Goal: Task Accomplishment & Management: Manage account settings

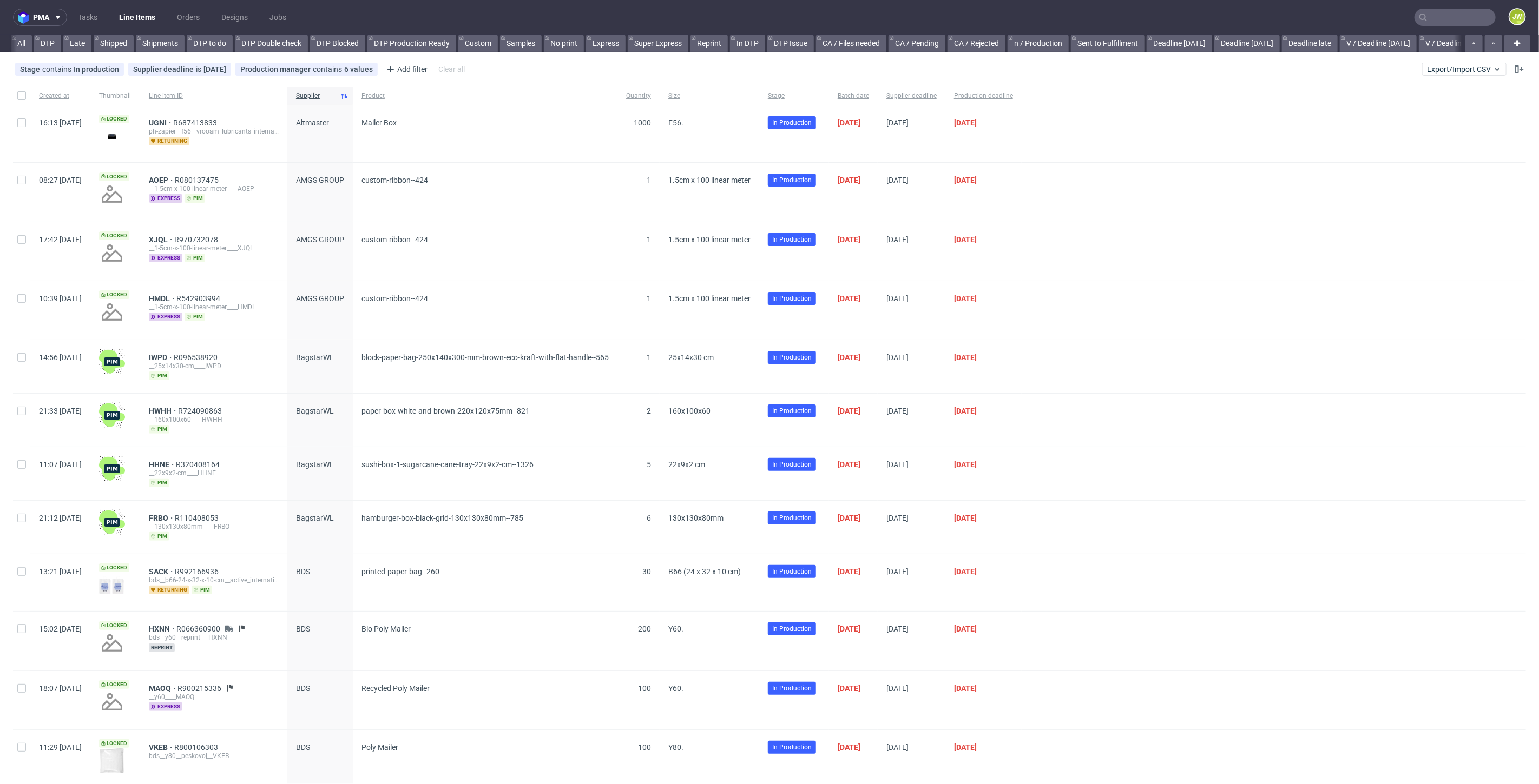
scroll to position [0, 2334]
click at [1458, 23] on input "text" at bounding box center [1455, 17] width 81 height 17
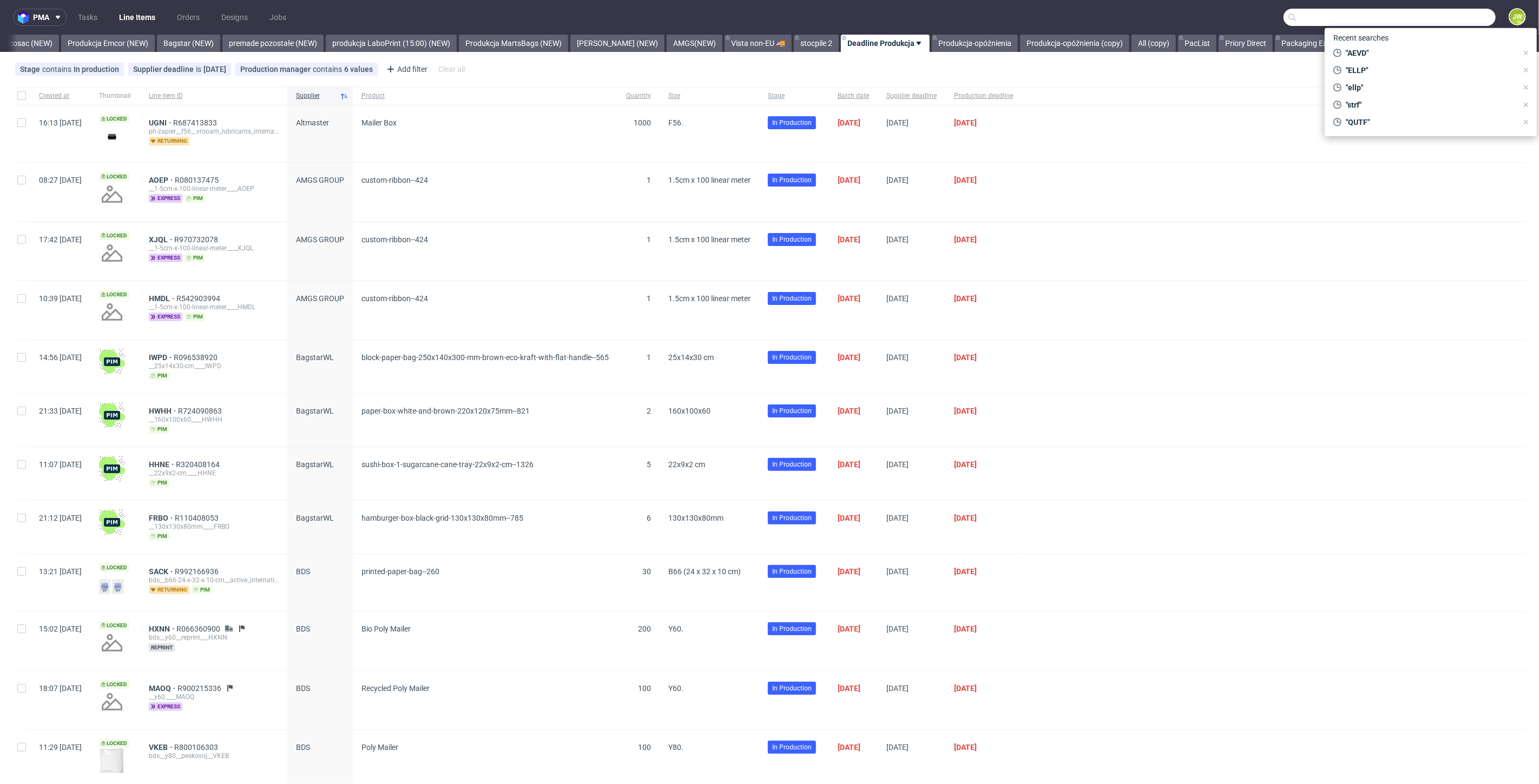
paste input "PNDF"
type input "PNDF"
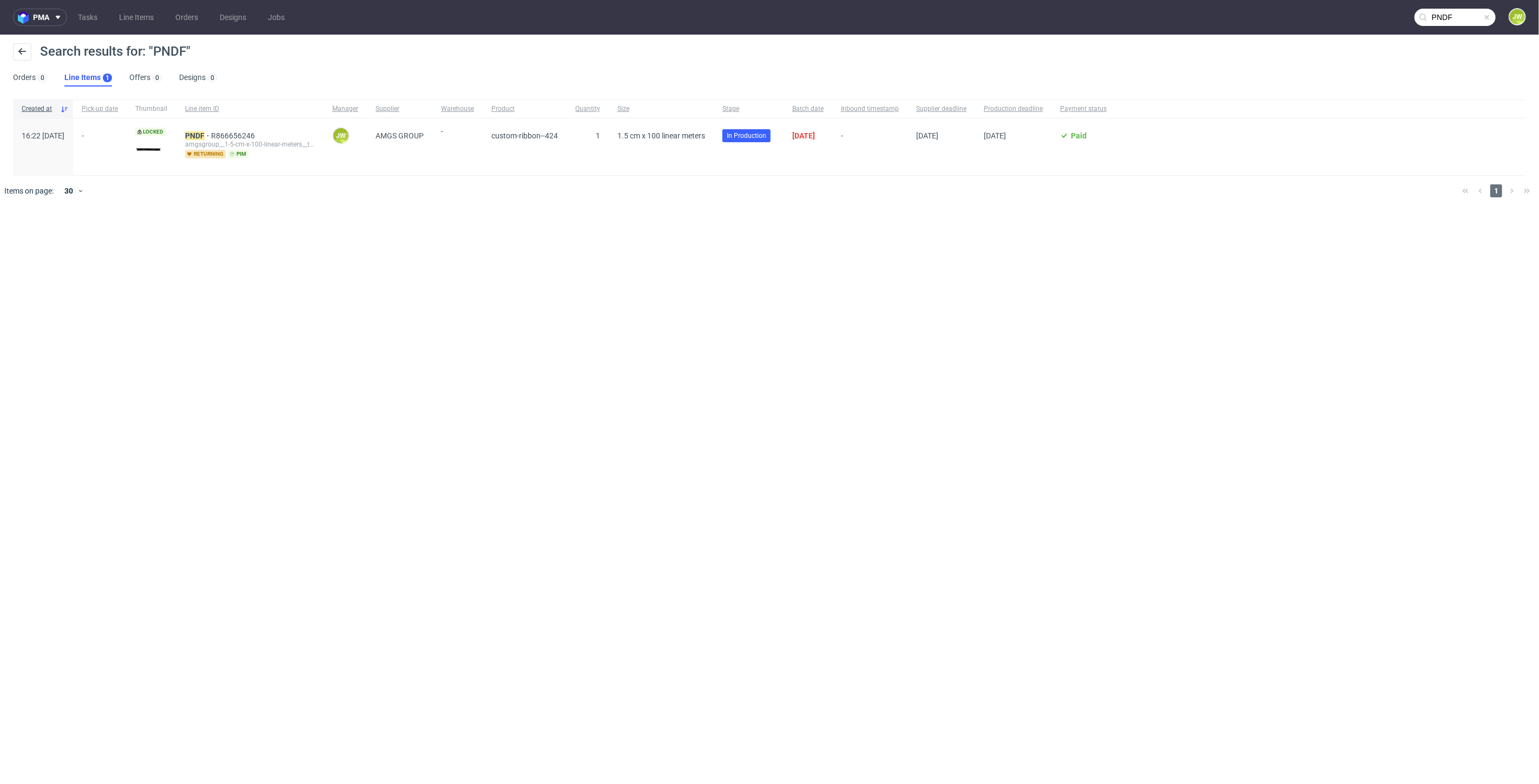
click at [207, 135] on div "PNDF R866656246 amgsgroup__1-5-cm-x-100-linear-meters__ts_telimena_stachnik__ P…" at bounding box center [250, 146] width 147 height 57
click at [209, 135] on div "PNDF R866656246 amgsgroup__1-5-cm-x-100-linear-meters__ts_telimena_stachnik__ P…" at bounding box center [250, 146] width 147 height 57
click at [210, 135] on link "PNDF" at bounding box center [198, 136] width 26 height 8
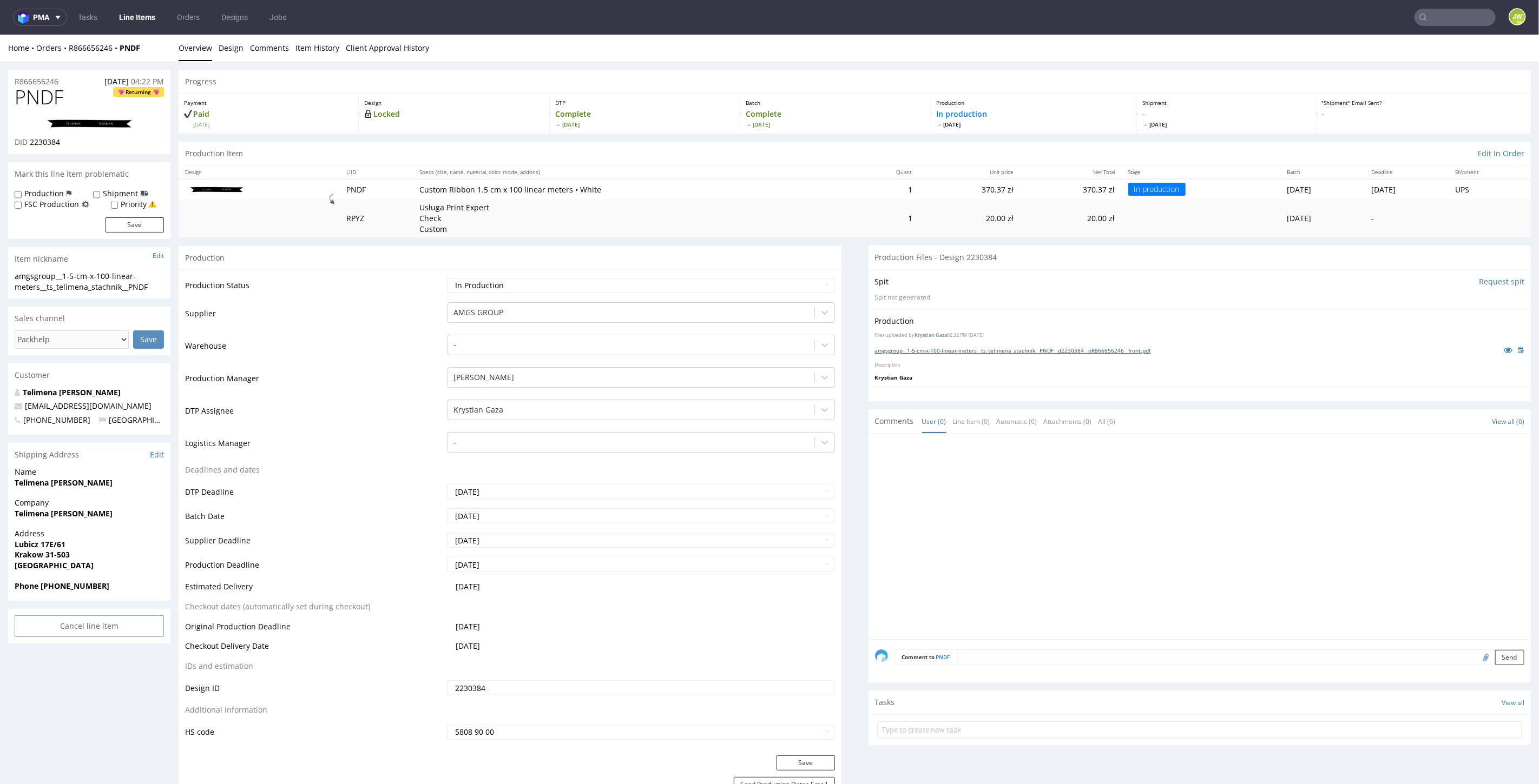
click at [949, 349] on link "amgsgroup__1-5-cm-x-100-linear-meters__ts_telimena_stachnik__PNDF__d2230384__oR…" at bounding box center [1013, 350] width 276 height 8
click at [126, 22] on link "Line Items" at bounding box center [137, 17] width 49 height 17
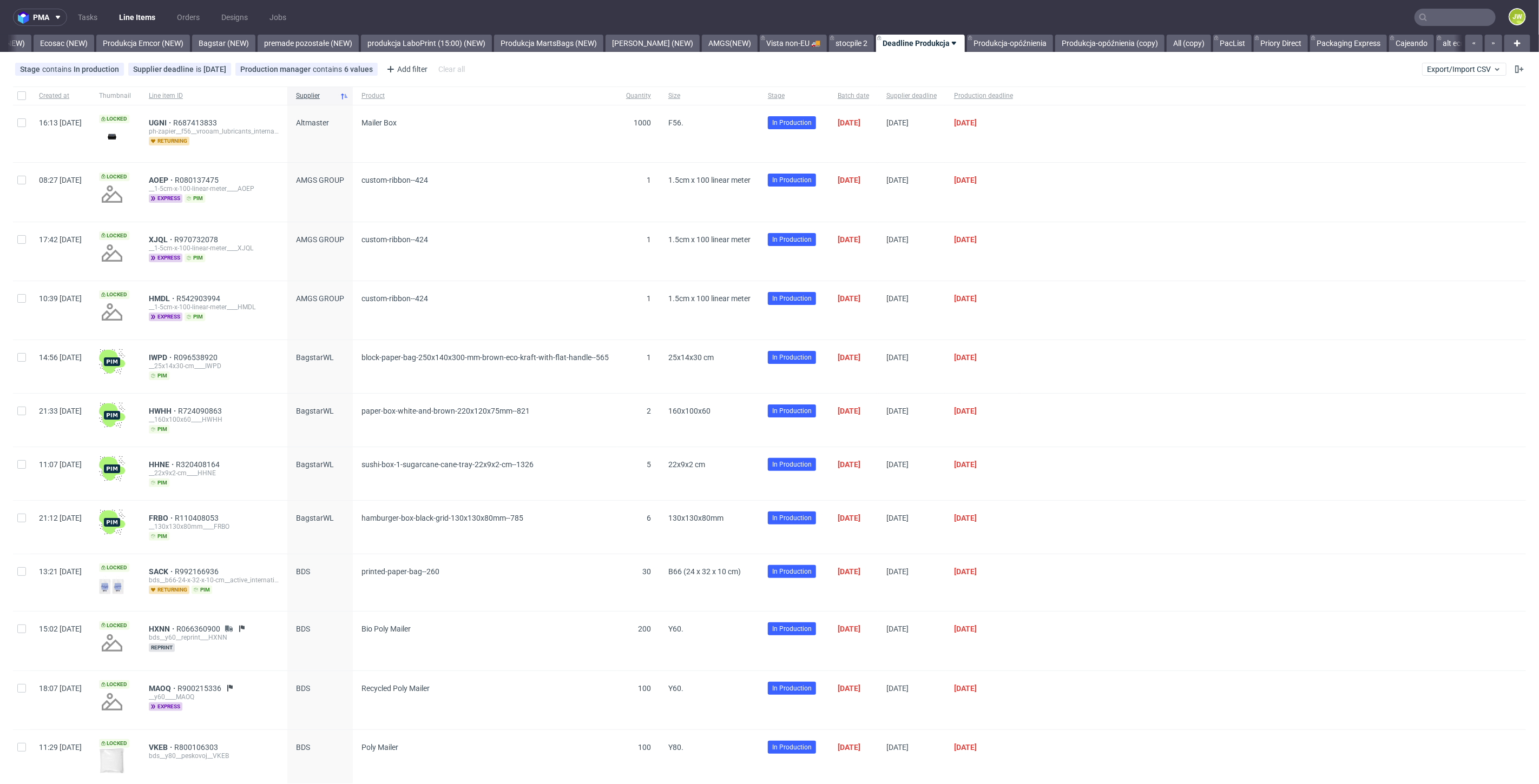
scroll to position [0, 2334]
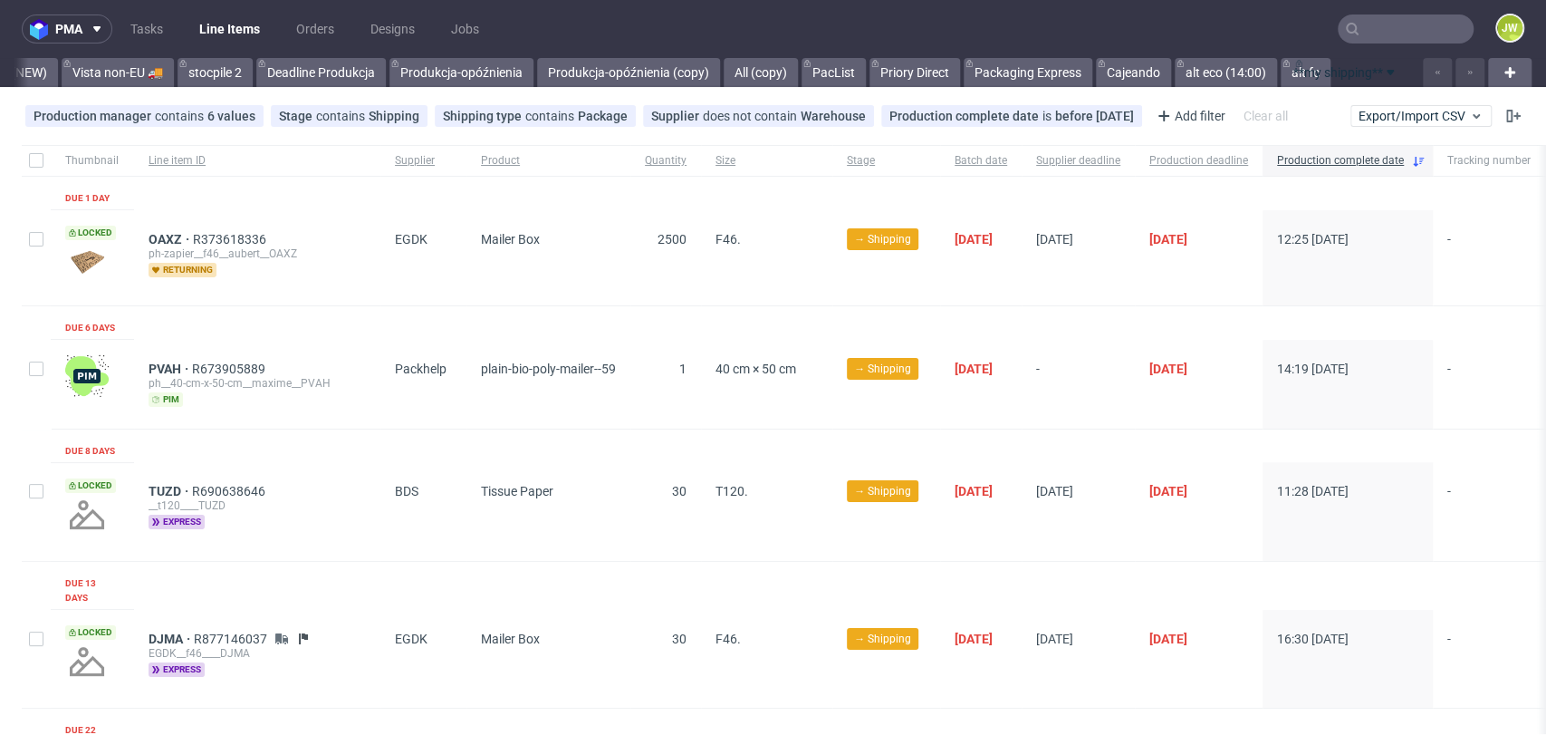
drag, startPoint x: 1312, startPoint y: 74, endPoint x: 1341, endPoint y: 75, distance: 29.9
click at [1343, 77] on div "All DTP Late Shipped Shipments DTP to do DTP Double check DTP Blocked DTP Produ…" at bounding box center [715, 72] width 1403 height 29
click at [802, 85] on link "PacList" at bounding box center [834, 72] width 64 height 29
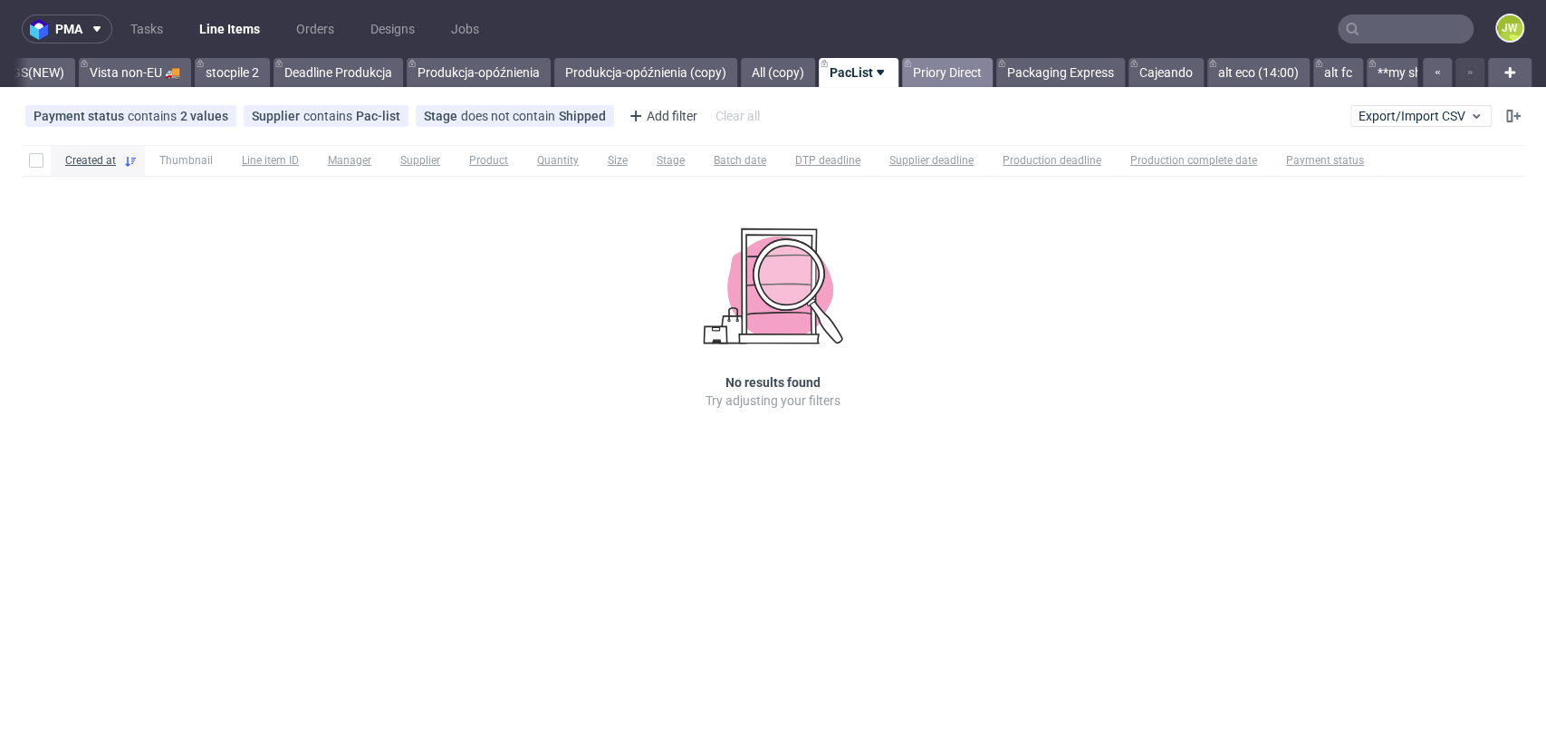
click at [902, 72] on link "Priory Direct" at bounding box center [947, 72] width 91 height 29
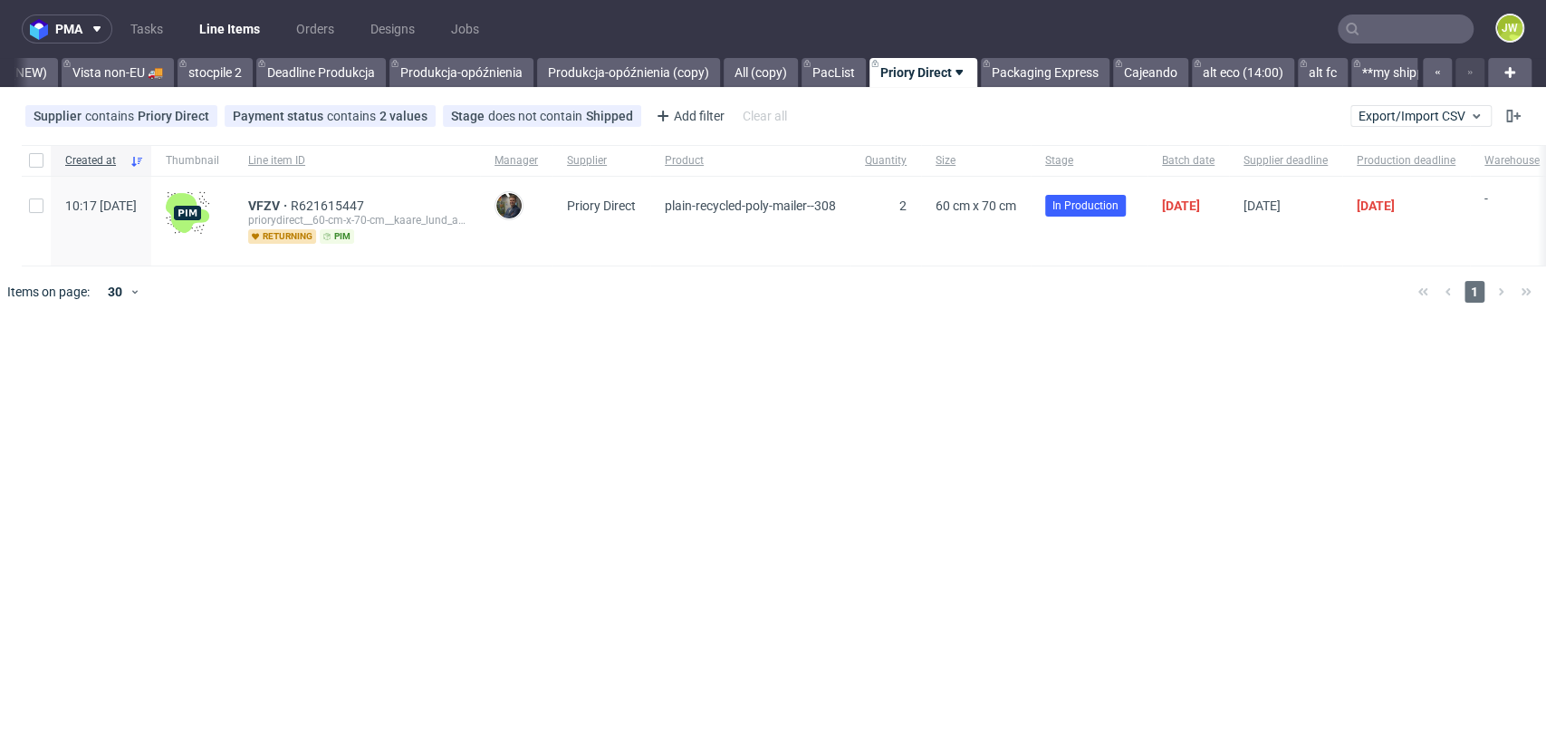
scroll to position [0, 5041]
click at [996, 67] on link "Packaging Express" at bounding box center [1060, 72] width 129 height 29
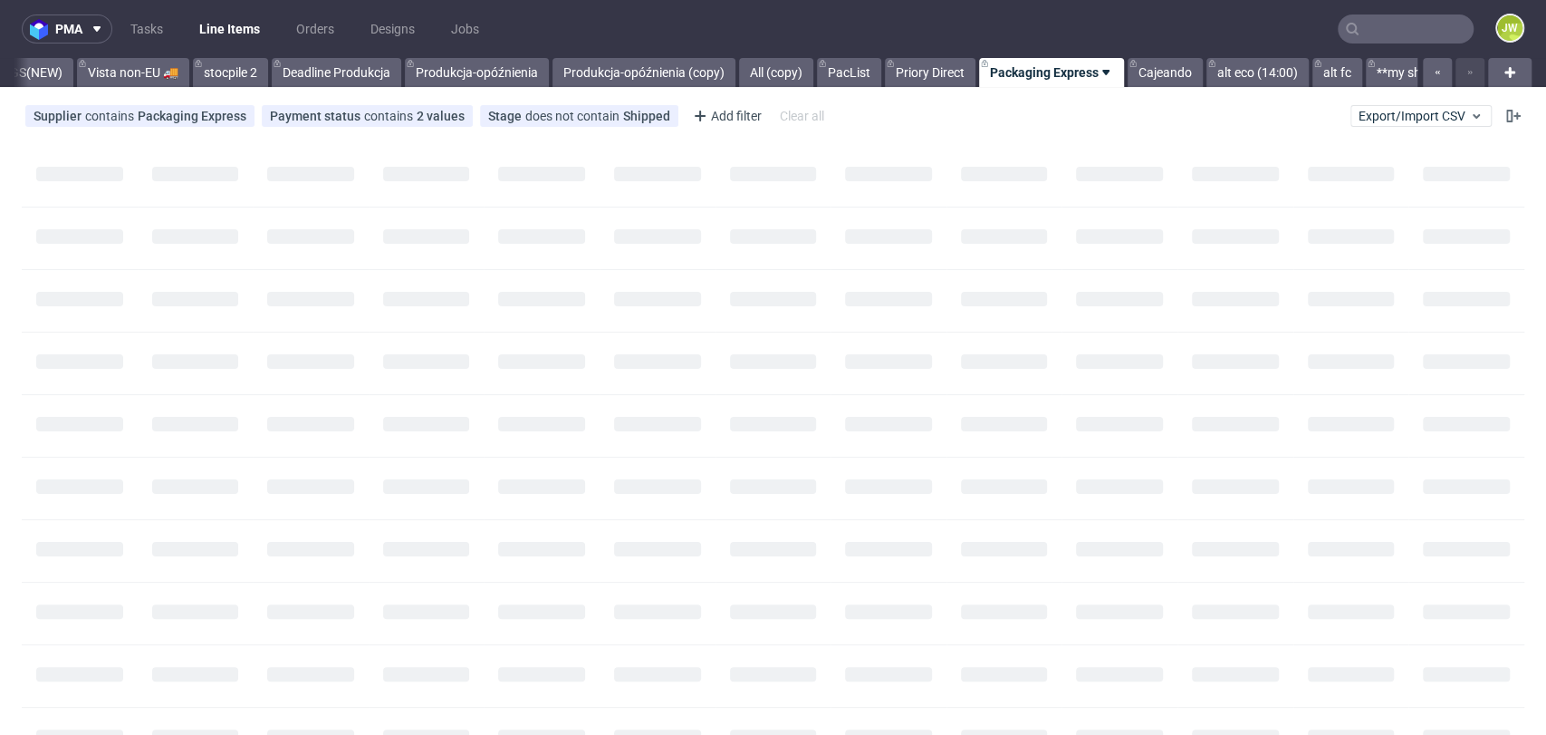
scroll to position [0, 5041]
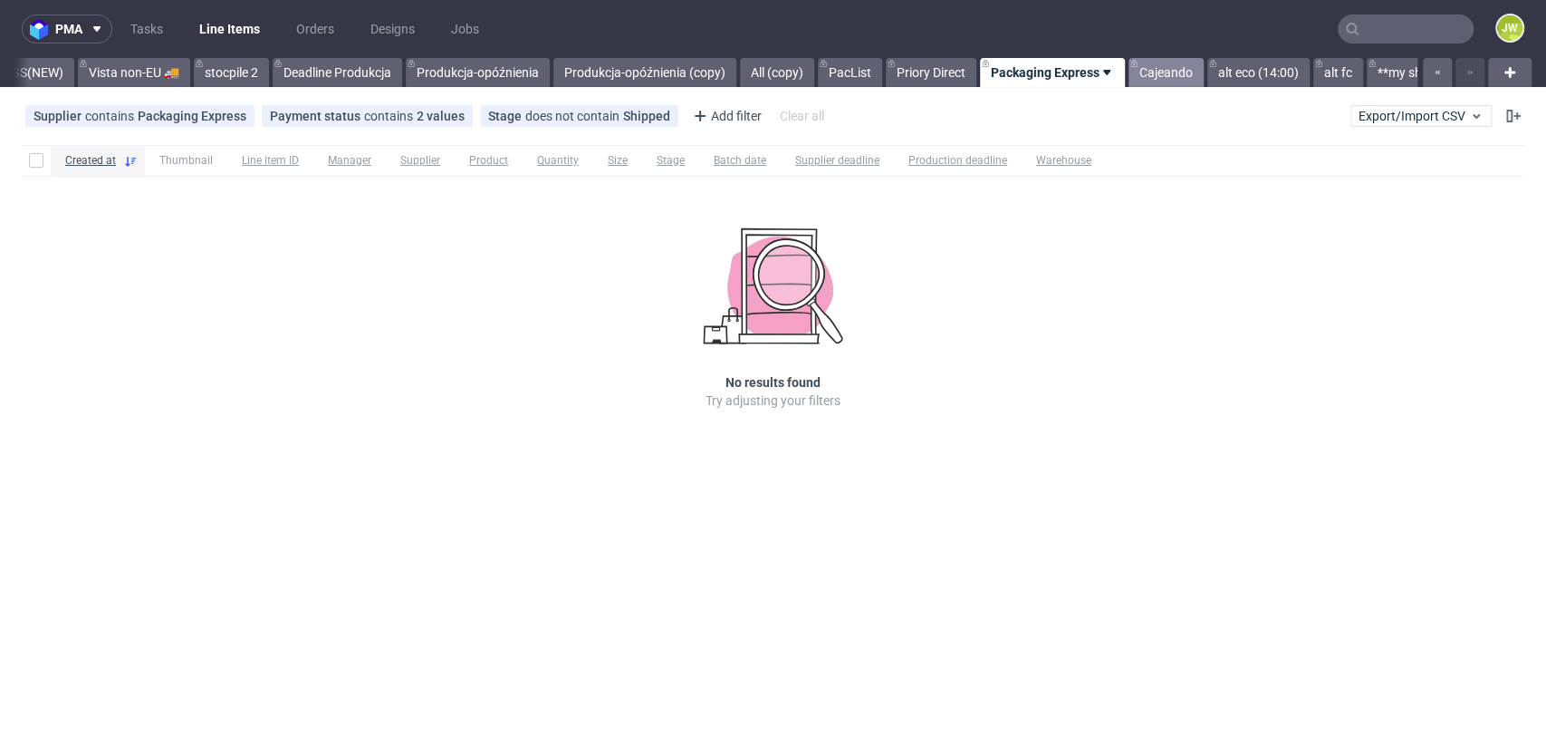
click at [1129, 74] on link "Cajeando" at bounding box center [1166, 72] width 75 height 29
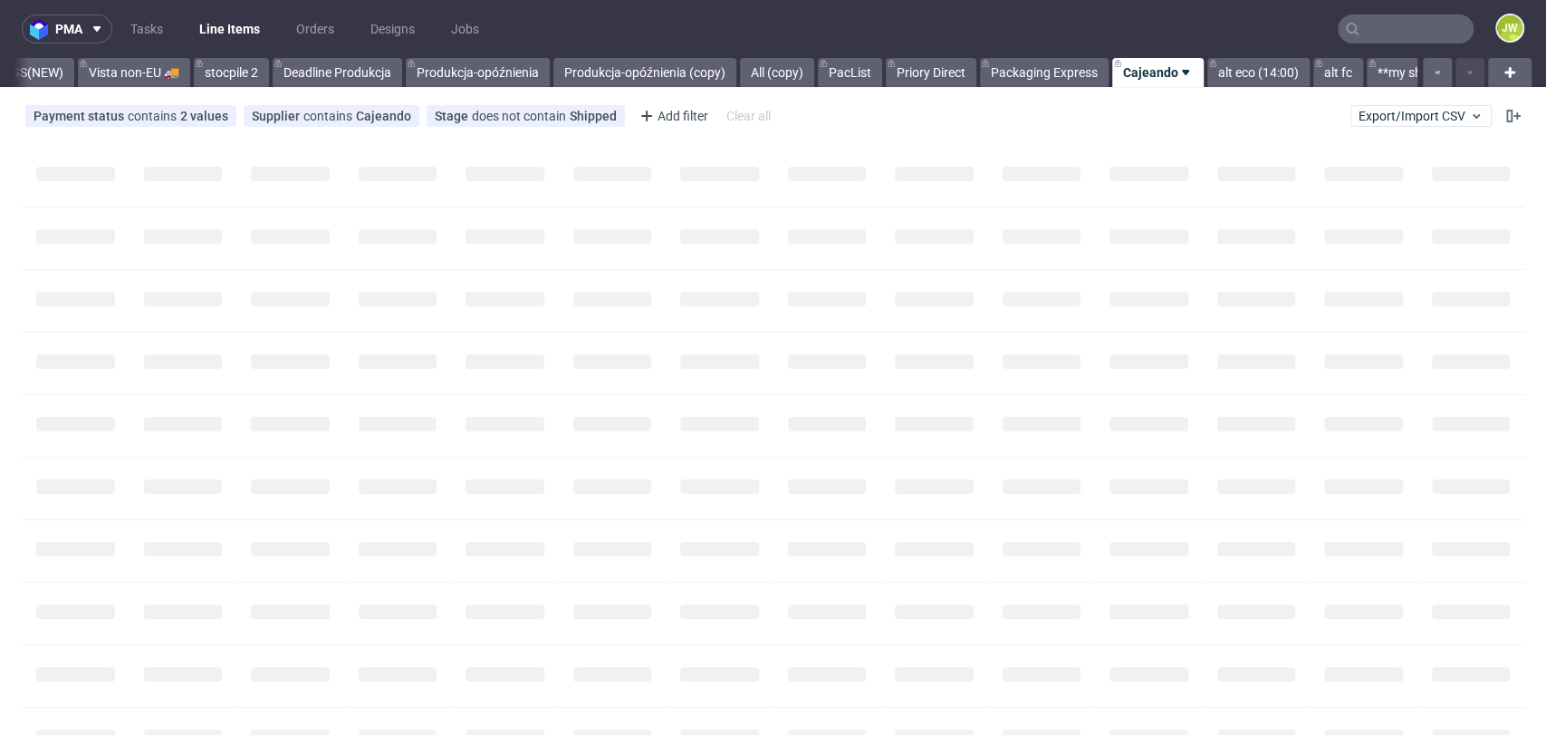
scroll to position [0, 5040]
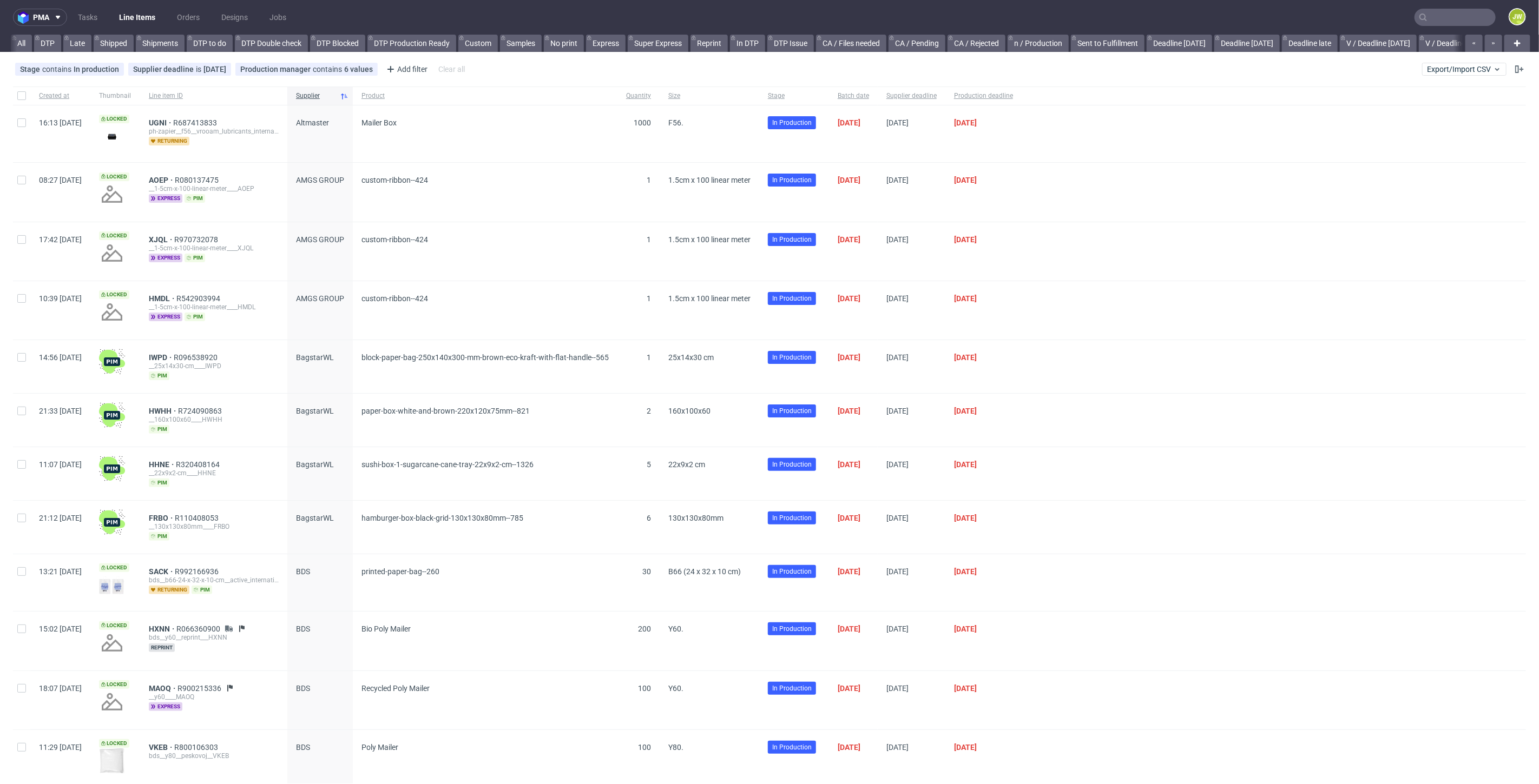
scroll to position [0, 2334]
click at [76, 30] on nav "pma Tasks Line Items Orders Designs Jobs JW" at bounding box center [770, 17] width 1539 height 35
click at [77, 41] on link "Produkcja Emcor (NEW)" at bounding box center [108, 43] width 94 height 17
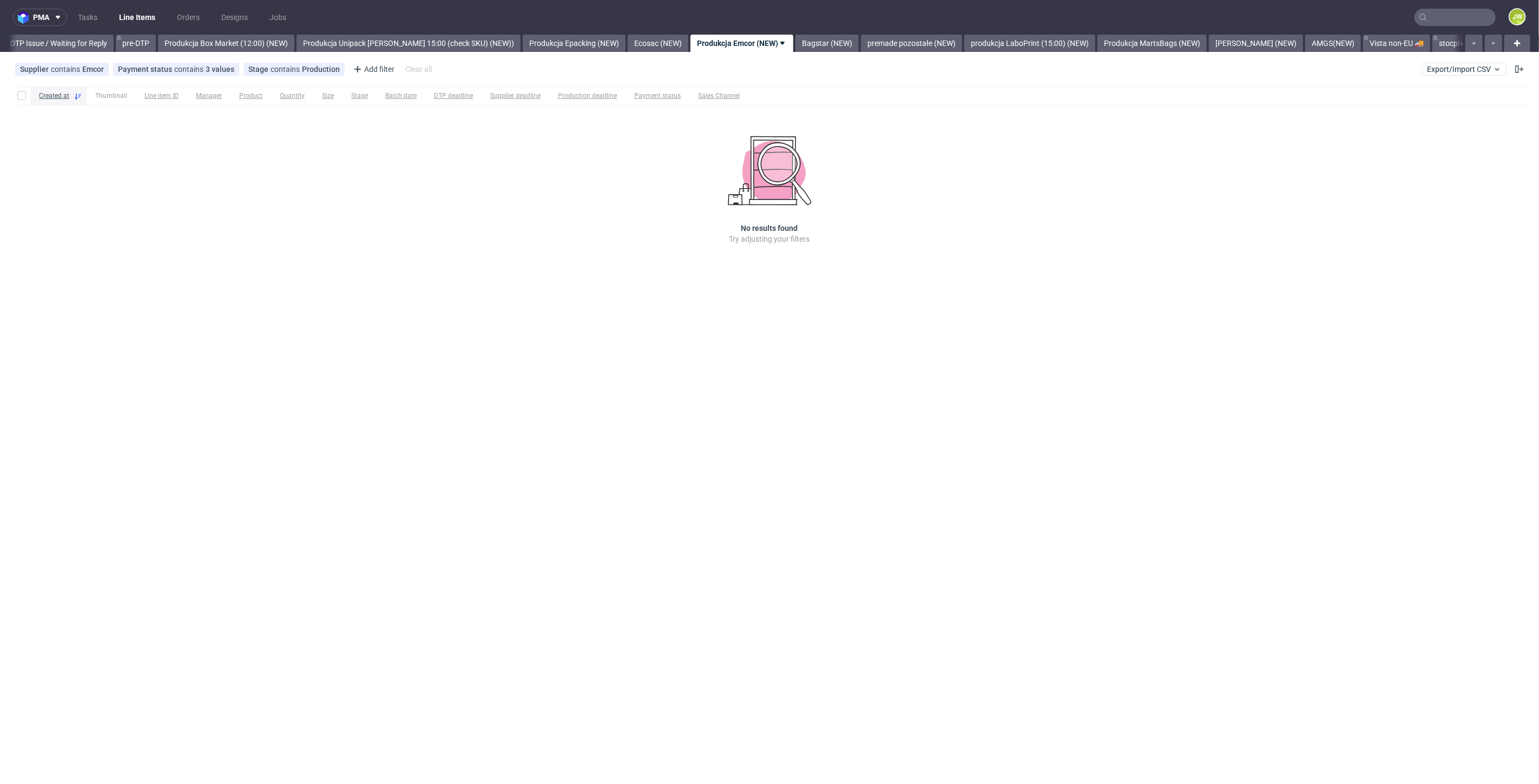
scroll to position [0, 1703]
click at [255, 33] on nav "pma Tasks Line Items Orders Designs Jobs JW" at bounding box center [770, 17] width 1539 height 35
click at [259, 39] on link "Produkcja Box Market (12:00) (NEW)" at bounding box center [228, 43] width 136 height 17
click at [1024, 49] on link "Produkcja Epacking (NEW)" at bounding box center [1059, 43] width 103 height 17
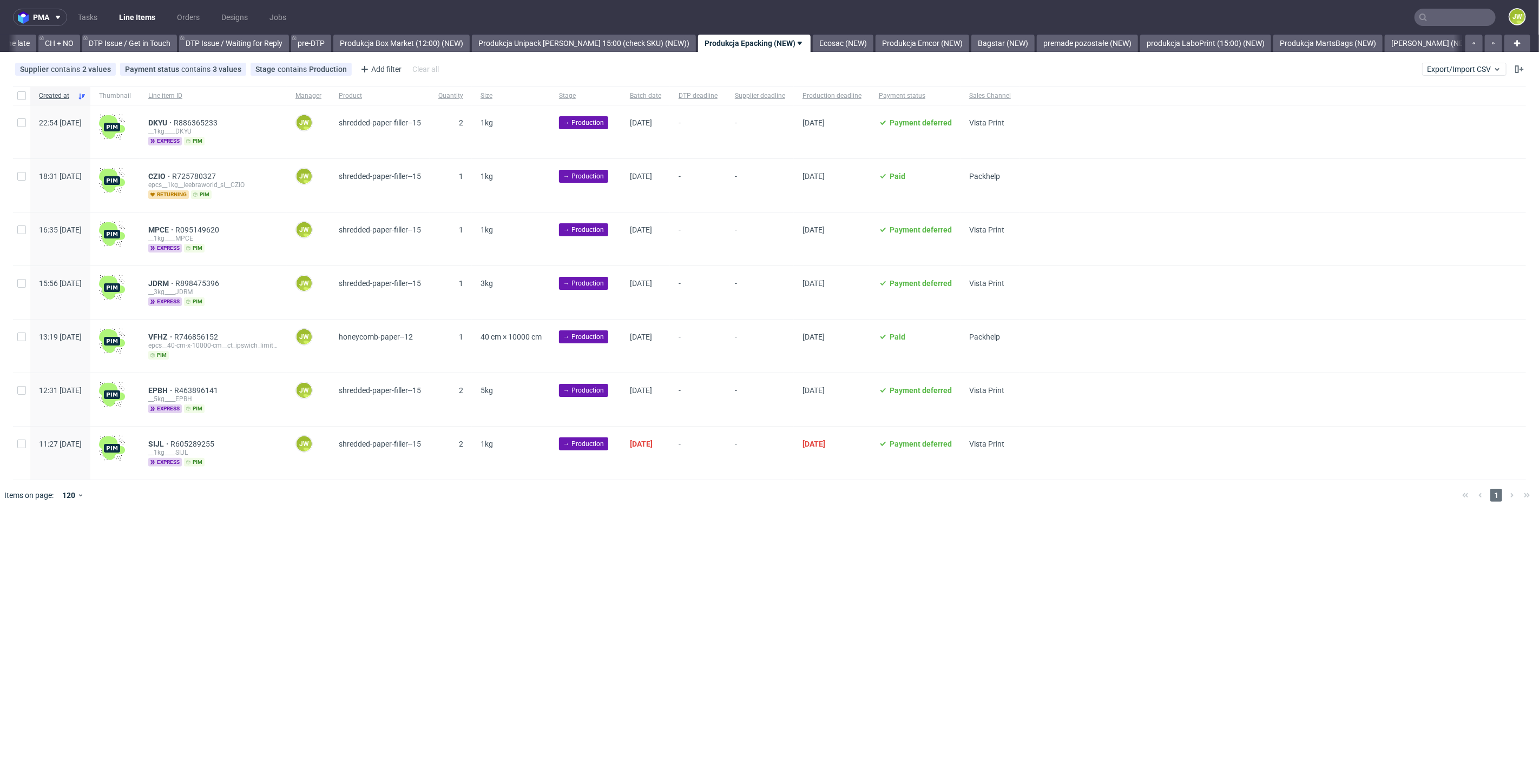
scroll to position [0, 1539]
click at [24, 90] on div at bounding box center [22, 96] width 17 height 19
checkbox input "true"
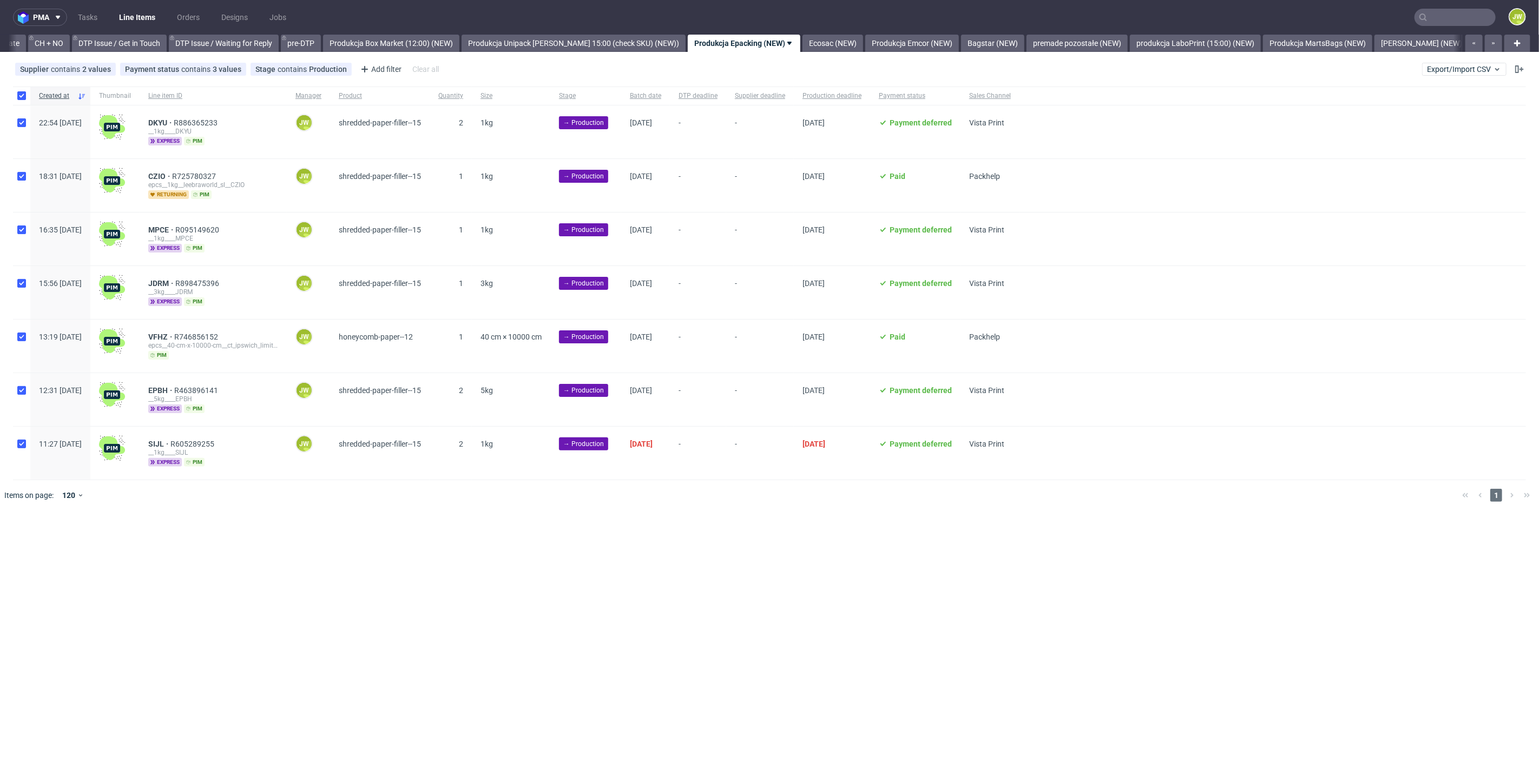
checkbox input "true"
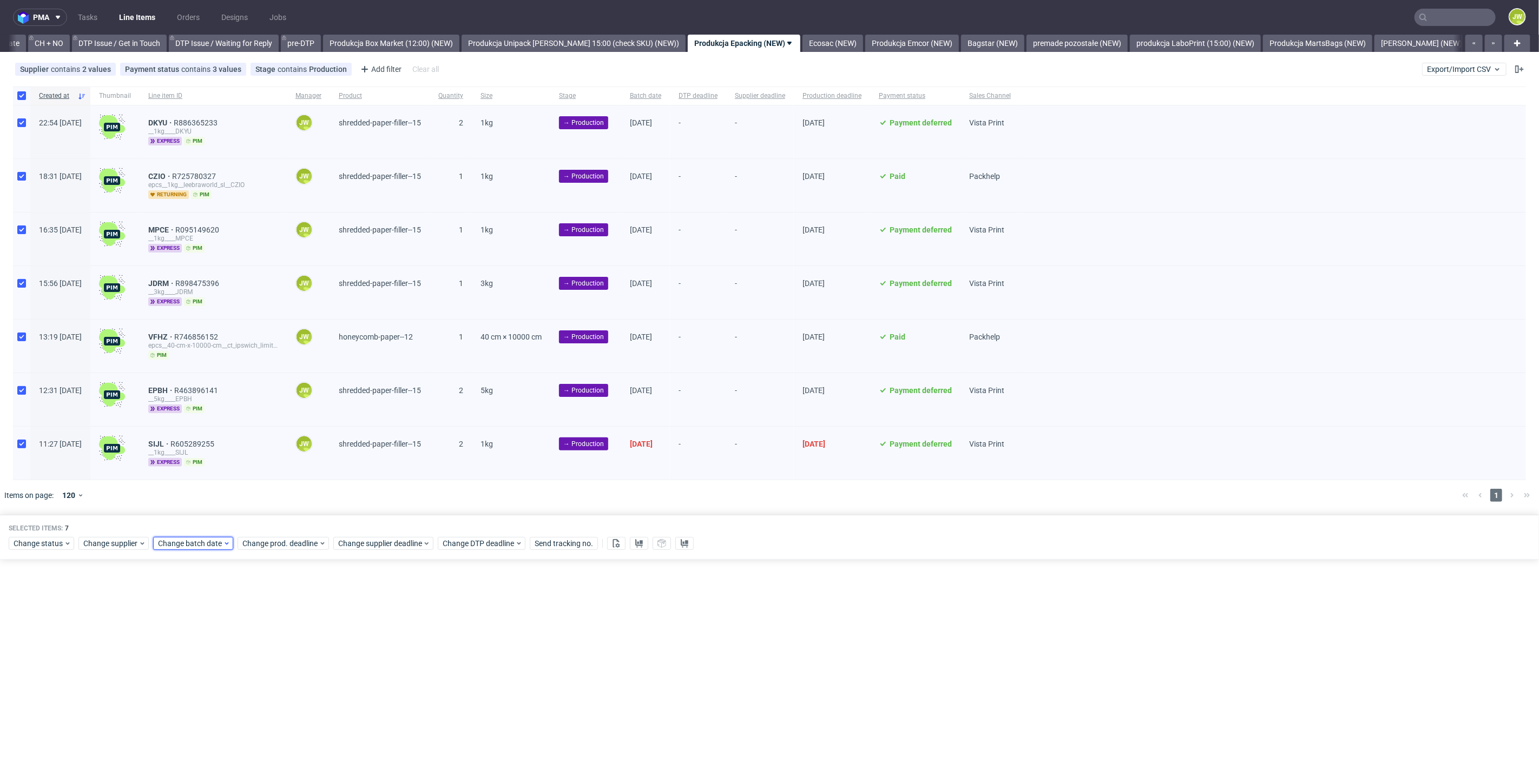
click at [185, 544] on span "Change batch date" at bounding box center [190, 543] width 65 height 11
click at [224, 651] on span "17" at bounding box center [225, 648] width 8 height 11
click at [290, 718] on button "Save" at bounding box center [281, 723] width 26 height 17
click at [262, 542] on span "Change prod. deadline" at bounding box center [281, 543] width 76 height 11
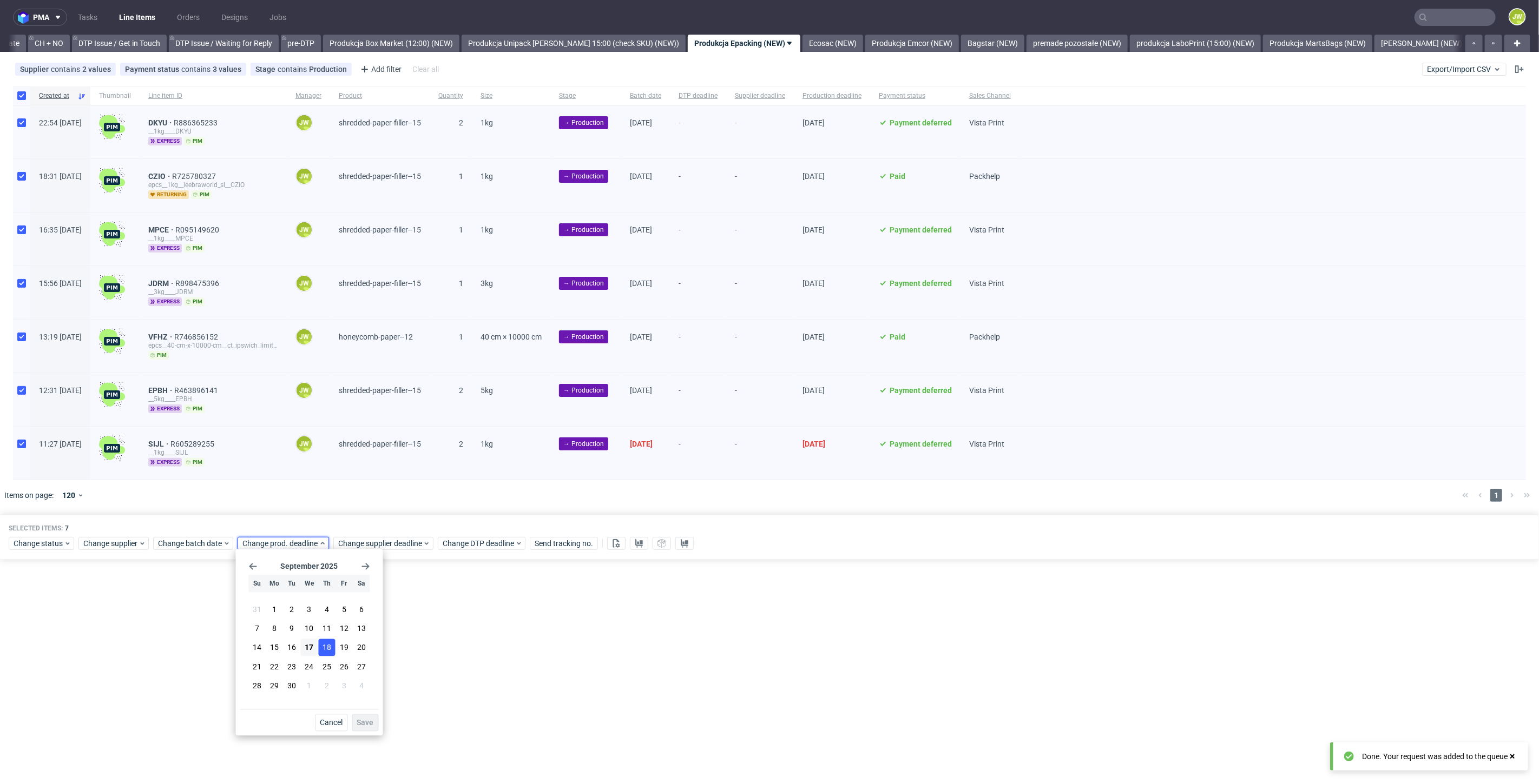
click at [323, 648] on span "18" at bounding box center [327, 648] width 8 height 11
click at [361, 730] on button "Save" at bounding box center [366, 723] width 26 height 17
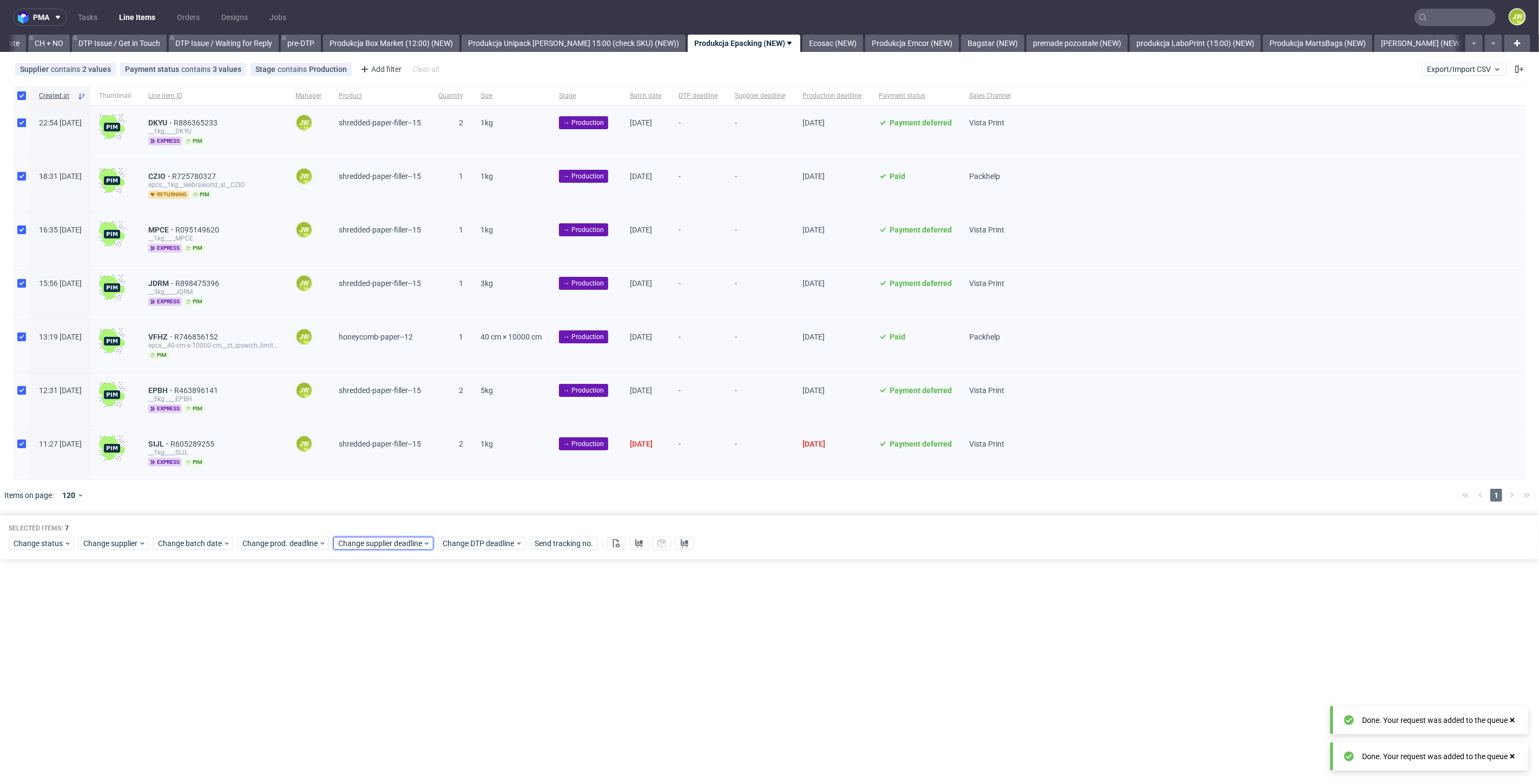
click at [357, 540] on span "Change supplier deadline" at bounding box center [380, 543] width 84 height 11
click at [423, 654] on button "18" at bounding box center [422, 648] width 17 height 17
click at [461, 725] on span "Save" at bounding box center [461, 723] width 17 height 8
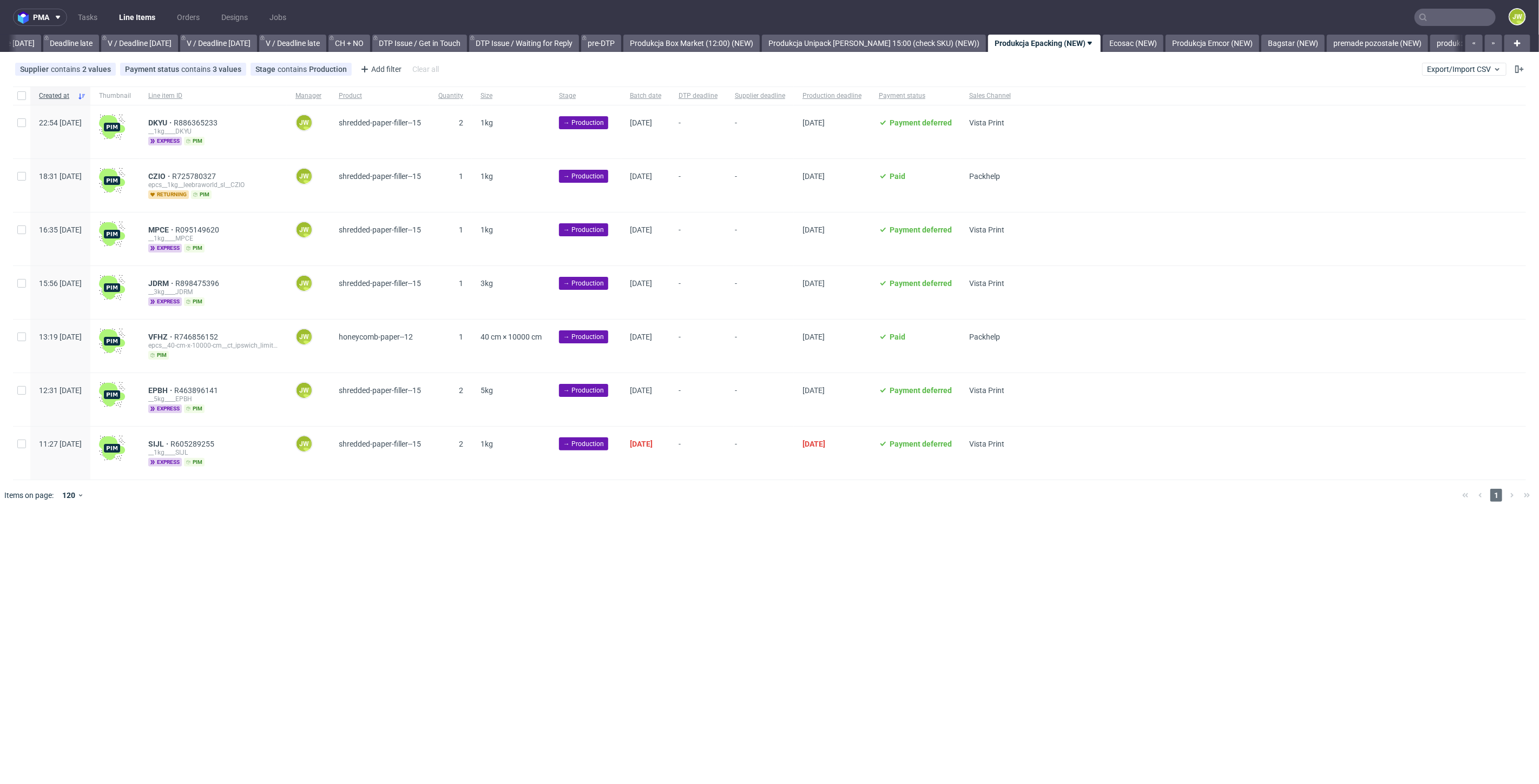
scroll to position [0, 1379]
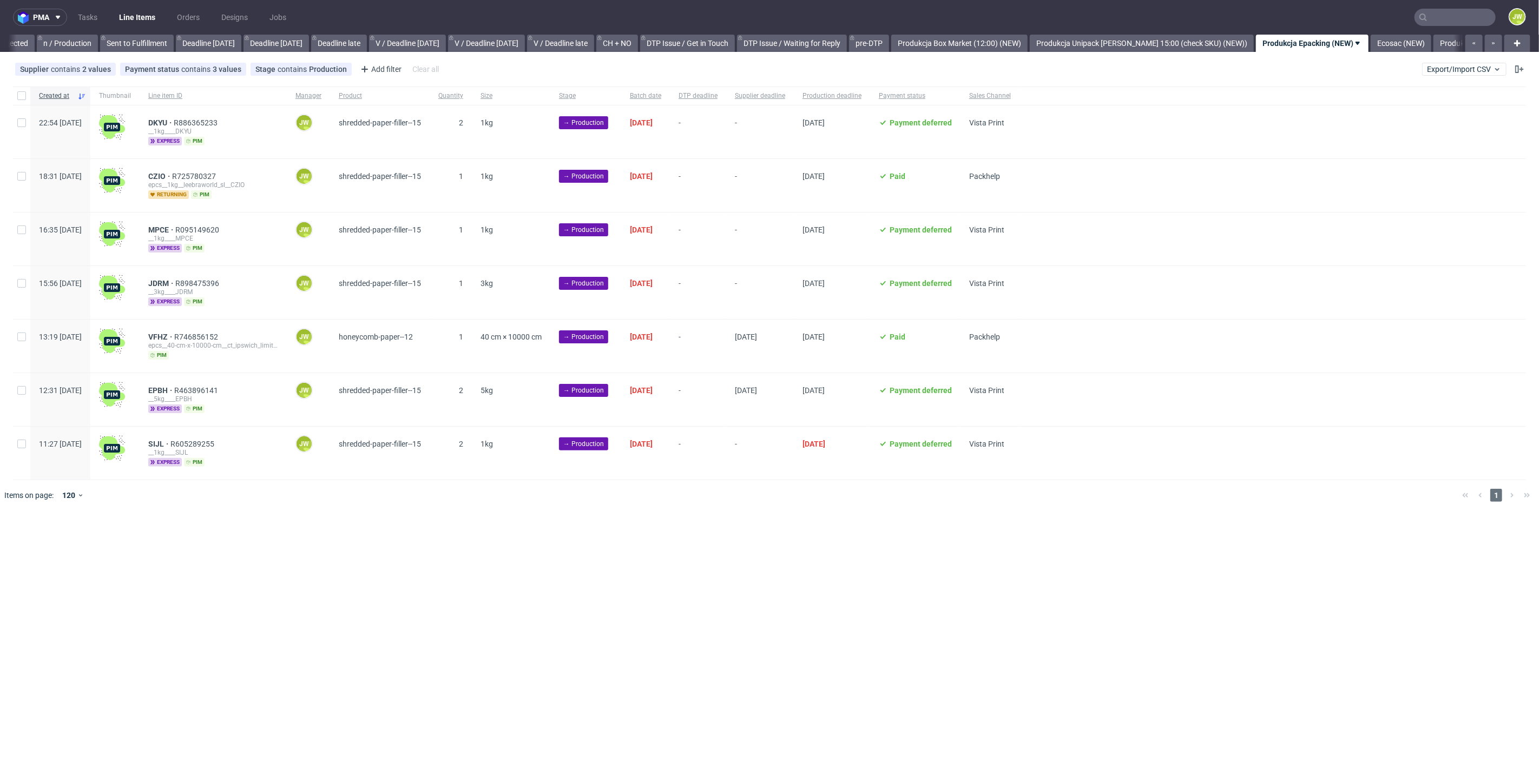
scroll to position [0, 1345]
click at [20, 100] on div at bounding box center [22, 96] width 17 height 19
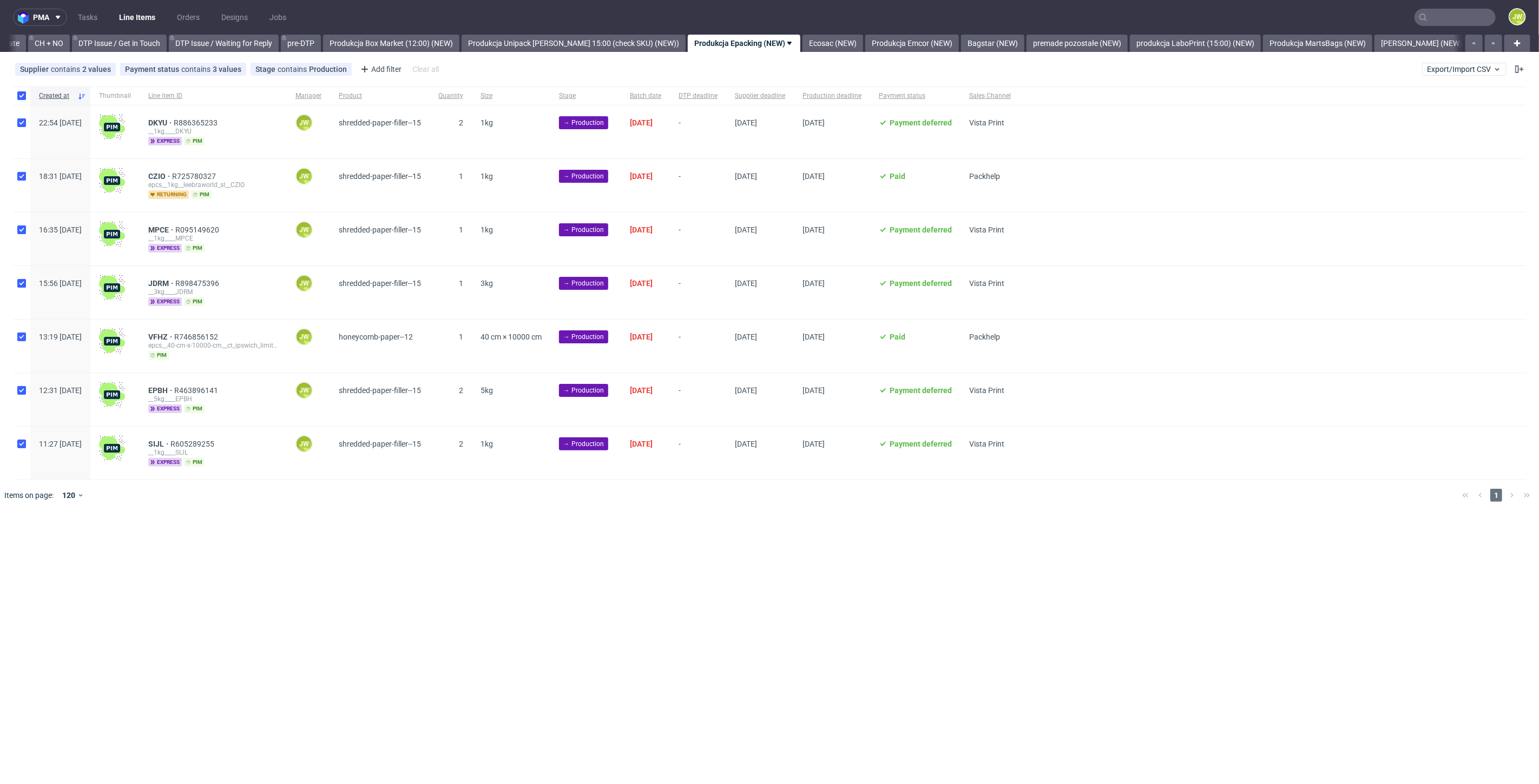
checkbox input "true"
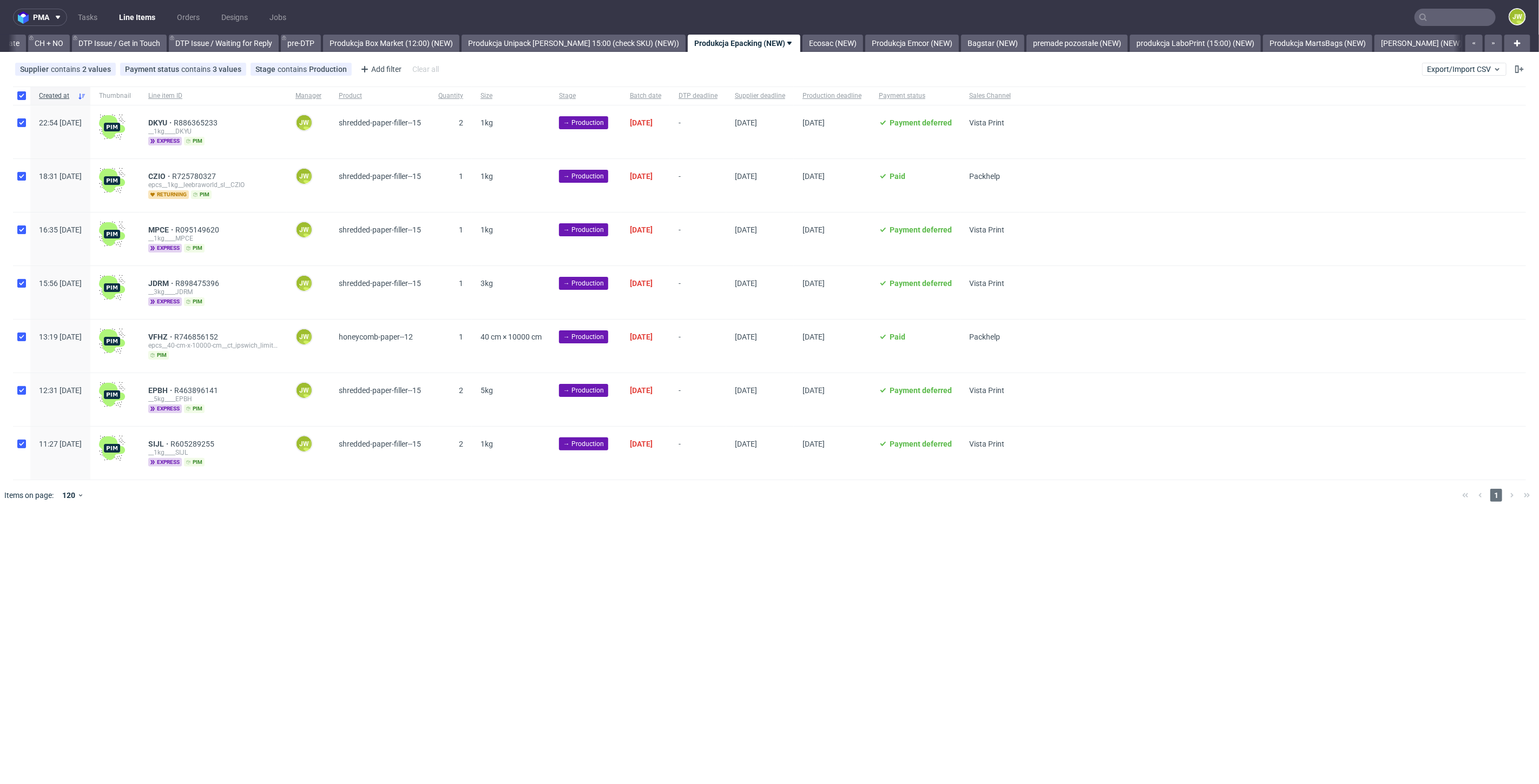
checkbox input "true"
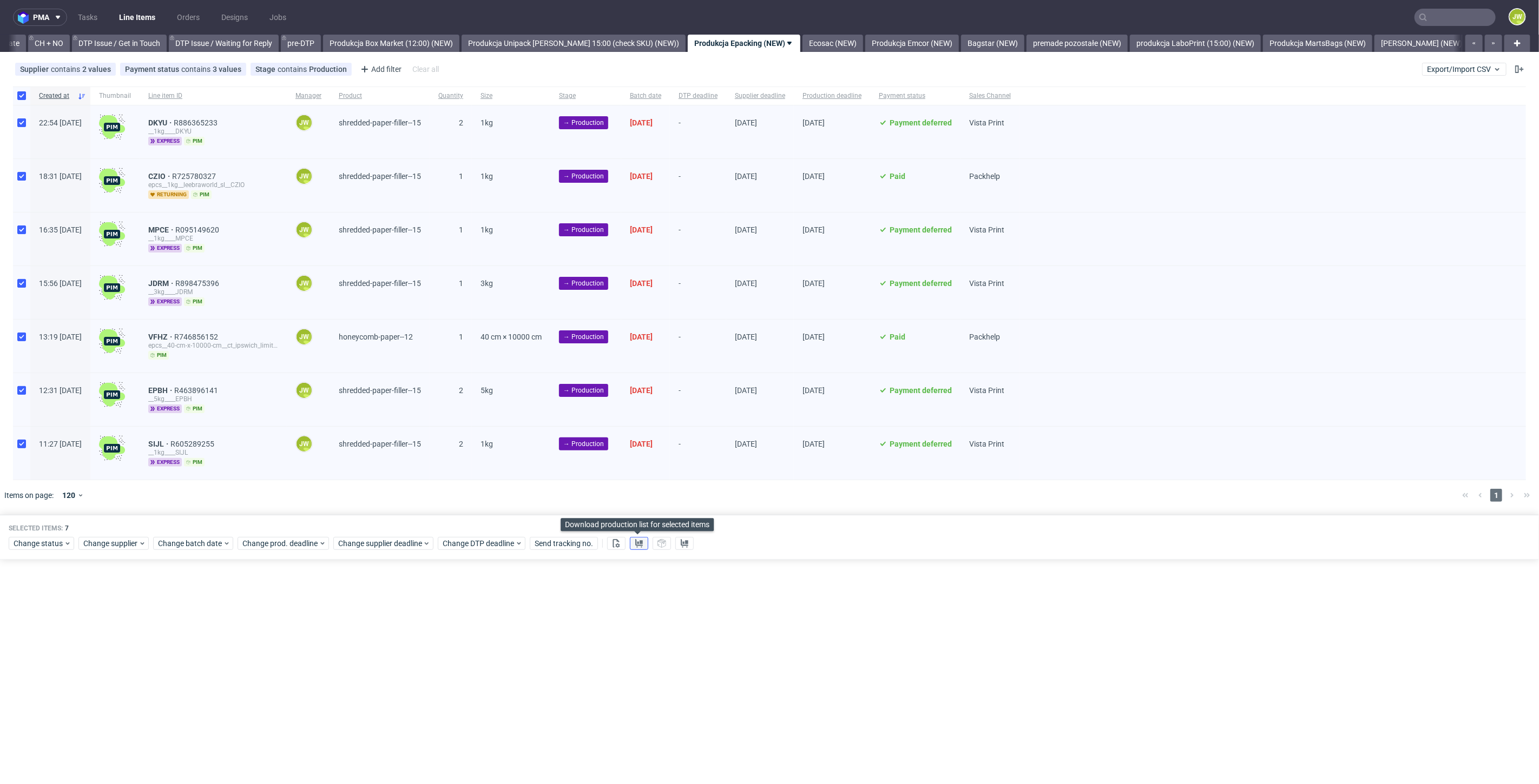
click at [637, 545] on icon at bounding box center [639, 543] width 8 height 8
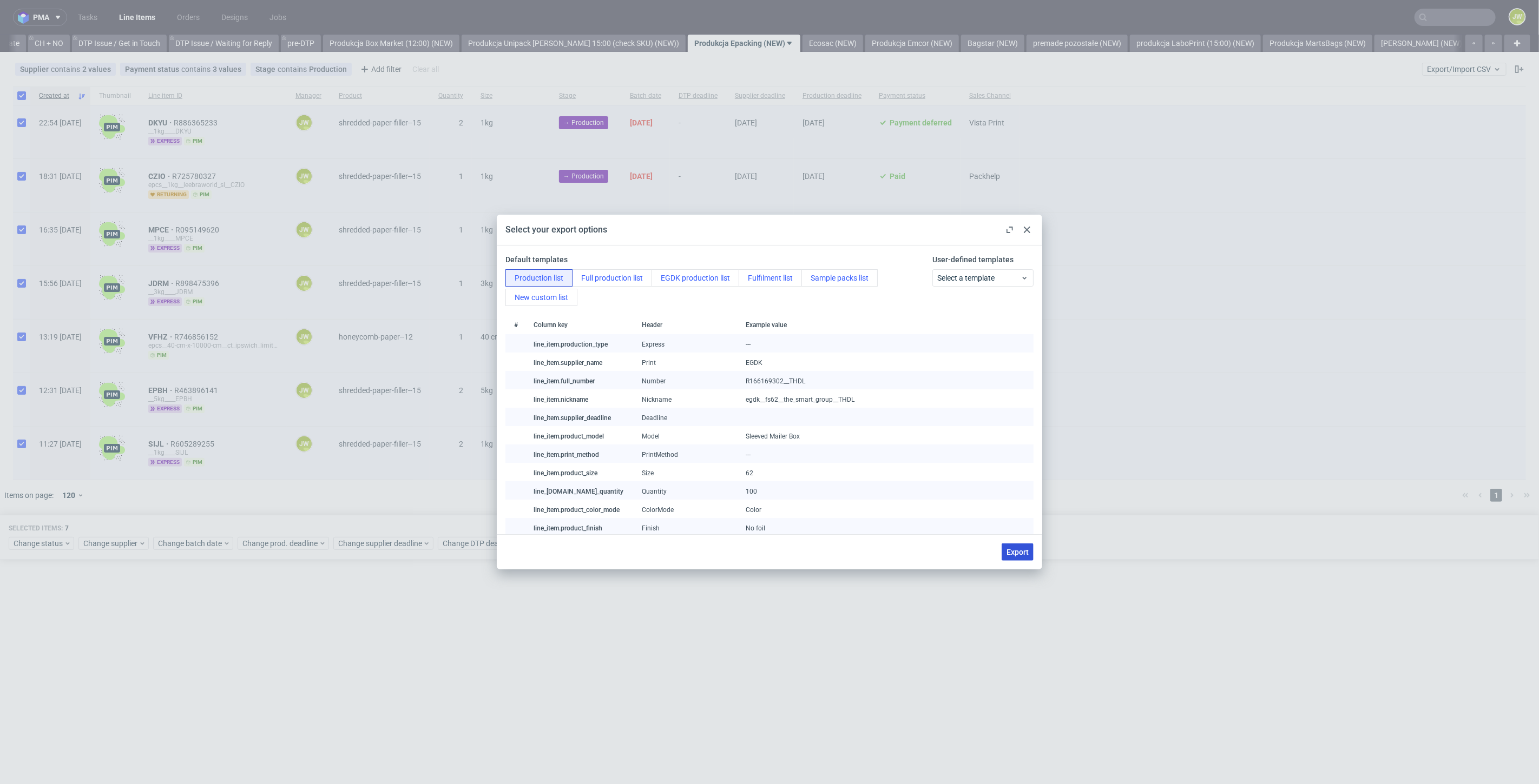
click at [1014, 546] on button "Export" at bounding box center [1017, 552] width 32 height 17
checkbox input "false"
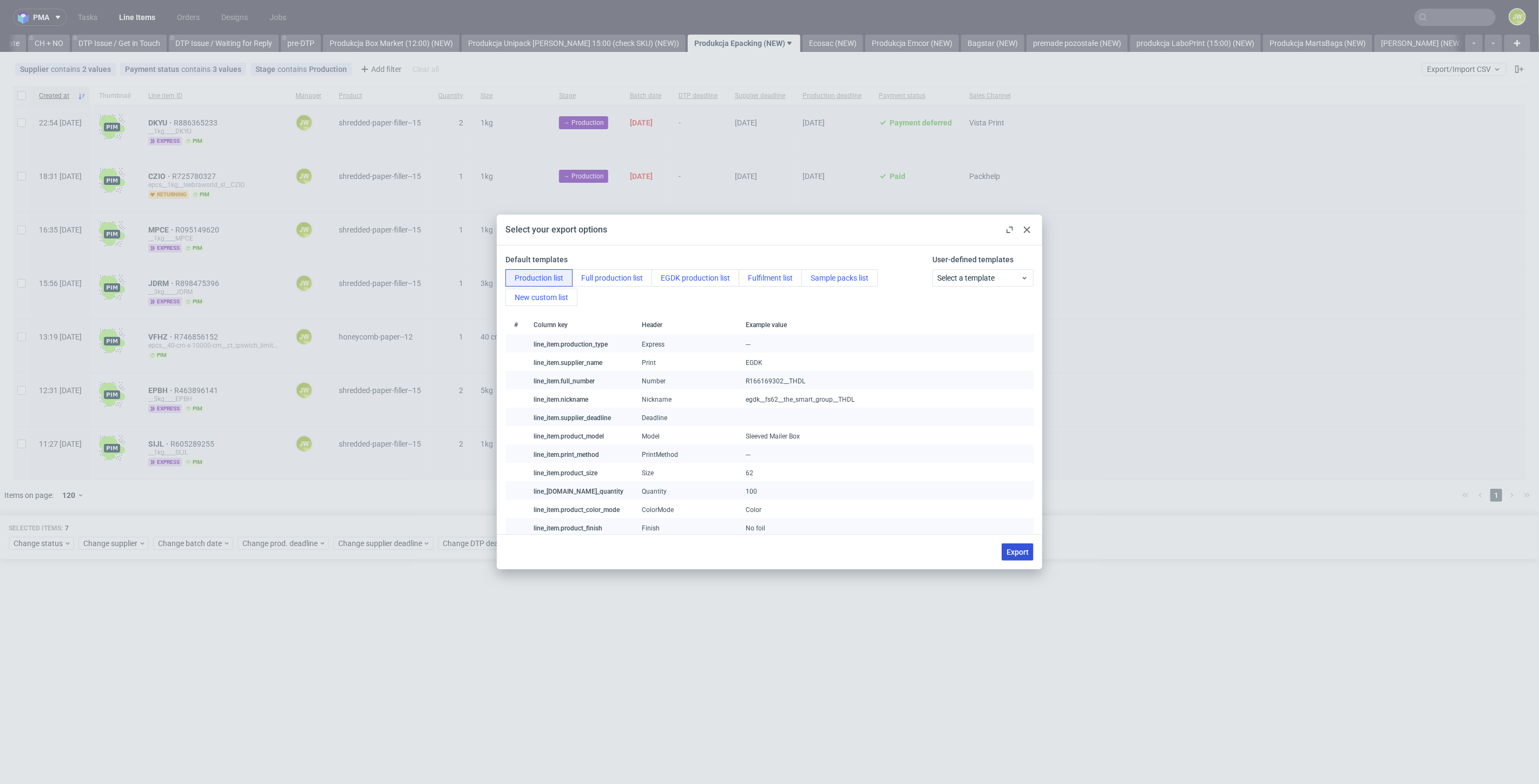
checkbox input "false"
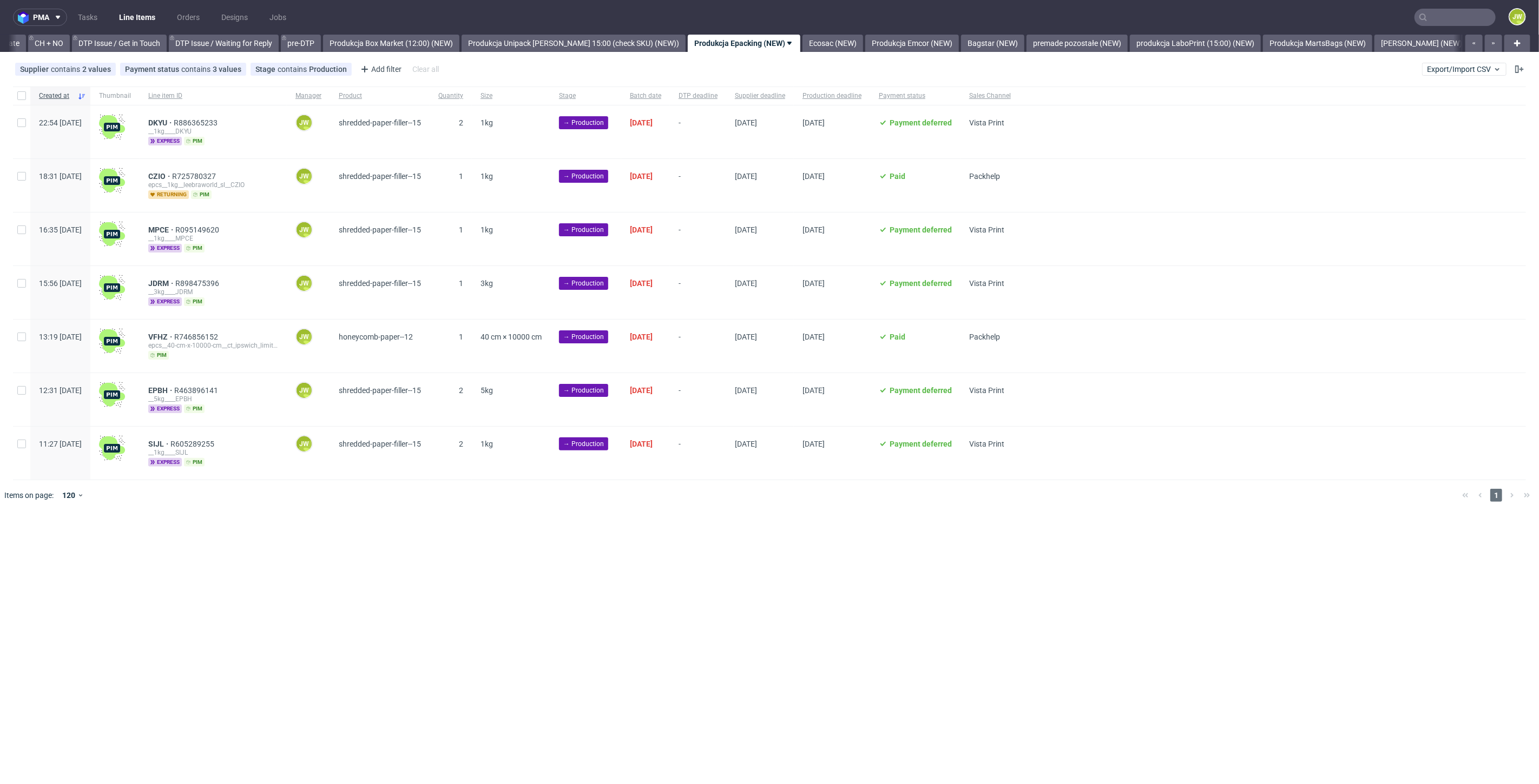
click at [23, 102] on div at bounding box center [22, 96] width 17 height 19
checkbox input "true"
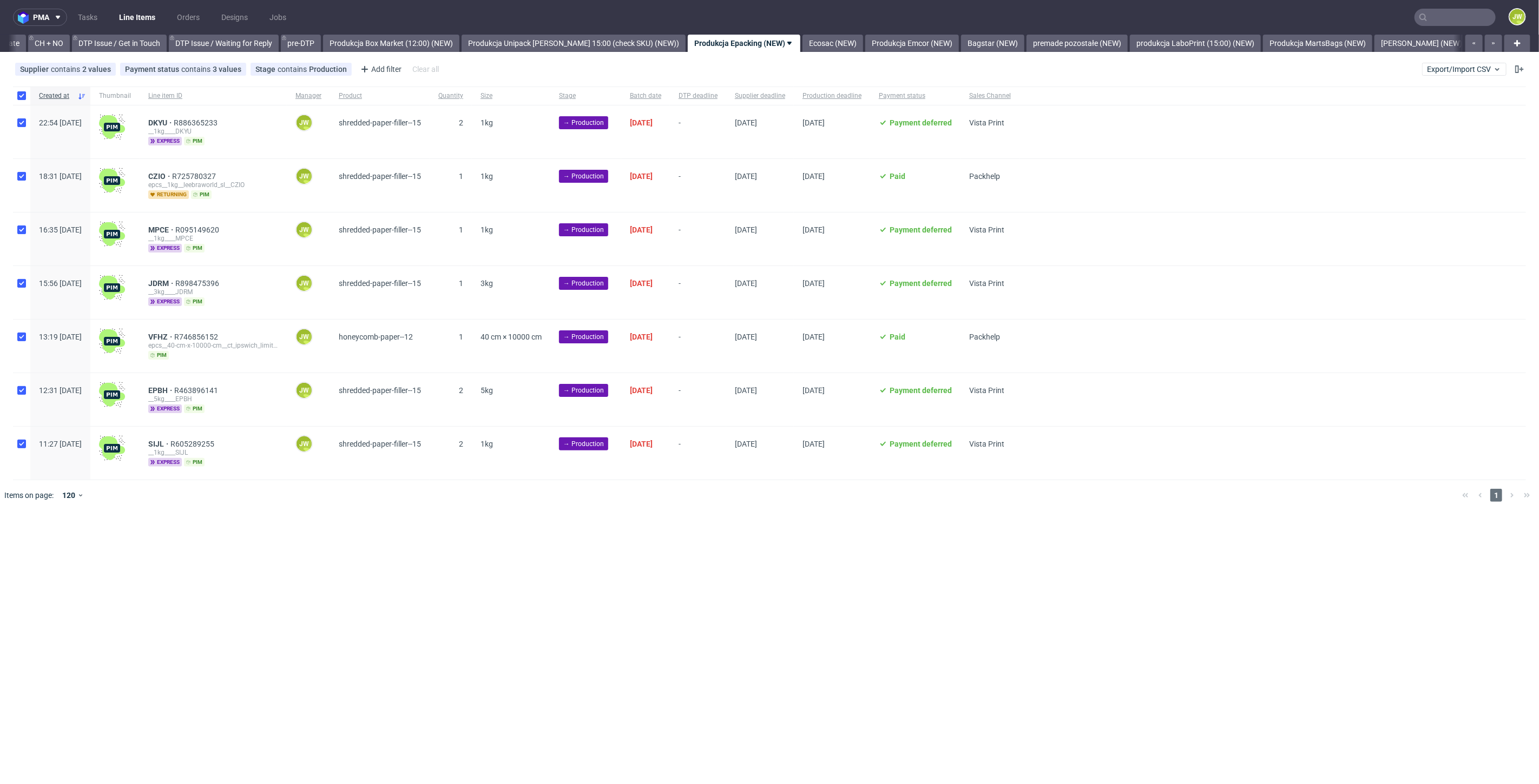
checkbox input "true"
click at [44, 549] on div "Selected items: 7 Change status Change supplier Change batch date Change prod. …" at bounding box center [770, 537] width 1539 height 45
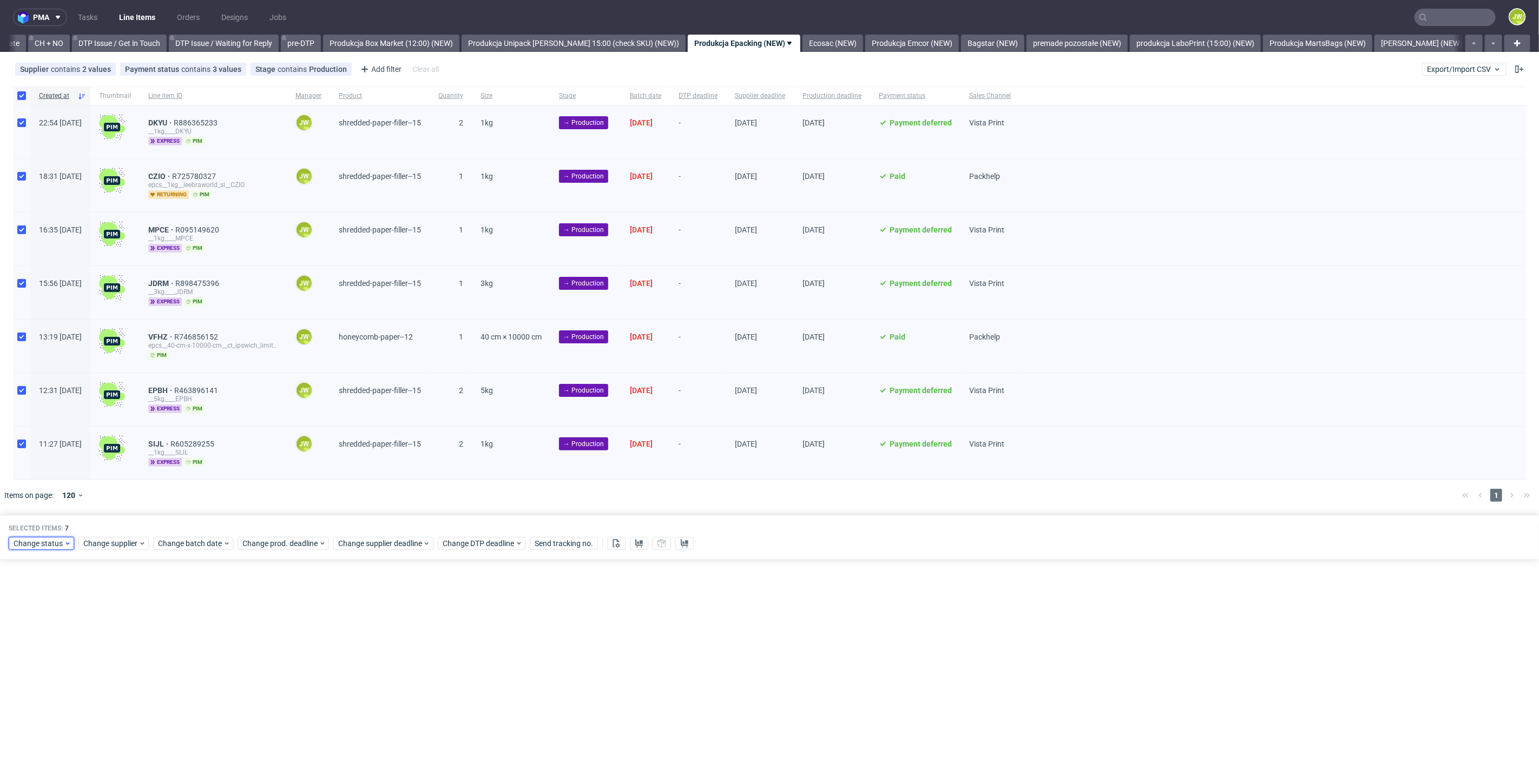
click at [42, 542] on span "Change status" at bounding box center [39, 543] width 50 height 11
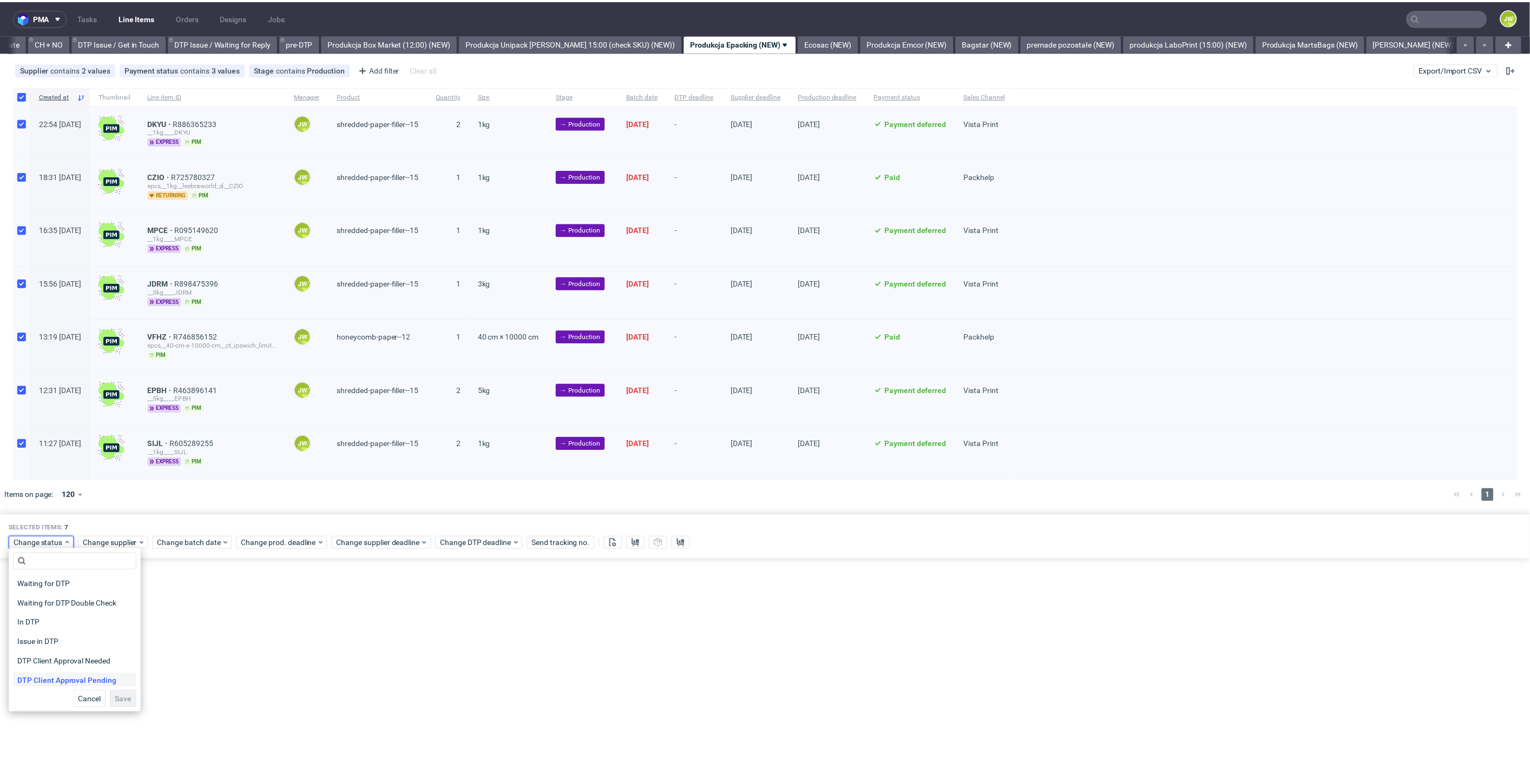
scroll to position [60, 0]
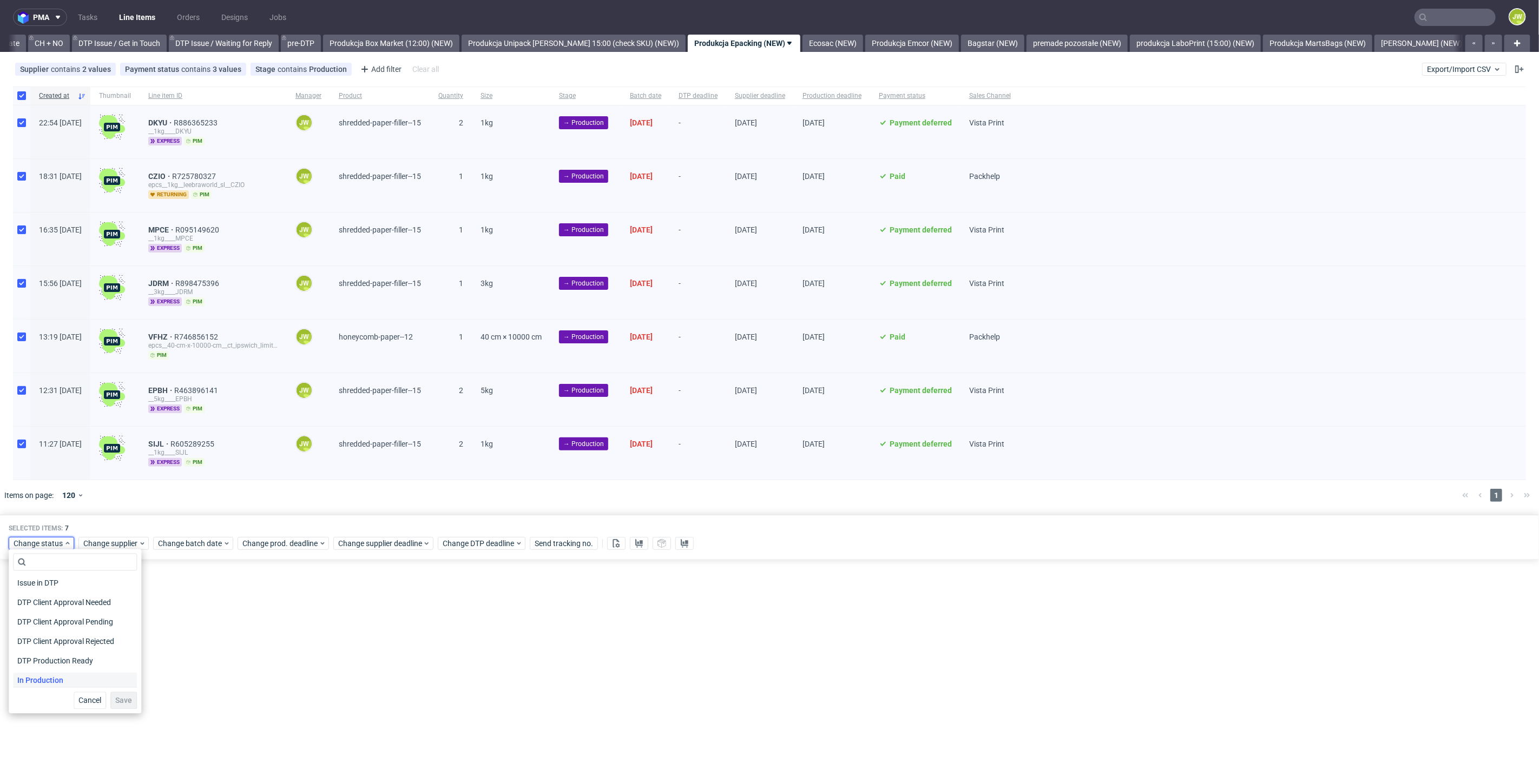
click at [50, 675] on span "In Production" at bounding box center [40, 681] width 54 height 15
click at [111, 699] on button "Save" at bounding box center [124, 700] width 26 height 17
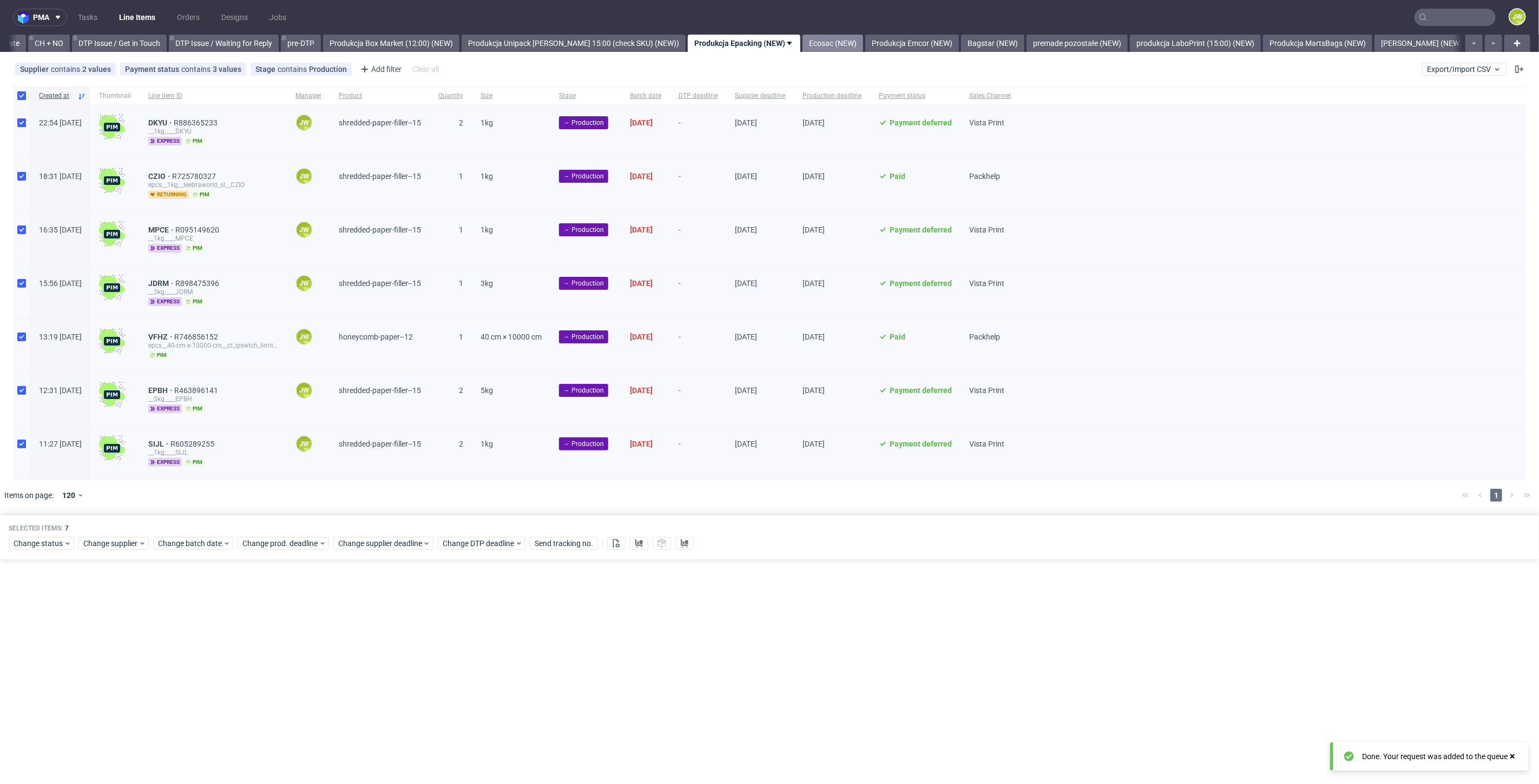
click at [824, 45] on link "Ecosac (NEW)" at bounding box center [832, 43] width 60 height 17
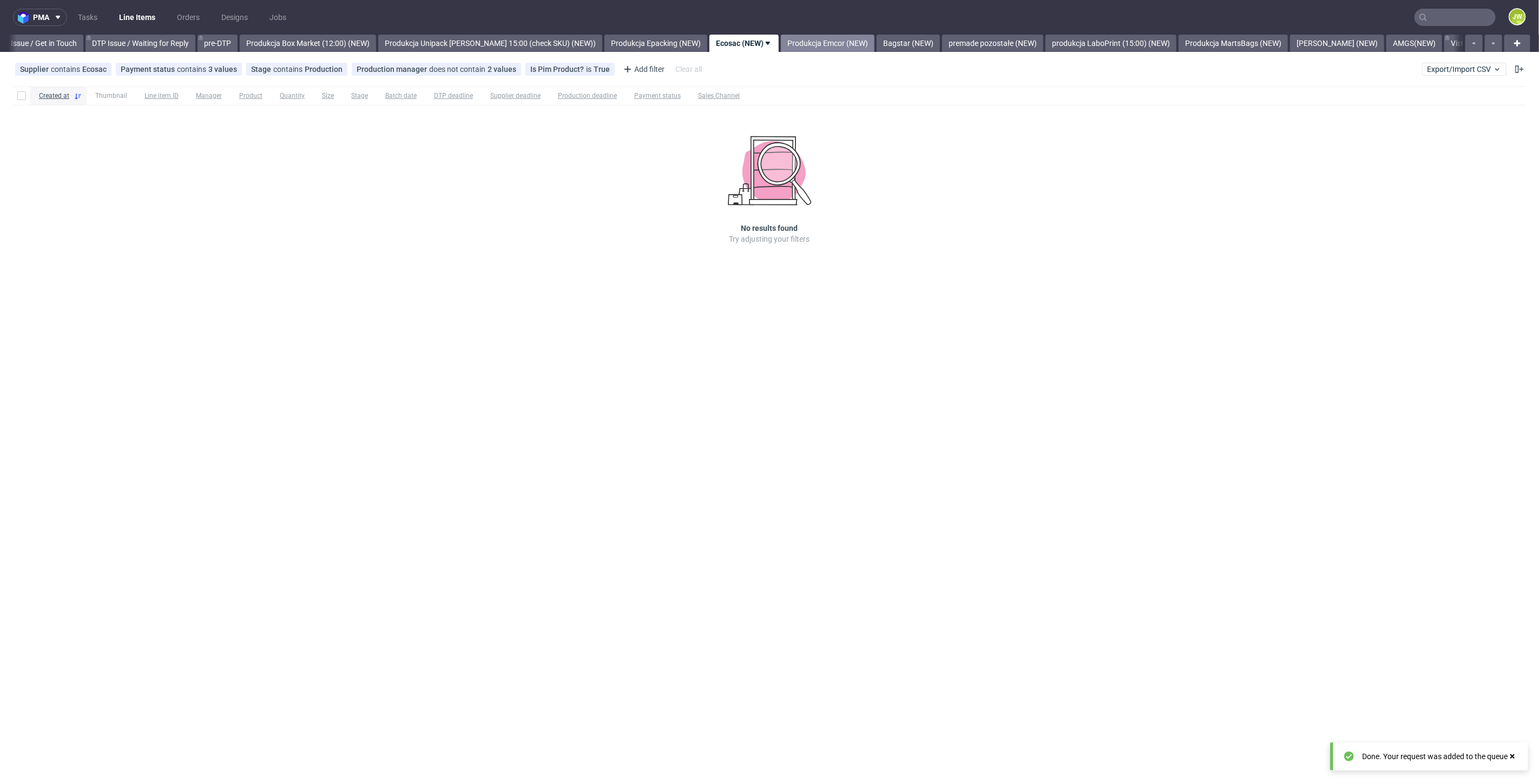
click at [796, 39] on link "Produkcja Emcor (NEW)" at bounding box center [827, 43] width 94 height 17
click at [548, 41] on link "Produkcja Epacking (NEW)" at bounding box center [576, 43] width 103 height 17
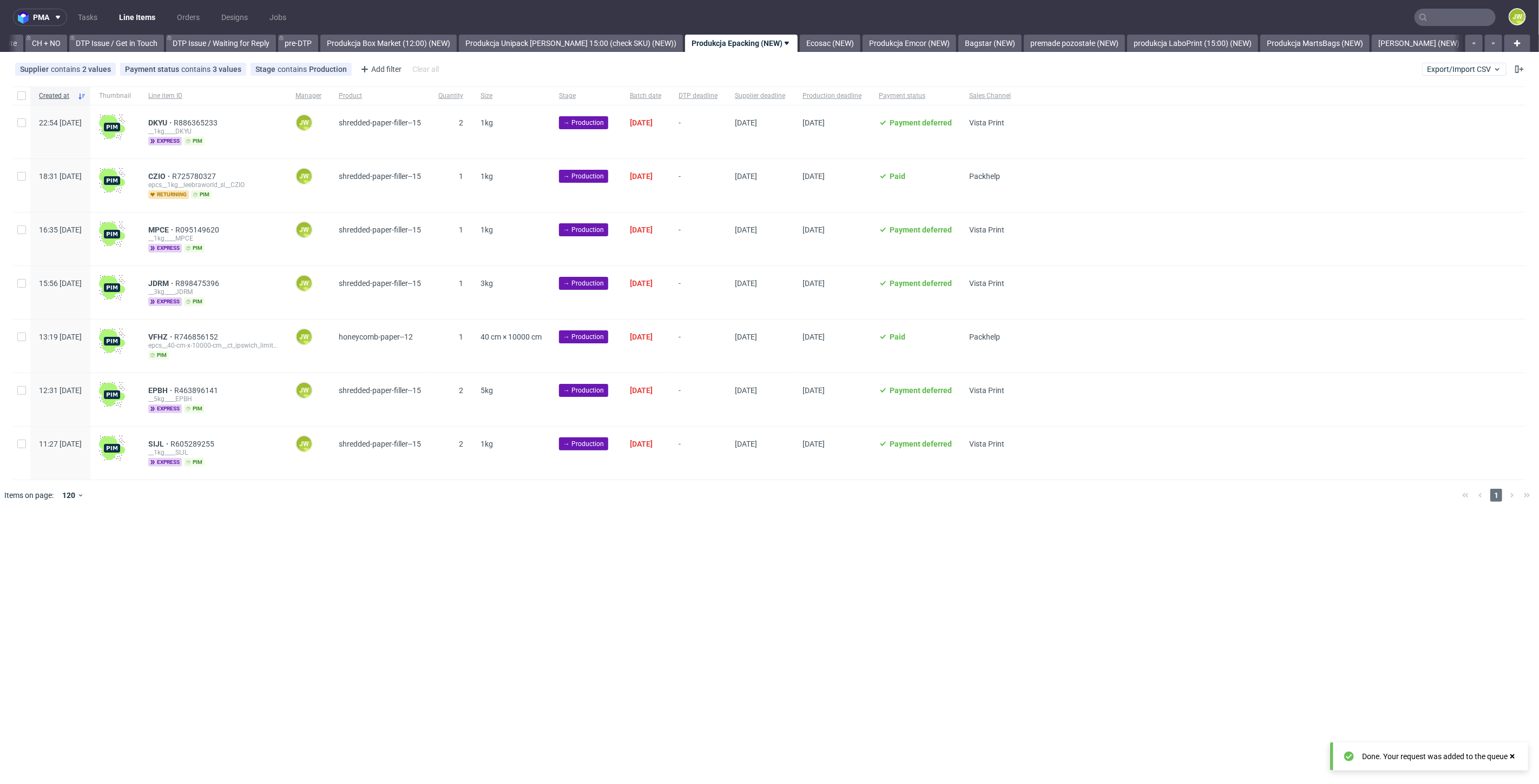
scroll to position [0, 1539]
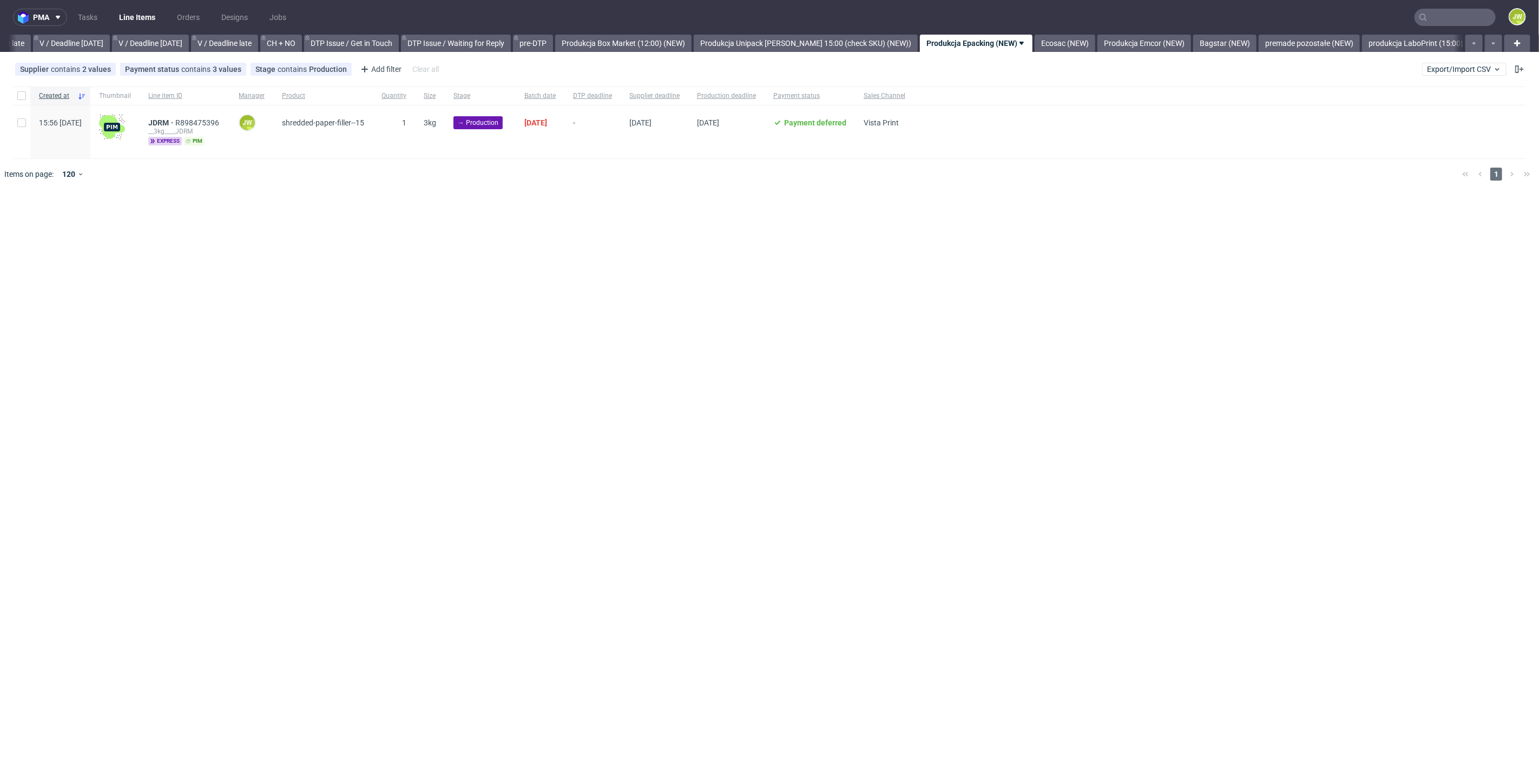
scroll to position [0, 1418]
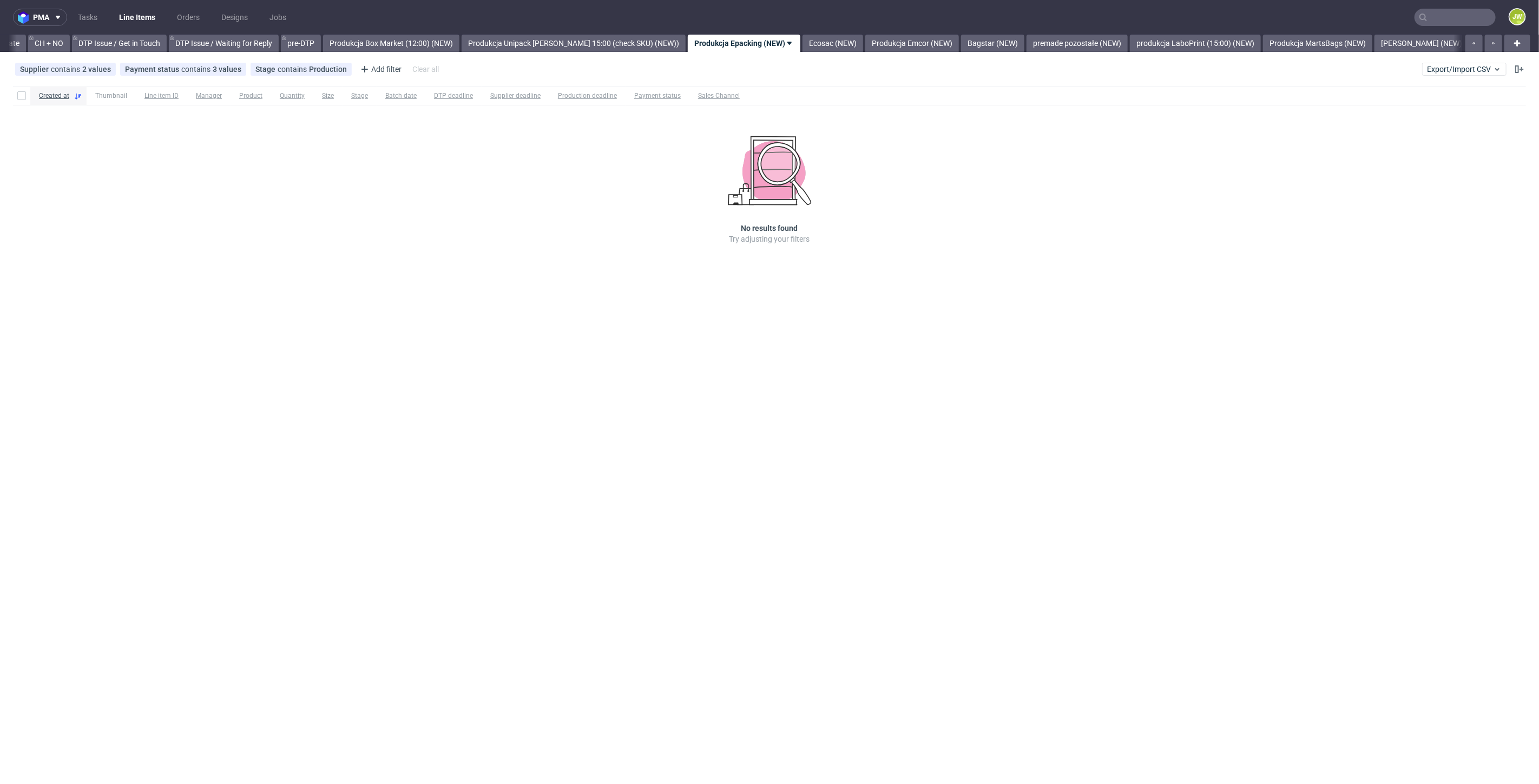
click at [881, 54] on div "pma Tasks Line Items Orders Designs Jobs JW All DTP Late Shipped Shipments DTP …" at bounding box center [770, 392] width 1539 height 784
click at [881, 48] on link "Produkcja Emcor (NEW)" at bounding box center [912, 43] width 94 height 17
click at [648, 42] on link "Ecosac (NEW)" at bounding box center [659, 43] width 60 height 17
click at [884, 39] on link "Bagstar (NEW)" at bounding box center [908, 43] width 63 height 17
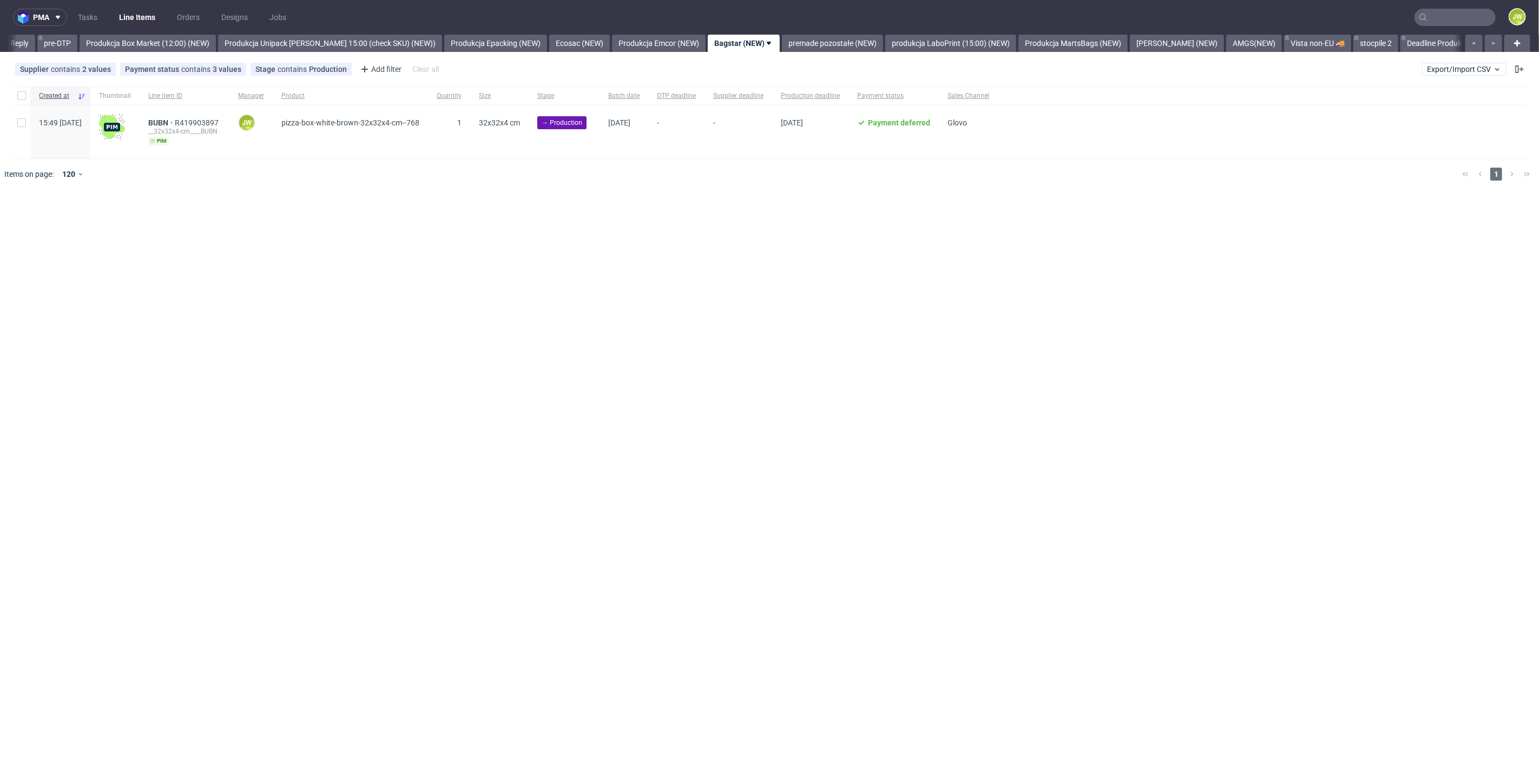
click at [465, 245] on div "pma Tasks Line Items Orders Designs Jobs JW All DTP Late Shipped Shipments DTP …" at bounding box center [770, 392] width 1539 height 784
click at [33, 91] on div "Created at" at bounding box center [60, 96] width 60 height 19
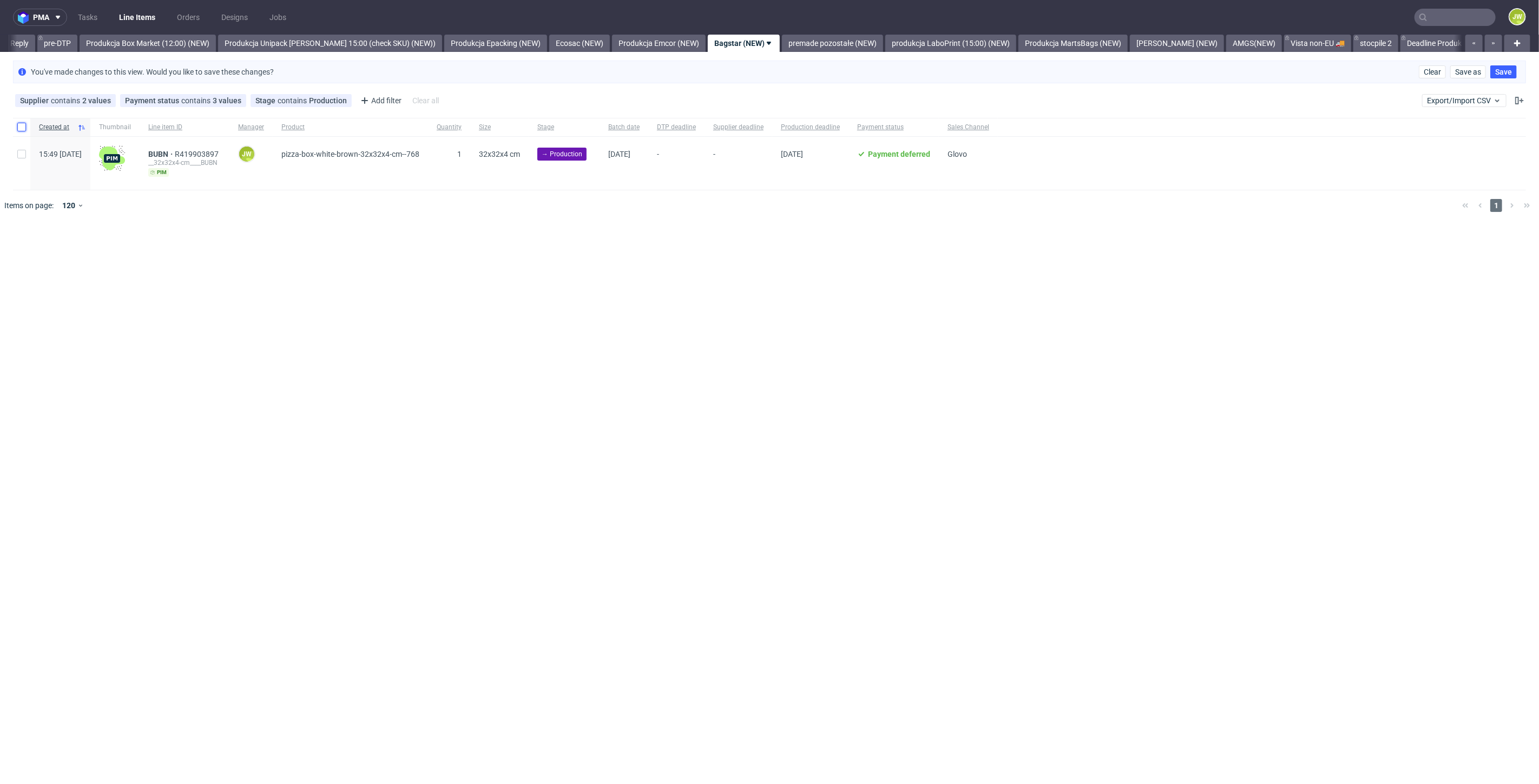
click at [22, 129] on input "checkbox" at bounding box center [22, 127] width 8 height 8
checkbox input "true"
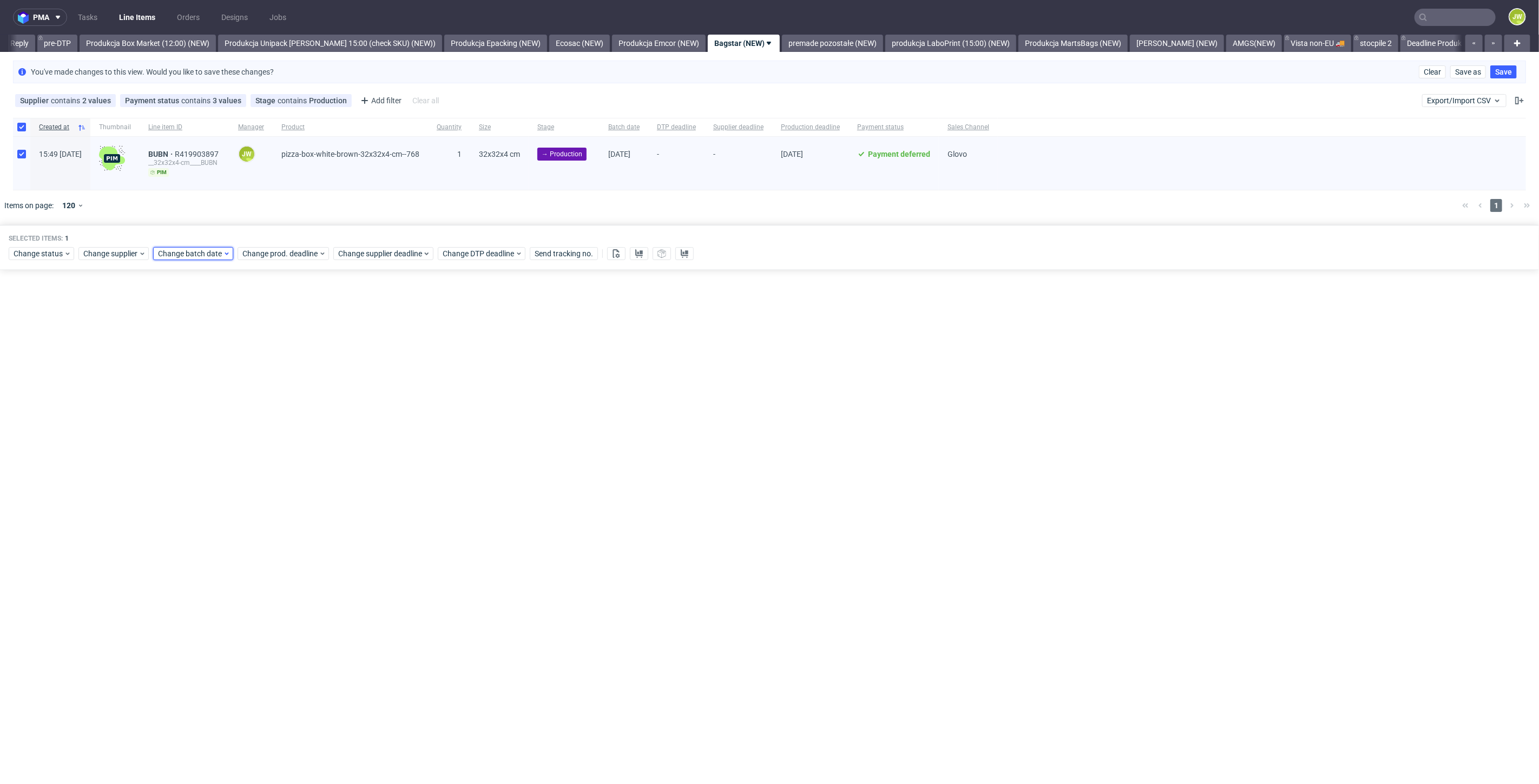
click at [196, 256] on span "Change batch date" at bounding box center [190, 254] width 65 height 11
click at [232, 355] on button "17" at bounding box center [226, 360] width 17 height 17
click at [281, 433] on span "Save" at bounding box center [281, 435] width 17 height 8
click at [262, 247] on div "Change prod. deadline" at bounding box center [283, 254] width 91 height 13
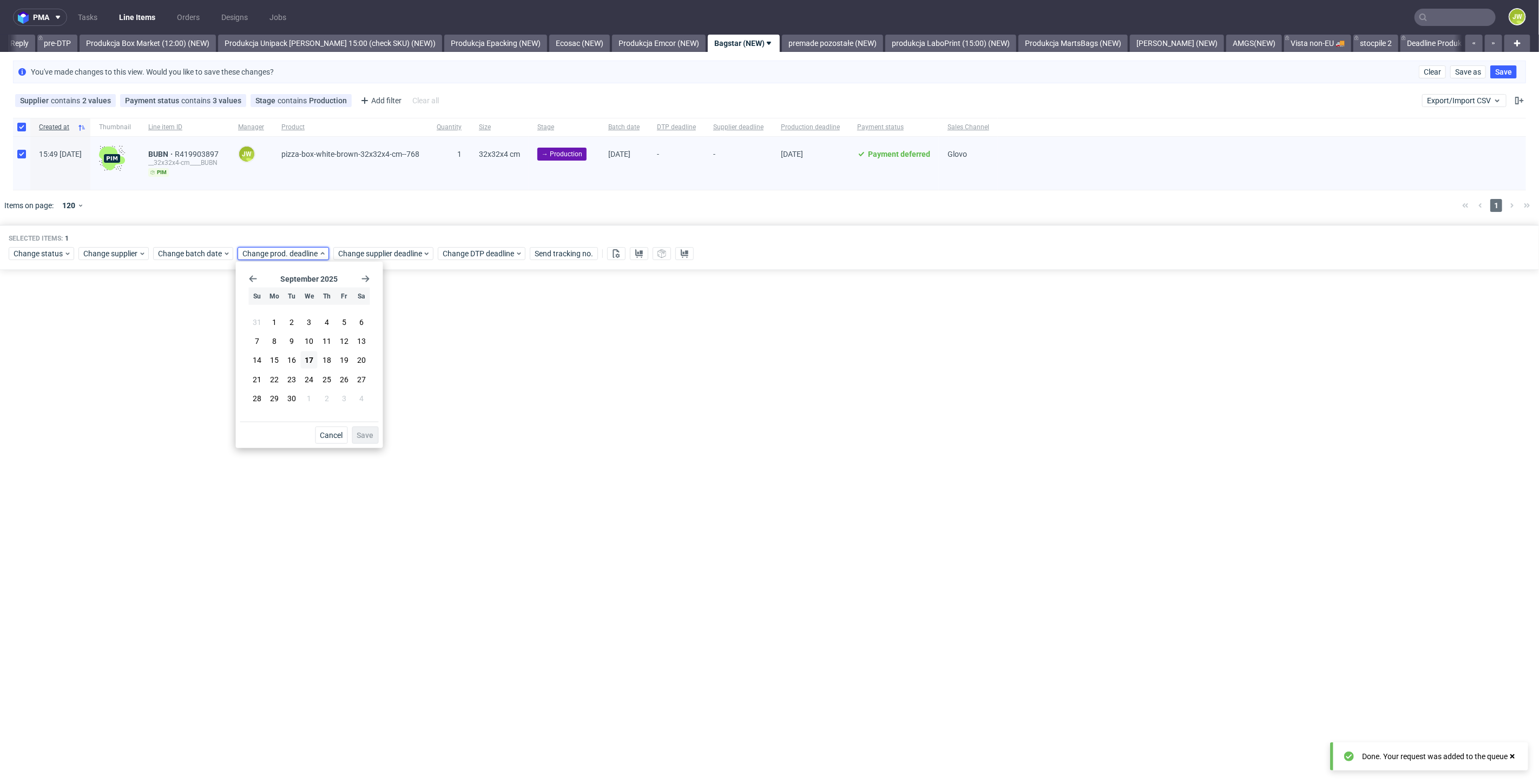
click at [267, 262] on div "September 2025 Su Mo Tu We Th Fr Sa 31 1 2 3 4 5 6 7 8 9 10 11 12 13 14 15 16 1…" at bounding box center [309, 355] width 147 height 186
click at [327, 358] on span "18" at bounding box center [327, 360] width 8 height 11
drag, startPoint x: 357, startPoint y: 429, endPoint x: 358, endPoint y: 392, distance: 37.0
click at [357, 430] on button "Save" at bounding box center [366, 435] width 26 height 17
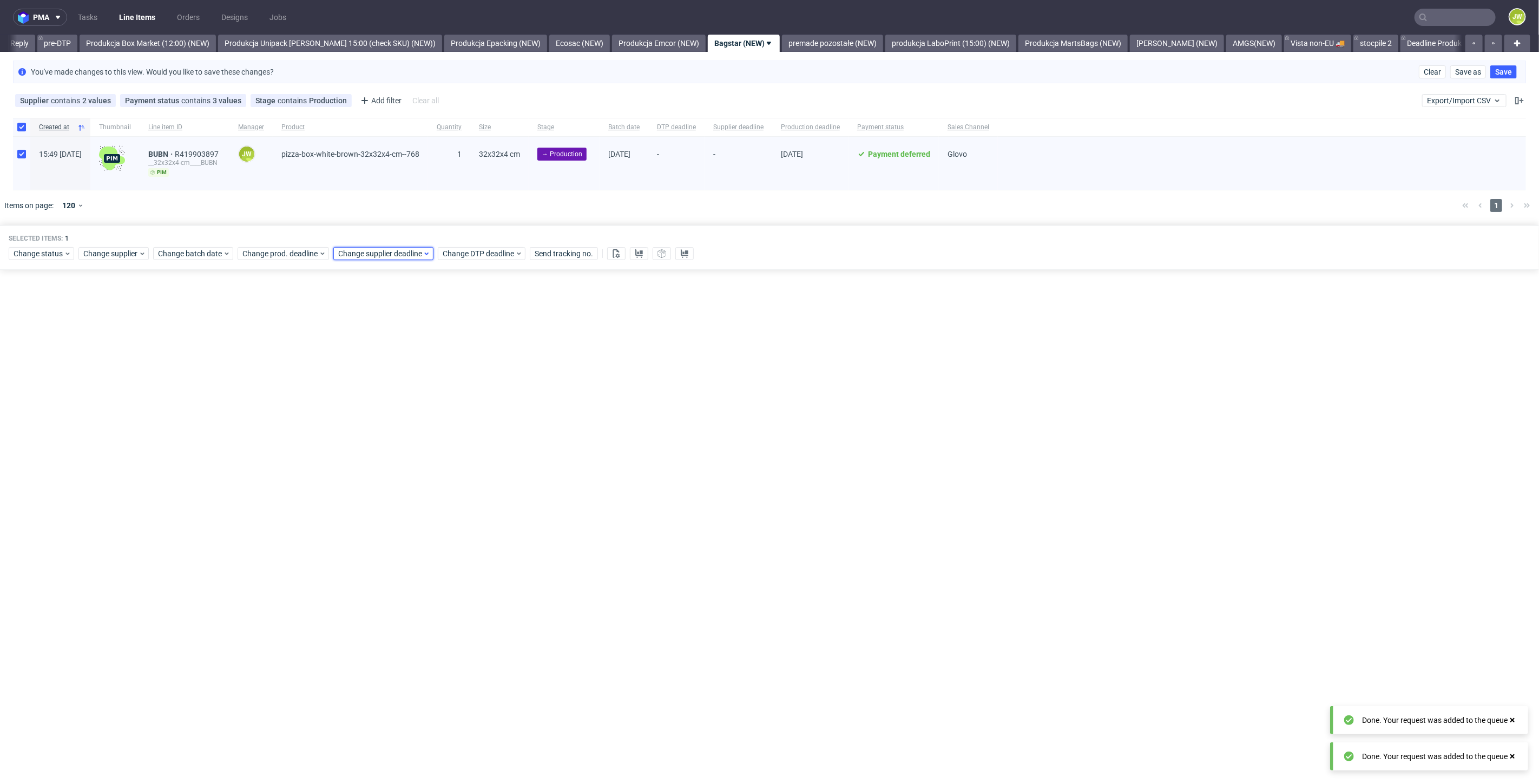
click at [370, 257] on span "Change supplier deadline" at bounding box center [380, 254] width 84 height 11
click at [418, 361] on span "18" at bounding box center [422, 360] width 8 height 11
click at [457, 432] on span "Save" at bounding box center [461, 435] width 17 height 8
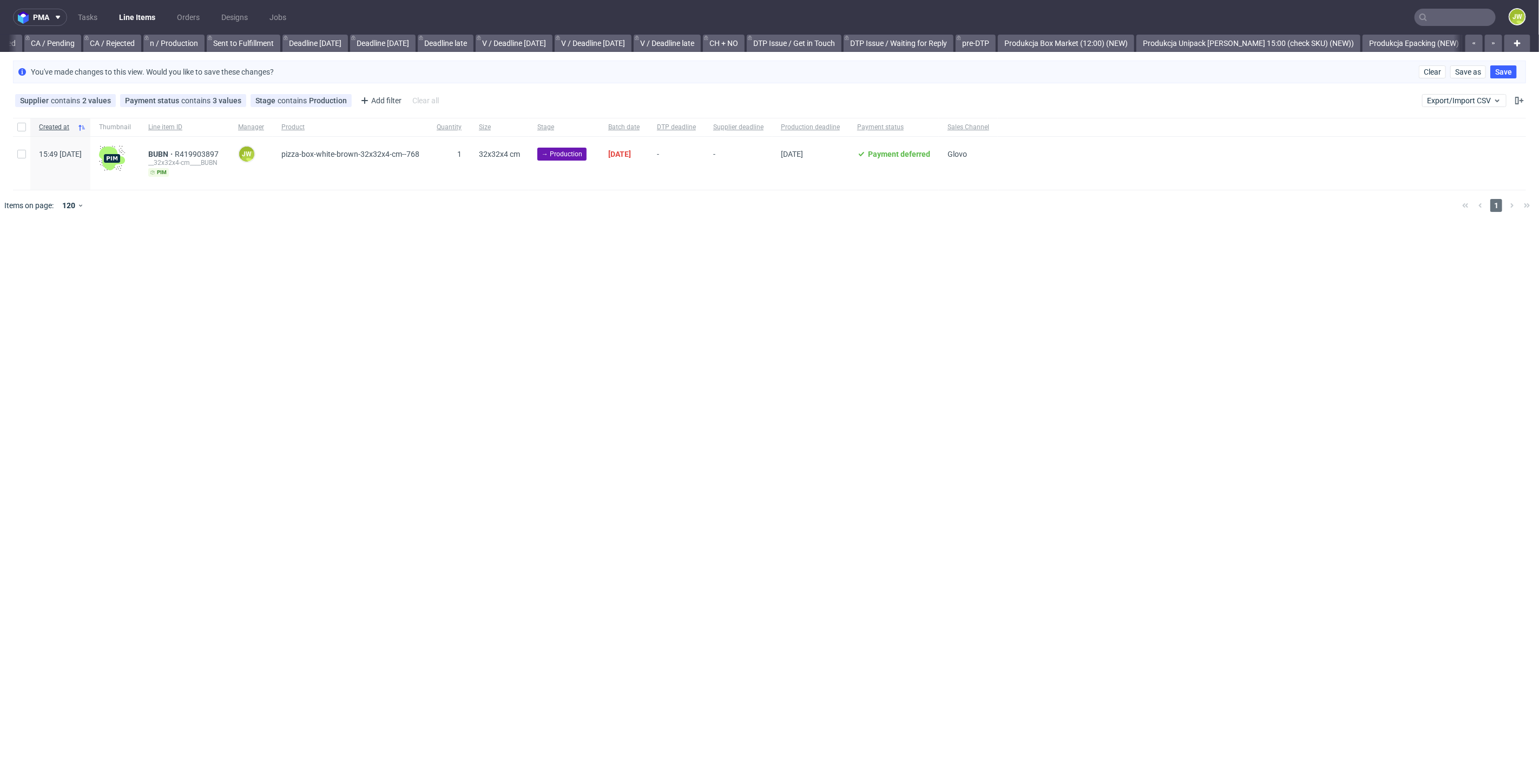
scroll to position [0, 1296]
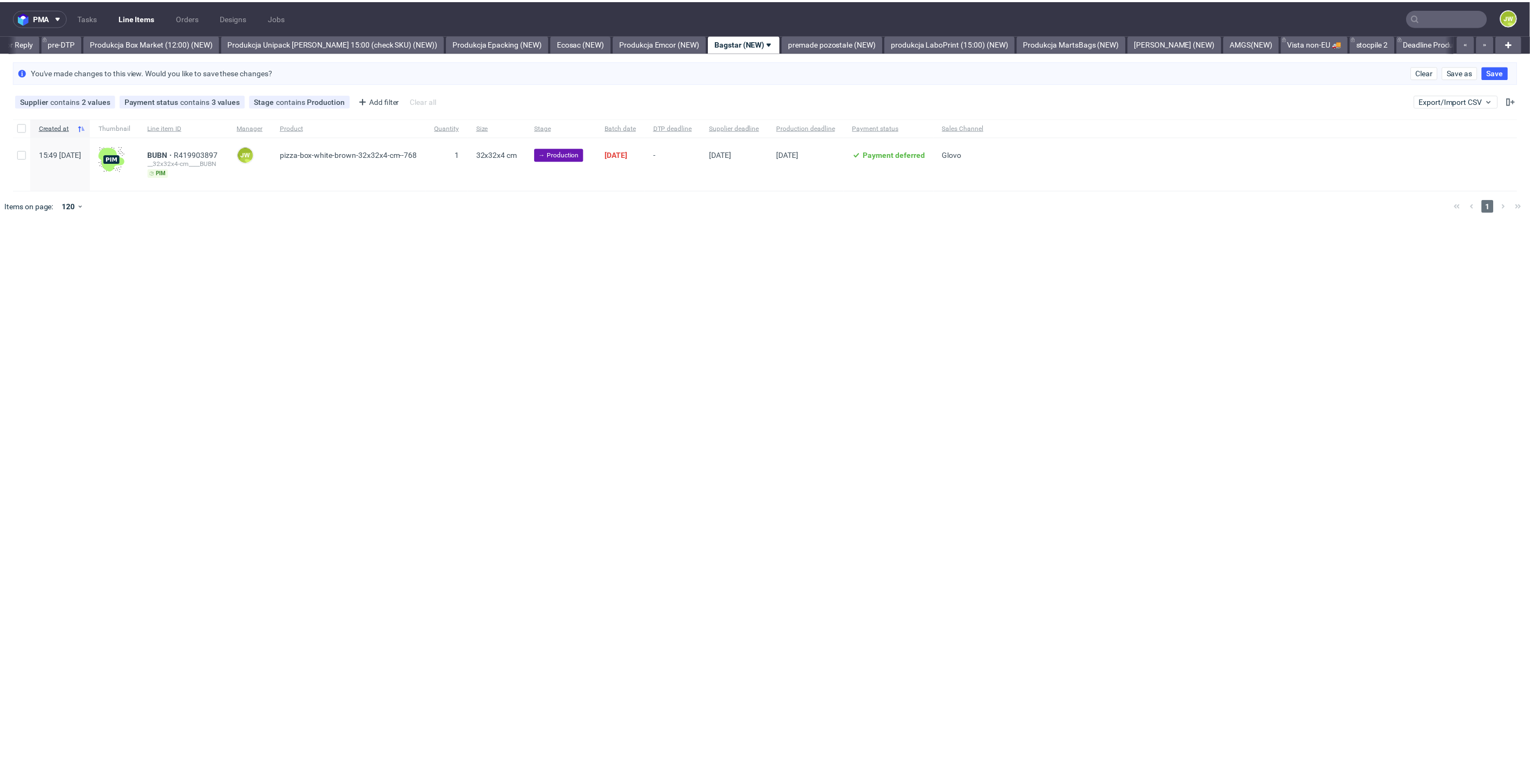
scroll to position [0, 1783]
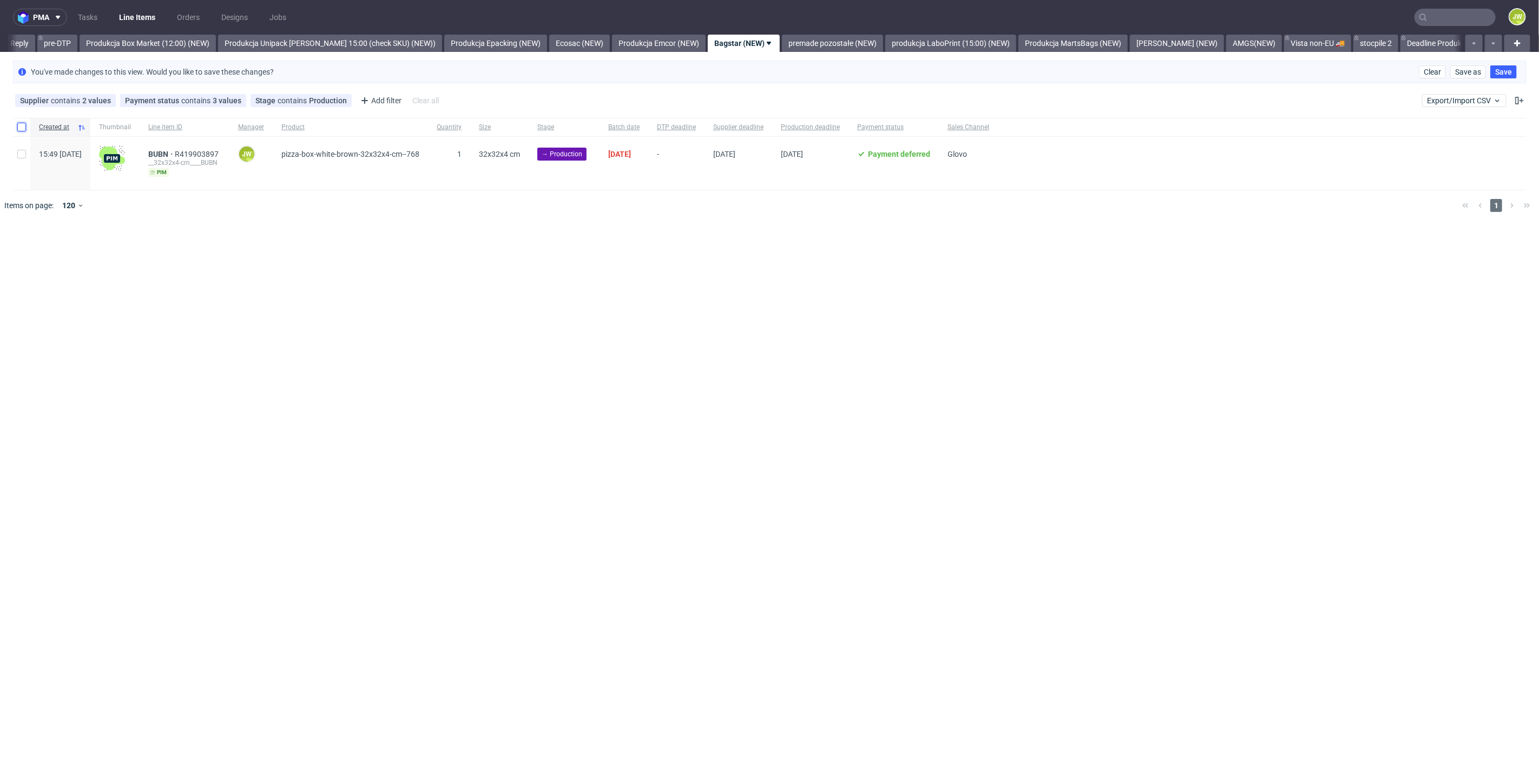
click at [22, 123] on input "checkbox" at bounding box center [22, 127] width 8 height 8
checkbox input "true"
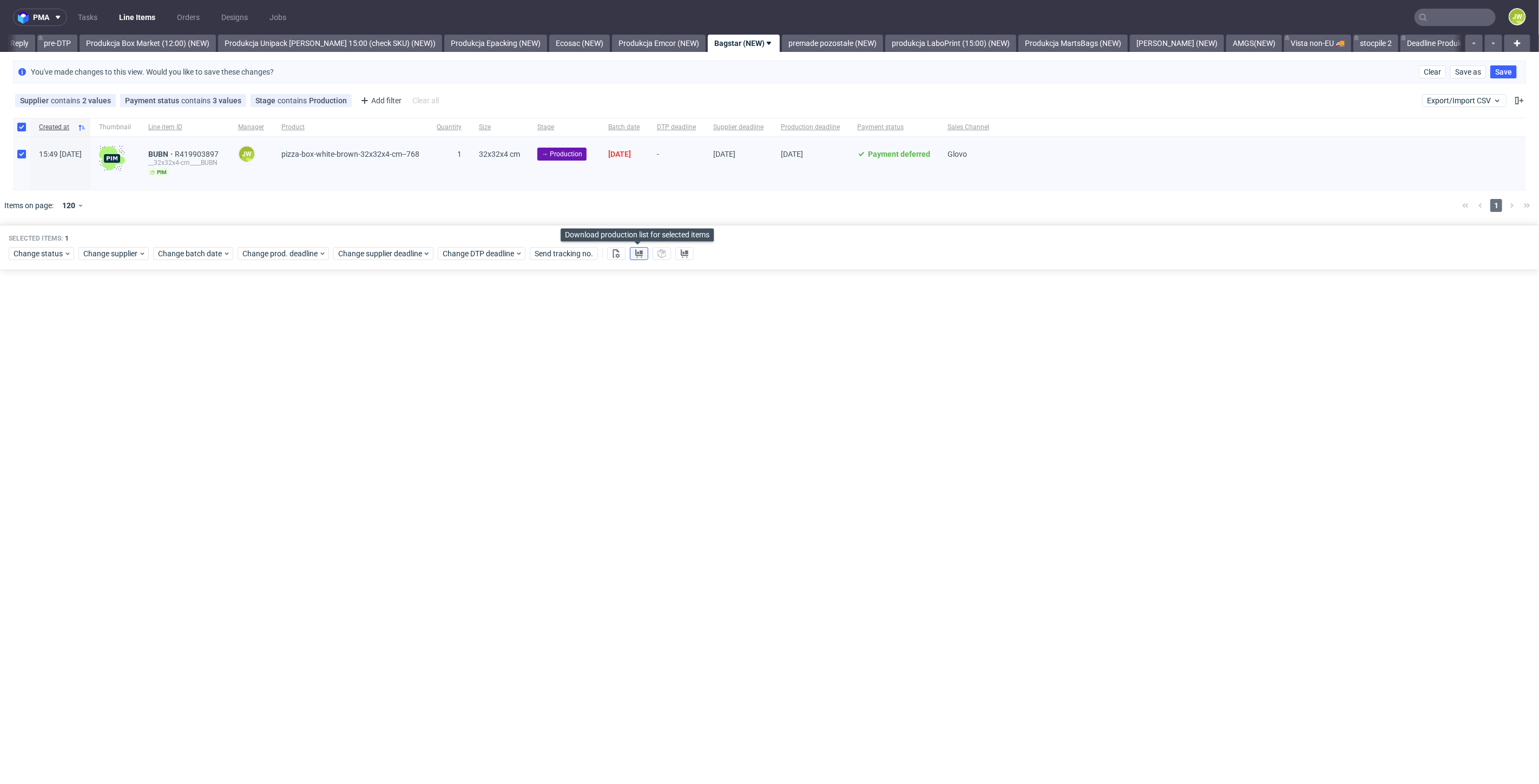
click at [639, 250] on use at bounding box center [639, 254] width 8 height 8
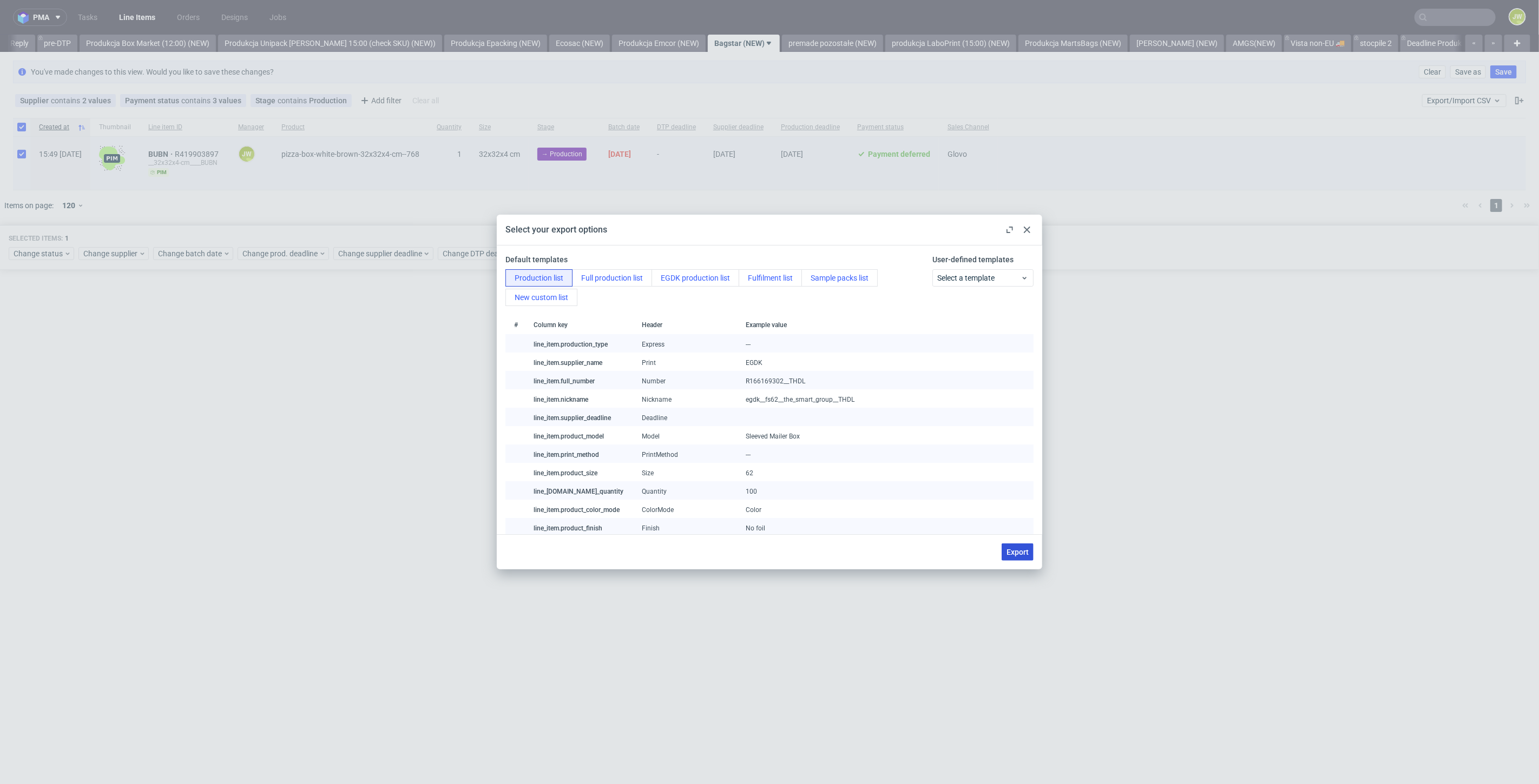
click at [1010, 552] on span "Export" at bounding box center [1017, 552] width 22 height 8
checkbox input "false"
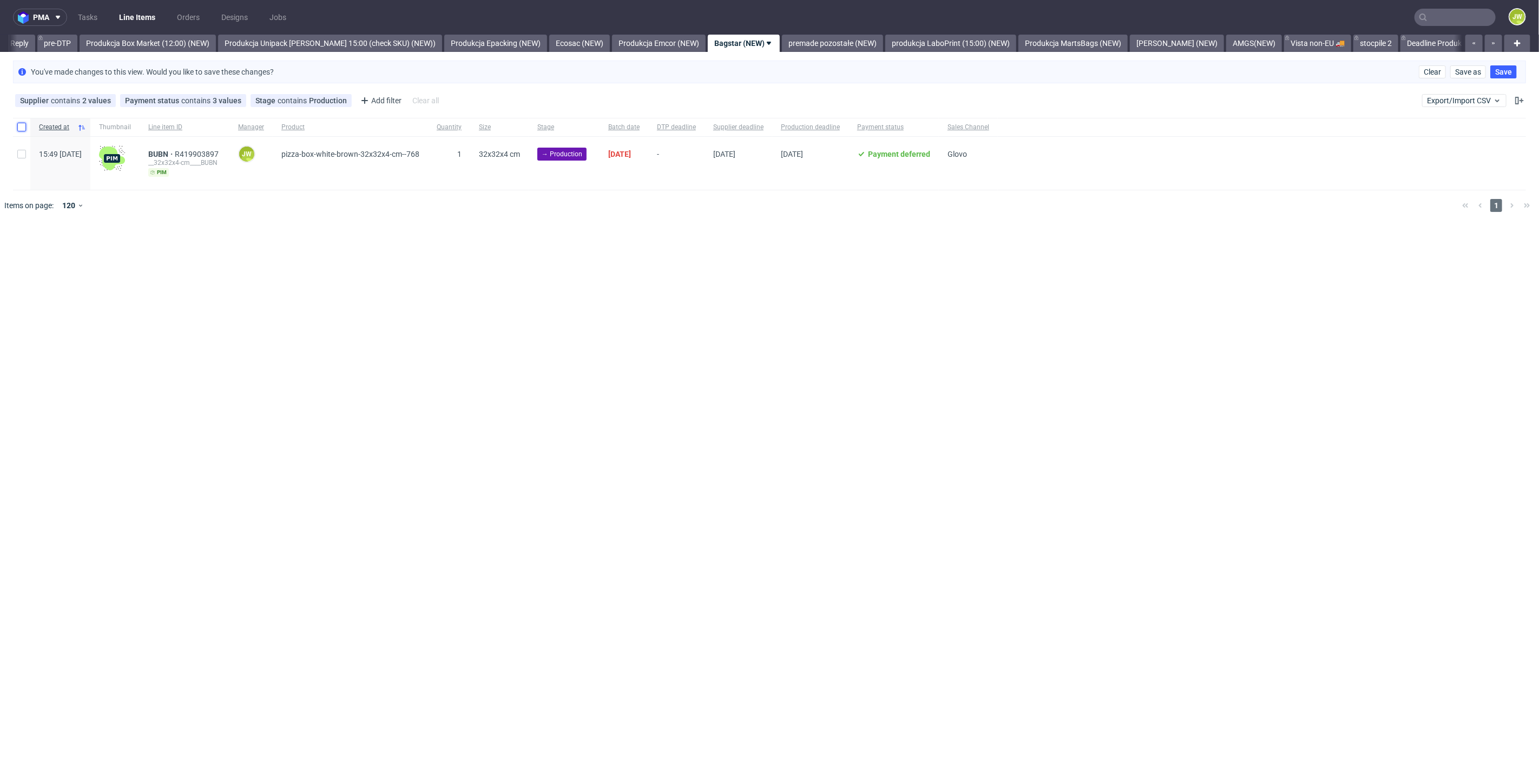
click at [21, 129] on input "checkbox" at bounding box center [22, 127] width 8 height 8
checkbox input "true"
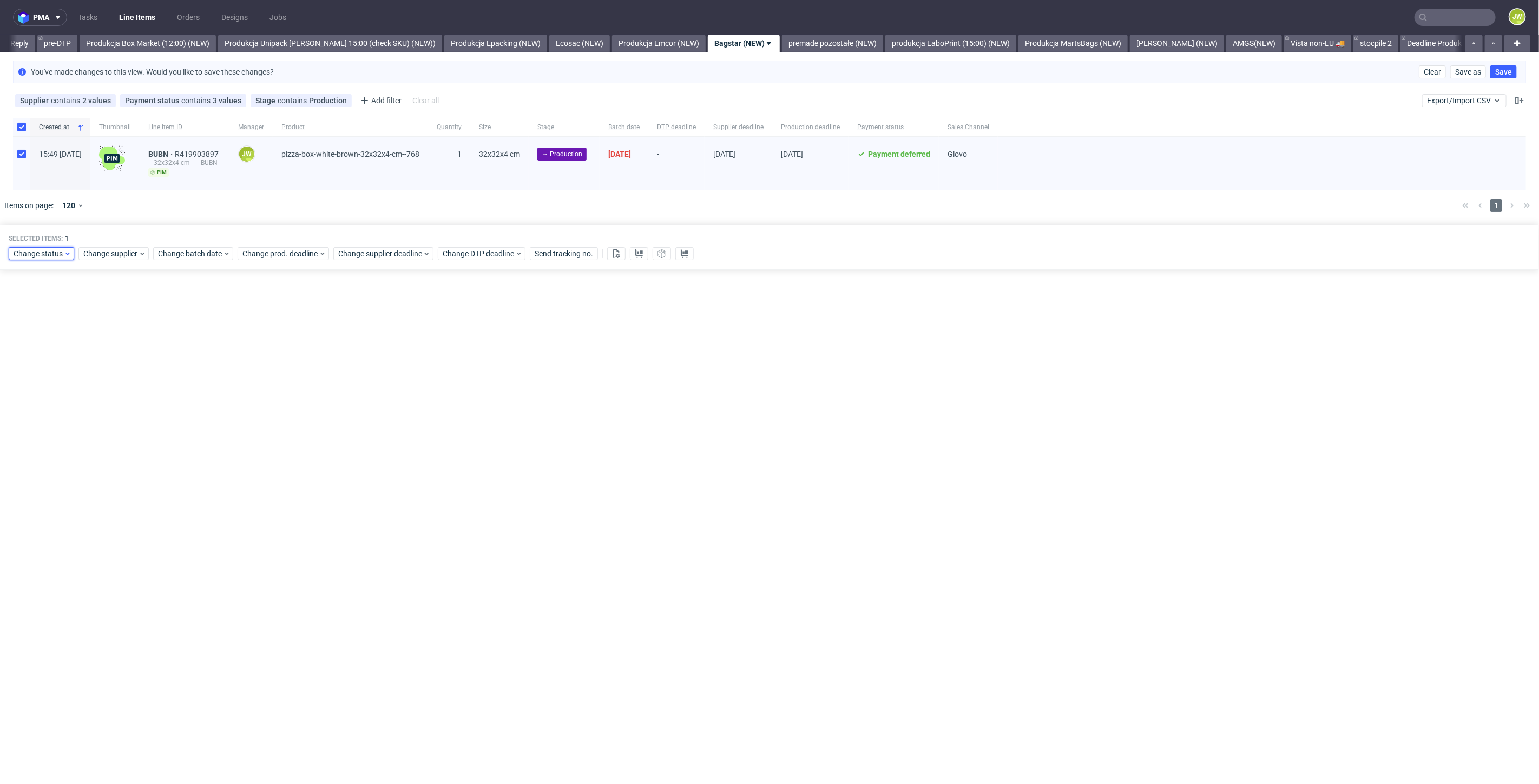
click at [41, 257] on span "Change status" at bounding box center [39, 254] width 50 height 11
click at [41, 337] on span "In Production" at bounding box center [40, 333] width 54 height 15
click at [121, 411] on span "Save" at bounding box center [124, 413] width 17 height 8
click at [836, 45] on link "premade pozostałe (NEW)" at bounding box center [832, 43] width 101 height 17
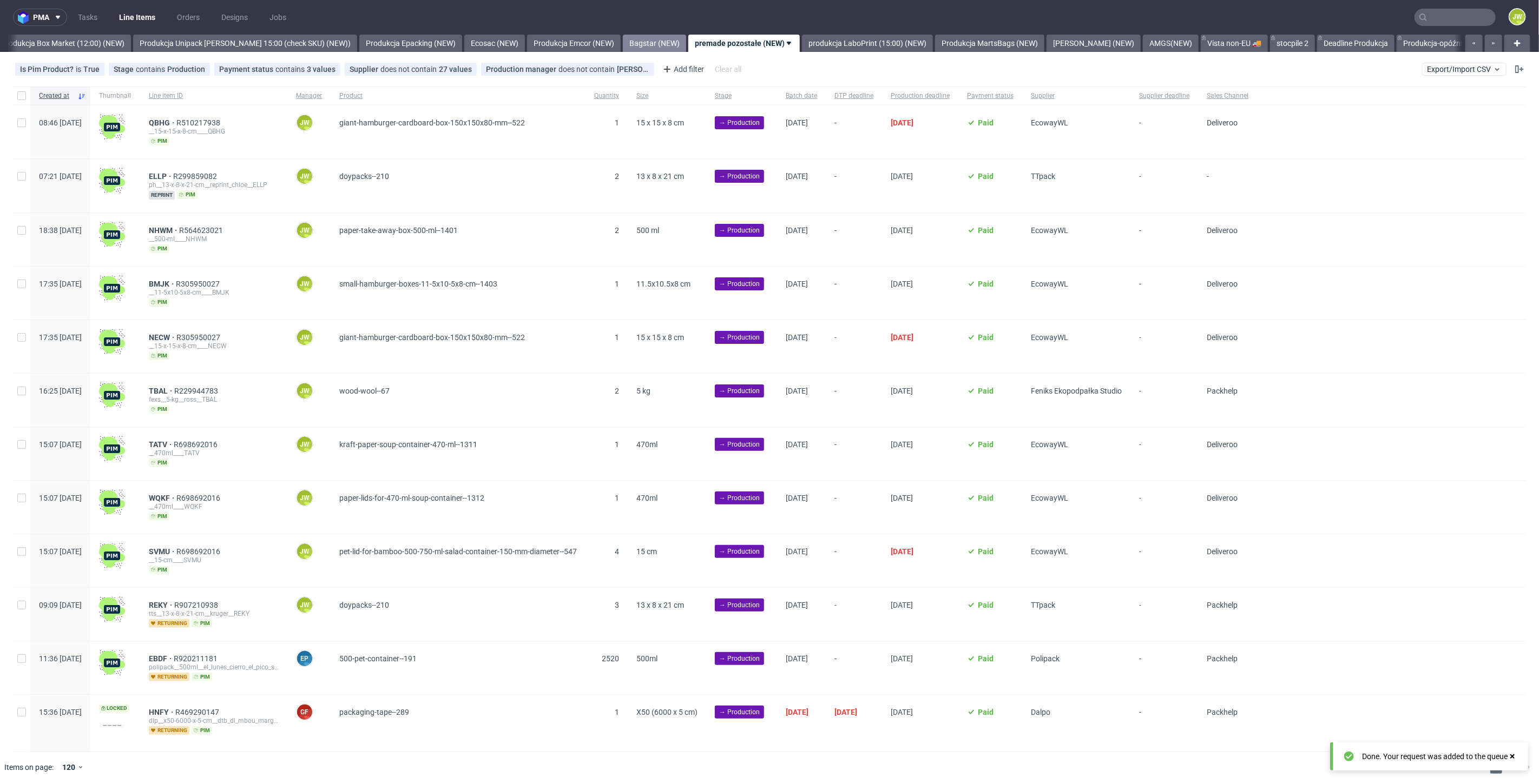
click at [642, 41] on link "Bagstar (NEW)" at bounding box center [655, 43] width 63 height 17
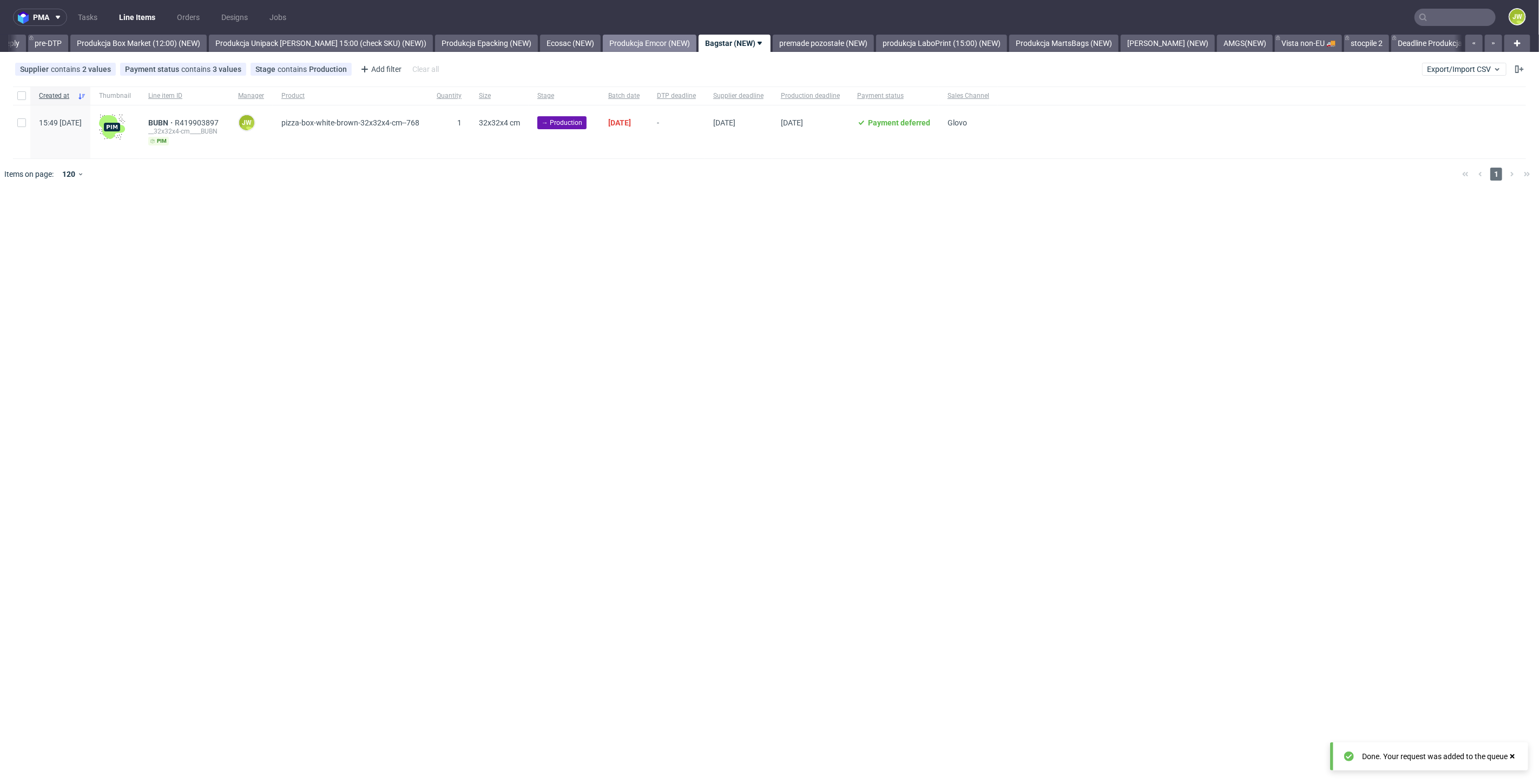
scroll to position [0, 1783]
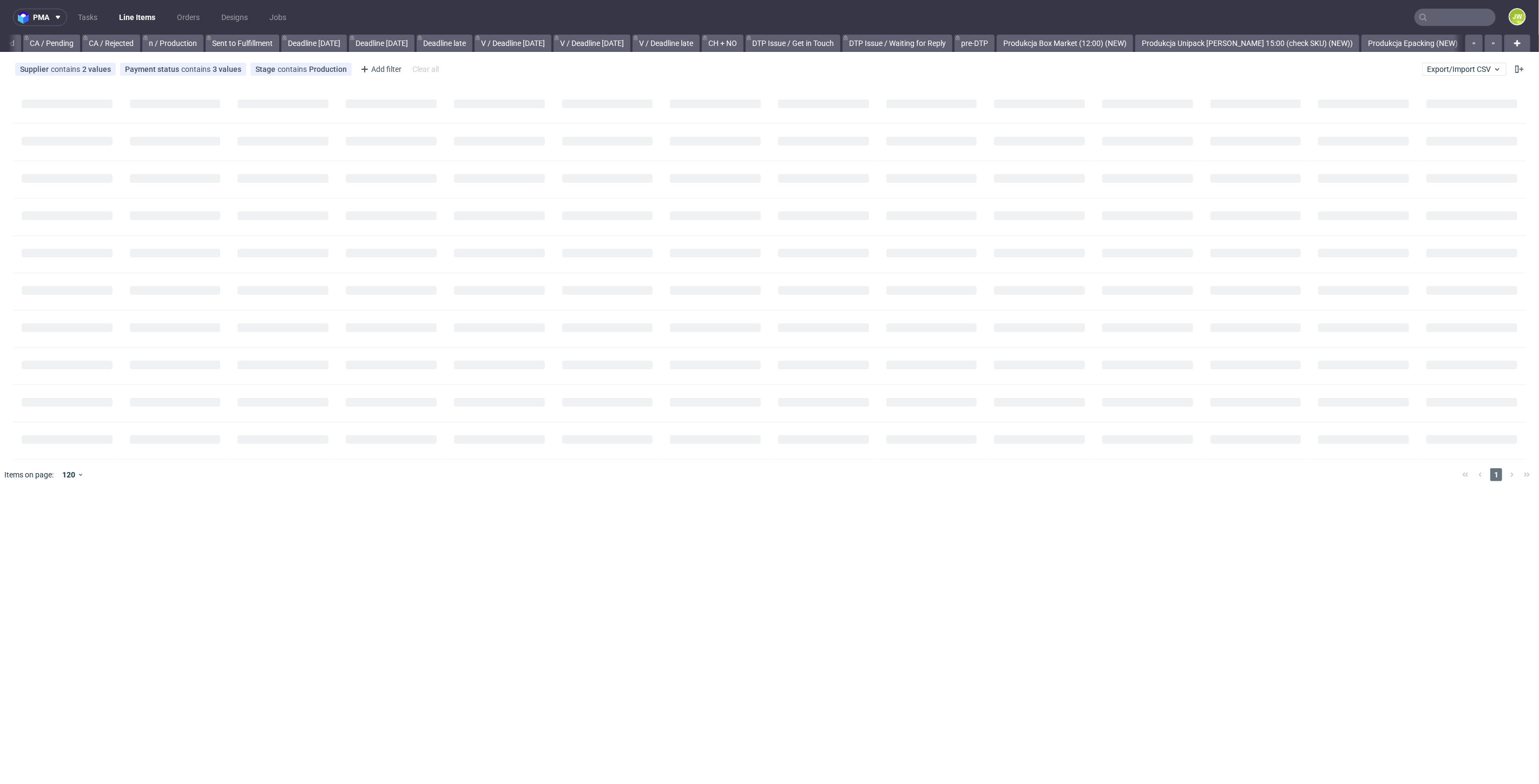
scroll to position [0, 1295]
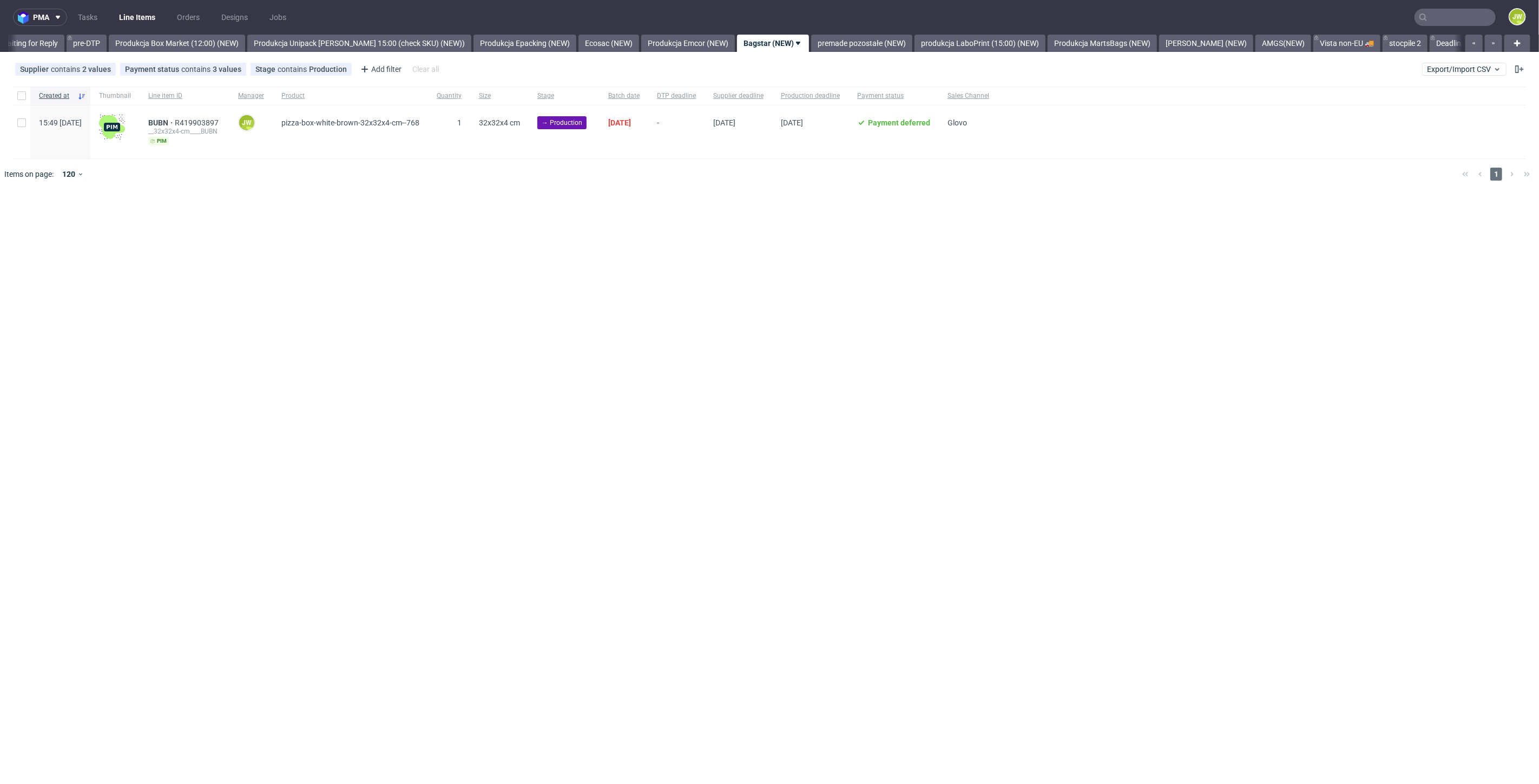
scroll to position [0, 1783]
click at [420, 216] on div "pma Tasks Line Items Orders Designs Jobs JW All DTP Late Shipped Shipments DTP …" at bounding box center [770, 392] width 1539 height 784
click at [24, 96] on input "checkbox" at bounding box center [22, 96] width 8 height 8
checkbox input "true"
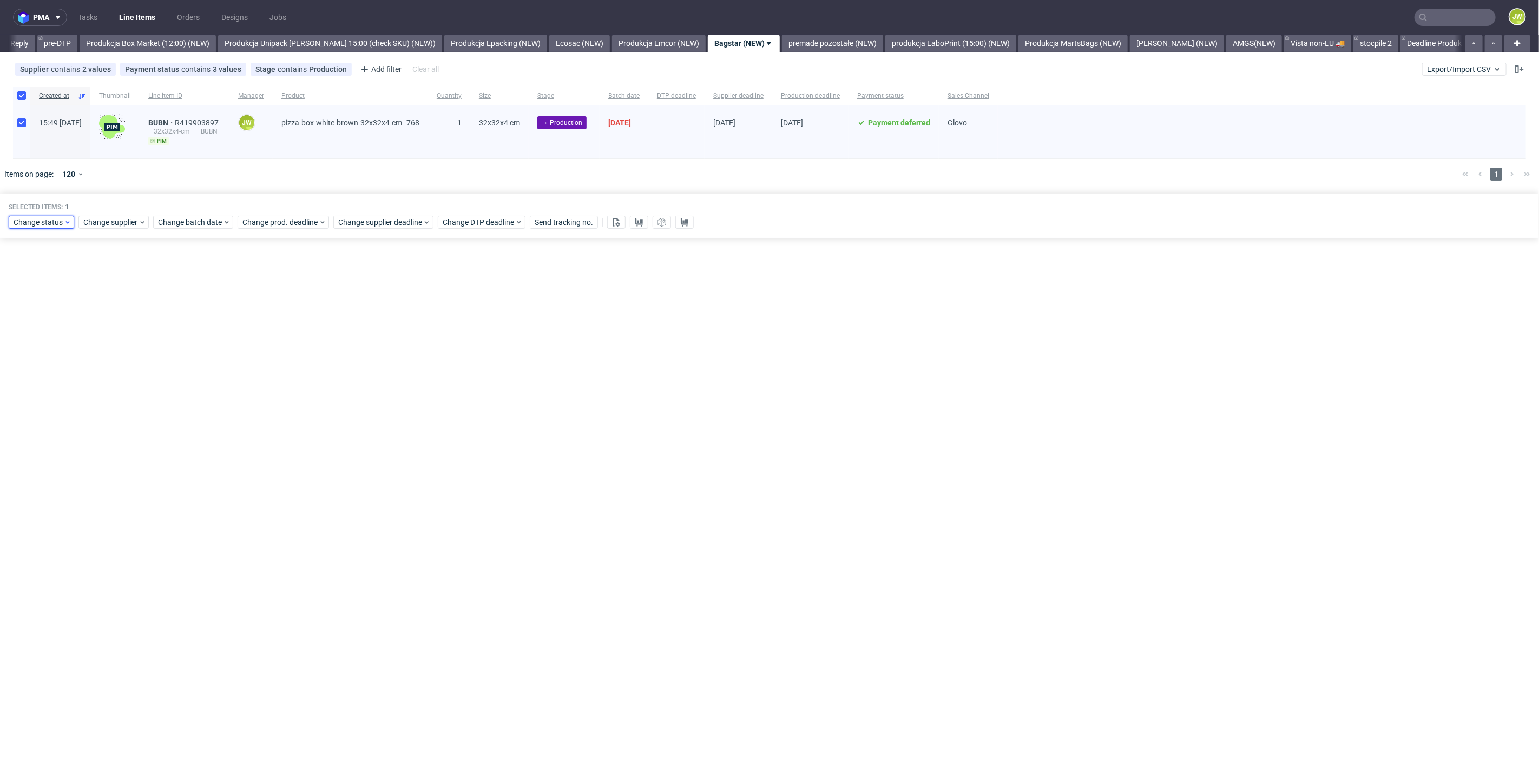
click at [23, 221] on span "Change status" at bounding box center [39, 222] width 50 height 11
click at [45, 359] on span "In Production" at bounding box center [40, 361] width 54 height 15
click at [116, 378] on span "Save" at bounding box center [124, 382] width 17 height 8
click at [789, 45] on link "premade pozostałe (NEW)" at bounding box center [832, 43] width 101 height 17
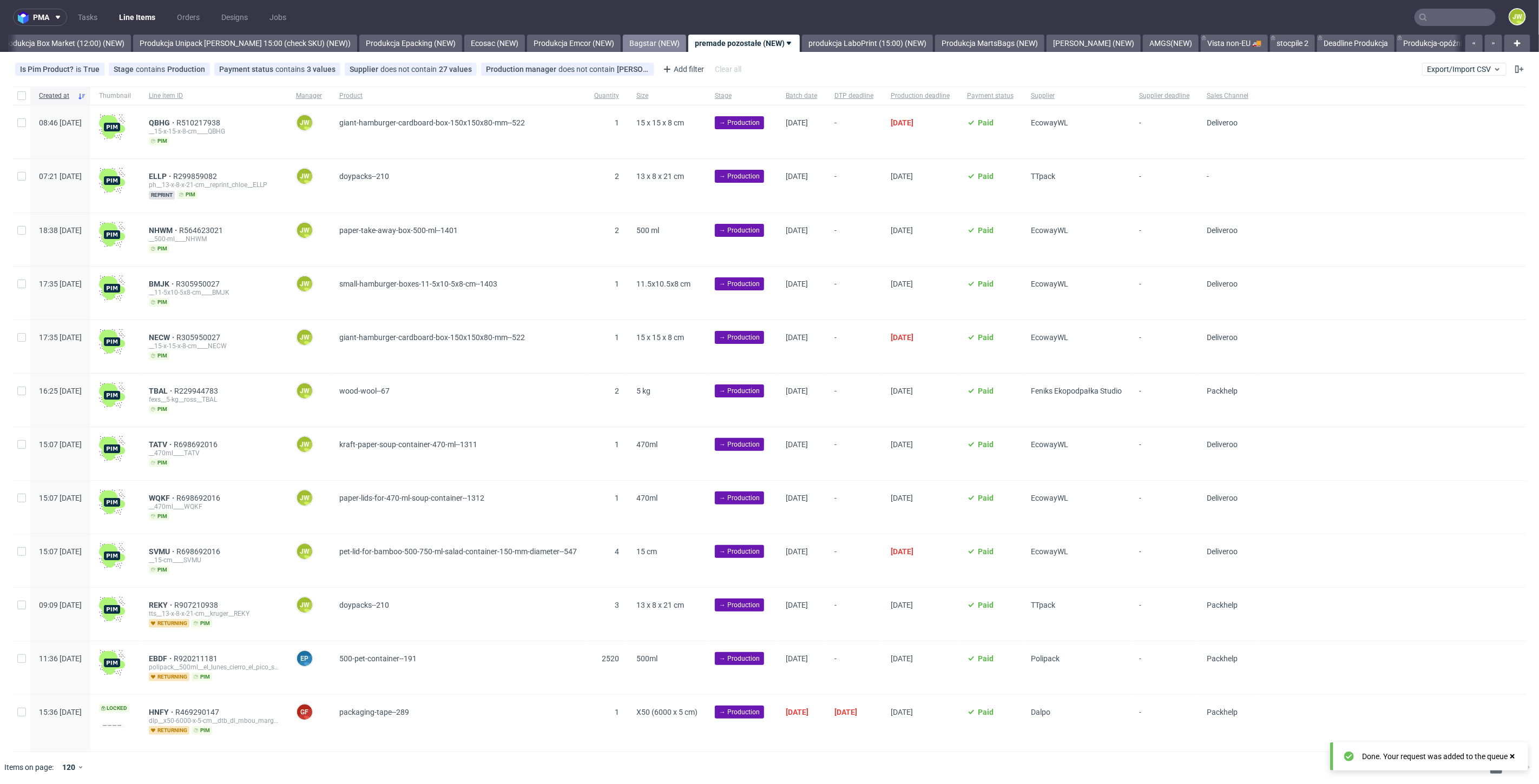
click at [669, 47] on link "Bagstar (NEW)" at bounding box center [655, 43] width 63 height 17
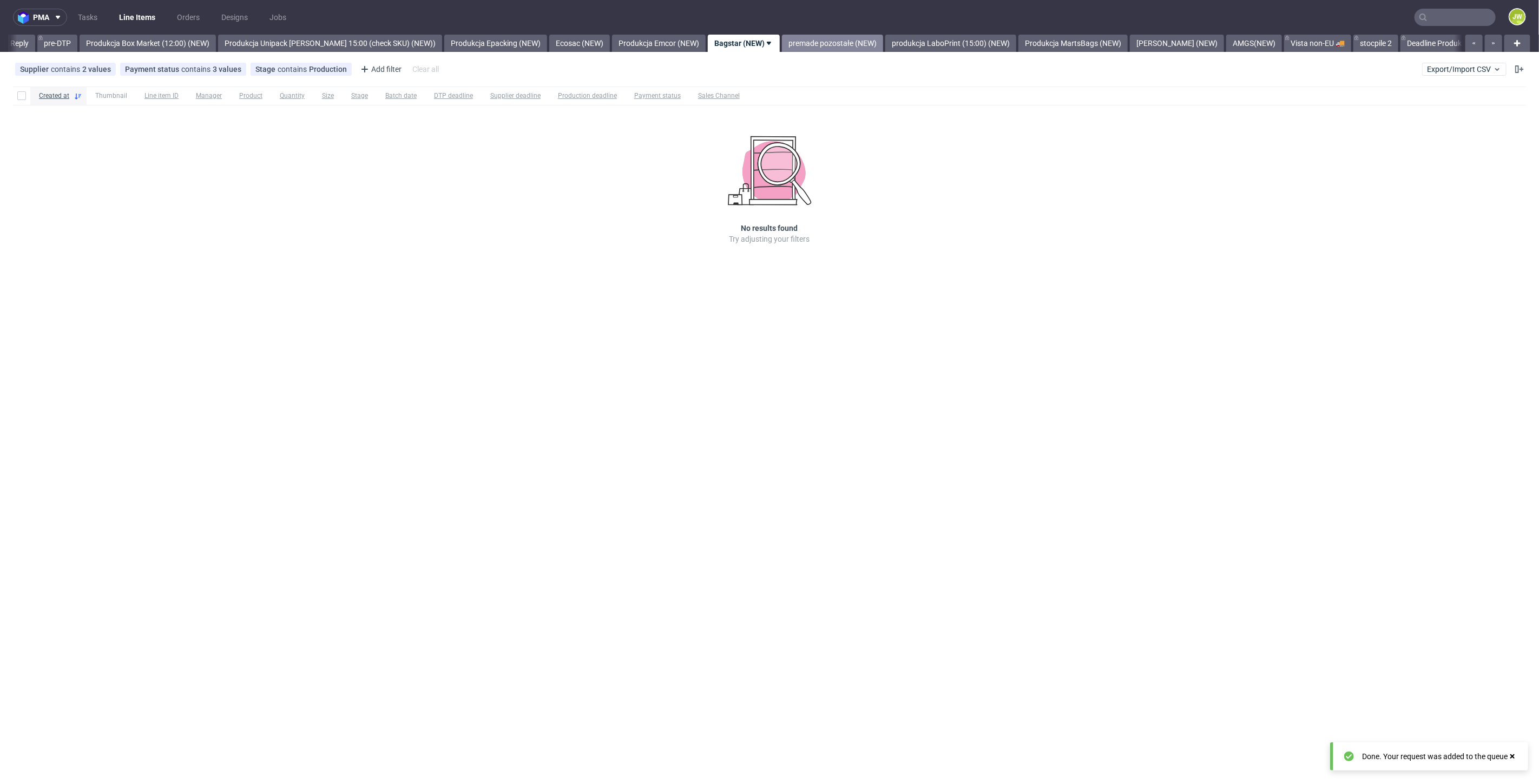
click at [804, 39] on link "premade pozostałe (NEW)" at bounding box center [832, 43] width 101 height 17
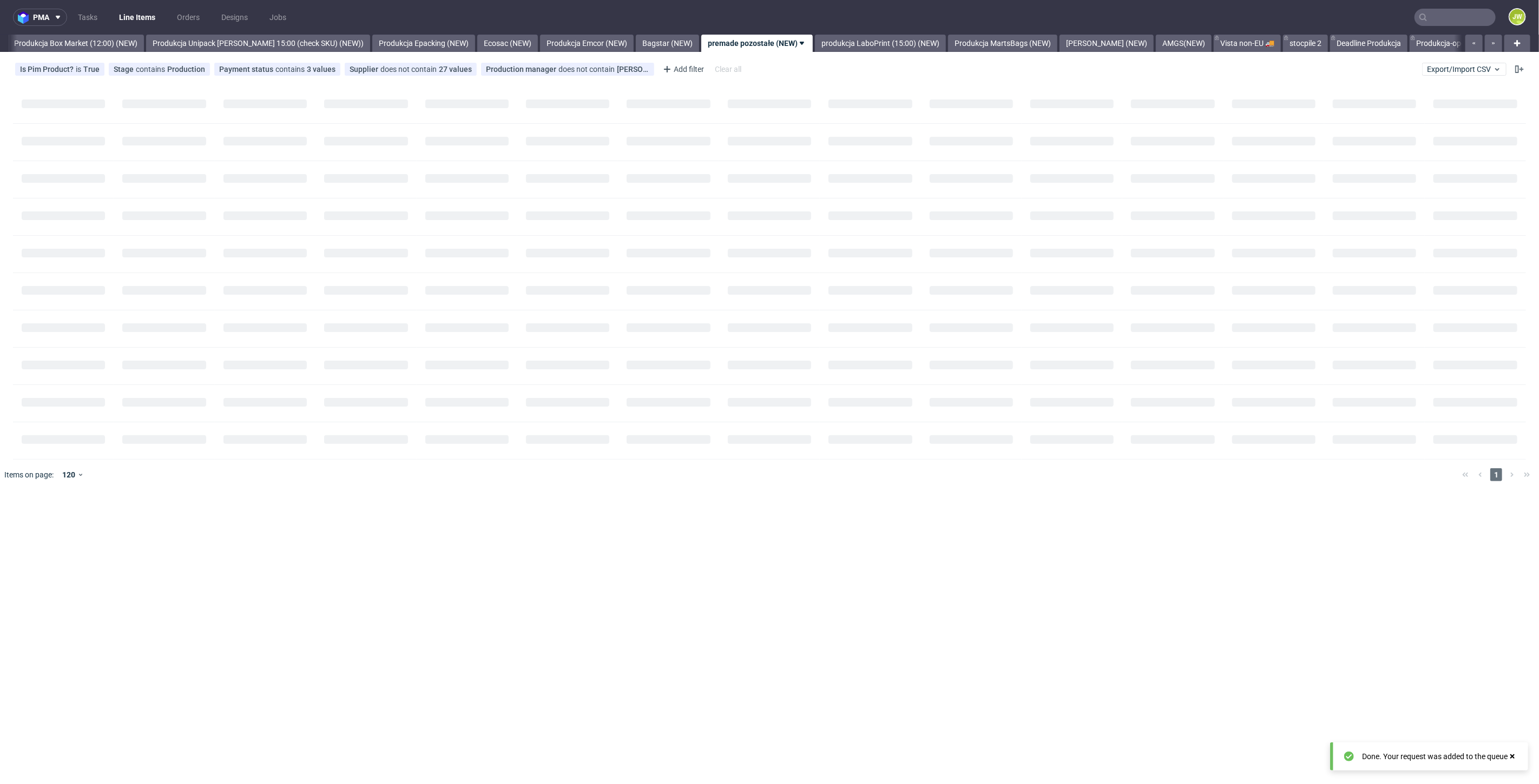
scroll to position [0, 1868]
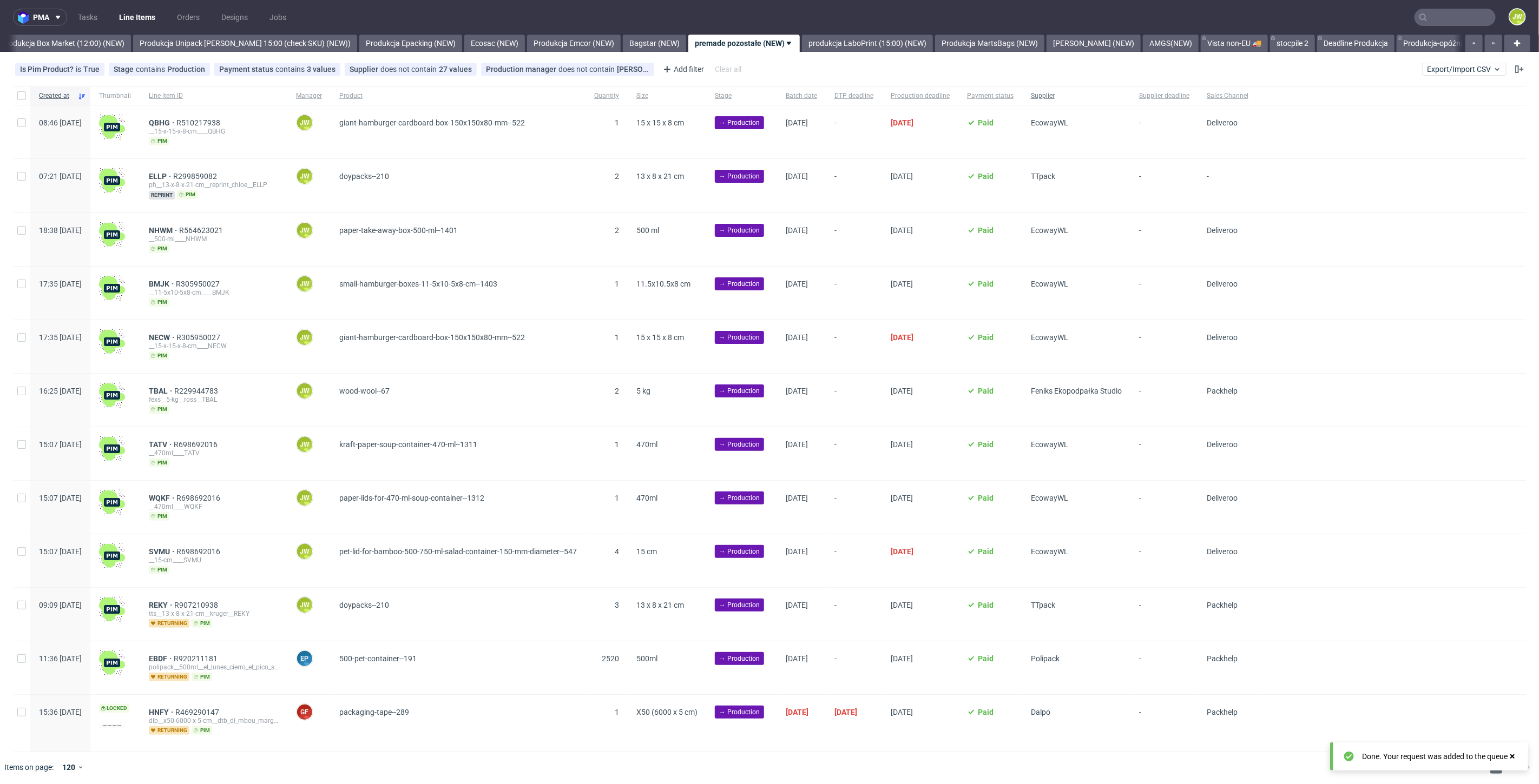
click at [1107, 95] on span "Supplier" at bounding box center [1076, 96] width 91 height 9
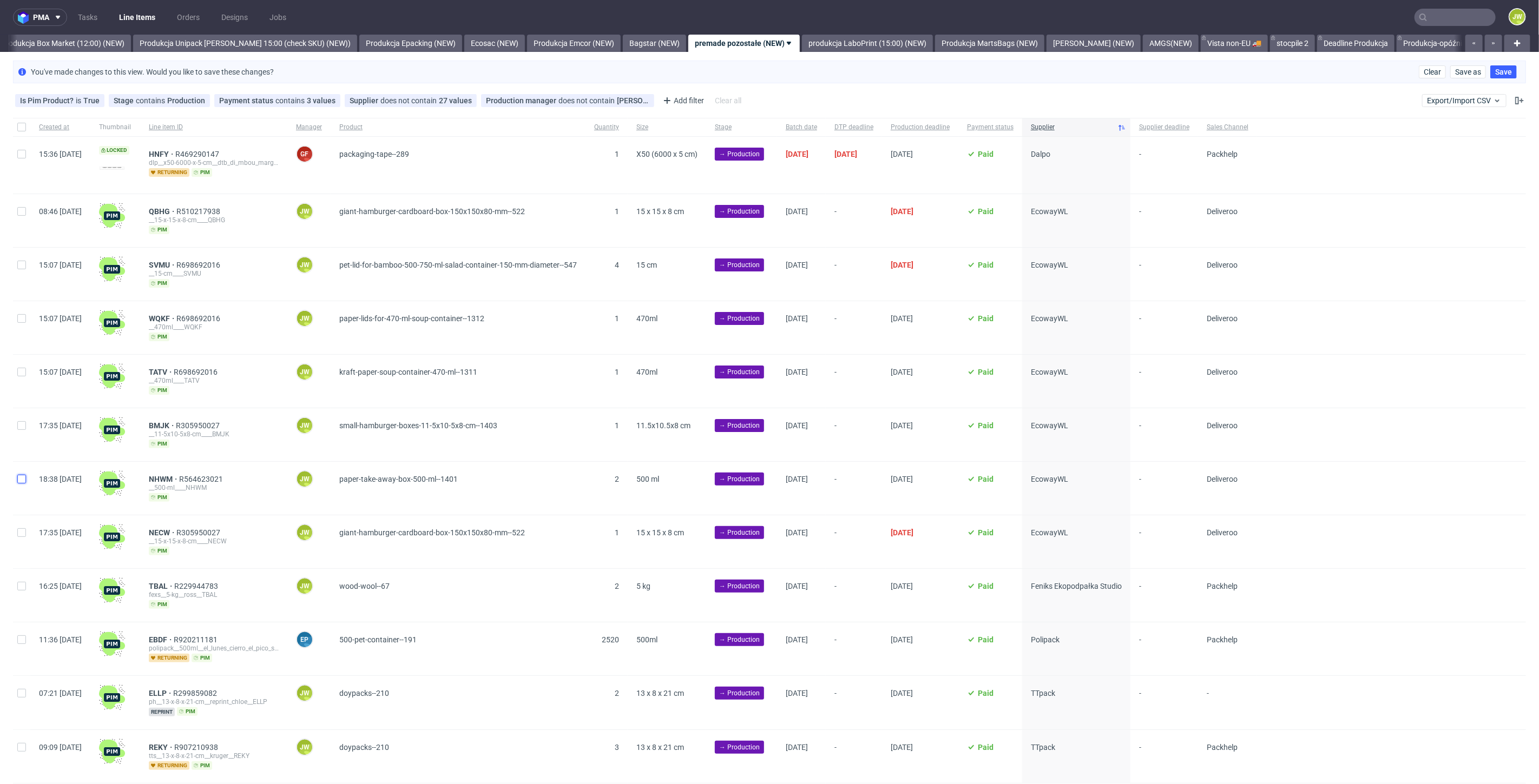
click at [21, 479] on input "checkbox" at bounding box center [22, 479] width 8 height 8
checkbox input "true"
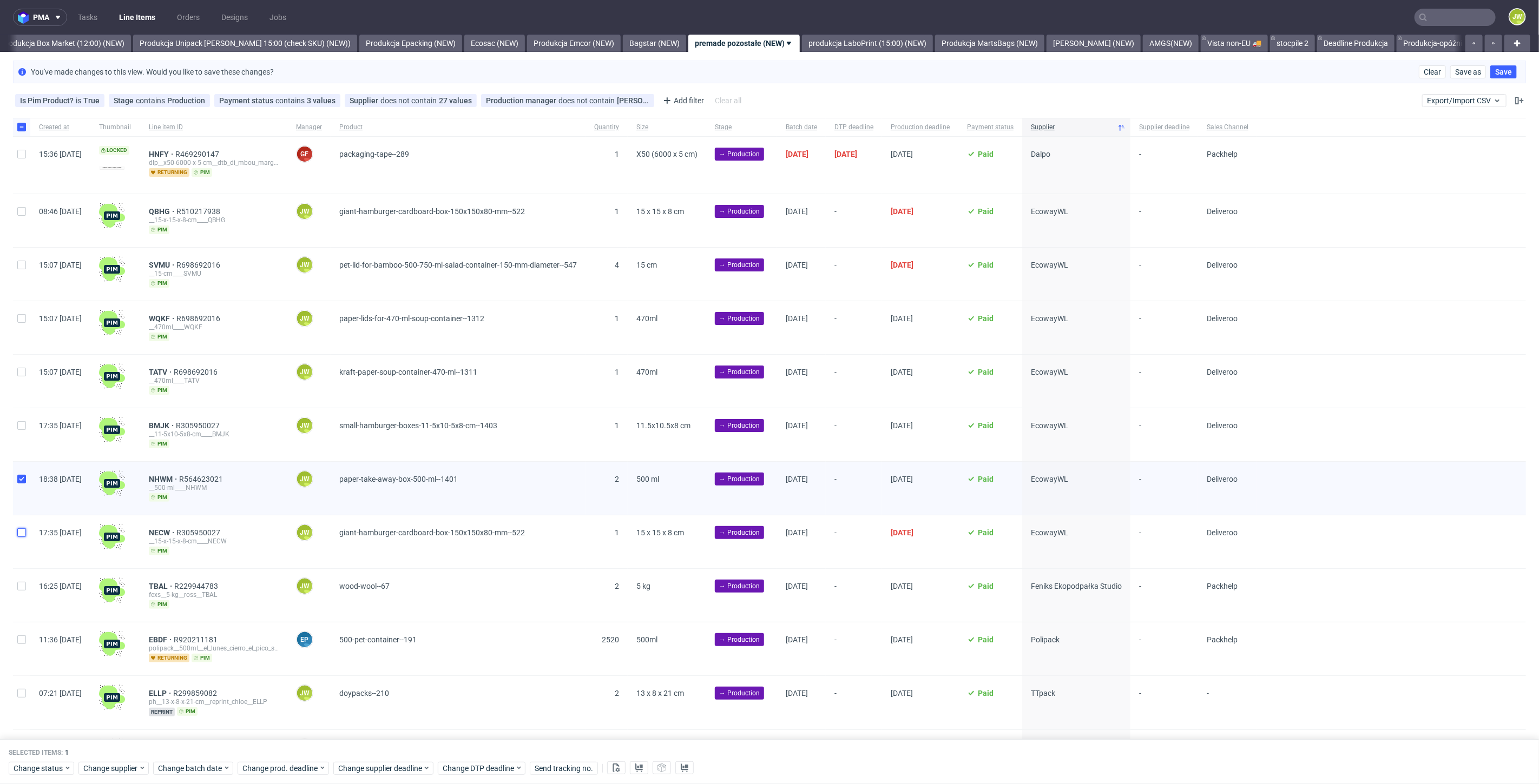
click at [22, 528] on input "checkbox" at bounding box center [22, 533] width 8 height 8
checkbox input "true"
click at [24, 214] on input "checkbox" at bounding box center [22, 211] width 8 height 8
checkbox input "true"
click at [22, 268] on input "checkbox" at bounding box center [22, 265] width 8 height 8
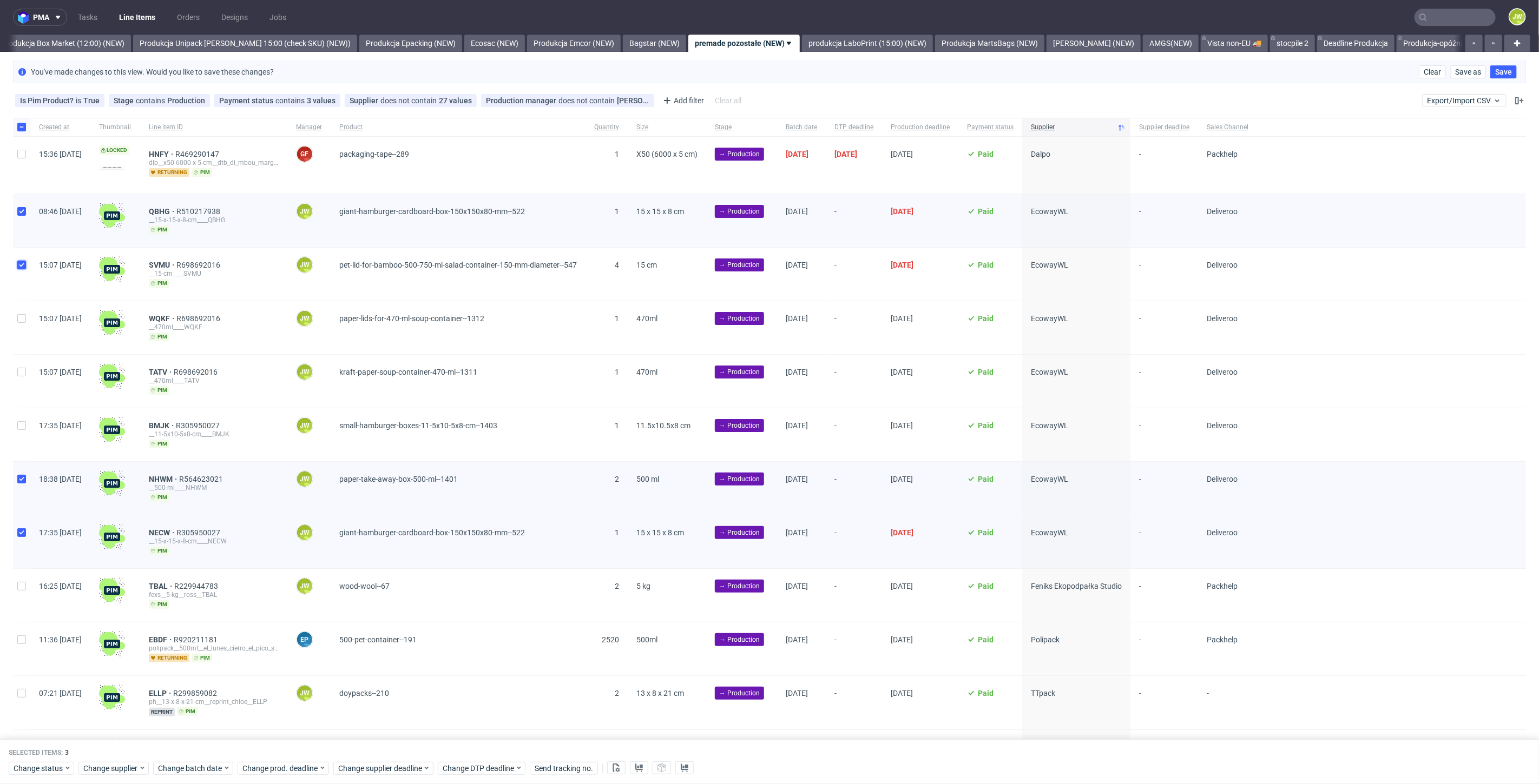
checkbox input "true"
drag, startPoint x: 23, startPoint y: 312, endPoint x: 23, endPoint y: 321, distance: 9.0
click at [23, 313] on div at bounding box center [22, 328] width 17 height 53
checkbox input "true"
click at [17, 368] on div at bounding box center [22, 381] width 17 height 53
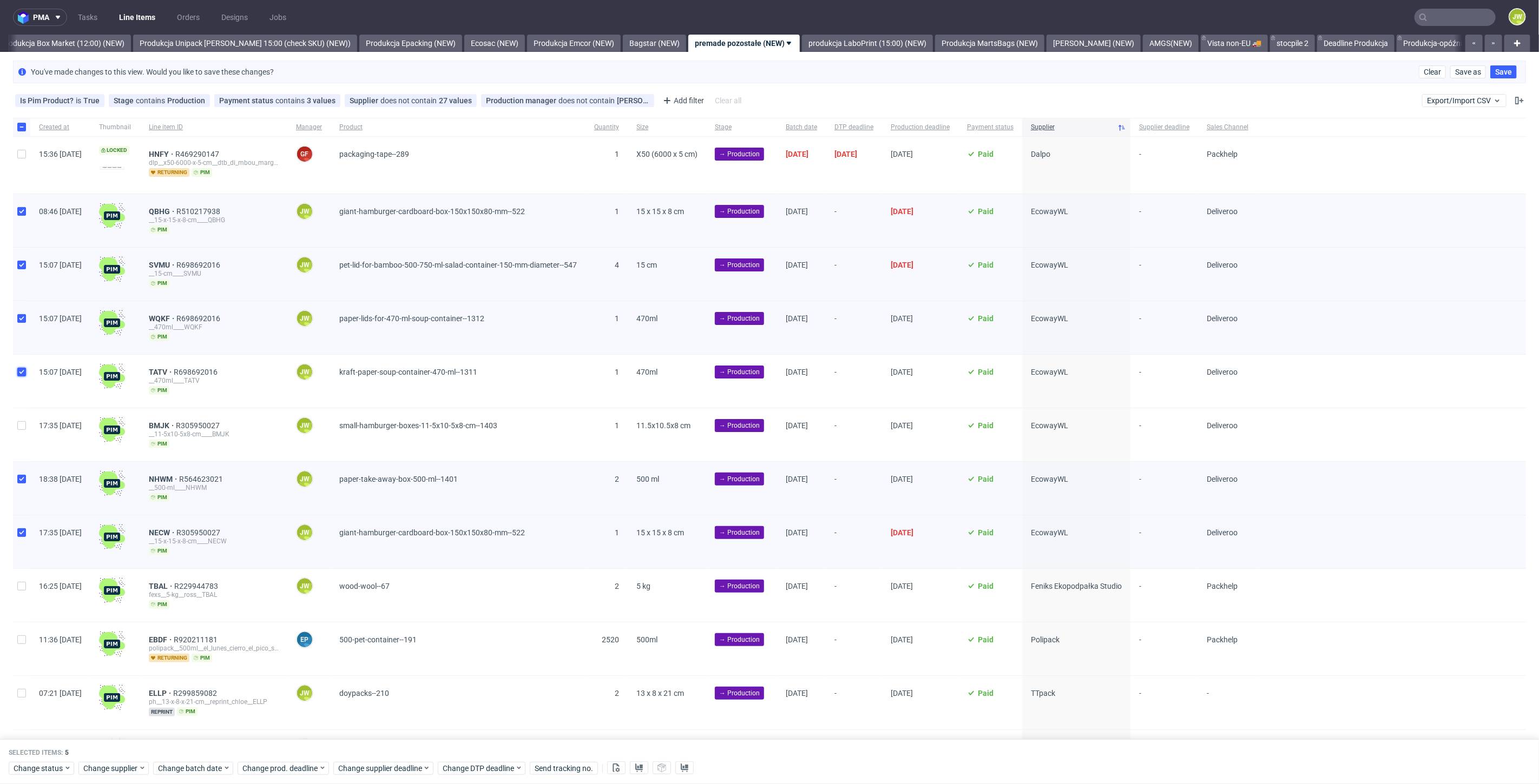
checkbox input "true"
click at [19, 425] on input "checkbox" at bounding box center [22, 426] width 8 height 8
checkbox input "true"
click at [177, 762] on div "Change batch date" at bounding box center [193, 768] width 80 height 13
click at [225, 672] on span "17" at bounding box center [225, 672] width 8 height 11
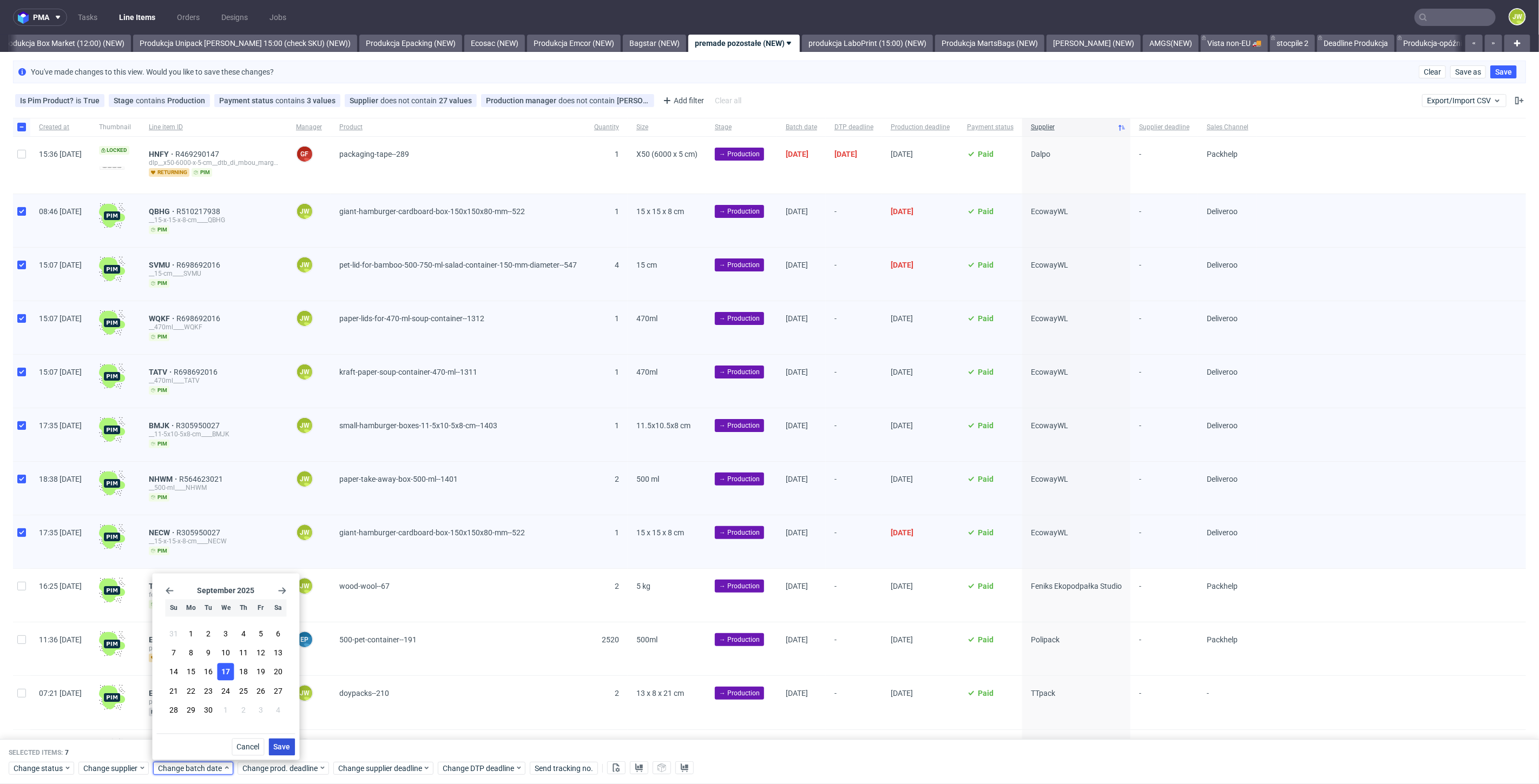
click at [275, 745] on span "Save" at bounding box center [281, 747] width 17 height 8
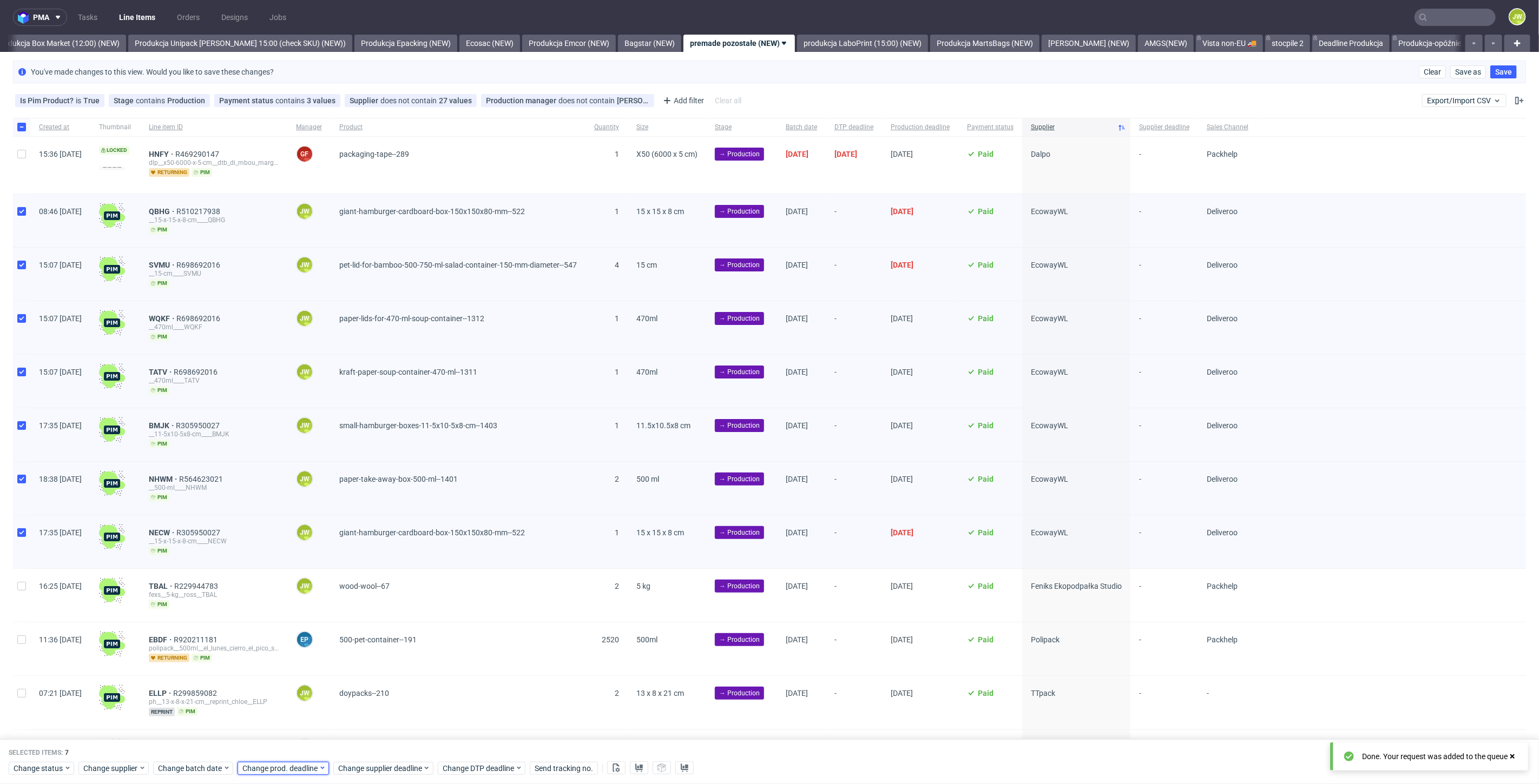
scroll to position [0, 1872]
click at [269, 768] on span "Change prod. deadline" at bounding box center [281, 768] width 76 height 11
click at [341, 671] on span "19" at bounding box center [344, 672] width 8 height 11
click at [366, 748] on span "Save" at bounding box center [366, 747] width 17 height 8
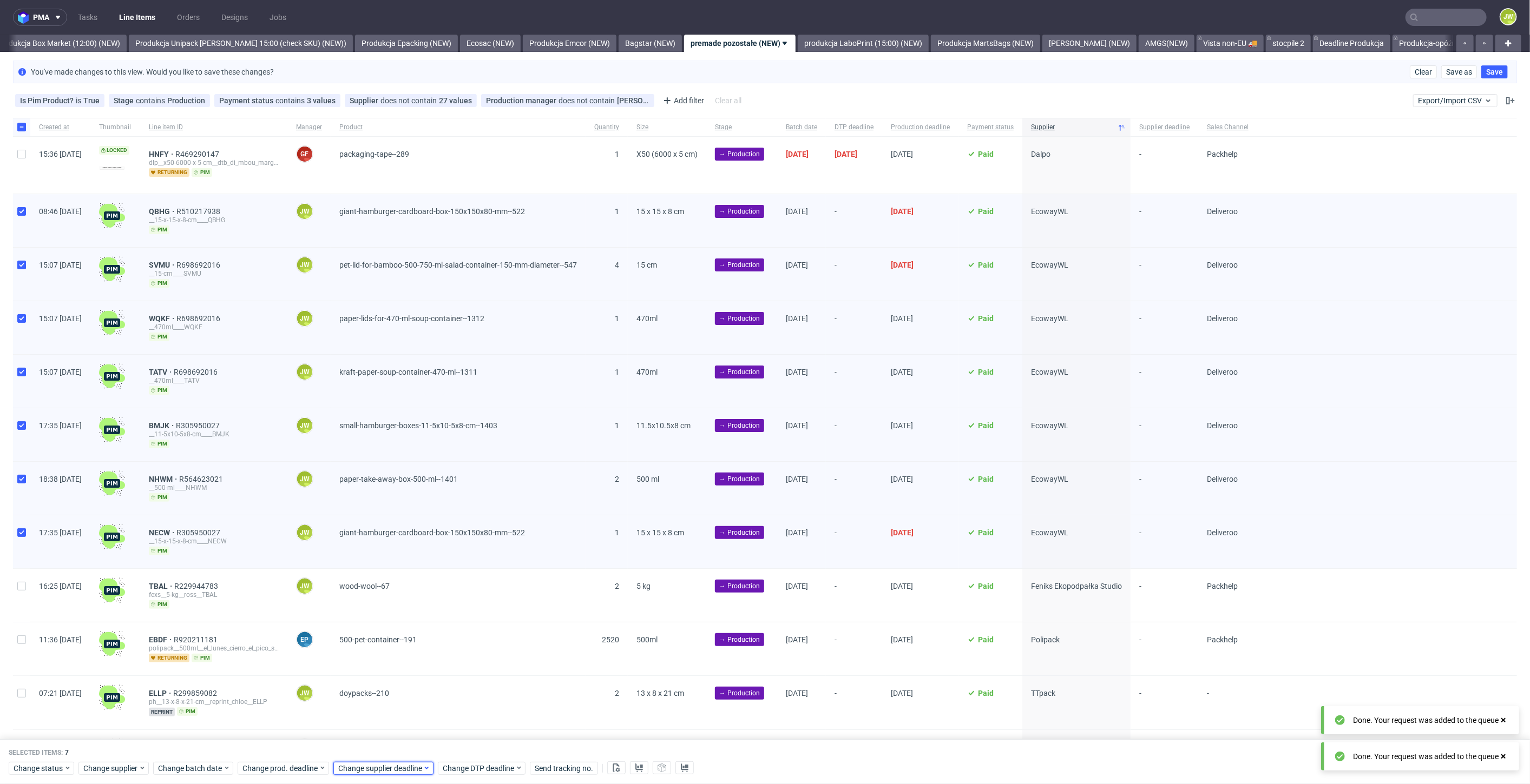
click at [367, 767] on span "Change supplier deadline" at bounding box center [380, 768] width 84 height 11
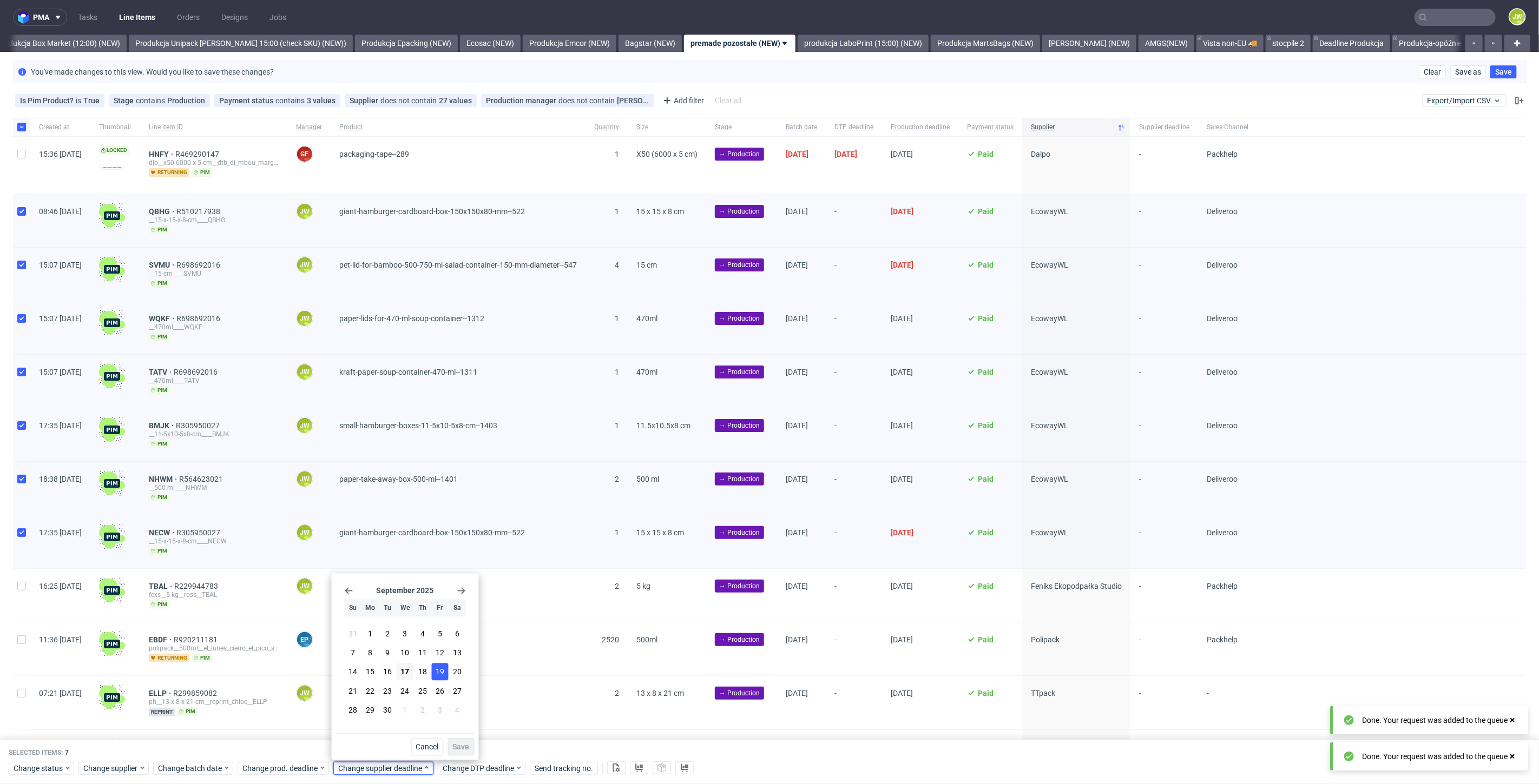
click at [440, 670] on span "19" at bounding box center [440, 672] width 8 height 11
click at [462, 746] on span "Save" at bounding box center [461, 747] width 17 height 8
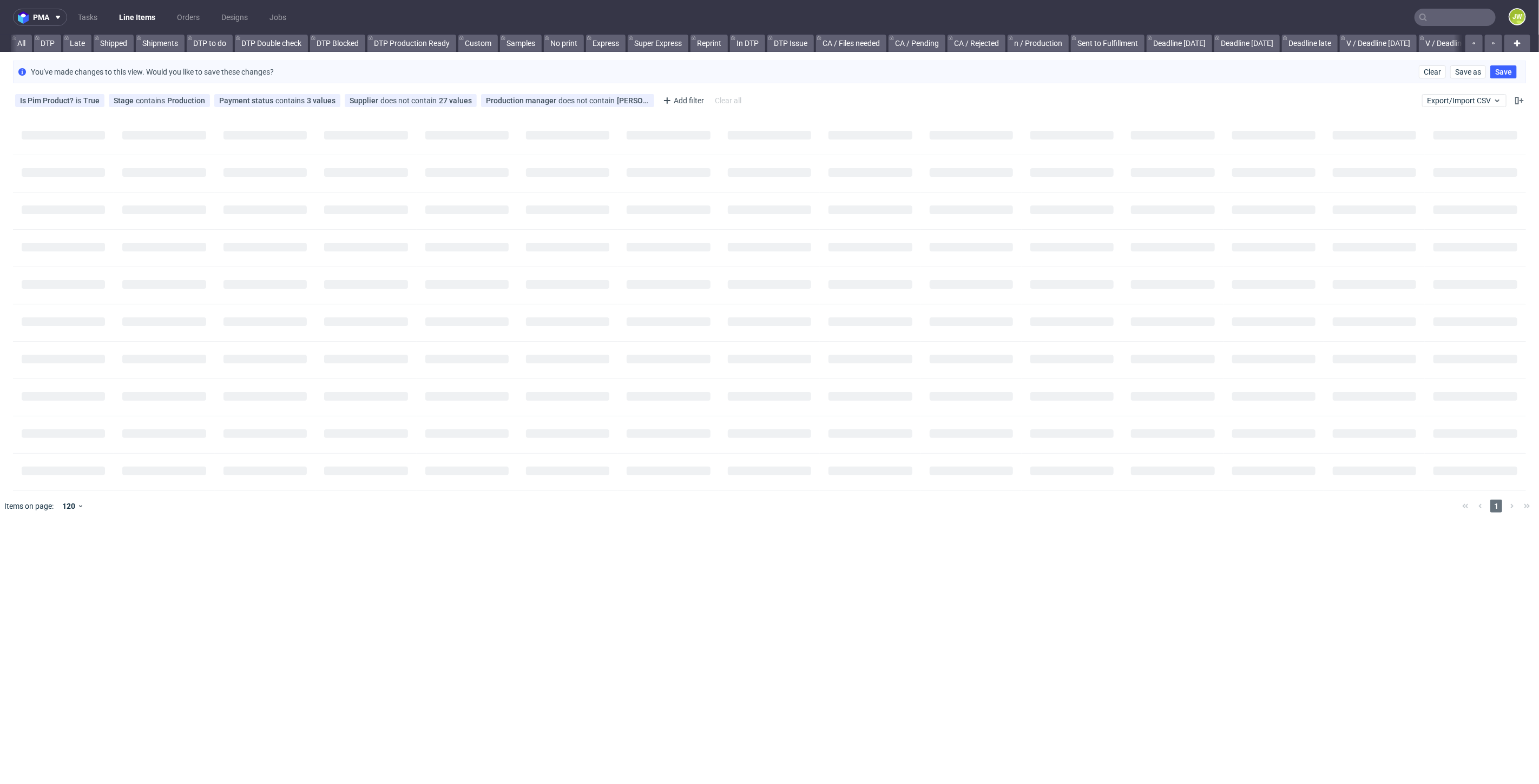
scroll to position [0, 20]
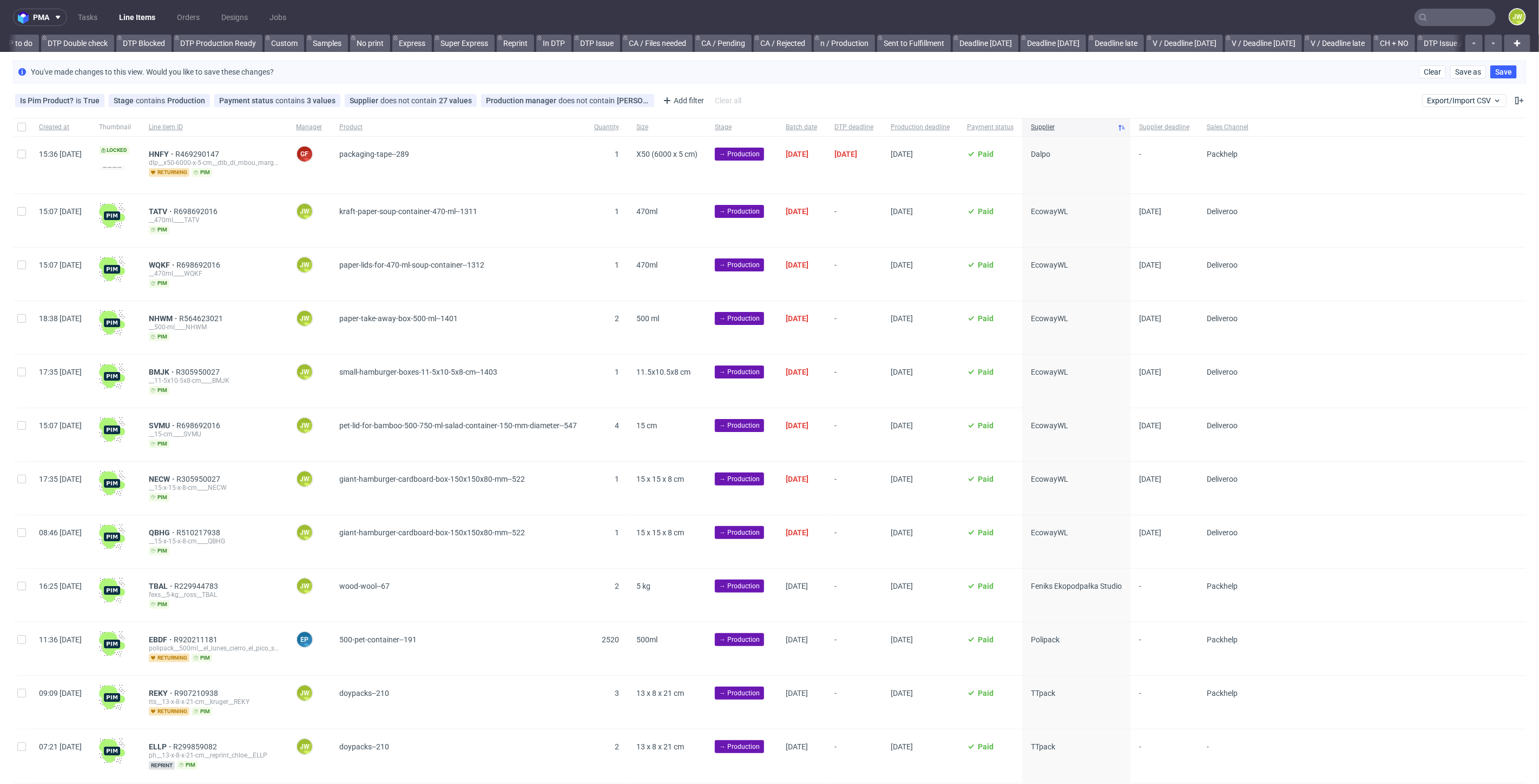
scroll to position [0, 261]
click at [19, 213] on input "checkbox" at bounding box center [22, 211] width 8 height 8
checkbox input "true"
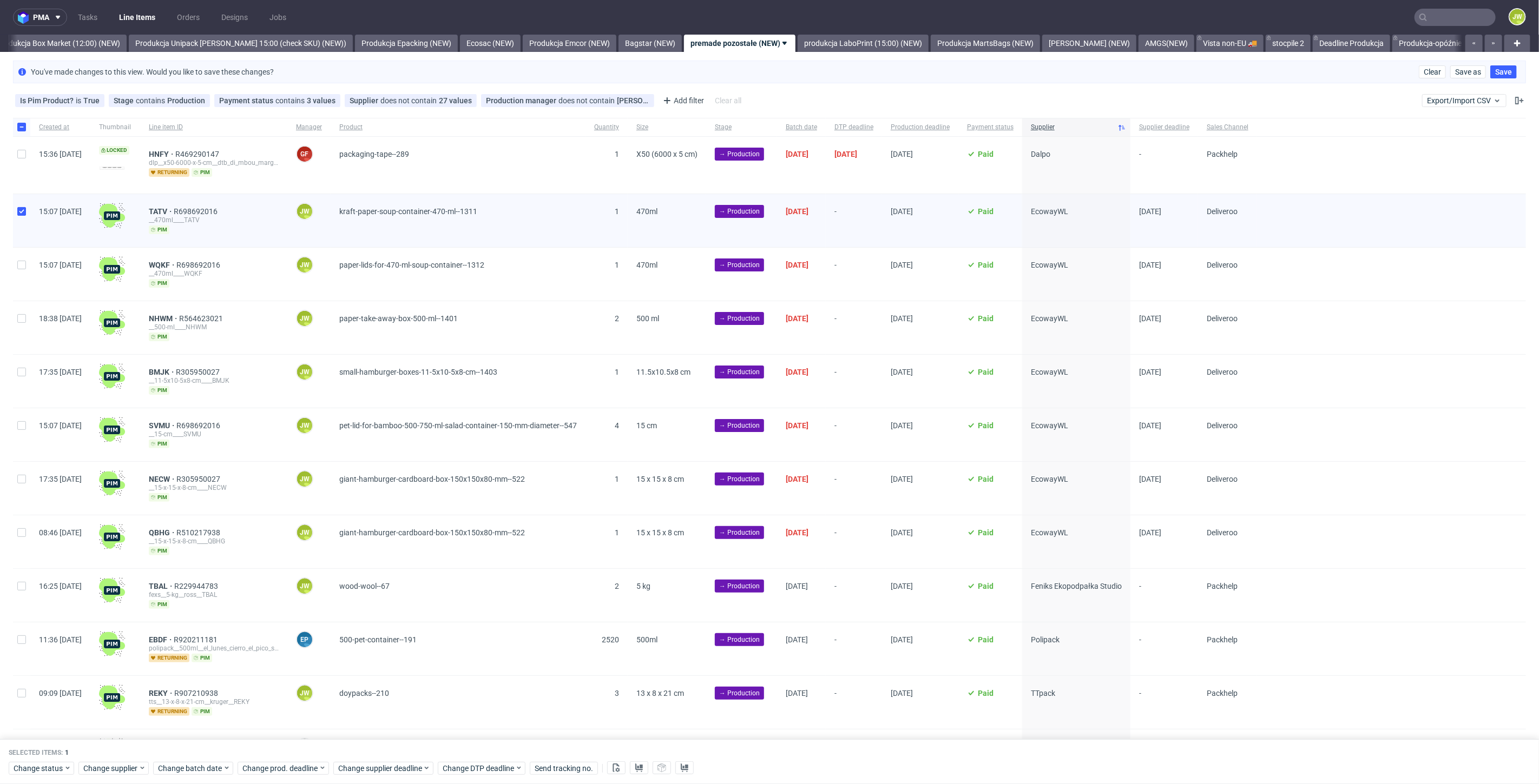
click at [22, 279] on div at bounding box center [22, 274] width 17 height 53
checkbox input "true"
click at [22, 339] on div at bounding box center [22, 328] width 17 height 53
checkbox input "true"
click at [23, 384] on div at bounding box center [22, 381] width 17 height 53
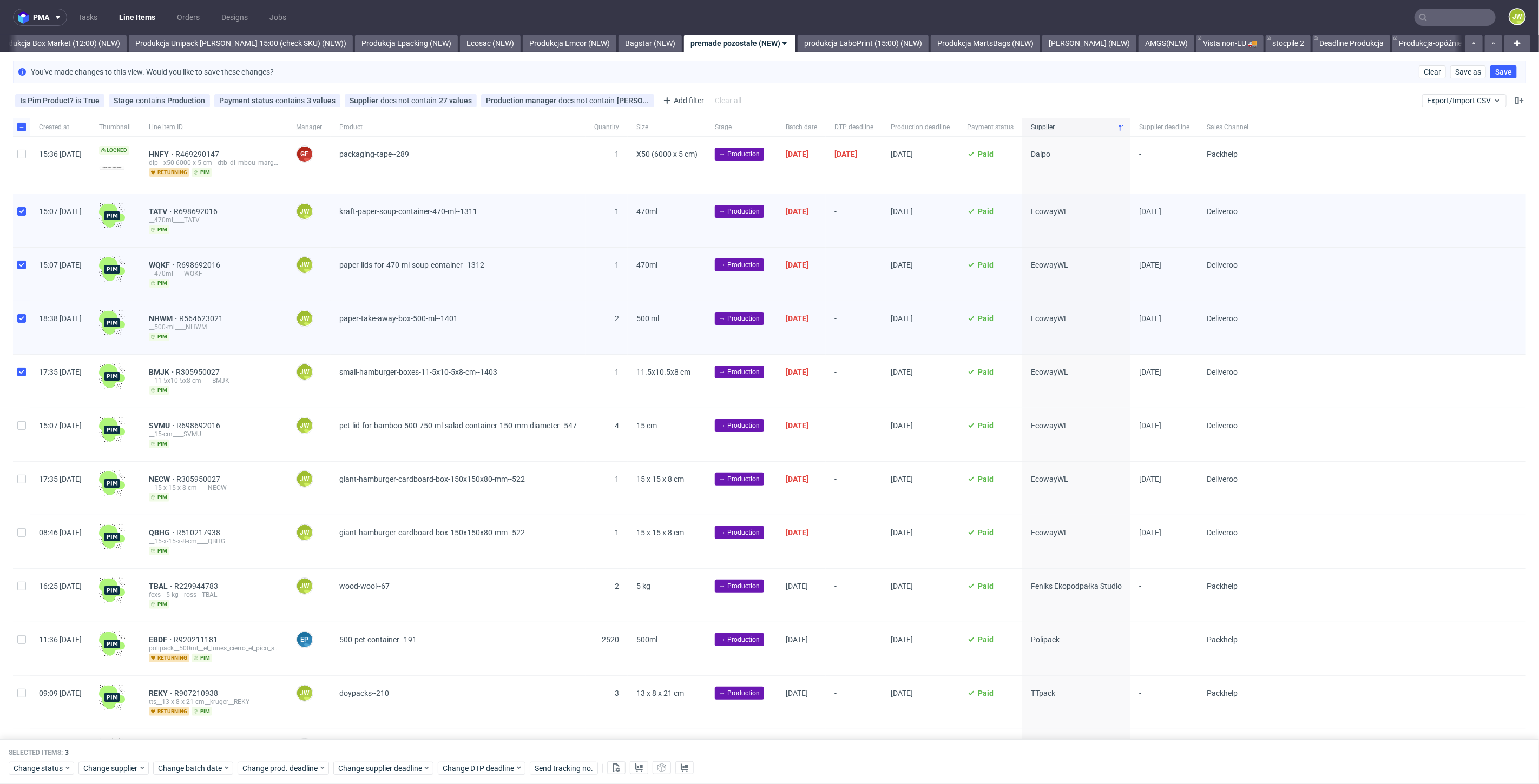
checkbox input "true"
drag, startPoint x: 20, startPoint y: 429, endPoint x: 20, endPoint y: 436, distance: 7.0
click at [20, 432] on div at bounding box center [22, 435] width 17 height 53
checkbox input "true"
drag, startPoint x: 19, startPoint y: 475, endPoint x: 17, endPoint y: 509, distance: 34.1
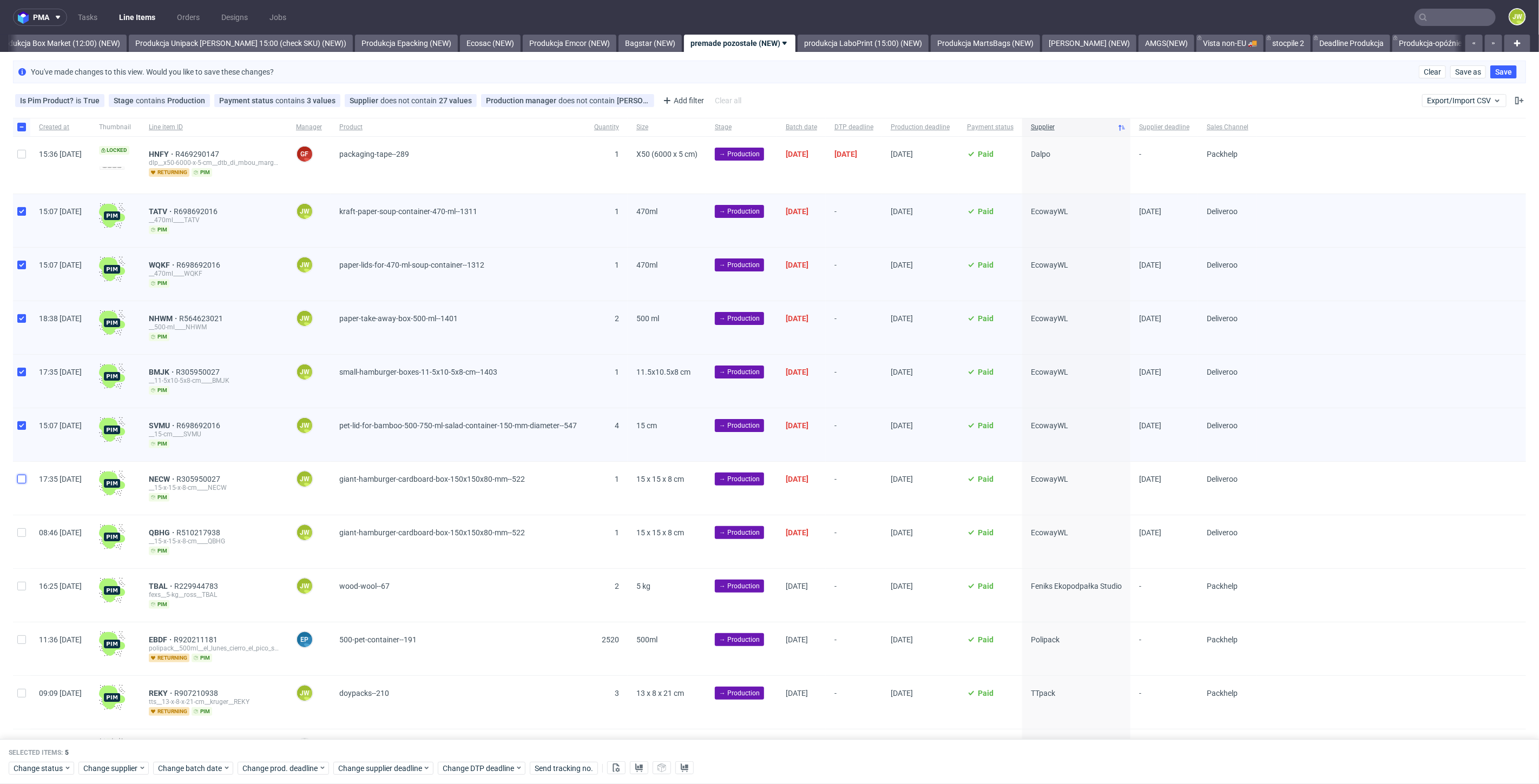
click at [17, 476] on input "checkbox" at bounding box center [22, 479] width 8 height 8
checkbox input "true"
drag, startPoint x: 17, startPoint y: 519, endPoint x: 26, endPoint y: 567, distance: 48.8
click at [17, 520] on div at bounding box center [22, 542] width 17 height 53
checkbox input "true"
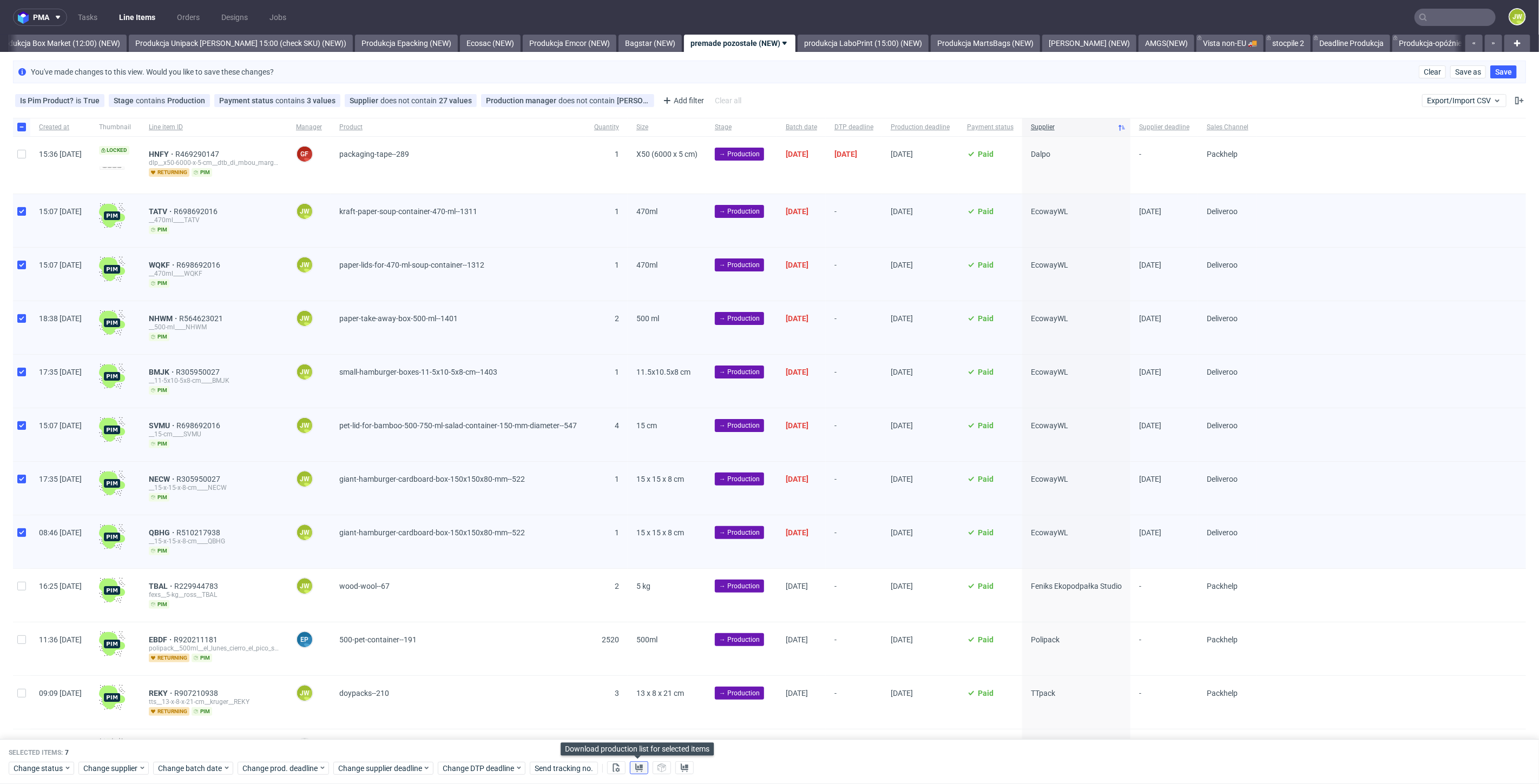
click at [640, 769] on icon at bounding box center [639, 768] width 8 height 8
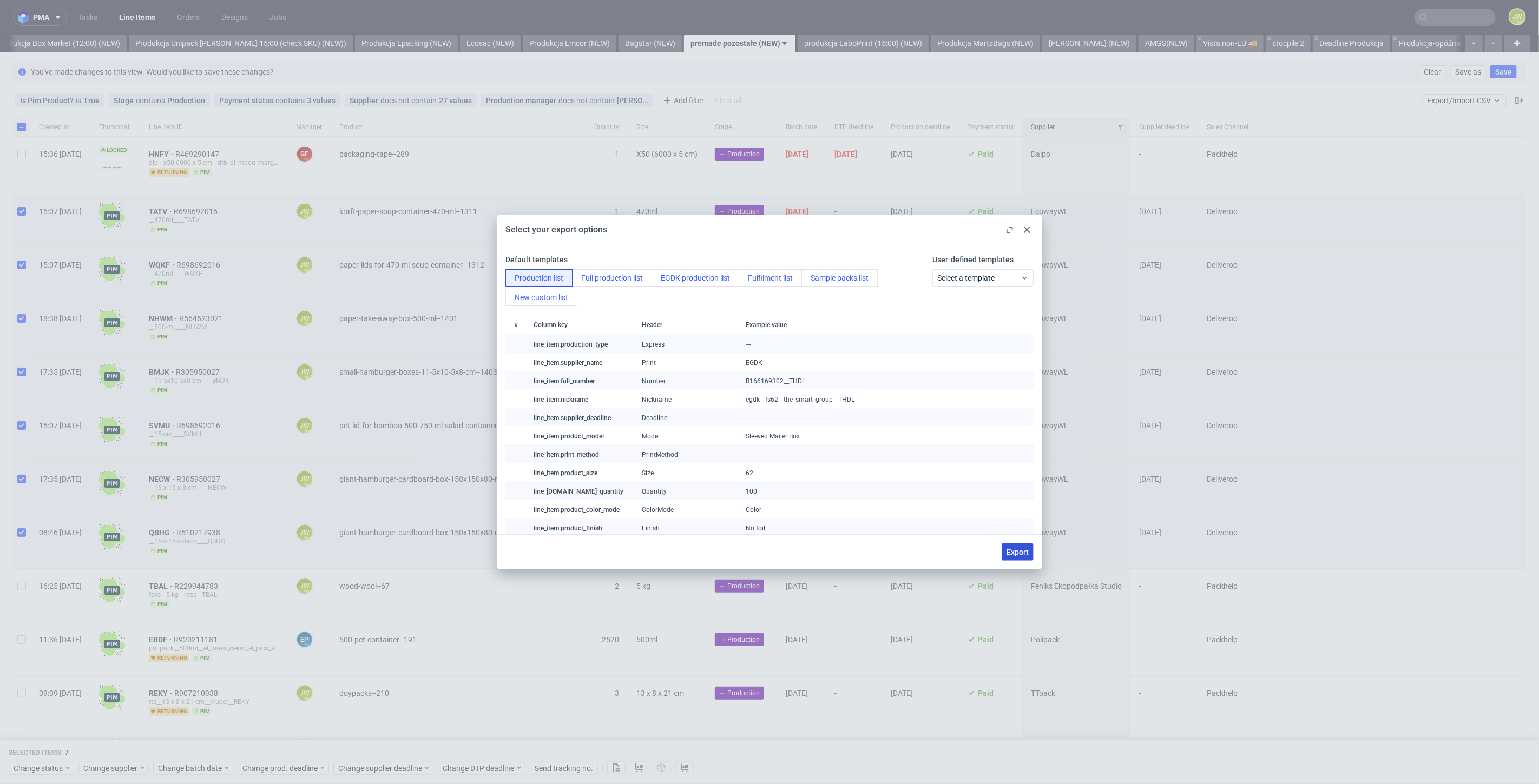
click at [1009, 552] on span "Export" at bounding box center [1017, 552] width 22 height 8
checkbox input "false"
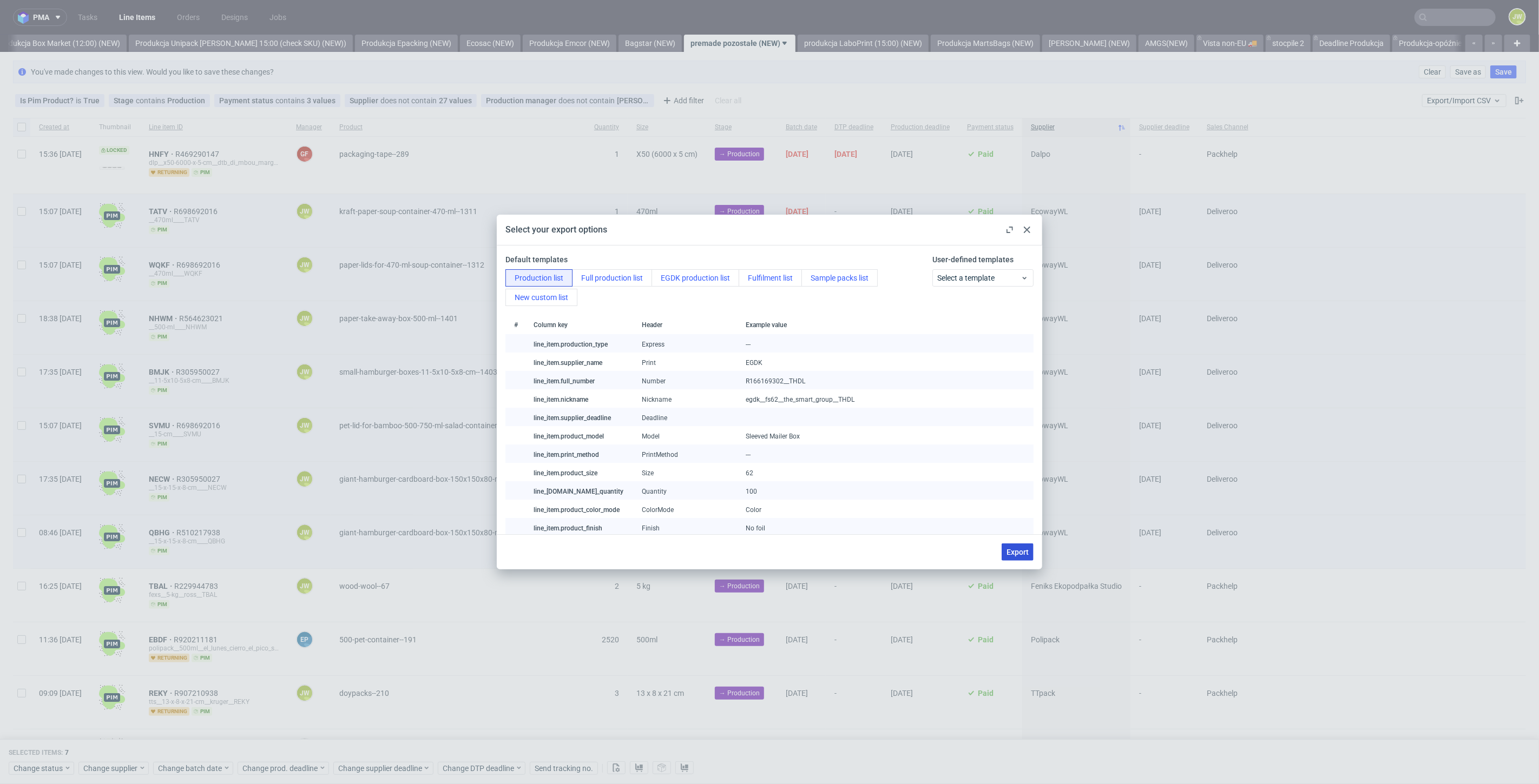
checkbox input "false"
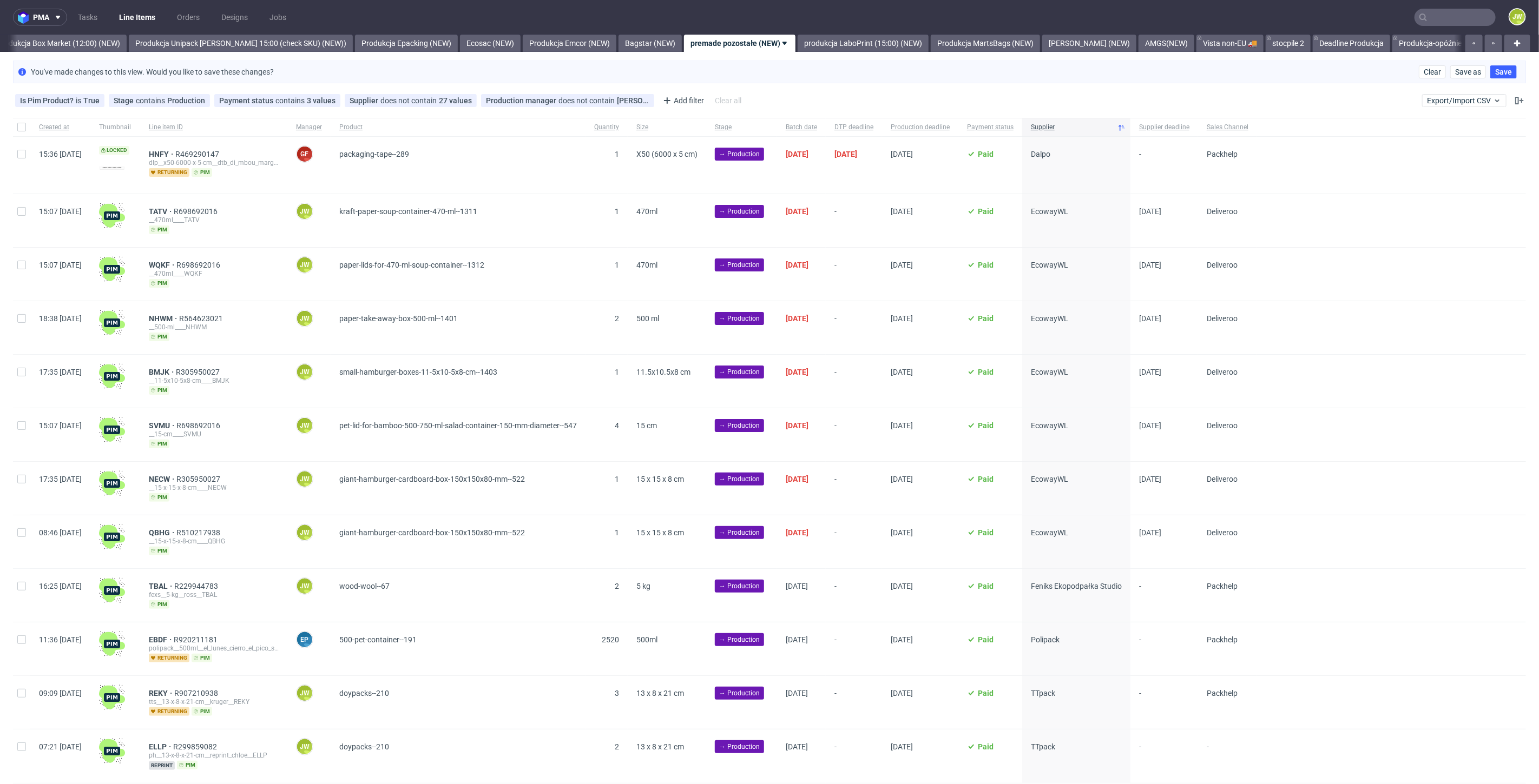
click at [19, 219] on div at bounding box center [22, 220] width 17 height 53
checkbox input "true"
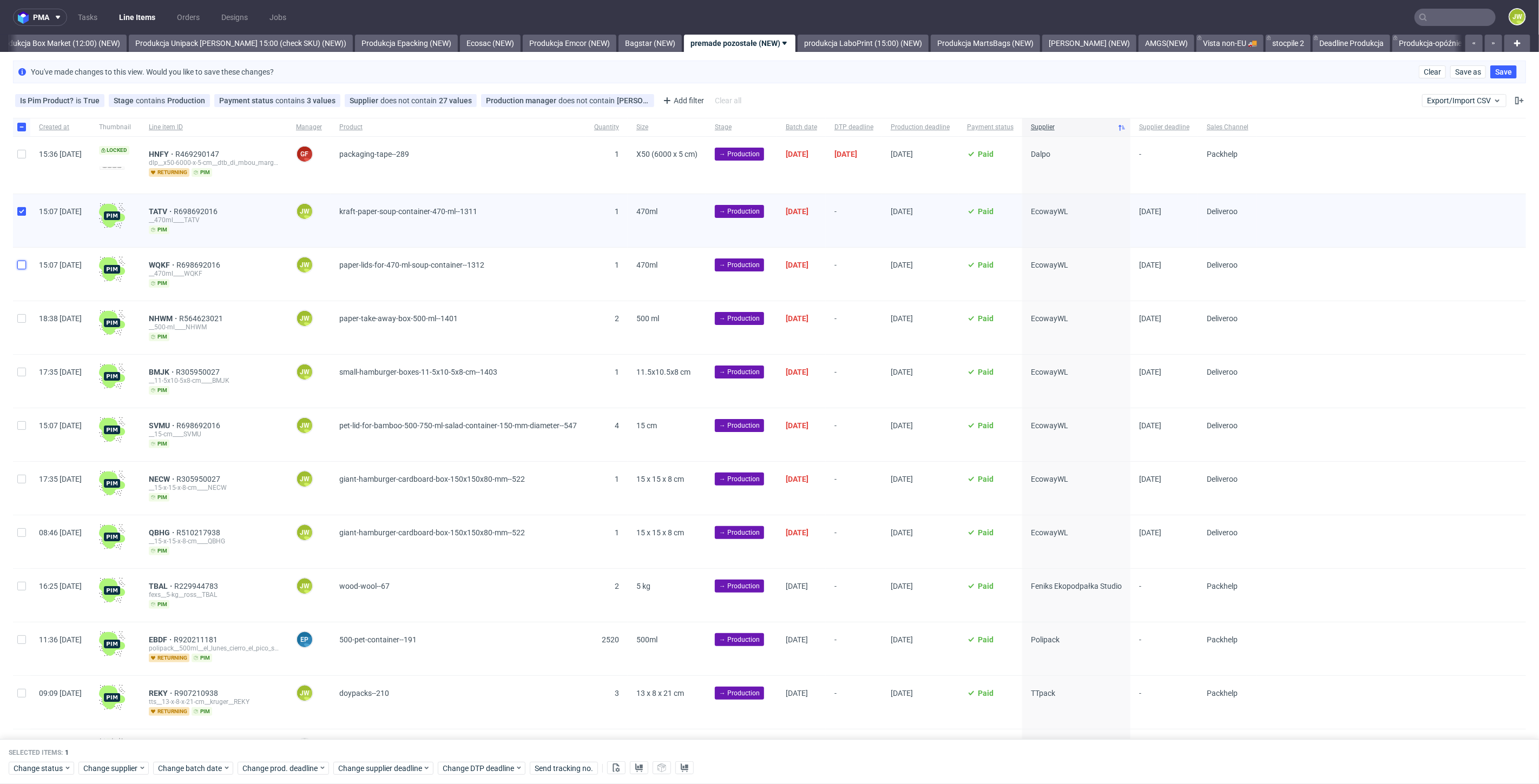
click at [19, 263] on input "checkbox" at bounding box center [22, 265] width 8 height 8
checkbox input "true"
click at [17, 336] on div at bounding box center [22, 328] width 17 height 53
checkbox input "true"
click at [16, 397] on div at bounding box center [22, 381] width 17 height 53
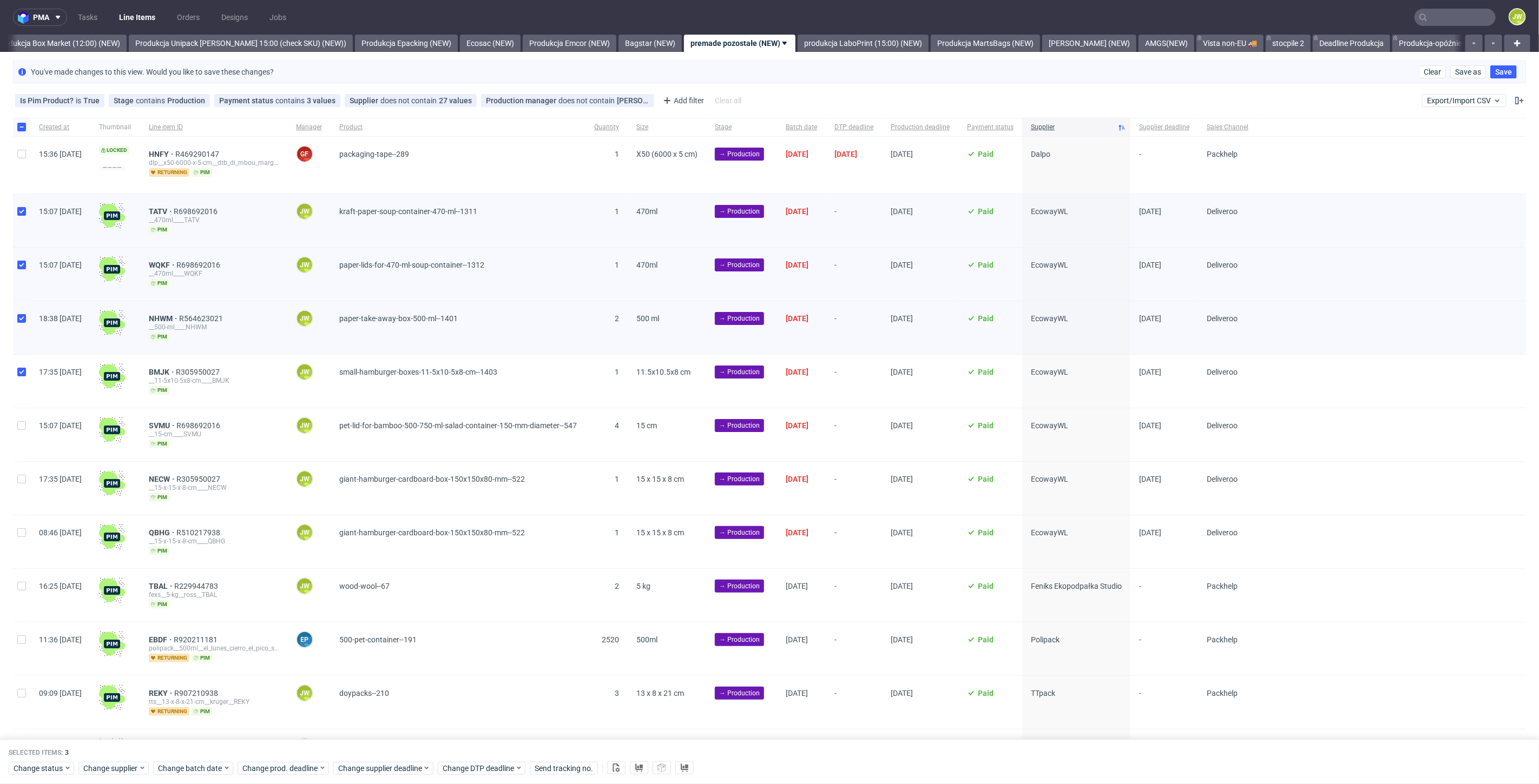
checkbox input "true"
click at [23, 448] on div at bounding box center [22, 435] width 17 height 53
checkbox input "true"
drag, startPoint x: 30, startPoint y: 487, endPoint x: 20, endPoint y: 518, distance: 32.6
click at [30, 487] on div at bounding box center [22, 488] width 17 height 53
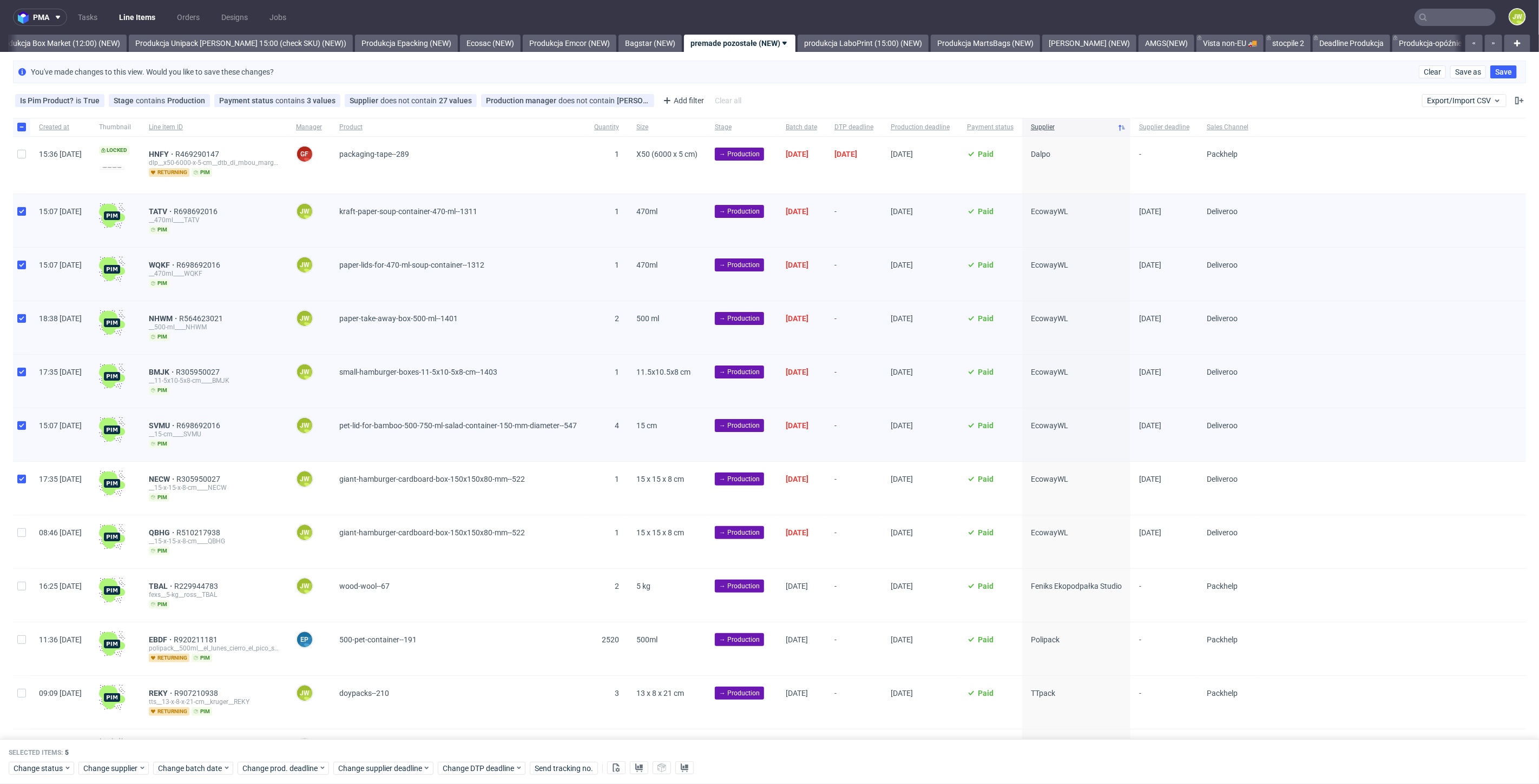
checkbox input "true"
drag, startPoint x: 24, startPoint y: 530, endPoint x: 25, endPoint y: 539, distance: 9.1
click at [24, 531] on input "checkbox" at bounding box center [22, 533] width 8 height 8
checkbox input "true"
click at [24, 582] on input "checkbox" at bounding box center [22, 586] width 8 height 8
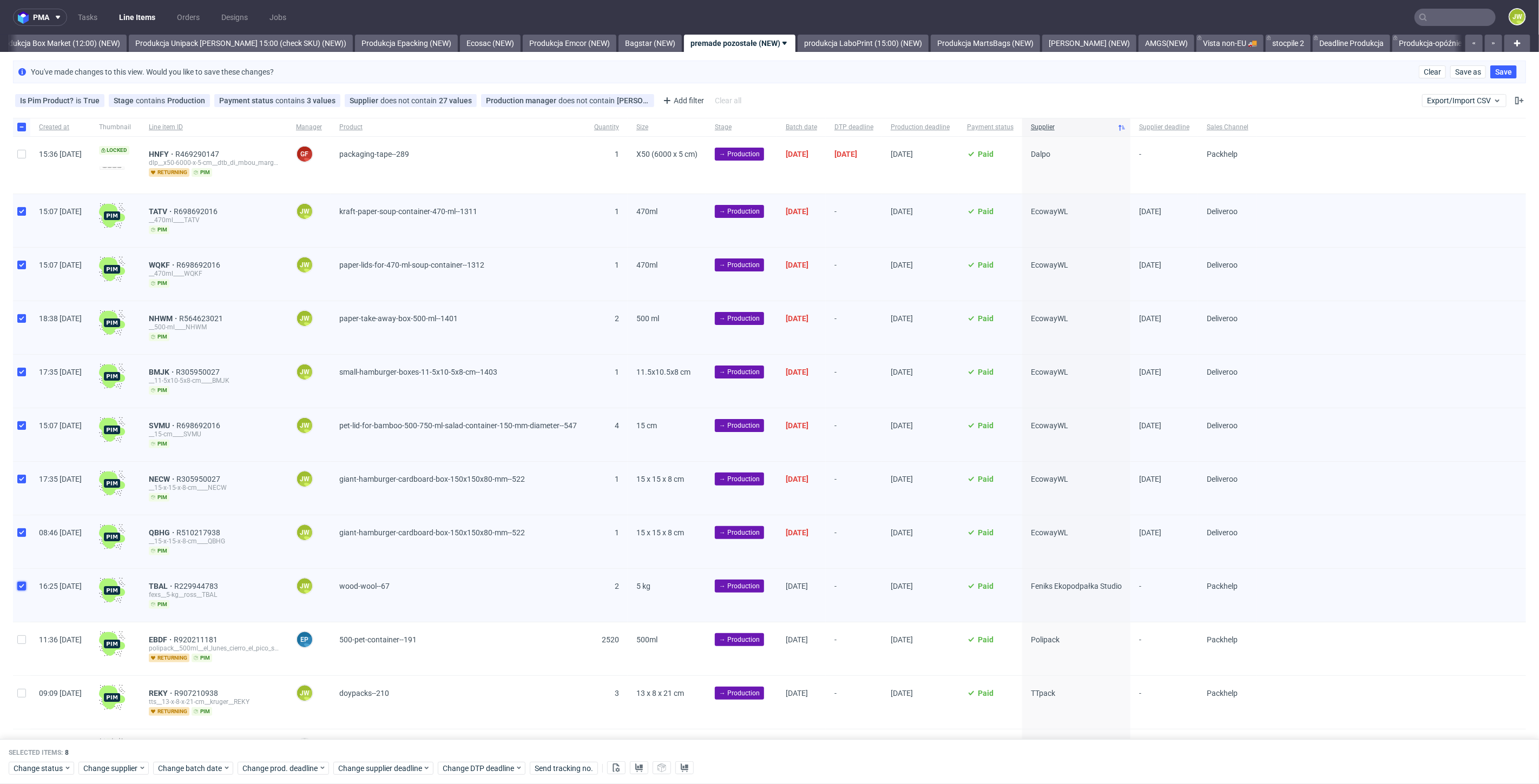
click at [19, 587] on input "checkbox" at bounding box center [22, 586] width 8 height 8
checkbox input "false"
click at [32, 765] on span "Change status" at bounding box center [39, 768] width 50 height 11
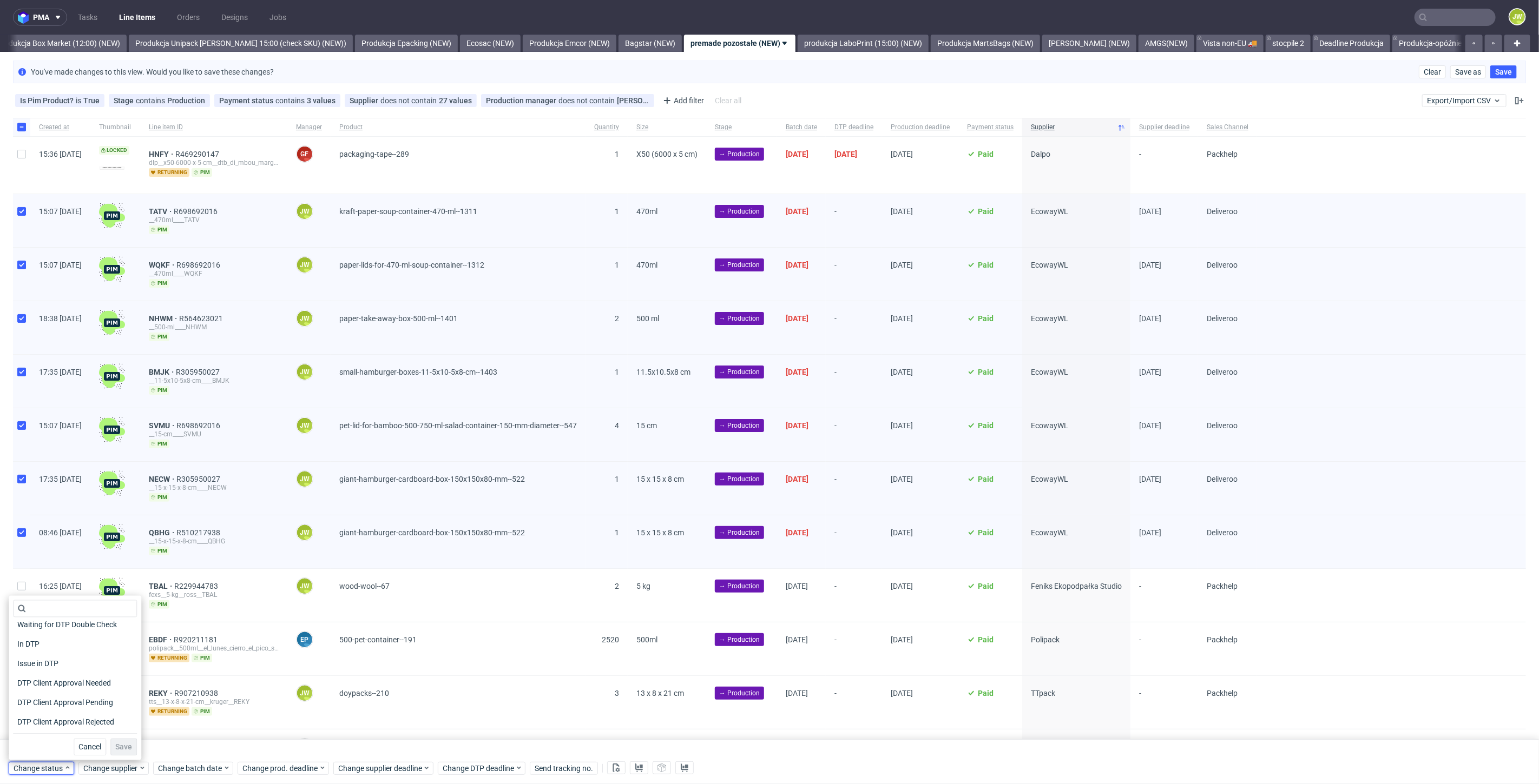
scroll to position [60, 0]
click at [46, 725] on span "In Production" at bounding box center [40, 727] width 54 height 15
click at [115, 743] on span "Save" at bounding box center [124, 747] width 17 height 8
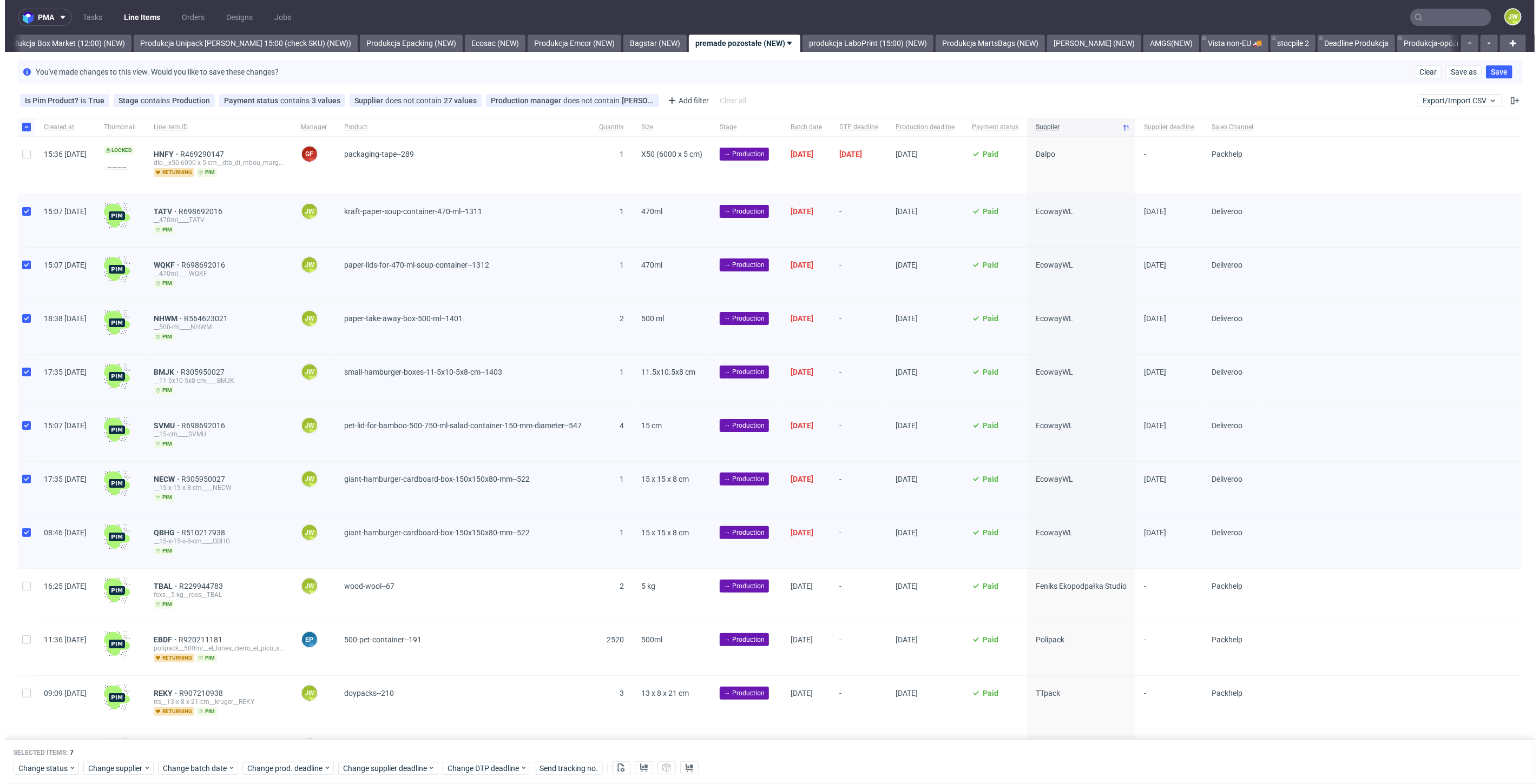
scroll to position [0, 1872]
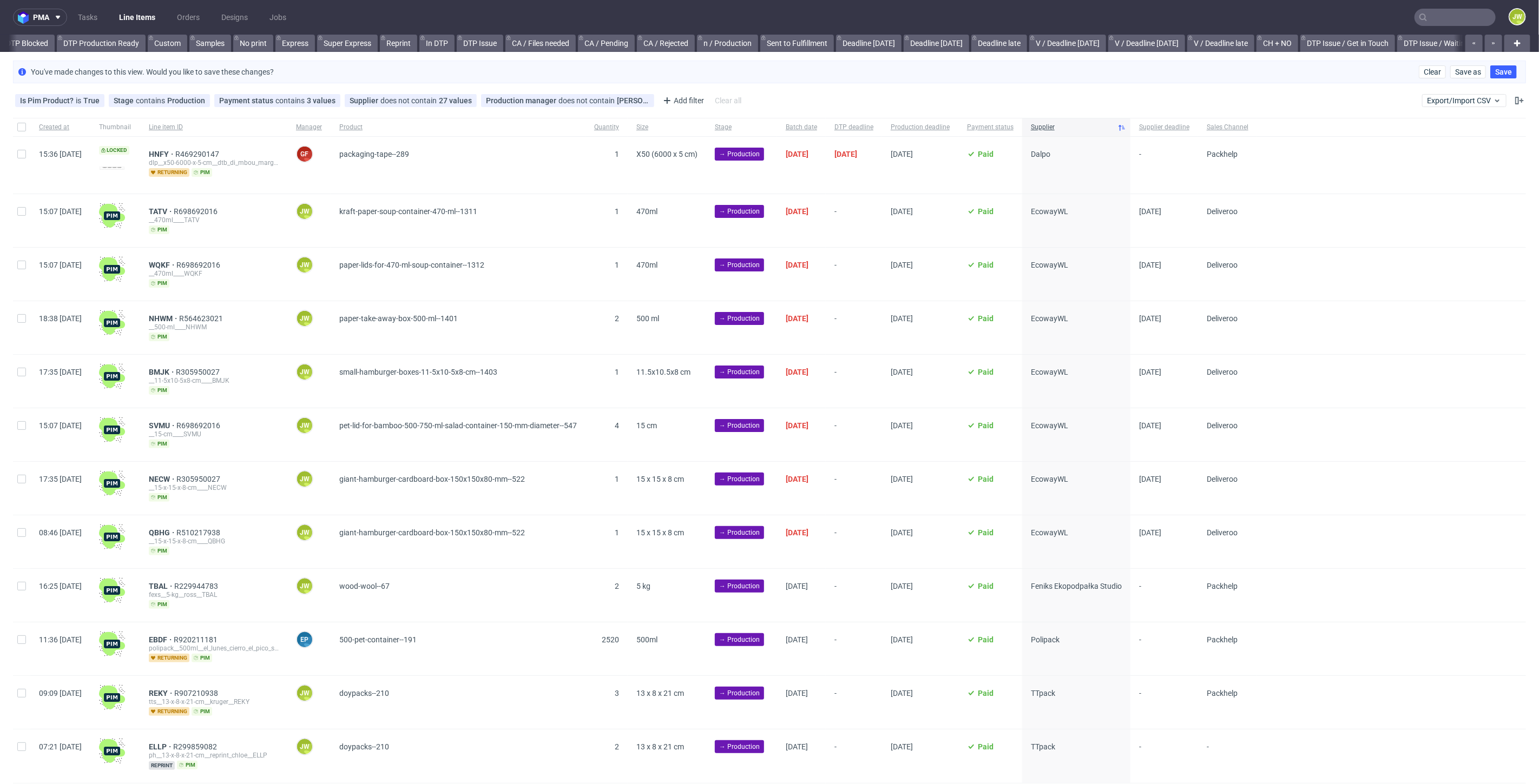
scroll to position [0, 708]
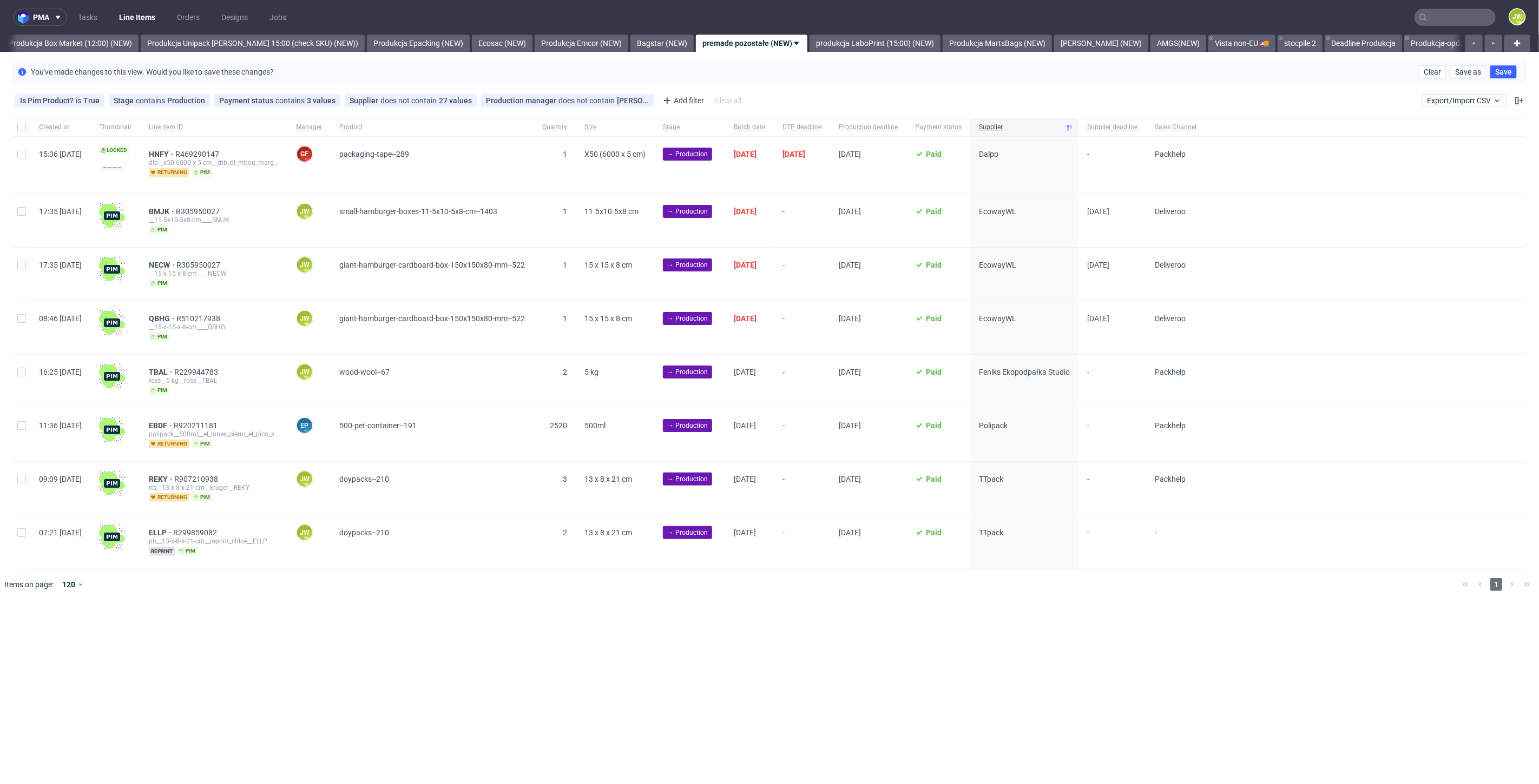
scroll to position [0, 1868]
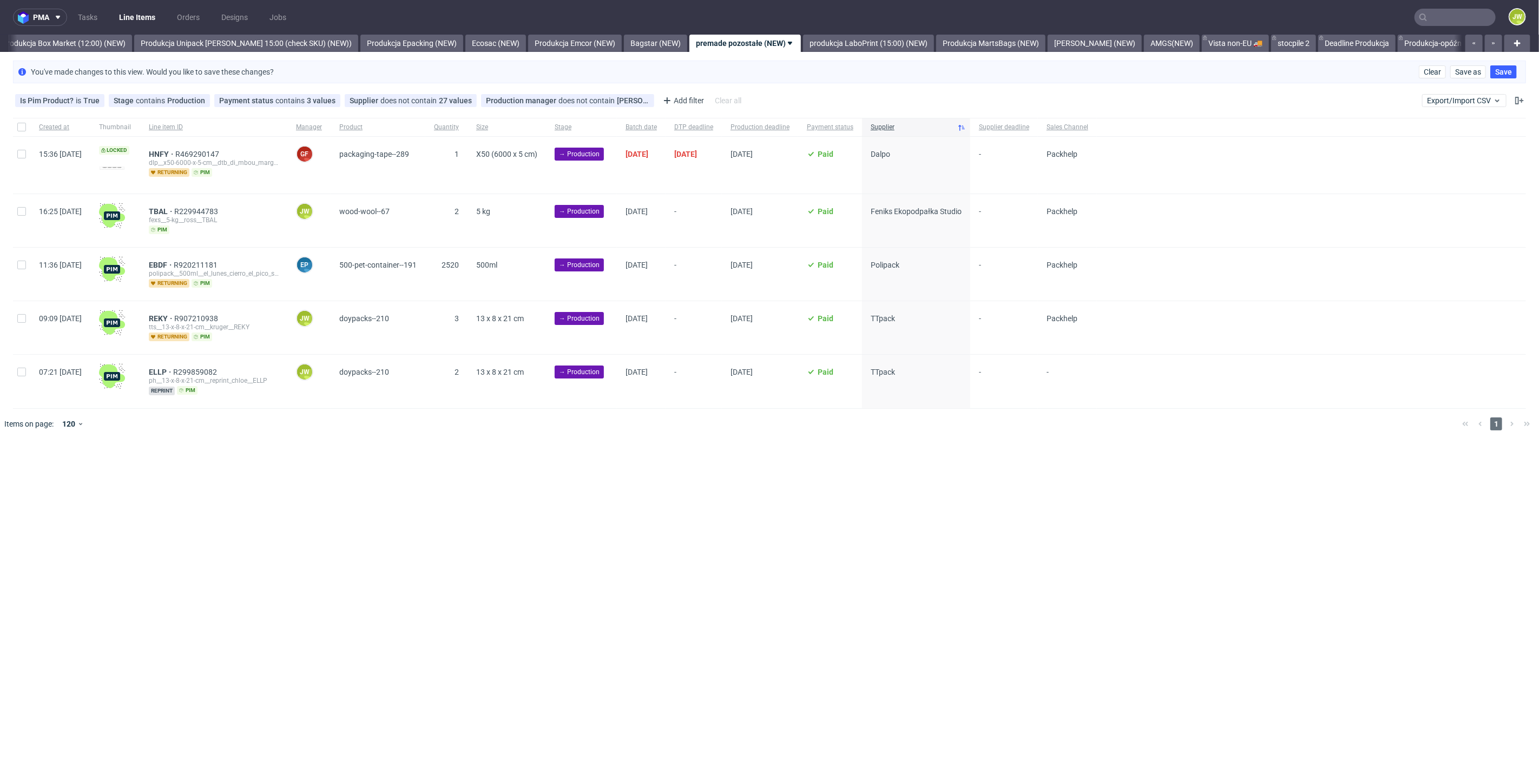
scroll to position [0, 1868]
click at [24, 214] on input "checkbox" at bounding box center [22, 211] width 8 height 8
checkbox input "true"
click at [167, 474] on span "Change batch date" at bounding box center [190, 473] width 65 height 11
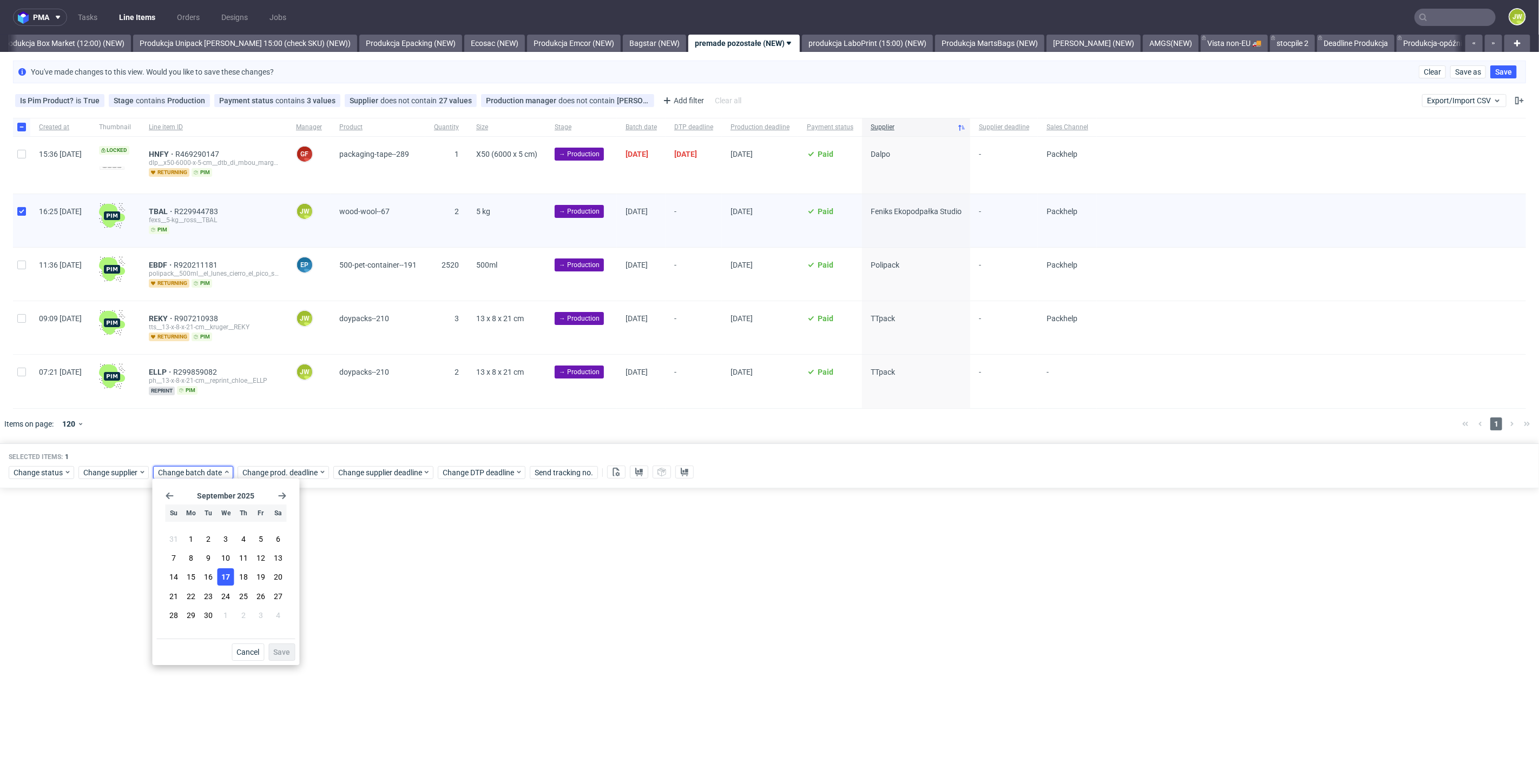
click at [227, 573] on span "17" at bounding box center [225, 577] width 8 height 11
click at [275, 651] on span "Save" at bounding box center [281, 652] width 17 height 8
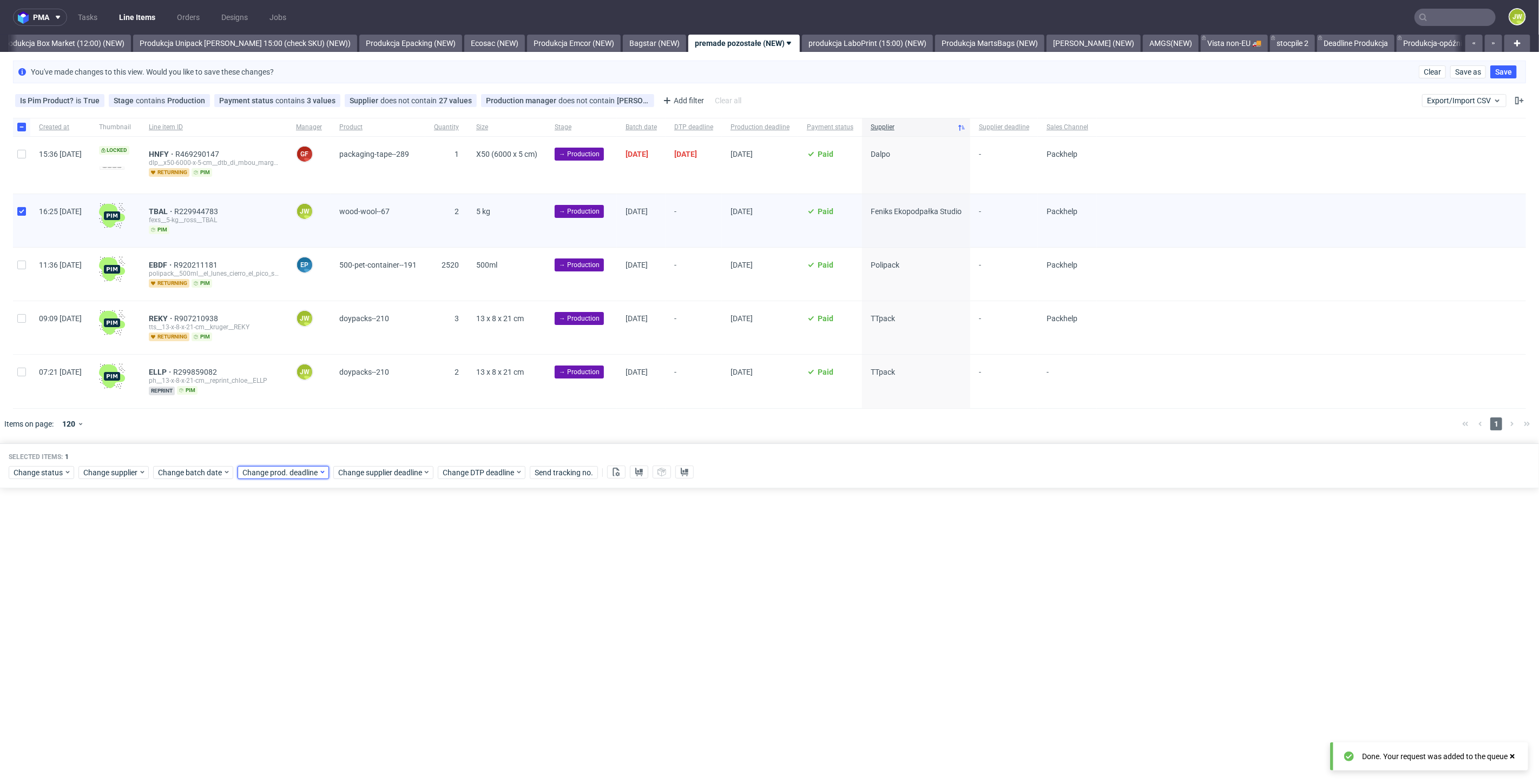
click at [273, 468] on span "Change prod. deadline" at bounding box center [281, 473] width 76 height 11
click at [326, 585] on button "18" at bounding box center [327, 577] width 17 height 17
click at [361, 651] on span "Save" at bounding box center [366, 652] width 17 height 8
click at [358, 471] on span "Change supplier deadline" at bounding box center [380, 473] width 84 height 11
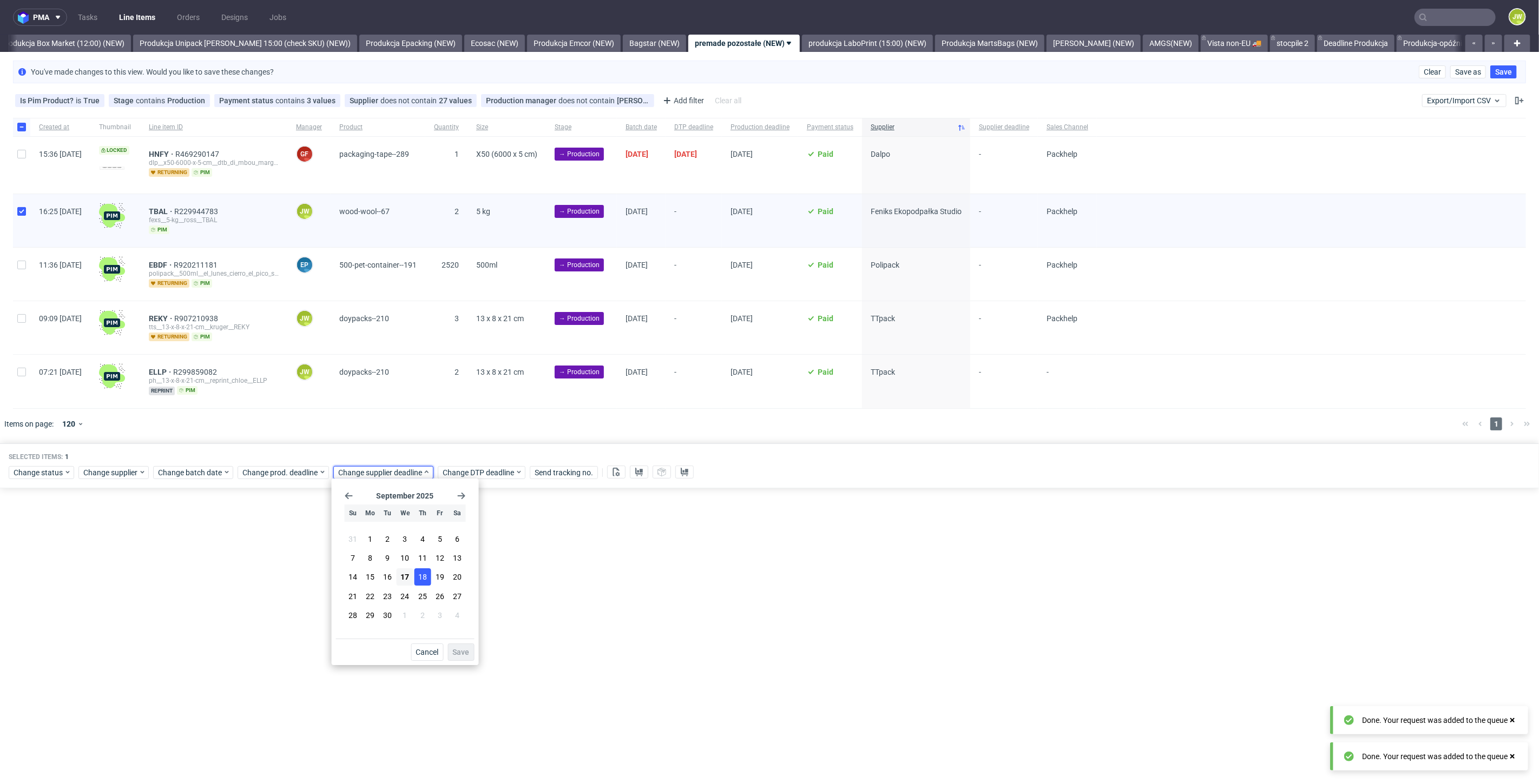
click at [423, 577] on span "18" at bounding box center [422, 577] width 8 height 11
drag, startPoint x: 459, startPoint y: 655, endPoint x: 453, endPoint y: 642, distance: 14.3
click at [460, 655] on span "Save" at bounding box center [461, 652] width 17 height 8
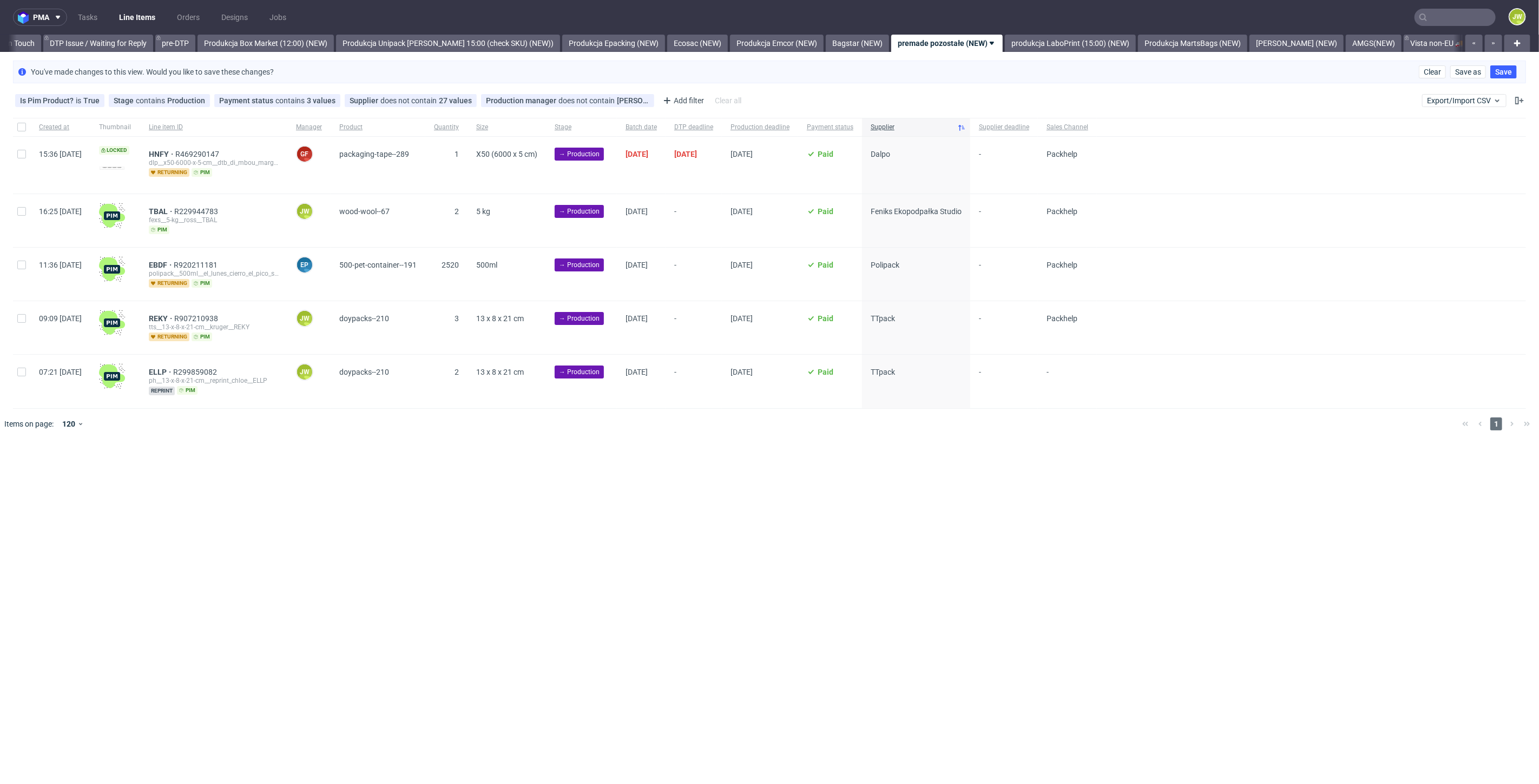
scroll to position [0, 1737]
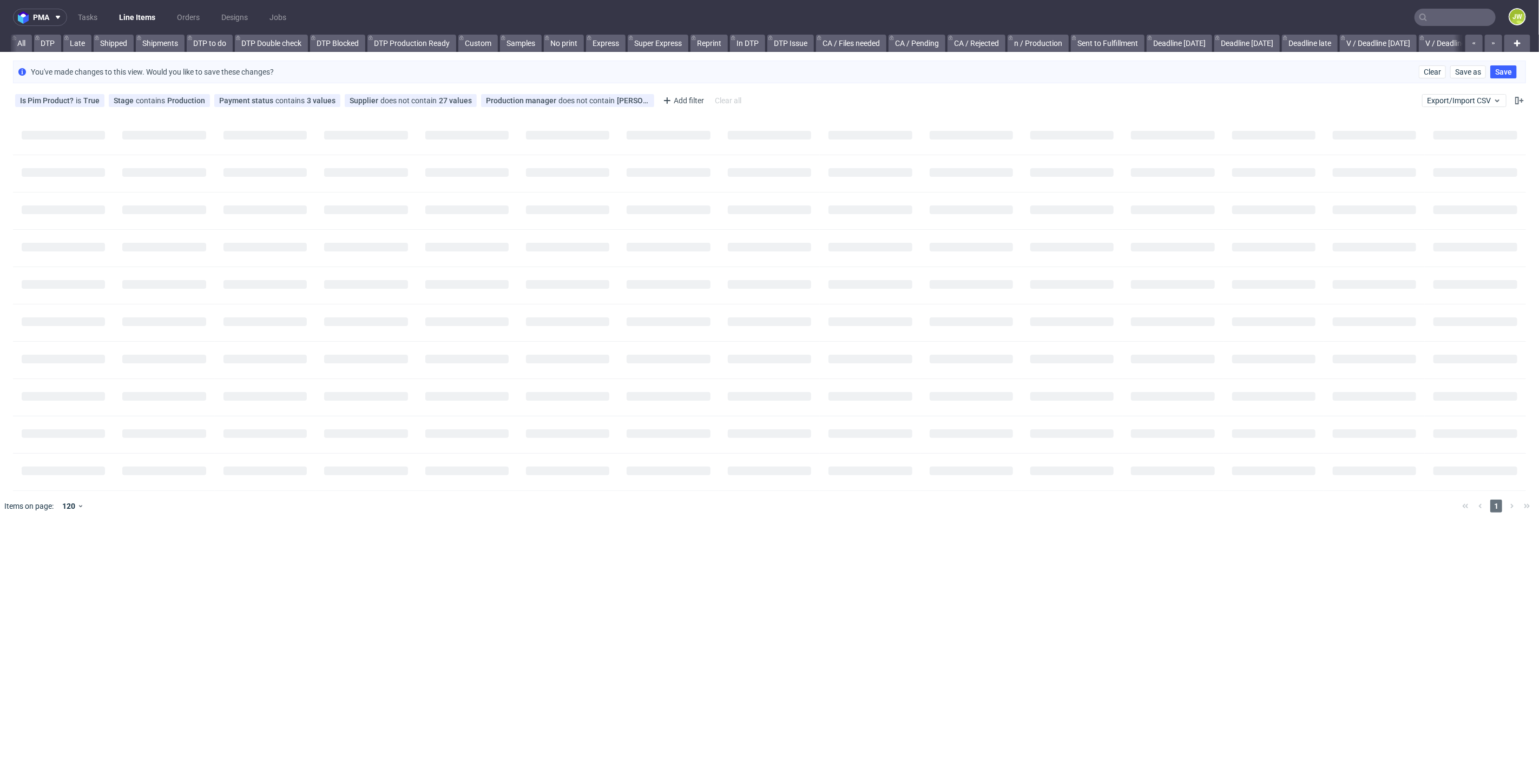
scroll to position [0, 27]
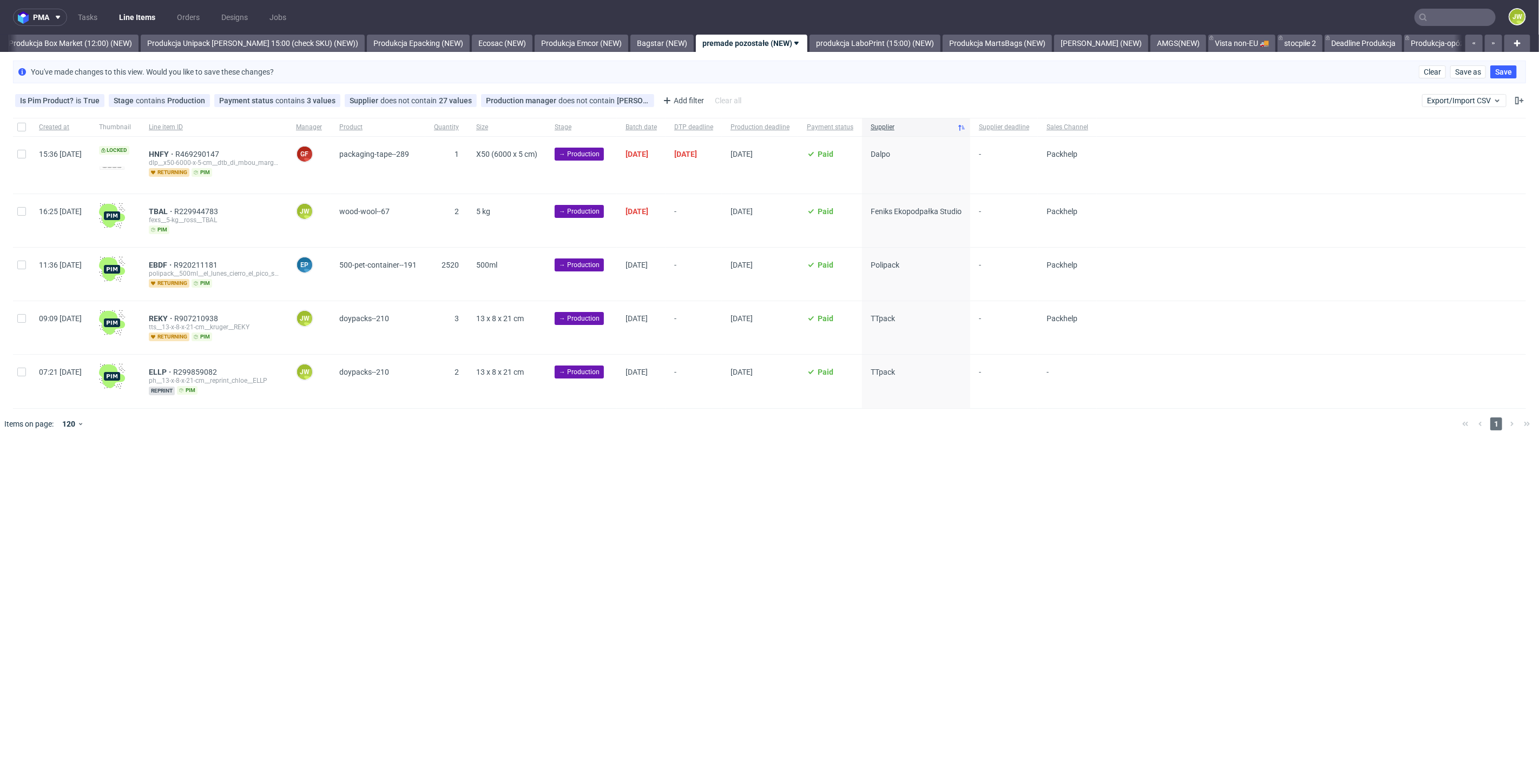
scroll to position [0, 1868]
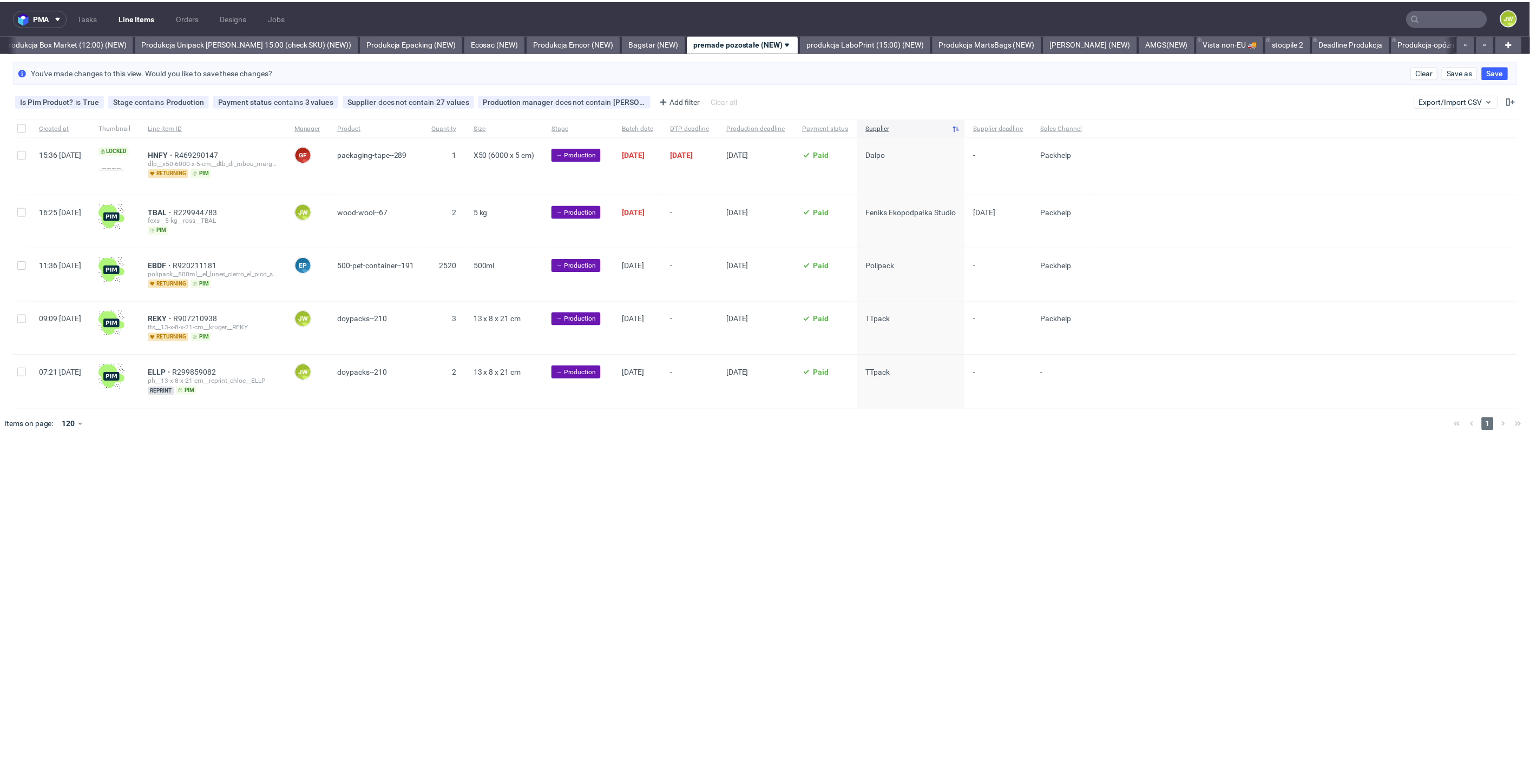
scroll to position [0, 1868]
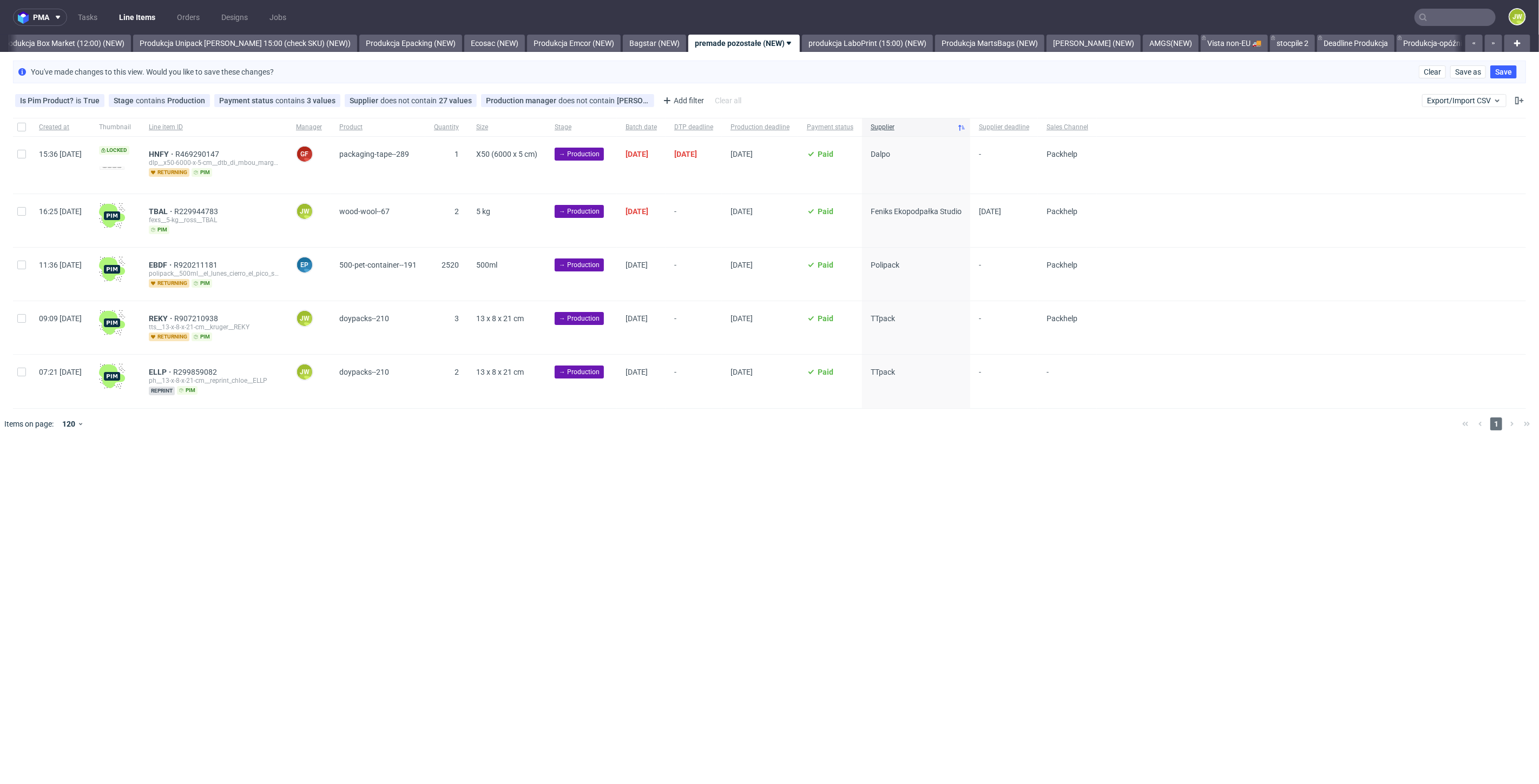
click at [22, 215] on div at bounding box center [22, 220] width 17 height 53
checkbox input "true"
click at [635, 466] on button at bounding box center [639, 472] width 19 height 13
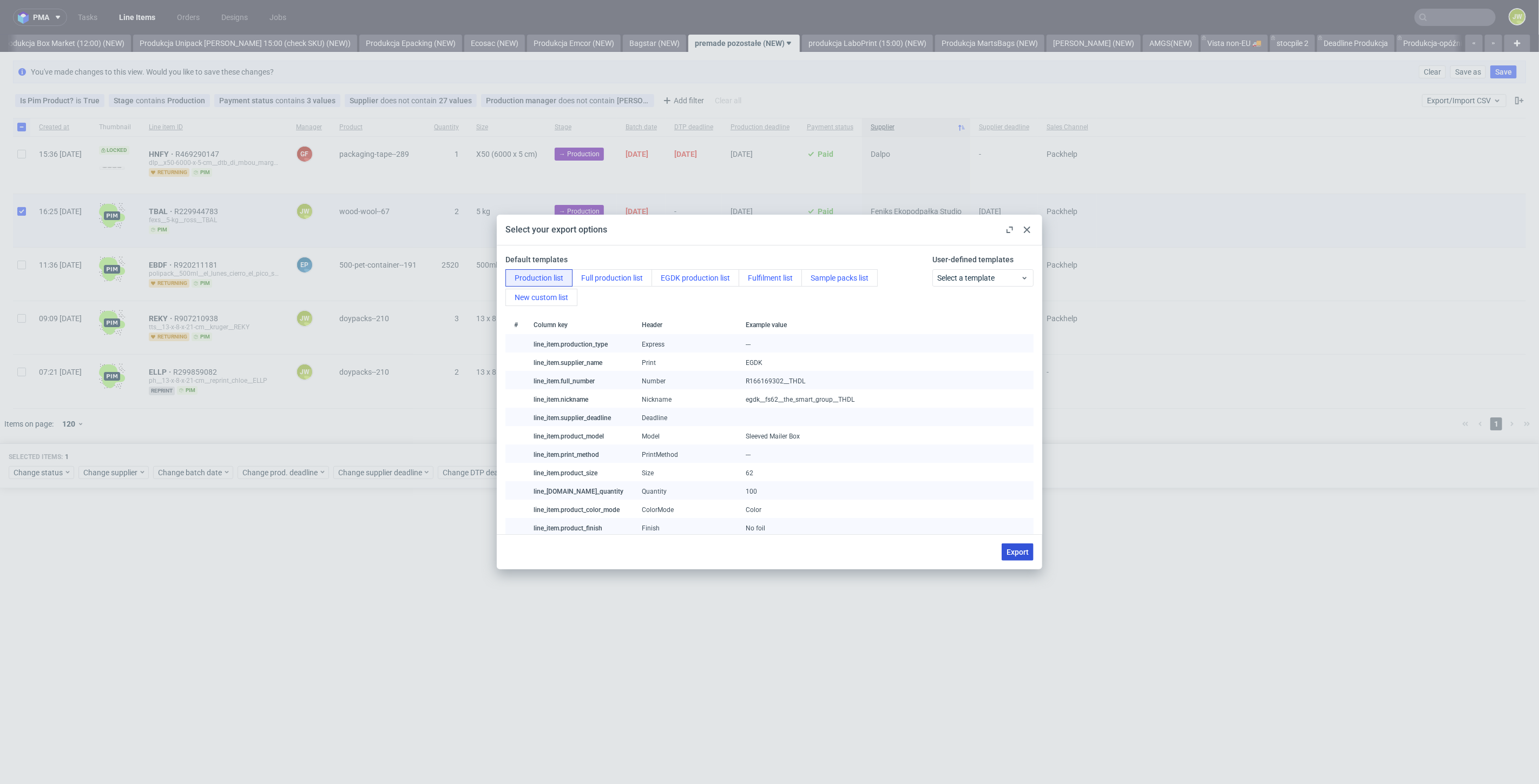
click at [1017, 549] on span "Export" at bounding box center [1017, 552] width 22 height 8
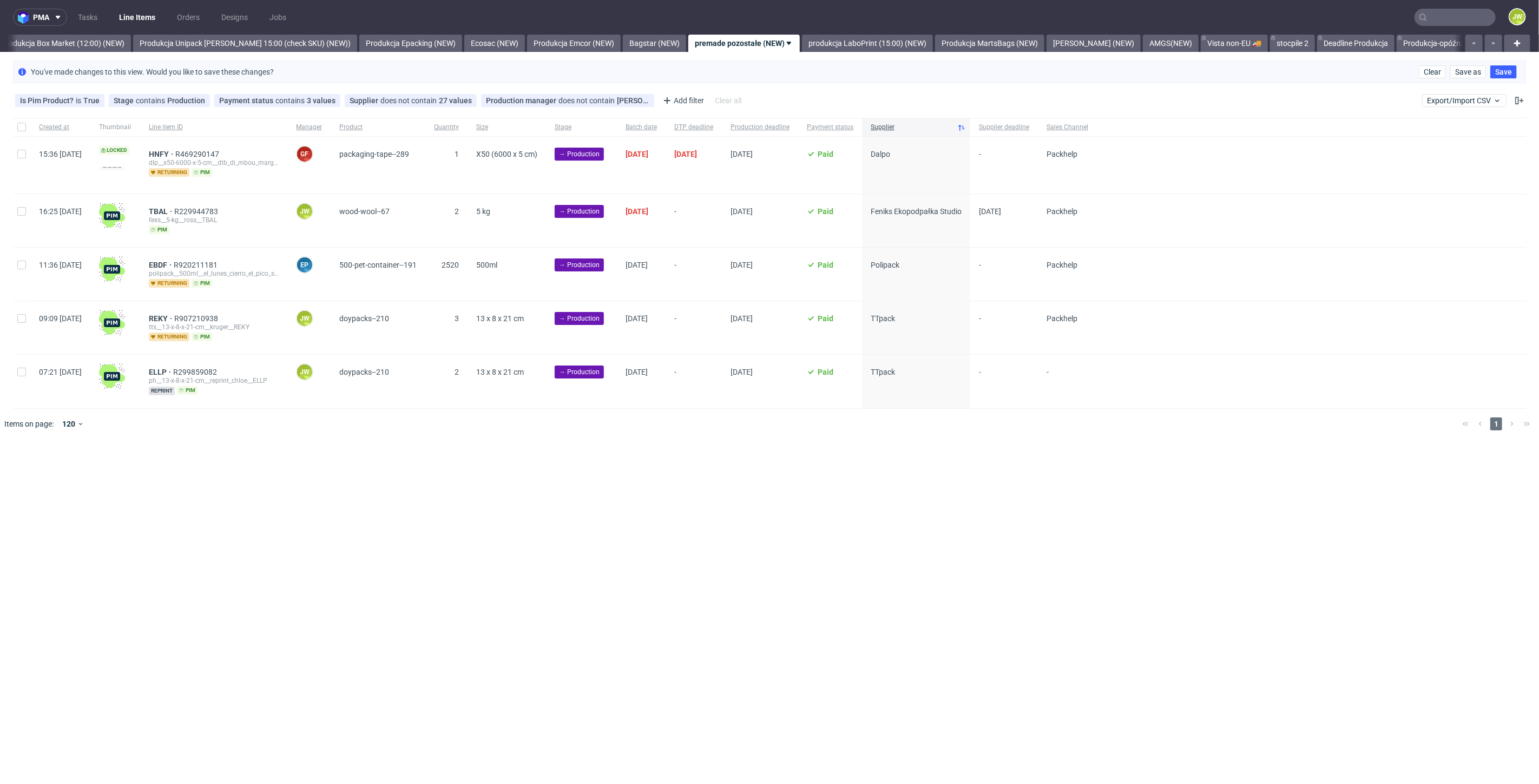
checkbox input "false"
drag, startPoint x: 16, startPoint y: 212, endPoint x: 19, endPoint y: 254, distance: 42.1
click at [16, 212] on div at bounding box center [22, 220] width 17 height 53
checkbox input "true"
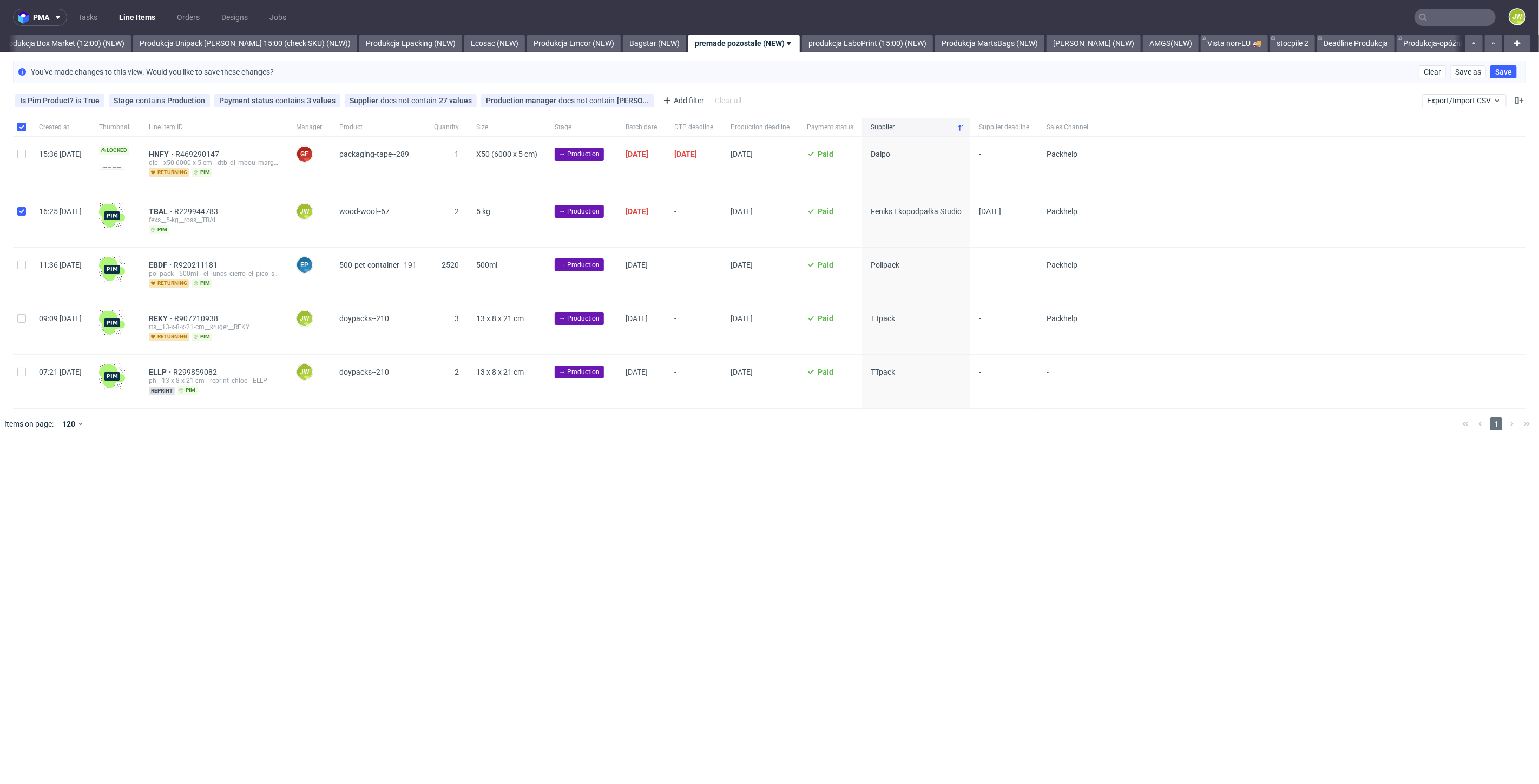
checkbox input "true"
click at [29, 468] on span "Change status" at bounding box center [39, 473] width 50 height 11
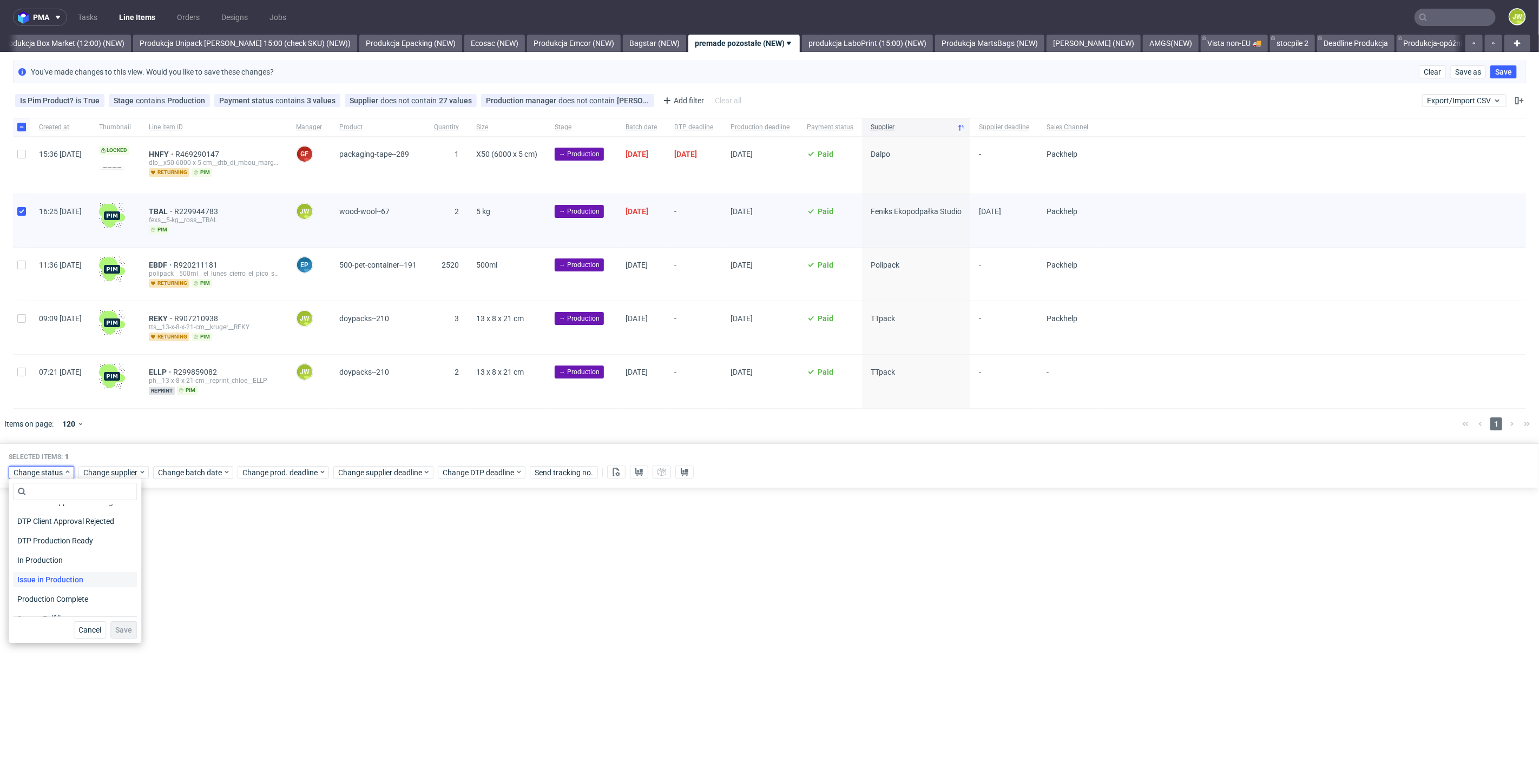
scroll to position [120, 0]
click at [32, 551] on span "In Production" at bounding box center [40, 549] width 54 height 15
click at [127, 628] on button "Save" at bounding box center [124, 630] width 26 height 17
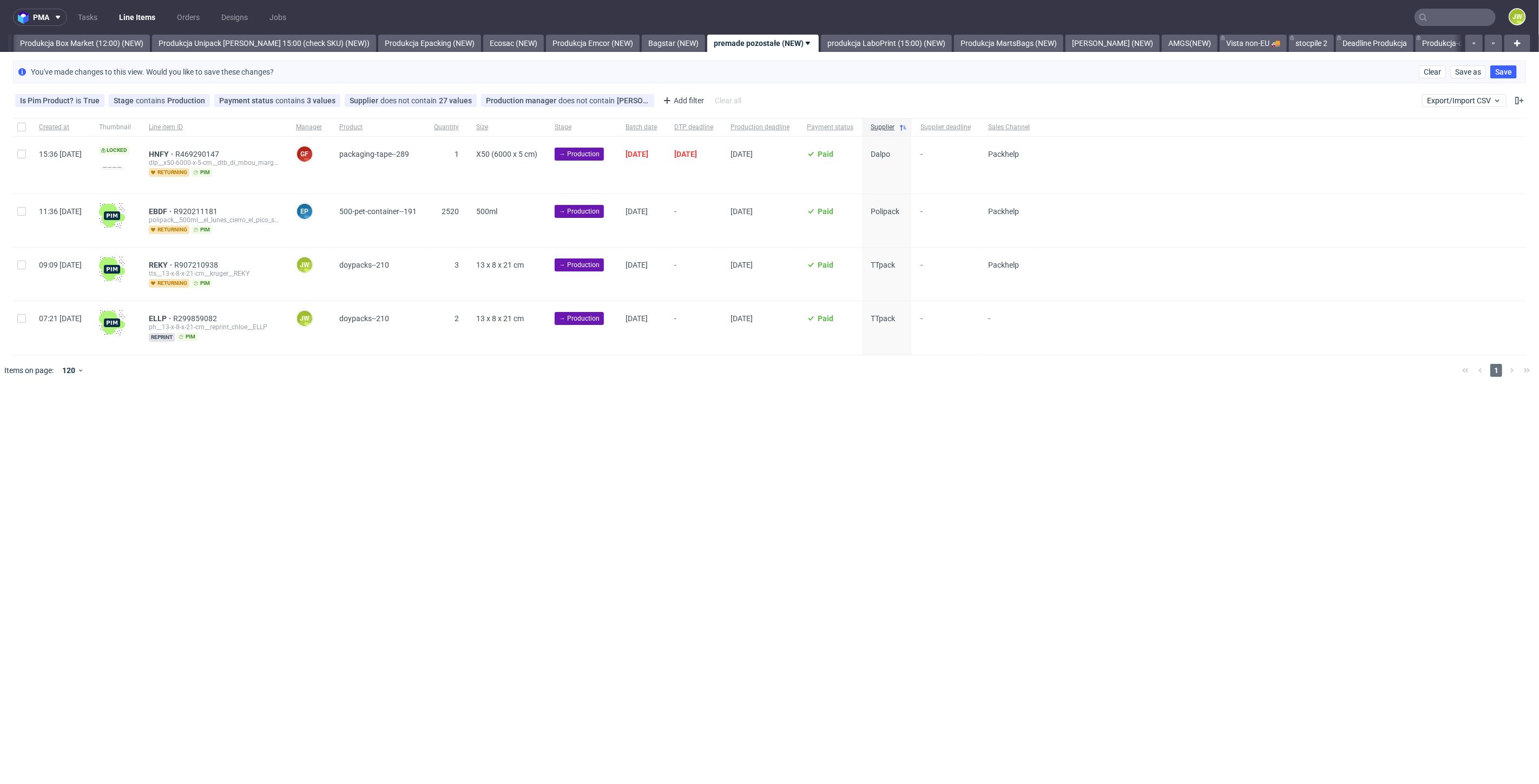
scroll to position [0, 1868]
click at [17, 268] on div at bounding box center [22, 274] width 17 height 53
checkbox input "true"
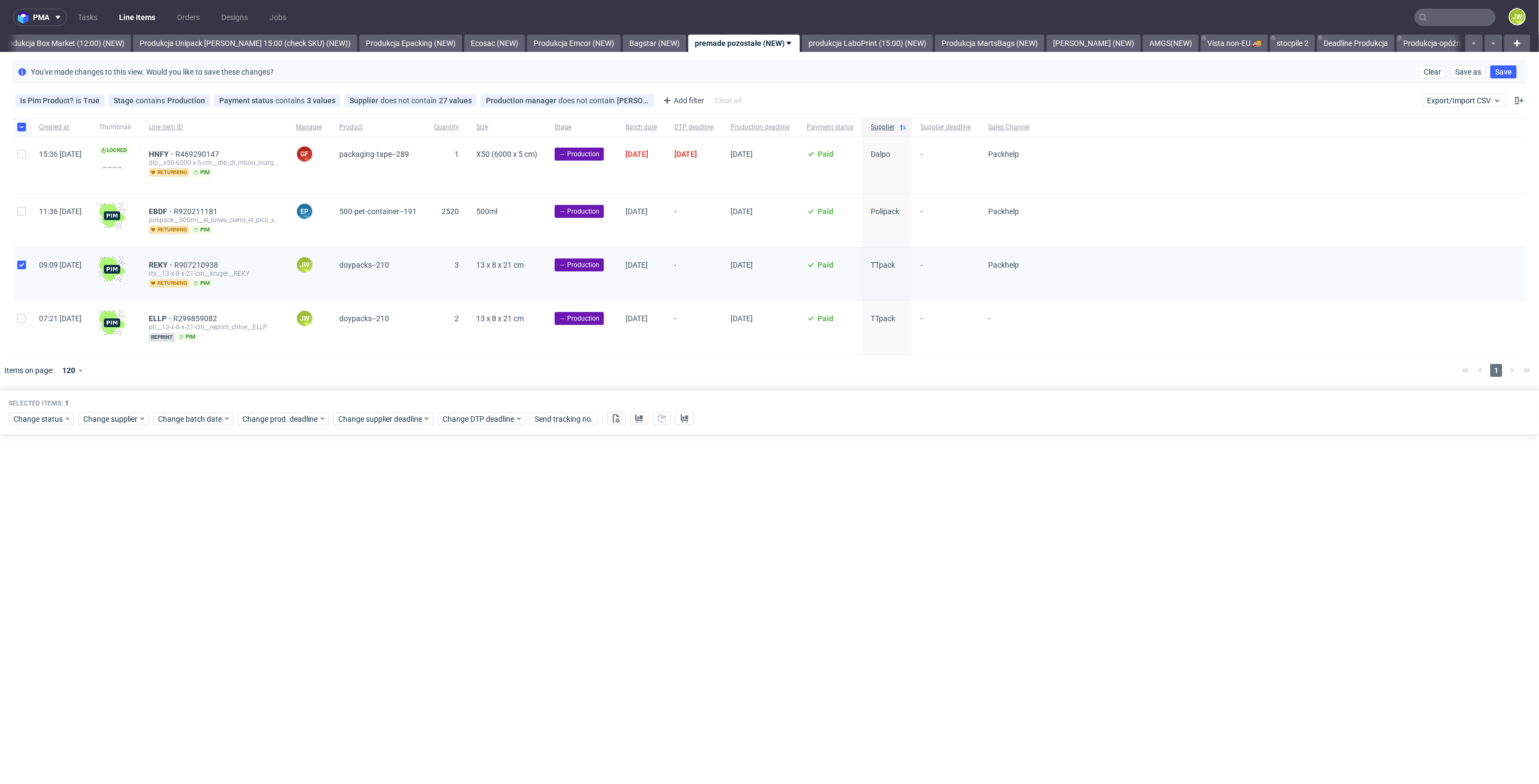
click at [16, 325] on div at bounding box center [22, 328] width 17 height 54
checkbox input "true"
click at [175, 414] on span "Change batch date" at bounding box center [190, 419] width 65 height 11
drag, startPoint x: 226, startPoint y: 524, endPoint x: 237, endPoint y: 531, distance: 13.0
click at [226, 524] on span "17" at bounding box center [225, 524] width 8 height 11
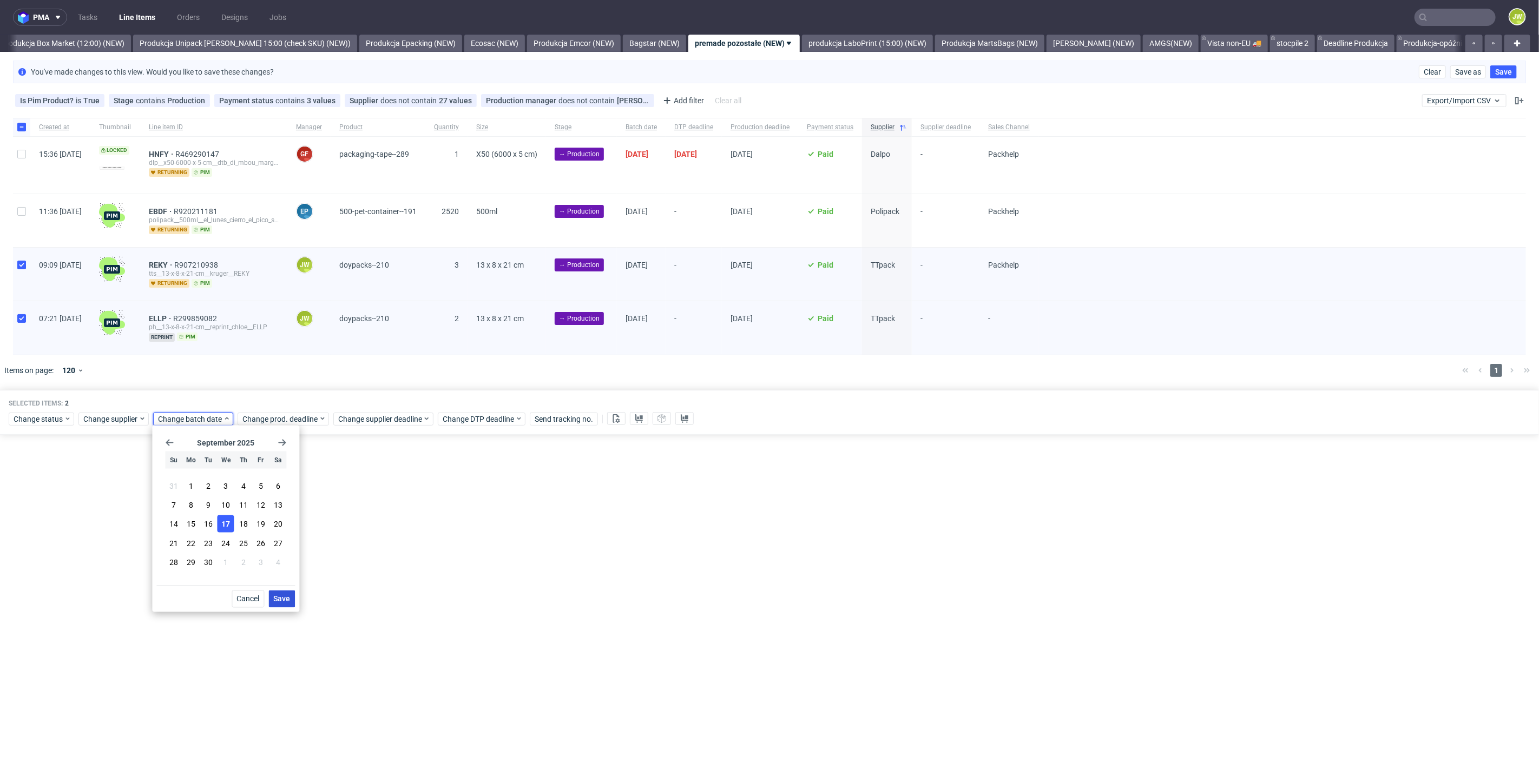
click at [292, 598] on button "Save" at bounding box center [281, 599] width 26 height 17
click at [284, 417] on span "Change prod. deadline" at bounding box center [281, 419] width 76 height 11
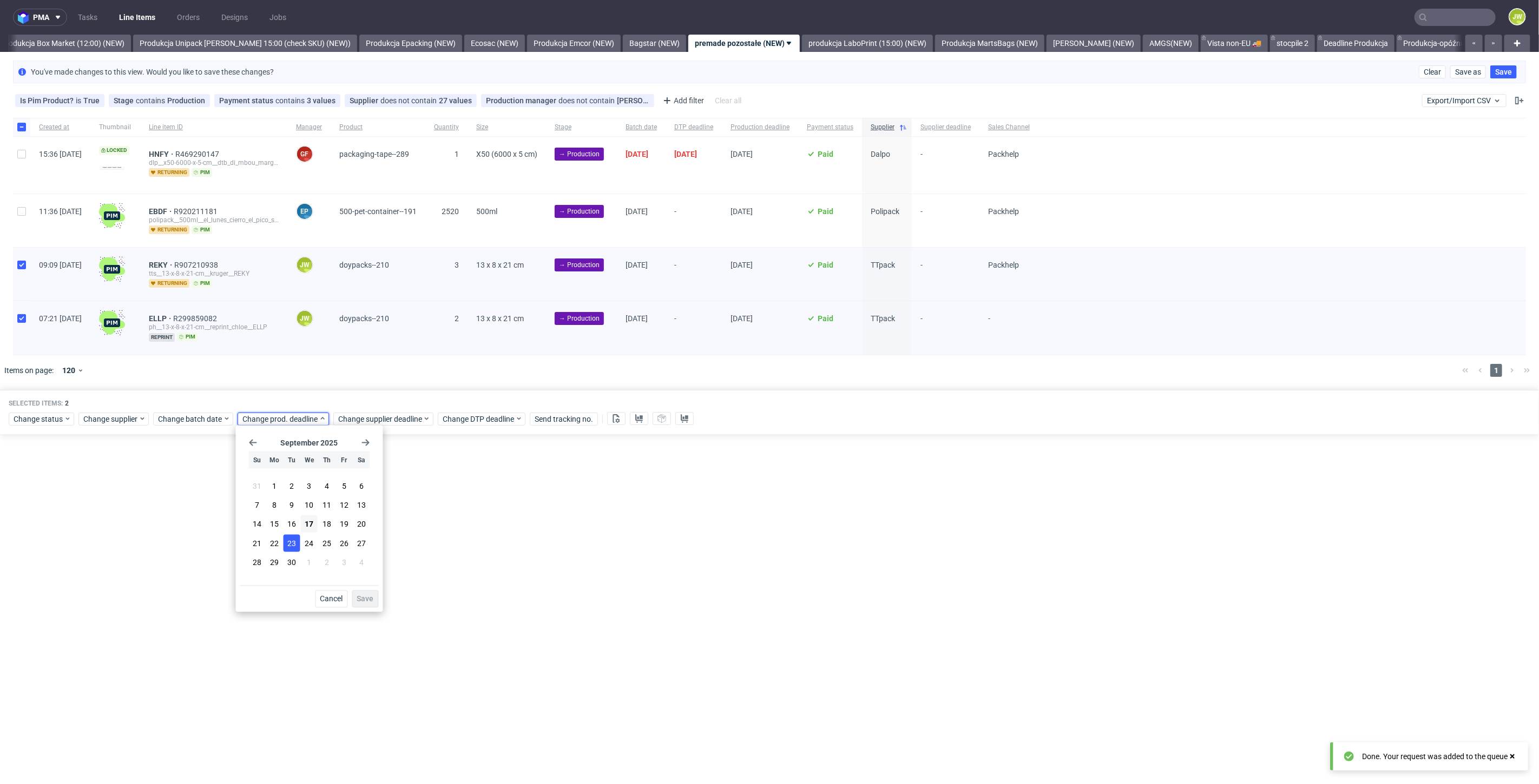
click at [297, 543] on button "23" at bounding box center [292, 543] width 17 height 17
click at [361, 603] on button "Save" at bounding box center [366, 599] width 26 height 17
click at [347, 418] on span "Change supplier deadline" at bounding box center [380, 419] width 84 height 11
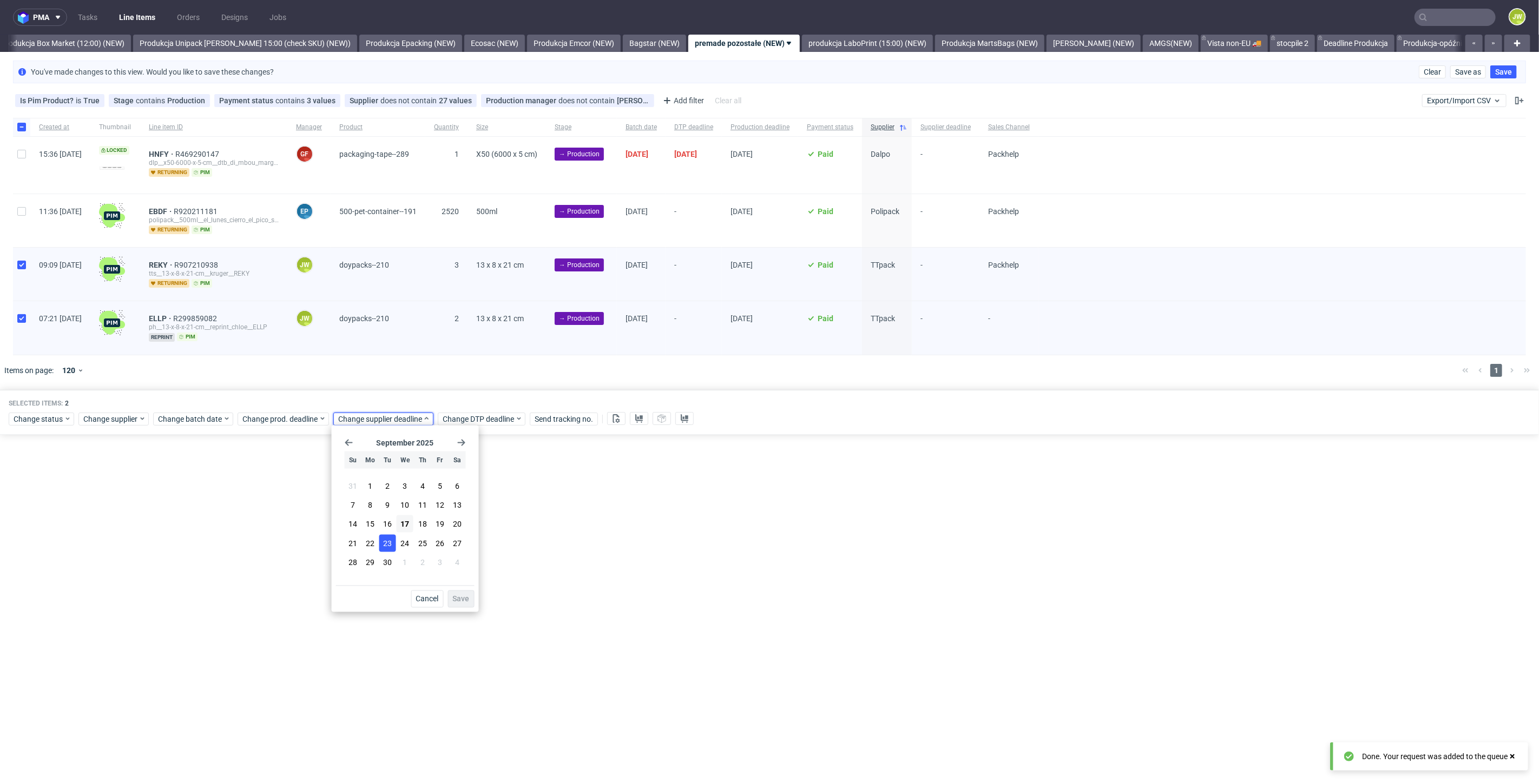
click at [390, 542] on span "23" at bounding box center [387, 543] width 8 height 11
click at [463, 605] on button "Save" at bounding box center [461, 599] width 26 height 17
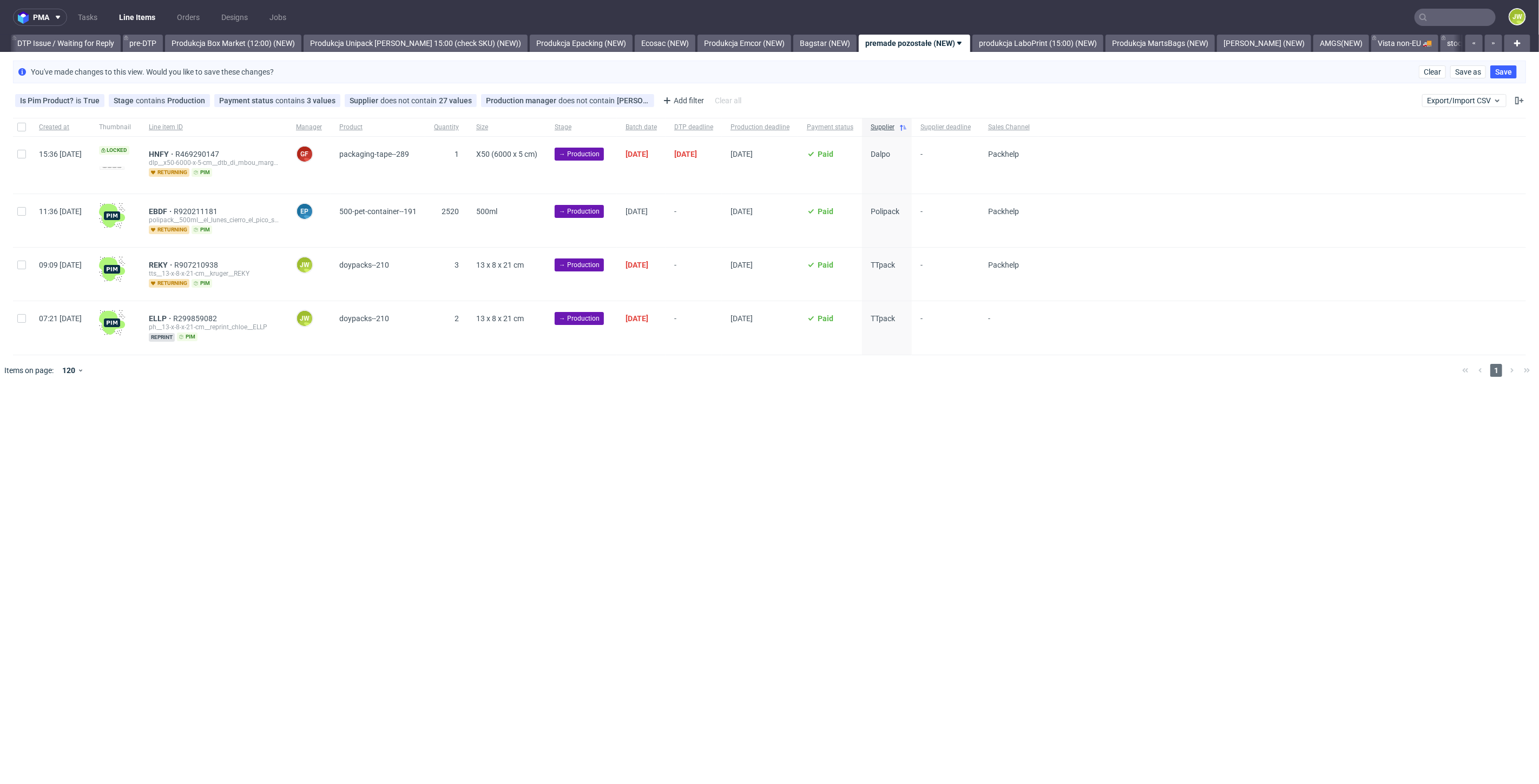
scroll to position [0, 1789]
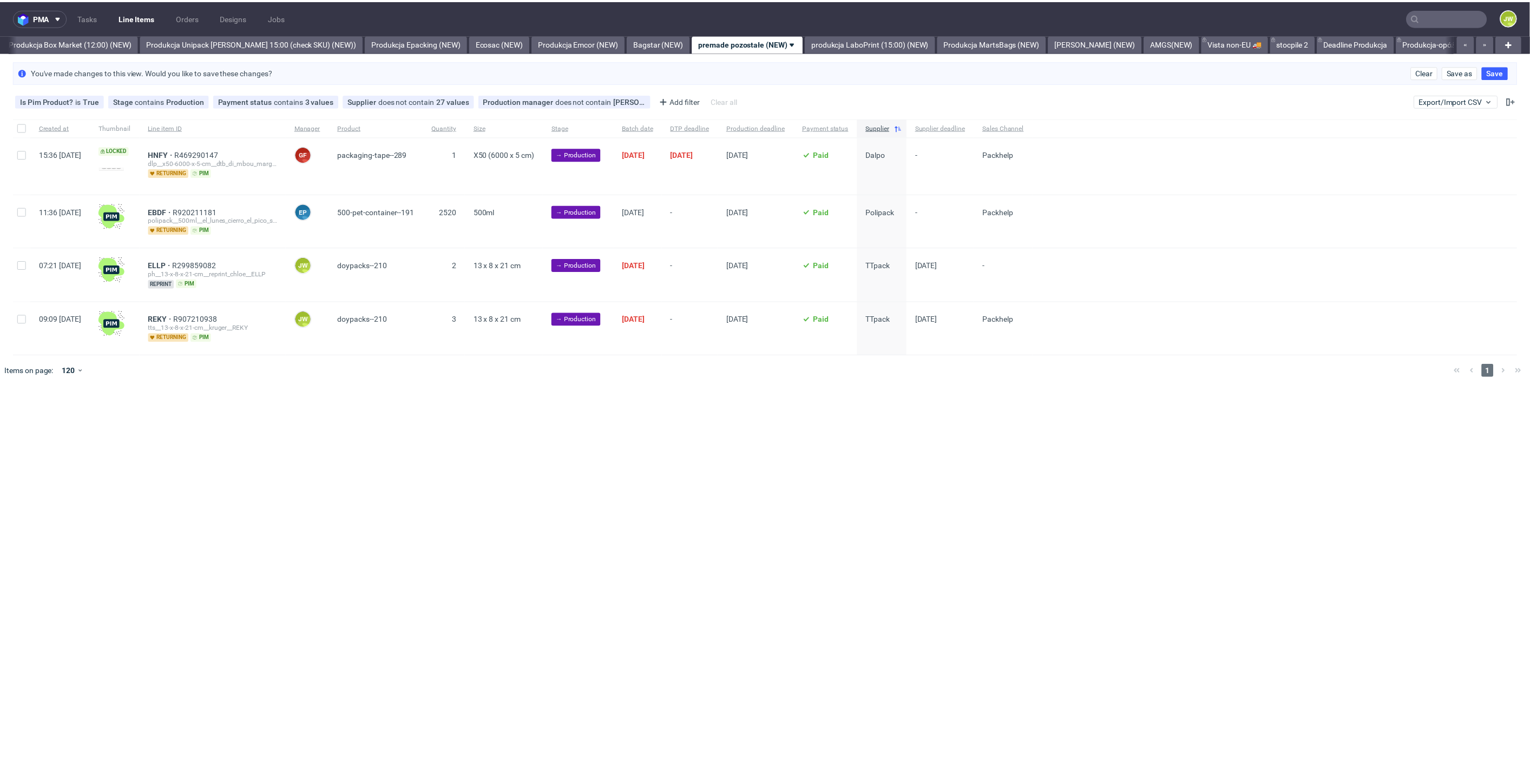
scroll to position [0, 1868]
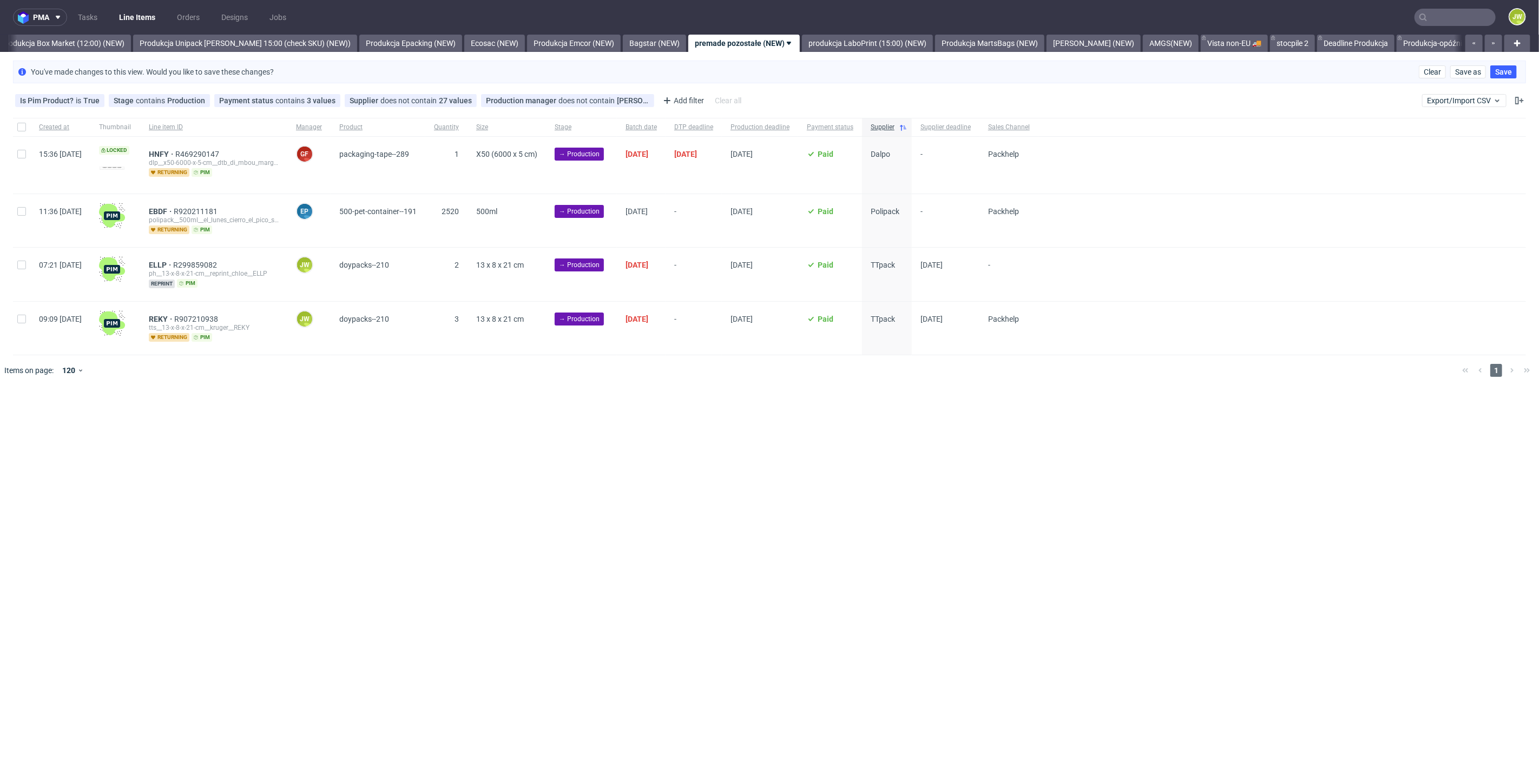
click at [703, 489] on div "pma Tasks Line Items Orders Designs Jobs JW All DTP Late Shipped Shipments DTP …" at bounding box center [770, 392] width 1539 height 784
click at [24, 268] on input "checkbox" at bounding box center [22, 265] width 8 height 8
checkbox input "true"
click at [20, 324] on div at bounding box center [22, 328] width 17 height 53
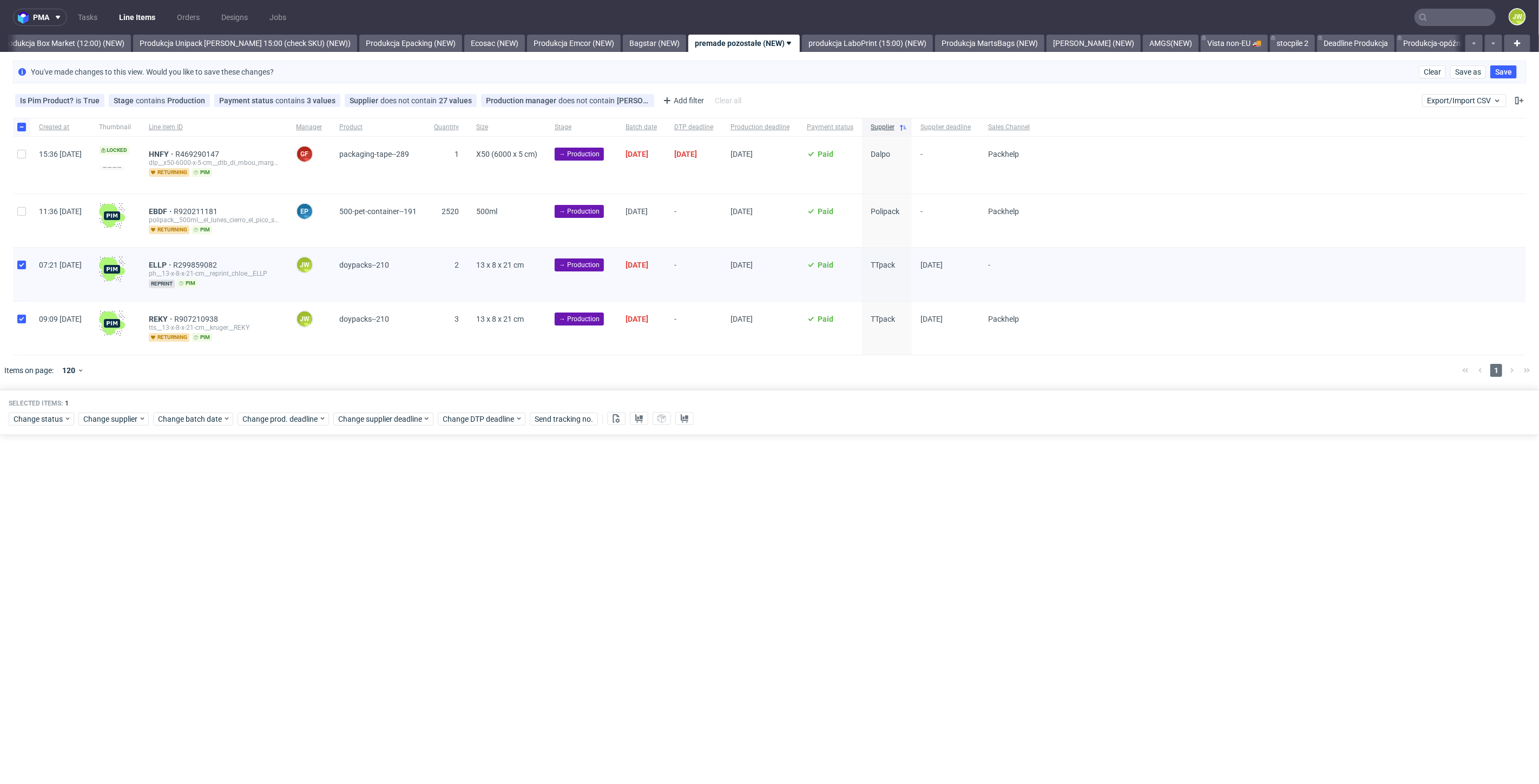
checkbox input "true"
click at [635, 421] on button at bounding box center [639, 419] width 19 height 13
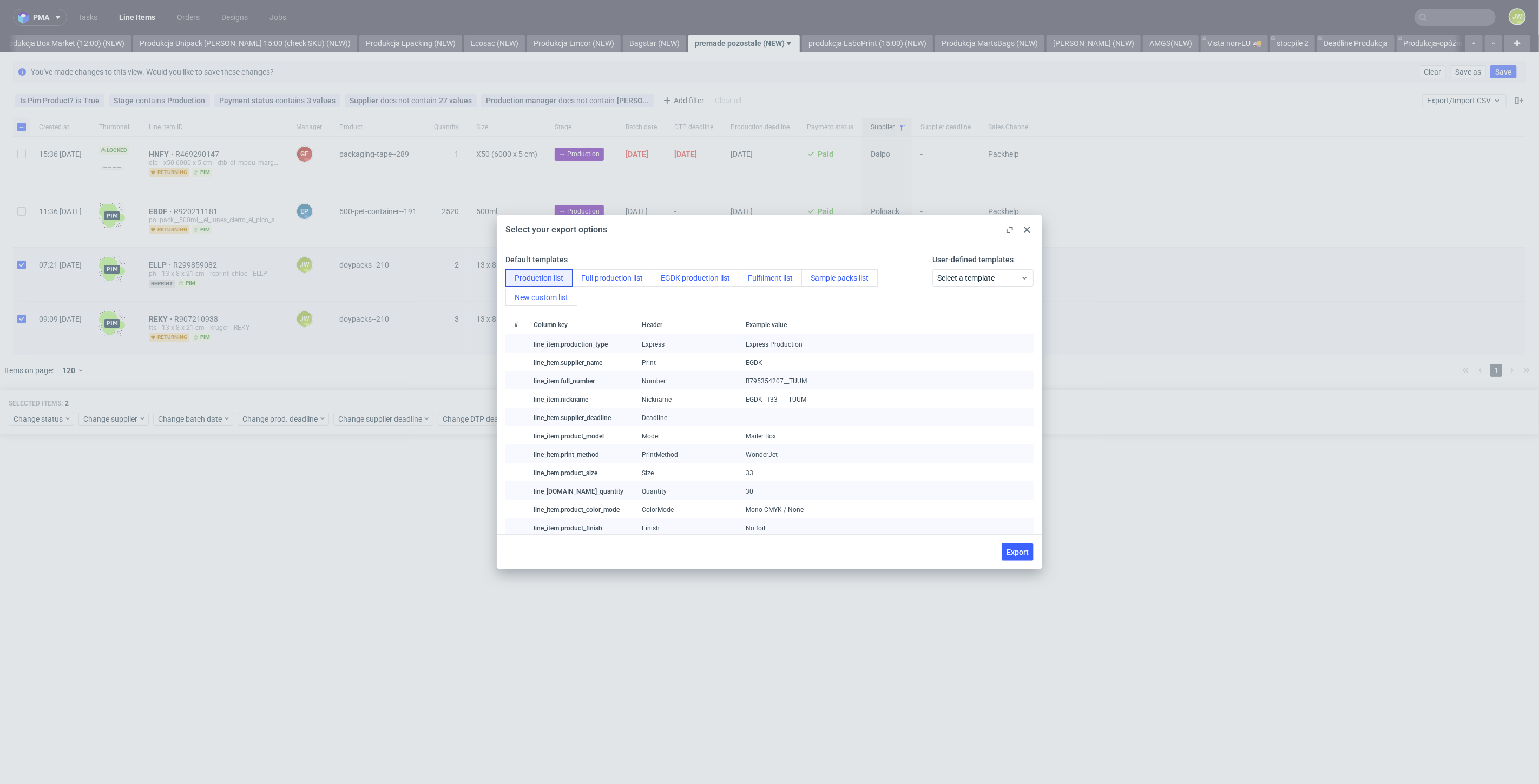
drag, startPoint x: 1011, startPoint y: 549, endPoint x: 1009, endPoint y: 555, distance: 6.3
click at [1011, 549] on span "Export" at bounding box center [1017, 552] width 22 height 8
checkbox input "false"
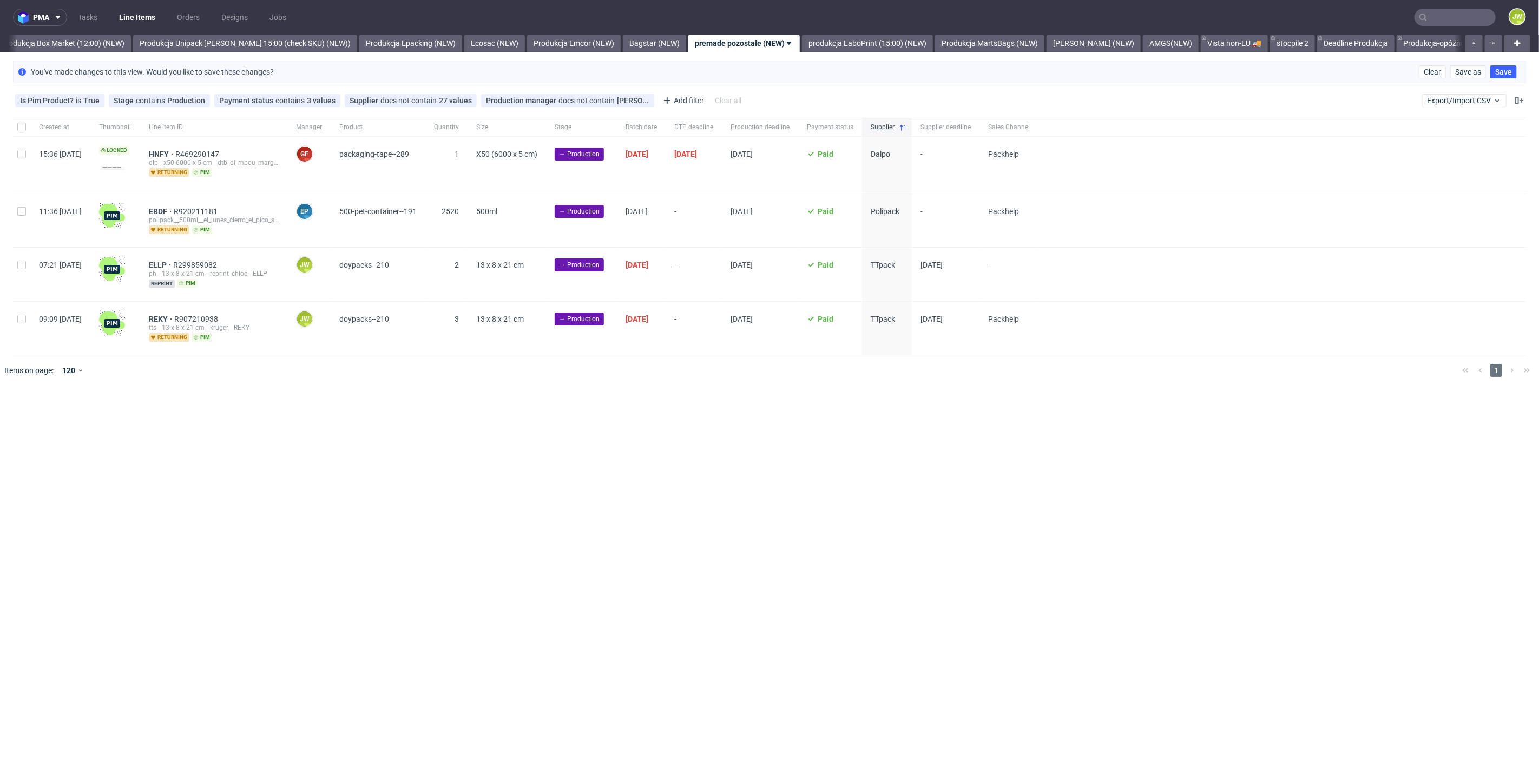
drag, startPoint x: 510, startPoint y: 489, endPoint x: 436, endPoint y: 454, distance: 81.9
click at [510, 488] on div "pma Tasks Line Items Orders Designs Jobs JW All DTP Late Shipped Shipments DTP …" at bounding box center [770, 392] width 1539 height 784
click at [17, 262] on div at bounding box center [22, 275] width 17 height 54
checkbox input "true"
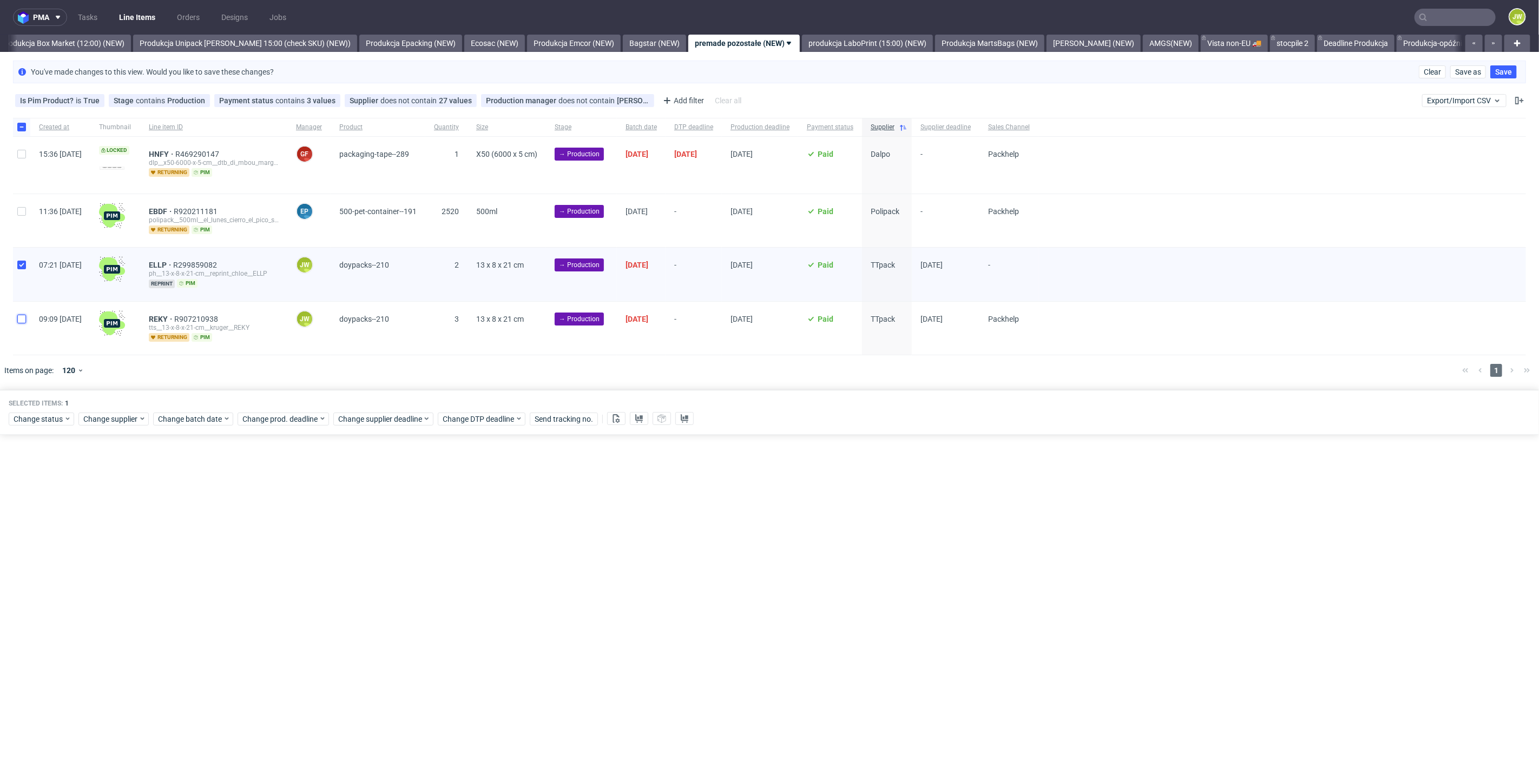
click at [23, 320] on input "checkbox" at bounding box center [22, 319] width 8 height 8
checkbox input "true"
click at [29, 423] on div "Change status" at bounding box center [41, 419] width 66 height 13
click at [36, 556] on span "In Production" at bounding box center [40, 557] width 54 height 15
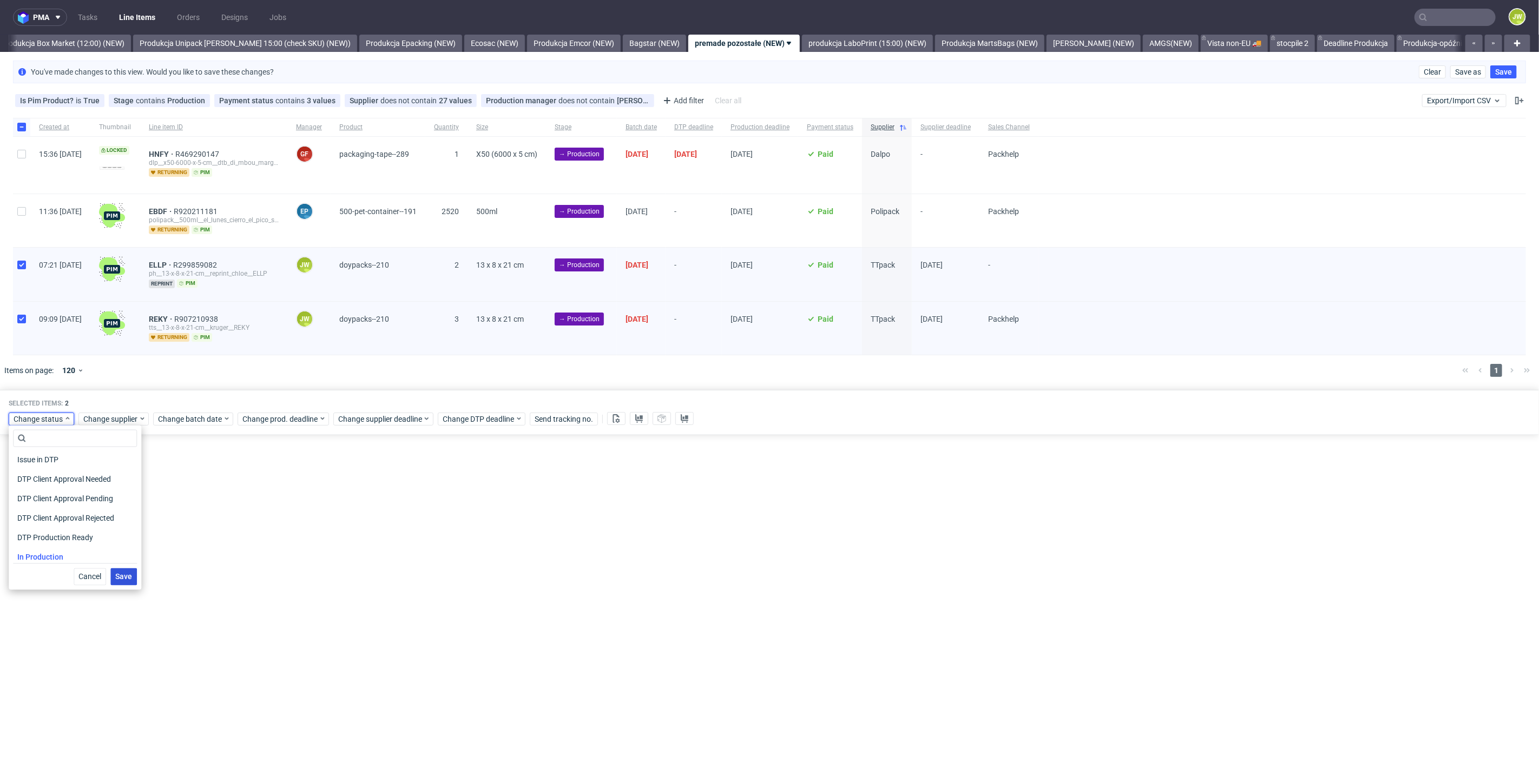
click at [121, 577] on span "Save" at bounding box center [124, 577] width 17 height 8
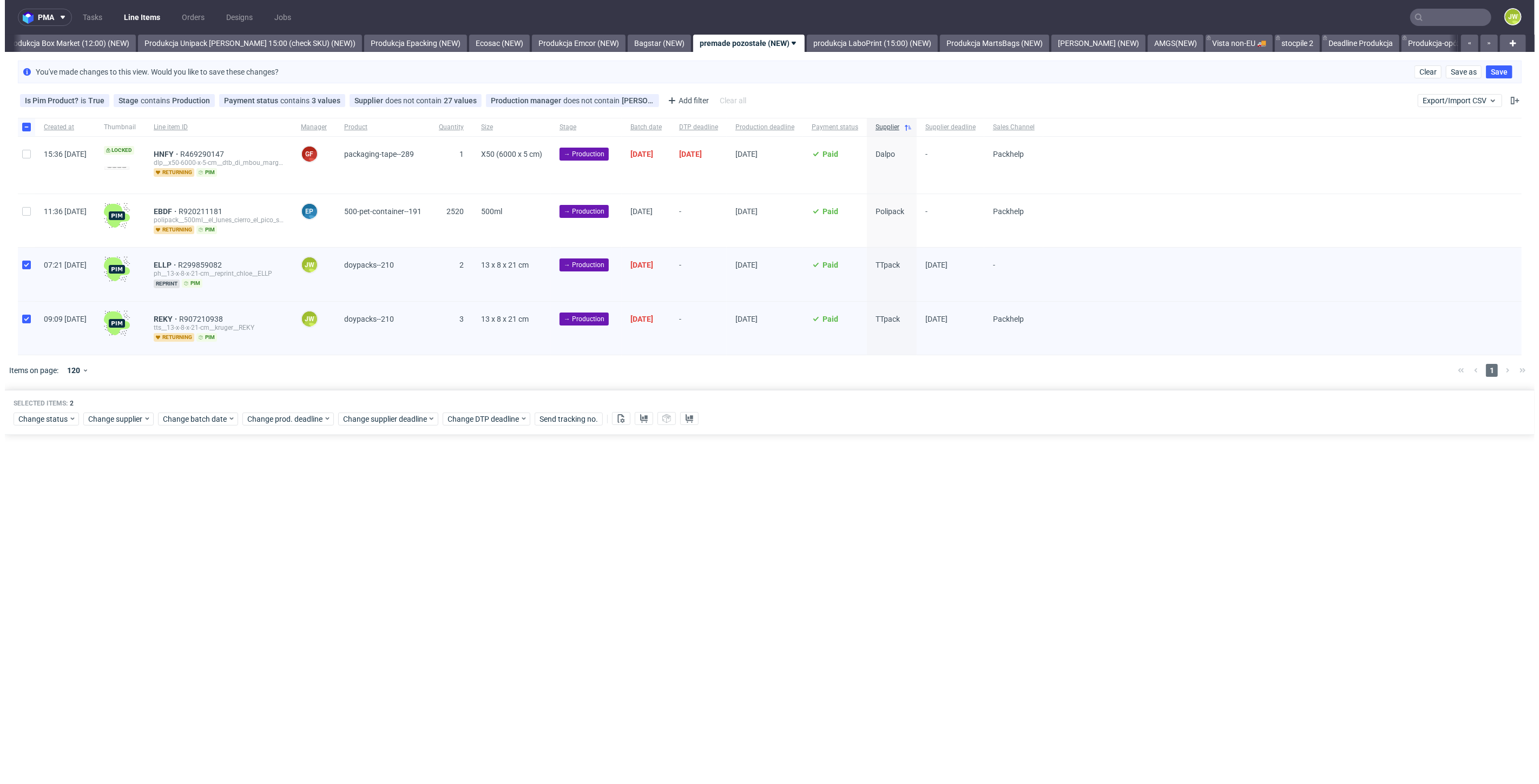
scroll to position [0, 1868]
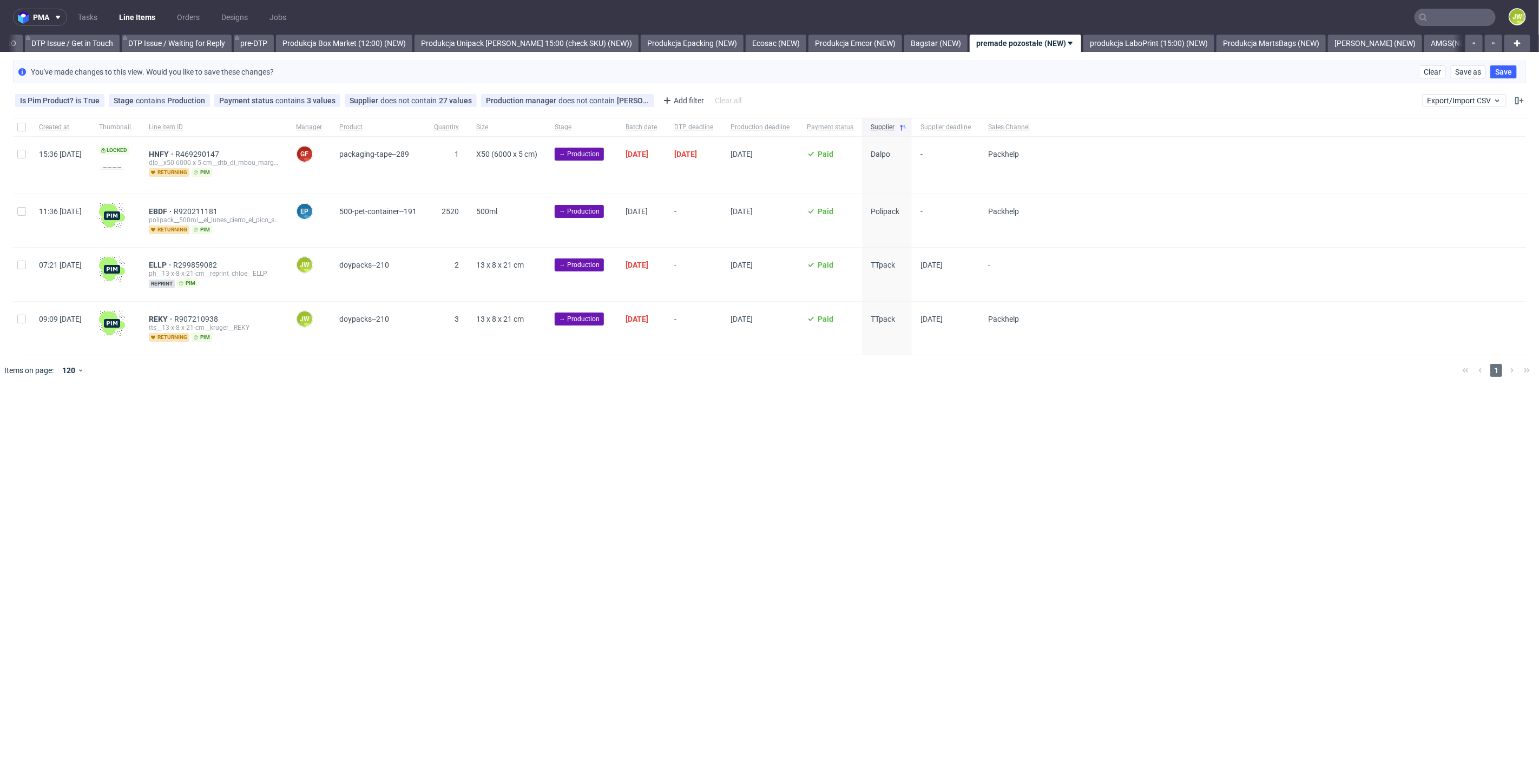
scroll to position [0, 1711]
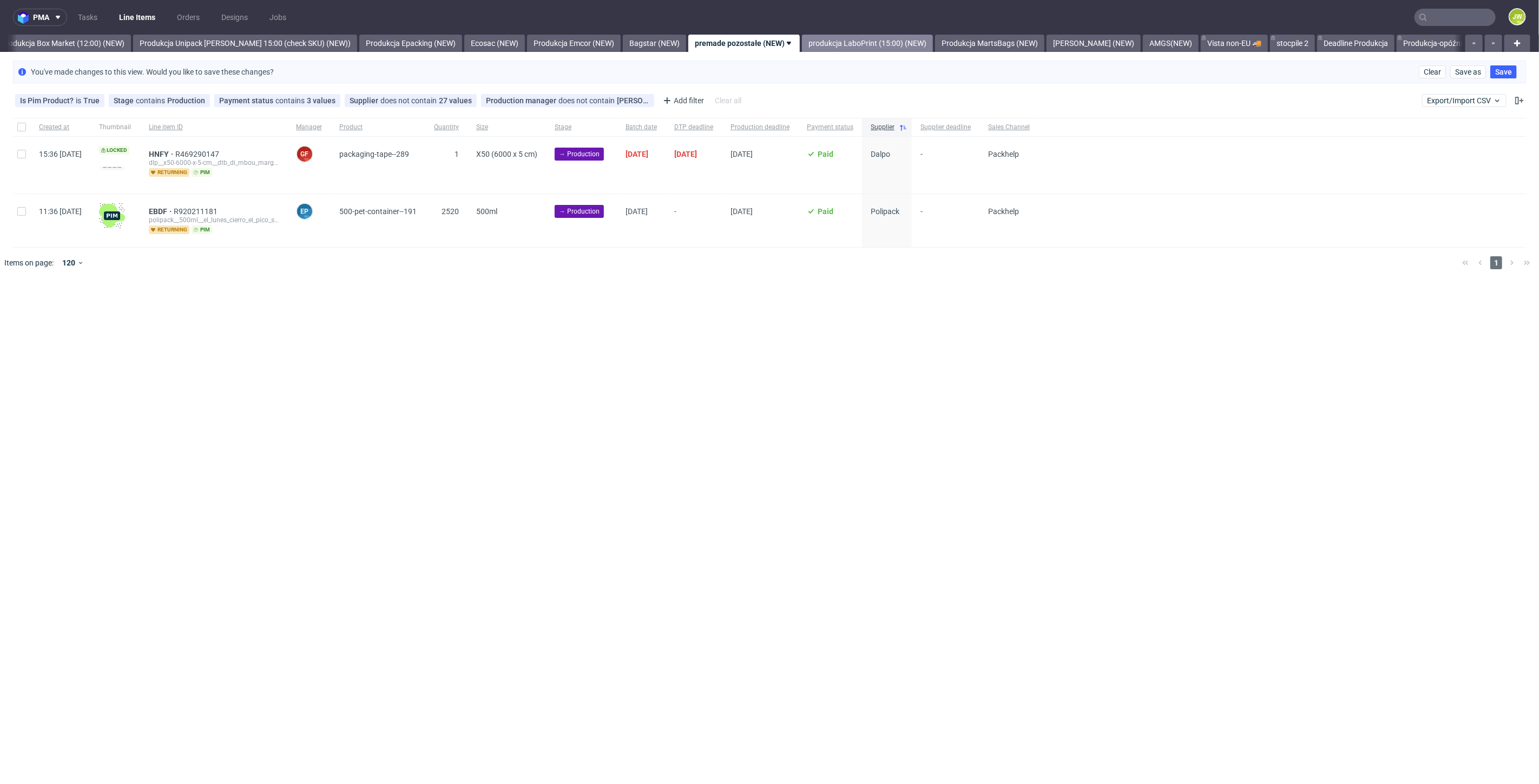
click at [838, 47] on link "produkcja LaboPrint (15:00) (NEW)" at bounding box center [867, 43] width 131 height 17
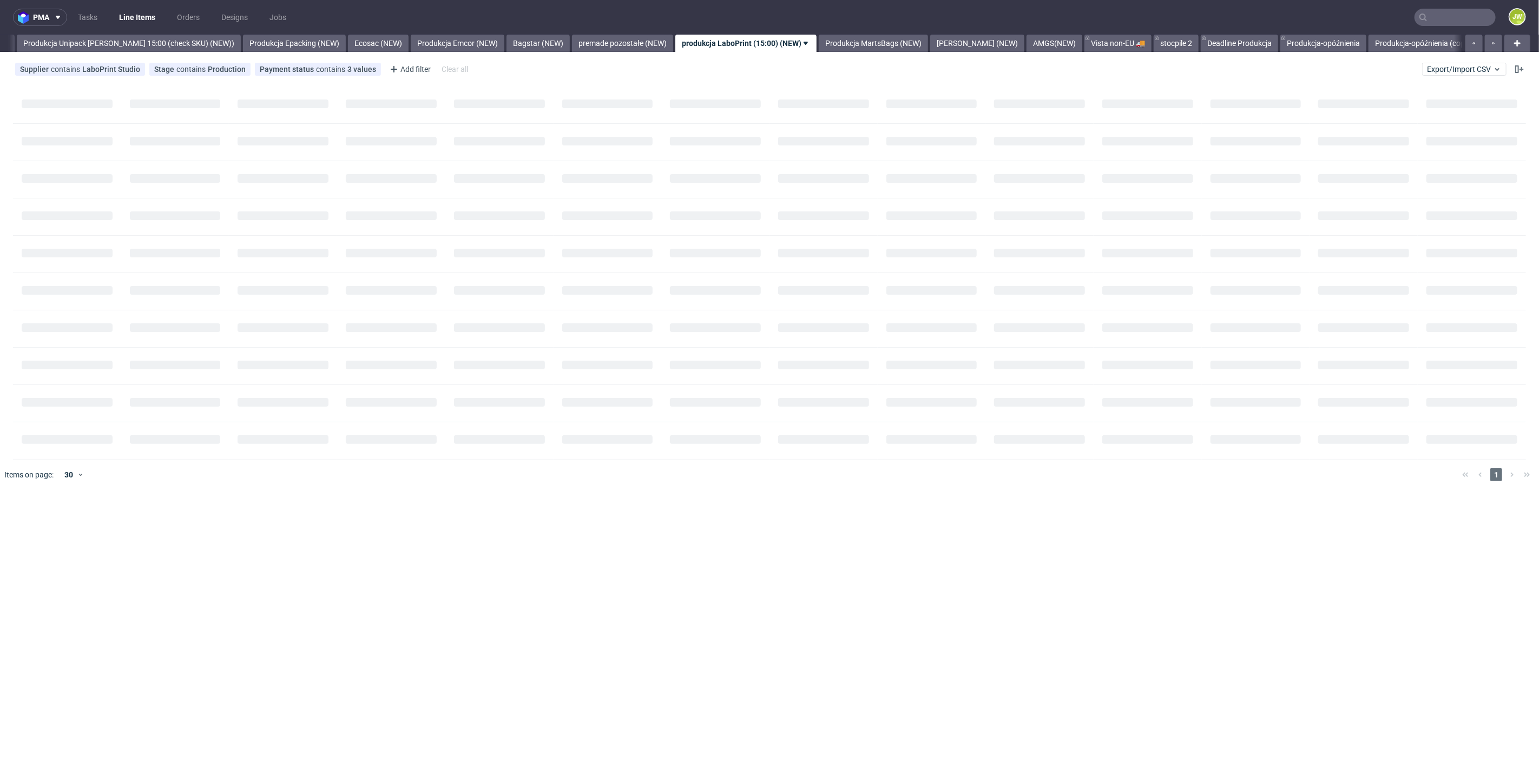
scroll to position [0, 1985]
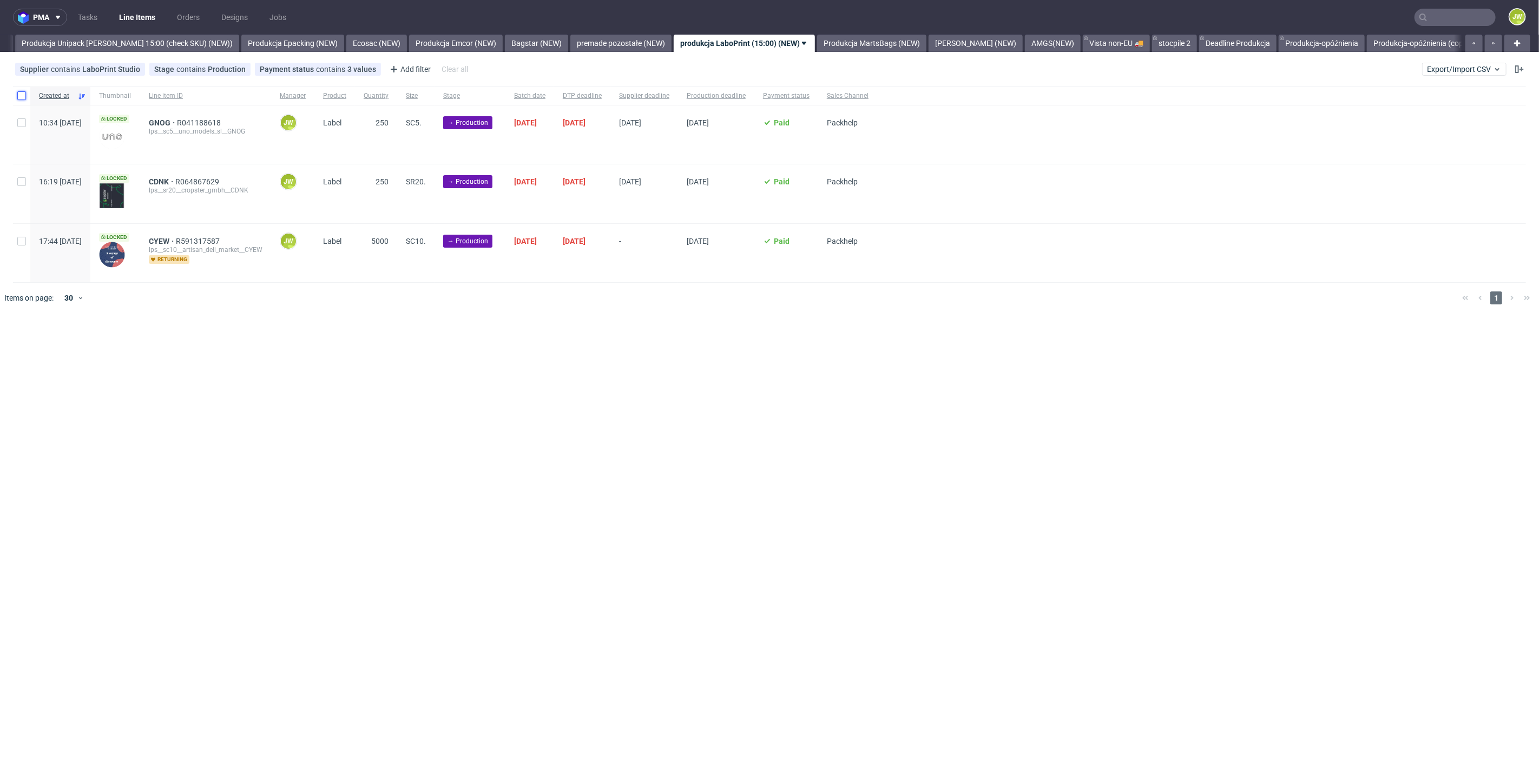
click at [21, 100] on input "checkbox" at bounding box center [22, 96] width 8 height 8
checkbox input "true"
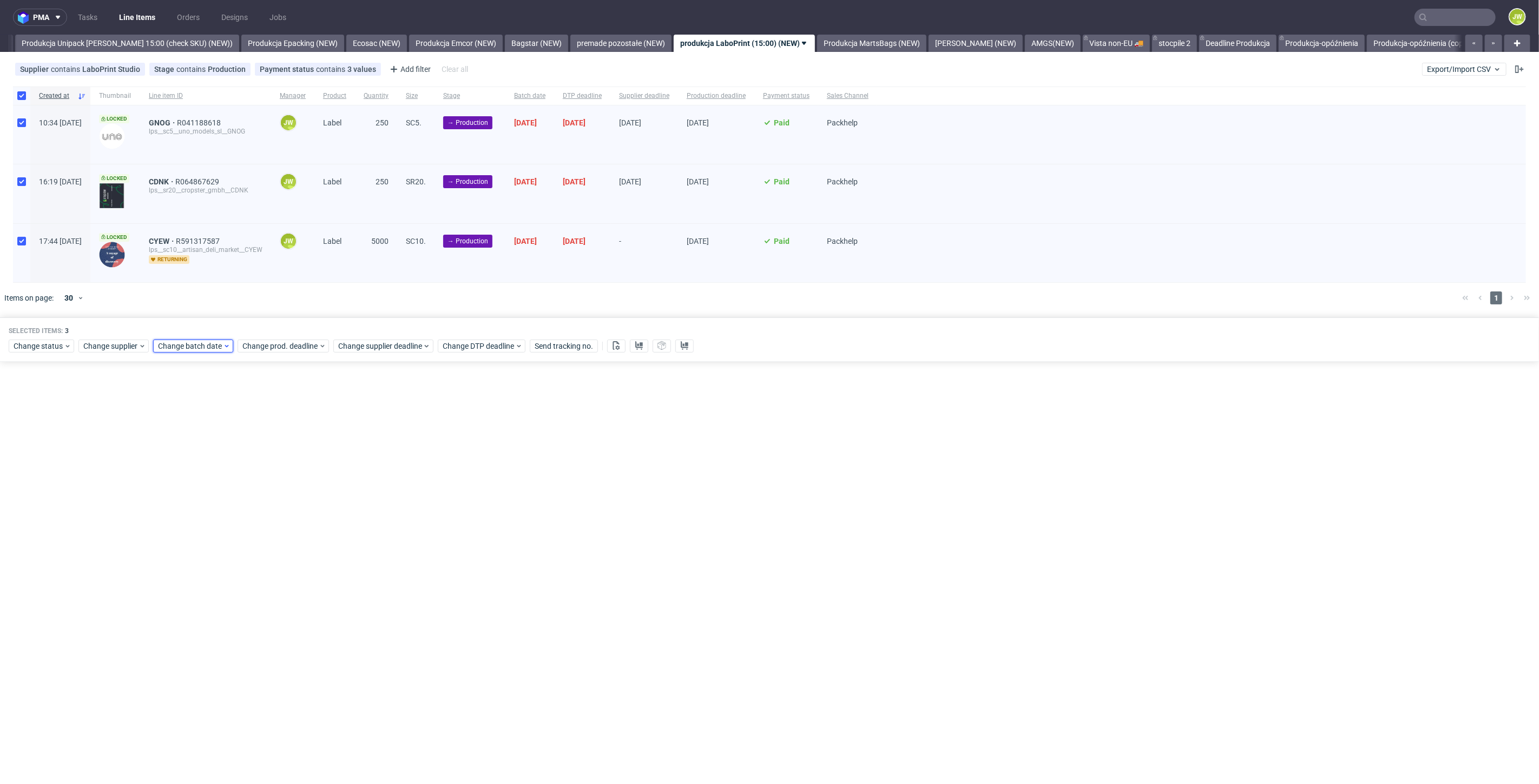
click at [204, 348] on span "Change batch date" at bounding box center [190, 346] width 65 height 11
click at [224, 453] on span "17" at bounding box center [225, 453] width 8 height 11
click at [269, 525] on div "Cancel Save" at bounding box center [226, 525] width 139 height 22
click at [286, 522] on button "Save" at bounding box center [281, 528] width 26 height 17
click at [281, 346] on span "Change prod. deadline" at bounding box center [281, 346] width 76 height 11
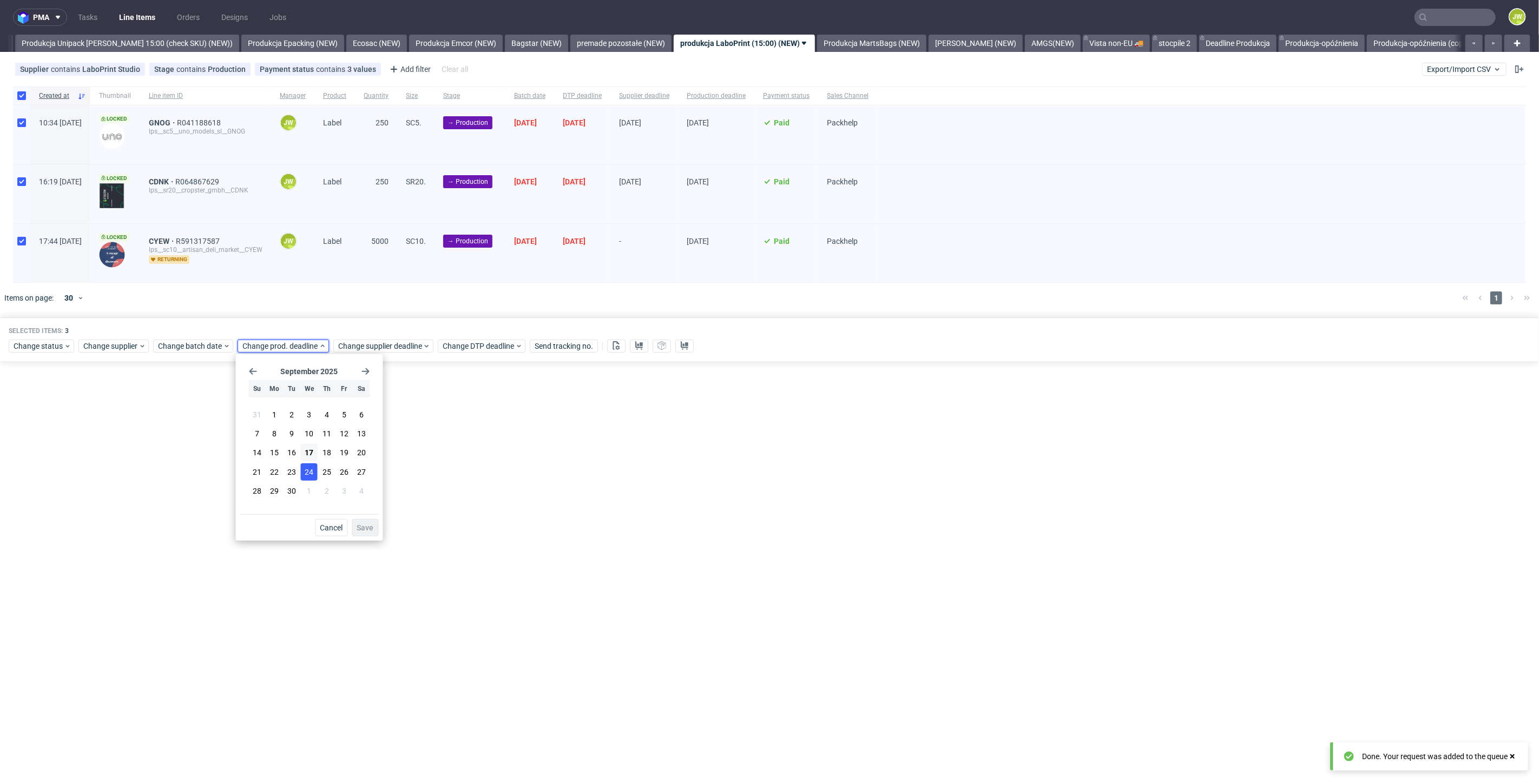
click at [310, 474] on span "24" at bounding box center [309, 472] width 8 height 11
click at [360, 525] on span "Save" at bounding box center [366, 528] width 17 height 8
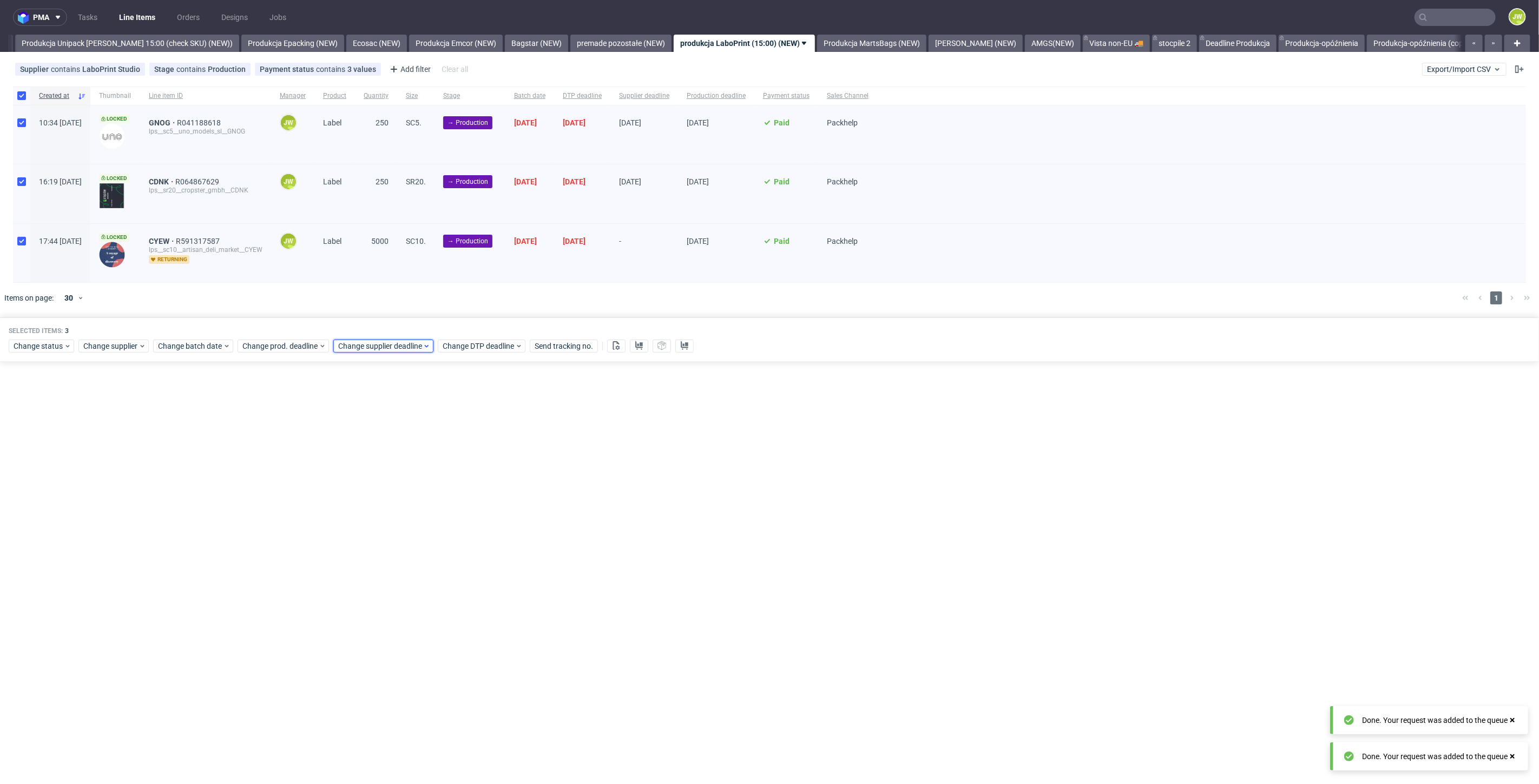
click at [355, 341] on span "Change supplier deadline" at bounding box center [380, 346] width 84 height 11
click at [401, 468] on span "24" at bounding box center [405, 472] width 8 height 11
click at [454, 528] on span "Save" at bounding box center [461, 528] width 17 height 8
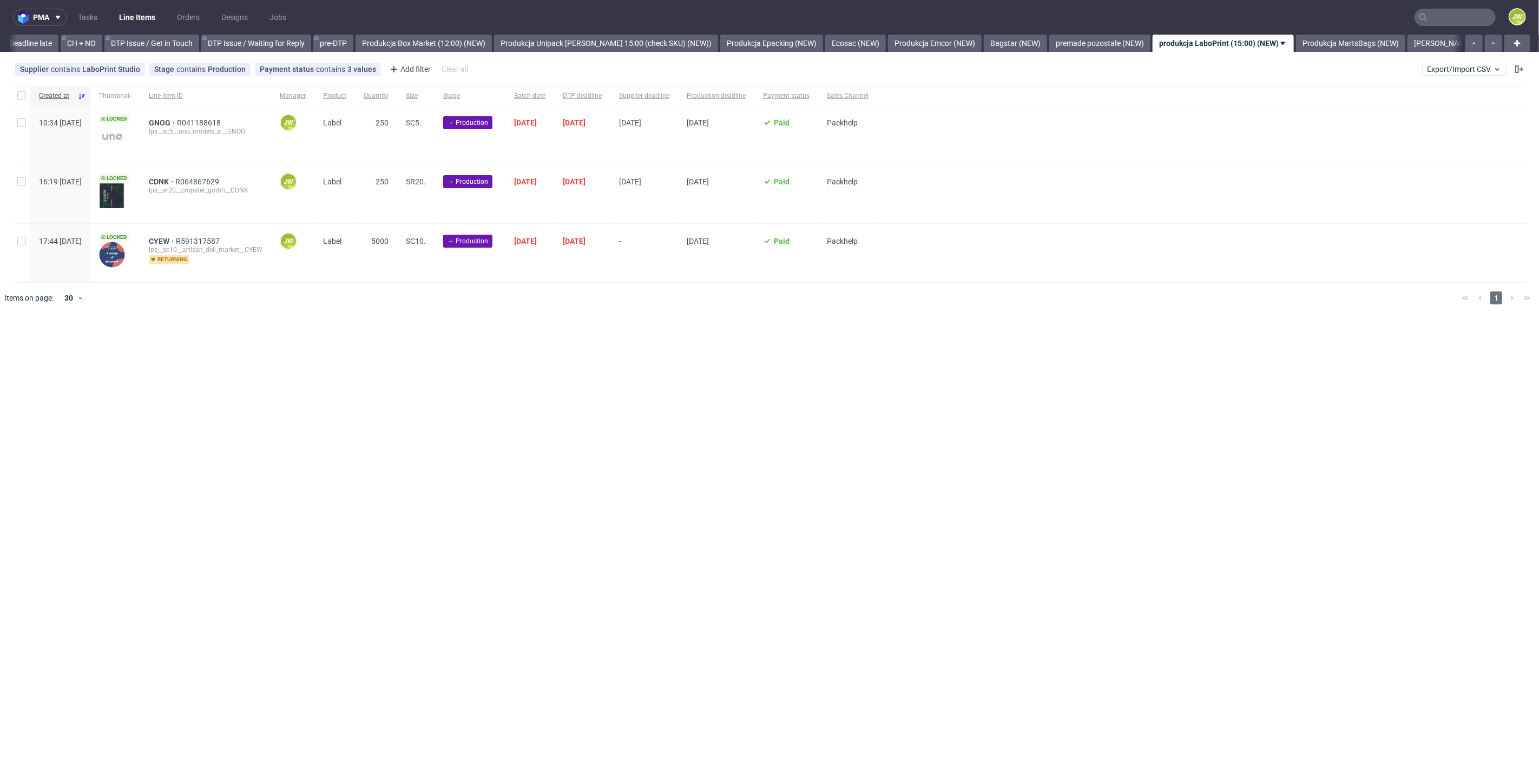
scroll to position [0, 1707]
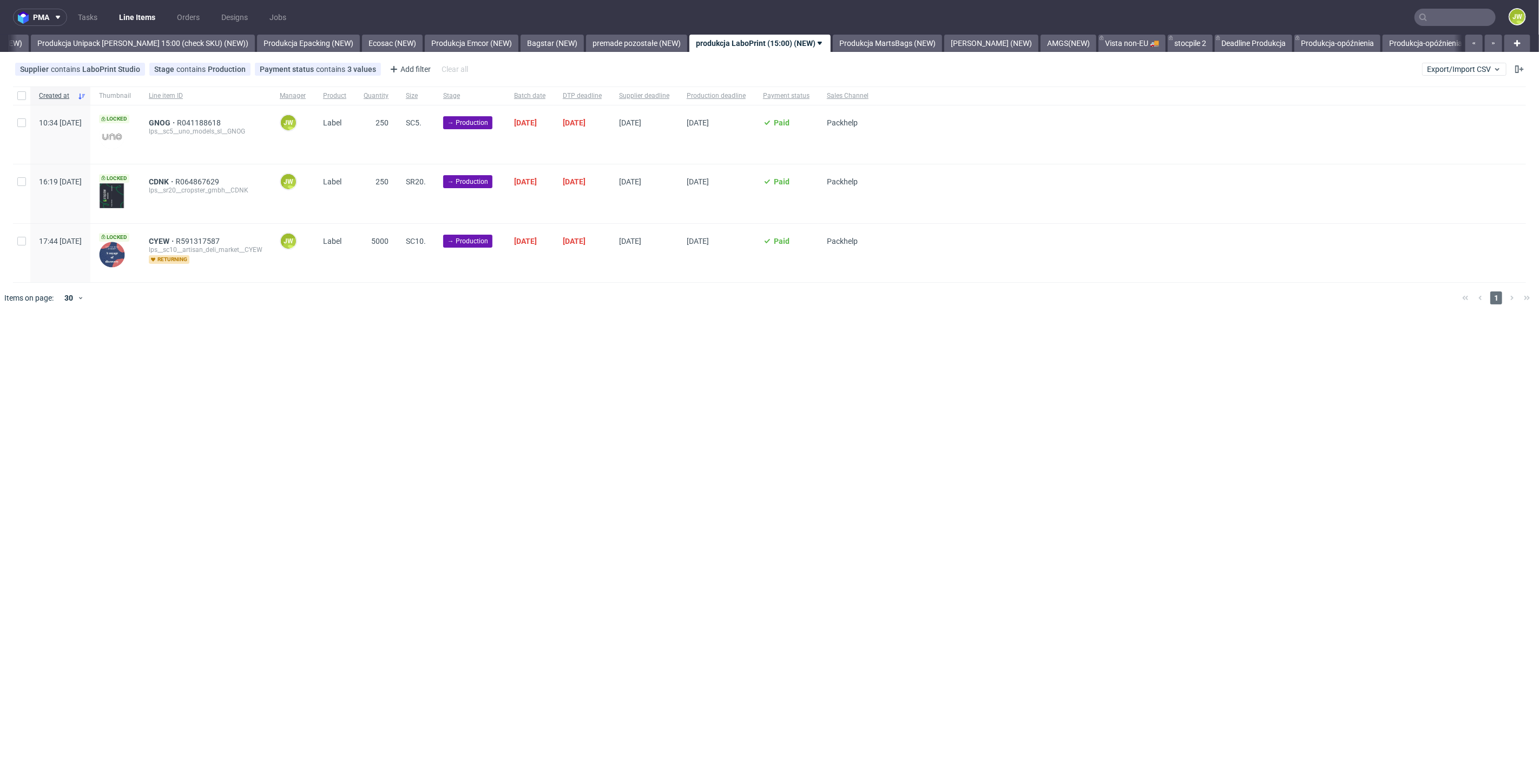
scroll to position [0, 1985]
click at [23, 100] on div at bounding box center [22, 96] width 17 height 19
checkbox input "true"
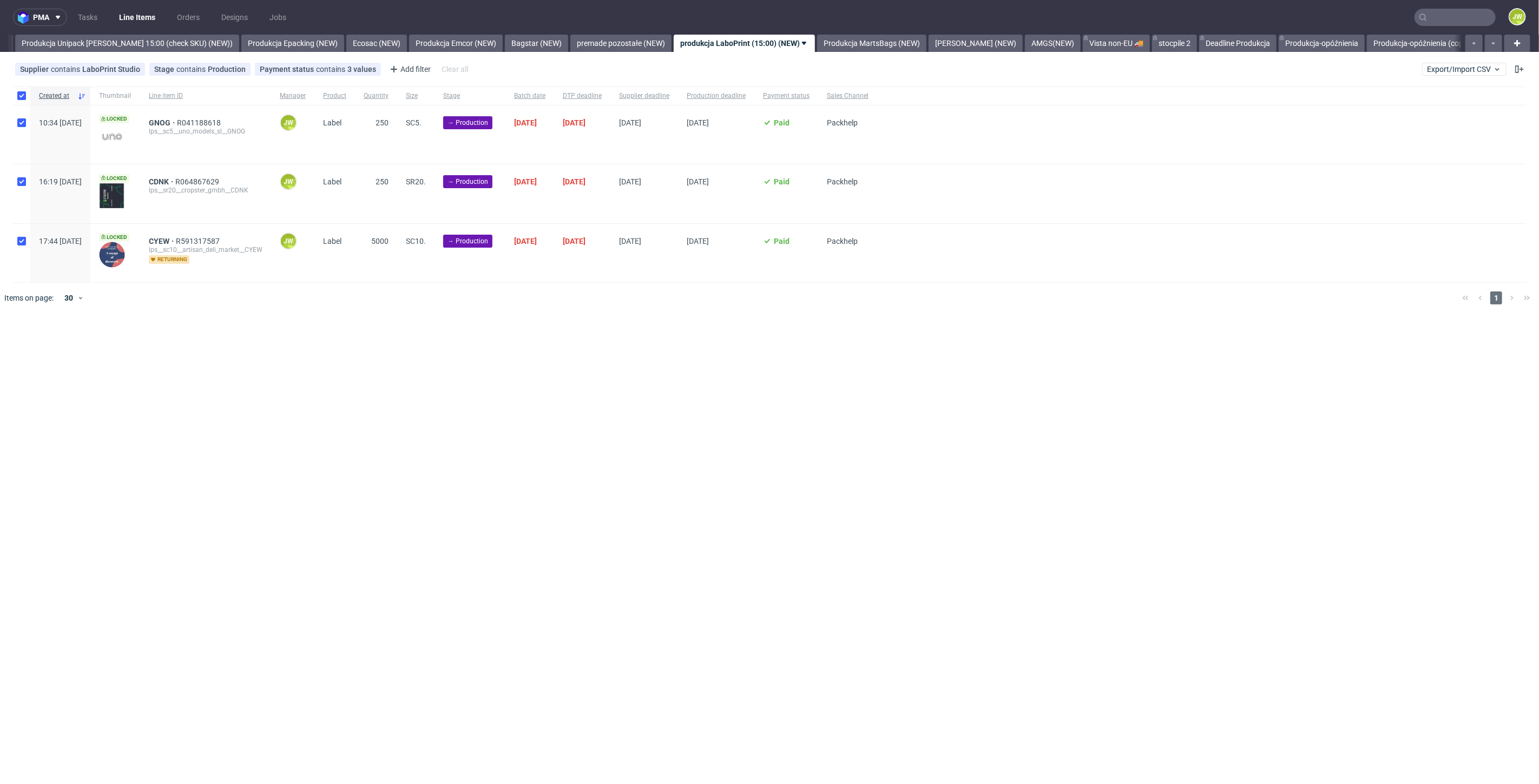
checkbox input "true"
click at [623, 338] on div "Change status Change supplier Change batch date Change prod. deadline Change su…" at bounding box center [769, 345] width 1522 height 16
click at [615, 346] on use at bounding box center [617, 346] width 7 height 8
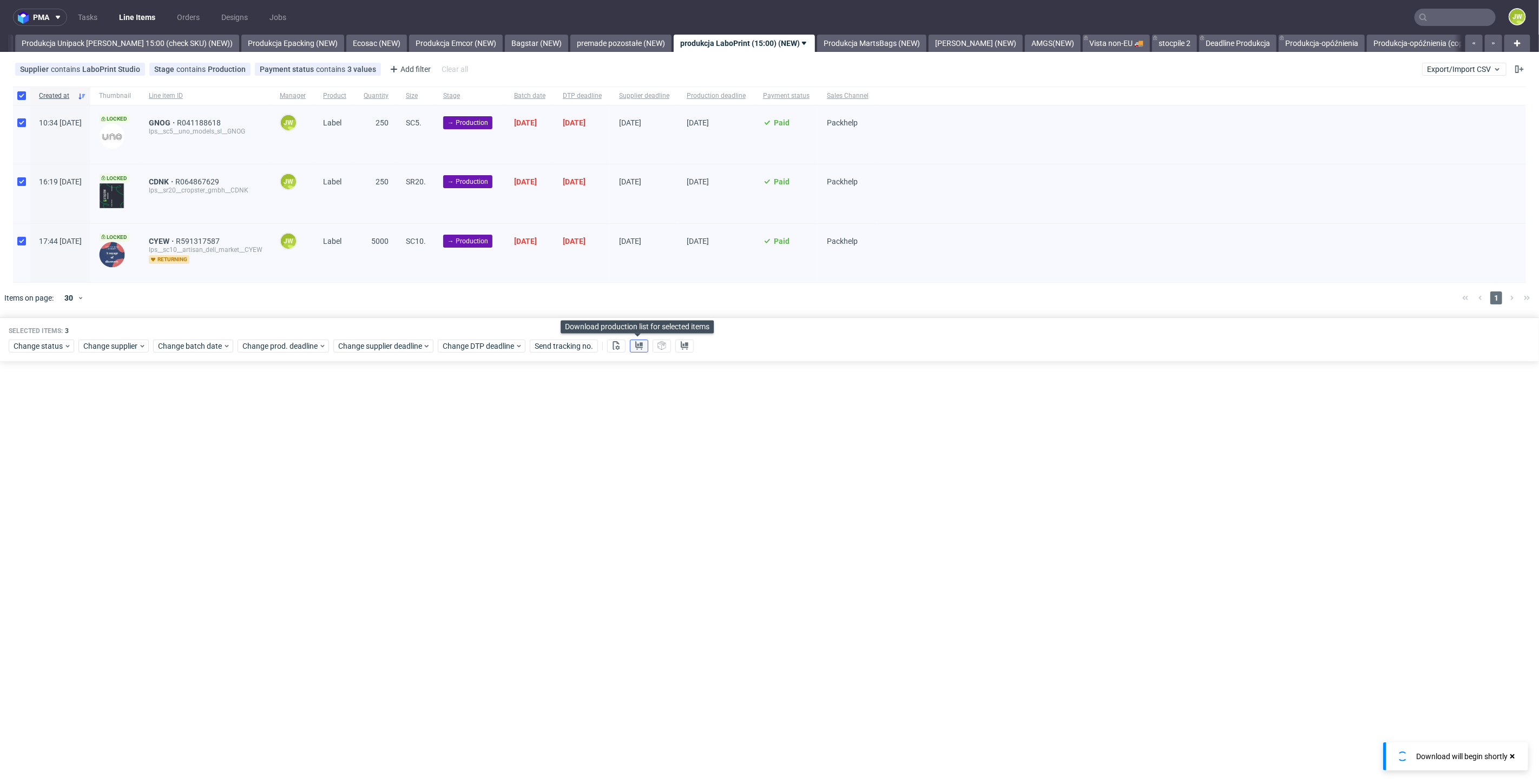
click at [638, 348] on icon at bounding box center [639, 346] width 8 height 8
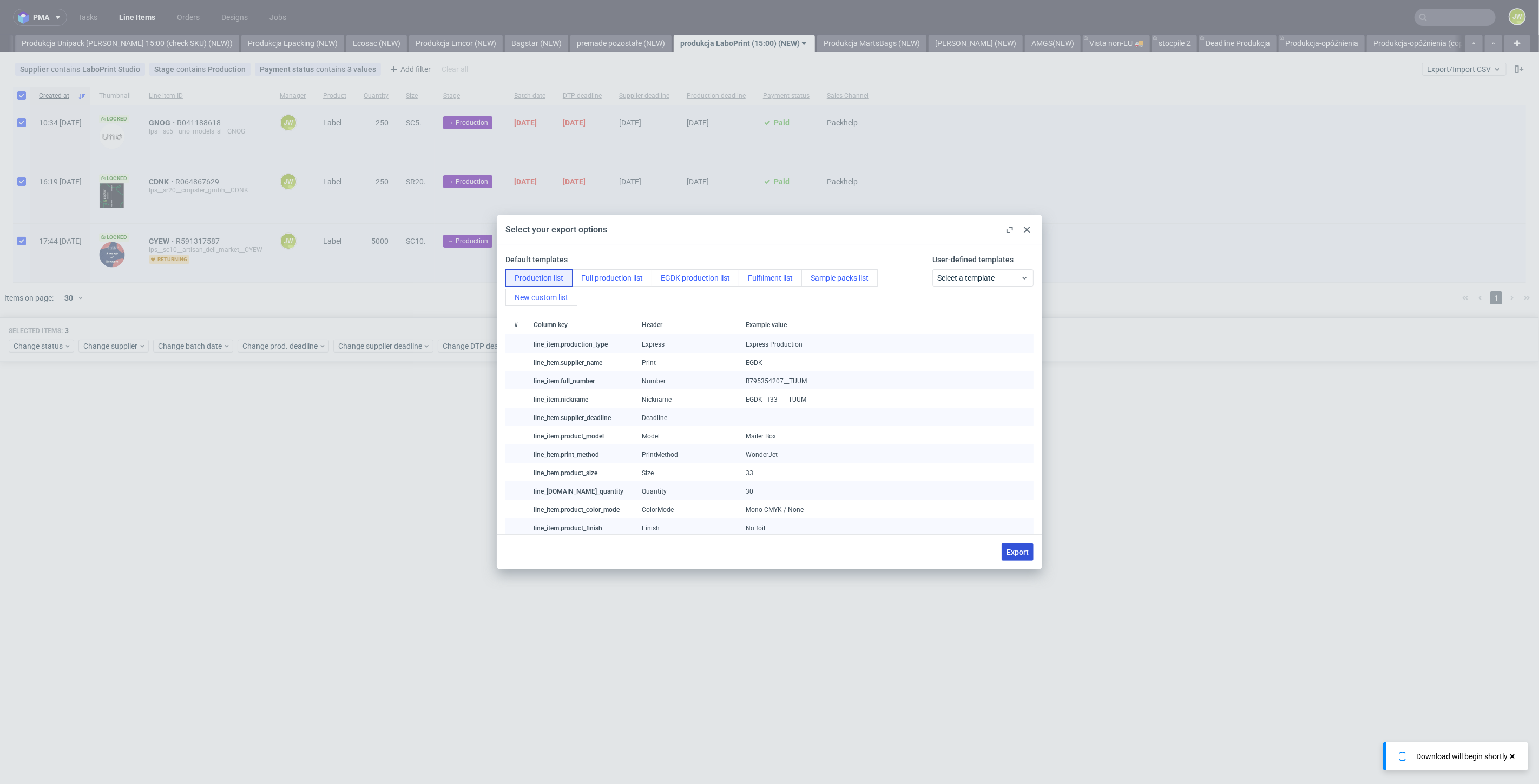
click at [1007, 558] on button "Export" at bounding box center [1017, 552] width 32 height 17
checkbox input "false"
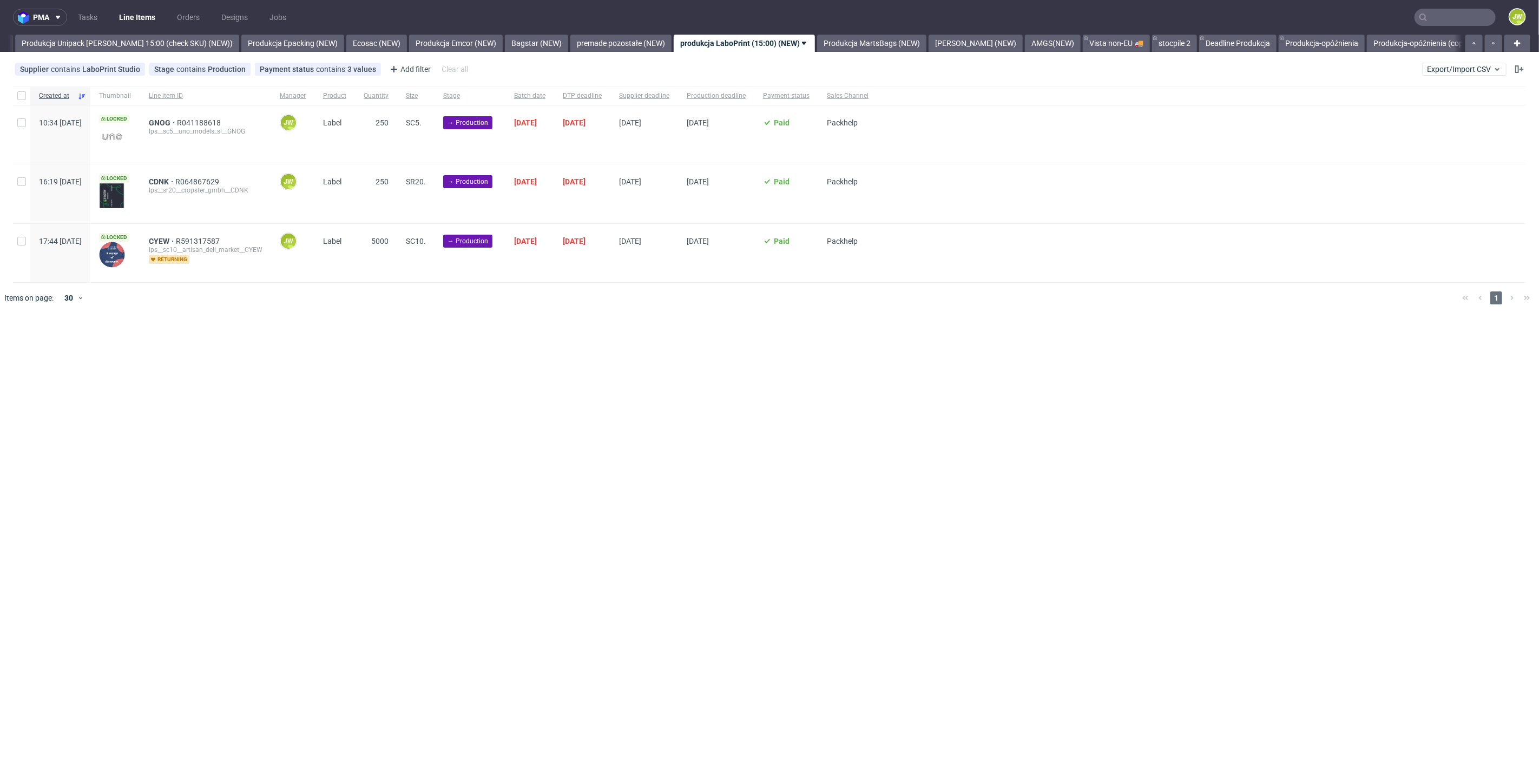
click at [5, 168] on div "Created at Thumbnail Line item ID Manager Product Quantity Size Stage Batch dat…" at bounding box center [770, 185] width 1539 height 196
drag, startPoint x: 345, startPoint y: 456, endPoint x: 130, endPoint y: 207, distance: 329.0
click at [345, 456] on div "pma Tasks Line Items Orders Designs Jobs JW All DTP Late Shipped Shipments DTP …" at bounding box center [770, 392] width 1539 height 784
drag, startPoint x: 23, startPoint y: 85, endPoint x: 23, endPoint y: 100, distance: 15.0
click div "Created at Thumbnail Line item ID Manager Product Quantity Size Stage Batch dat…"
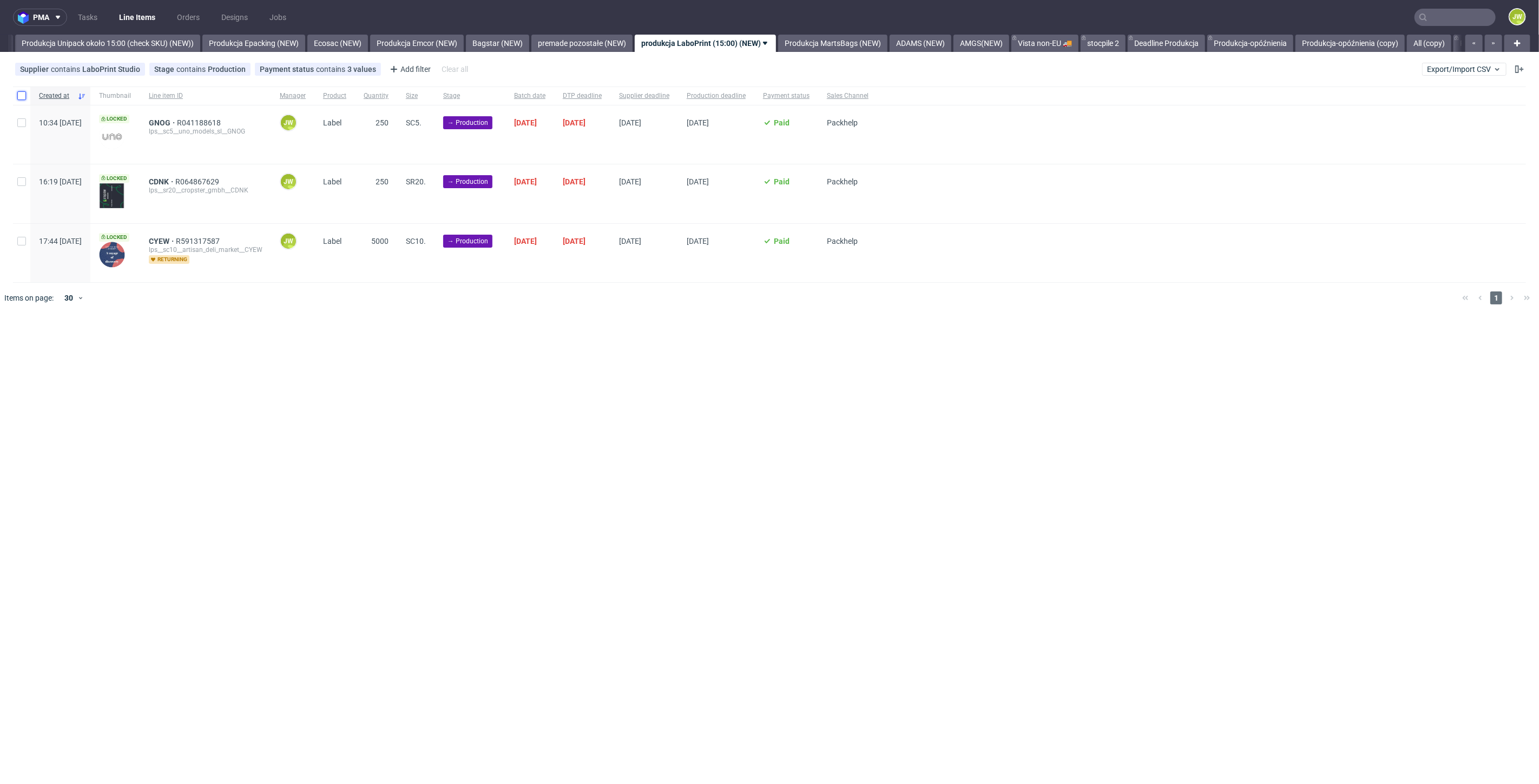
click input "checkbox"
checkbox input "true"
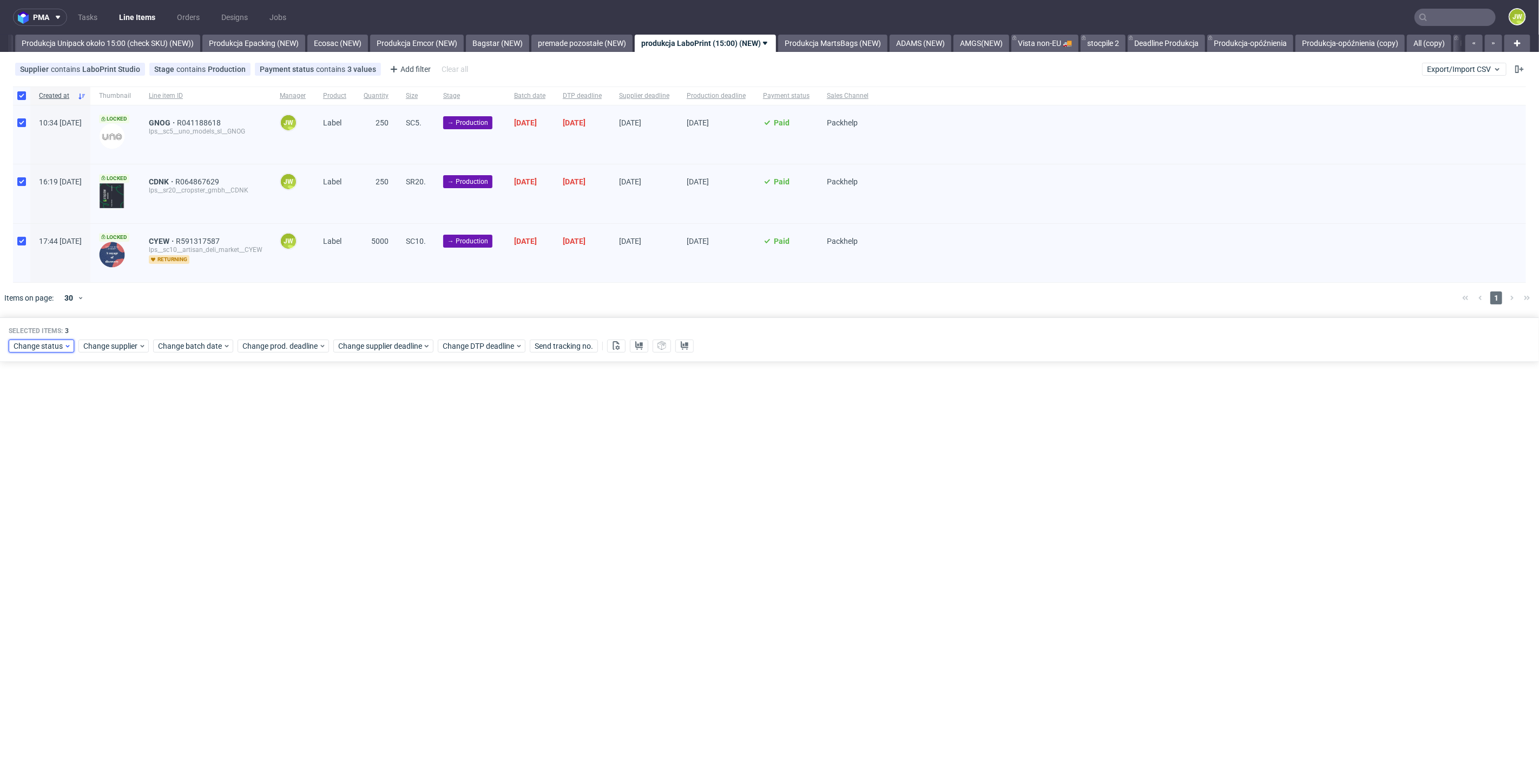
click span "Change status"
click div "Issue in Production"
click span "In Production"
click span "Save"
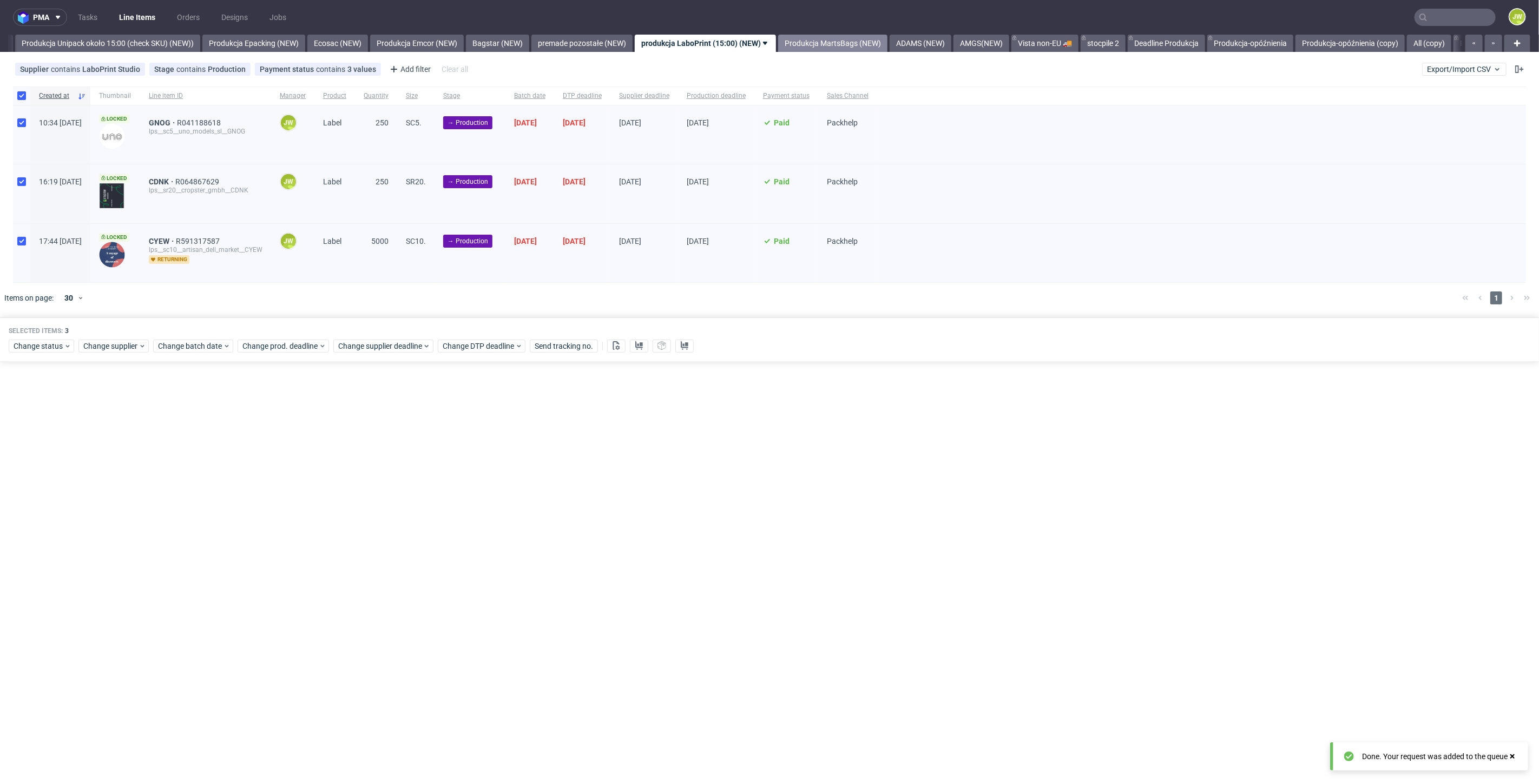
click link "Produkcja MartsBags (NEW)"
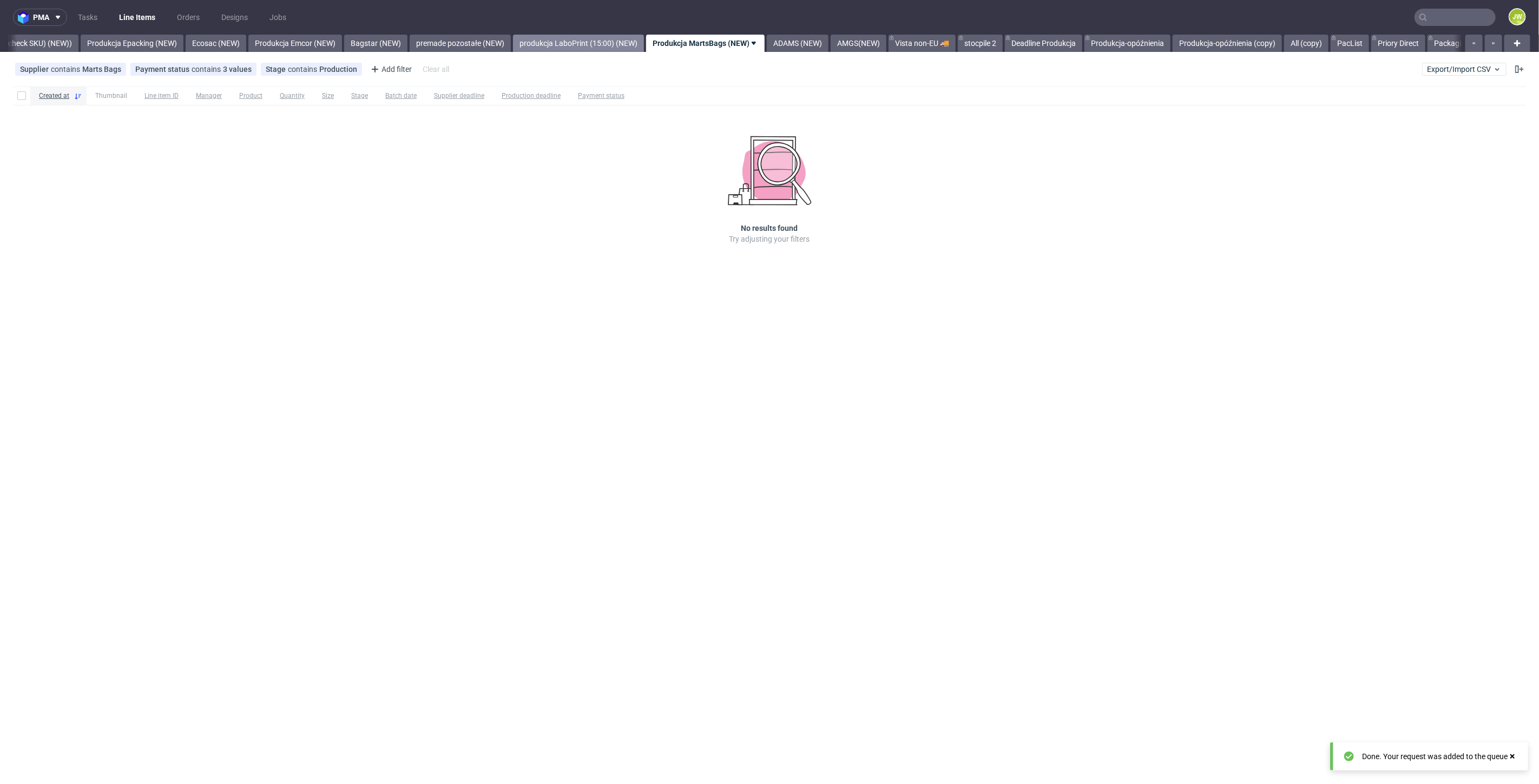
click link "produkcja LaboPrint (15:00) (NEW)"
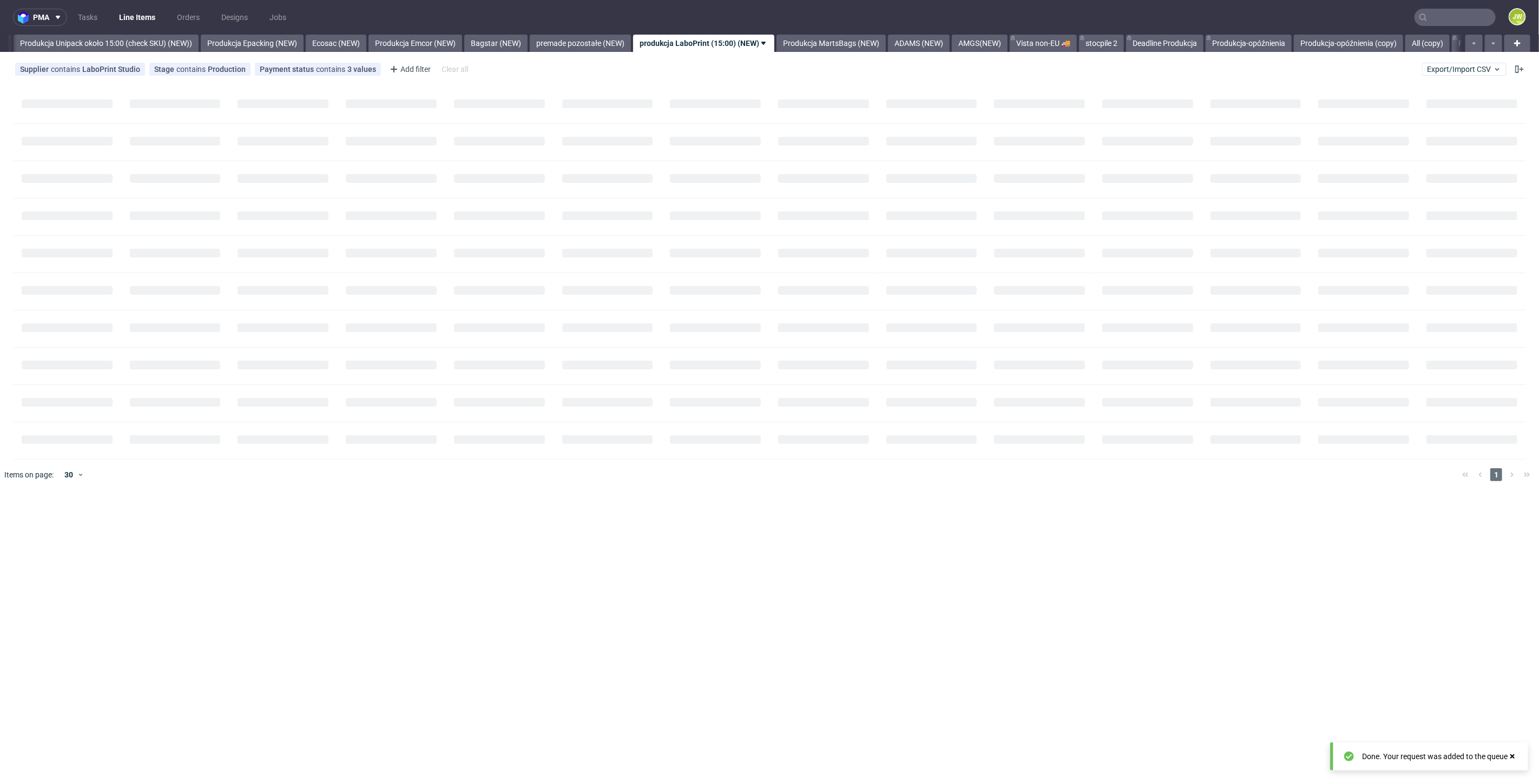
scroll to position [0, 1985]
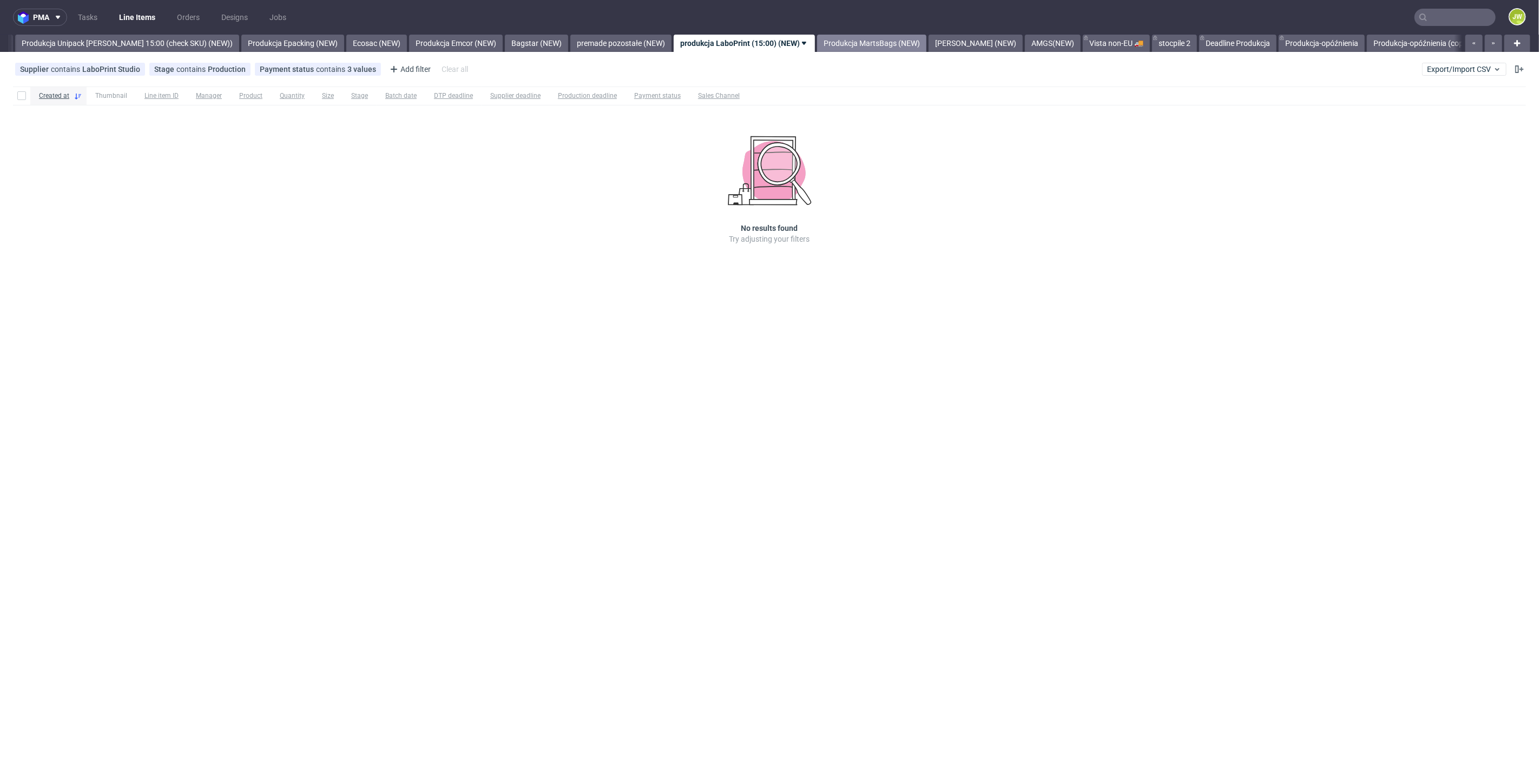
drag, startPoint x: 835, startPoint y: 43, endPoint x: 944, endPoint y: 42, distance: 109.0
click at [836, 42] on link "Produkcja MartsBags (NEW)" at bounding box center [872, 43] width 109 height 17
click at [836, 41] on link "[PERSON_NAME] (NEW)" at bounding box center [853, 43] width 94 height 17
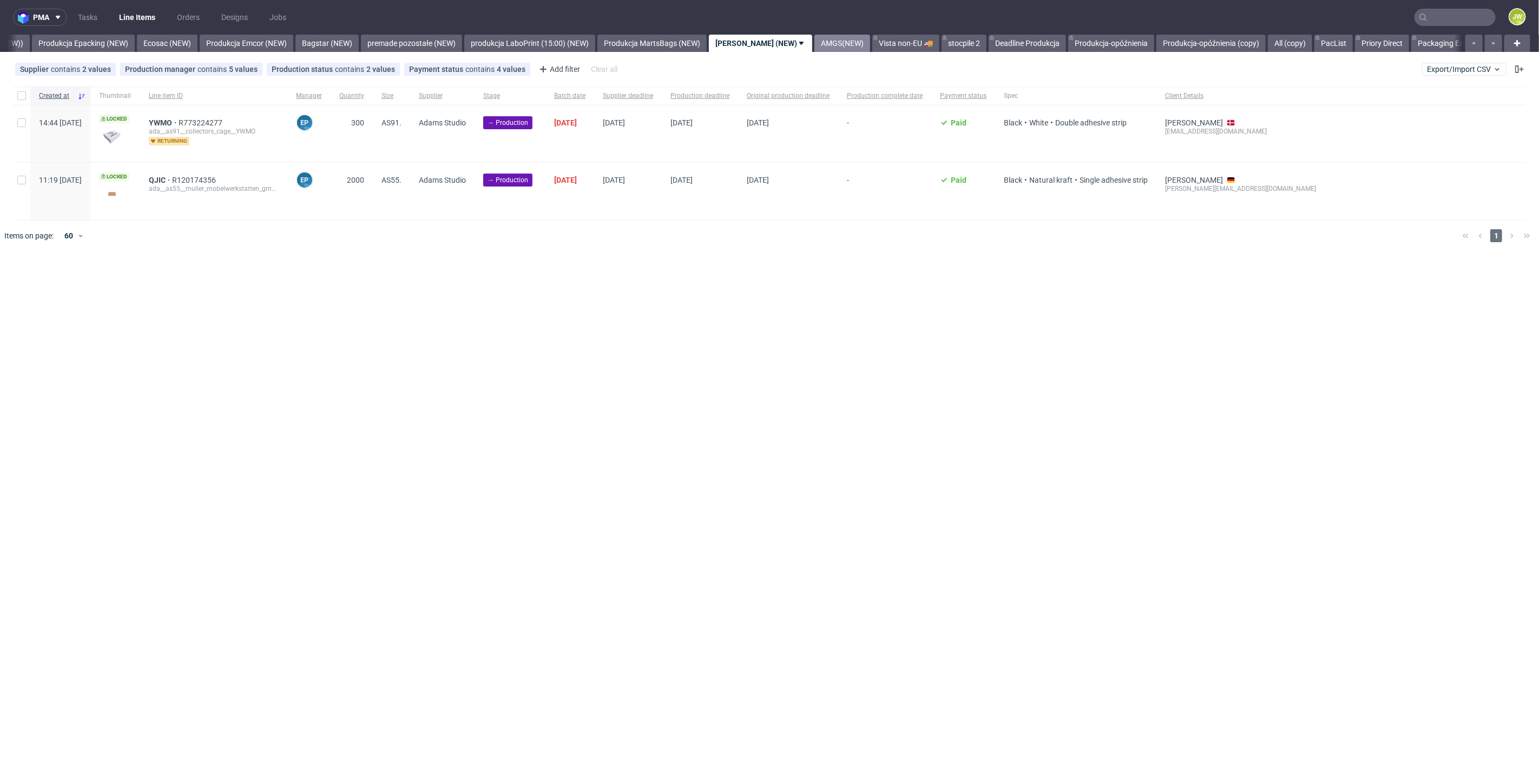
click at [814, 45] on link "AMGS(NEW)" at bounding box center [842, 43] width 56 height 17
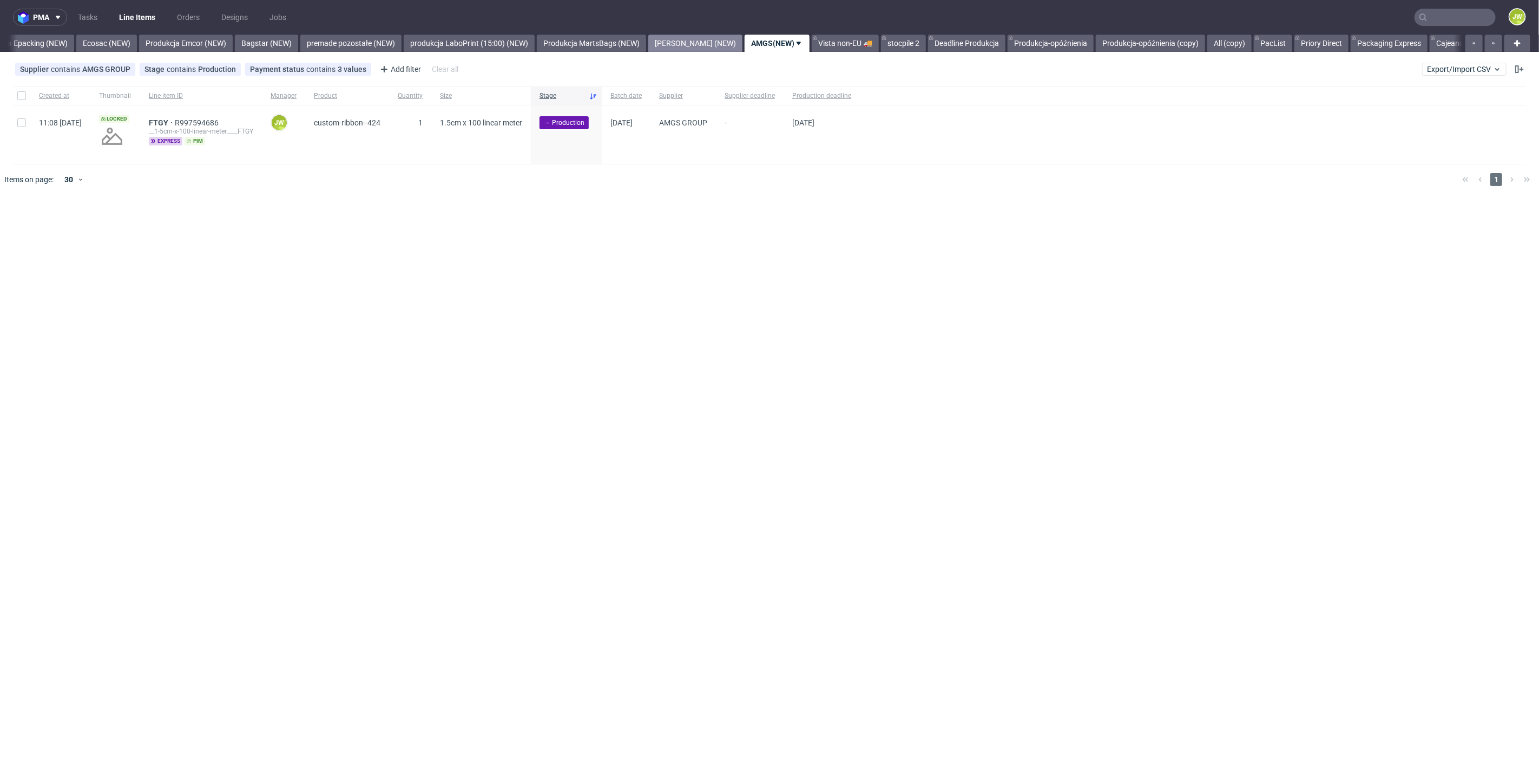
click at [667, 45] on link "[PERSON_NAME] (NEW)" at bounding box center [695, 43] width 94 height 17
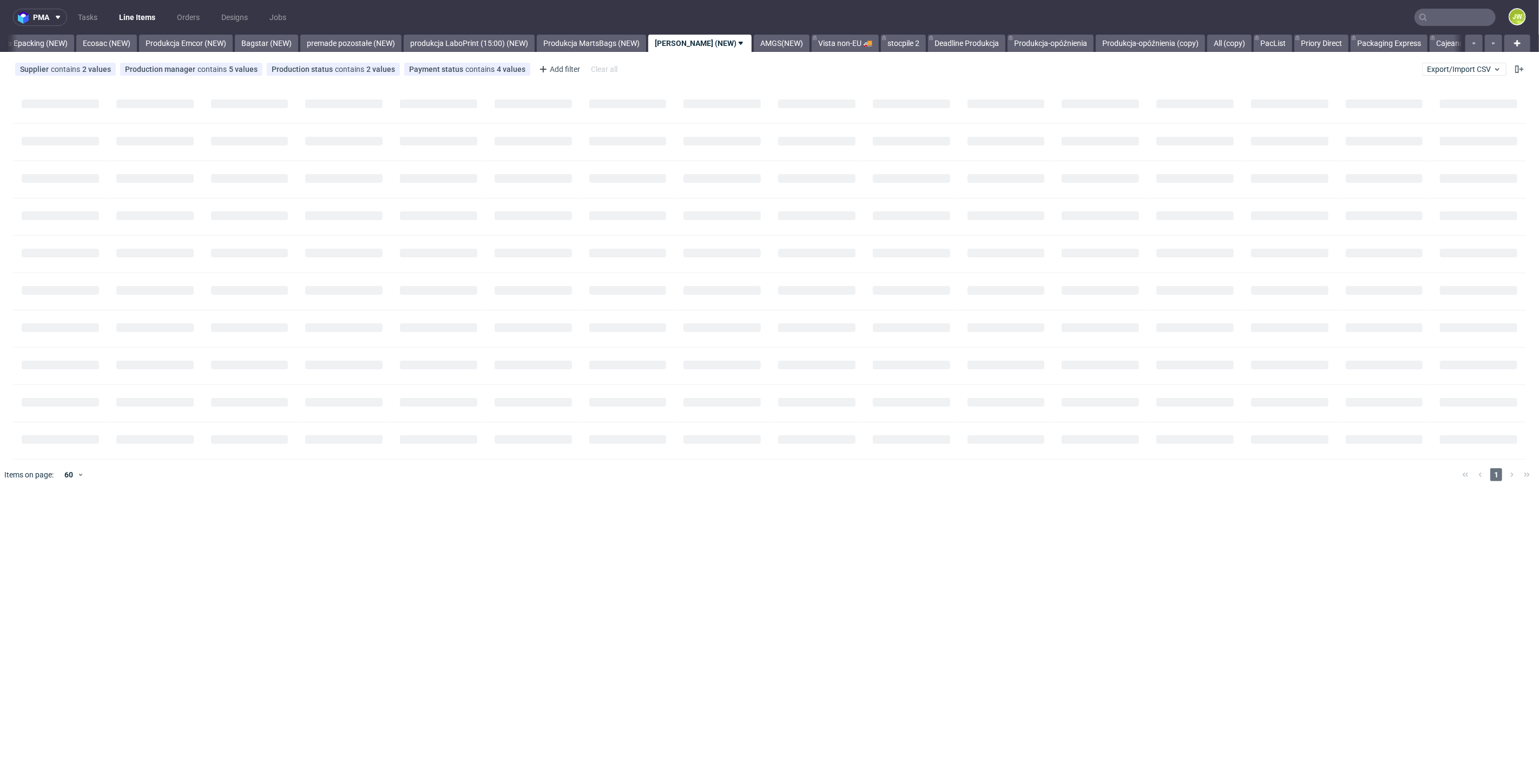
scroll to position [0, 2195]
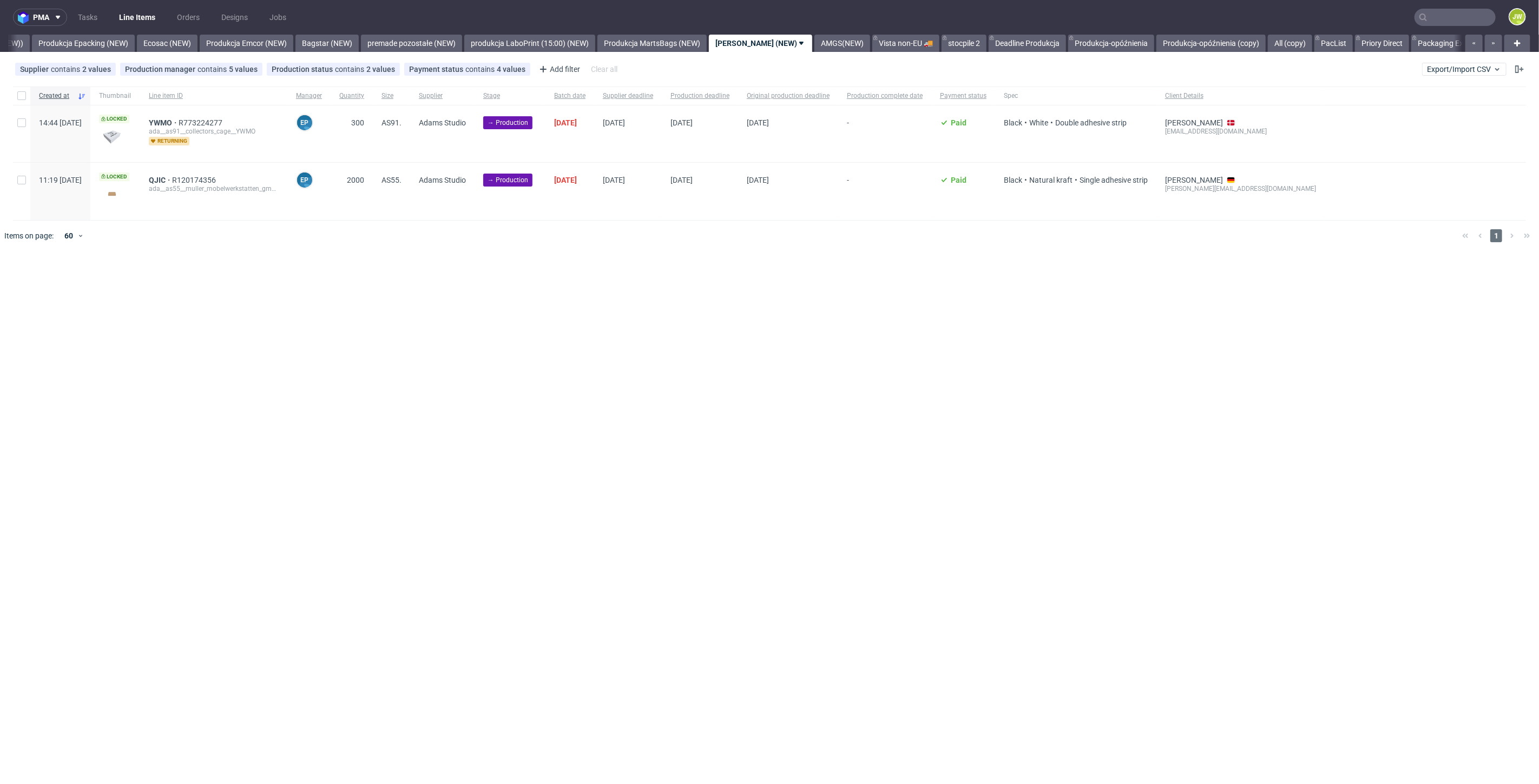
click at [22, 90] on div at bounding box center [22, 96] width 17 height 19
checkbox input "true"
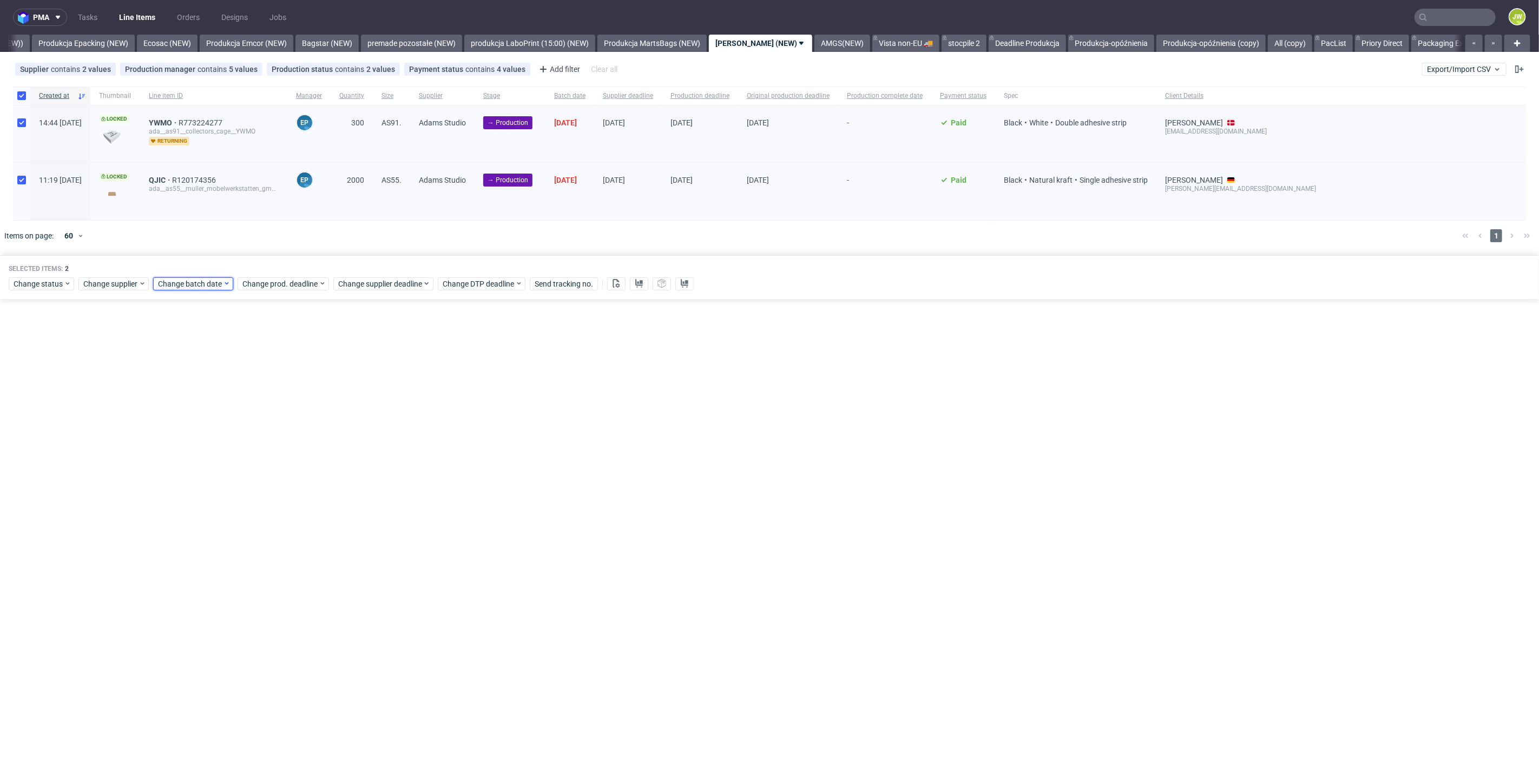
click at [169, 284] on span "Change batch date" at bounding box center [190, 284] width 65 height 11
click at [226, 387] on span "17" at bounding box center [225, 391] width 8 height 11
click at [284, 462] on span "Save" at bounding box center [281, 465] width 17 height 8
click at [287, 284] on span "Change prod. deadline" at bounding box center [281, 284] width 76 height 11
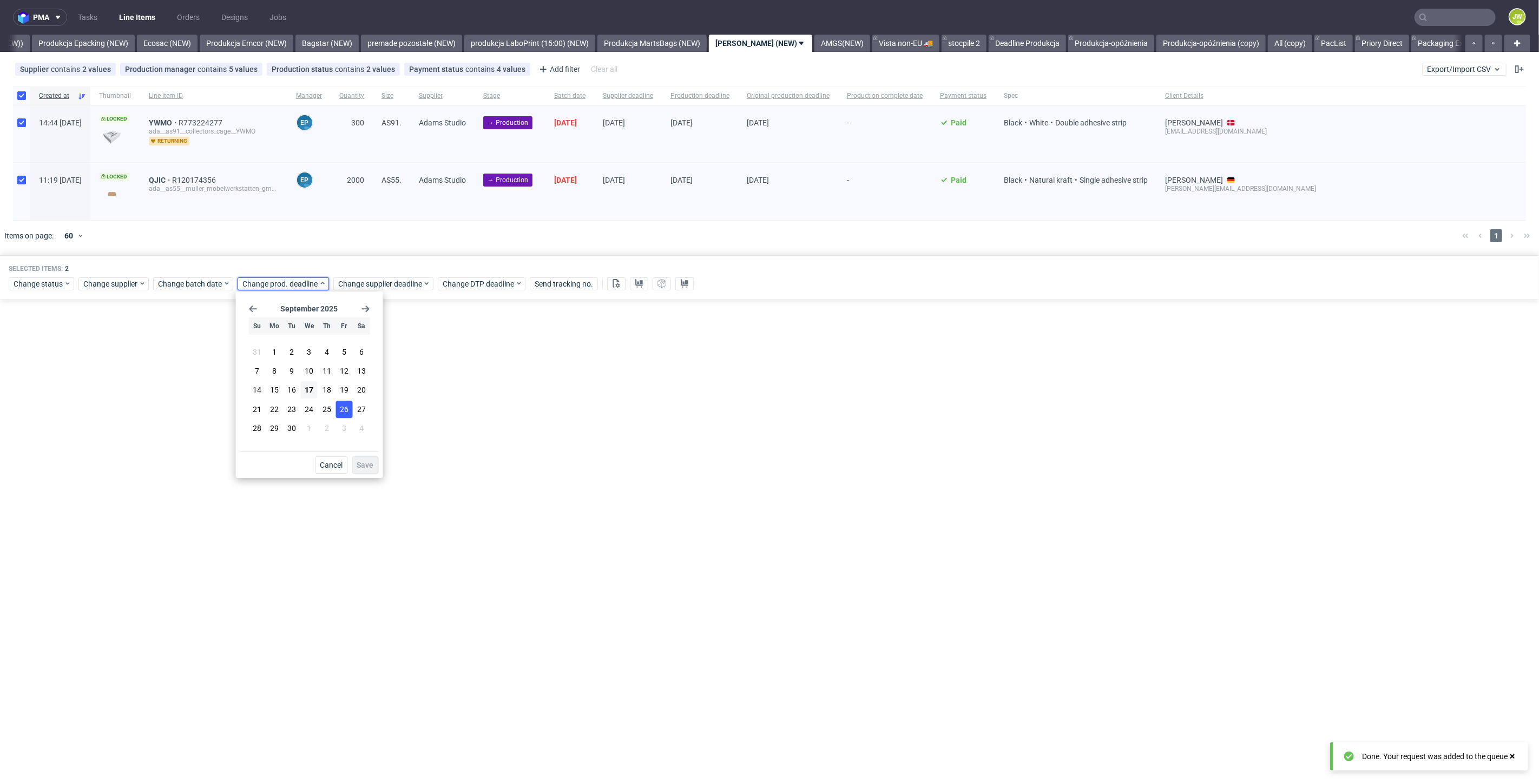
click at [343, 408] on span "26" at bounding box center [344, 410] width 8 height 11
click at [360, 468] on span "Save" at bounding box center [366, 465] width 17 height 8
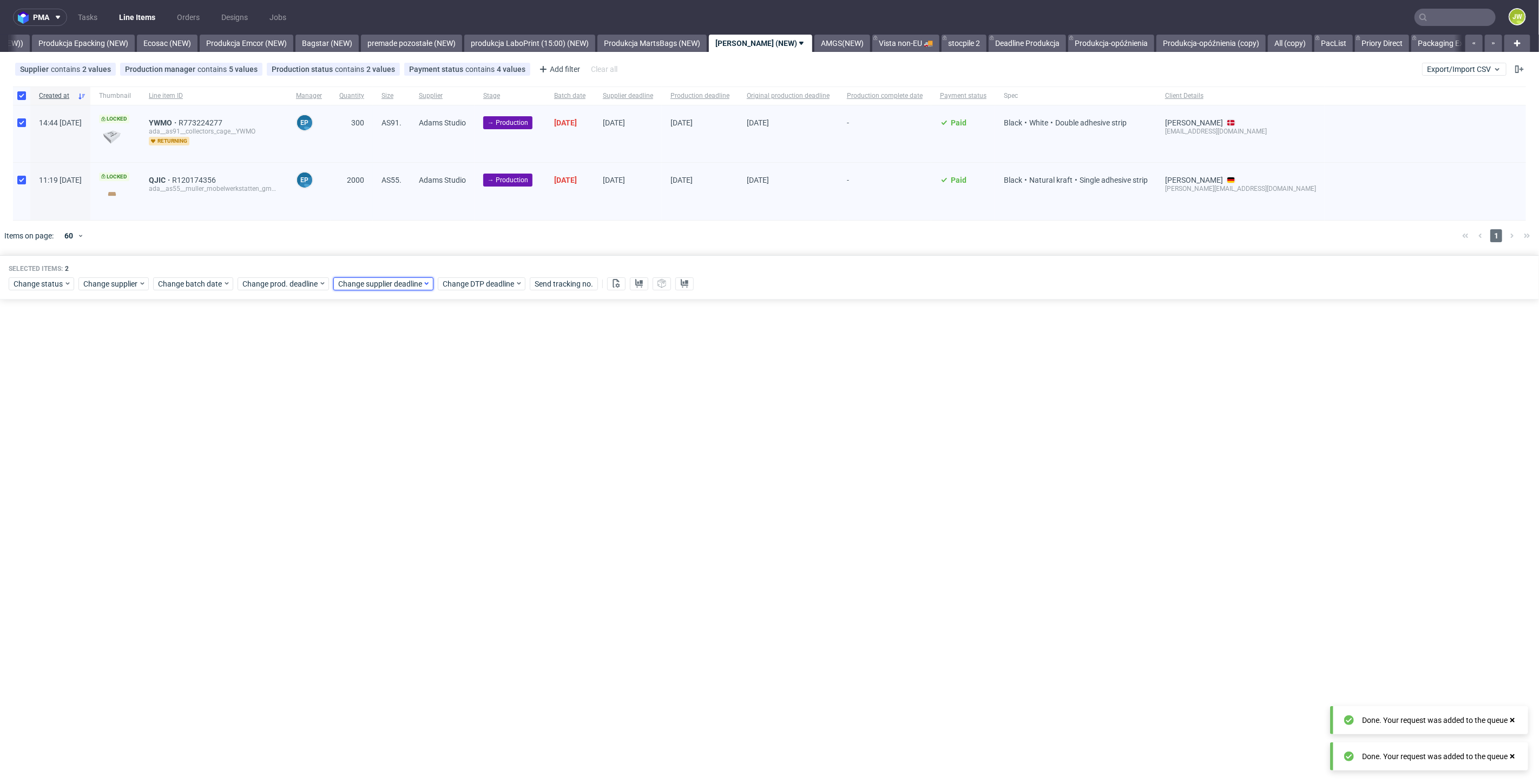
click at [363, 284] on span "Change supplier deadline" at bounding box center [380, 284] width 84 height 11
click at [432, 413] on button "26" at bounding box center [440, 409] width 17 height 17
click at [450, 466] on button "Save" at bounding box center [461, 465] width 26 height 17
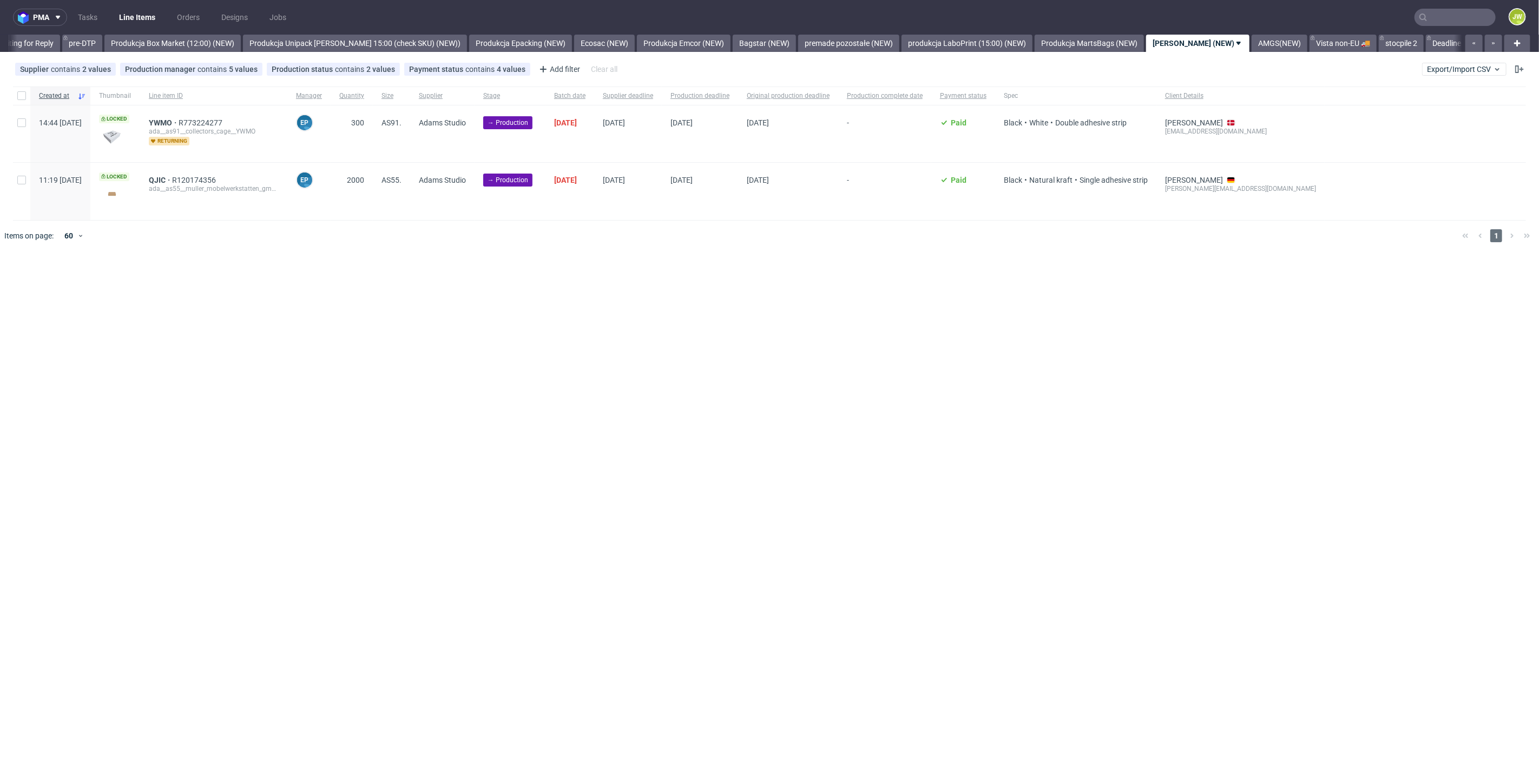
scroll to position [0, 1936]
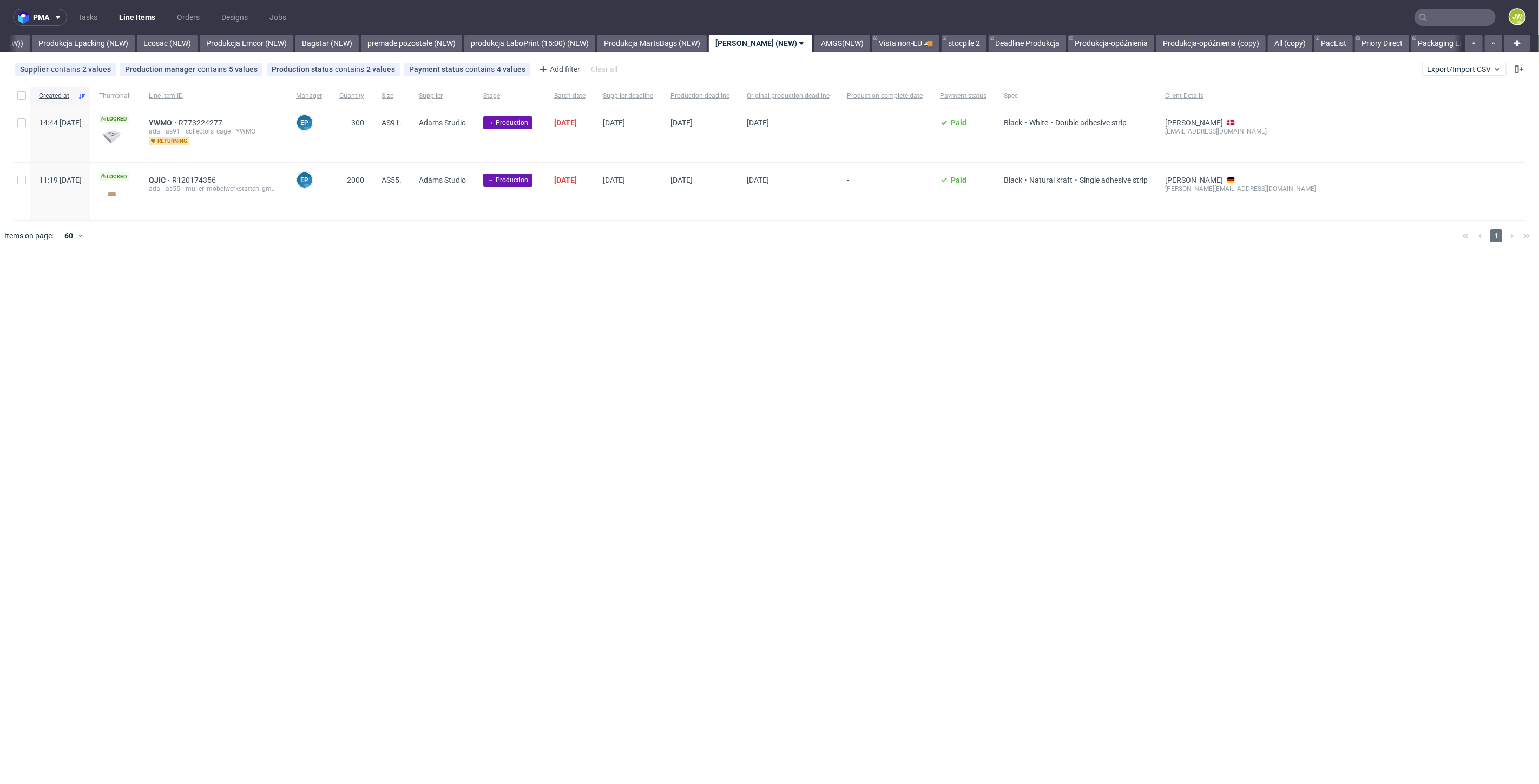
click at [17, 103] on div at bounding box center [22, 96] width 17 height 19
checkbox input "true"
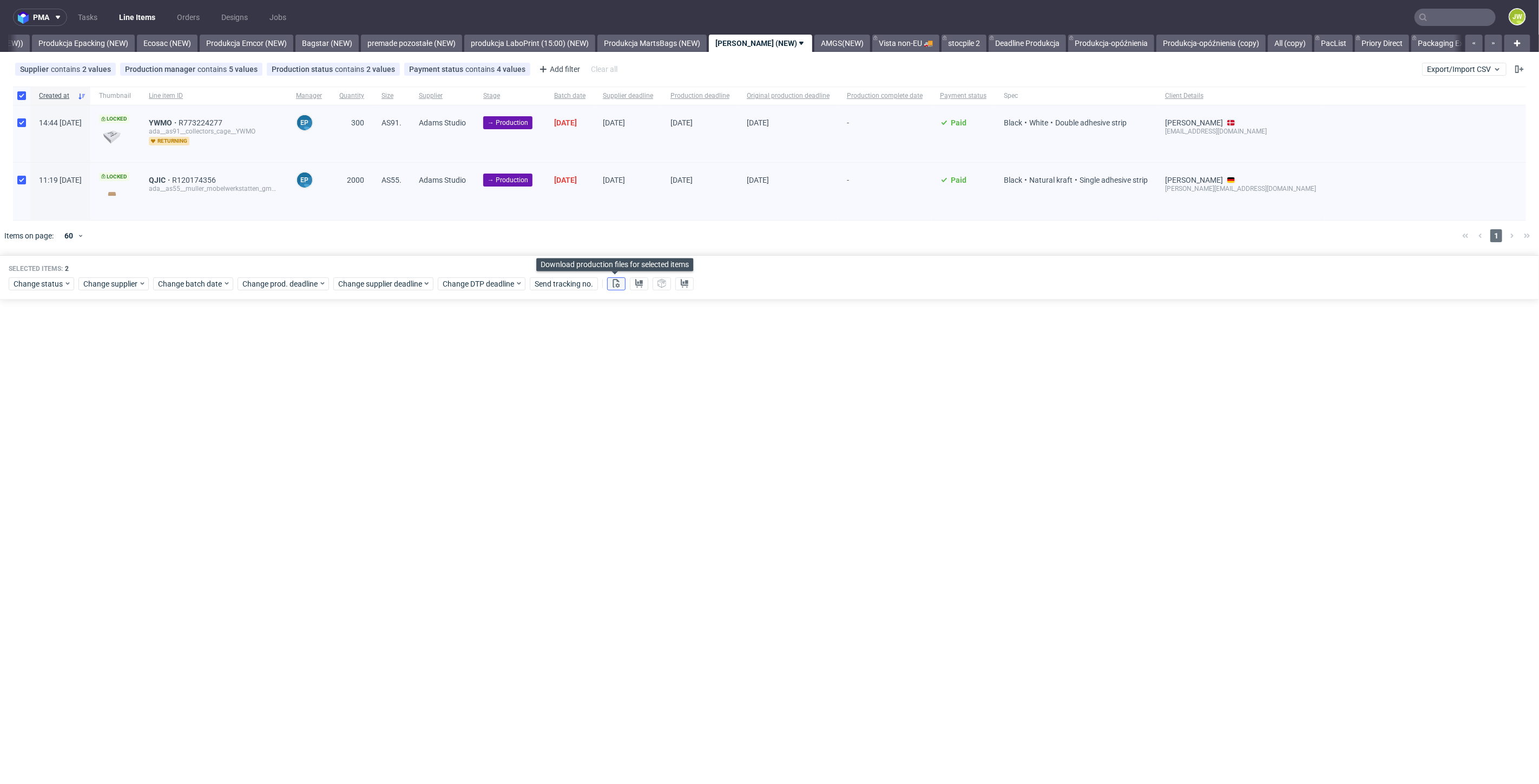
click at [613, 284] on icon at bounding box center [616, 283] width 8 height 8
click at [637, 284] on icon at bounding box center [639, 283] width 8 height 8
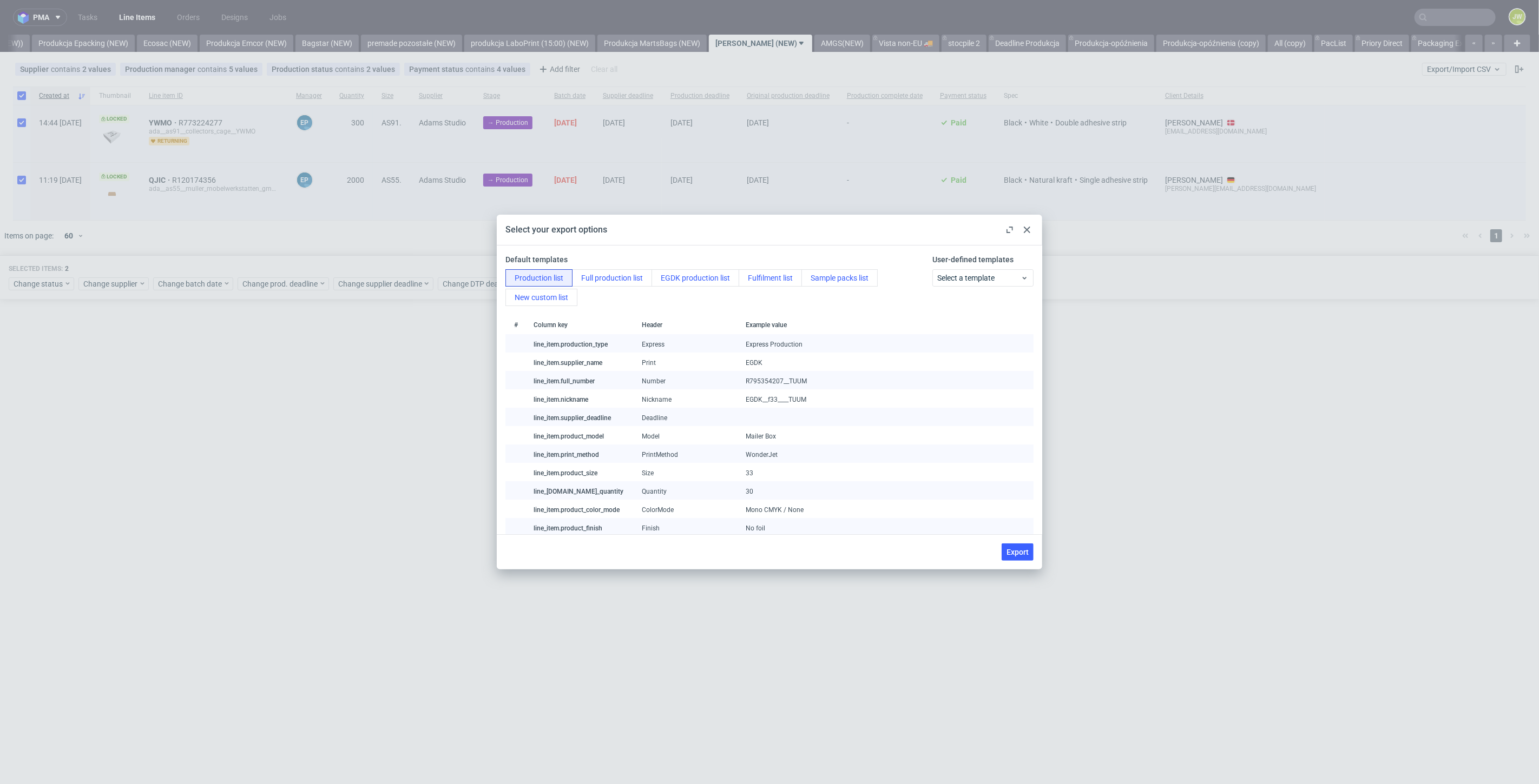
drag, startPoint x: 1013, startPoint y: 551, endPoint x: 848, endPoint y: 549, distance: 165.0
click at [1013, 551] on span "Export" at bounding box center [1017, 552] width 22 height 8
checkbox input "false"
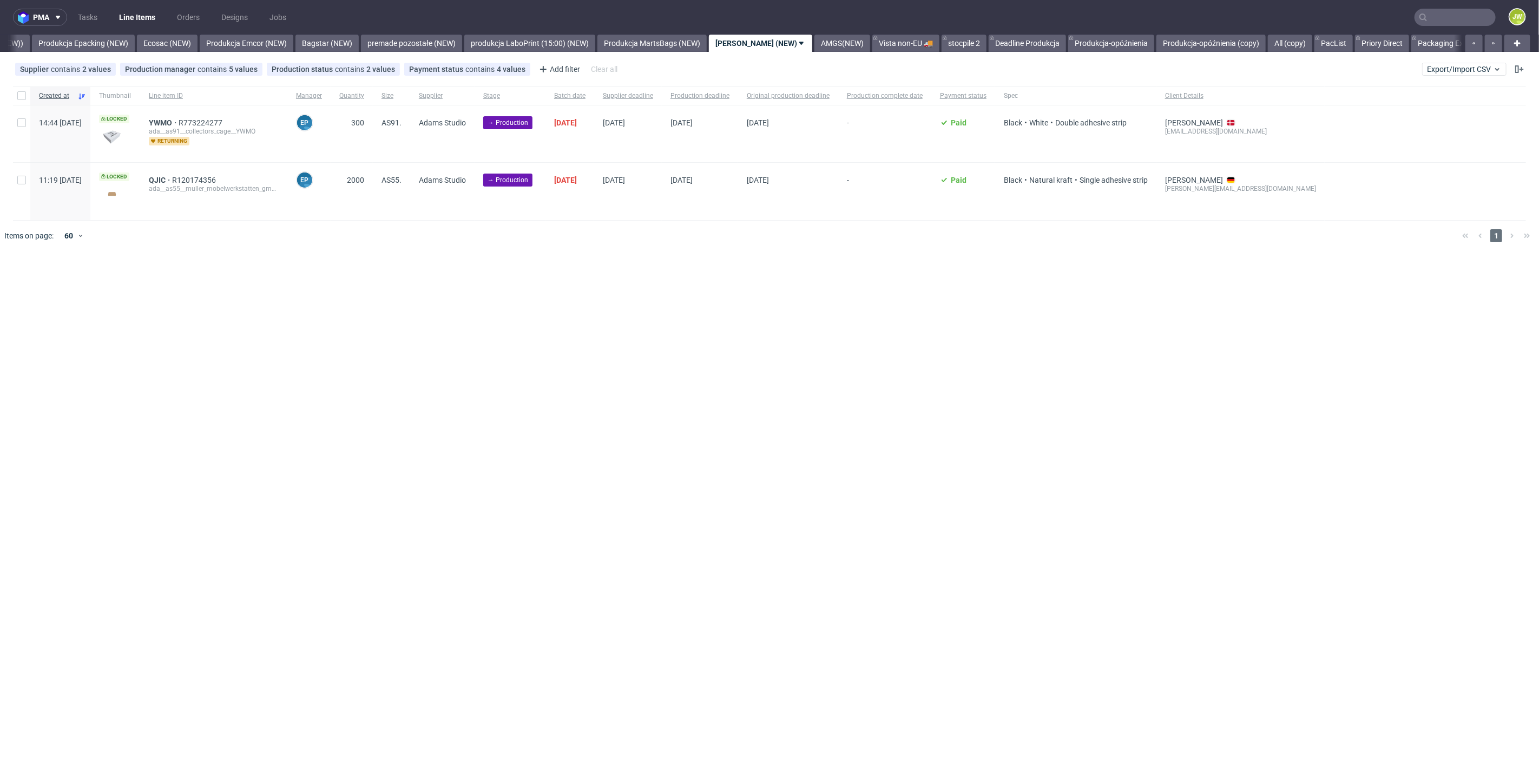
click at [25, 100] on div at bounding box center [22, 96] width 17 height 19
checkbox input "true"
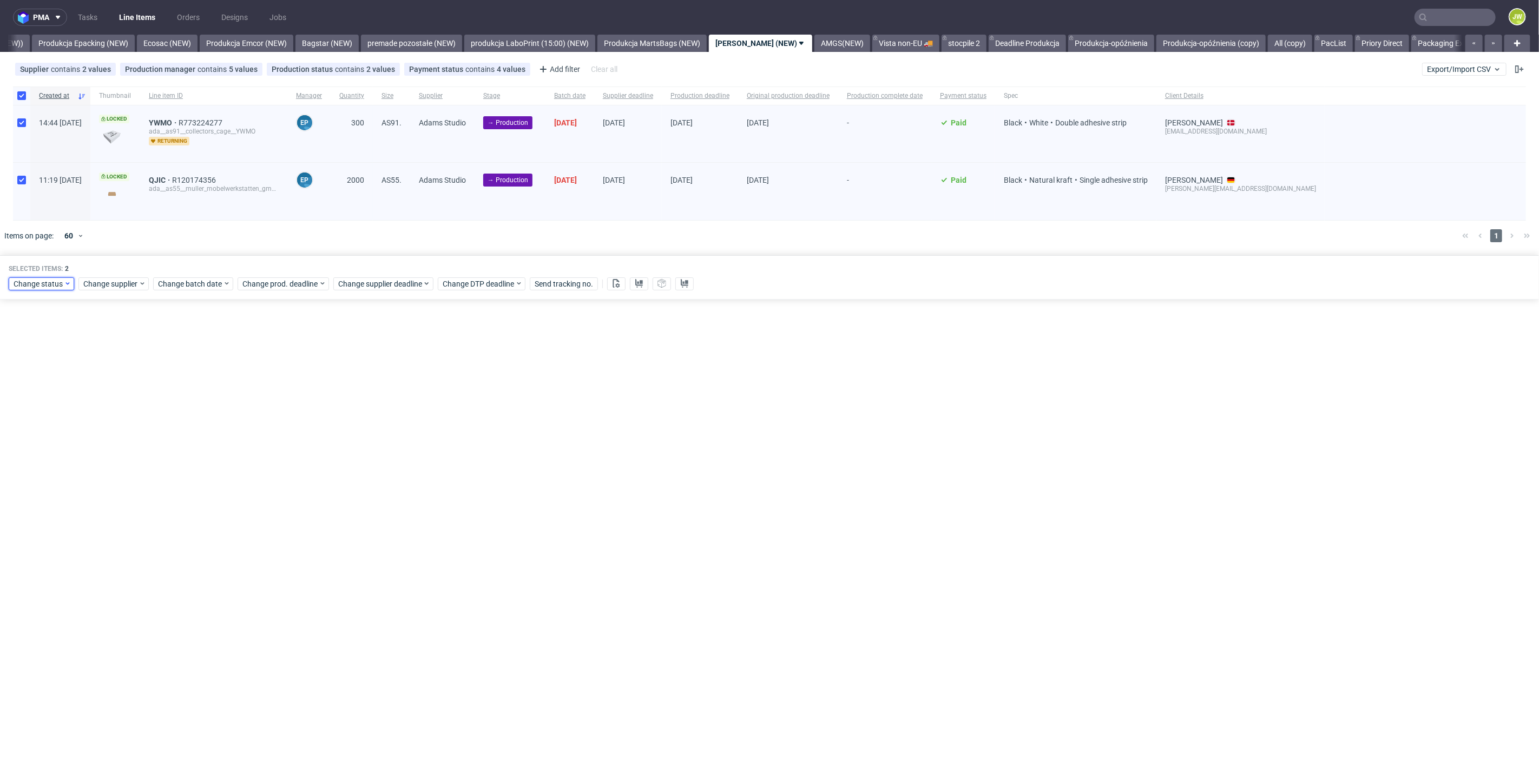
click at [32, 287] on span "Change status" at bounding box center [39, 284] width 50 height 11
click at [26, 367] on span "In Production" at bounding box center [40, 362] width 54 height 15
click at [118, 441] on span "Save" at bounding box center [124, 442] width 17 height 8
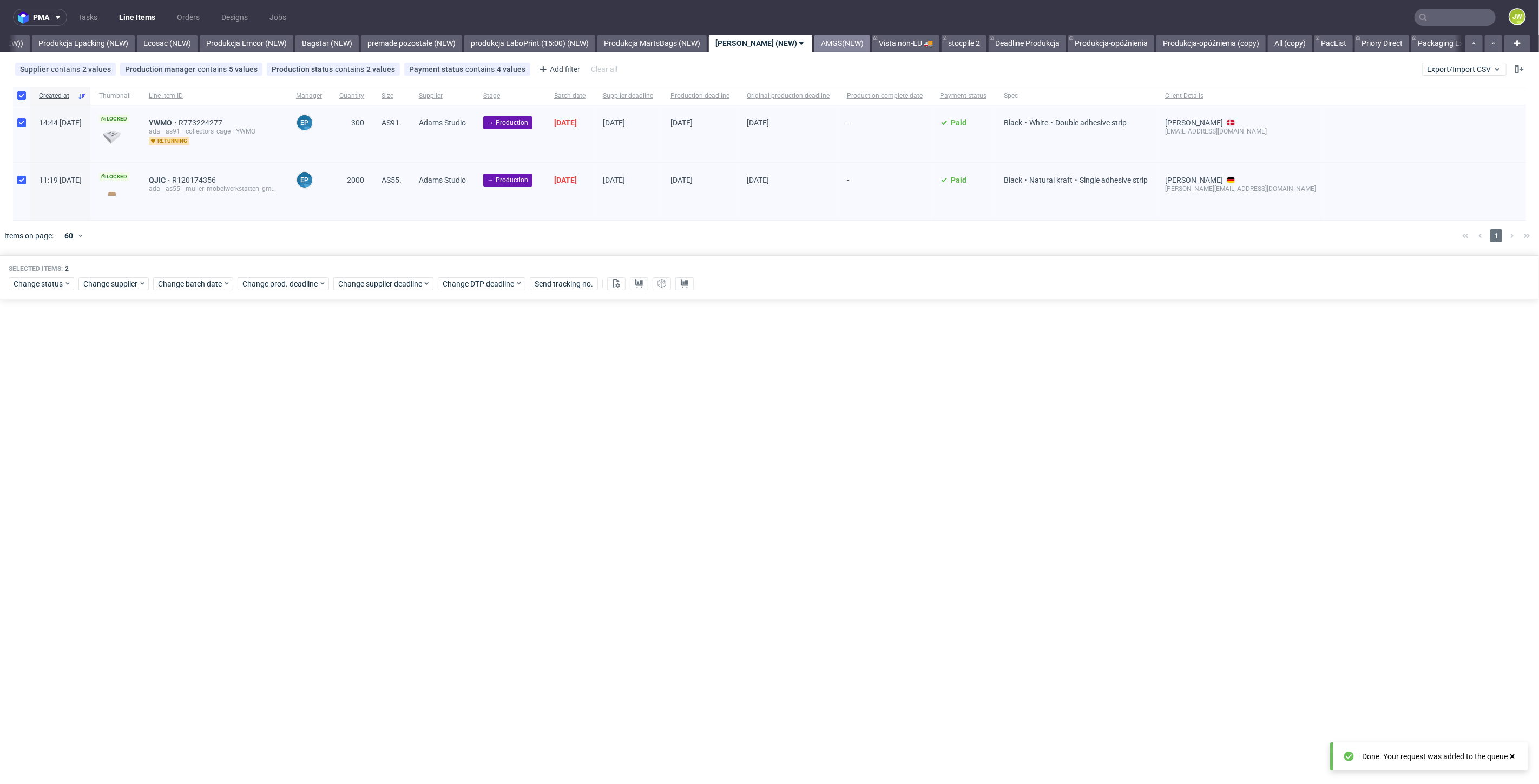
click at [814, 45] on link "AMGS(NEW)" at bounding box center [842, 43] width 56 height 17
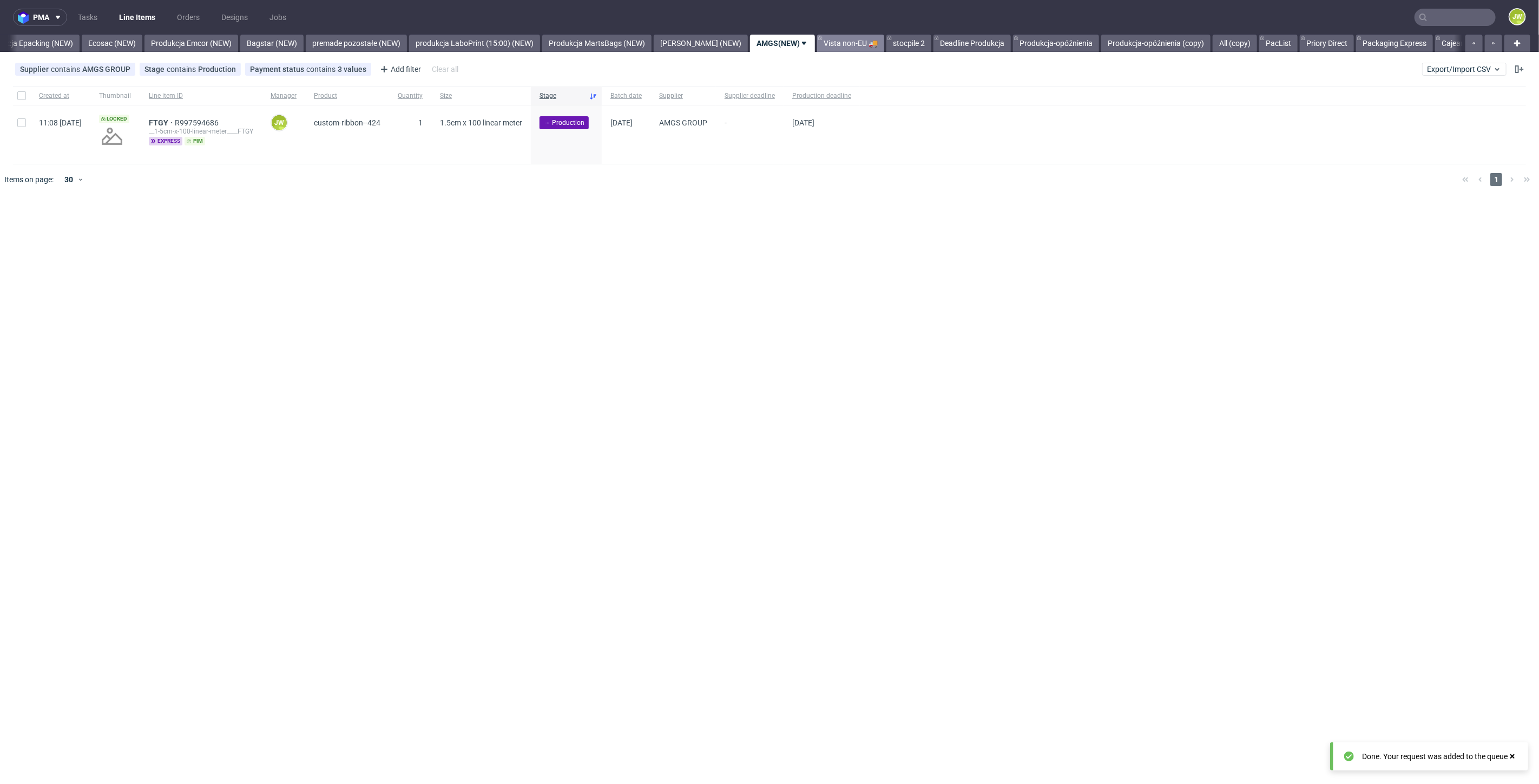
scroll to position [0, 2255]
click at [669, 29] on nav "pma Tasks Line Items Orders Designs Jobs JW" at bounding box center [770, 17] width 1539 height 35
click at [667, 42] on link "[PERSON_NAME] (NEW)" at bounding box center [695, 43] width 94 height 17
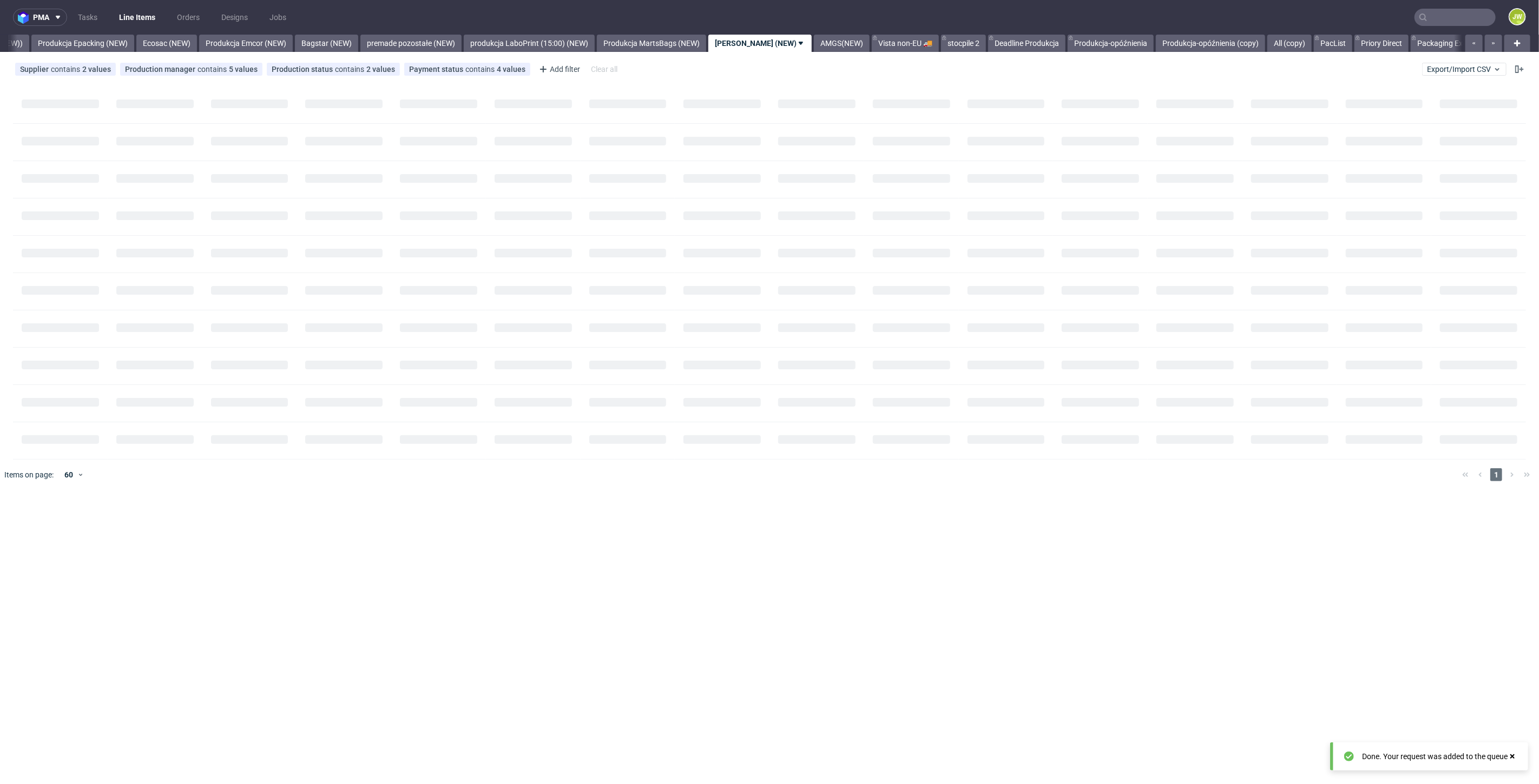
scroll to position [0, 2195]
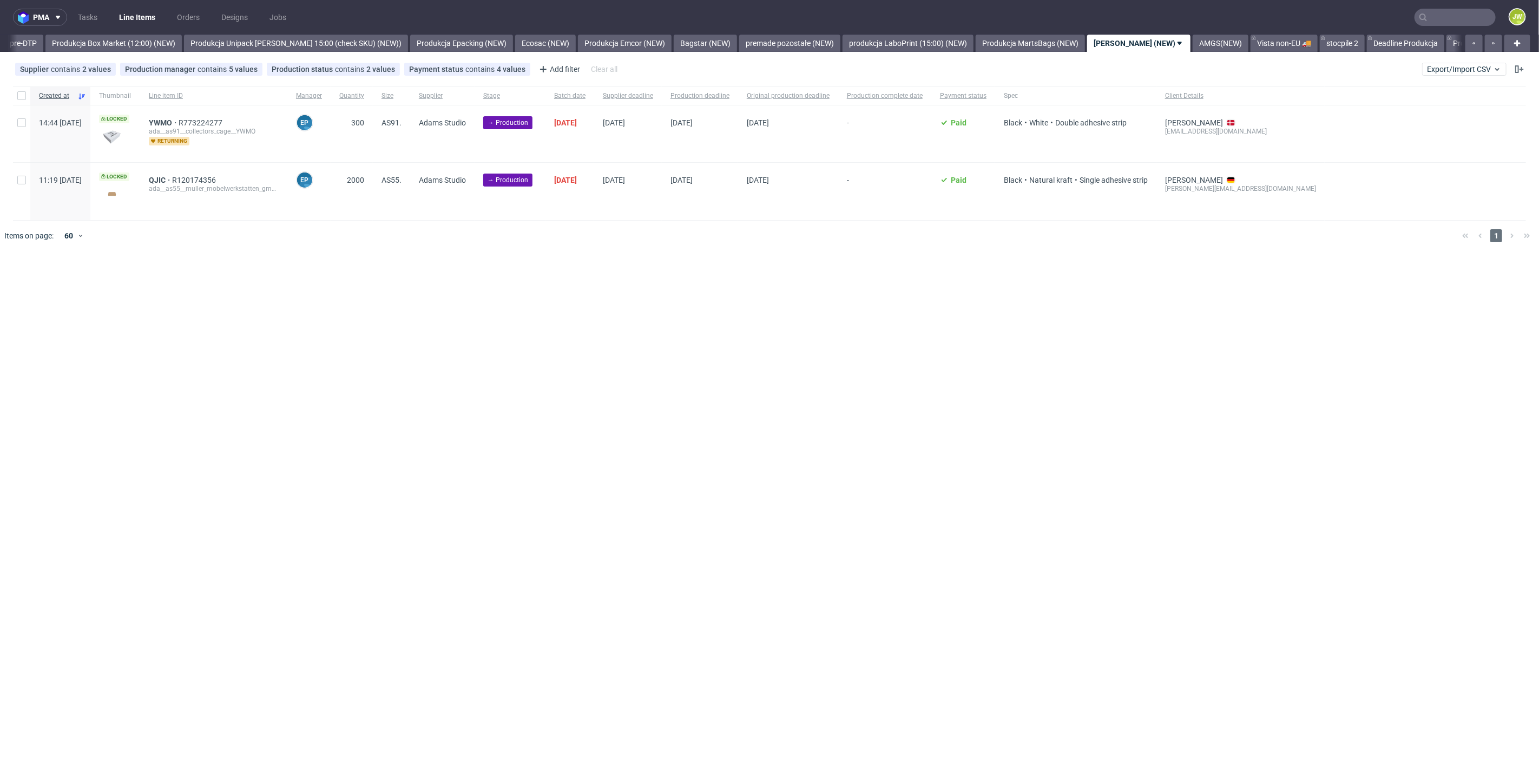
scroll to position [0, 1973]
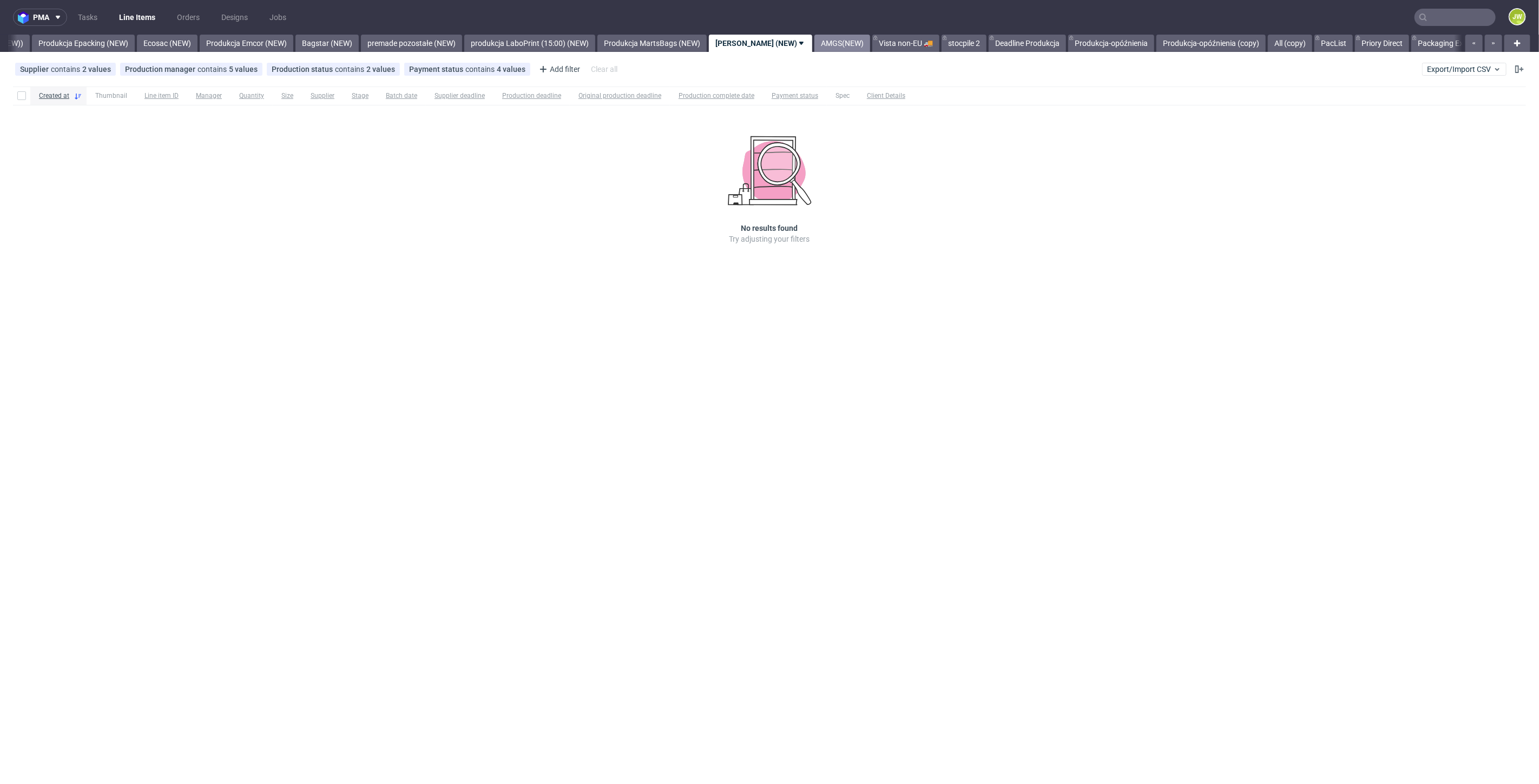
click at [814, 42] on link "AMGS(NEW)" at bounding box center [842, 43] width 56 height 17
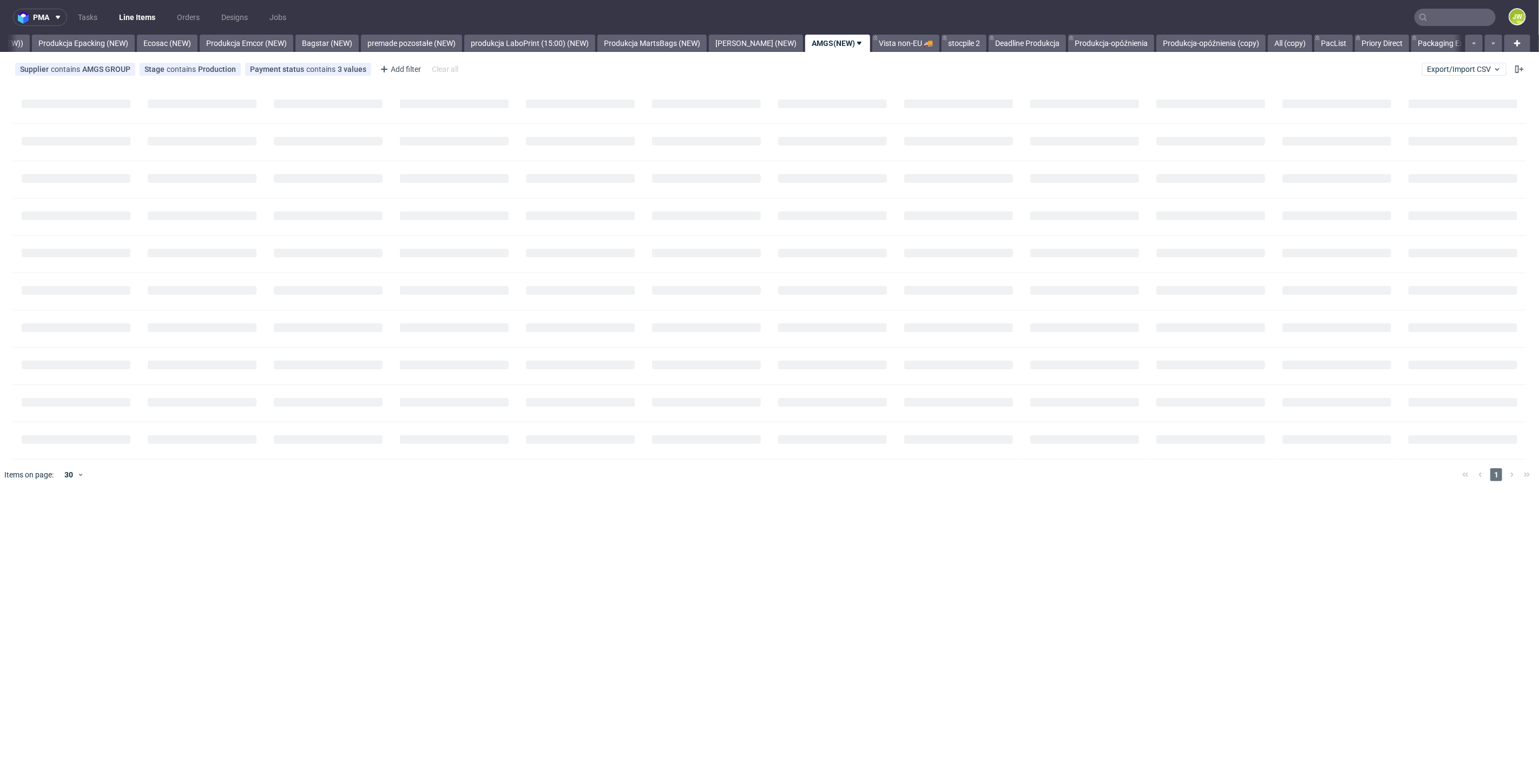
scroll to position [0, 2255]
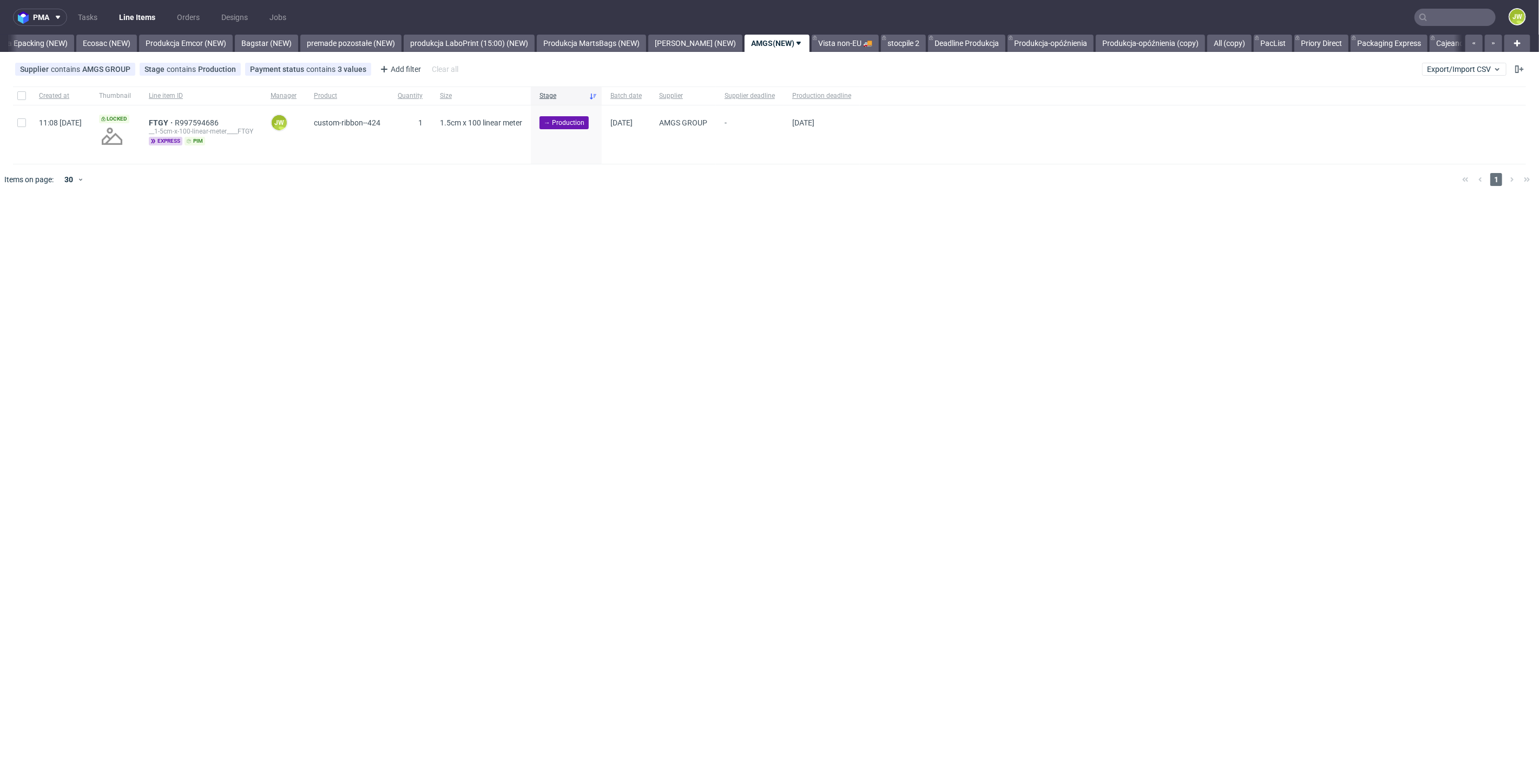
click at [26, 95] on div at bounding box center [22, 96] width 17 height 19
checkbox input "true"
click at [177, 230] on span "Change batch date" at bounding box center [190, 228] width 65 height 11
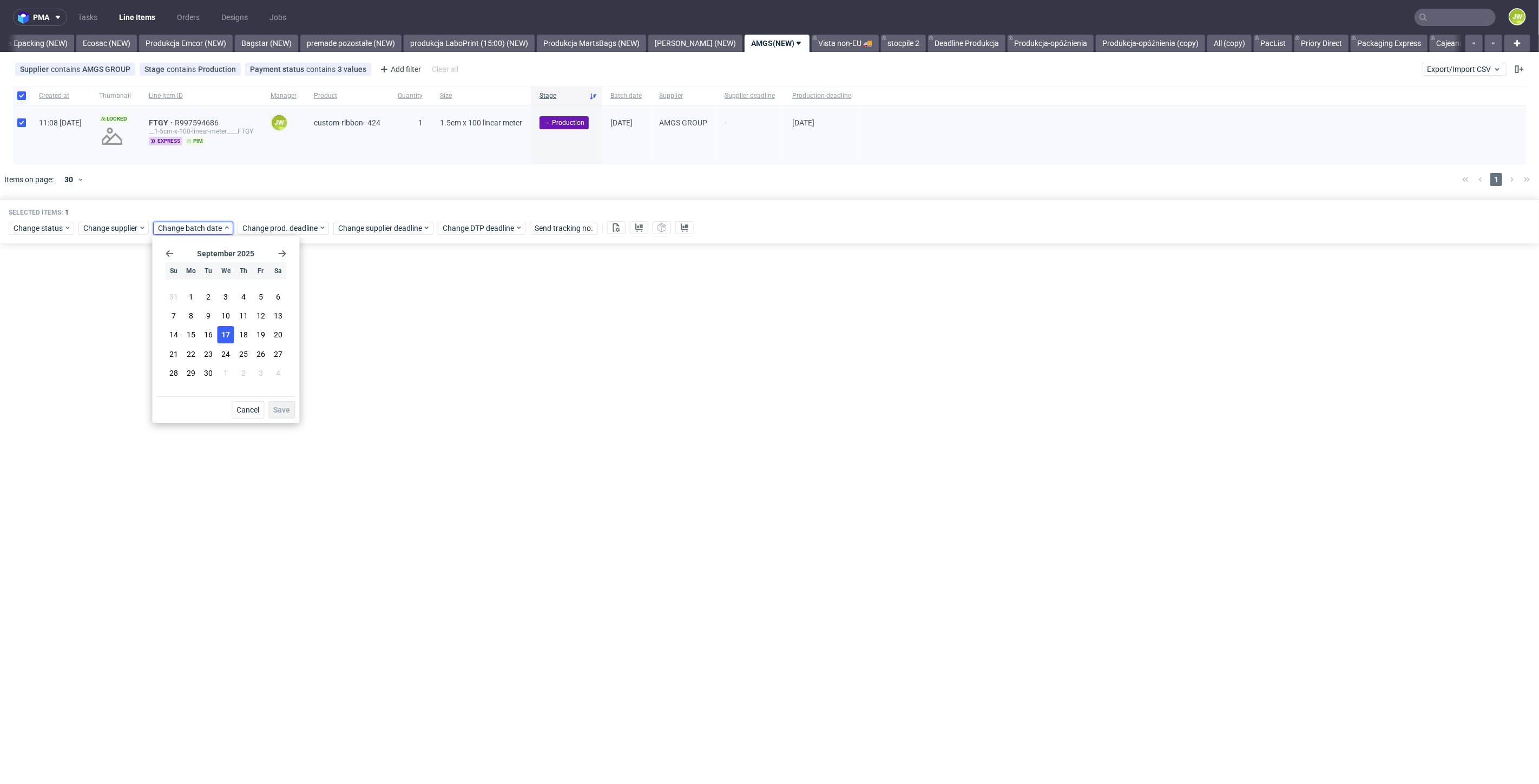
click at [229, 340] on span "17" at bounding box center [225, 335] width 8 height 11
click at [279, 414] on span "Save" at bounding box center [281, 410] width 17 height 8
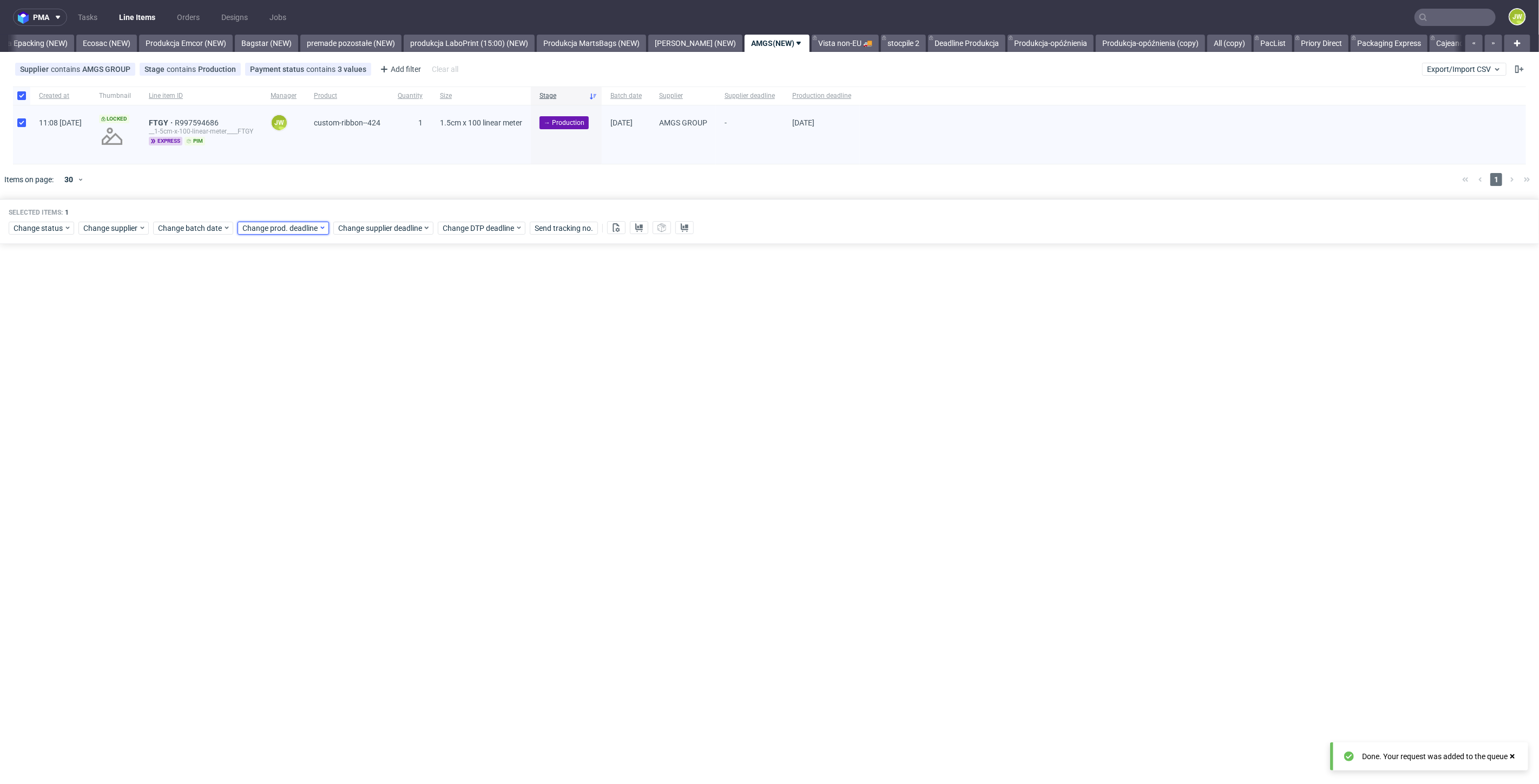
click at [263, 231] on span "Change prod. deadline" at bounding box center [281, 228] width 76 height 11
click at [309, 353] on span "24" at bounding box center [309, 354] width 8 height 11
click at [358, 410] on span "Save" at bounding box center [366, 410] width 17 height 8
click at [355, 230] on span "Change supplier deadline" at bounding box center [380, 228] width 84 height 11
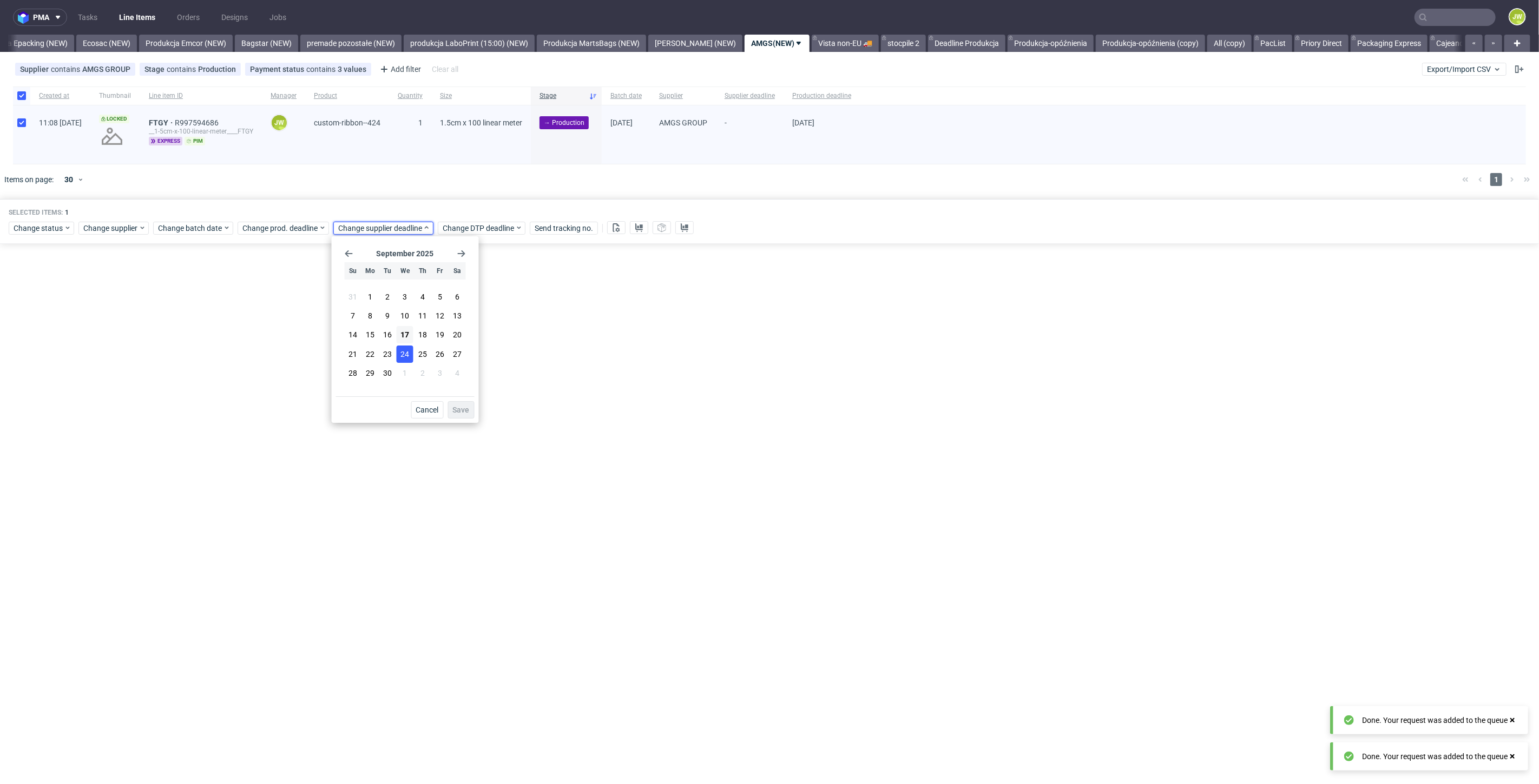
click at [406, 355] on span "24" at bounding box center [405, 354] width 8 height 11
click at [461, 414] on span "Save" at bounding box center [461, 410] width 17 height 8
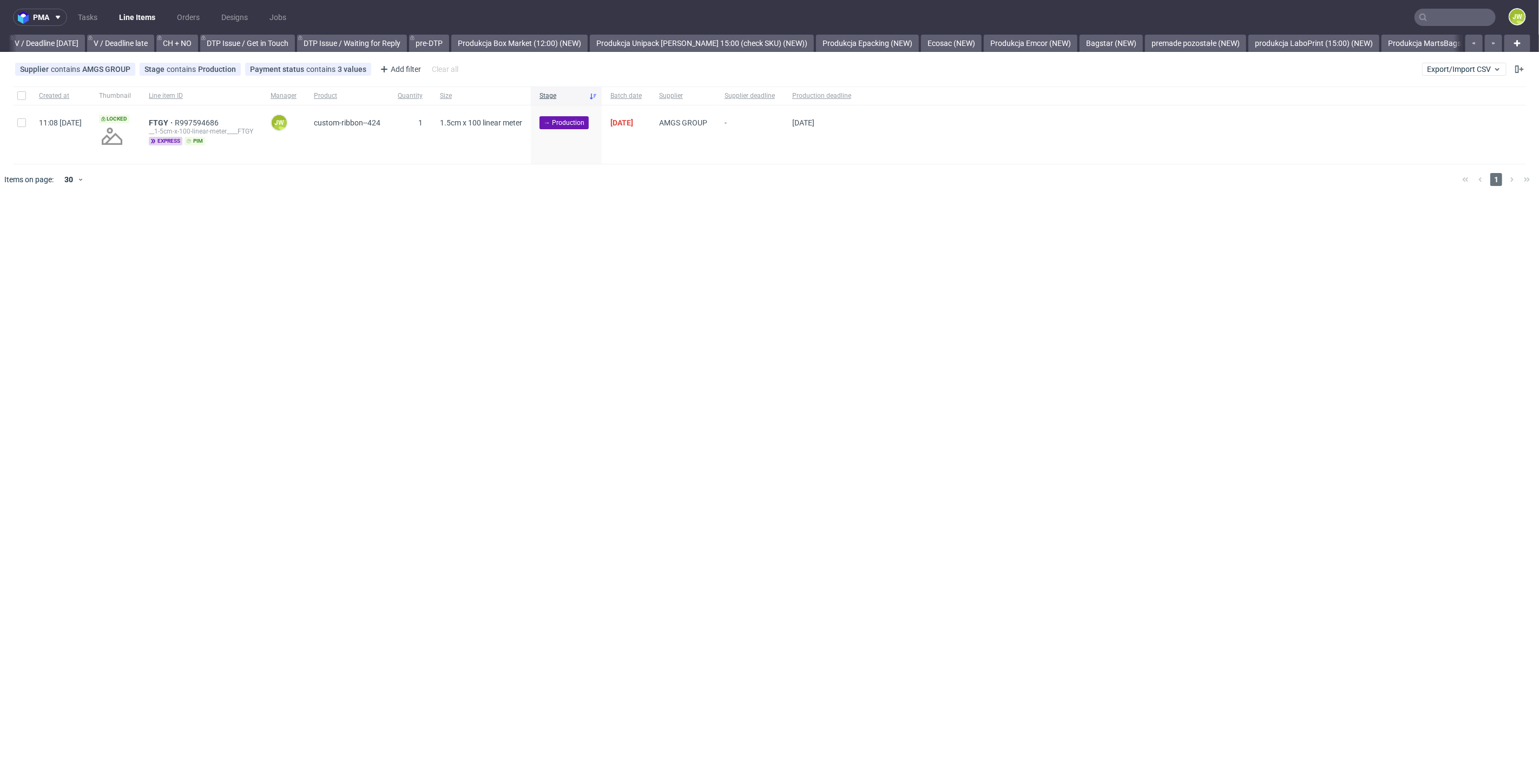
scroll to position [0, 1957]
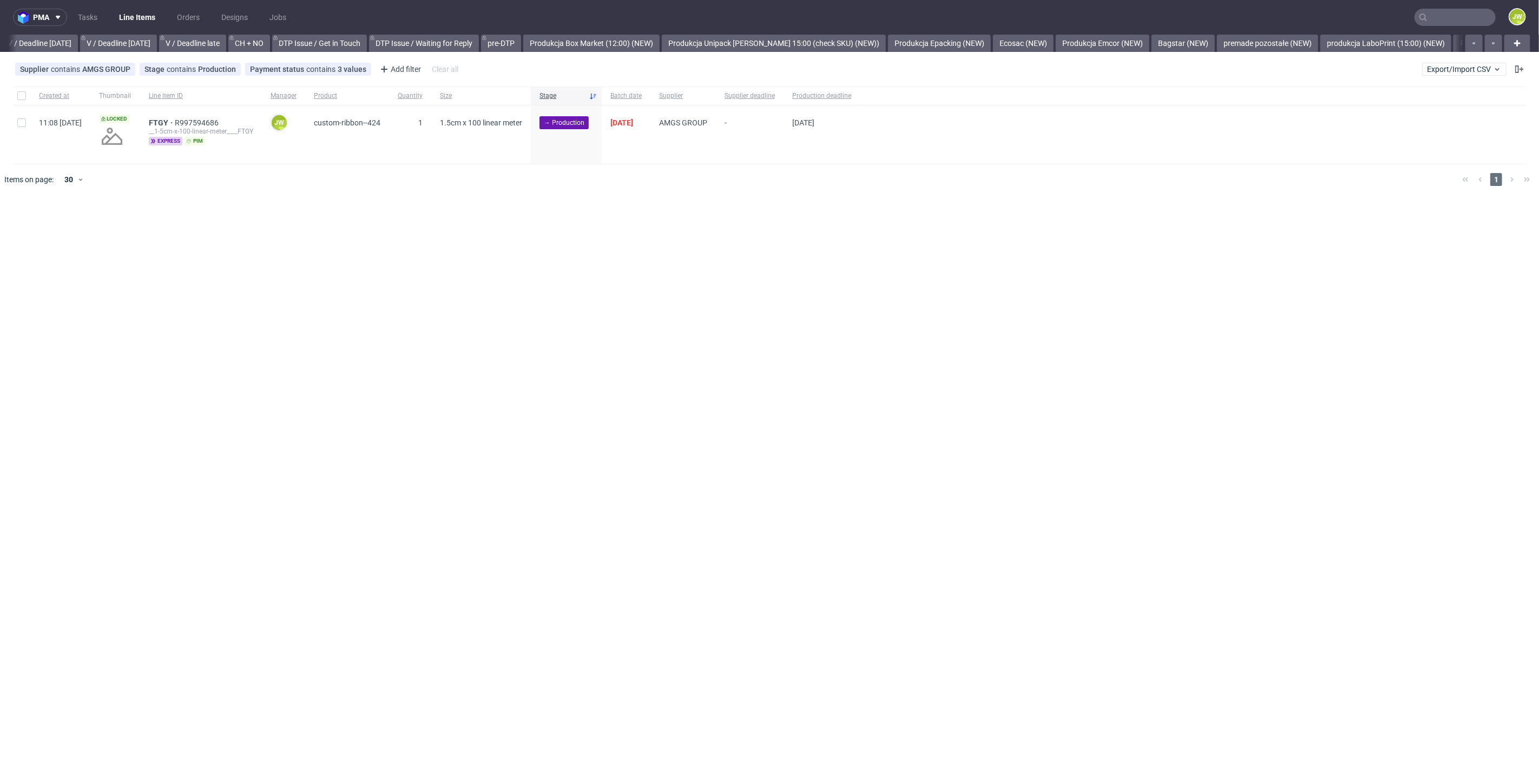
scroll to position [0, 1719]
click at [23, 99] on input "checkbox" at bounding box center [22, 96] width 8 height 8
checkbox input "true"
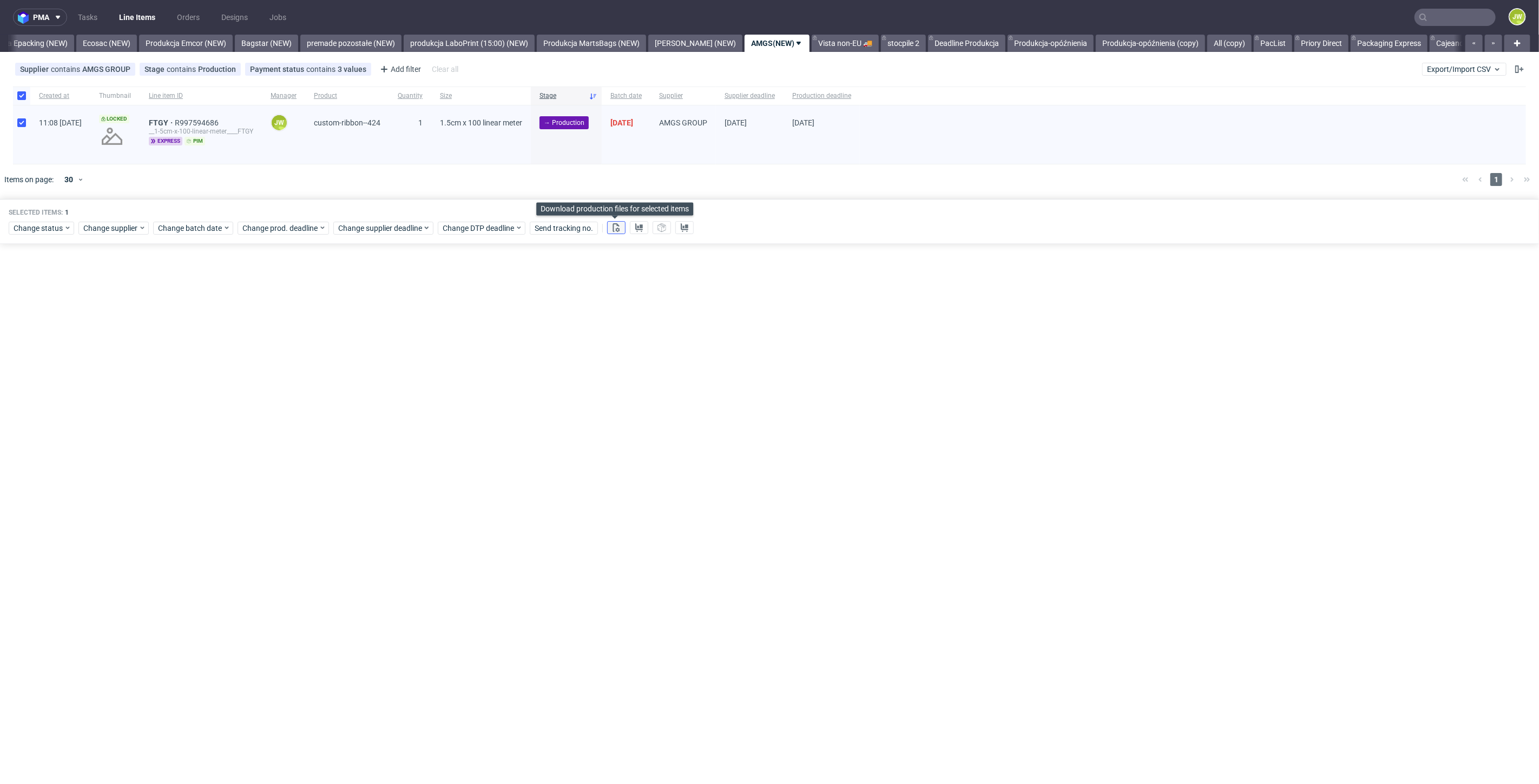
click at [617, 229] on use at bounding box center [617, 227] width 7 height 8
click at [637, 229] on use at bounding box center [639, 227] width 8 height 8
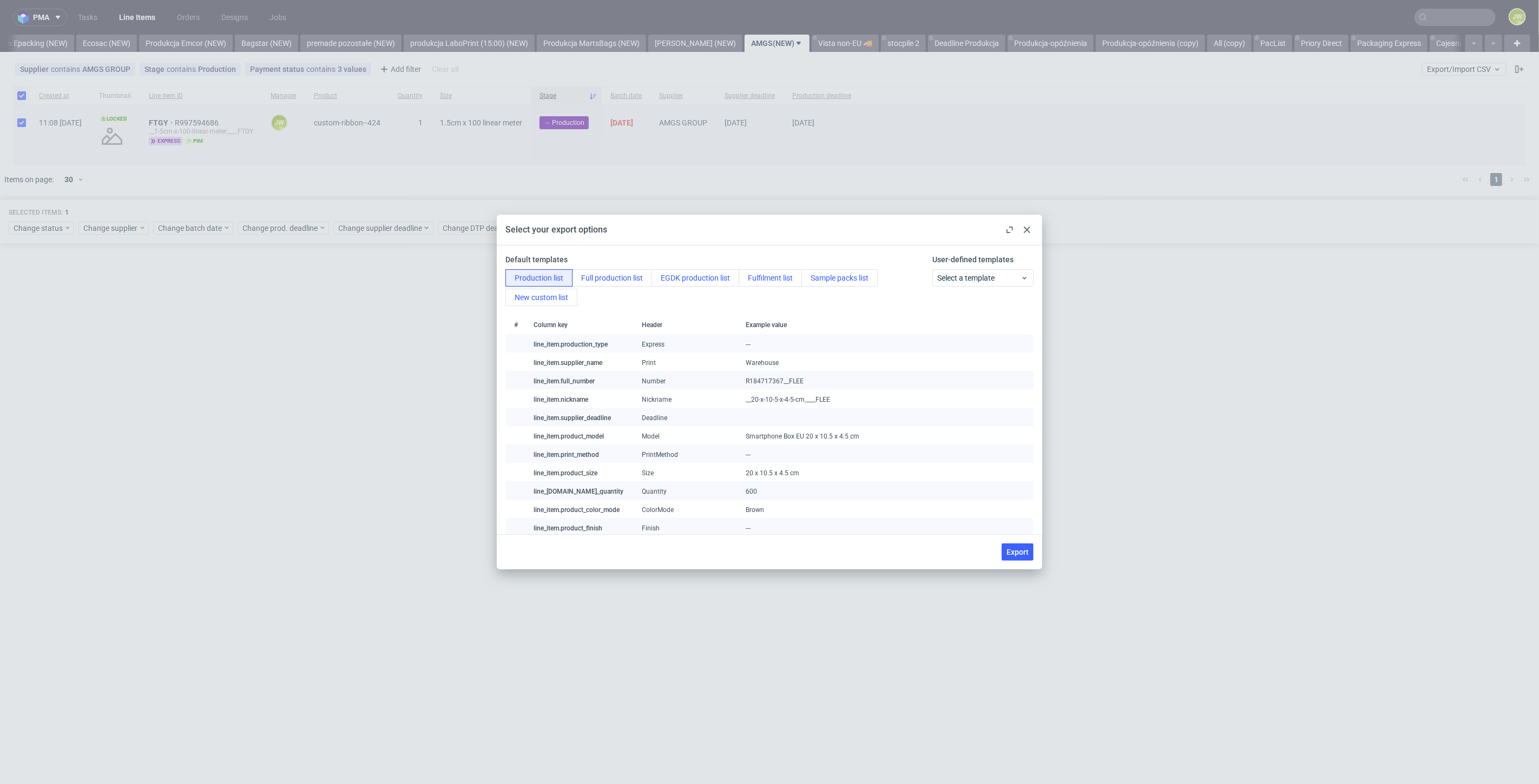
click at [1000, 554] on div "Export" at bounding box center [1015, 552] width 36 height 17
click at [1017, 557] on button "Export" at bounding box center [1017, 552] width 32 height 17
checkbox input "false"
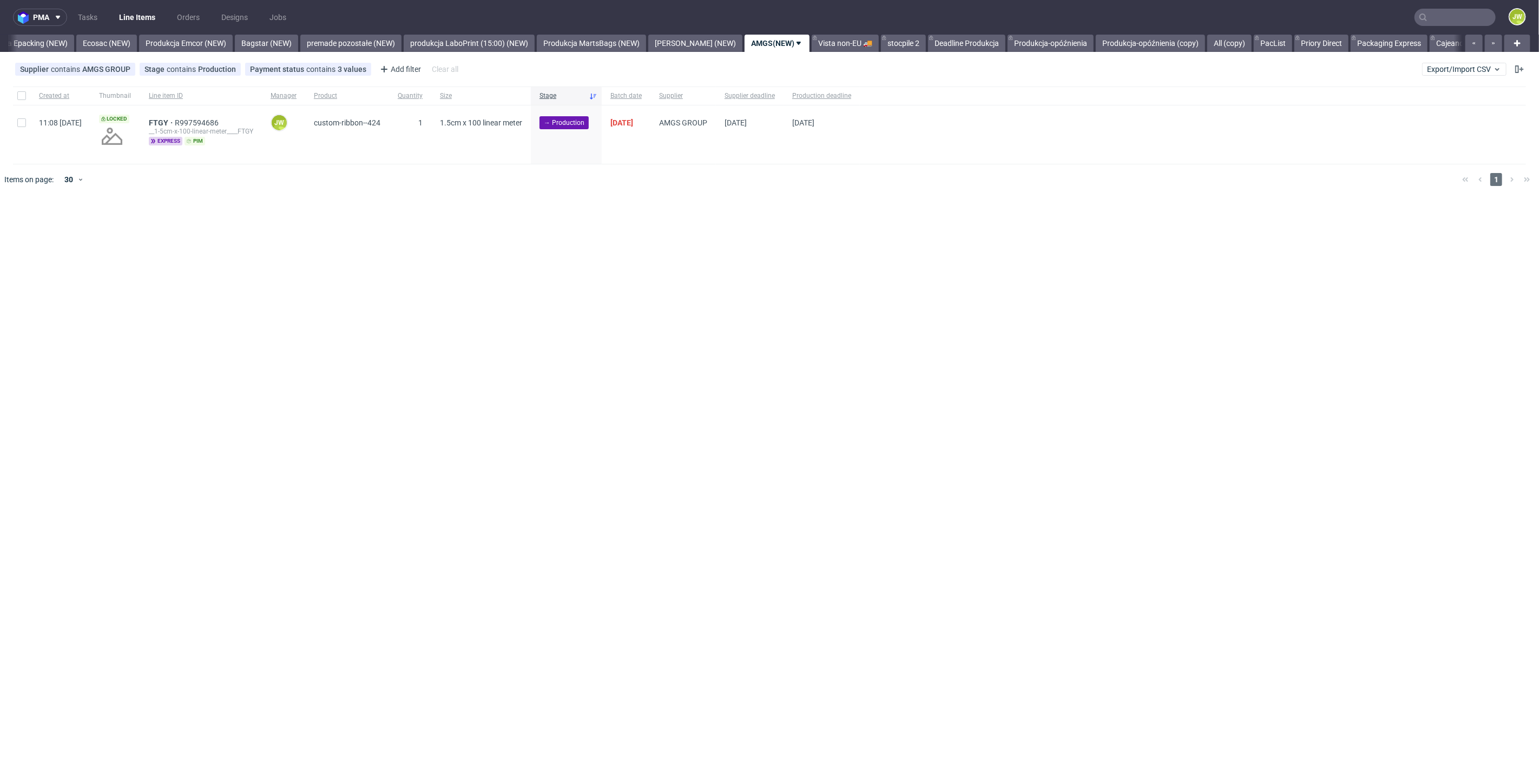
click at [30, 122] on div "11:08 Tue 16.09.2025" at bounding box center [60, 135] width 60 height 59
click at [26, 122] on div at bounding box center [22, 135] width 17 height 59
checkbox input "true"
click at [37, 223] on span "Change status" at bounding box center [39, 228] width 50 height 11
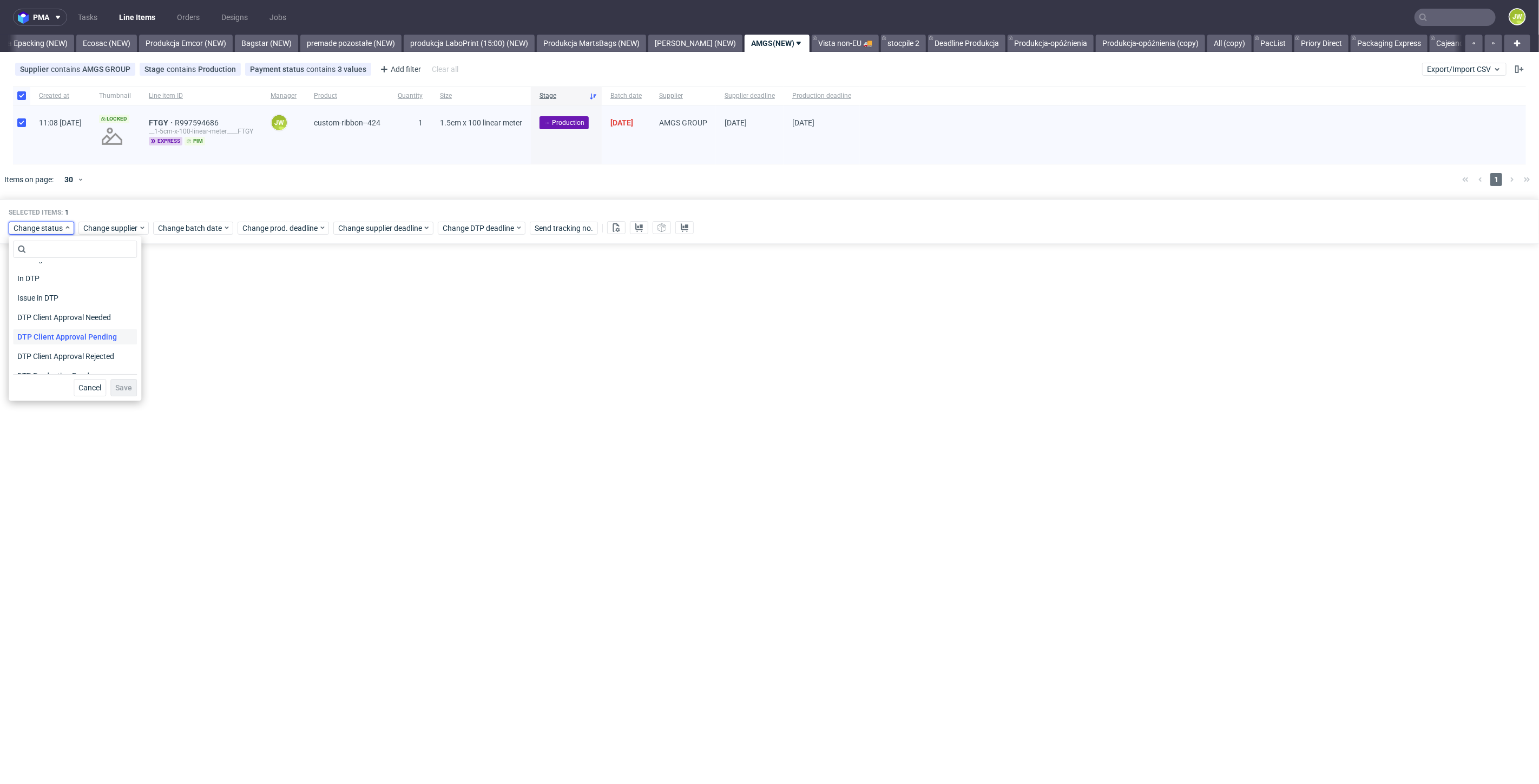
scroll to position [60, 0]
click at [34, 364] on span "In Production" at bounding box center [40, 367] width 54 height 15
click at [116, 390] on span "Save" at bounding box center [124, 388] width 17 height 8
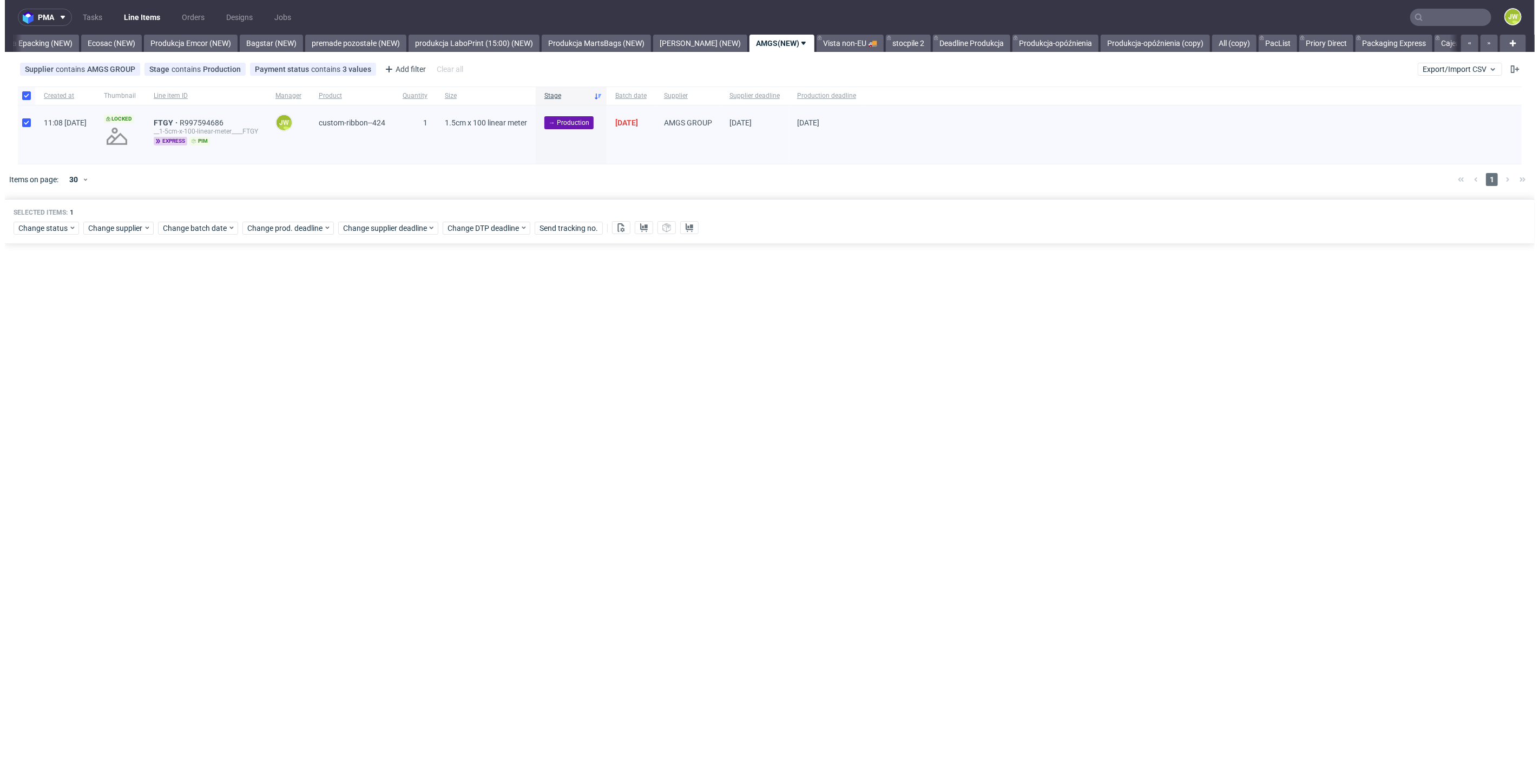
scroll to position [0, 2255]
drag, startPoint x: 293, startPoint y: 341, endPoint x: 290, endPoint y: 331, distance: 10.4
click at [294, 341] on div "pma Tasks Line Items Orders Designs Jobs JW All DTP Late Shipped Shipments DTP …" at bounding box center [770, 392] width 1539 height 784
drag, startPoint x: 661, startPoint y: 26, endPoint x: 665, endPoint y: 35, distance: 9.8
click at [661, 26] on nav "pma Tasks Line Items Orders Designs Jobs JW" at bounding box center [770, 17] width 1539 height 35
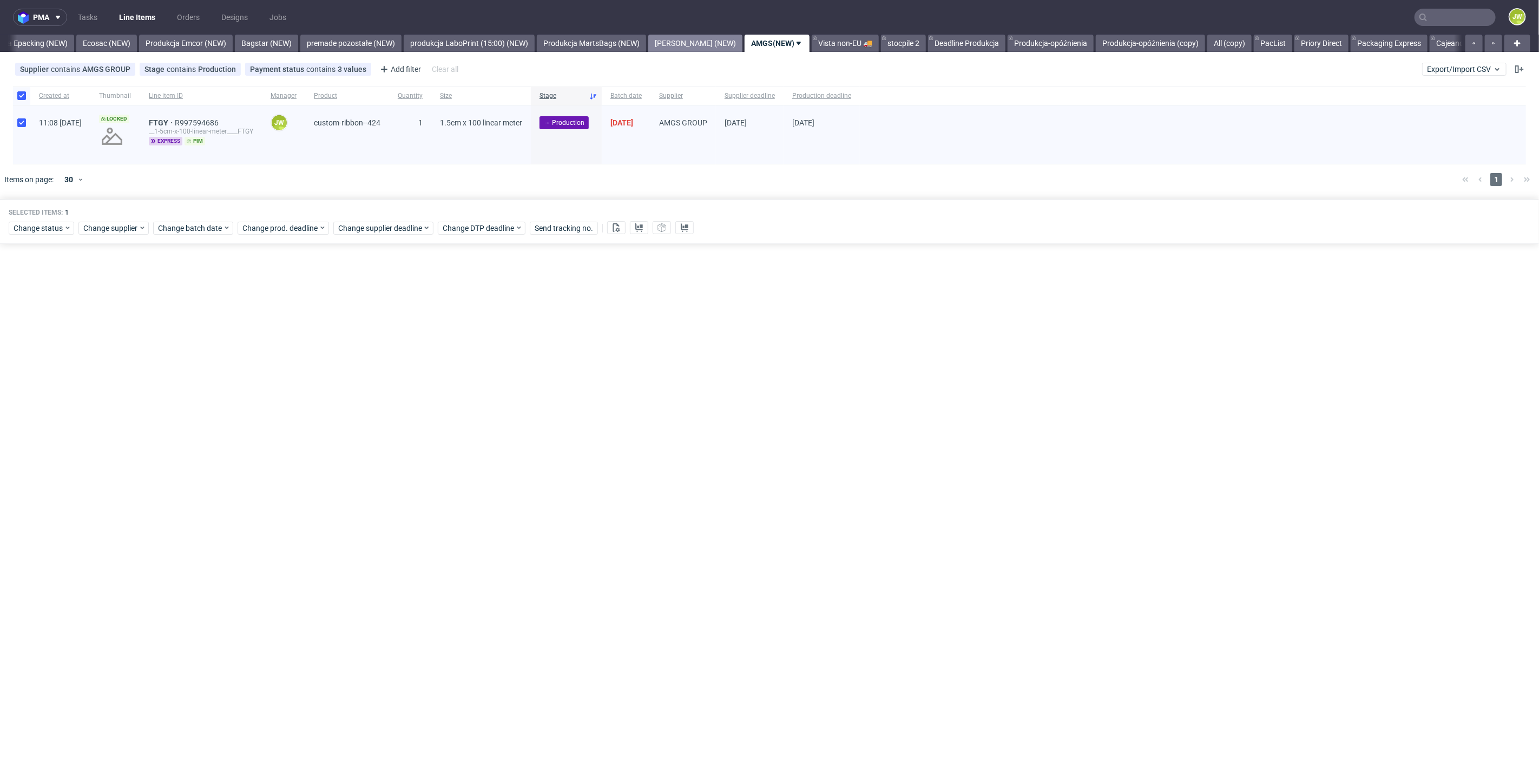
click at [668, 43] on link "[PERSON_NAME] (NEW)" at bounding box center [695, 43] width 94 height 17
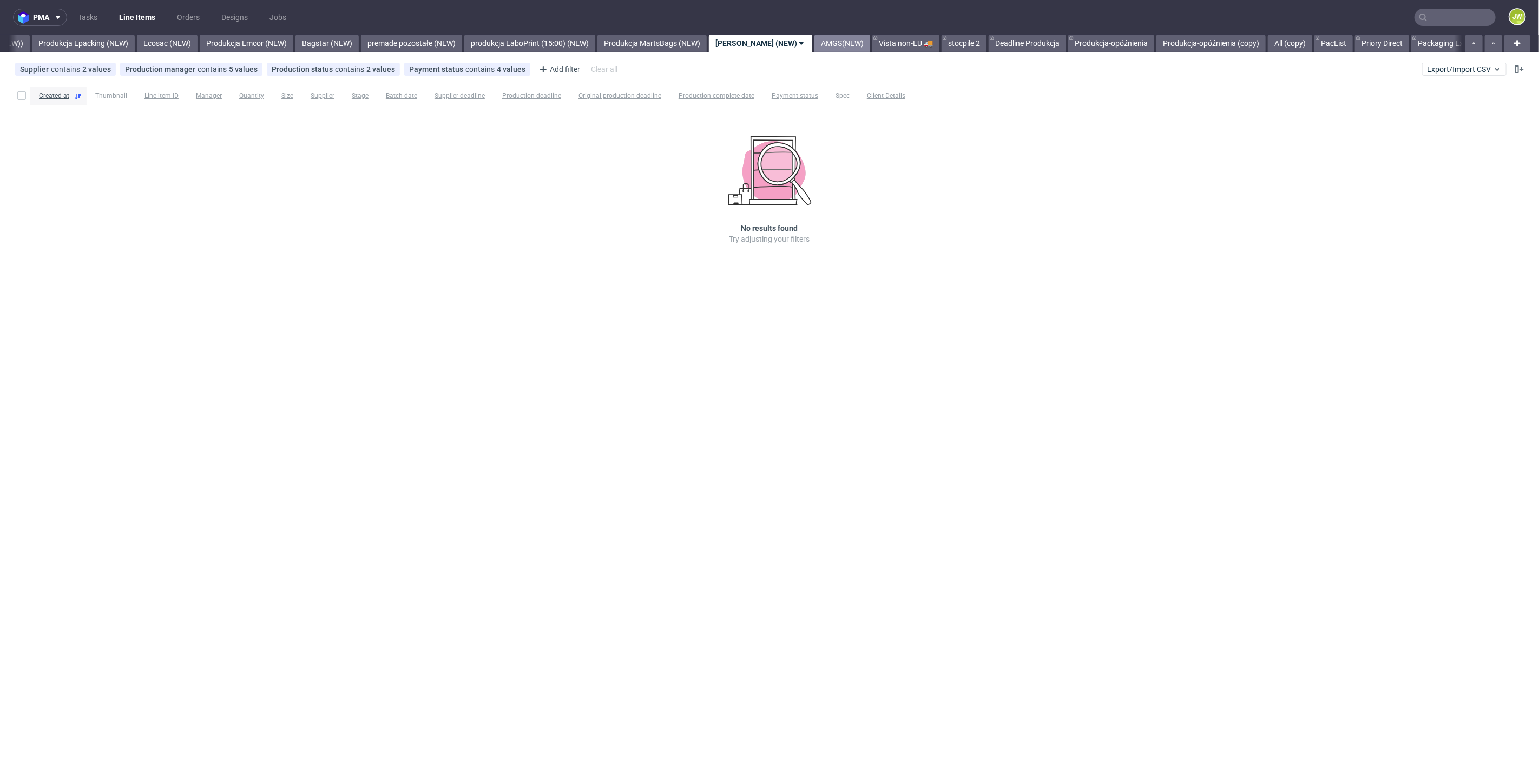
click at [814, 45] on link "AMGS(NEW)" at bounding box center [842, 43] width 56 height 17
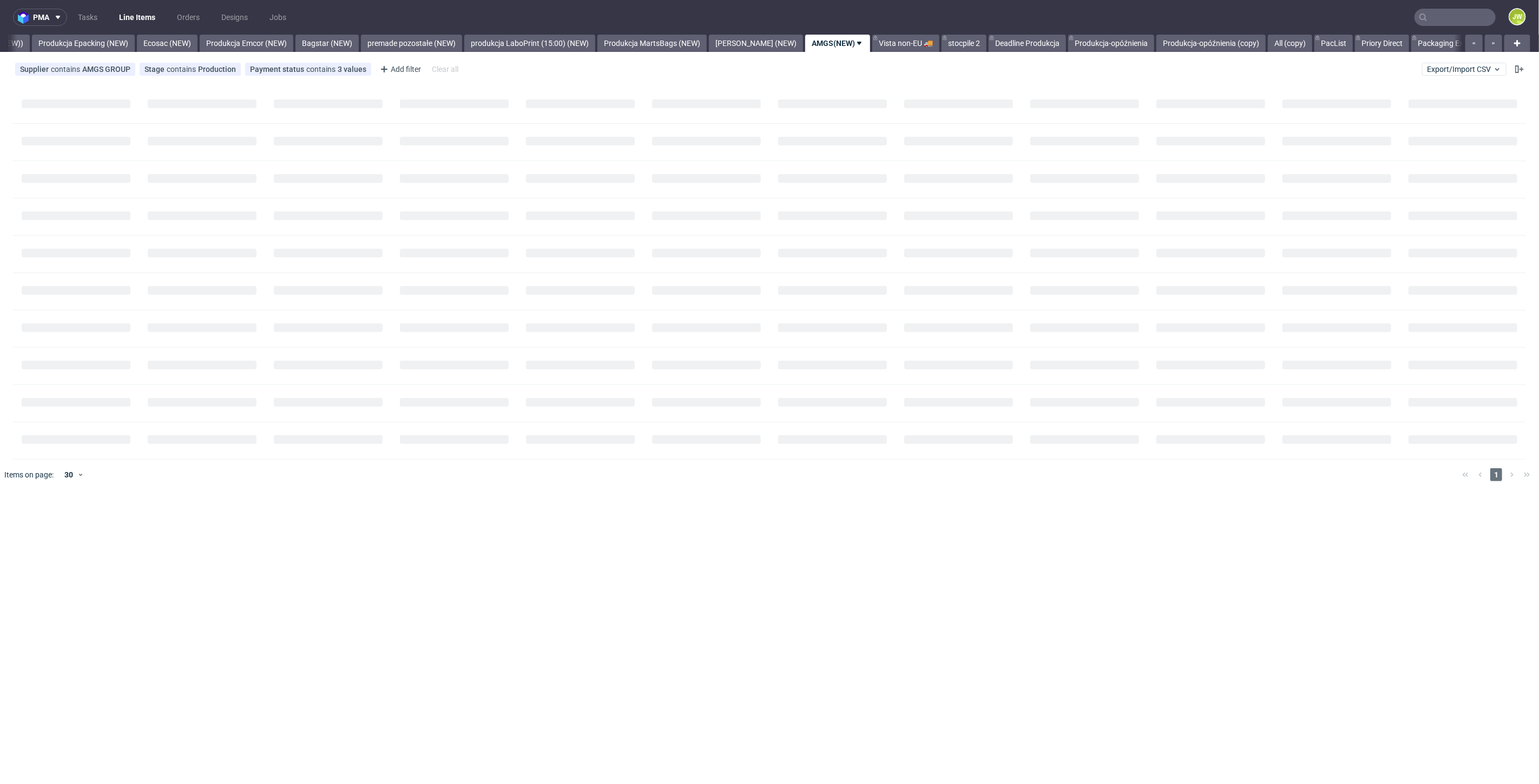
scroll to position [0, 2255]
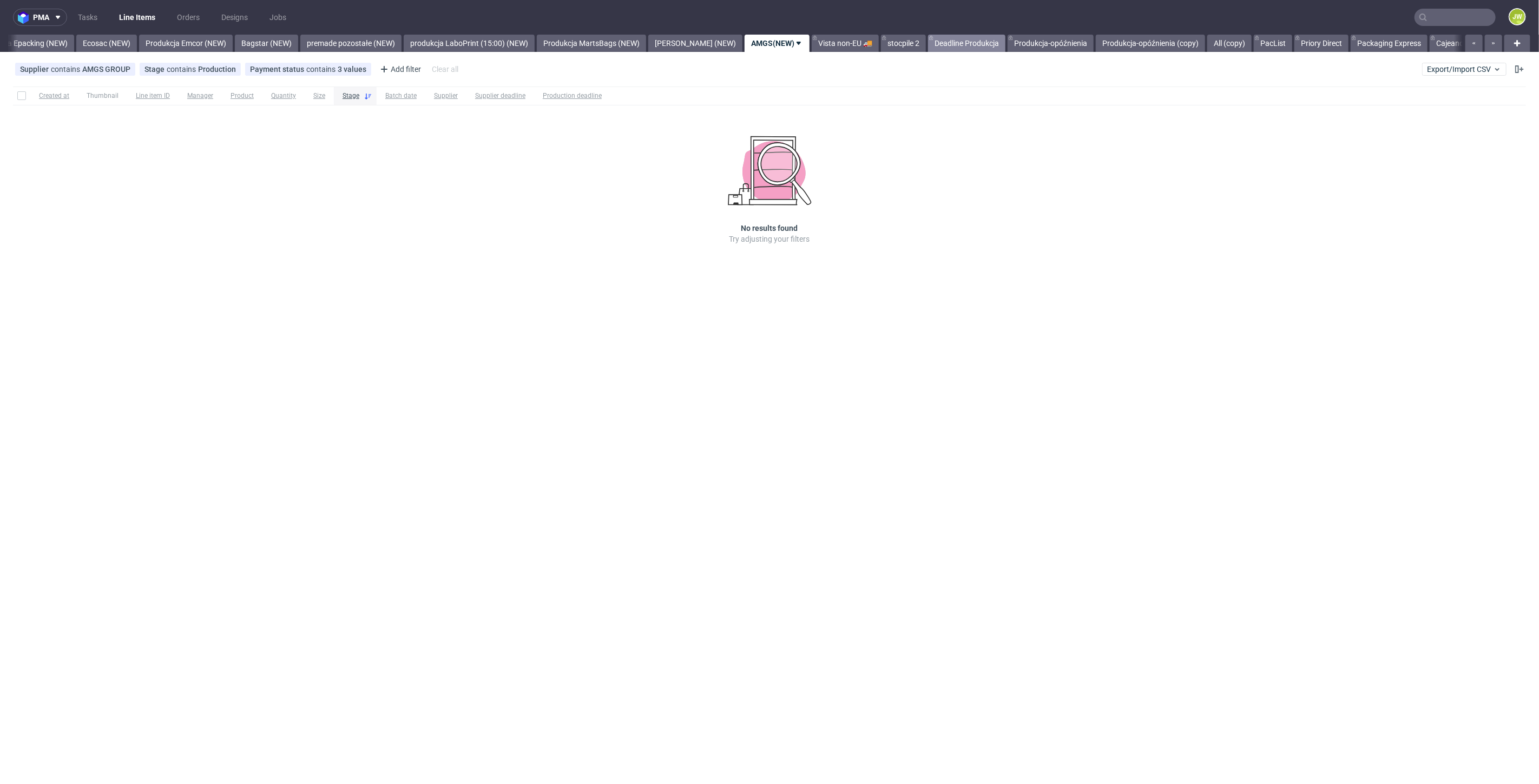
click at [928, 47] on link "Deadline Produkcja" at bounding box center [967, 43] width 78 height 17
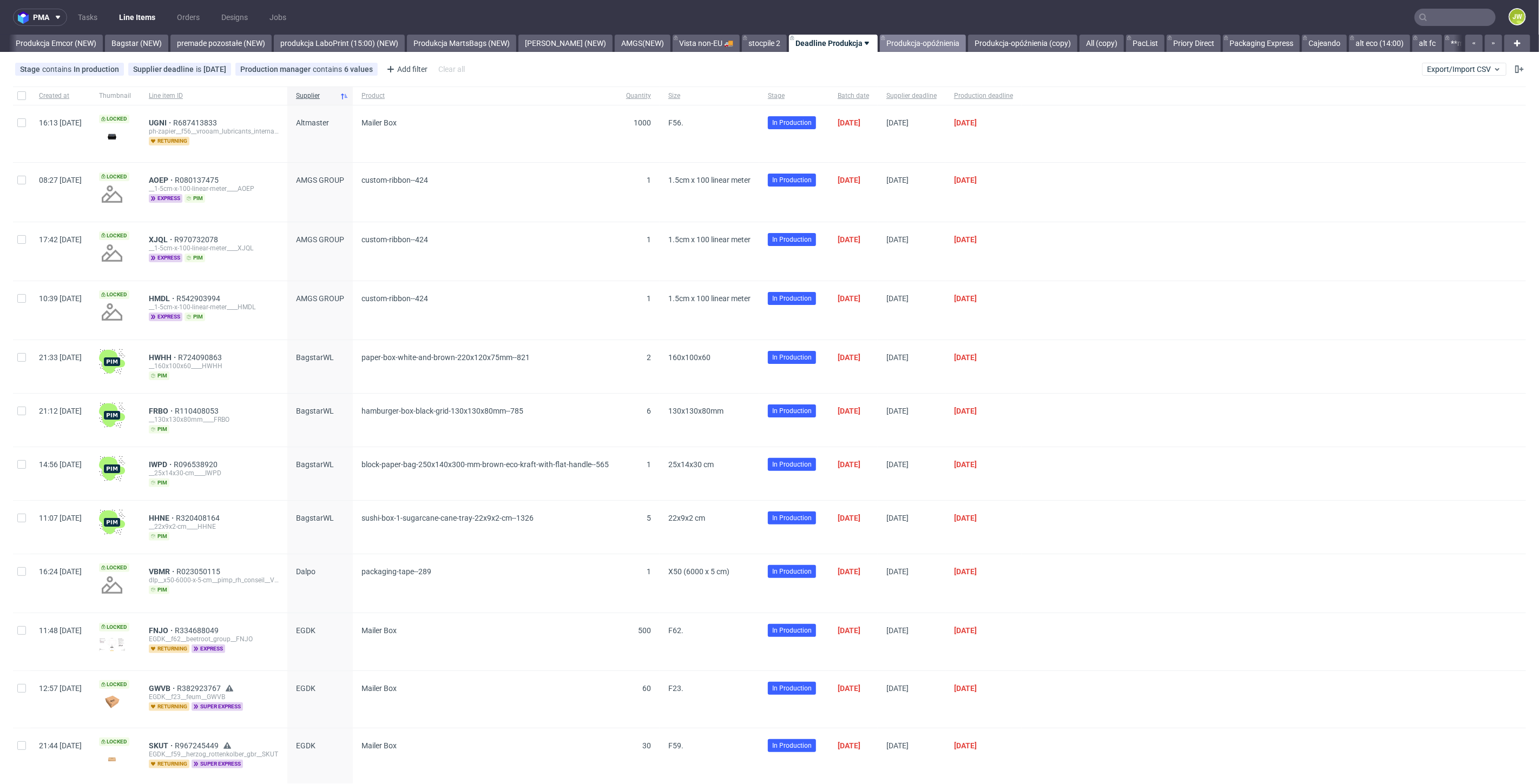
scroll to position [0, 2403]
click at [1062, 45] on link "All (copy)" at bounding box center [1084, 43] width 44 height 17
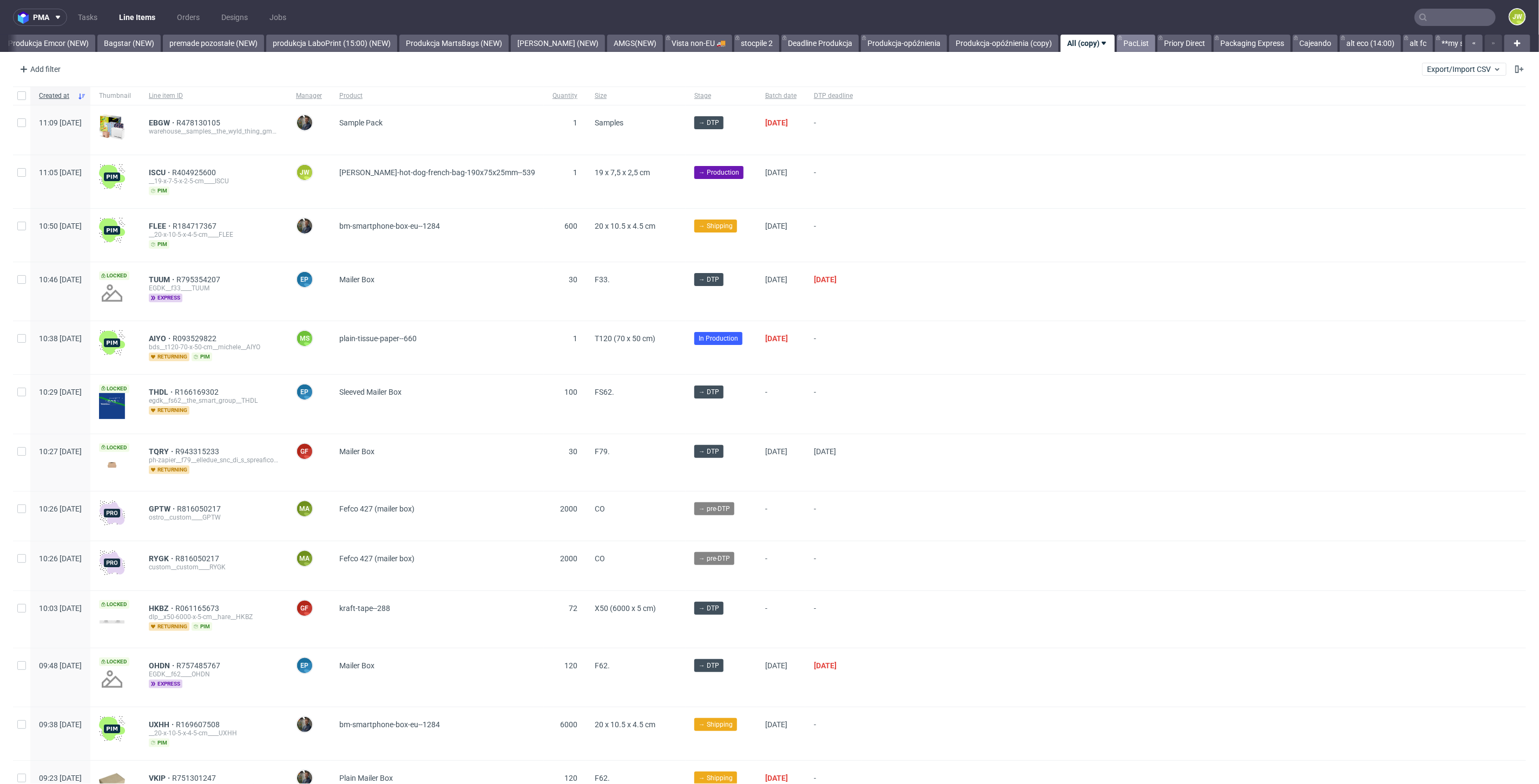
click at [1117, 45] on link "PacList" at bounding box center [1136, 43] width 38 height 17
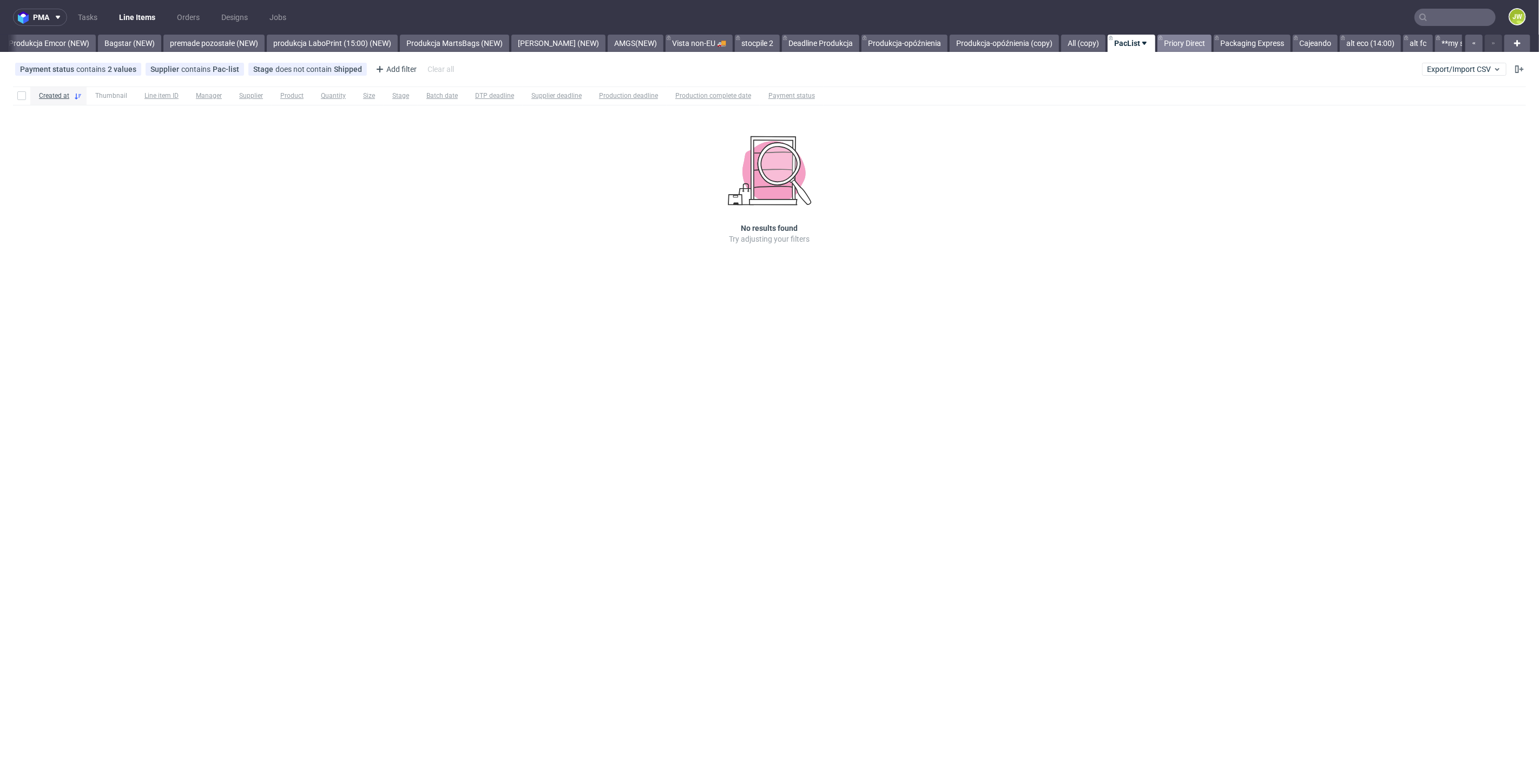
click at [1157, 43] on link "Priory Direct" at bounding box center [1184, 43] width 54 height 17
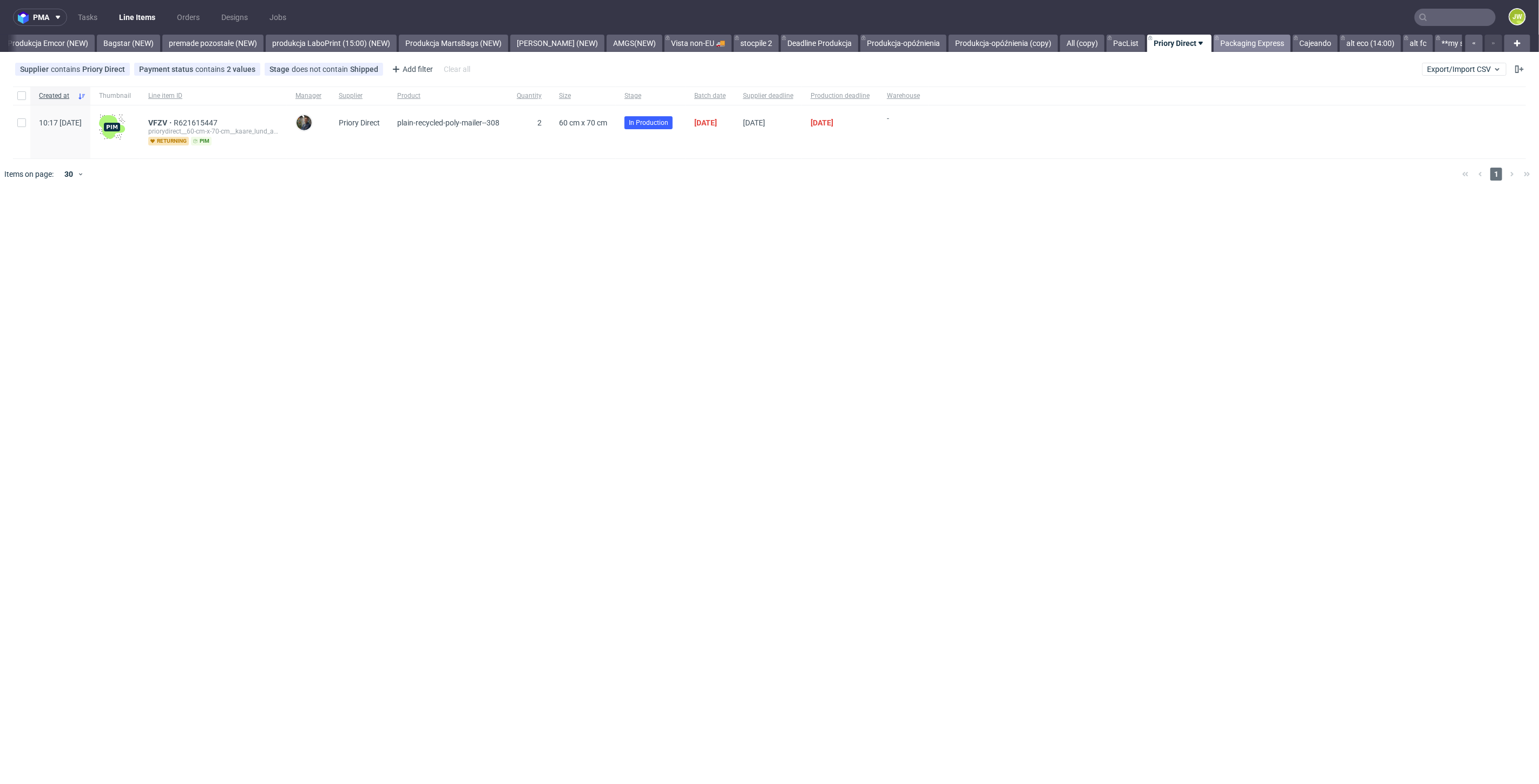
click at [1214, 43] on link "Packaging Express" at bounding box center [1252, 43] width 77 height 17
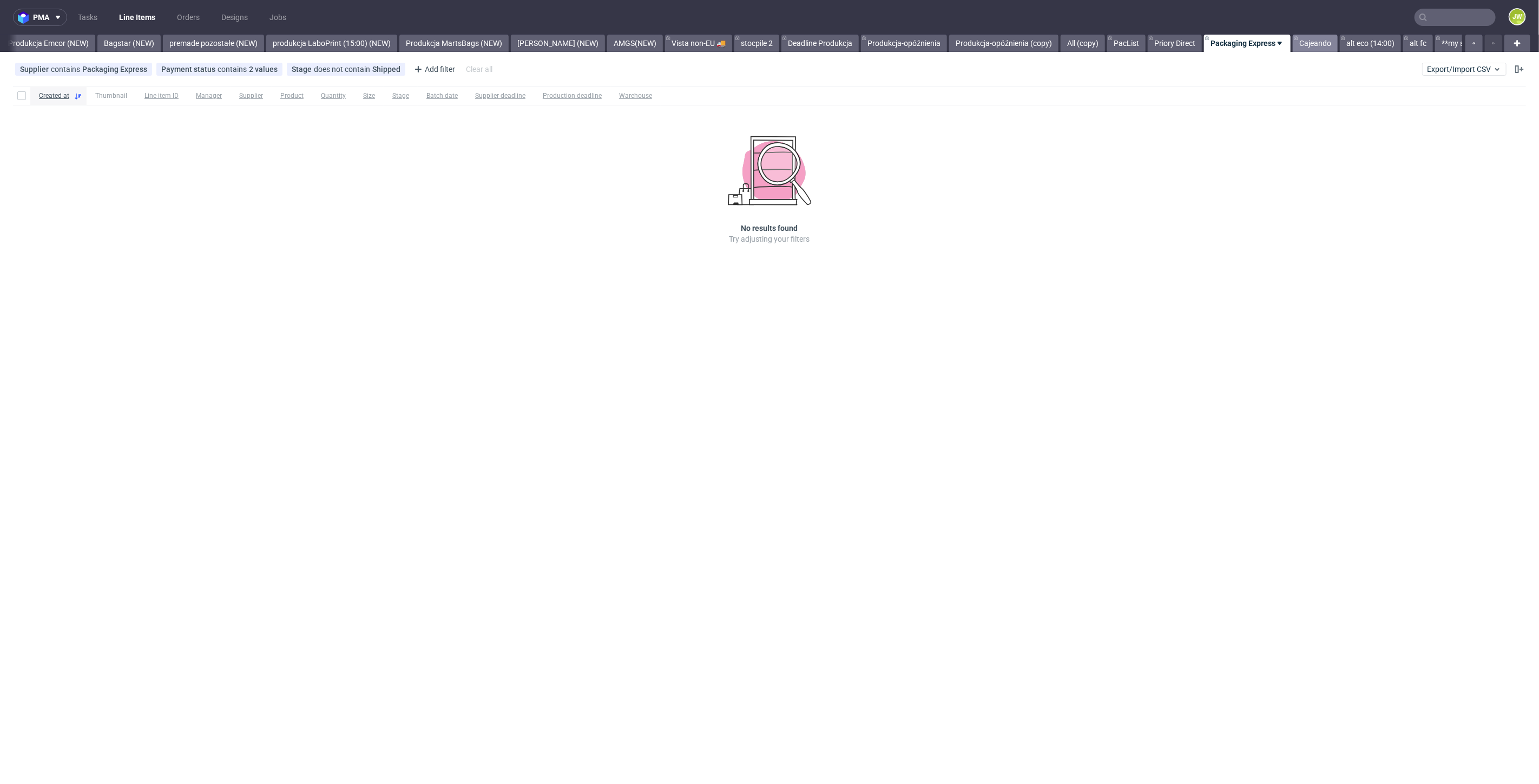
click at [1293, 43] on link "Cajeando" at bounding box center [1315, 43] width 45 height 17
click at [72, 41] on link "Produkcja Emcor (NEW)" at bounding box center [49, 43] width 94 height 17
click at [385, 33] on nav "pma Tasks Line Items Orders Designs Jobs JW" at bounding box center [770, 17] width 1539 height 35
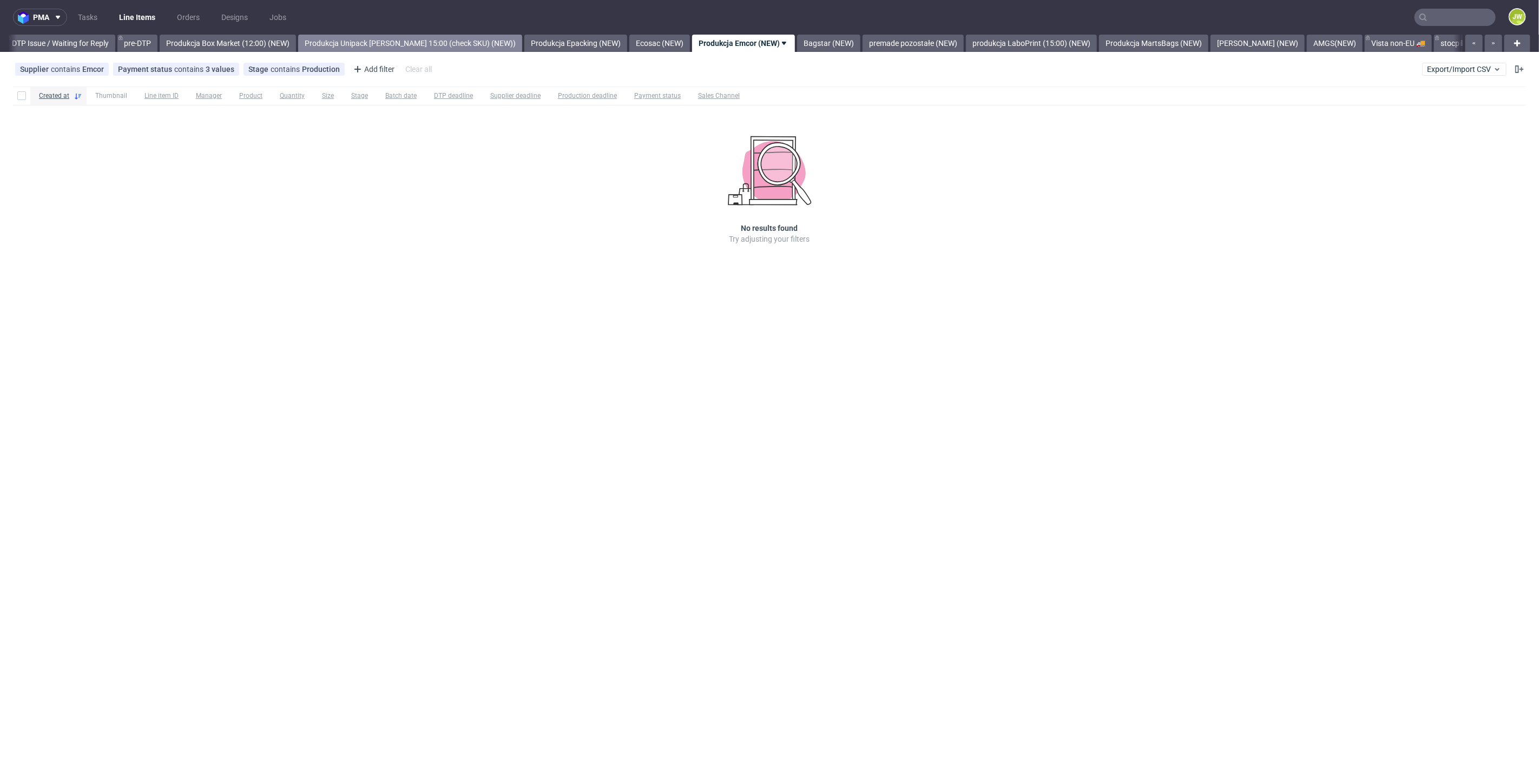
click at [377, 39] on link "Produkcja Unipack około 15:00 (check SKU) (NEW))" at bounding box center [410, 43] width 224 height 17
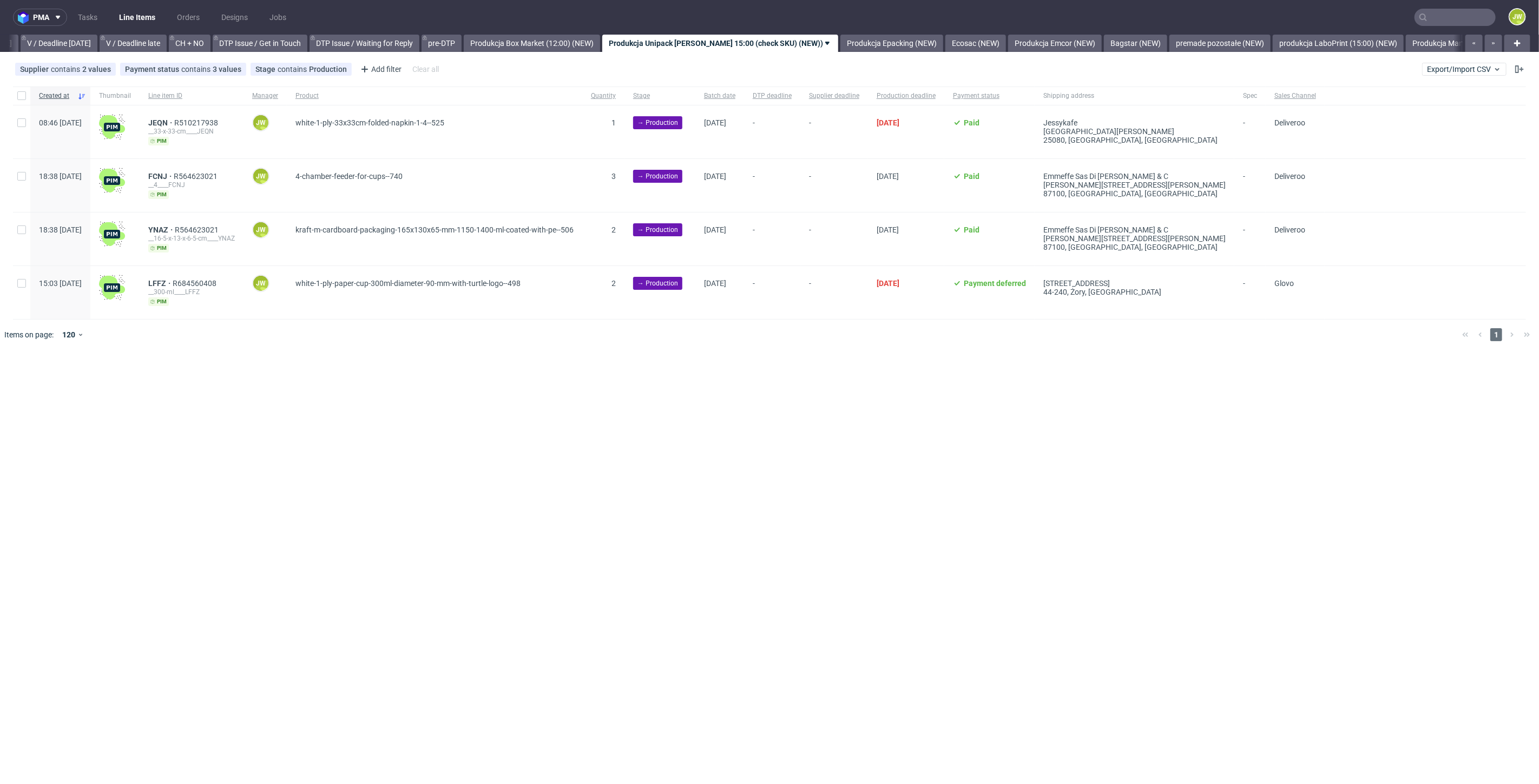
scroll to position [0, 1393]
click at [554, 43] on link "Produkcja Box Market (12:00) (NEW)" at bounding box center [537, 43] width 136 height 17
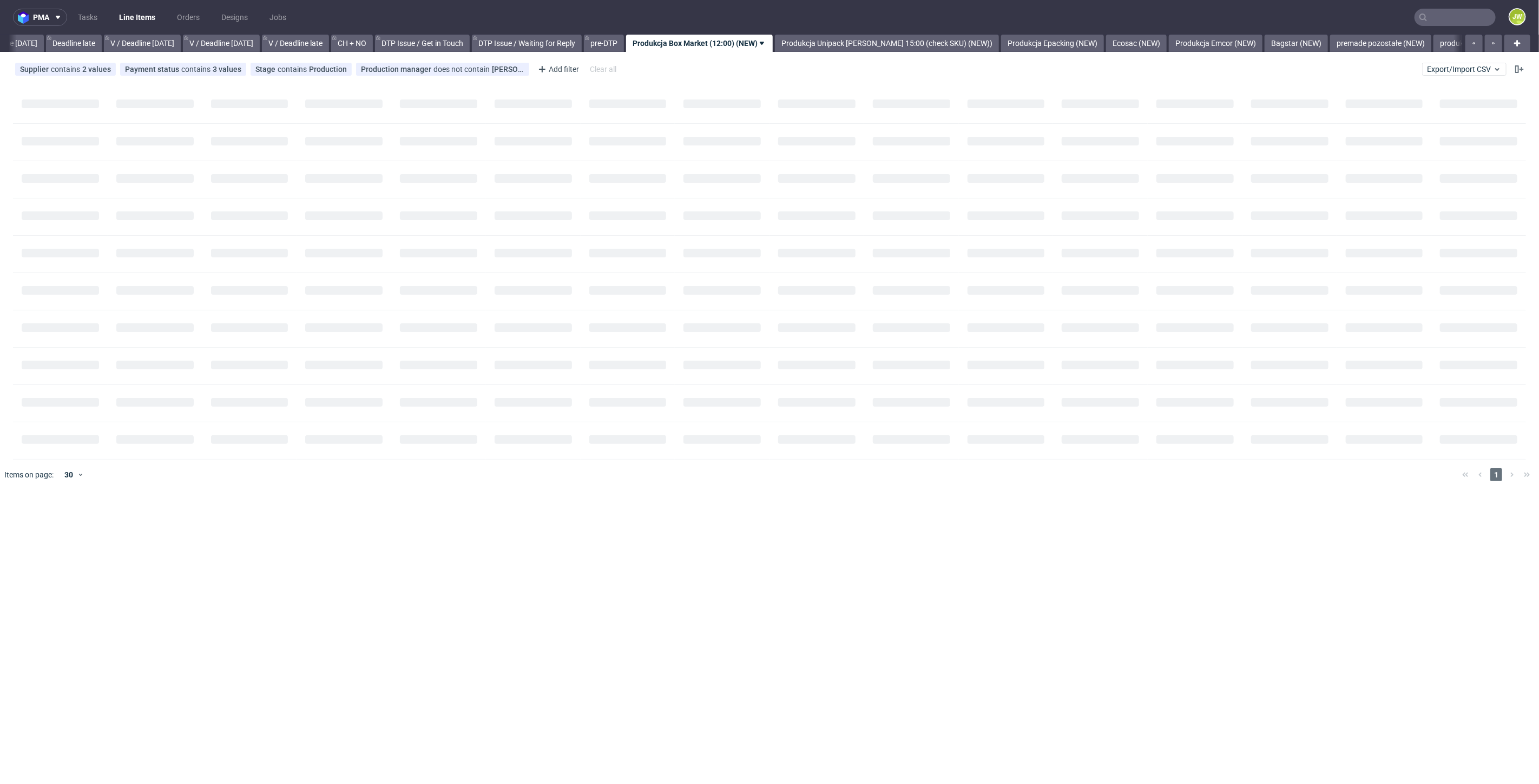
scroll to position [0, 1229]
click at [879, 54] on div "pma Tasks Line Items Orders Designs Jobs JW All DTP Late Shipped Shipments DTP …" at bounding box center [770, 392] width 1539 height 784
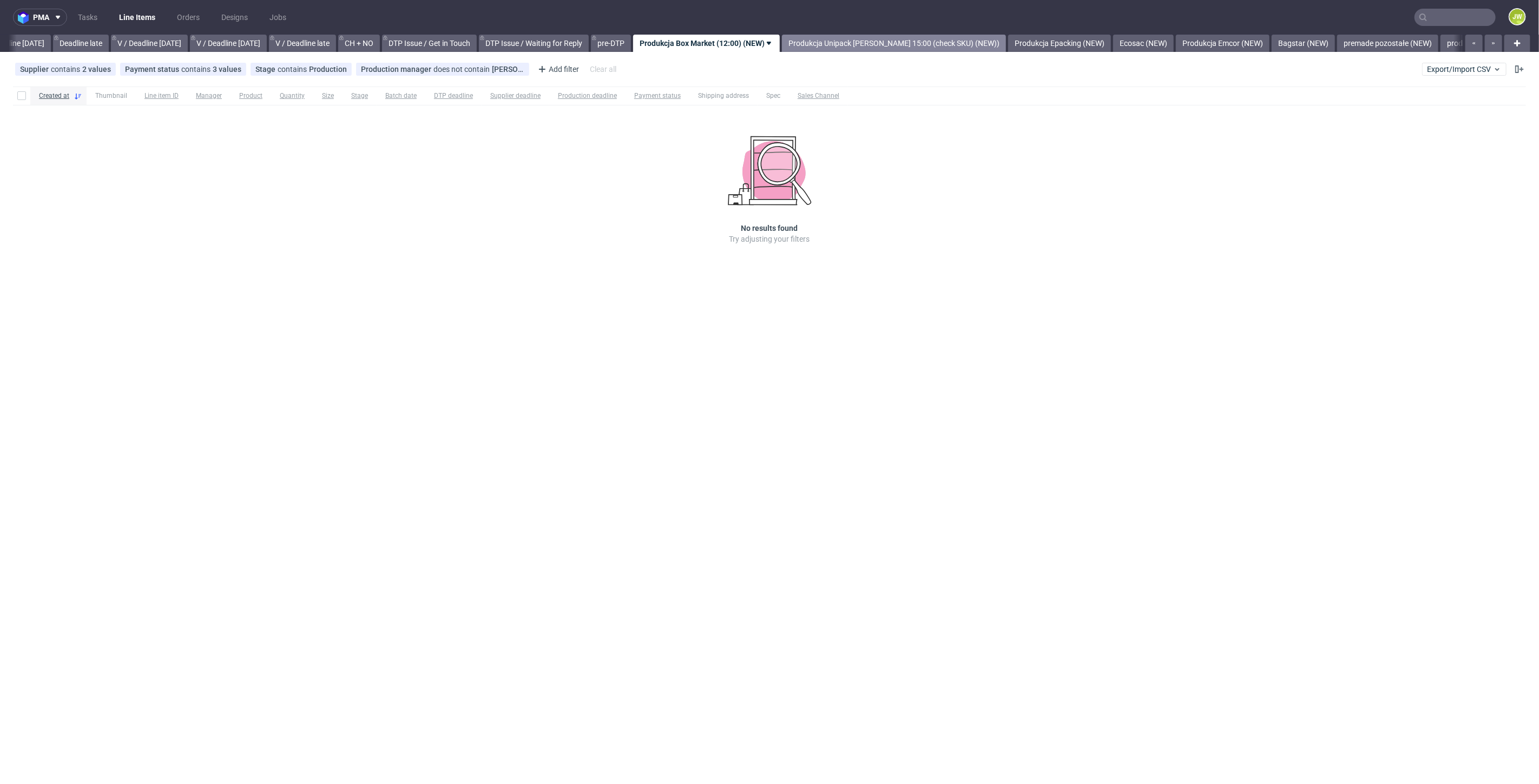
click at [876, 51] on link "Produkcja Unipack około 15:00 (check SKU) (NEW))" at bounding box center [894, 43] width 224 height 17
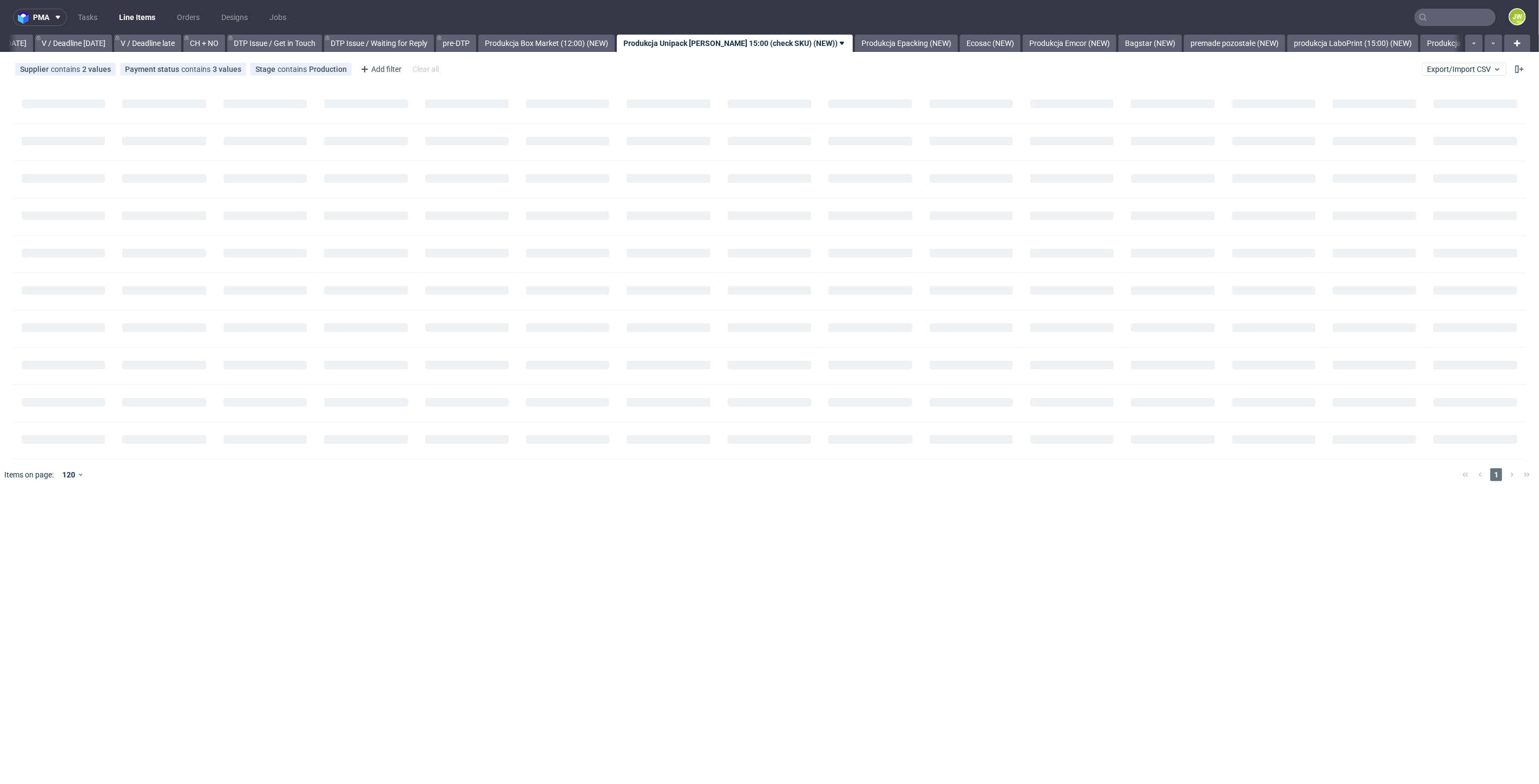
scroll to position [0, 1393]
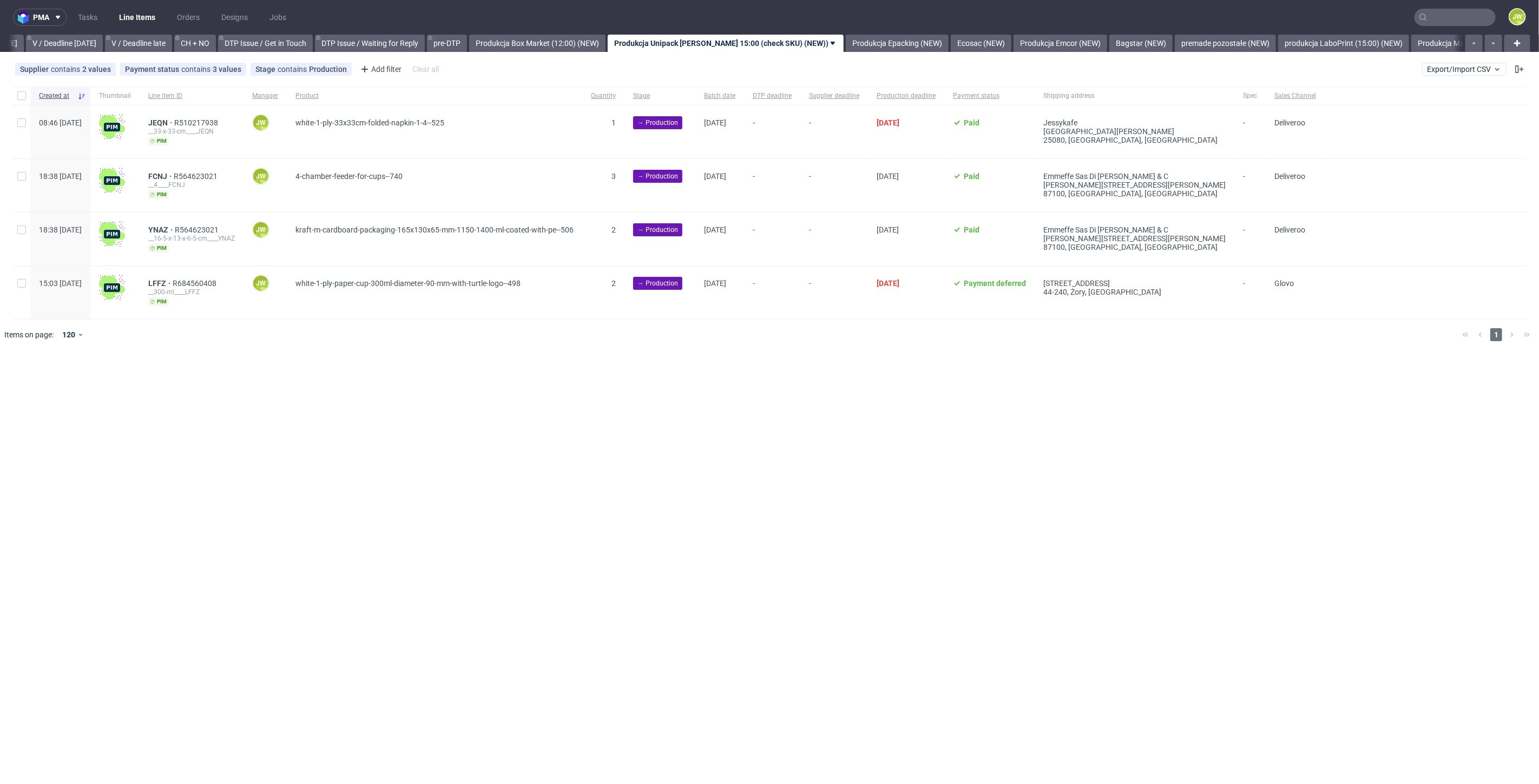
click at [1448, 7] on nav "pma Tasks Line Items Orders Designs Jobs JW" at bounding box center [770, 17] width 1539 height 35
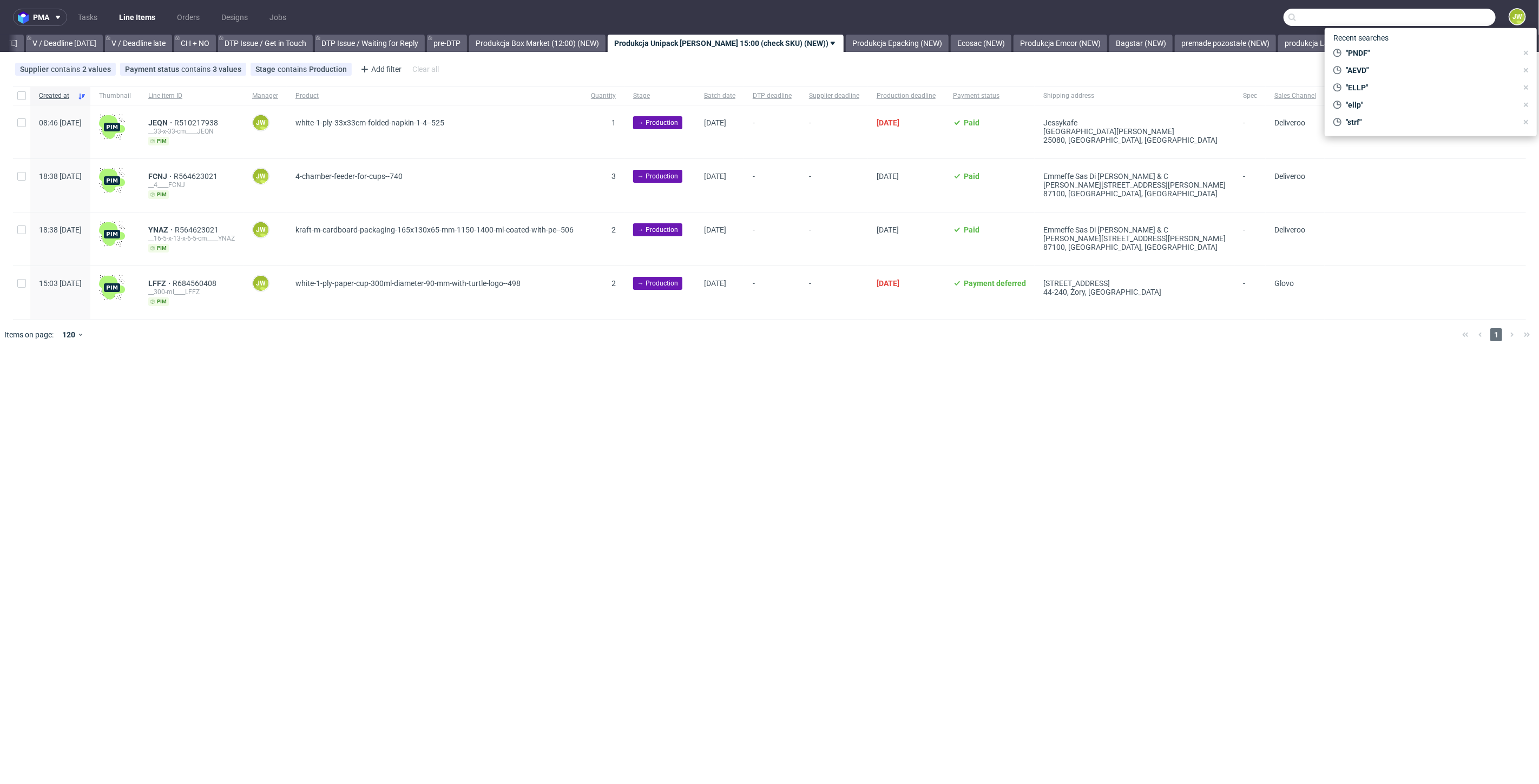
click at [1448, 14] on input "text" at bounding box center [1389, 17] width 212 height 17
paste input "ELLP"
type input "ELLP"
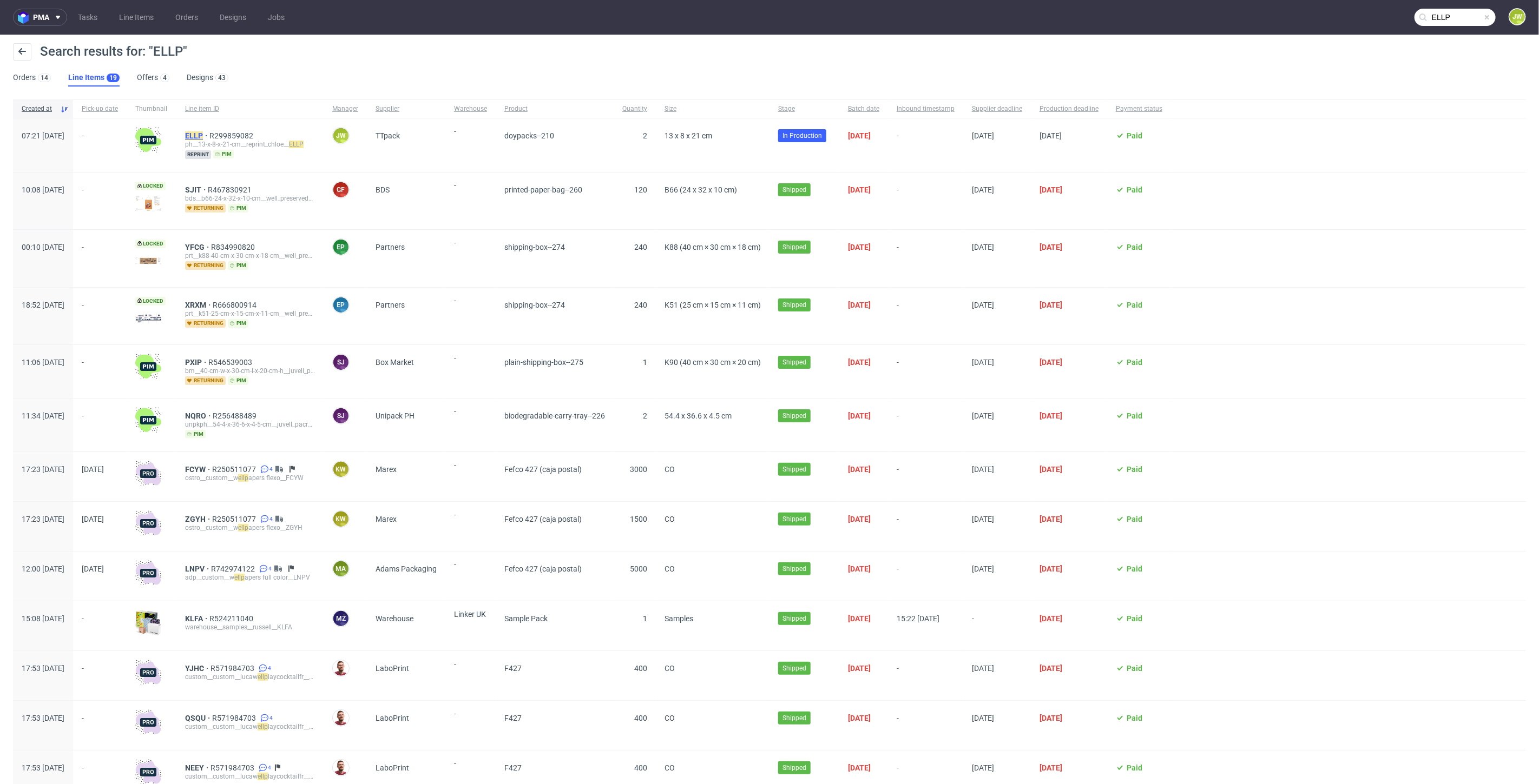
click at [210, 139] on span "ELLP" at bounding box center [197, 136] width 24 height 8
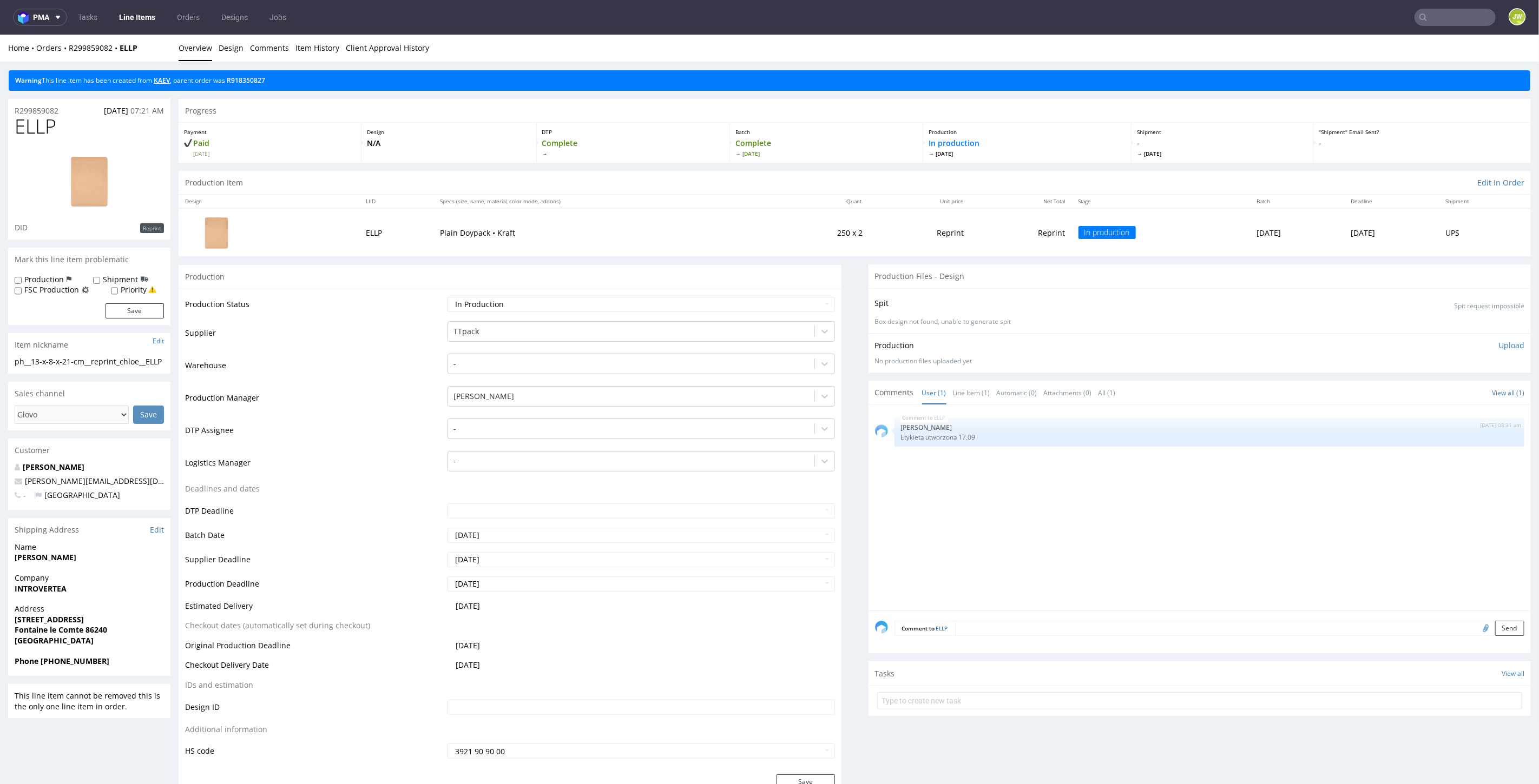
click at [162, 82] on link "KAEV" at bounding box center [161, 79] width 16 height 9
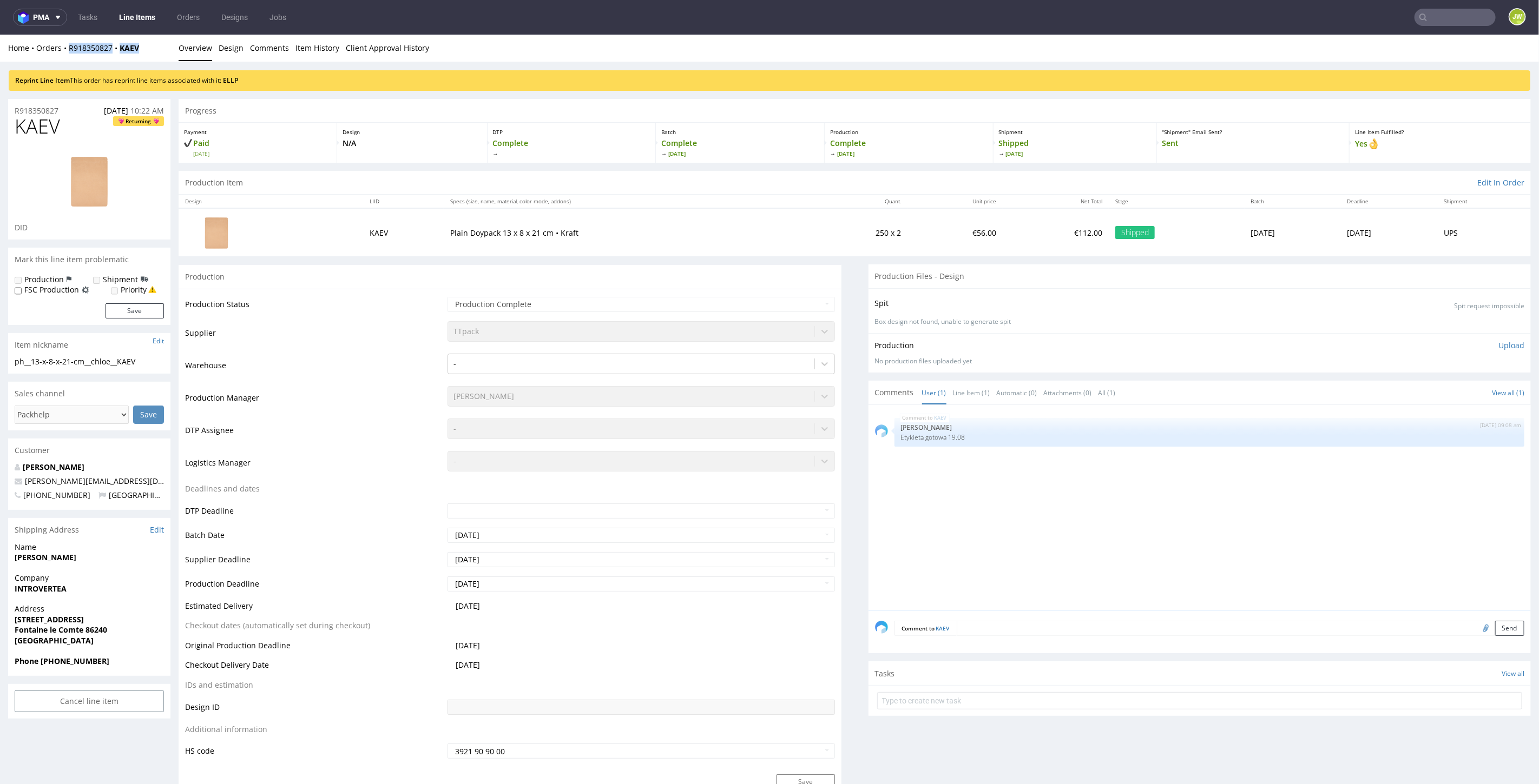
drag, startPoint x: 156, startPoint y: 48, endPoint x: 69, endPoint y: 56, distance: 87.4
click at [69, 56] on div "Home Orders R918350827 KAEV Overview Design Comments Item History Client Approv…" at bounding box center [770, 47] width 1539 height 27
copy div "R918350827 KAEV"
click at [227, 81] on link "ELLP" at bounding box center [230, 79] width 15 height 9
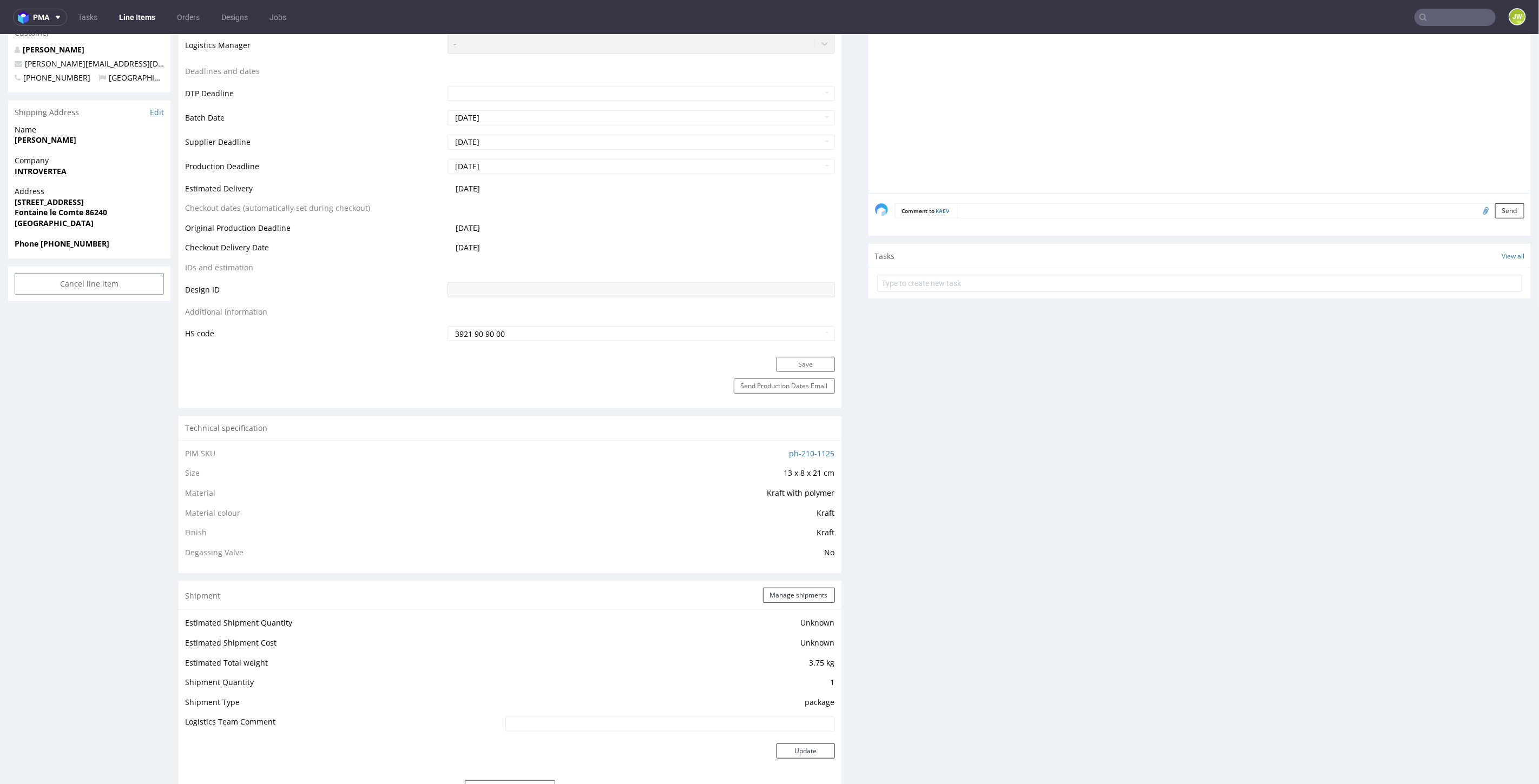
scroll to position [420, 0]
drag, startPoint x: 15, startPoint y: 406, endPoint x: 28, endPoint y: 402, distance: 13.6
click at [15, 406] on div "R918350827 18.08.2025 10:22 AM KAEV Returning DID Mark this line item problemat…" at bounding box center [90, 617] width 163 height 1879
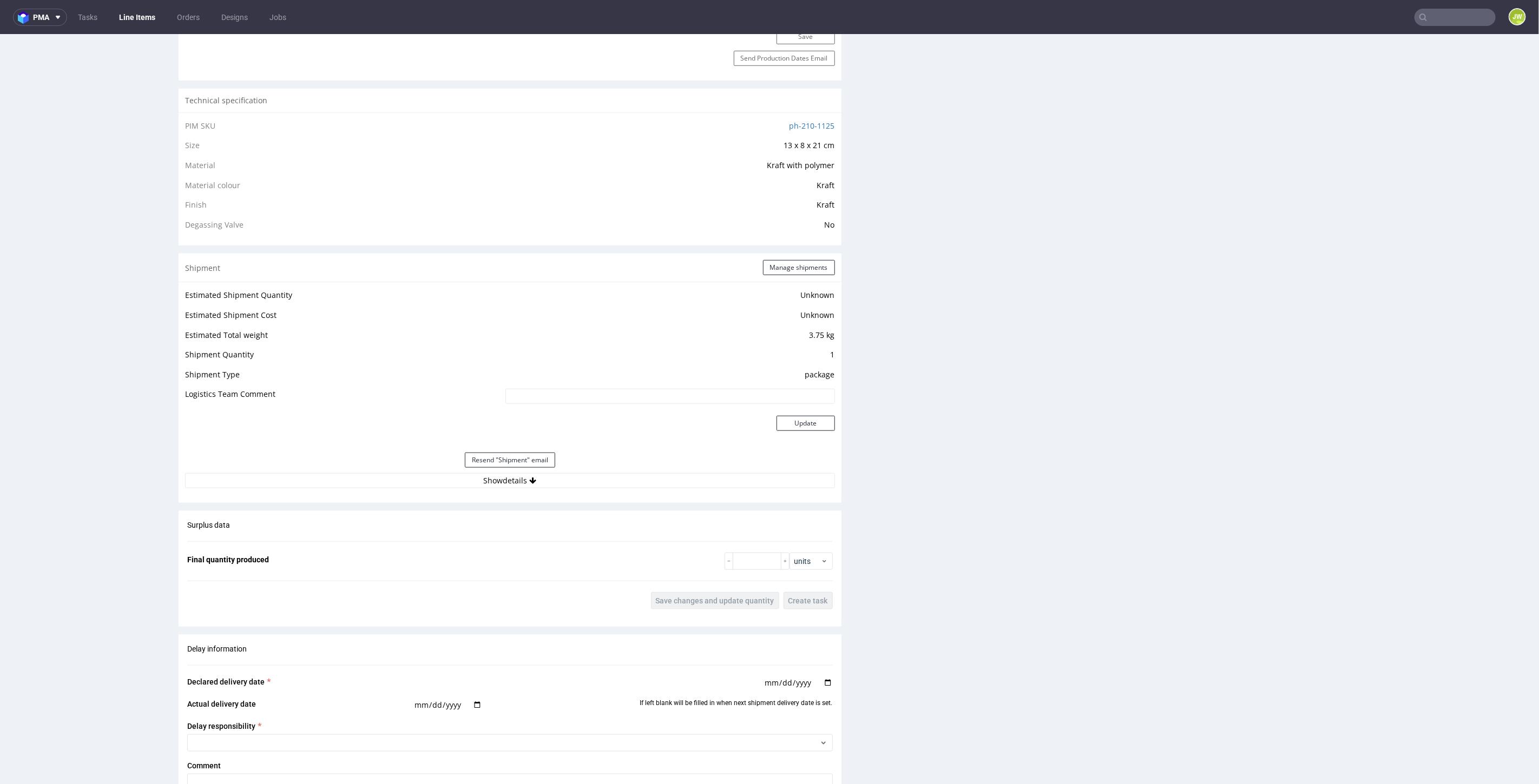
scroll to position [661, 0]
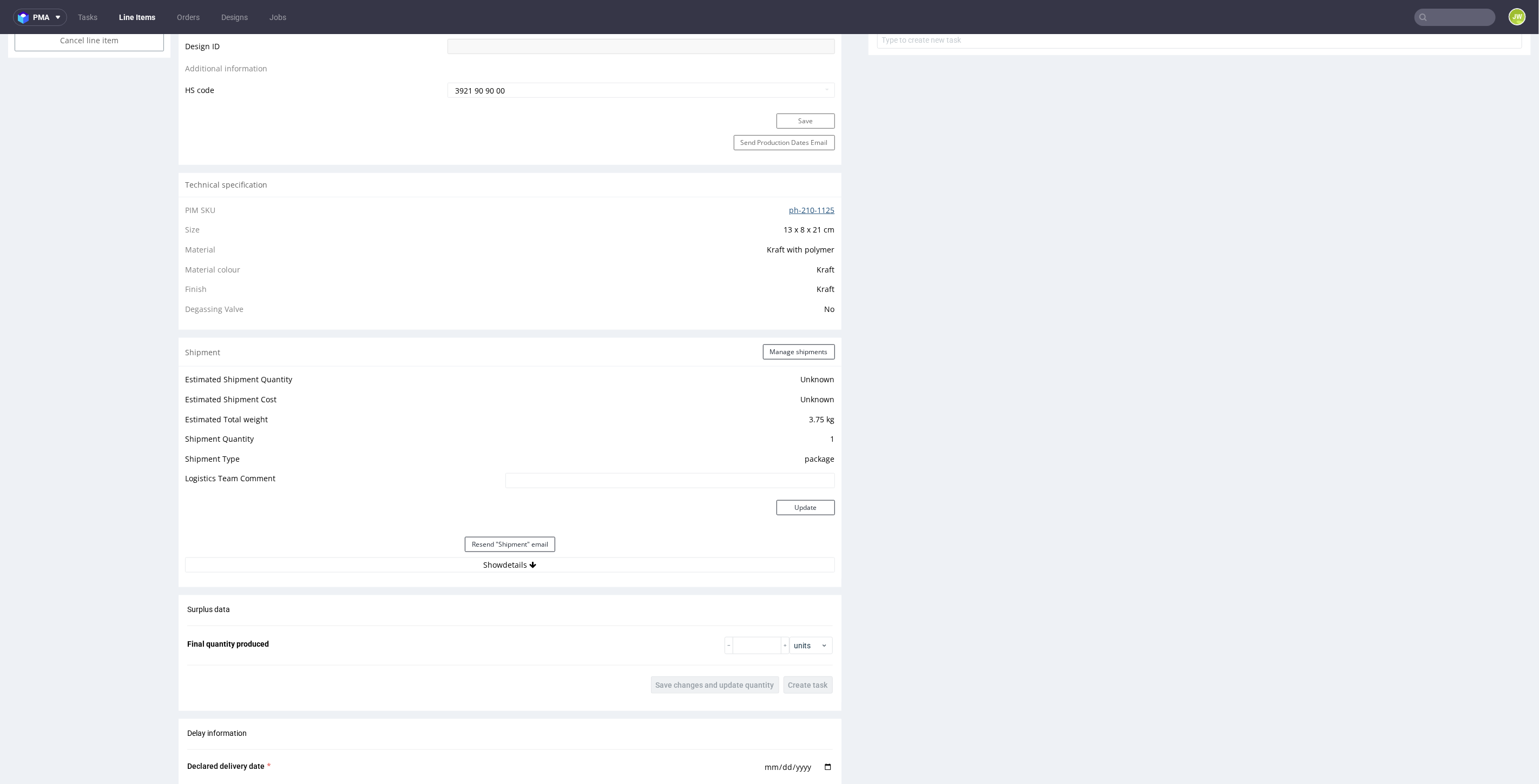
click at [794, 211] on link "ph-210-1125" at bounding box center [813, 209] width 45 height 10
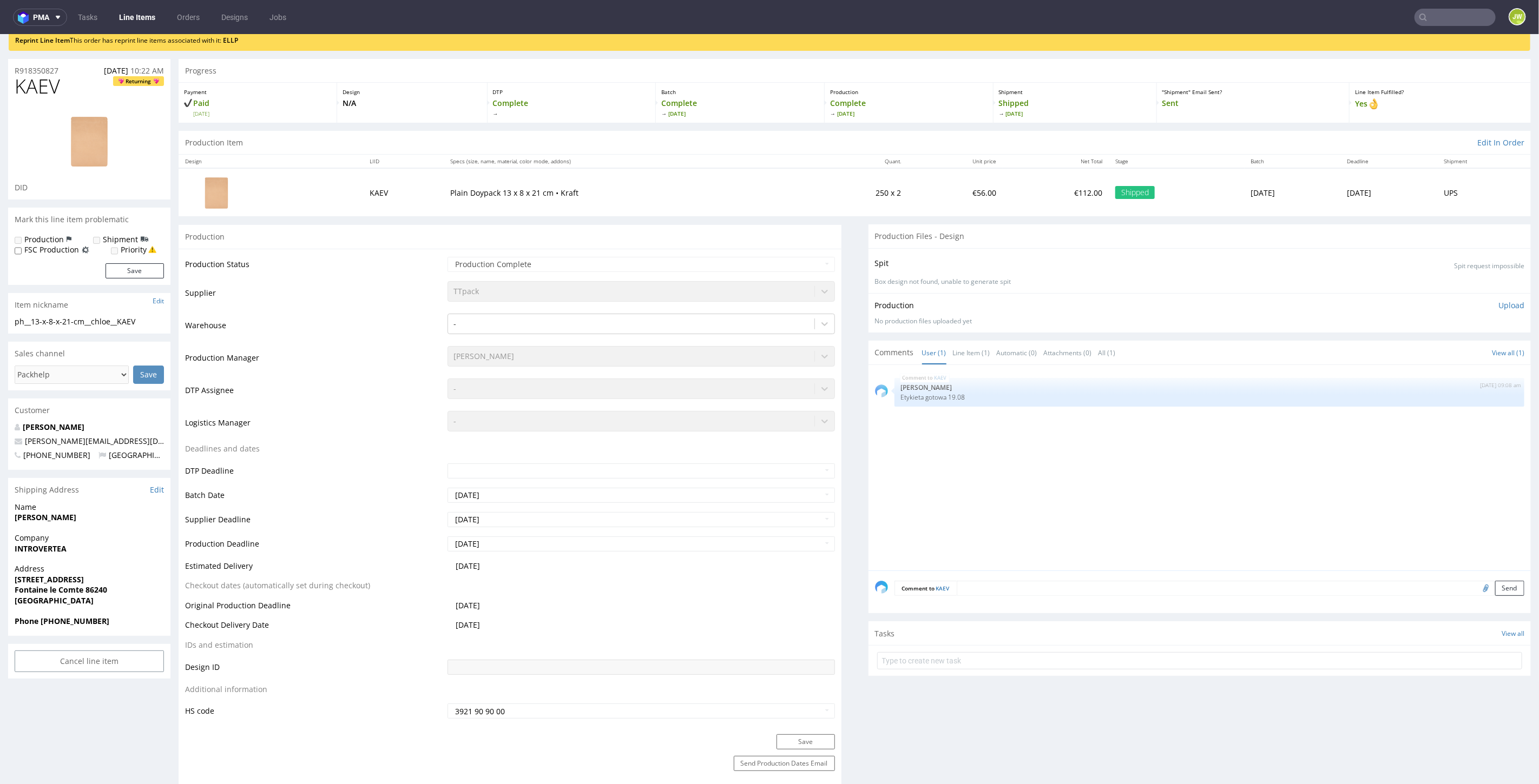
scroll to position [0, 0]
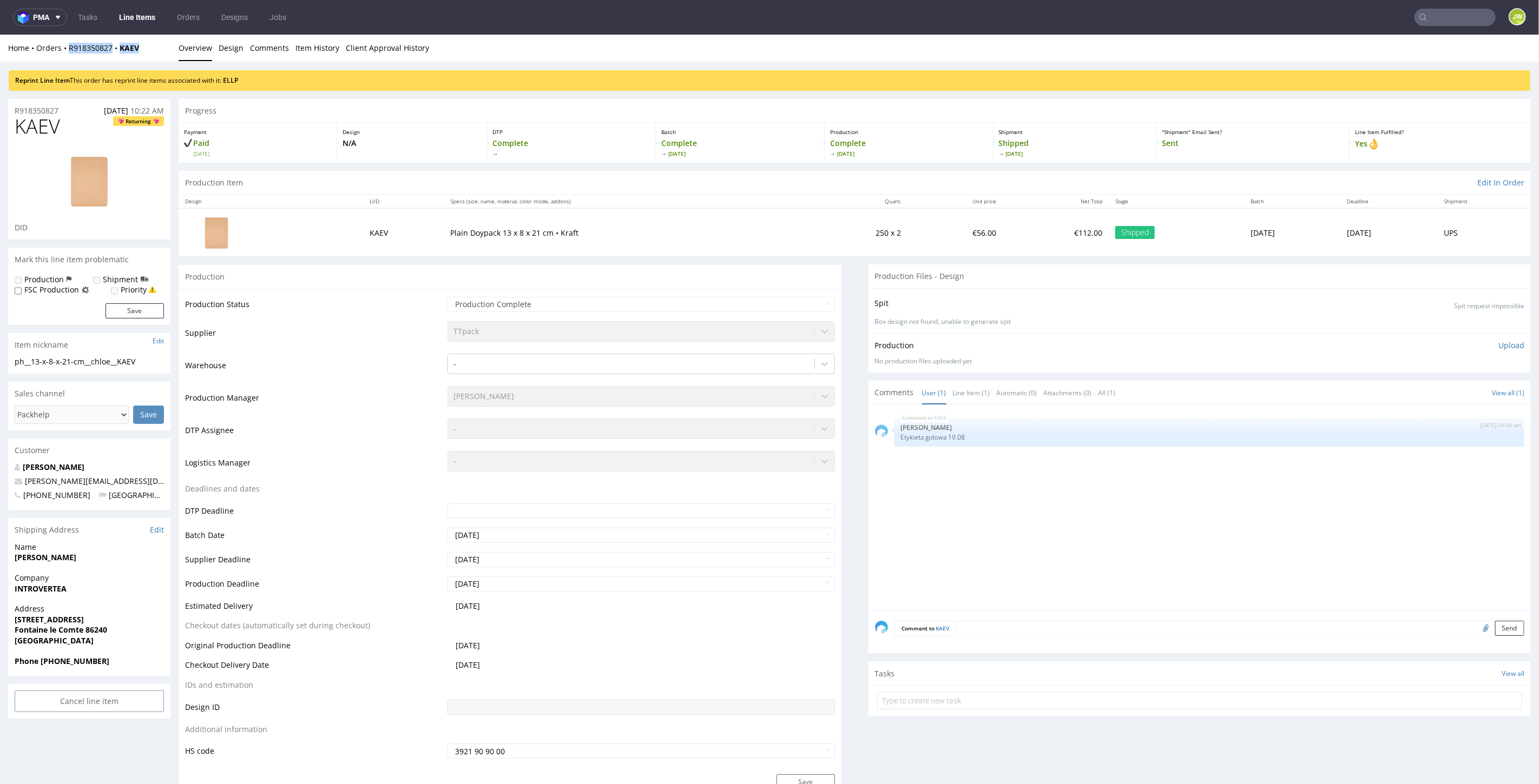
drag, startPoint x: 145, startPoint y: 45, endPoint x: 65, endPoint y: 57, distance: 80.9
click at [65, 57] on div "Home Orders R918350827 KAEV Overview Design Comments Item History Client Approv…" at bounding box center [770, 47] width 1539 height 27
copy div "R918350827 KAEV"
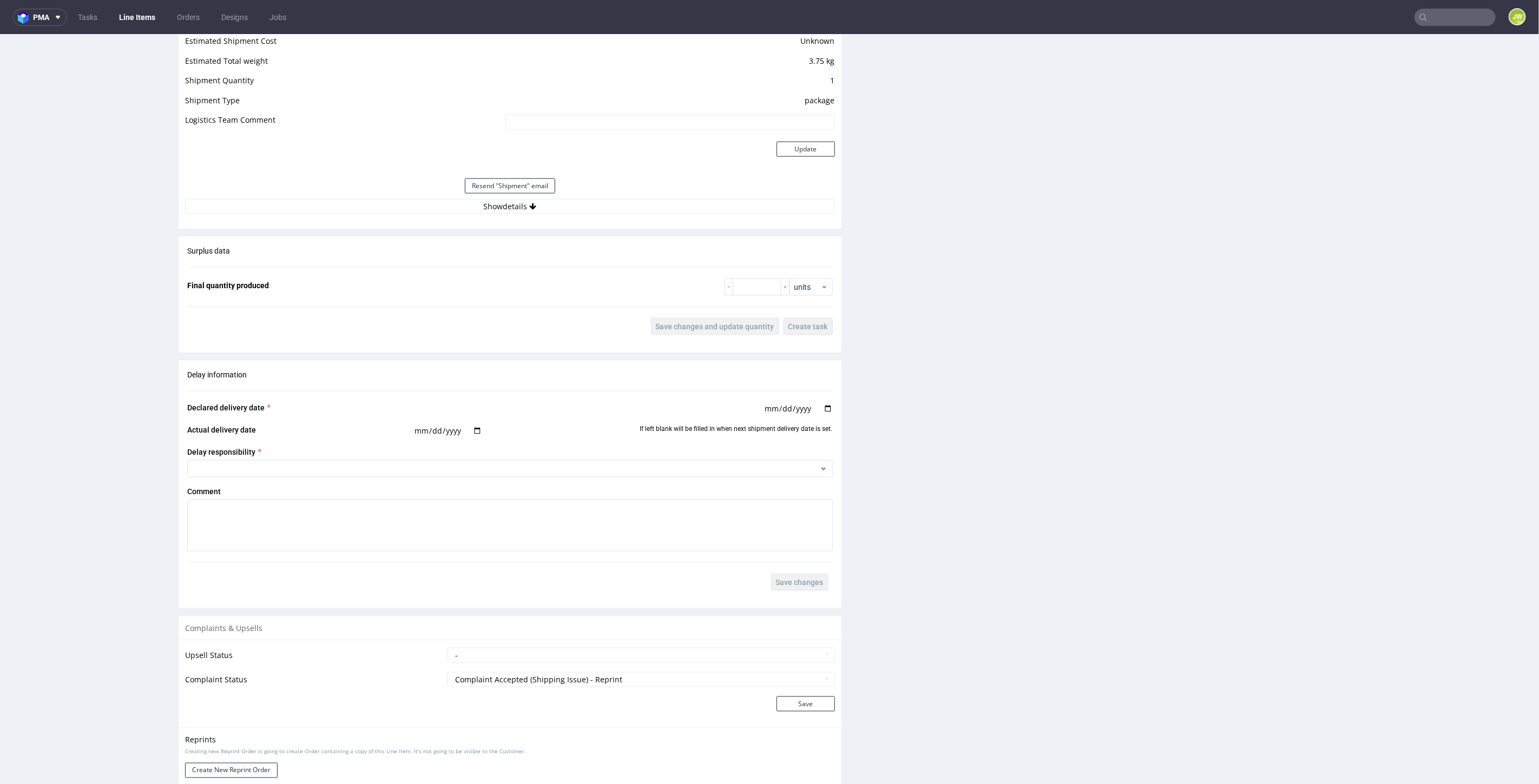
scroll to position [1021, 0]
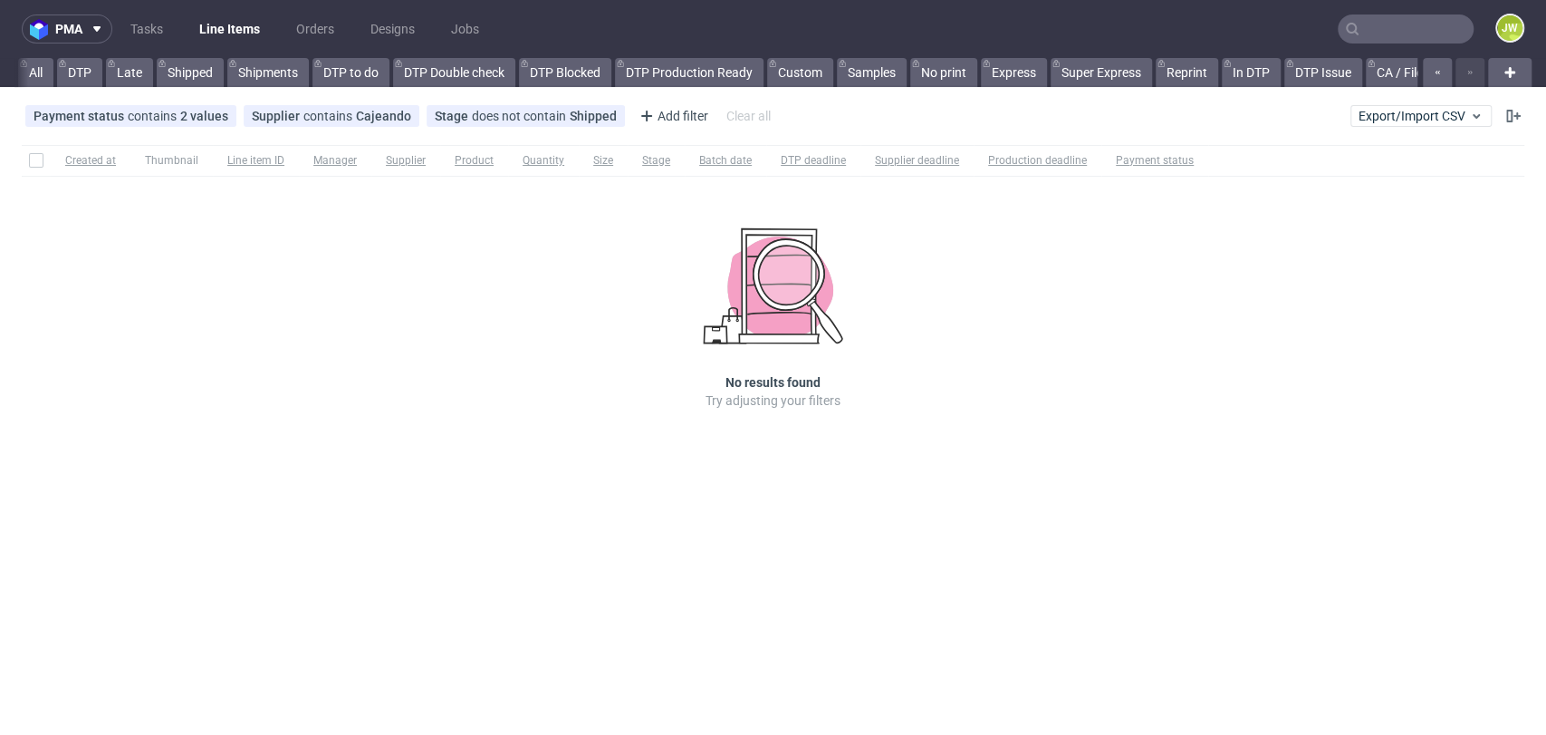
scroll to position [0, 5040]
click at [434, 465] on div "Created at Thumbnail Line item ID Manager Supplier Product Quantity Size Stage …" at bounding box center [773, 303] width 1546 height 330
click at [1441, 155] on div at bounding box center [1366, 160] width 316 height 31
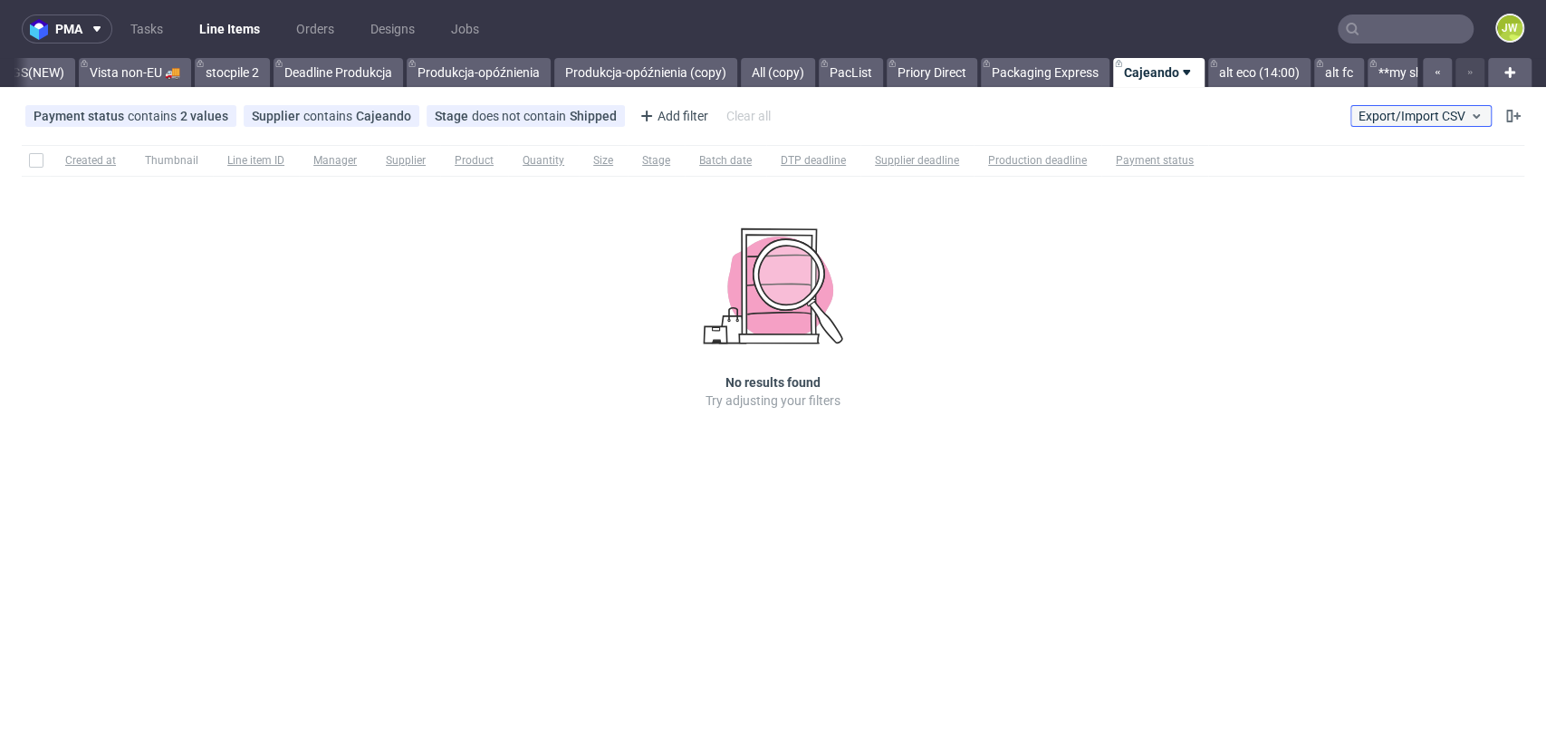
click at [1425, 123] on button "Export/Import CSV" at bounding box center [1420, 116] width 141 height 22
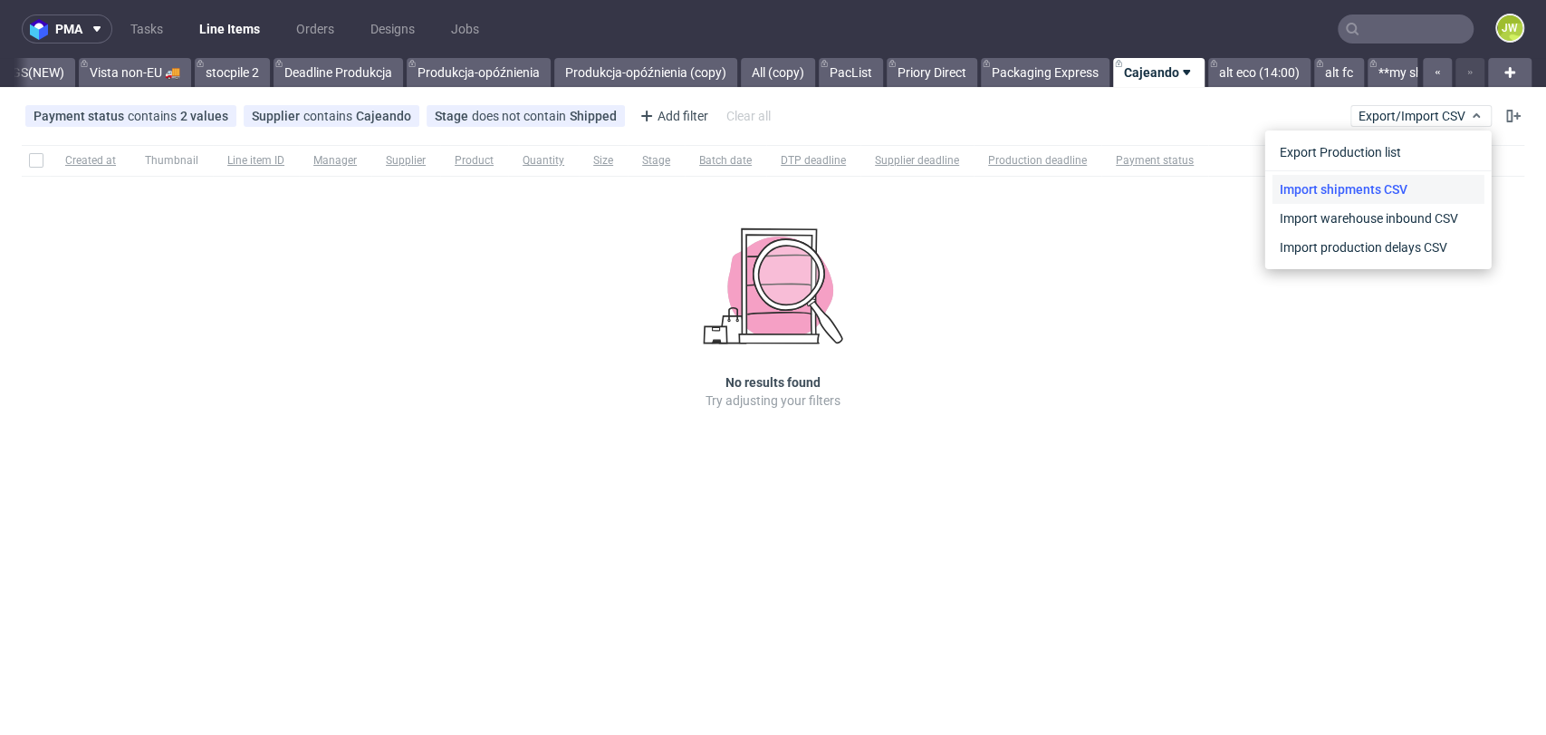
click at [1366, 187] on link "Import shipments CSV" at bounding box center [1379, 189] width 212 height 29
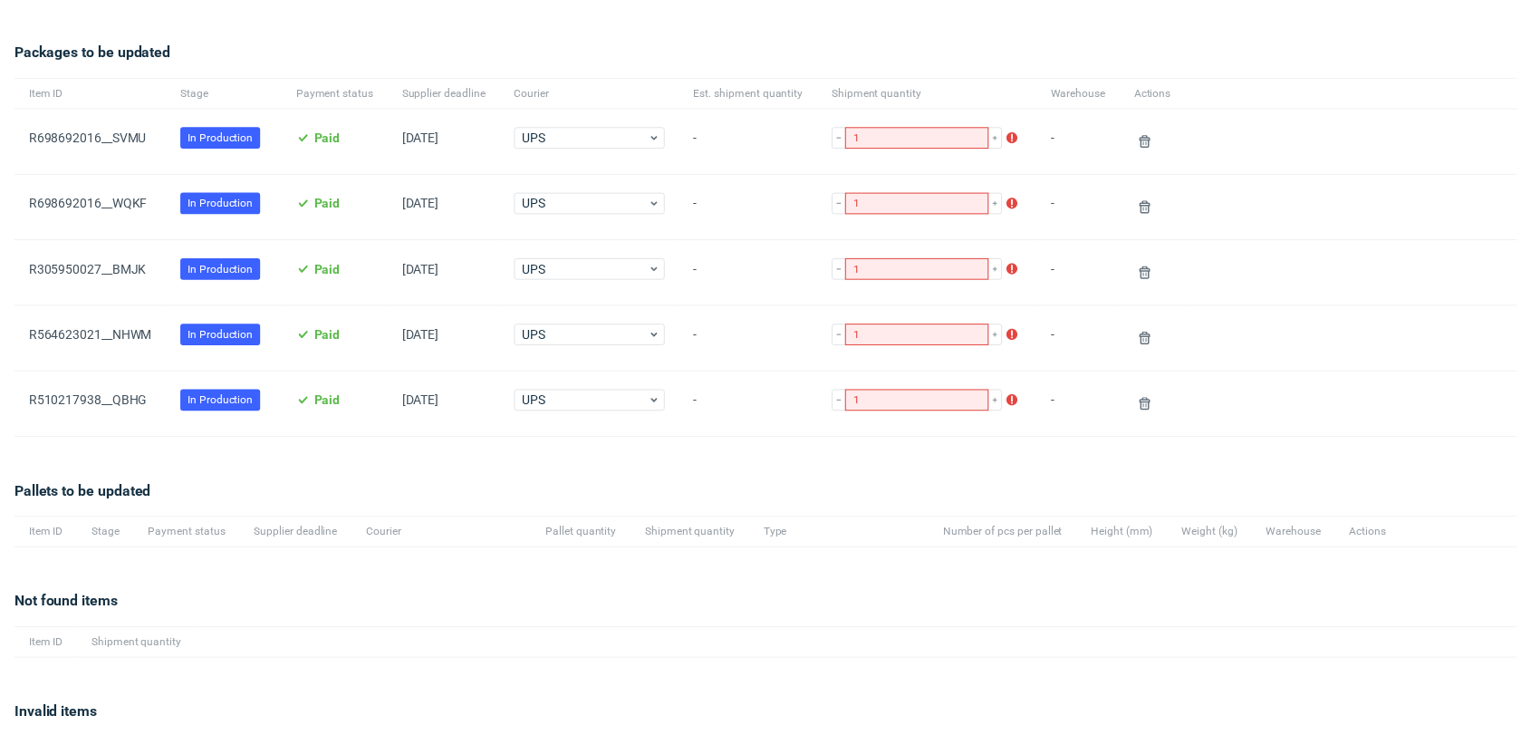
scroll to position [226, 0]
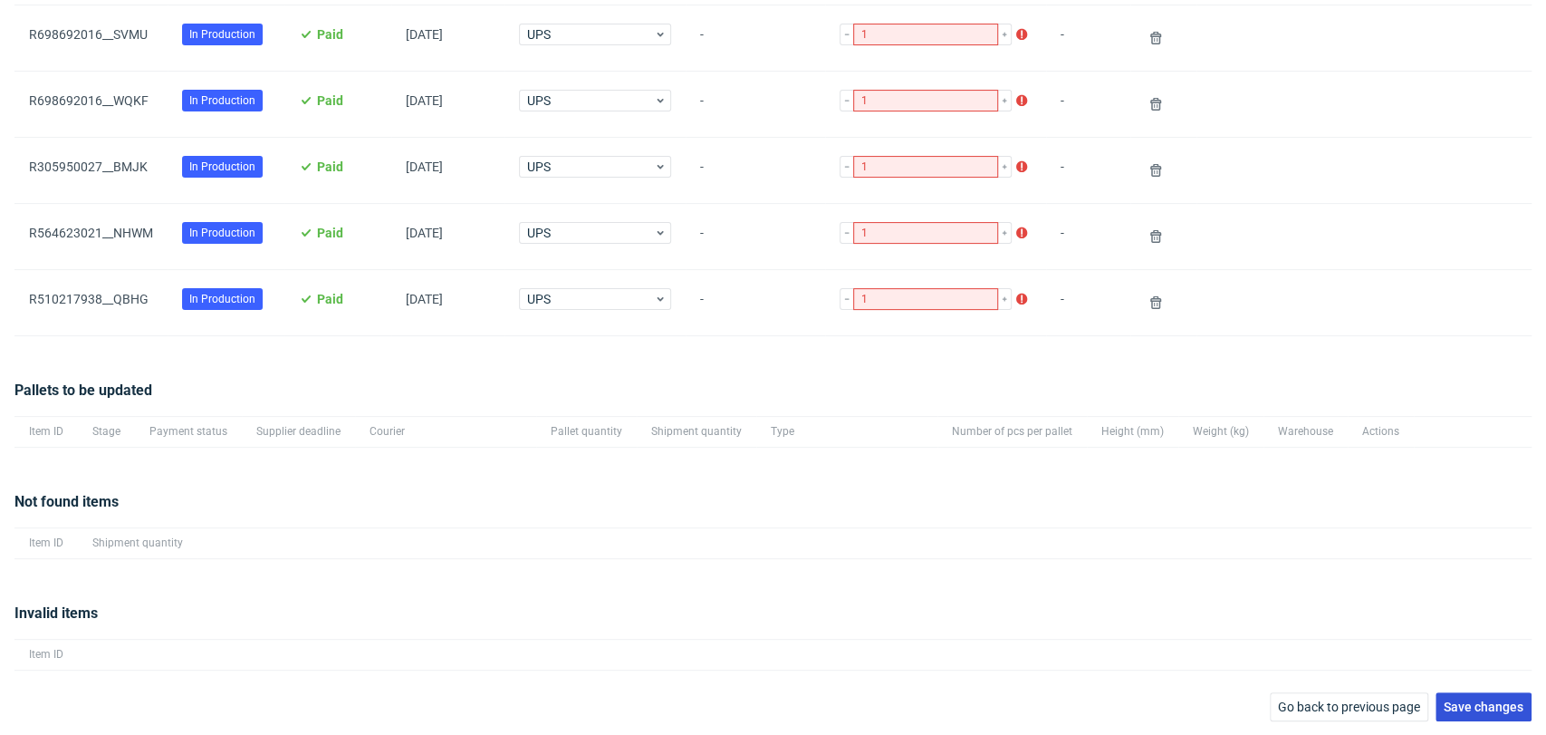
click at [1454, 713] on button "Save changes" at bounding box center [1484, 706] width 96 height 29
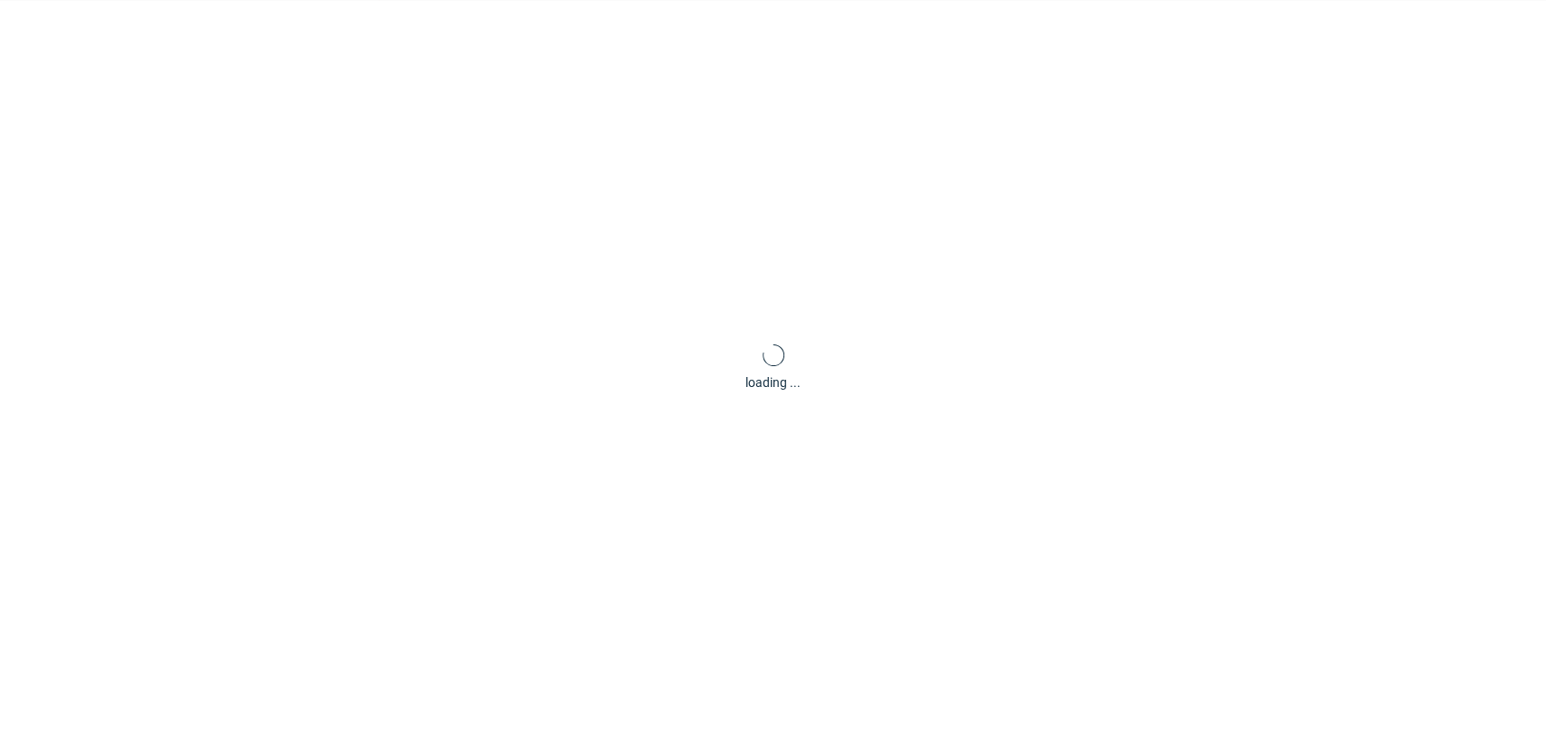
scroll to position [87, 0]
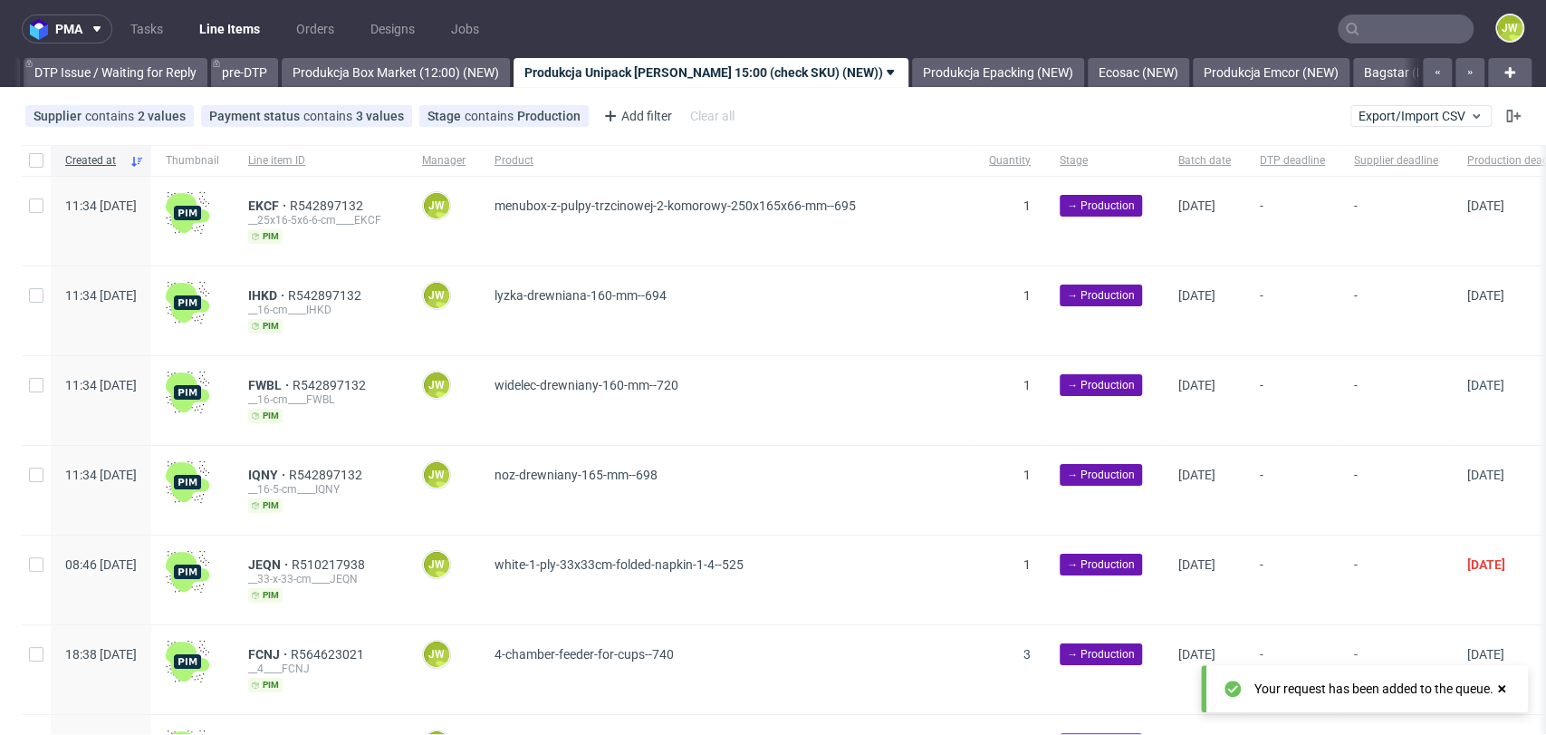
scroll to position [0, 2857]
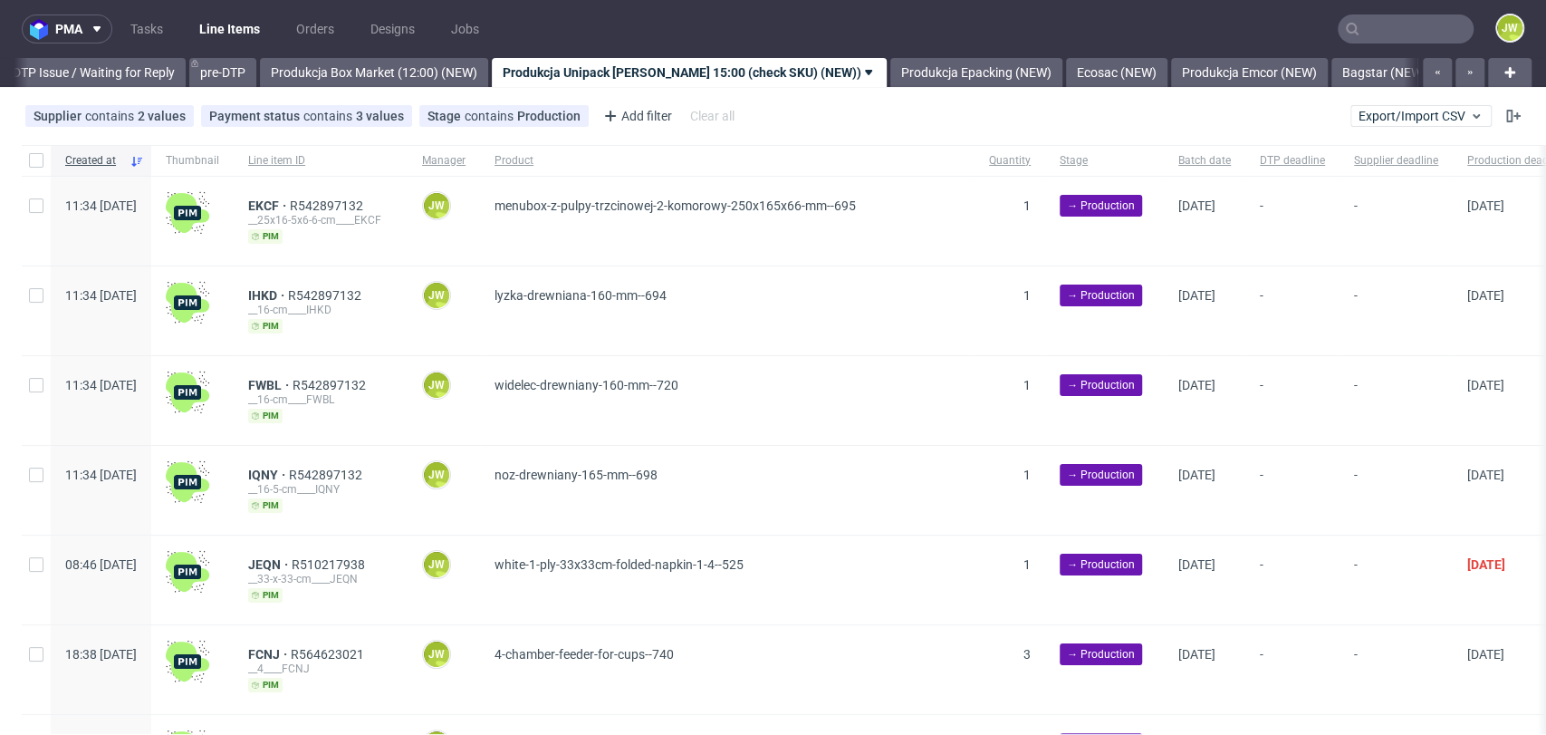
click at [0, 284] on div "Created at Thumbnail Line item ID Manager Product Quantity Stage Batch date DTP…" at bounding box center [773, 519] width 1546 height 749
click at [1415, 47] on nav "pma Tasks Line Items Orders Designs Jobs JW" at bounding box center [773, 29] width 1546 height 58
click at [1399, 17] on input "text" at bounding box center [1406, 28] width 136 height 29
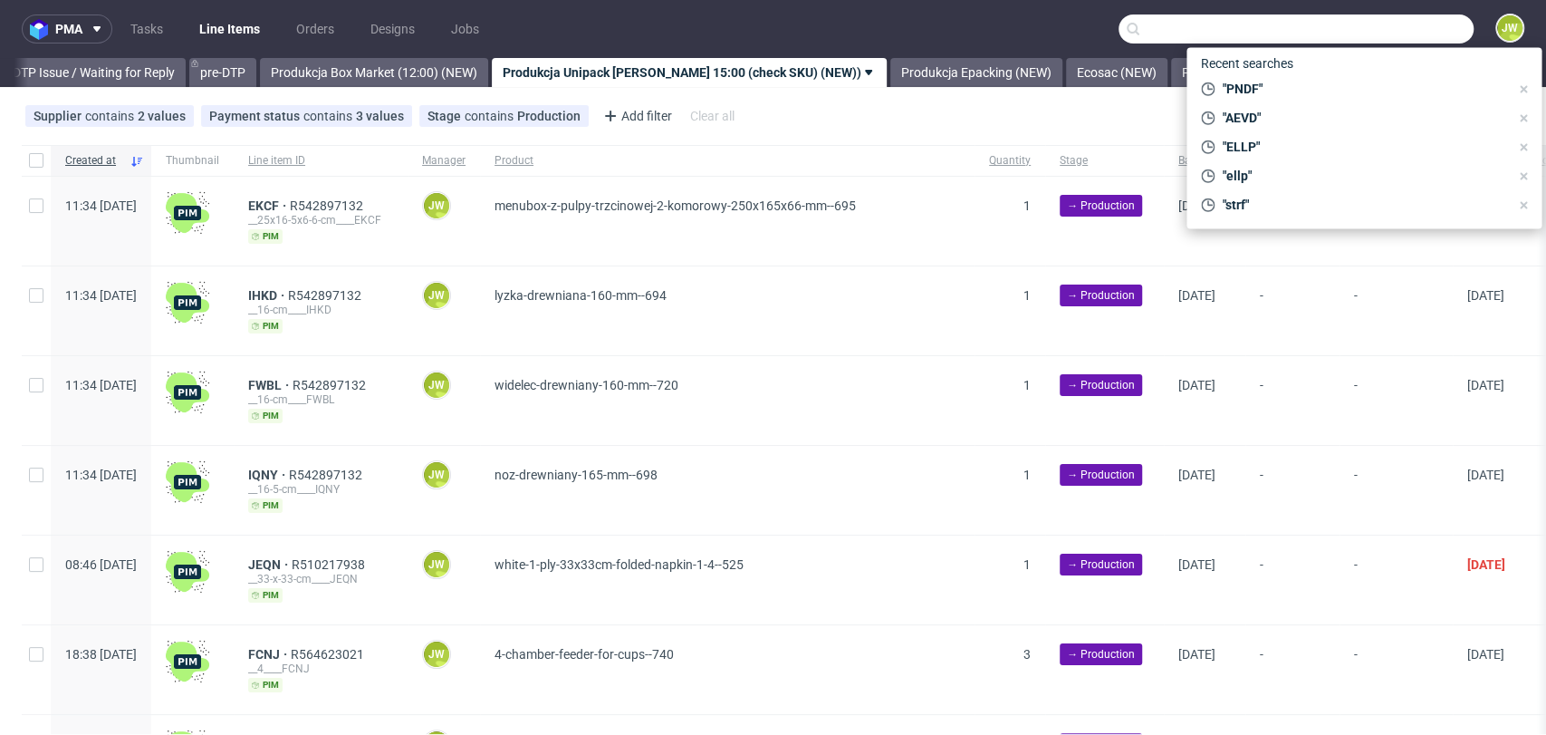
paste input "PMGK"
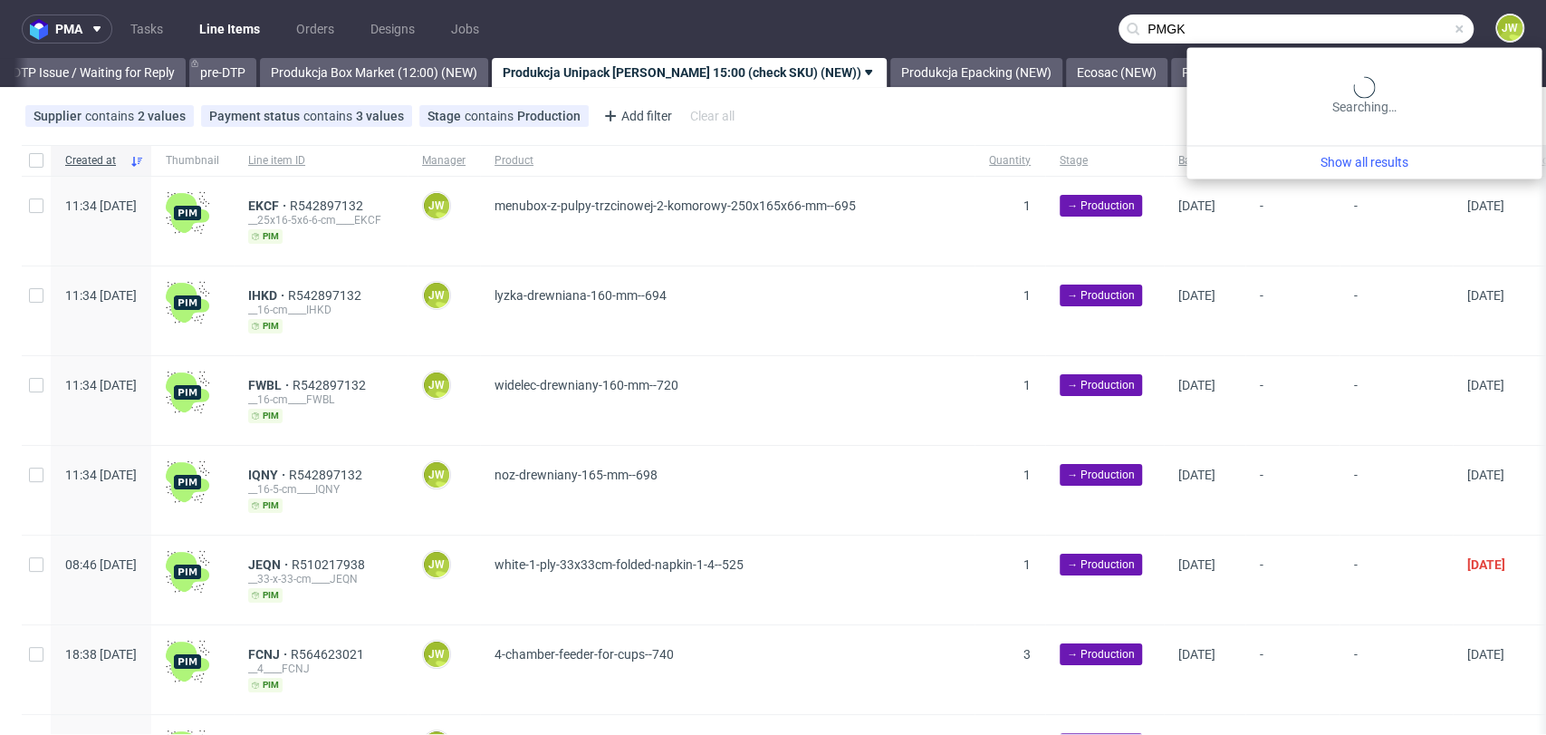
type input "PMGK"
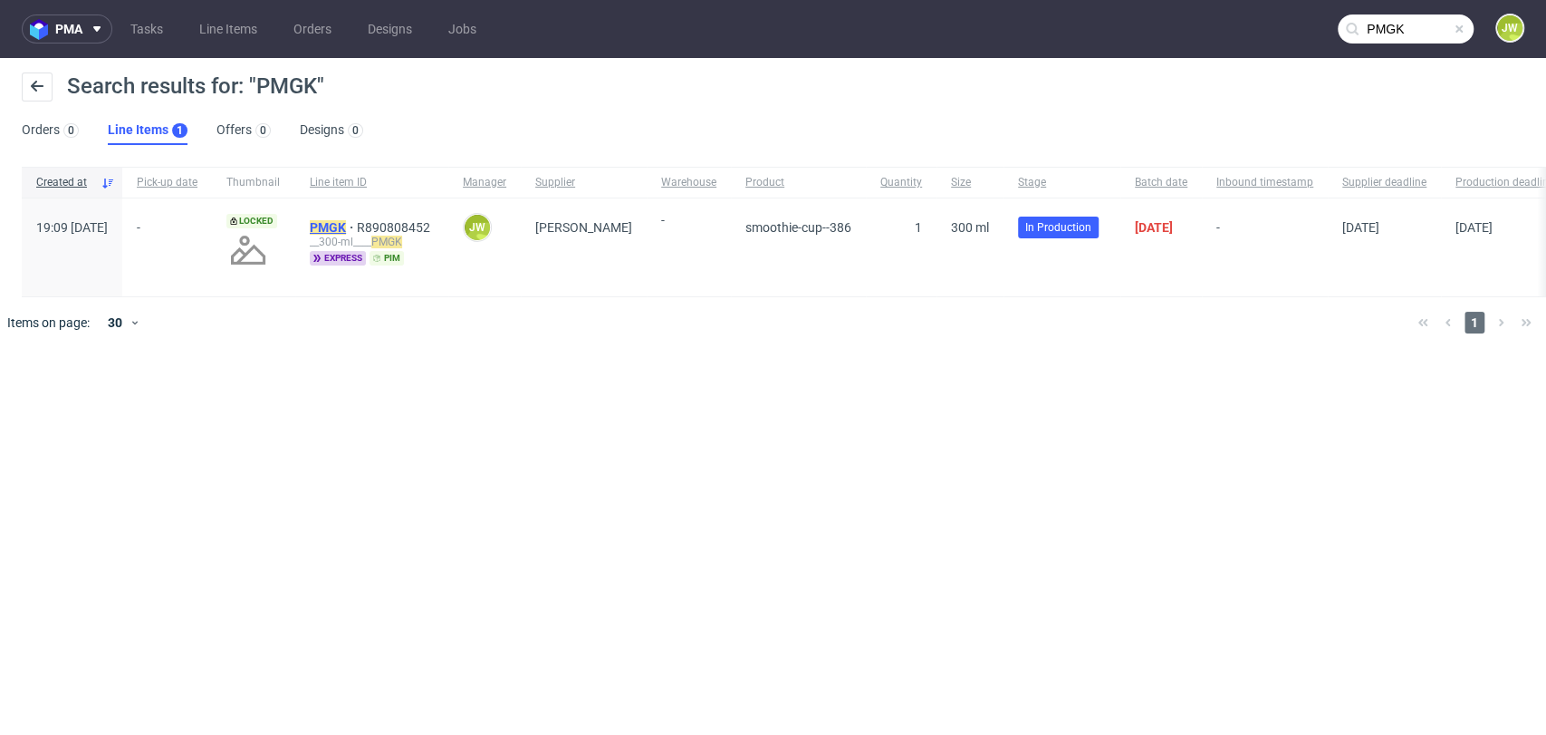
click at [346, 222] on mark "PMGK" at bounding box center [328, 227] width 36 height 14
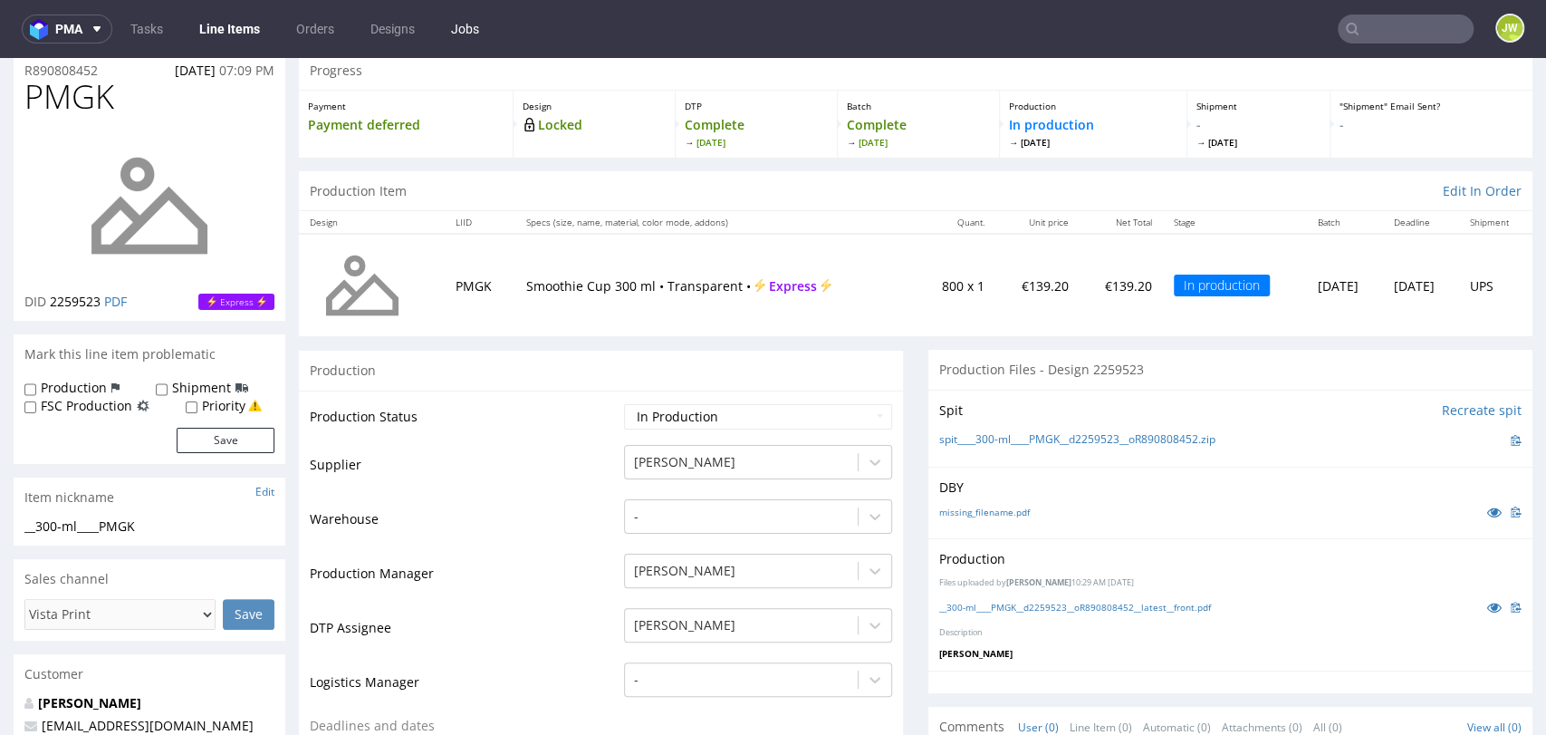
scroll to position [101, 0]
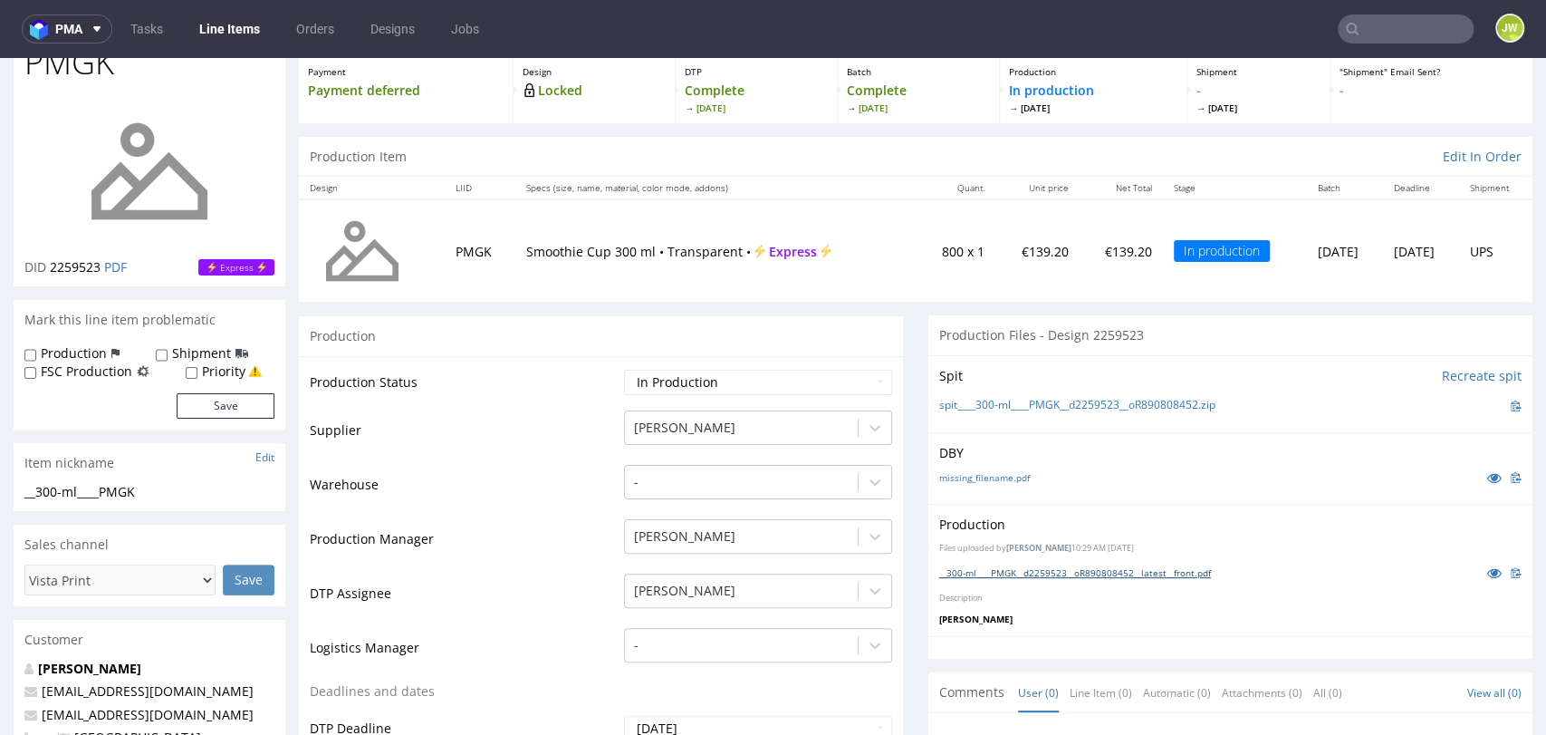
click at [961, 575] on link "__300-ml____PMGK__d2259523__oR890808452__latest__front.pdf" at bounding box center [1075, 572] width 272 height 13
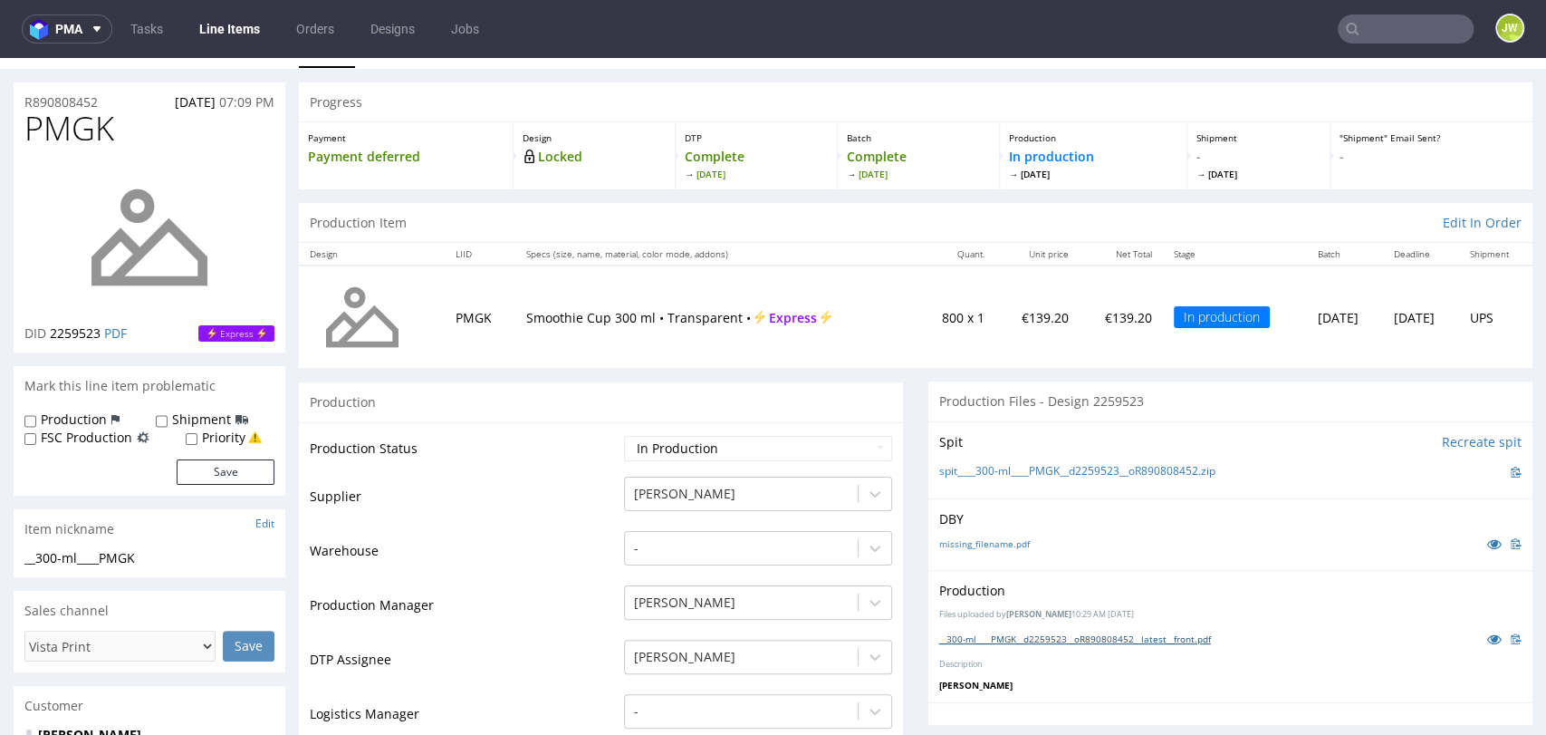
scroll to position [0, 0]
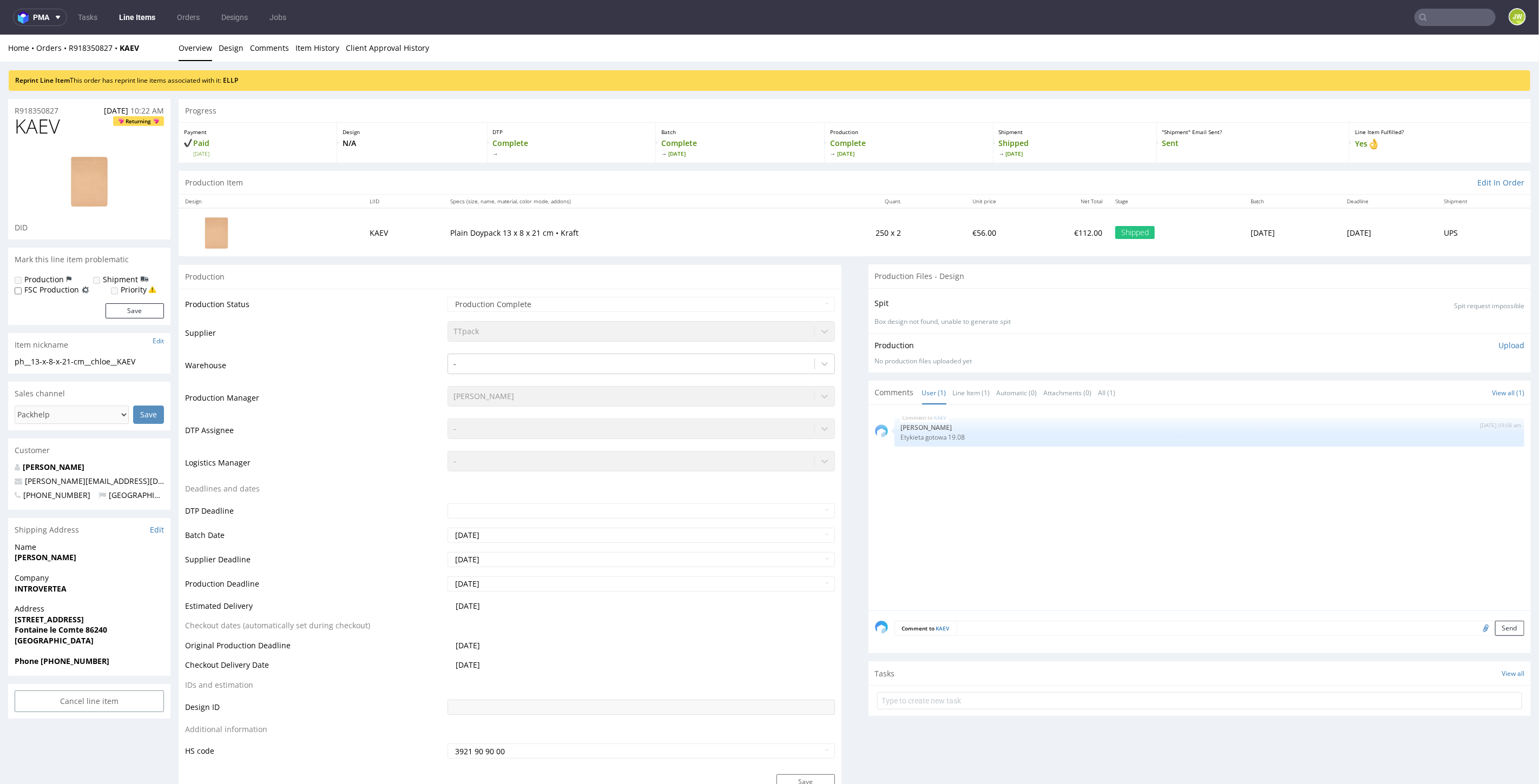
click at [240, 74] on div "Reprint Line Item This order has reprint line items associated with it: ELLP" at bounding box center [769, 80] width 1522 height 20
click at [233, 79] on link "ELLP" at bounding box center [230, 79] width 15 height 9
click at [229, 78] on link "ELLP" at bounding box center [230, 79] width 15 height 9
click at [232, 76] on link "ELLP" at bounding box center [230, 79] width 15 height 9
click at [238, 77] on link "ELLP" at bounding box center [230, 79] width 15 height 9
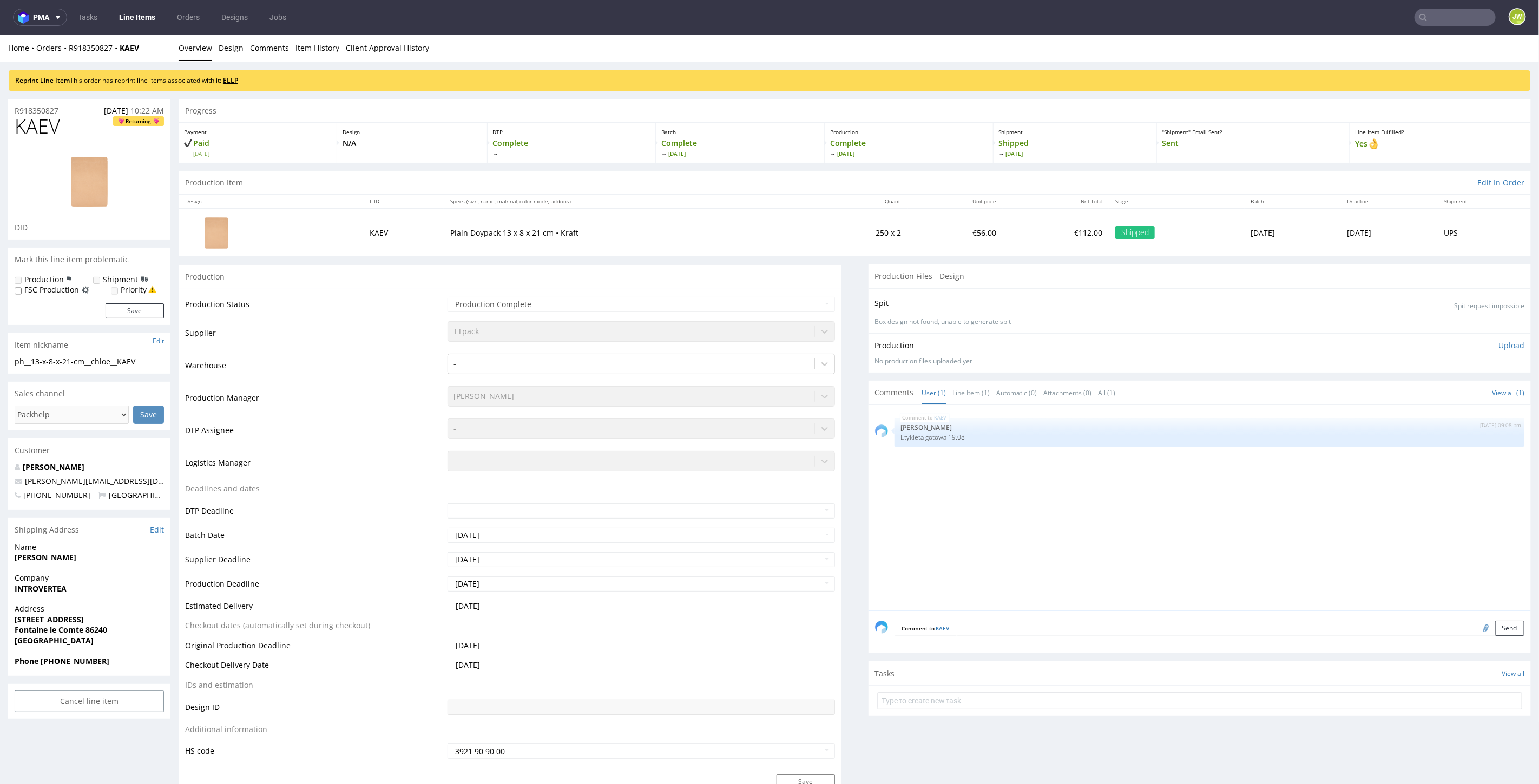
click at [234, 78] on link "ELLP" at bounding box center [230, 79] width 15 height 9
click at [233, 78] on link "ELLP" at bounding box center [230, 79] width 15 height 9
click at [232, 78] on link "ELLP" at bounding box center [230, 79] width 15 height 9
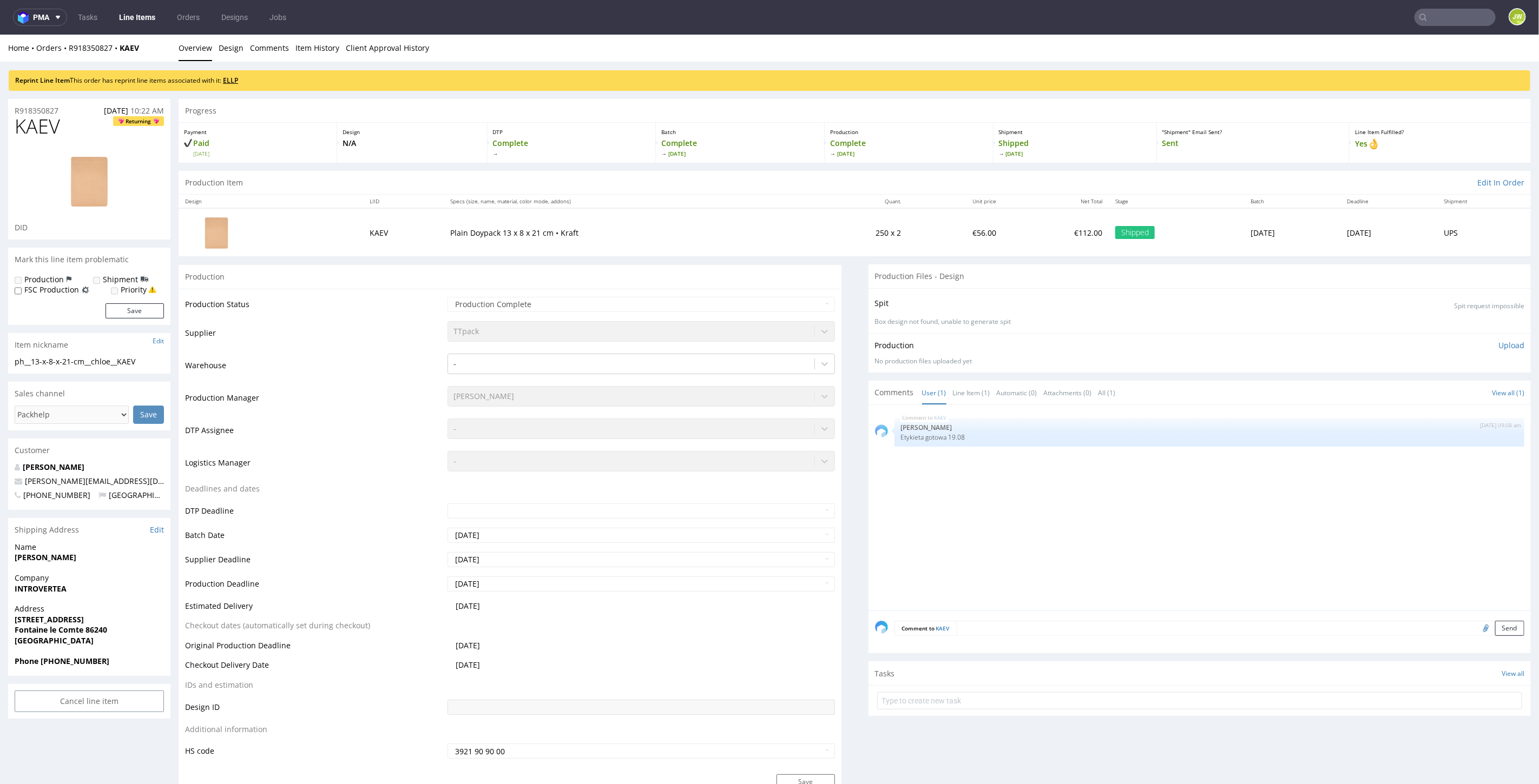
click at [232, 78] on link "ELLP" at bounding box center [230, 79] width 15 height 9
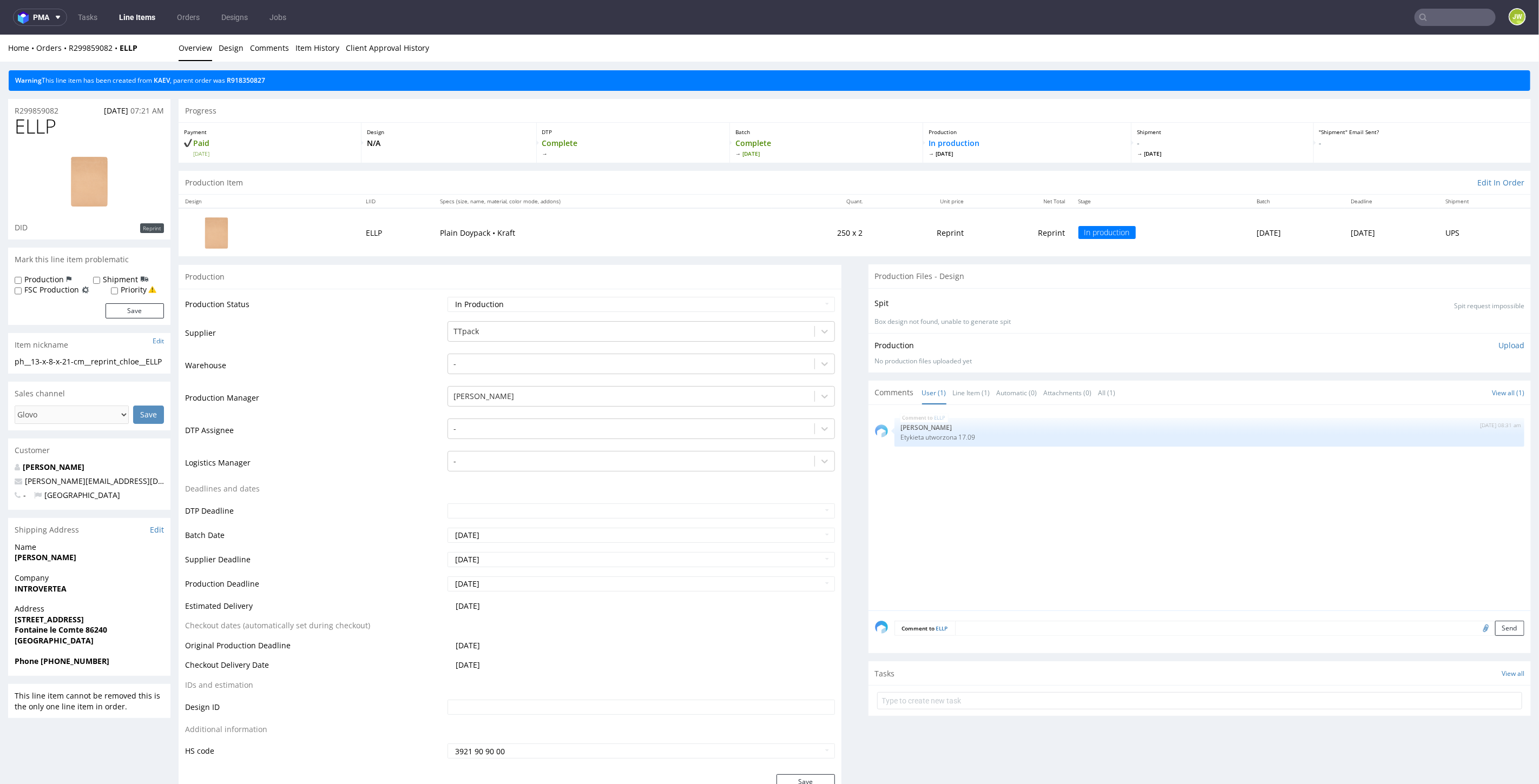
click at [85, 184] on img at bounding box center [89, 180] width 87 height 66
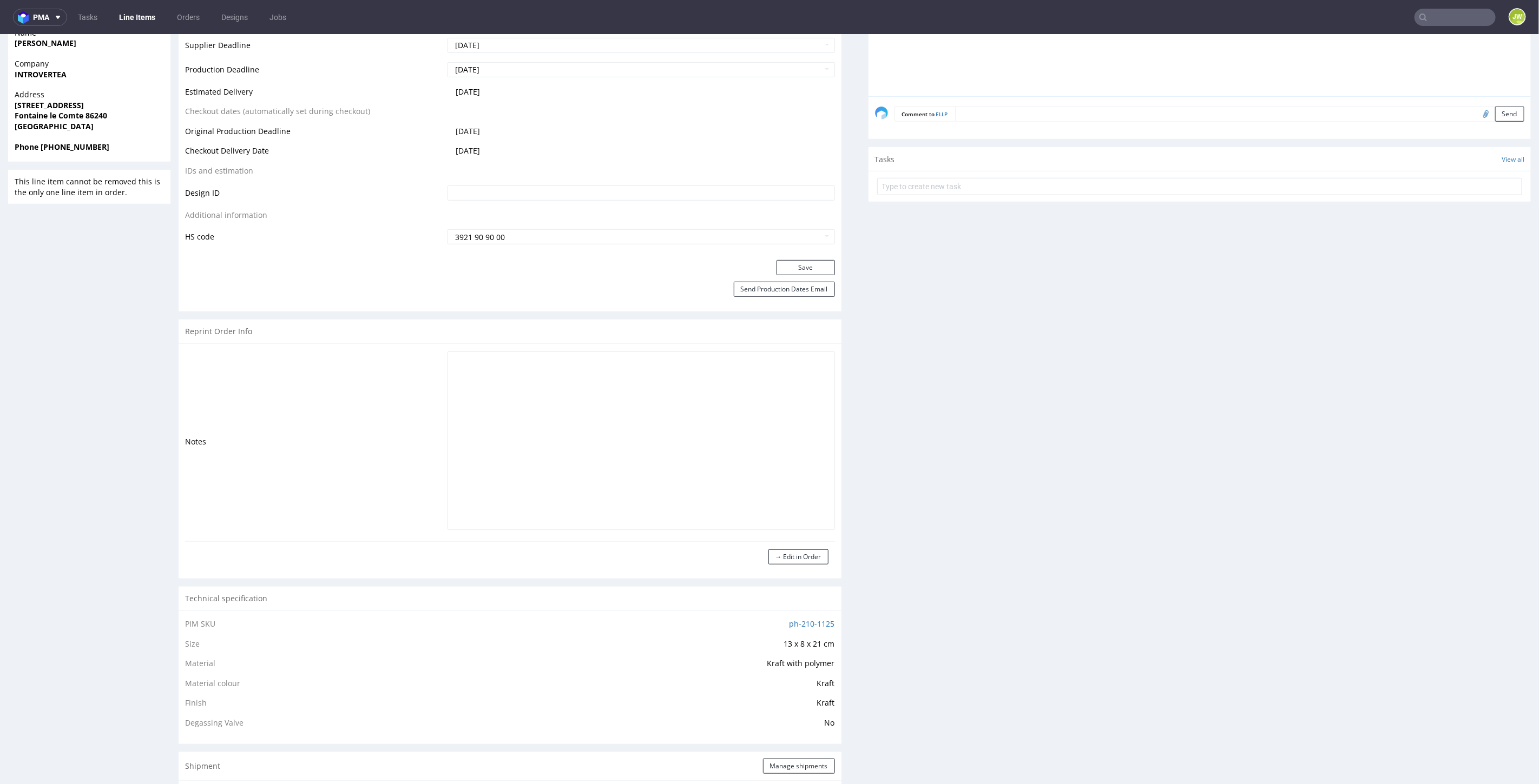
scroll to position [661, 0]
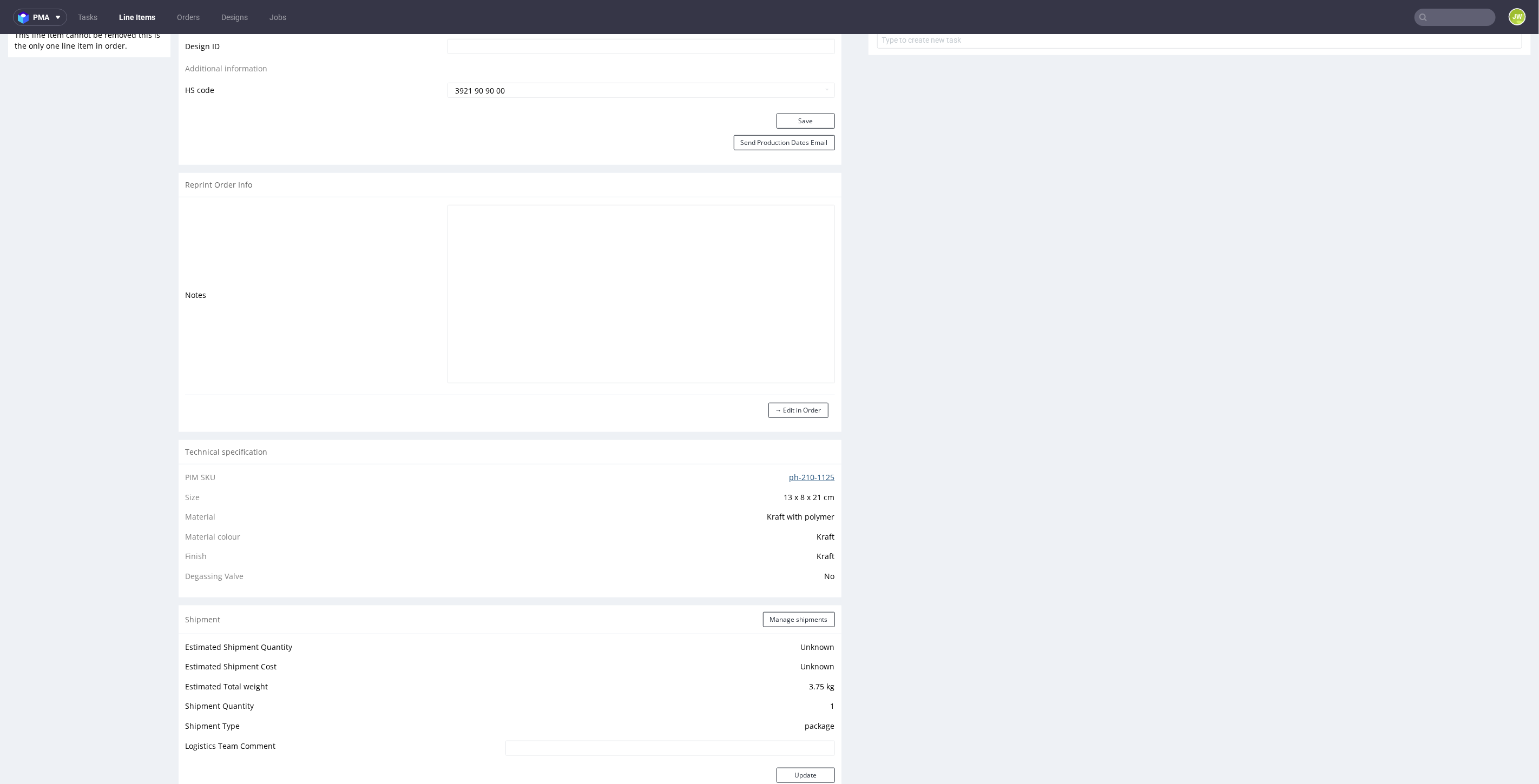
click at [811, 476] on link "ph-210-1125" at bounding box center [813, 476] width 45 height 10
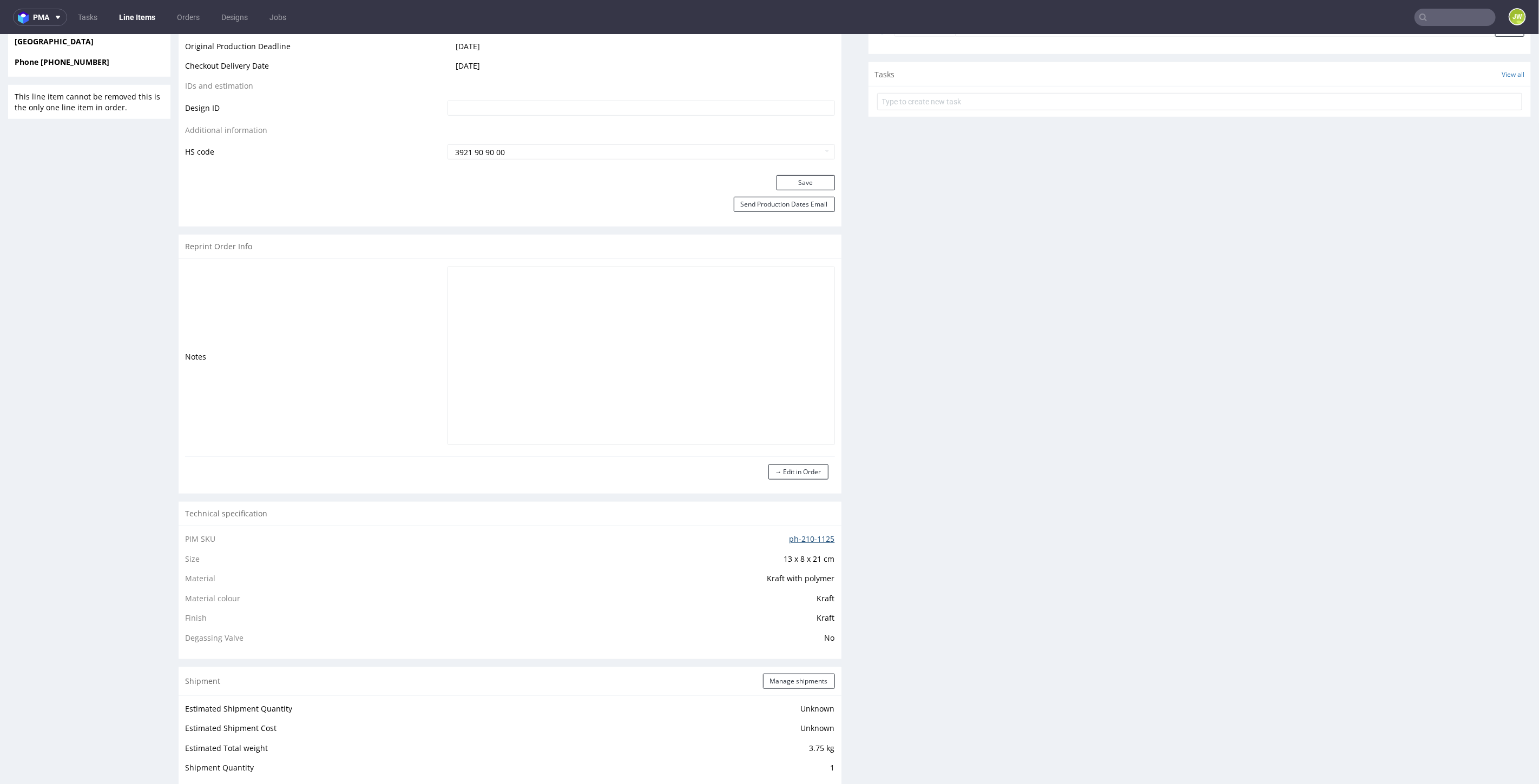
scroll to position [541, 0]
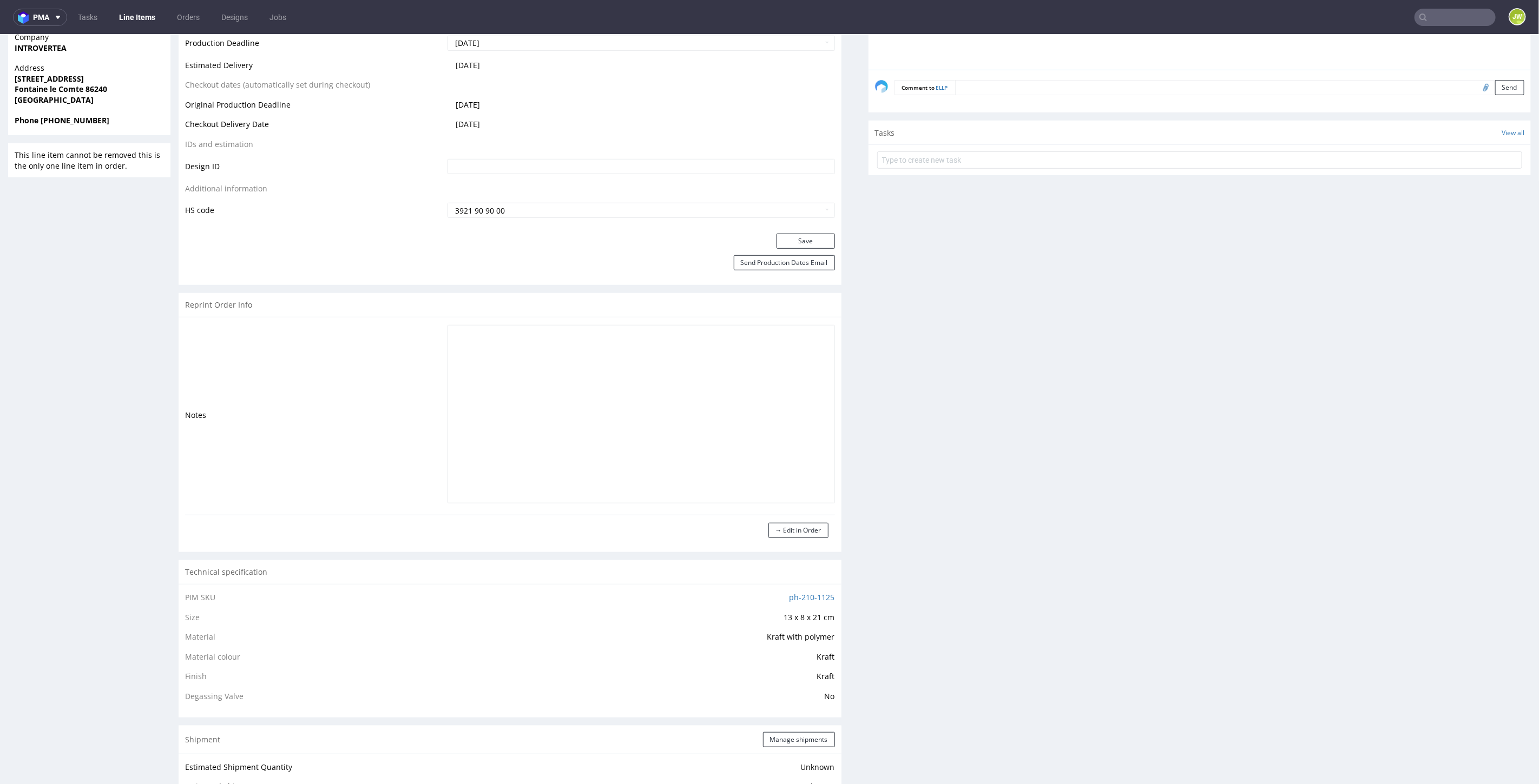
click at [1441, 17] on input "text" at bounding box center [1455, 17] width 81 height 17
type input "CZVT"
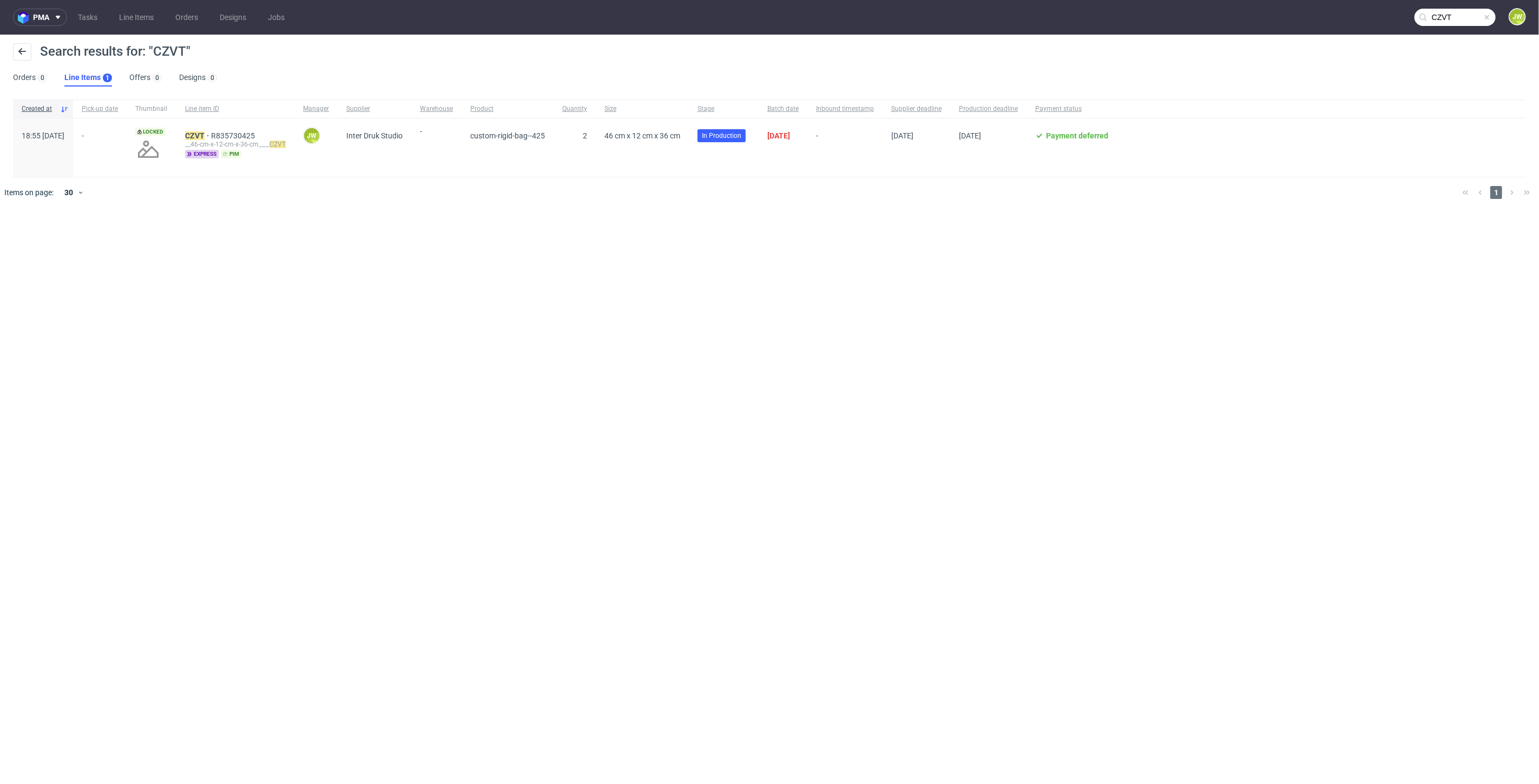
click at [223, 129] on div "CZVT R835730425 __46-cm-x-12-cm-x-36-cm____ CZVT express pim" at bounding box center [235, 147] width 118 height 59
click at [204, 132] on mark "CZVT" at bounding box center [195, 136] width 20 height 8
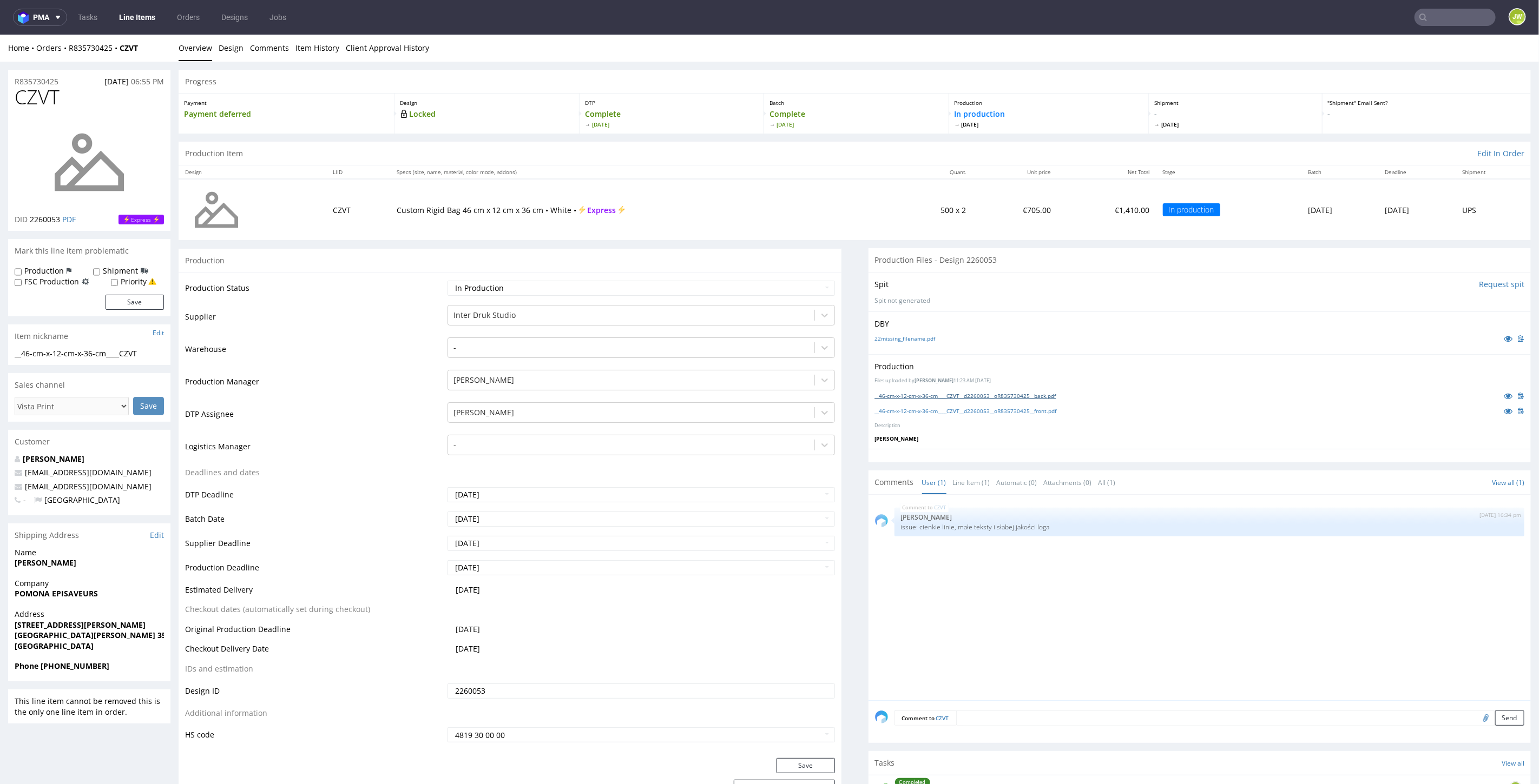
click at [894, 396] on link "__46-cm-x-12-cm-x-36-cm____CZVT__d2260053__oR835730425__back.pdf" at bounding box center [965, 395] width 181 height 8
click at [895, 409] on link "__46-cm-x-12-cm-x-36-cm____CZVT__d2260053__oR835730425__front.pdf" at bounding box center [966, 410] width 182 height 8
click at [1431, 11] on input "text" at bounding box center [1455, 17] width 81 height 17
paste input "XUHH"
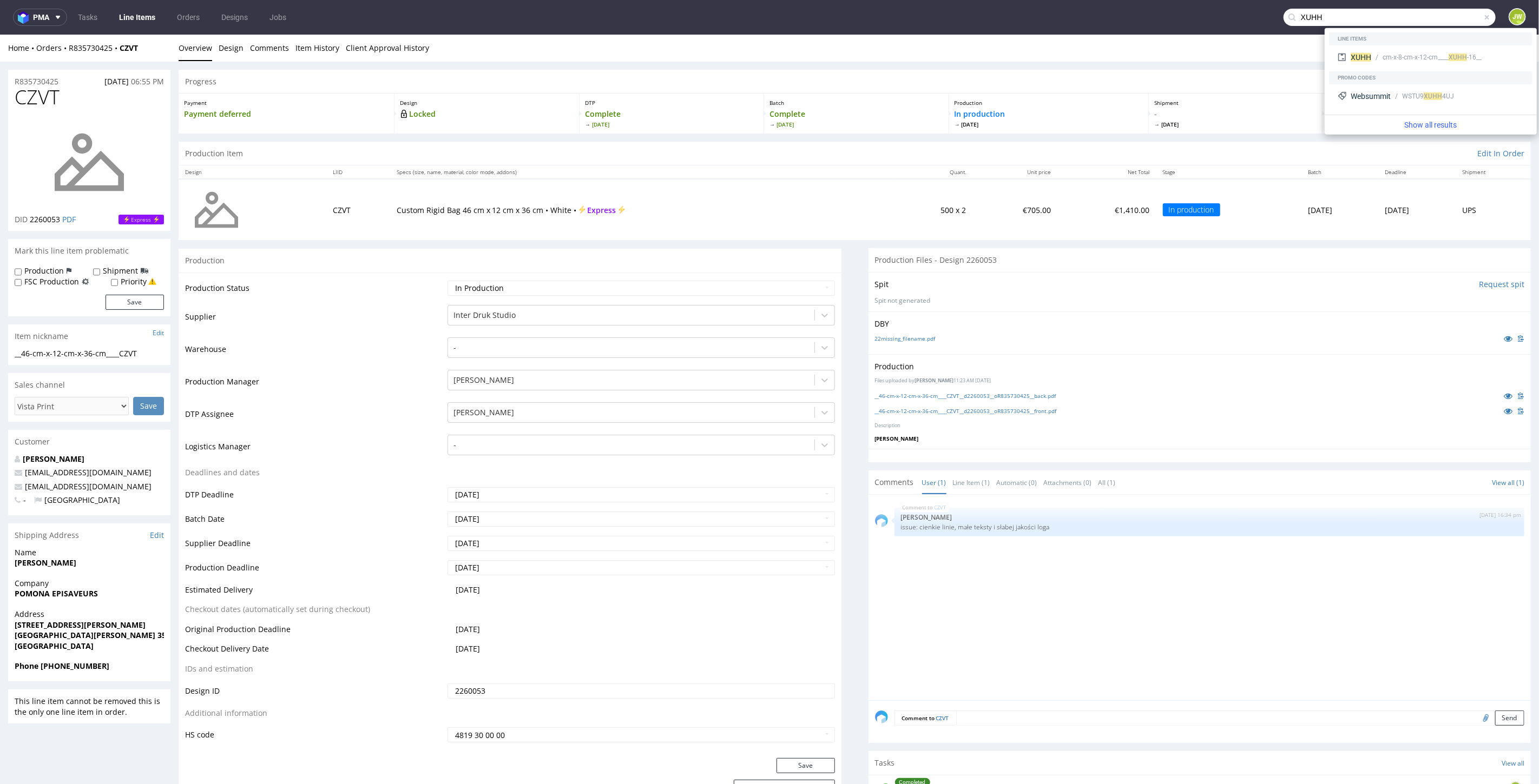
type input "XUHH"
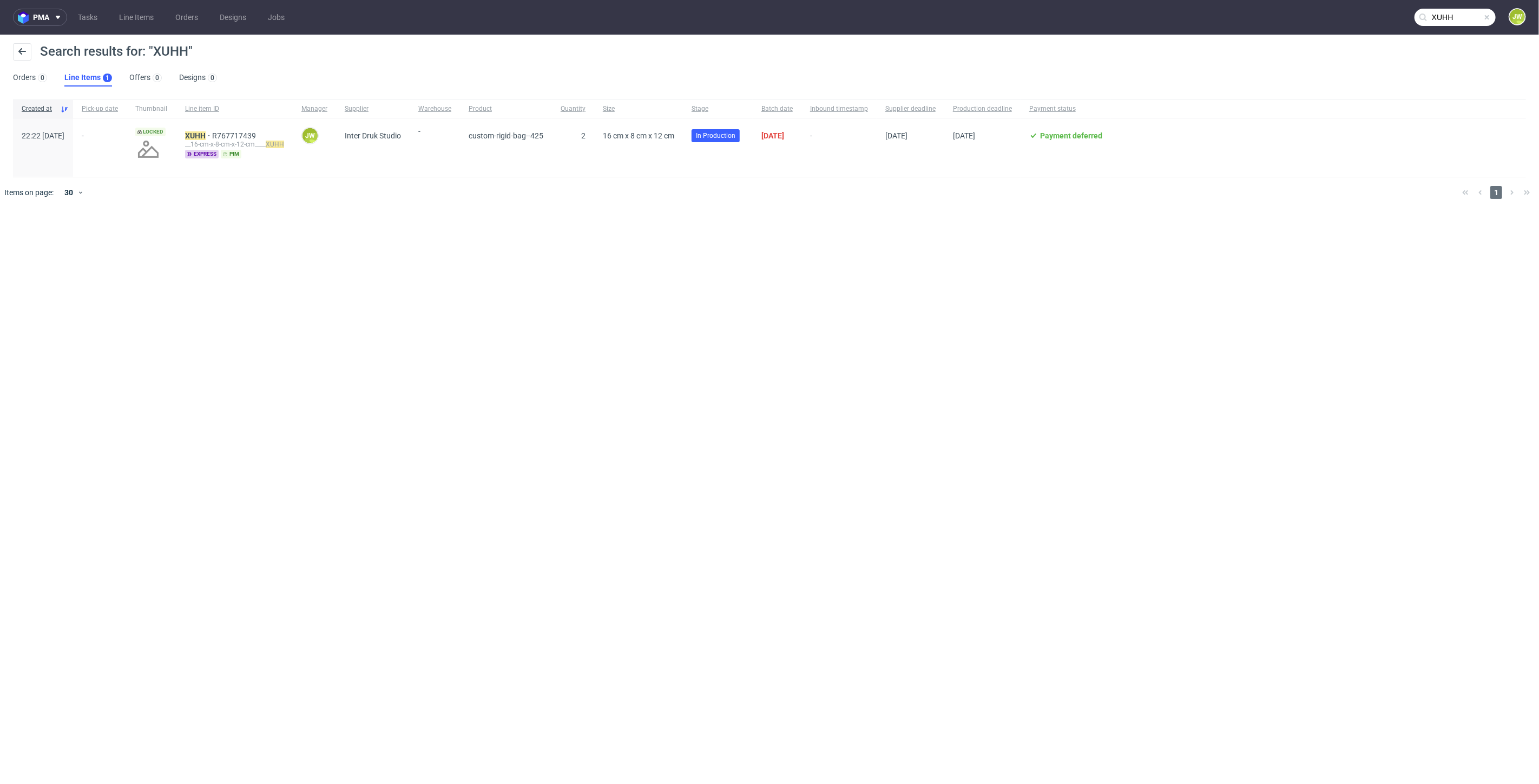
click at [165, 133] on span "Locked" at bounding box center [150, 132] width 30 height 8
click at [206, 133] on mark "XUHH" at bounding box center [195, 136] width 20 height 8
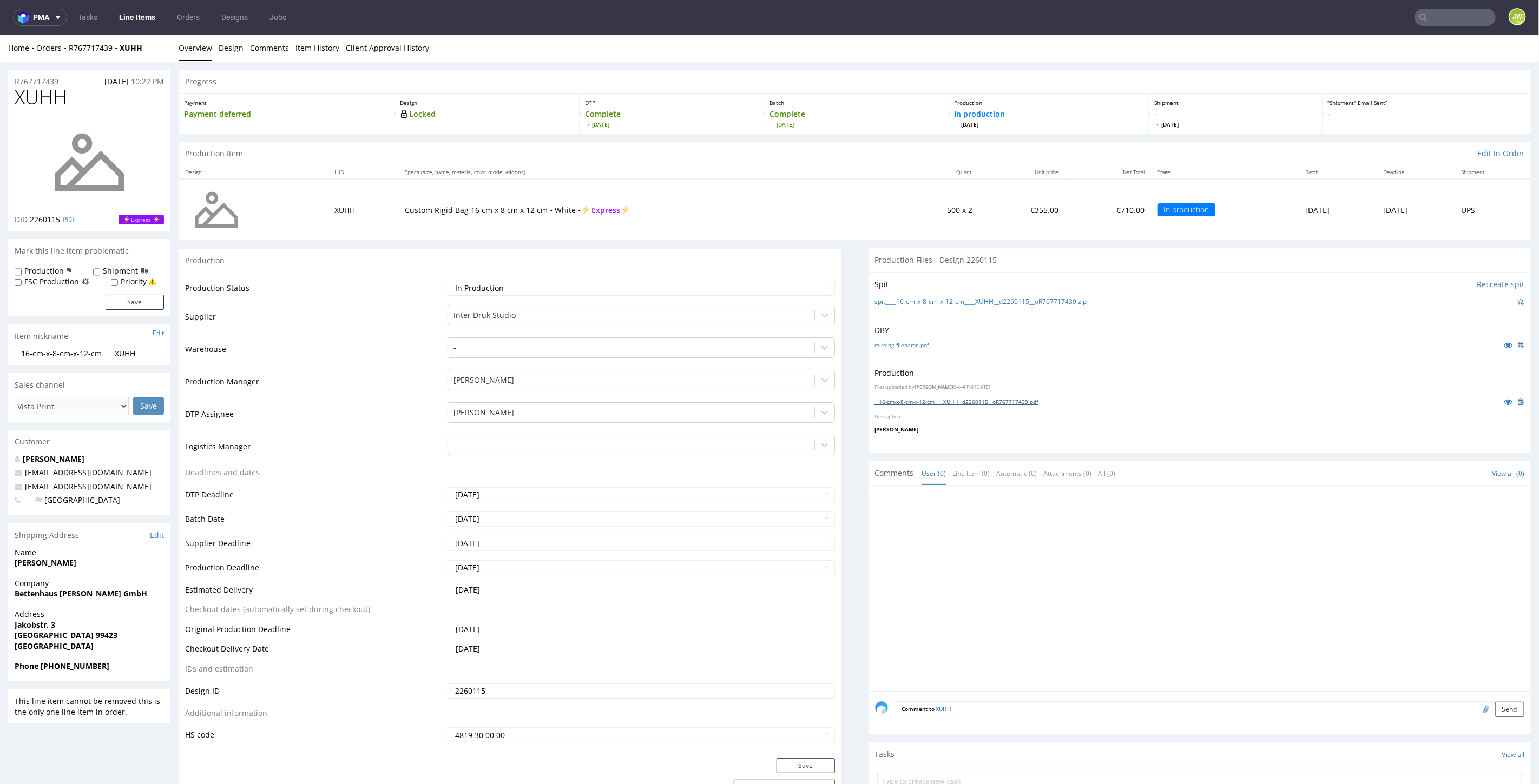
click at [889, 400] on link "__16-cm-x-8-cm-x-12-cm____XUHH__d2260115__oR767717439.pdf" at bounding box center [957, 401] width 164 height 8
click at [1434, 21] on input "text" at bounding box center [1389, 17] width 212 height 17
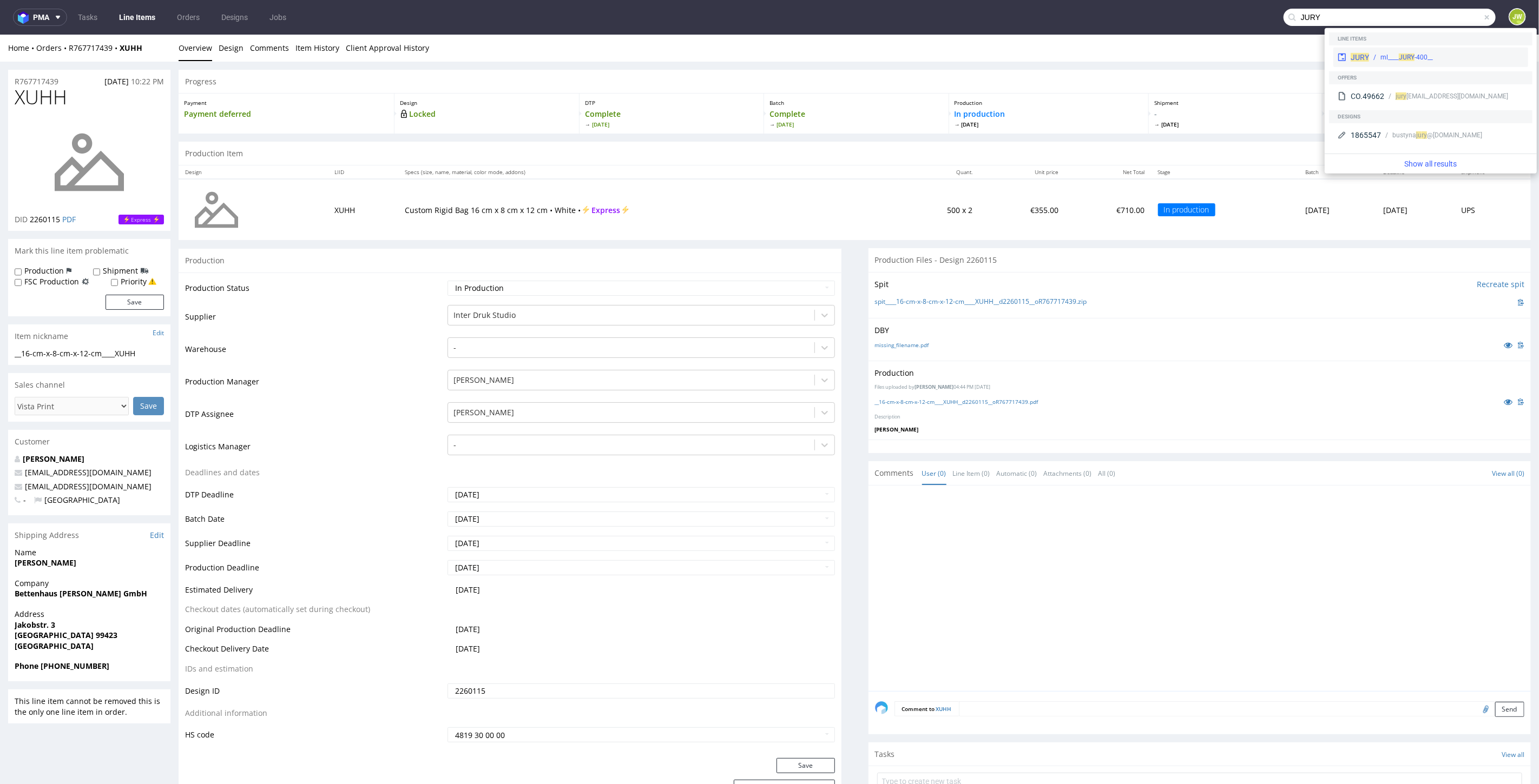
type input "JURY"
click at [1369, 59] on div "__400-ml____ JURY" at bounding box center [1446, 57] width 155 height 10
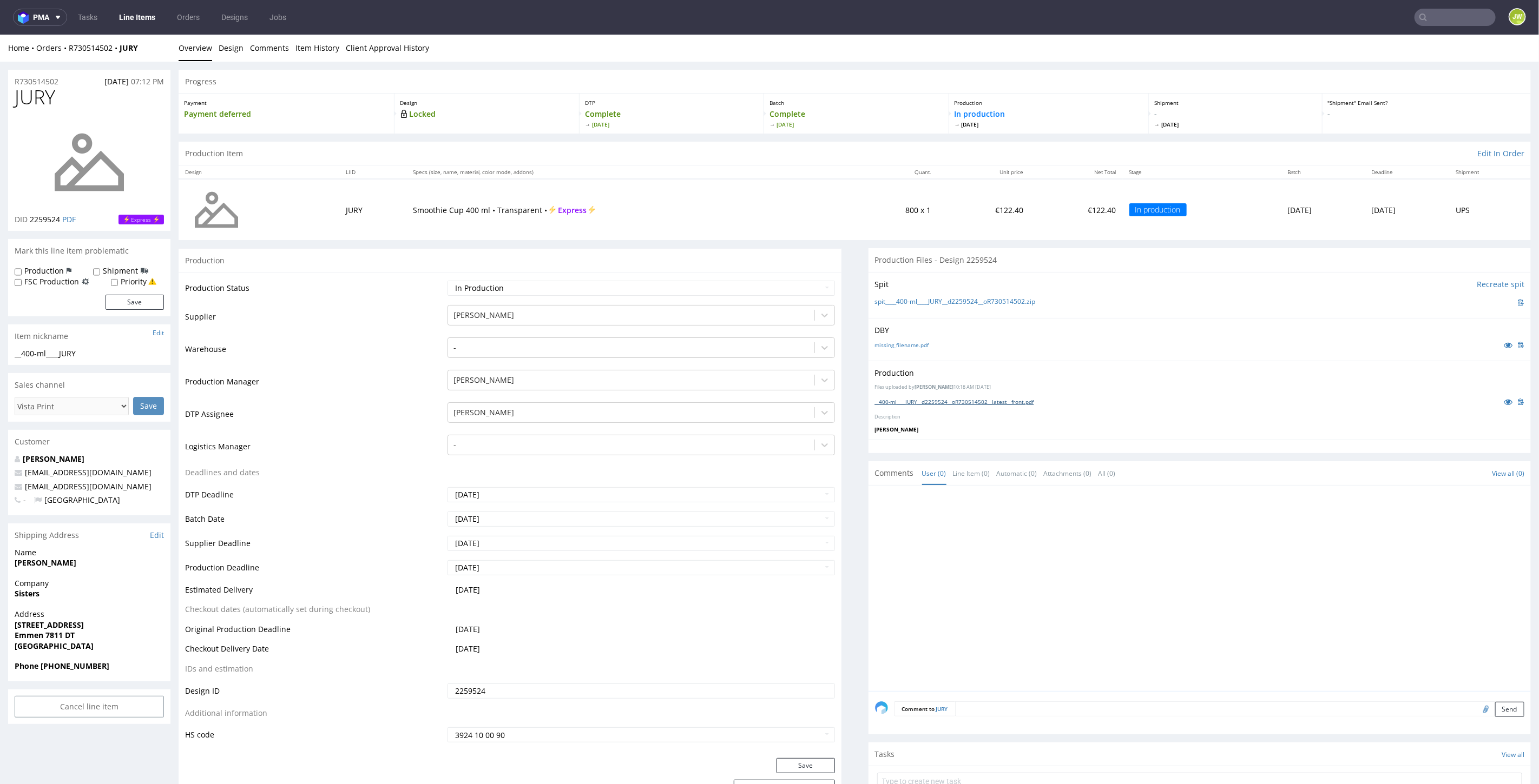
click at [897, 399] on link "__400-ml____JURY__d2259524__oR730514502__latest__front.pdf" at bounding box center [955, 401] width 159 height 8
click at [131, 16] on link "Line Items" at bounding box center [137, 17] width 49 height 17
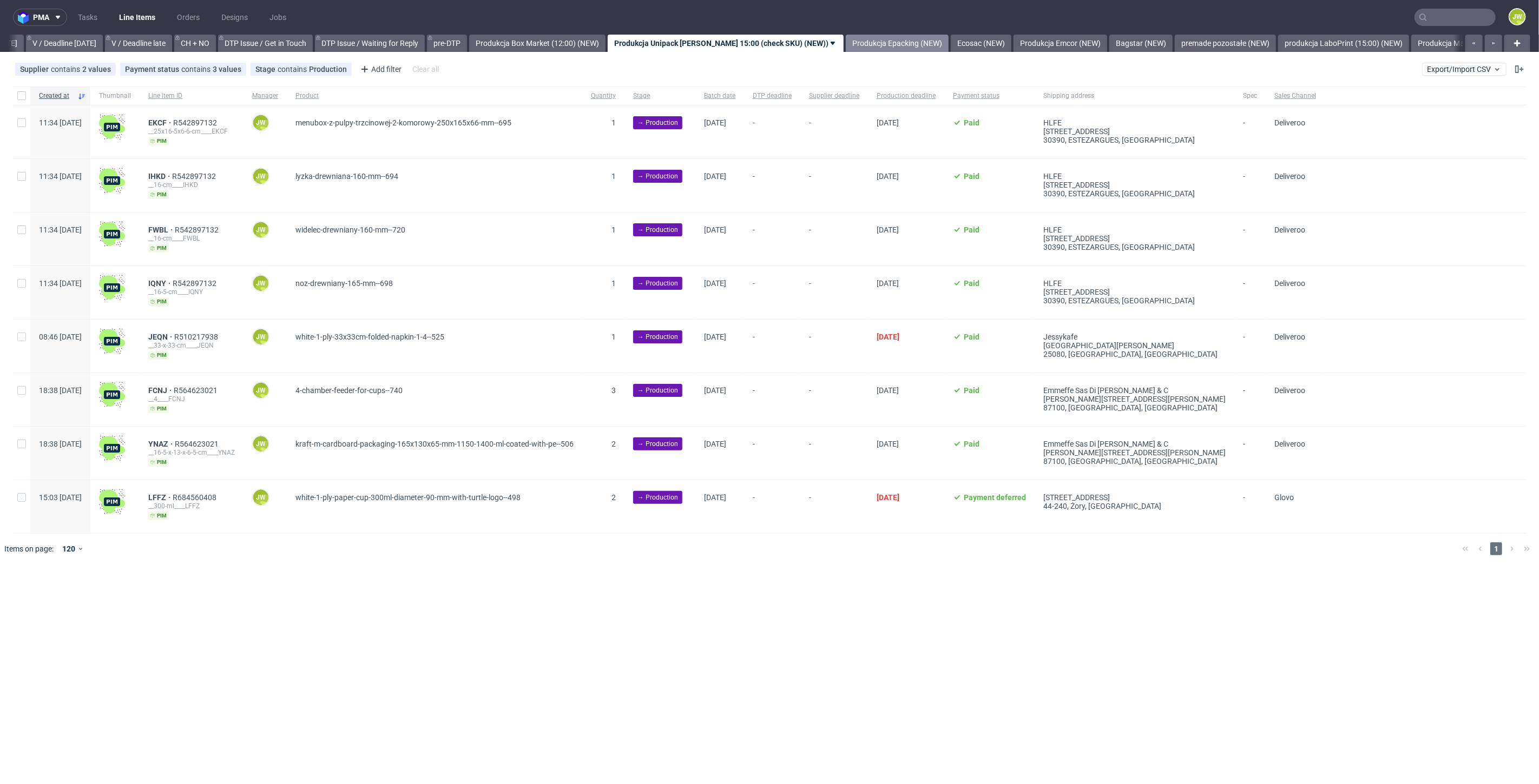
click at [878, 41] on link "Produkcja Epacking (NEW)" at bounding box center [897, 43] width 103 height 17
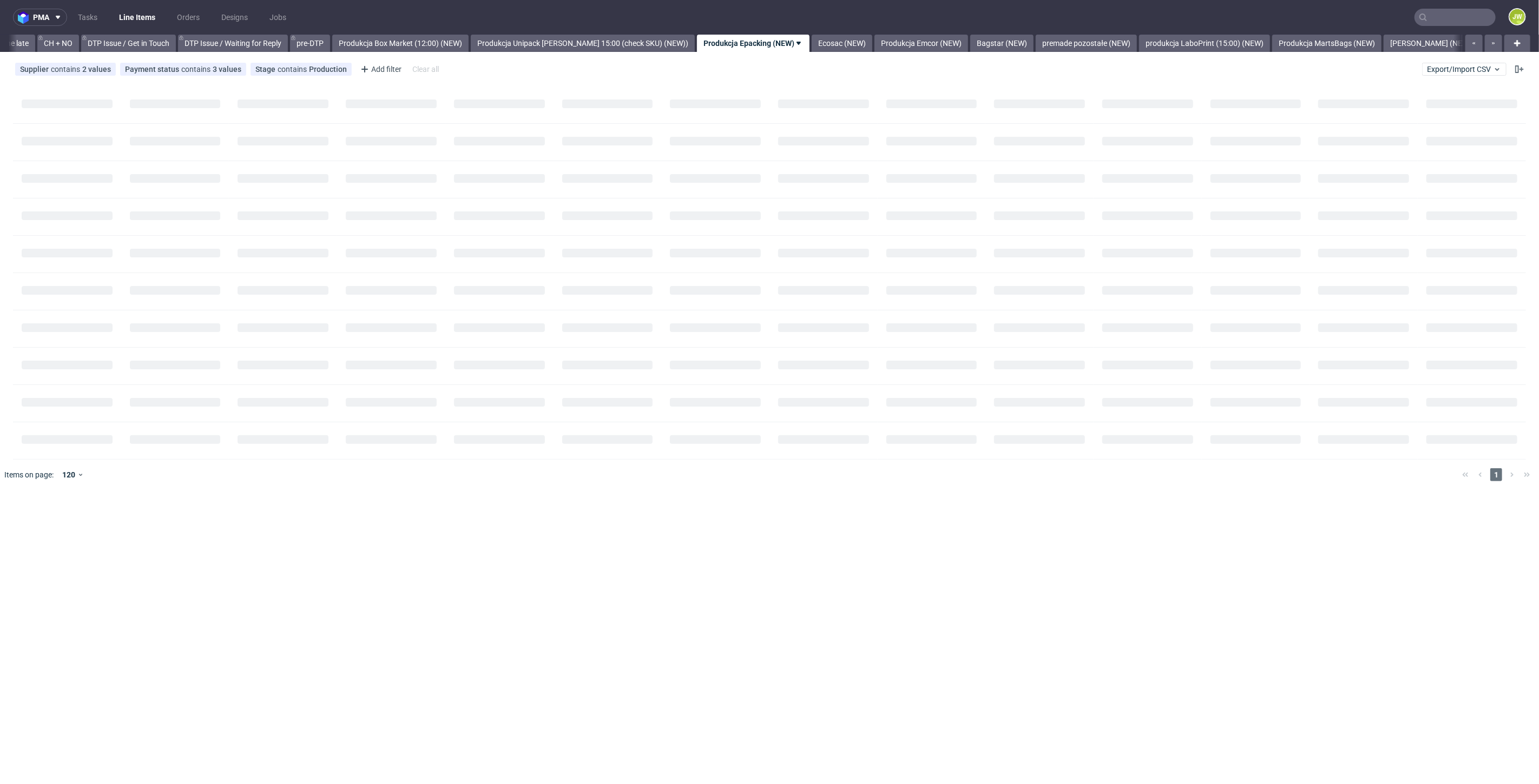
scroll to position [0, 1539]
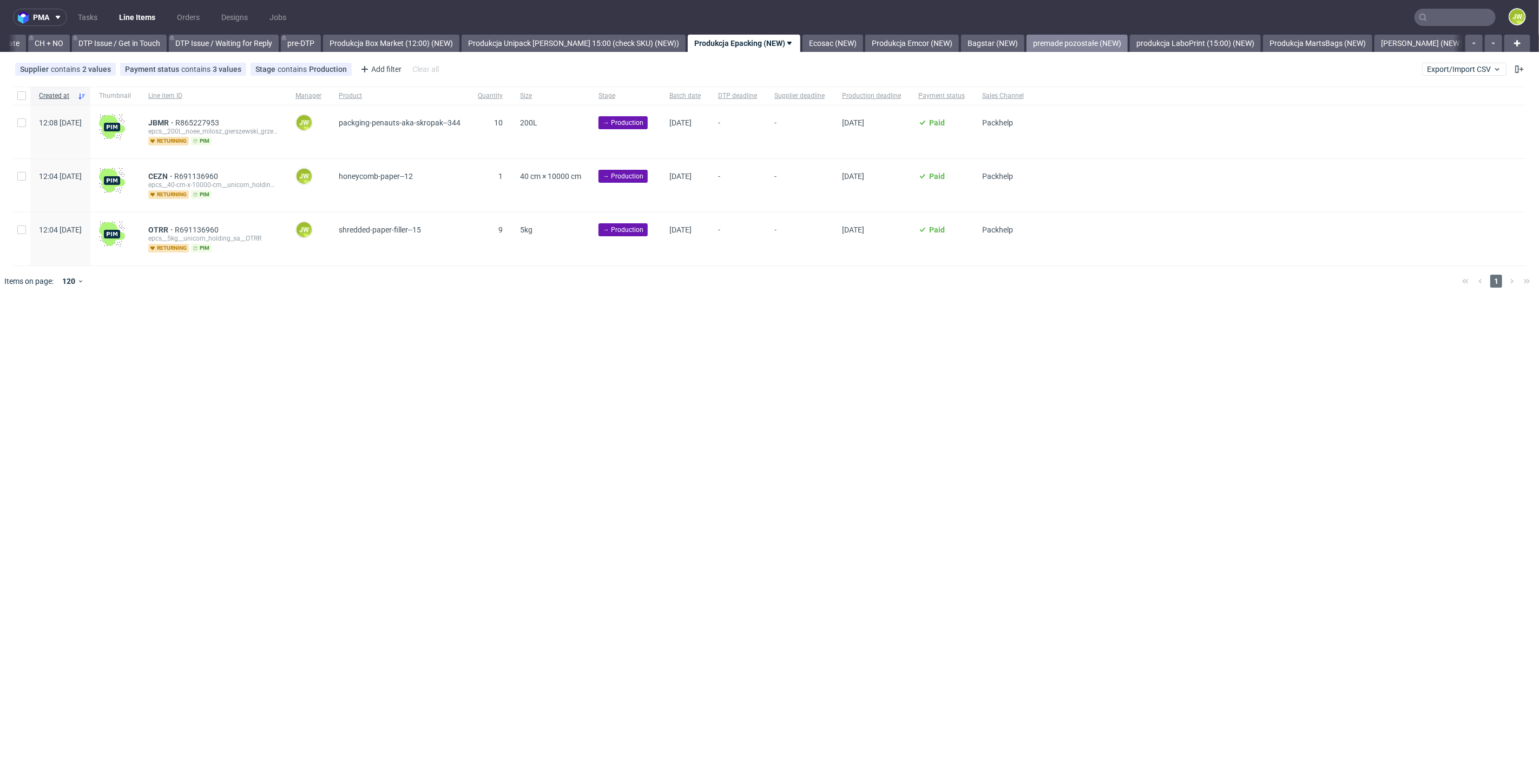
click at [1064, 40] on link "premade pozostałe (NEW)" at bounding box center [1077, 43] width 101 height 17
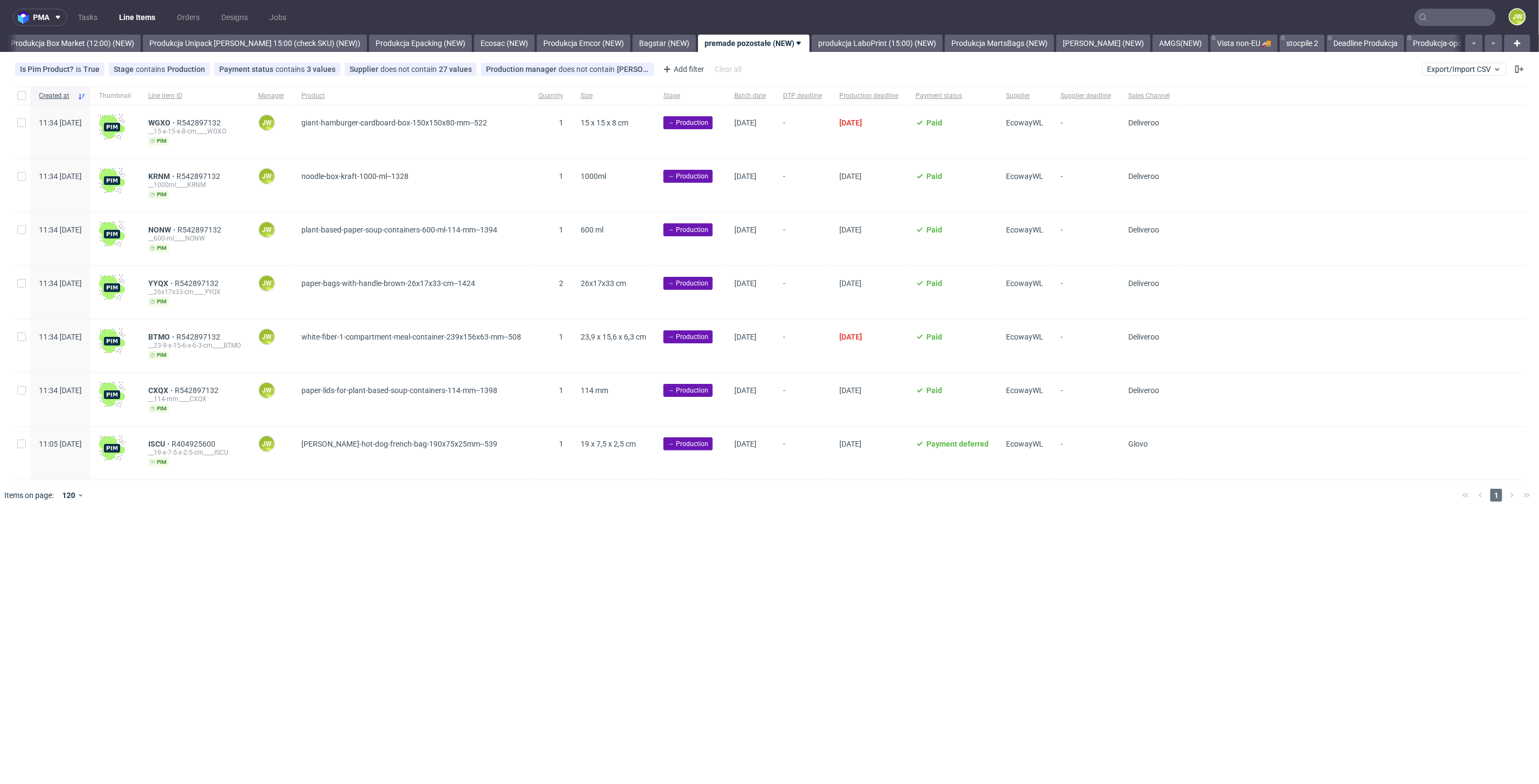
scroll to position [0, 1868]
click at [1450, 17] on input "text" at bounding box center [1455, 17] width 81 height 17
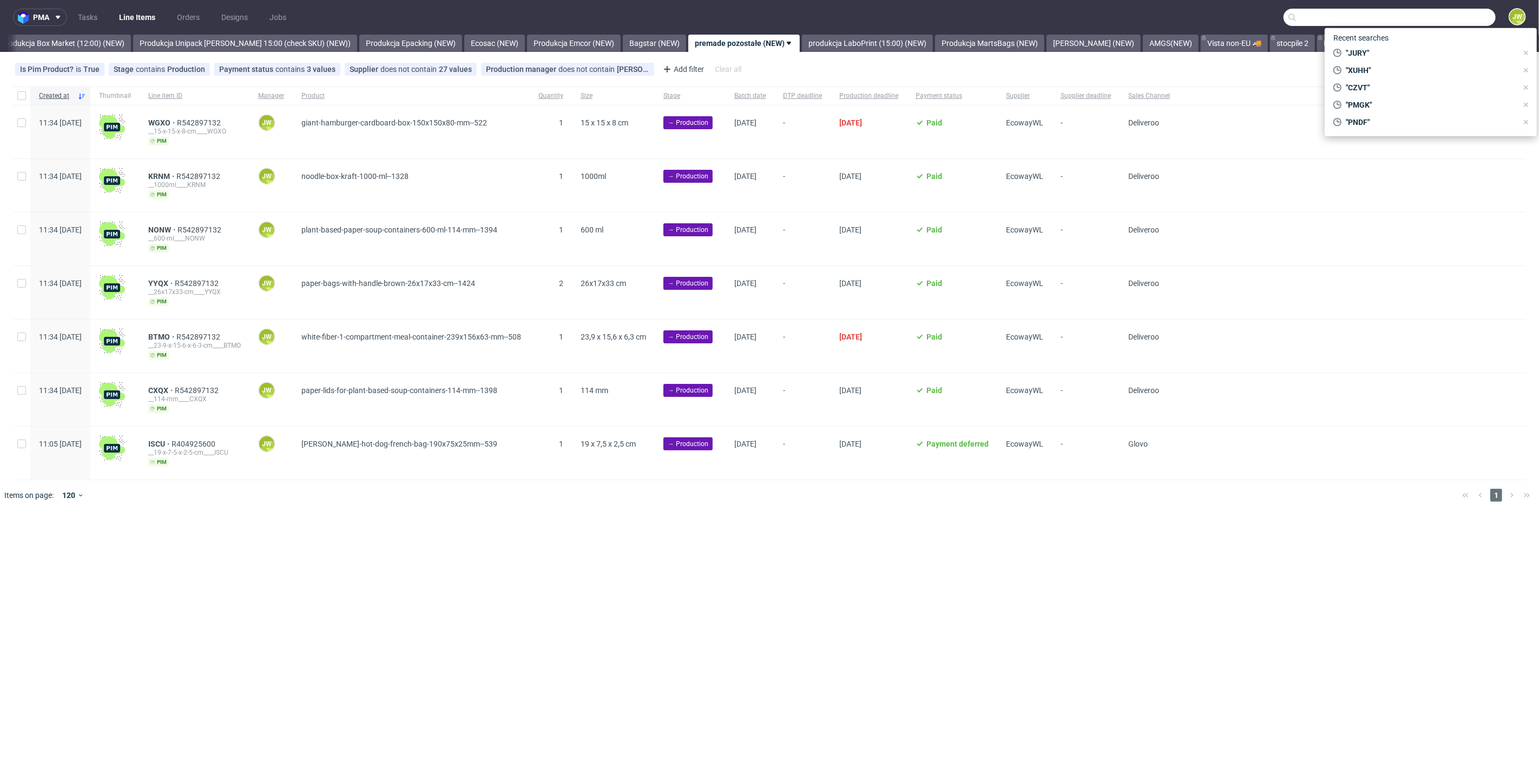
paste input "R013751270"
type input "R013751270"
click at [1415, 94] on span "R013751270" at bounding box center [1437, 96] width 44 height 8
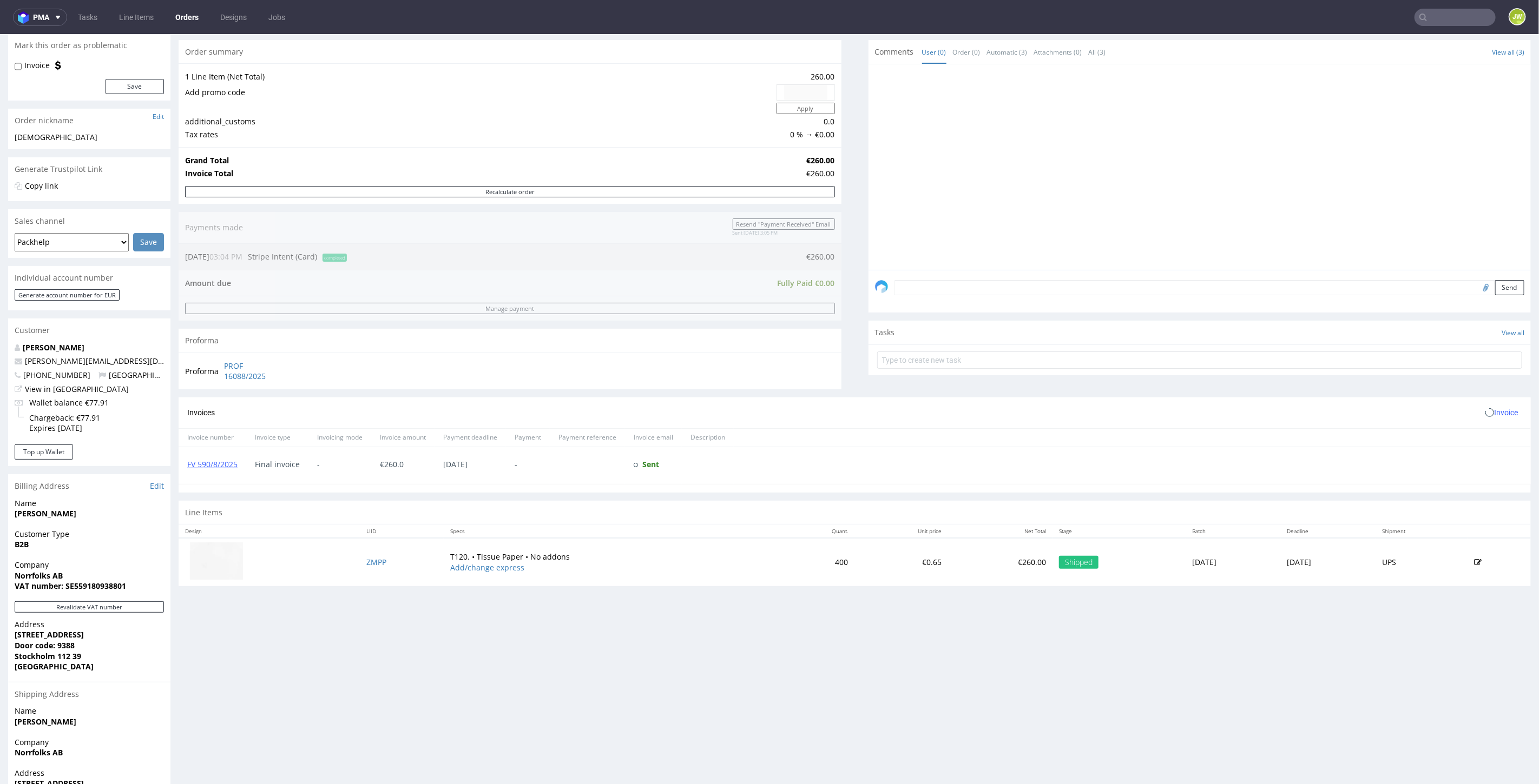
scroll to position [120, 0]
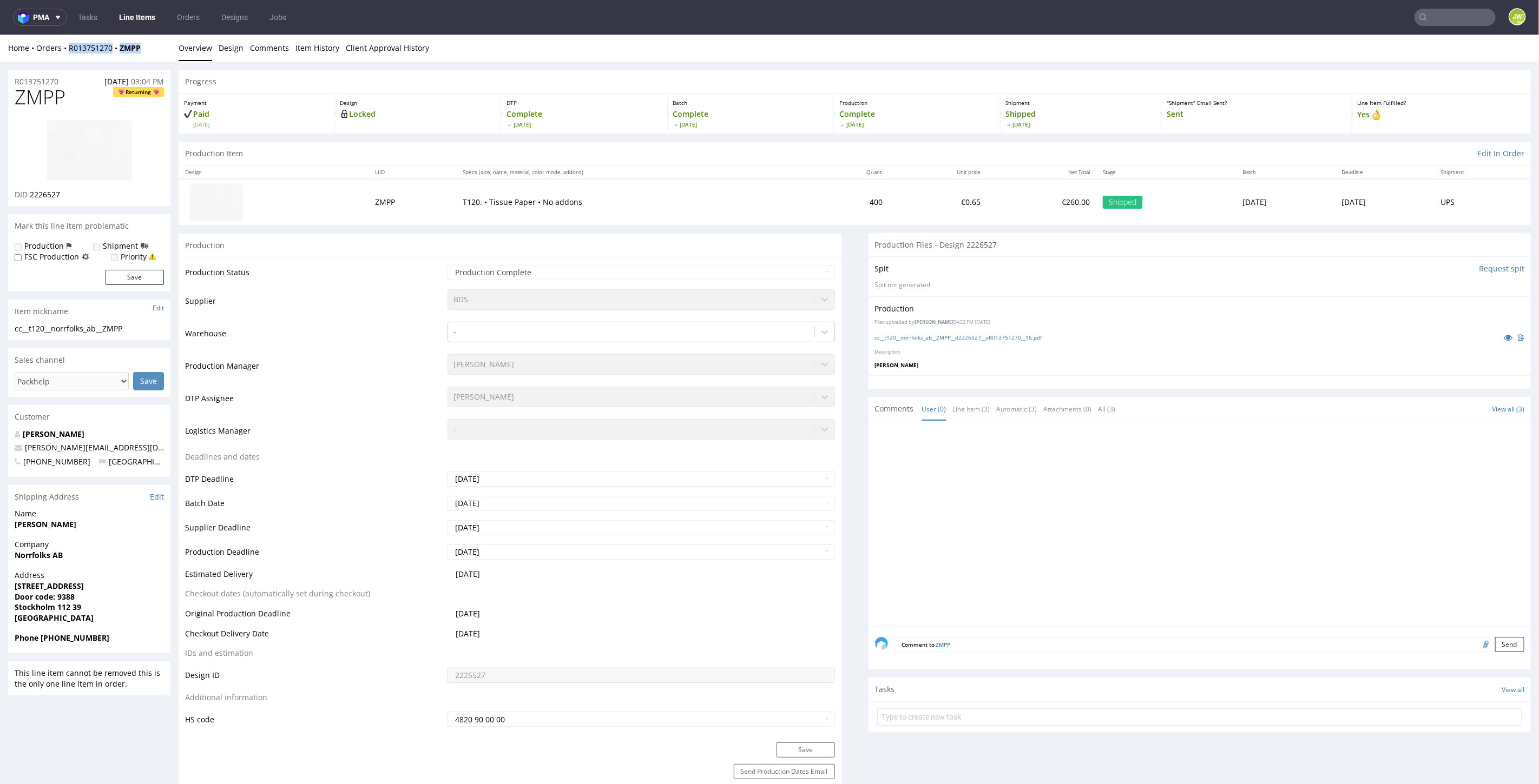
drag, startPoint x: 145, startPoint y: 49, endPoint x: 66, endPoint y: 55, distance: 79.2
click at [65, 55] on div "Home Orders R013751270 ZMPP Overview Design Comments Item History Client Approv…" at bounding box center [770, 47] width 1539 height 27
copy div "R013751270 ZMPP"
click at [1440, 17] on input "text" at bounding box center [1455, 17] width 81 height 17
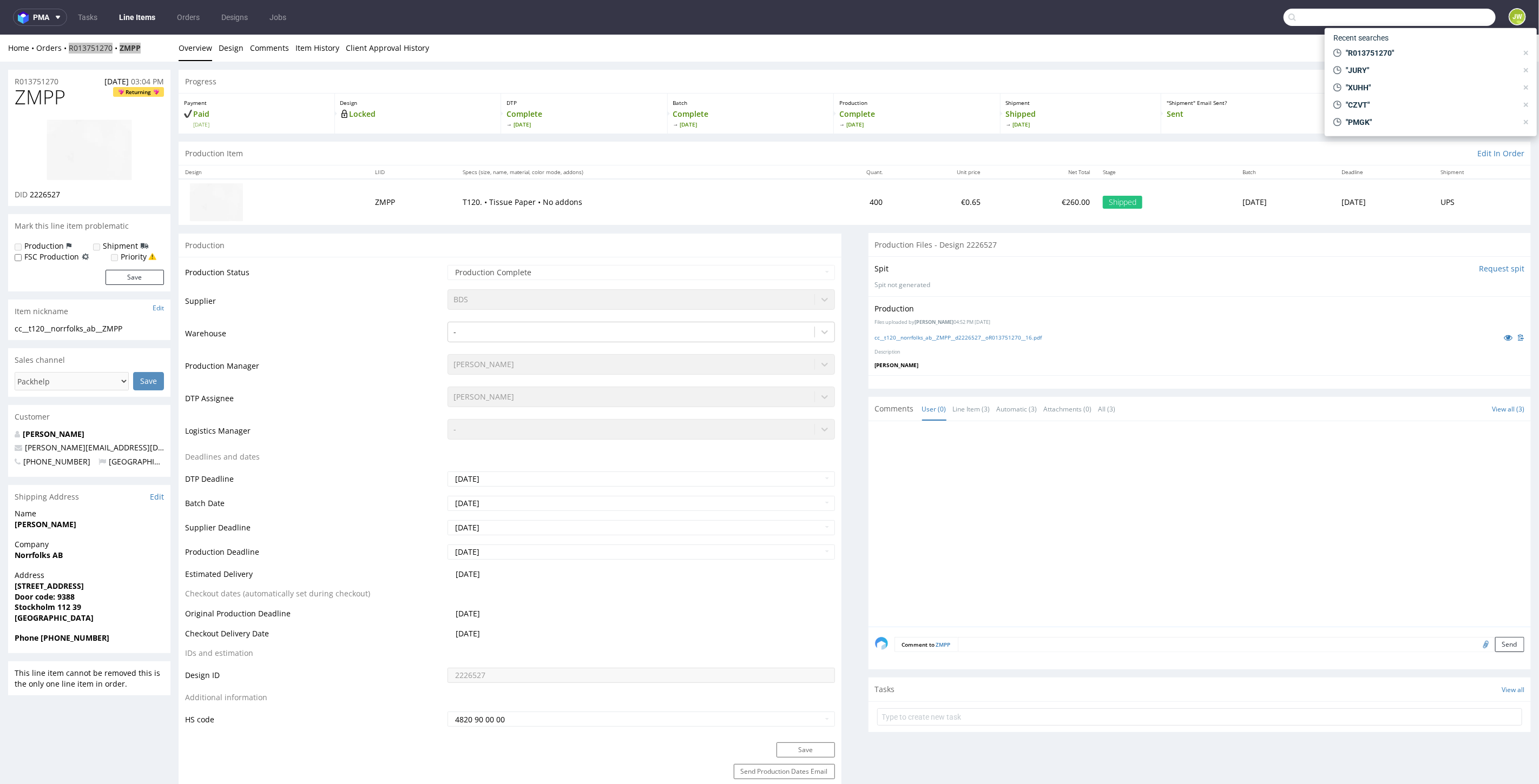
paste input "YWJW"
type input "YWJW"
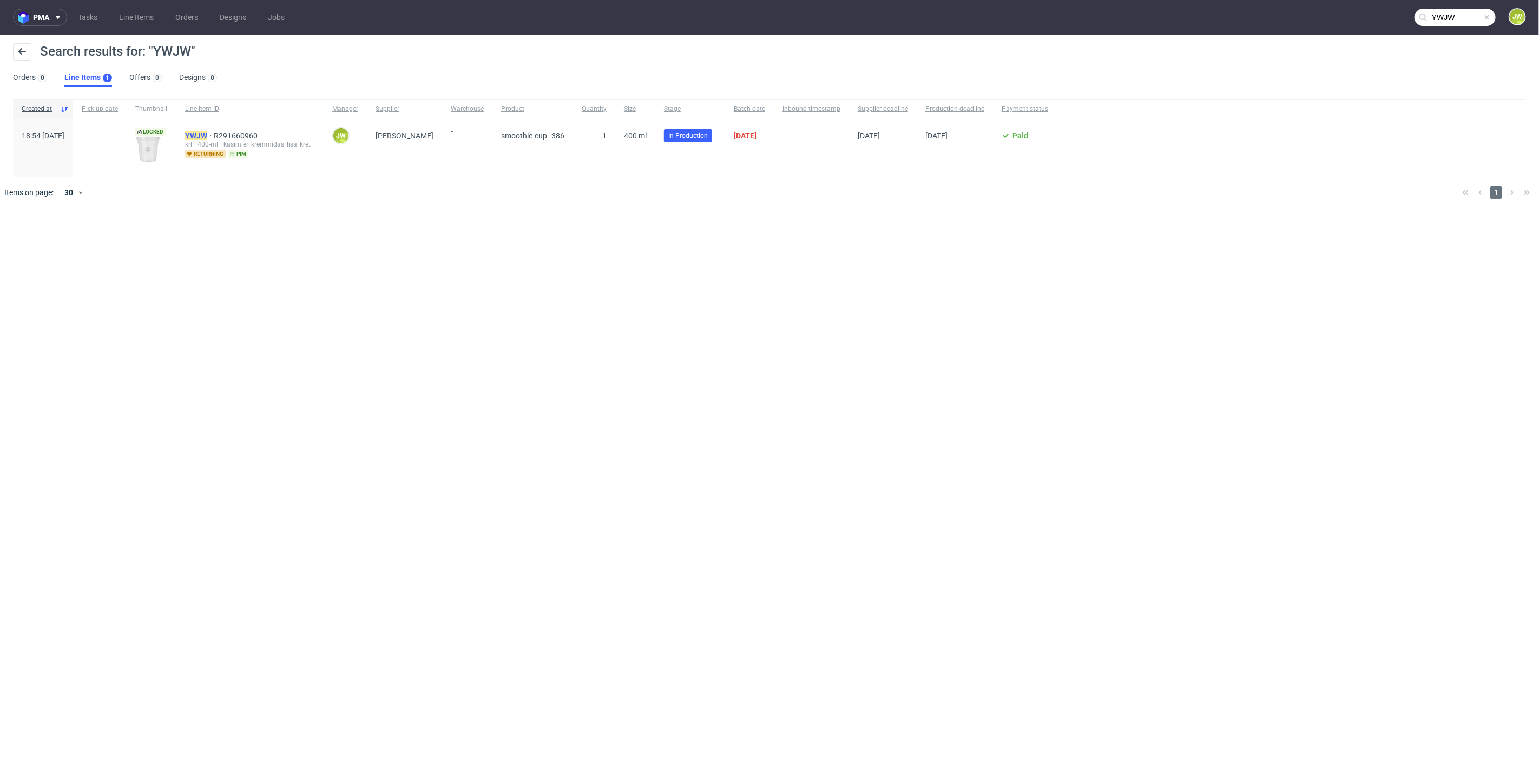
click at [207, 137] on mark "YWJW" at bounding box center [196, 136] width 22 height 8
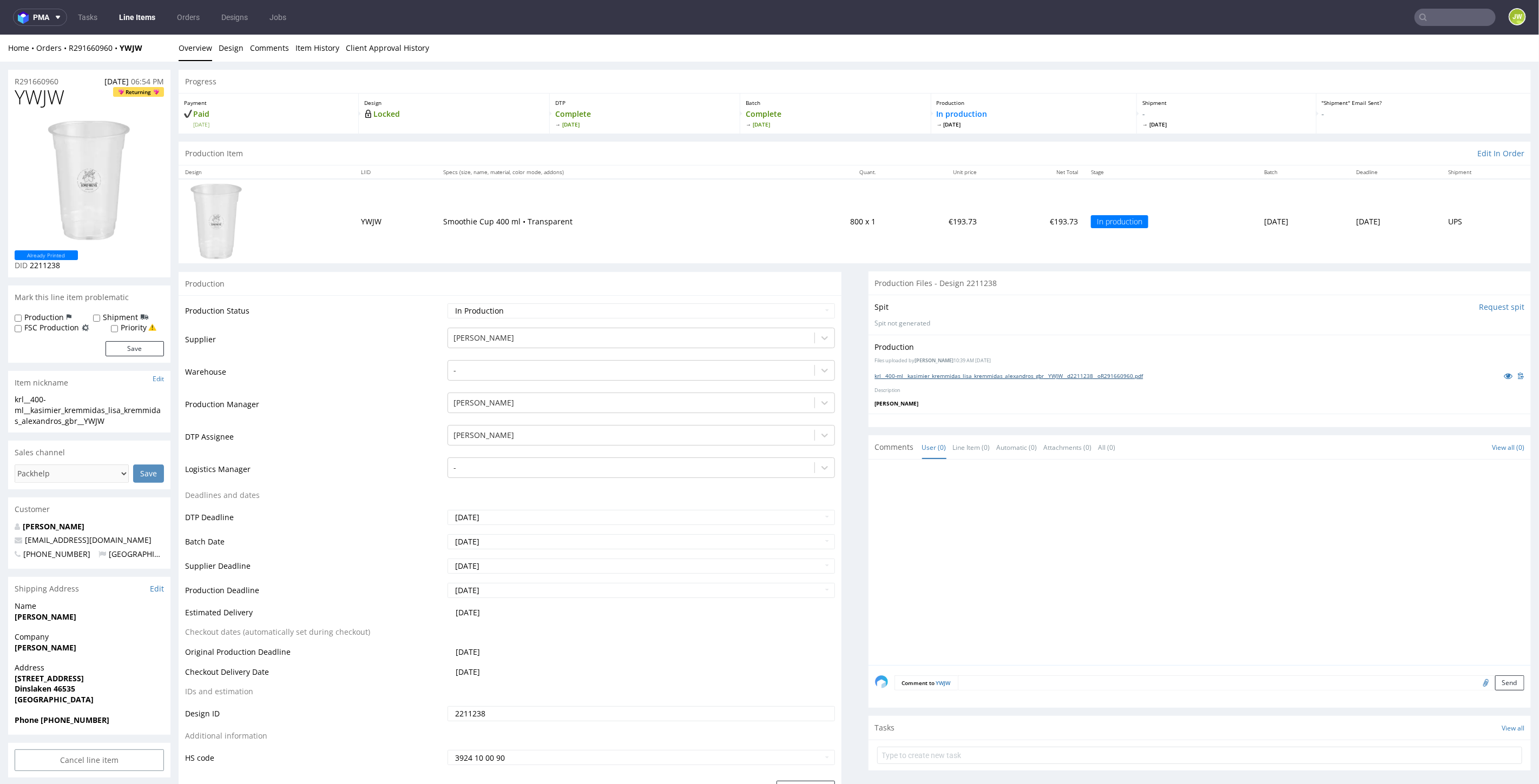
click at [894, 371] on link "krl__400-ml__kasimier_kremmidas_lisa_kremmidas_alexandros_gbr__YWJW__d2211238__…" at bounding box center [1009, 375] width 268 height 8
click at [154, 16] on link "Line Items" at bounding box center [137, 17] width 49 height 17
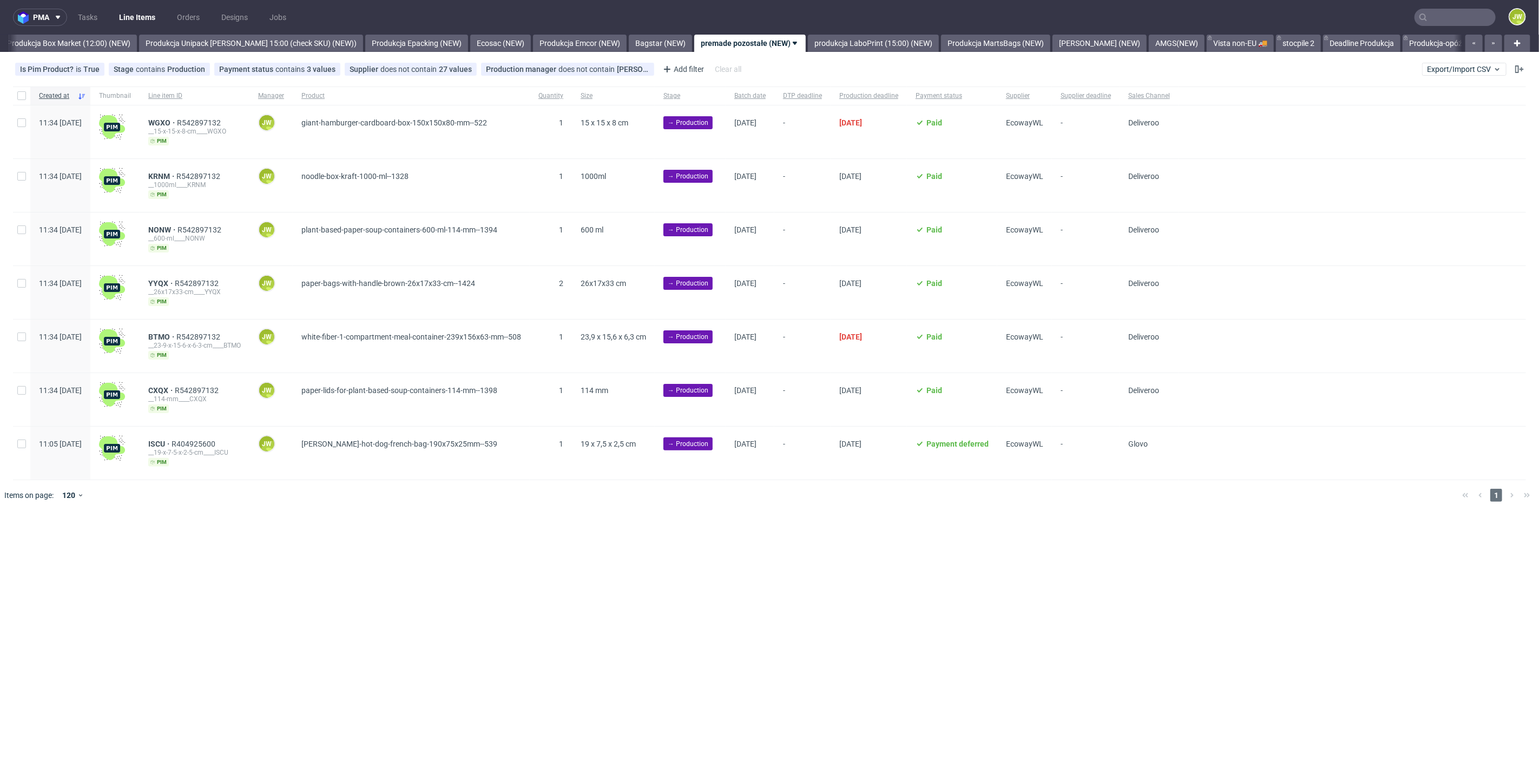
scroll to position [0, 1868]
click at [1449, 7] on nav "pma Tasks Line Items Orders Designs Jobs JW" at bounding box center [770, 17] width 1539 height 35
click at [1446, 16] on input "text" at bounding box center [1455, 17] width 81 height 17
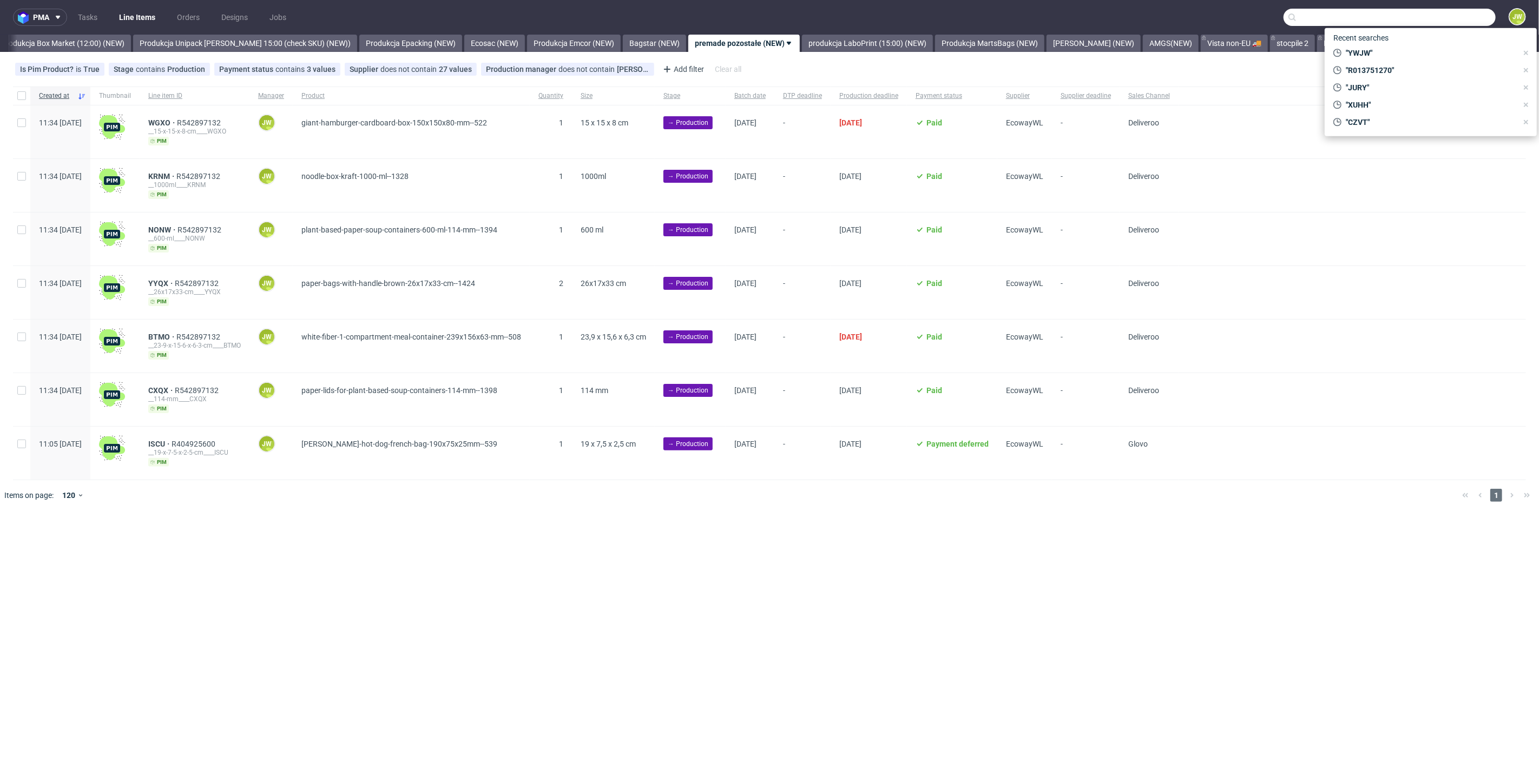
paste input "AAKA"
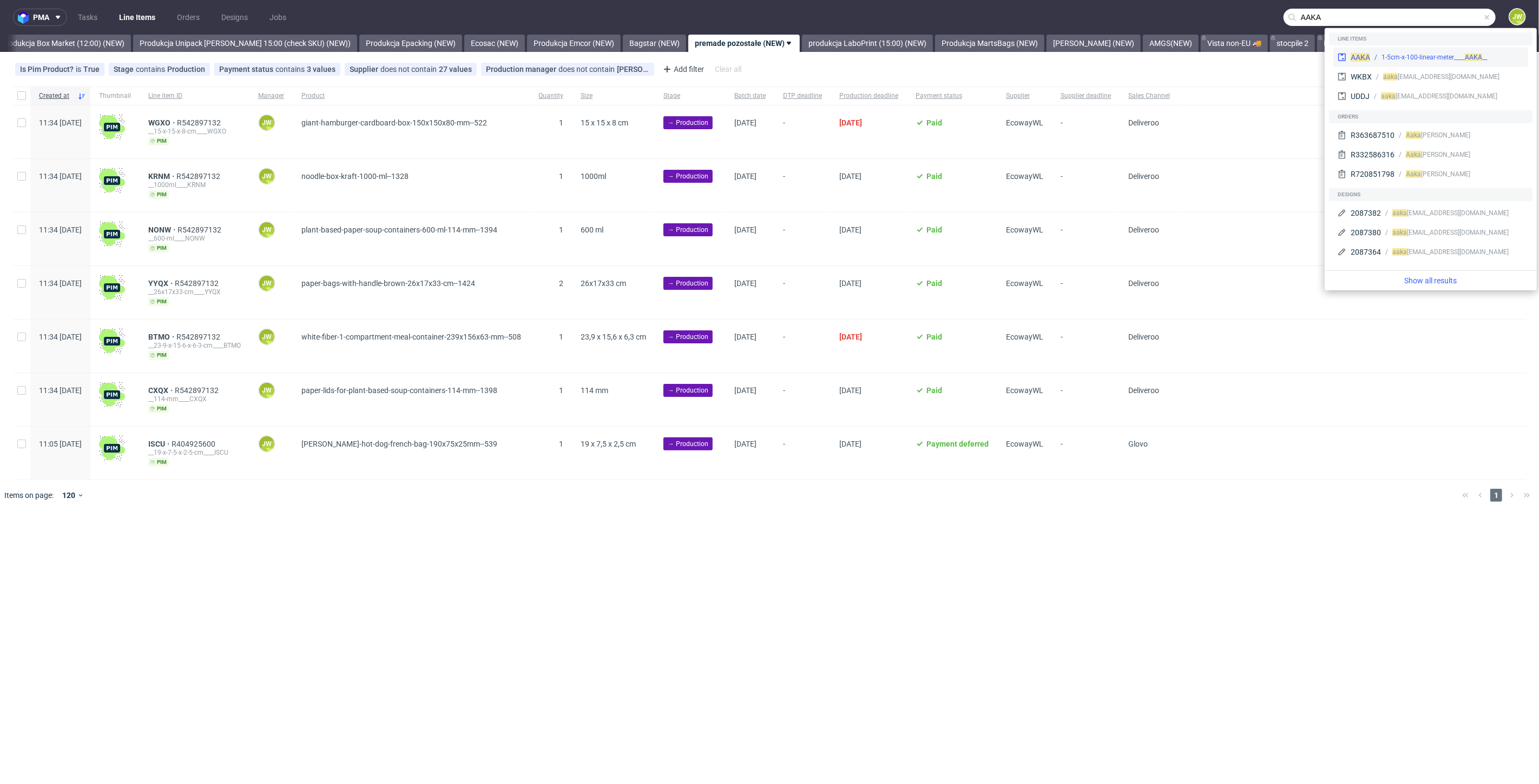
type input "AAKA"
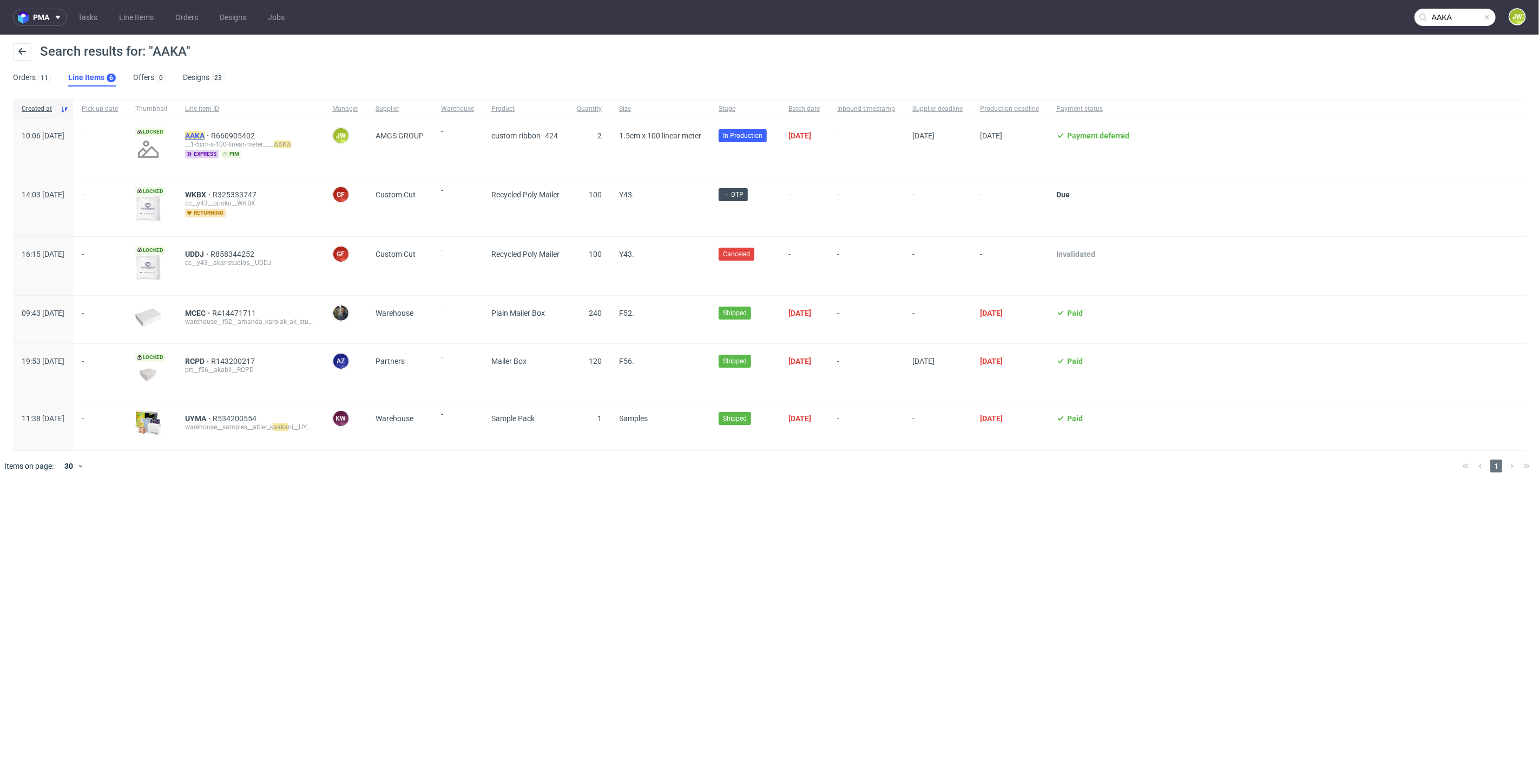
click at [204, 135] on mark "AAKA" at bounding box center [195, 136] width 20 height 8
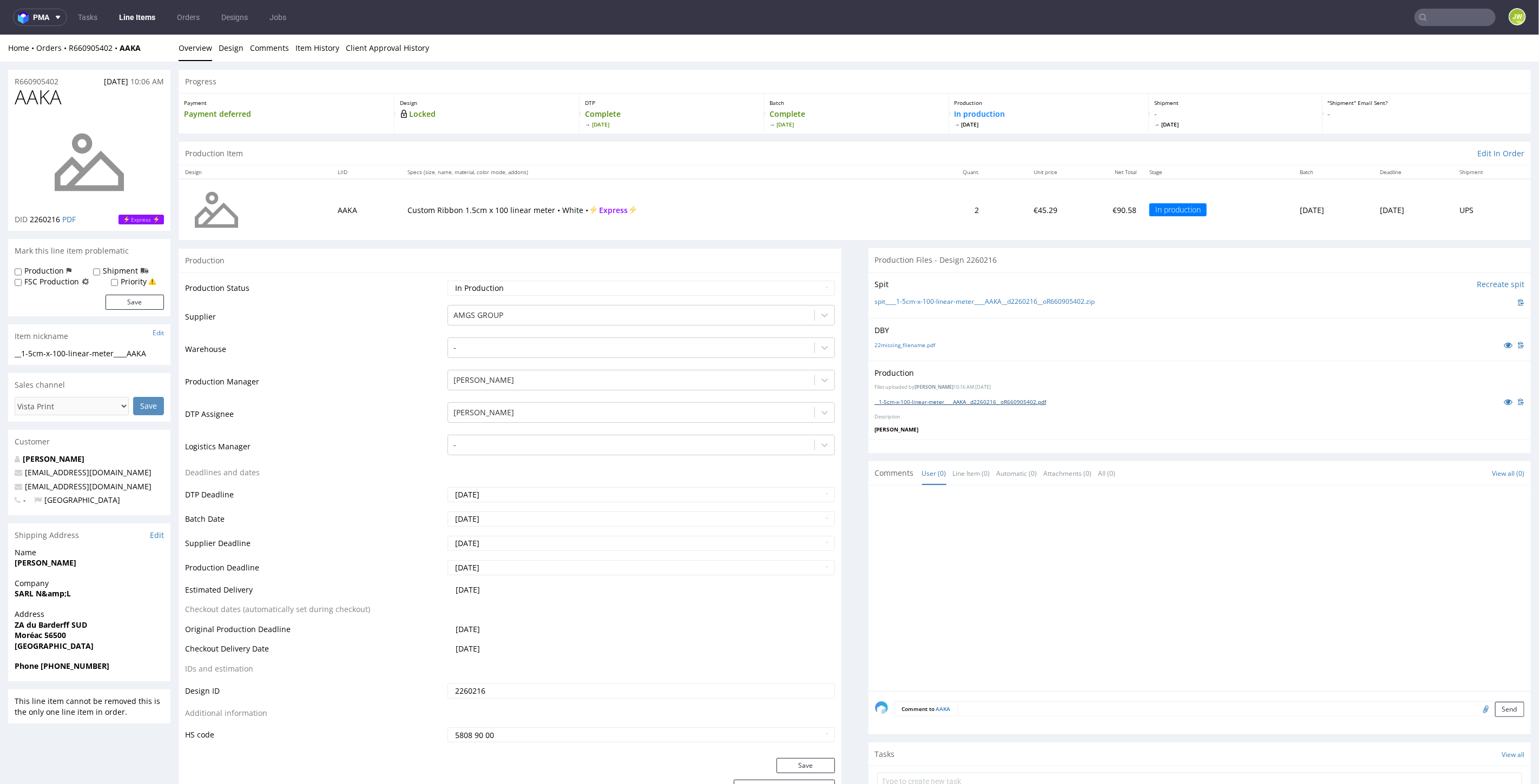
click at [1022, 398] on link "__1-5cm-x-100-linear-meter____AAKA__d2260216__oR660905402.pdf" at bounding box center [961, 401] width 171 height 8
click at [145, 19] on link "Line Items" at bounding box center [137, 17] width 49 height 17
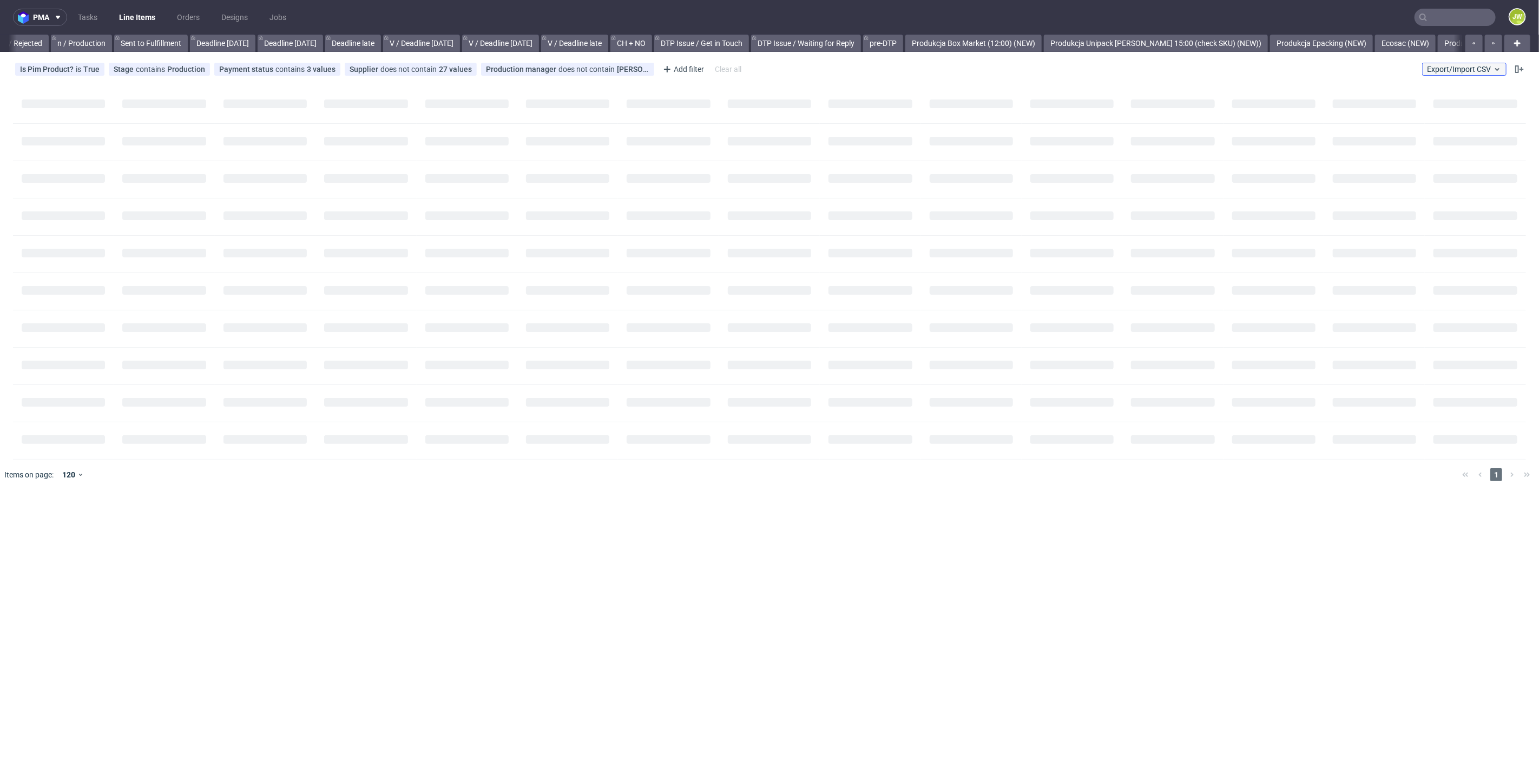
click at [1456, 69] on span "Export/Import CSV" at bounding box center [1464, 69] width 75 height 8
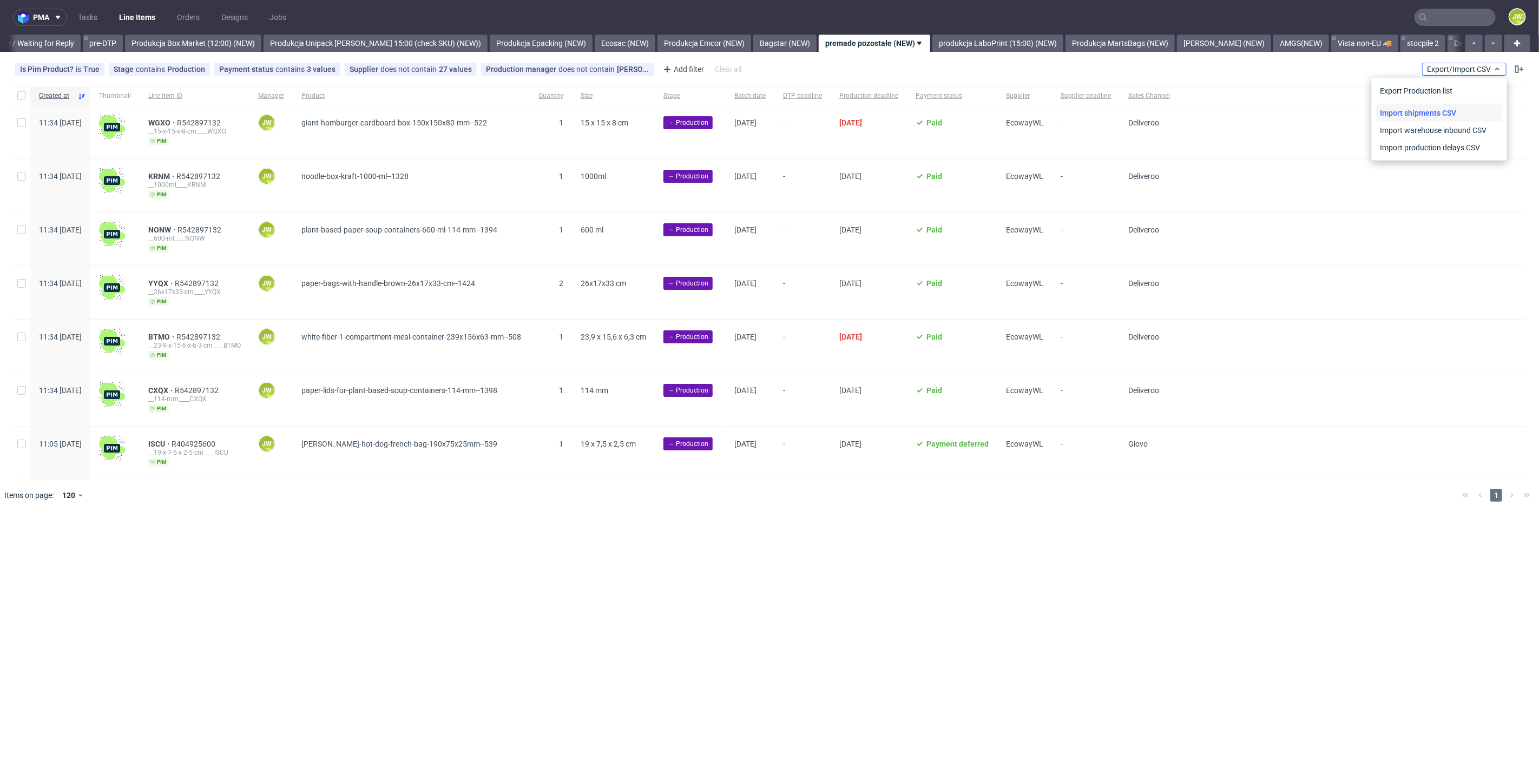
scroll to position [0, 1844]
click at [1433, 115] on link "Import shipments CSV" at bounding box center [1439, 113] width 127 height 17
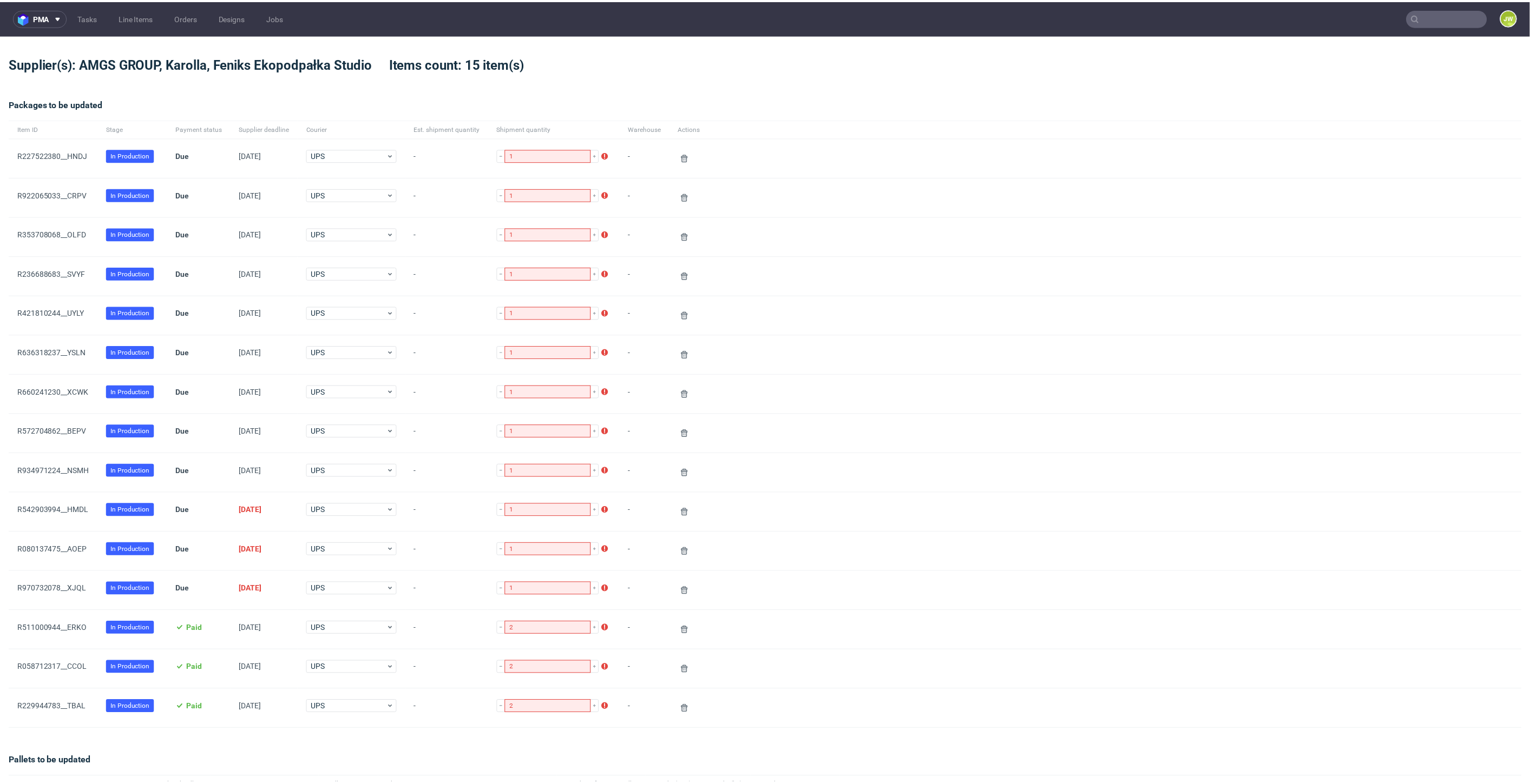
scroll to position [181, 0]
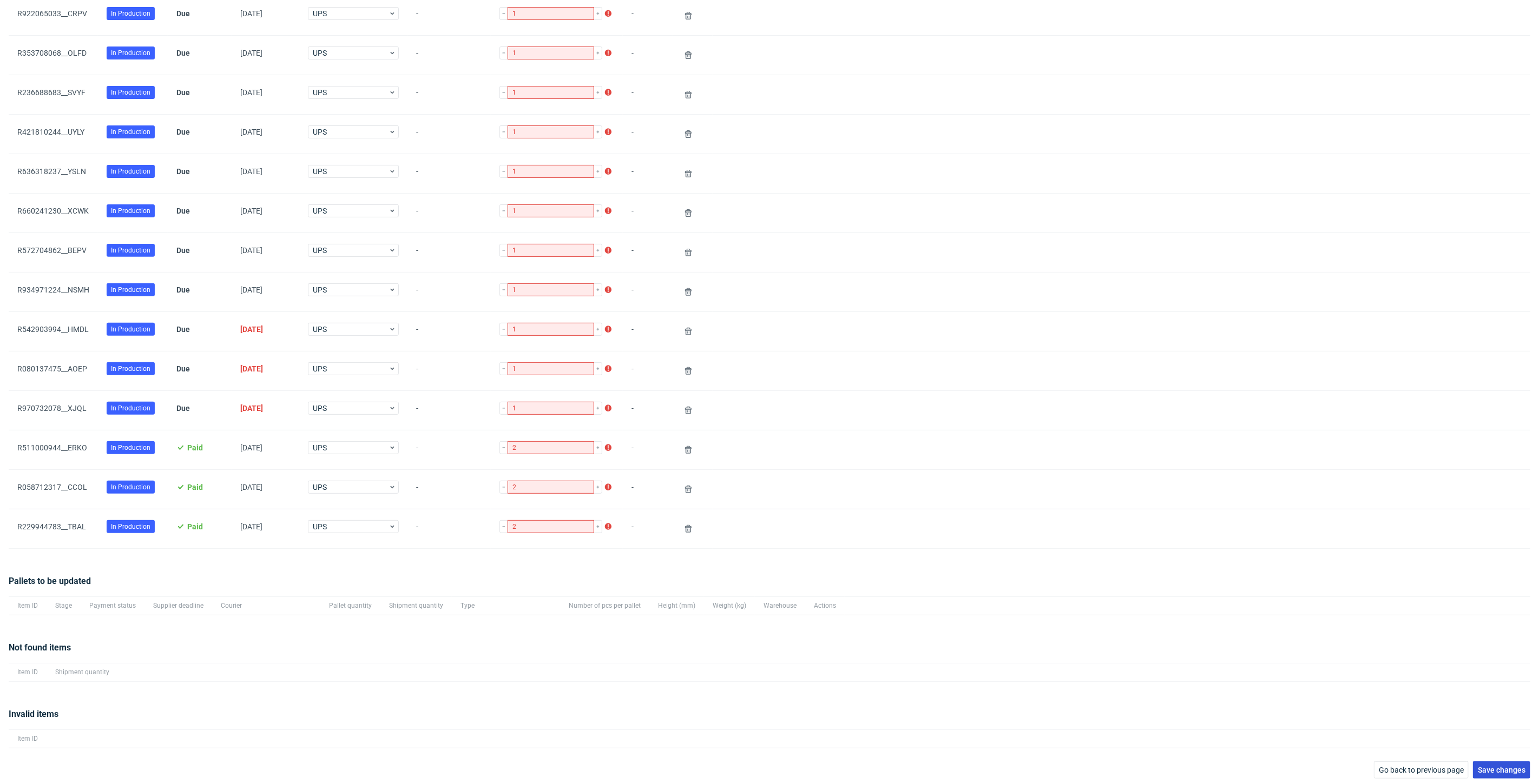
click at [1485, 761] on button "Save changes" at bounding box center [1501, 770] width 57 height 17
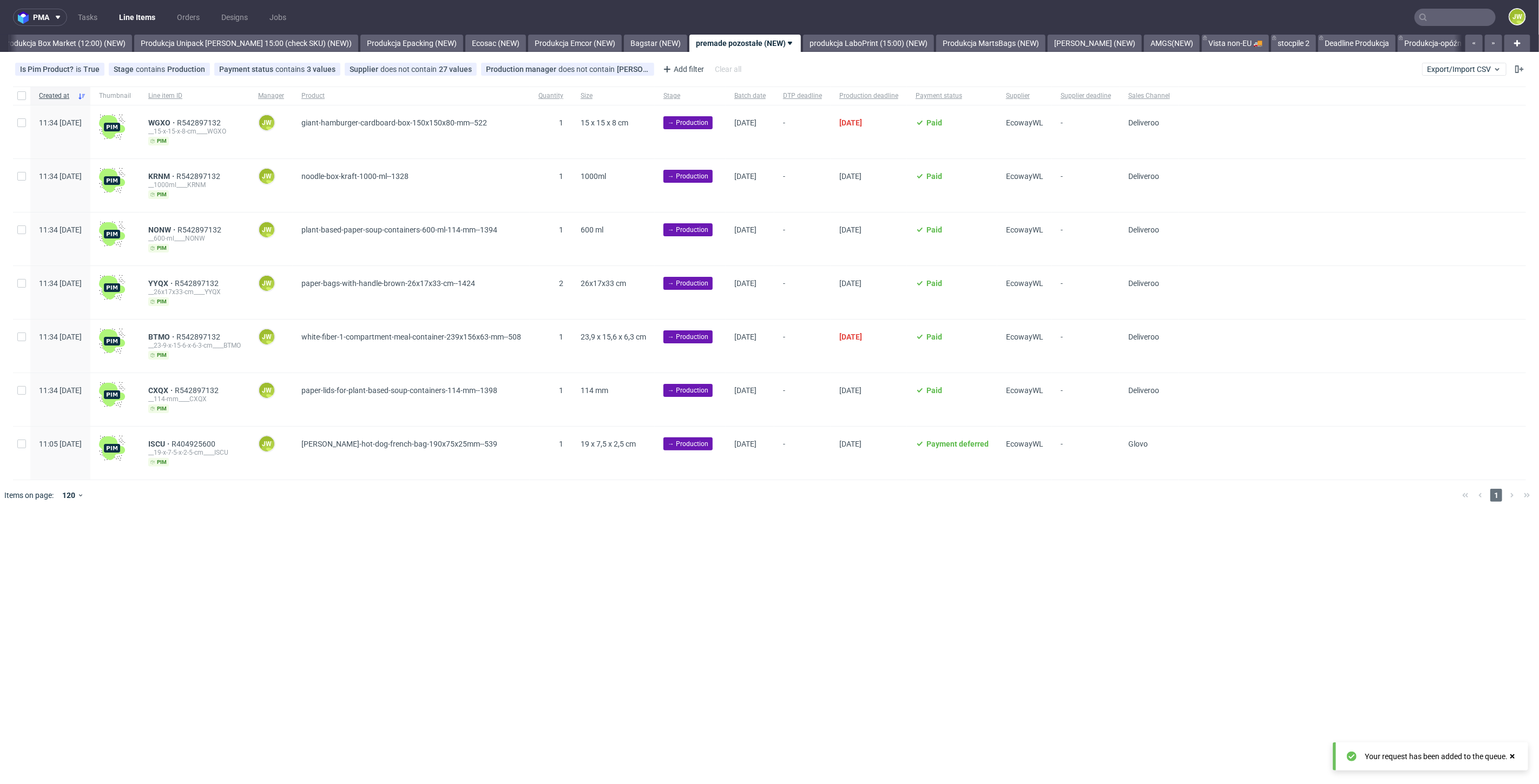
scroll to position [0, 1868]
click at [128, 20] on link "Line Items" at bounding box center [137, 17] width 49 height 17
click at [1450, 75] on button "Export/Import CSV" at bounding box center [1464, 69] width 84 height 13
click at [1391, 114] on link "Import shipments CSV" at bounding box center [1439, 113] width 127 height 17
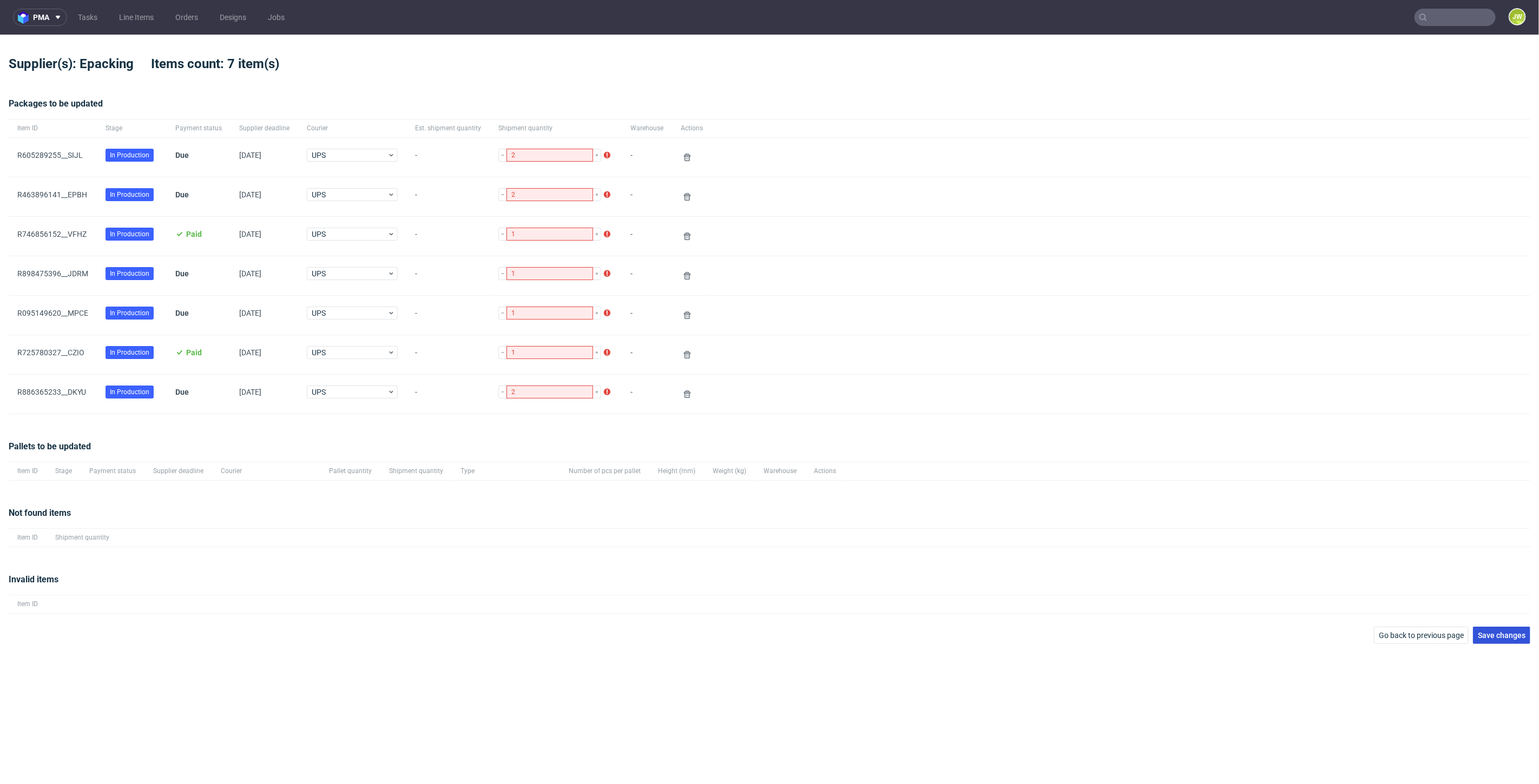
click at [1489, 628] on button "Save changes" at bounding box center [1501, 635] width 57 height 17
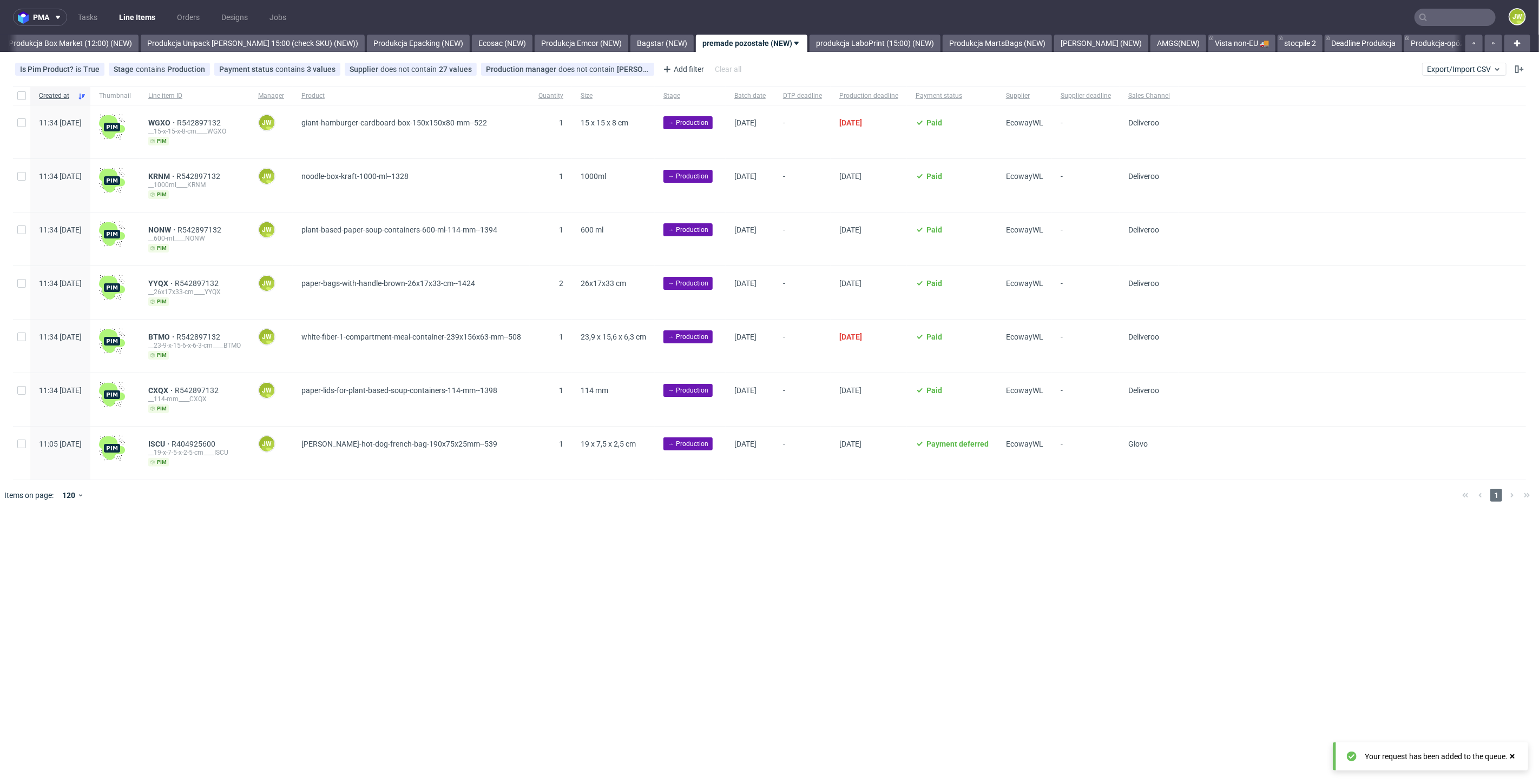
scroll to position [0, 1868]
click at [852, 45] on link "produkcja LaboPrint (15:00) (NEW)" at bounding box center [867, 43] width 131 height 17
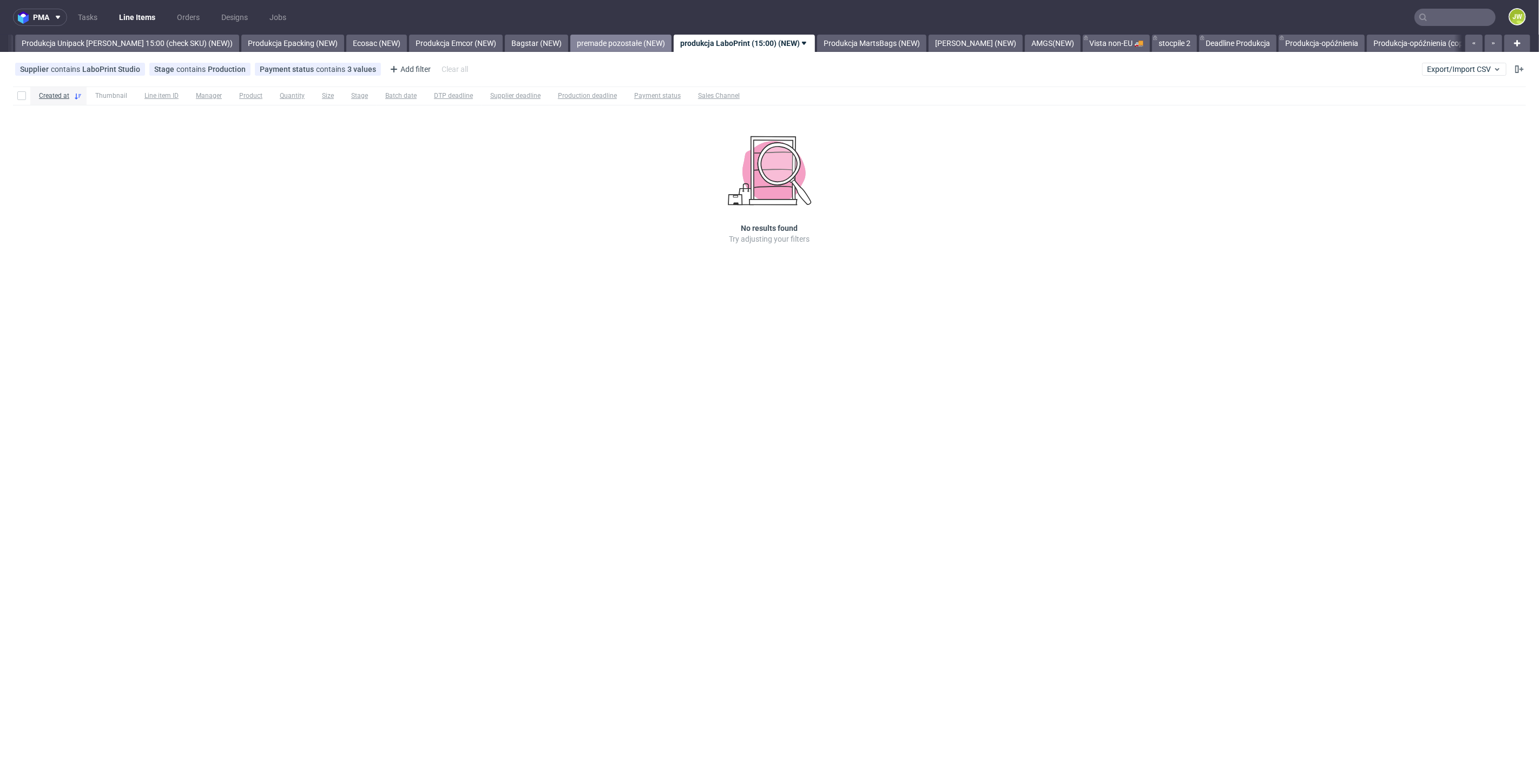
click at [618, 45] on link "premade pozostałe (NEW)" at bounding box center [621, 43] width 101 height 17
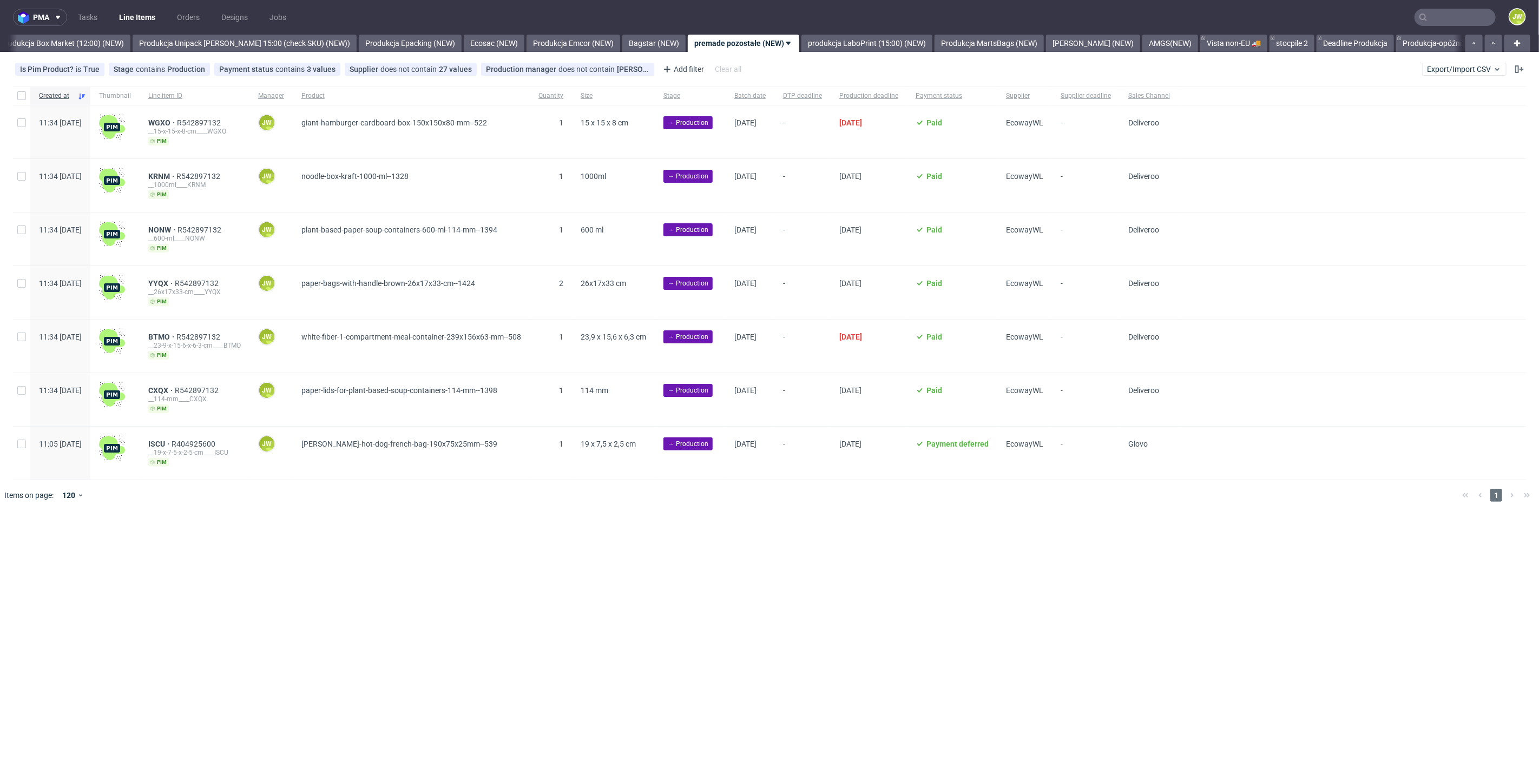
scroll to position [0, 1868]
click at [1431, 17] on input "text" at bounding box center [1455, 17] width 81 height 17
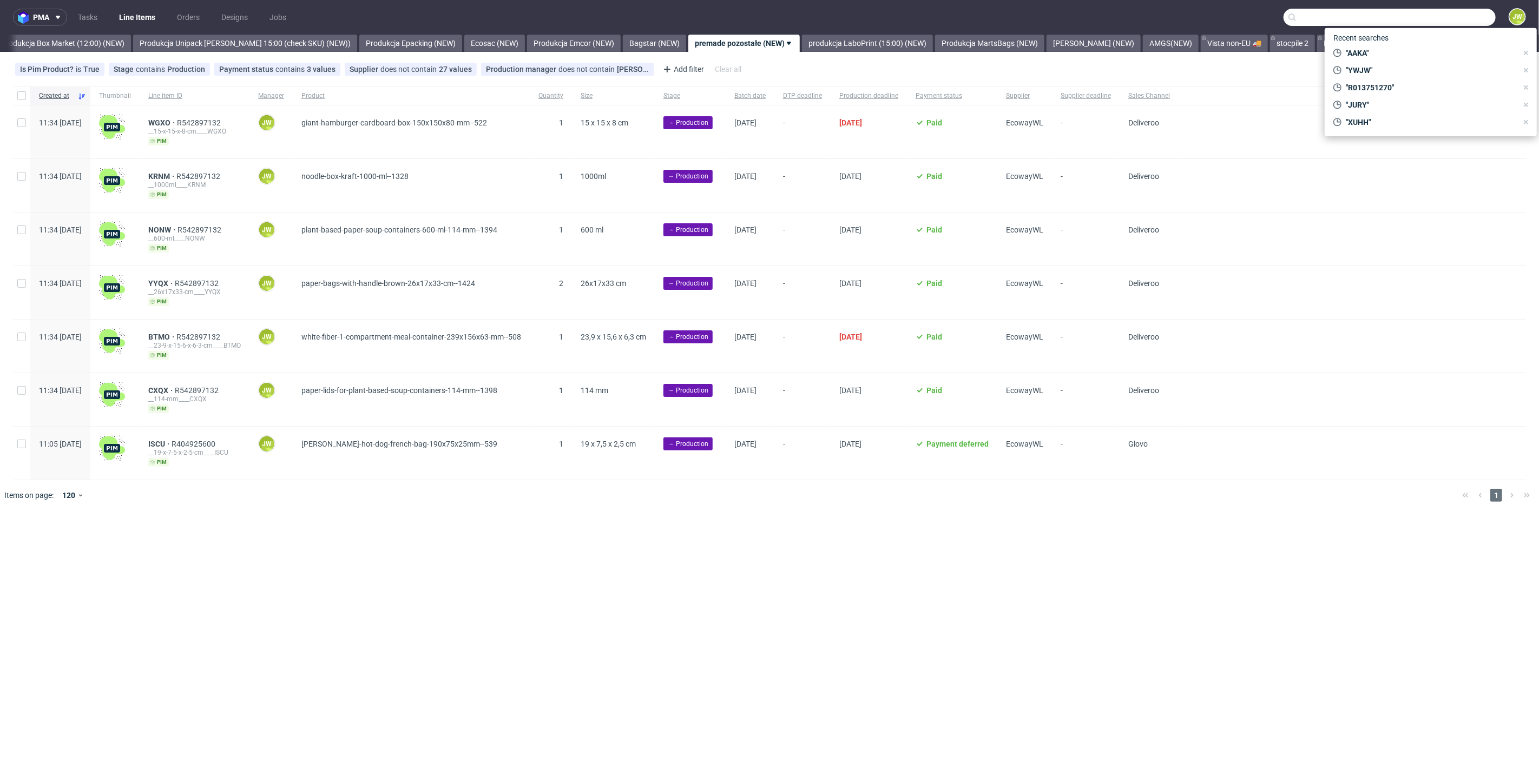
paste input "FTLT"
type input "FTLT"
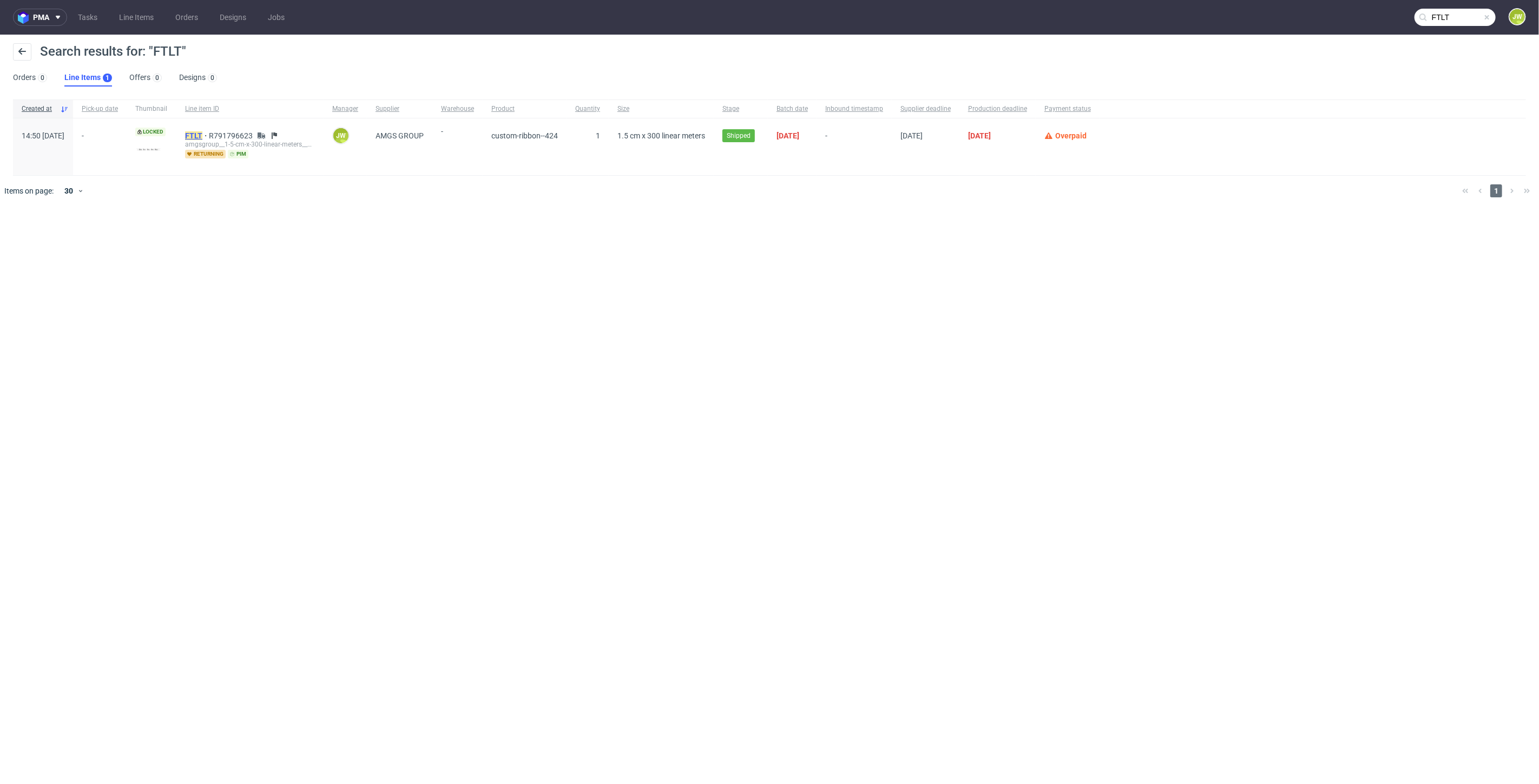
click at [203, 136] on mark "FTLT" at bounding box center [194, 136] width 17 height 8
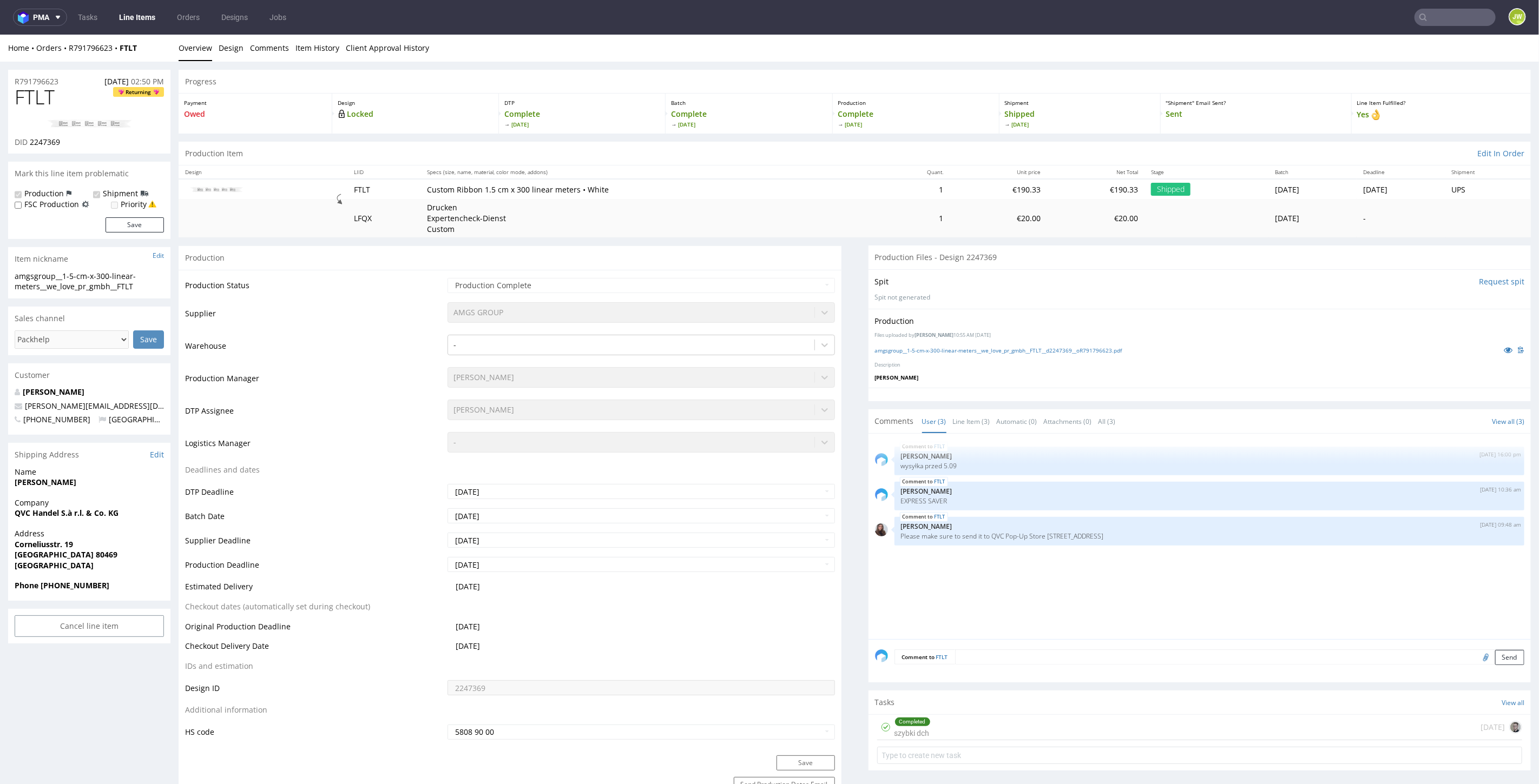
click at [1425, 14] on input "text" at bounding box center [1455, 17] width 81 height 17
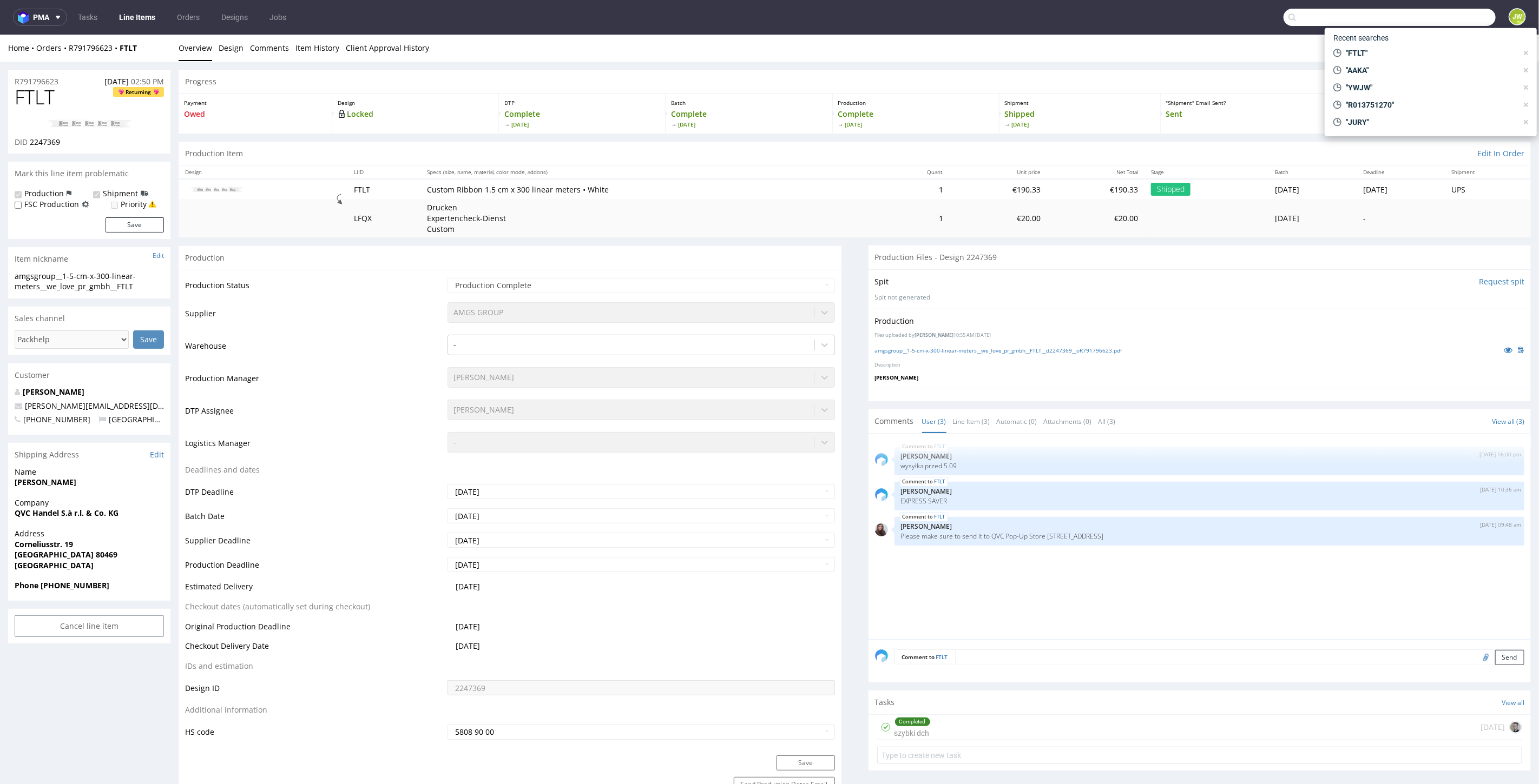
paste input "UHNM"
type input "UHNM"
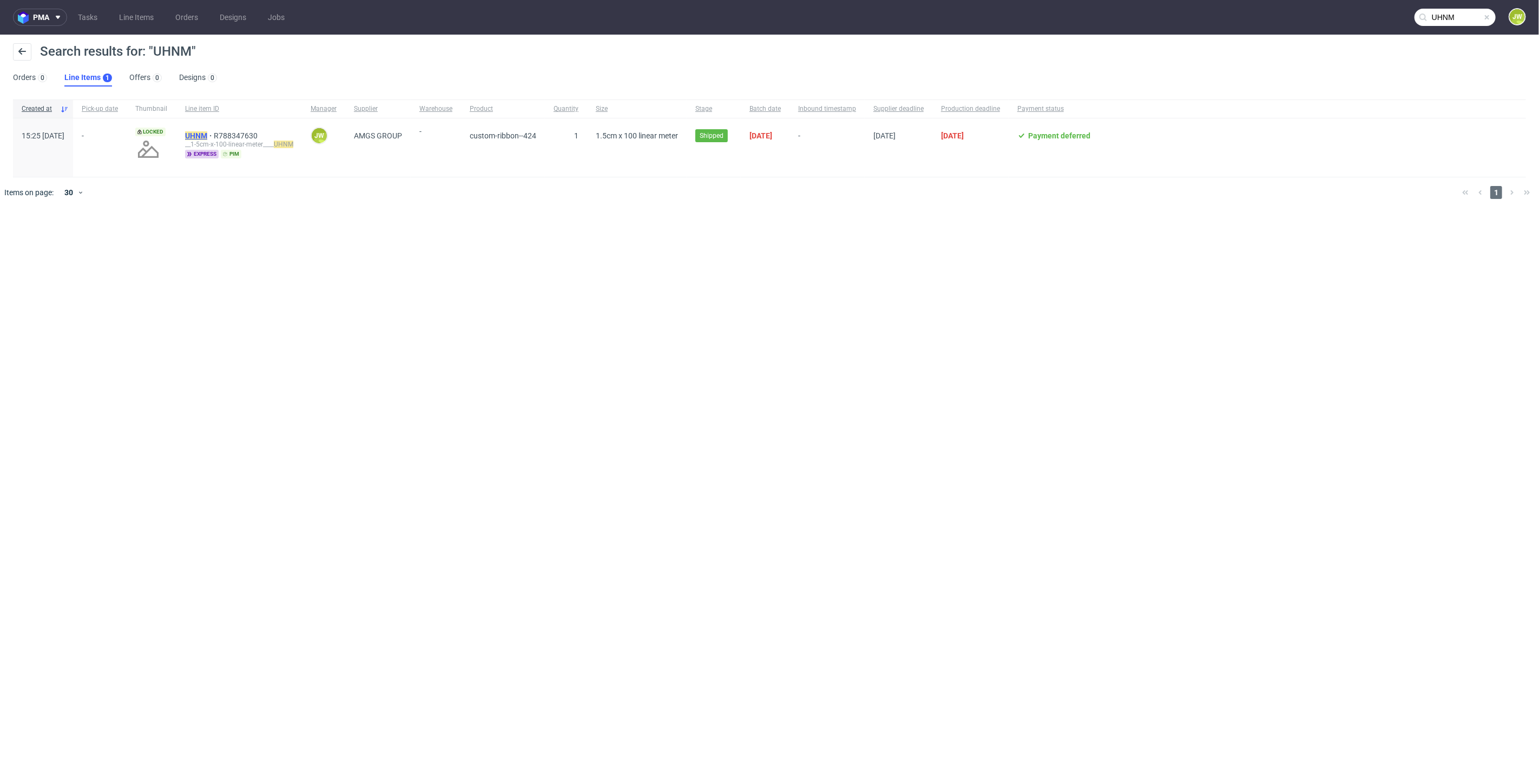
click at [207, 134] on mark "UHNM" at bounding box center [196, 136] width 22 height 8
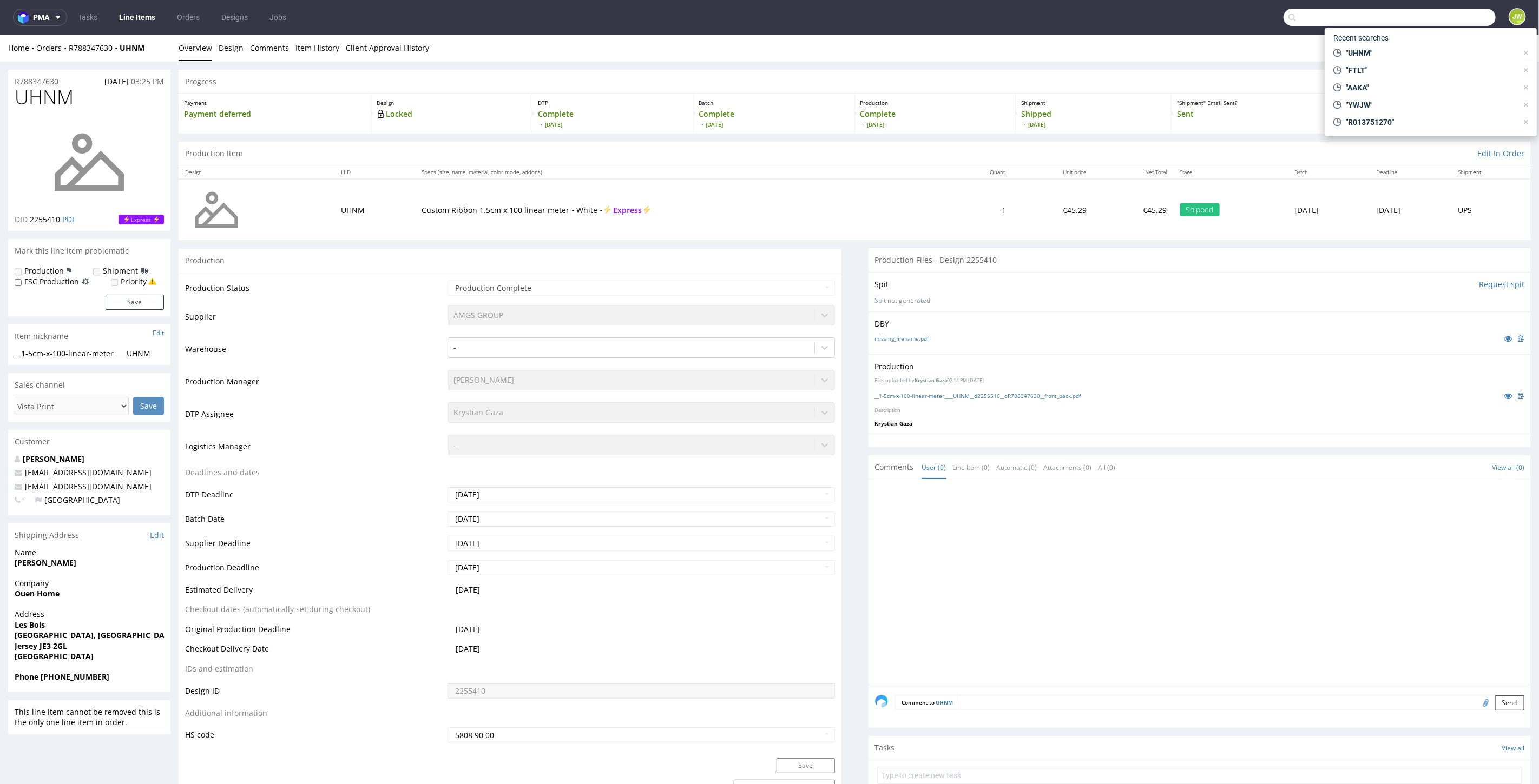
click at [1438, 14] on input "text" at bounding box center [1389, 17] width 212 height 17
paste input "100,"
type input "100,"
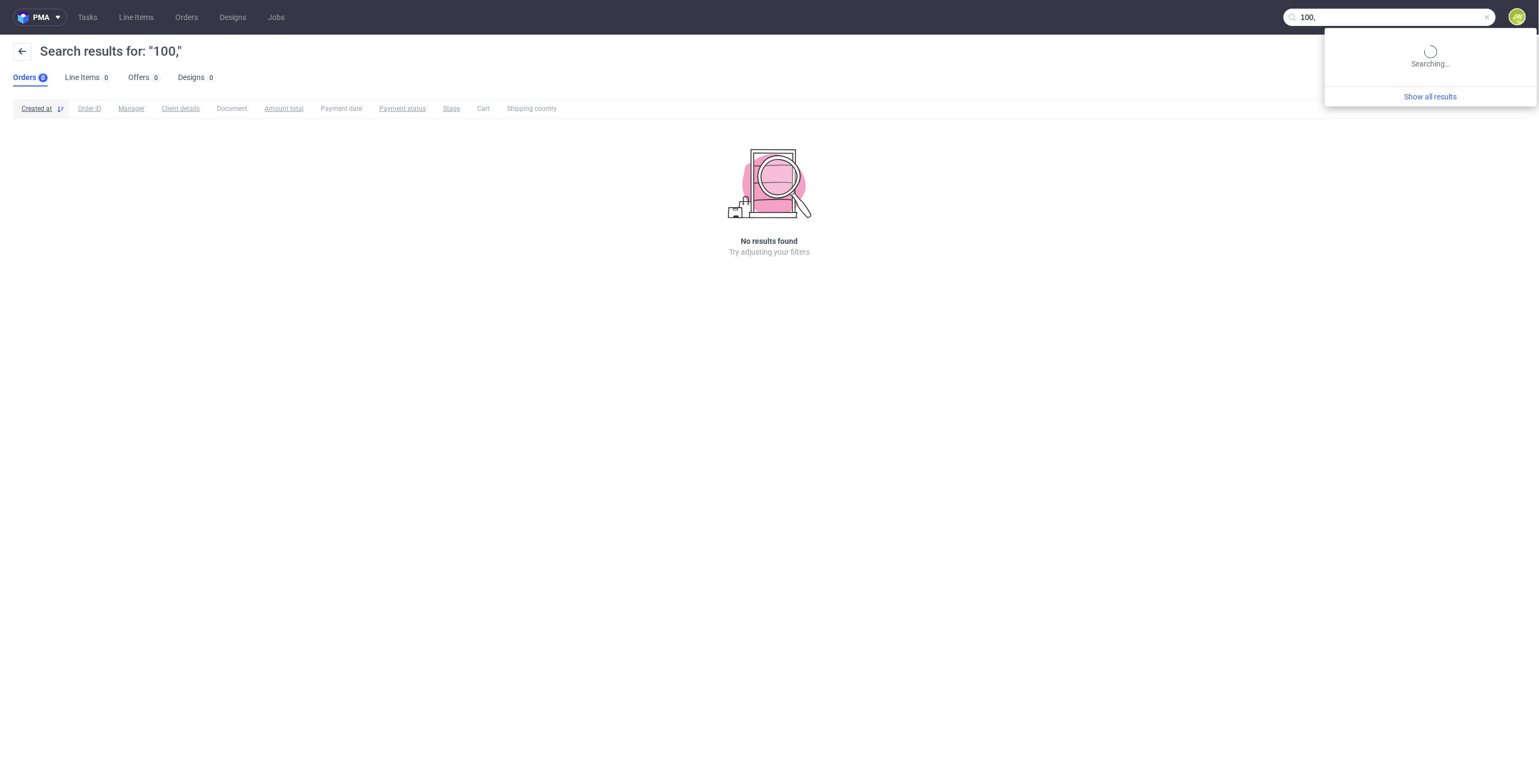
drag, startPoint x: 1461, startPoint y: 16, endPoint x: 987, endPoint y: -4, distance: 474.4
click at [987, 0] on html "pma Tasks Line Items Orders Designs Jobs 100, JW Search results for: "100," Ord…" at bounding box center [770, 392] width 1539 height 784
click at [1466, 18] on input "text" at bounding box center [1455, 17] width 81 height 17
paste input "R514448580__Z"
type input "R514448580"
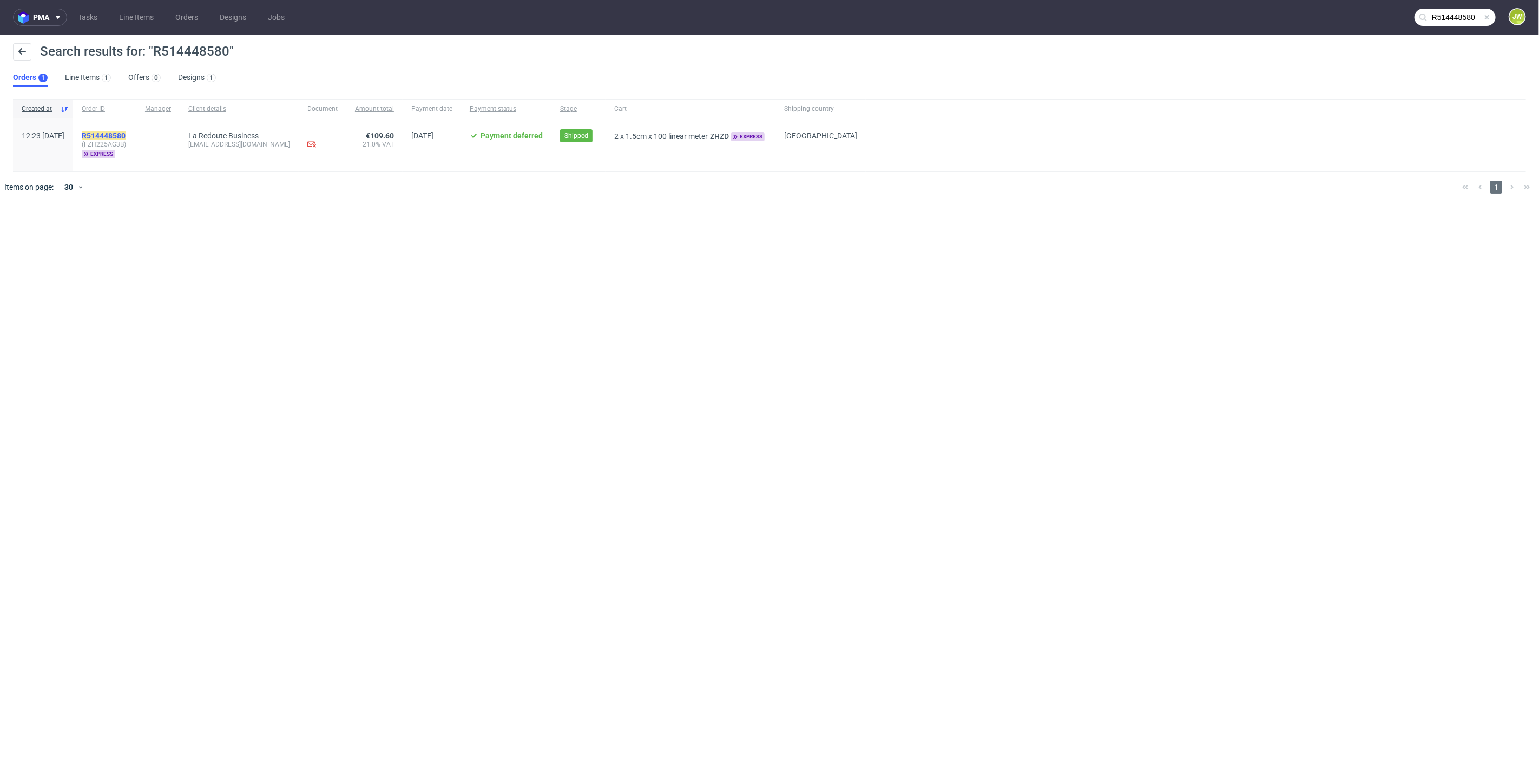
click at [125, 134] on mark "R514448580" at bounding box center [103, 136] width 44 height 8
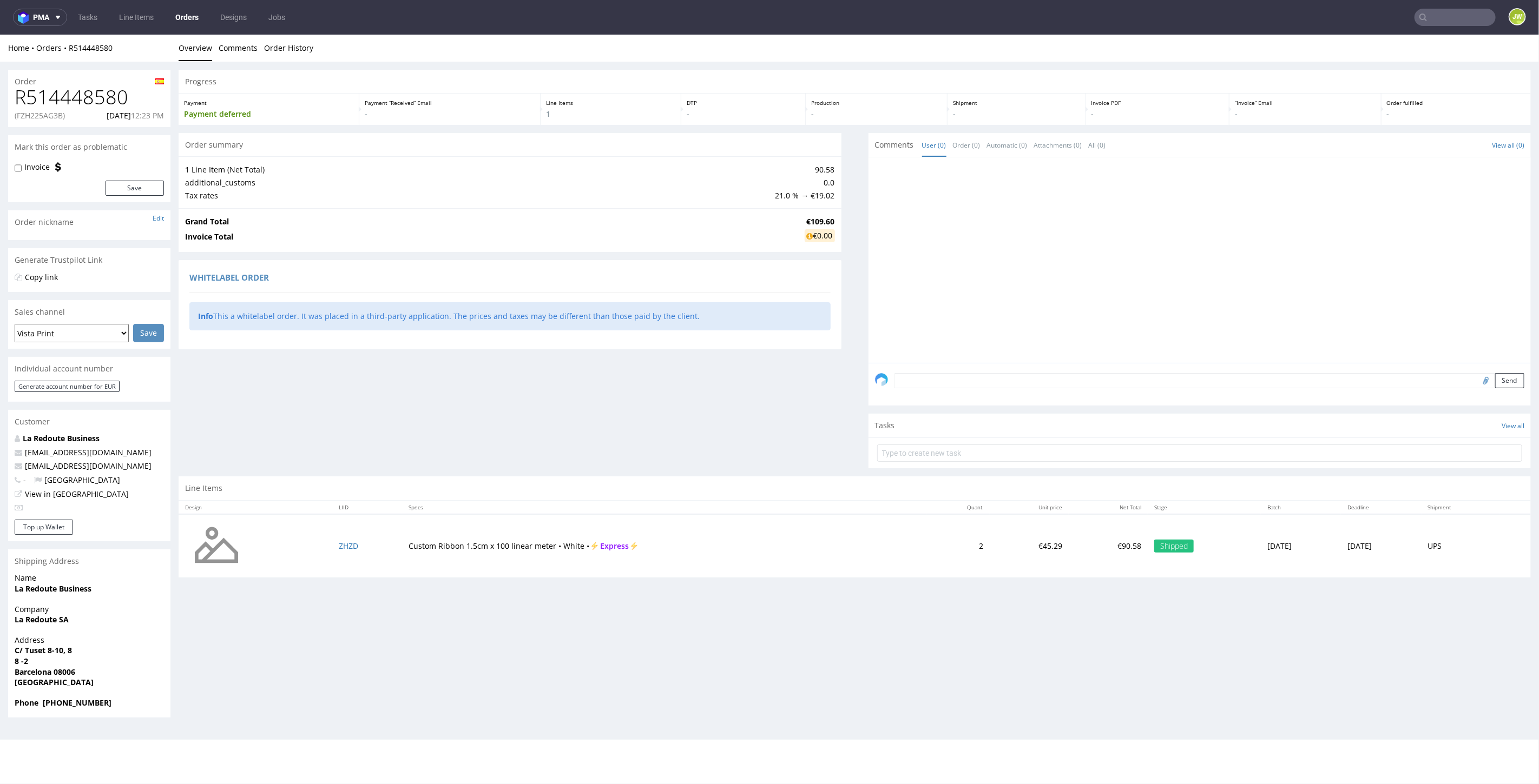
scroll to position [3, 0]
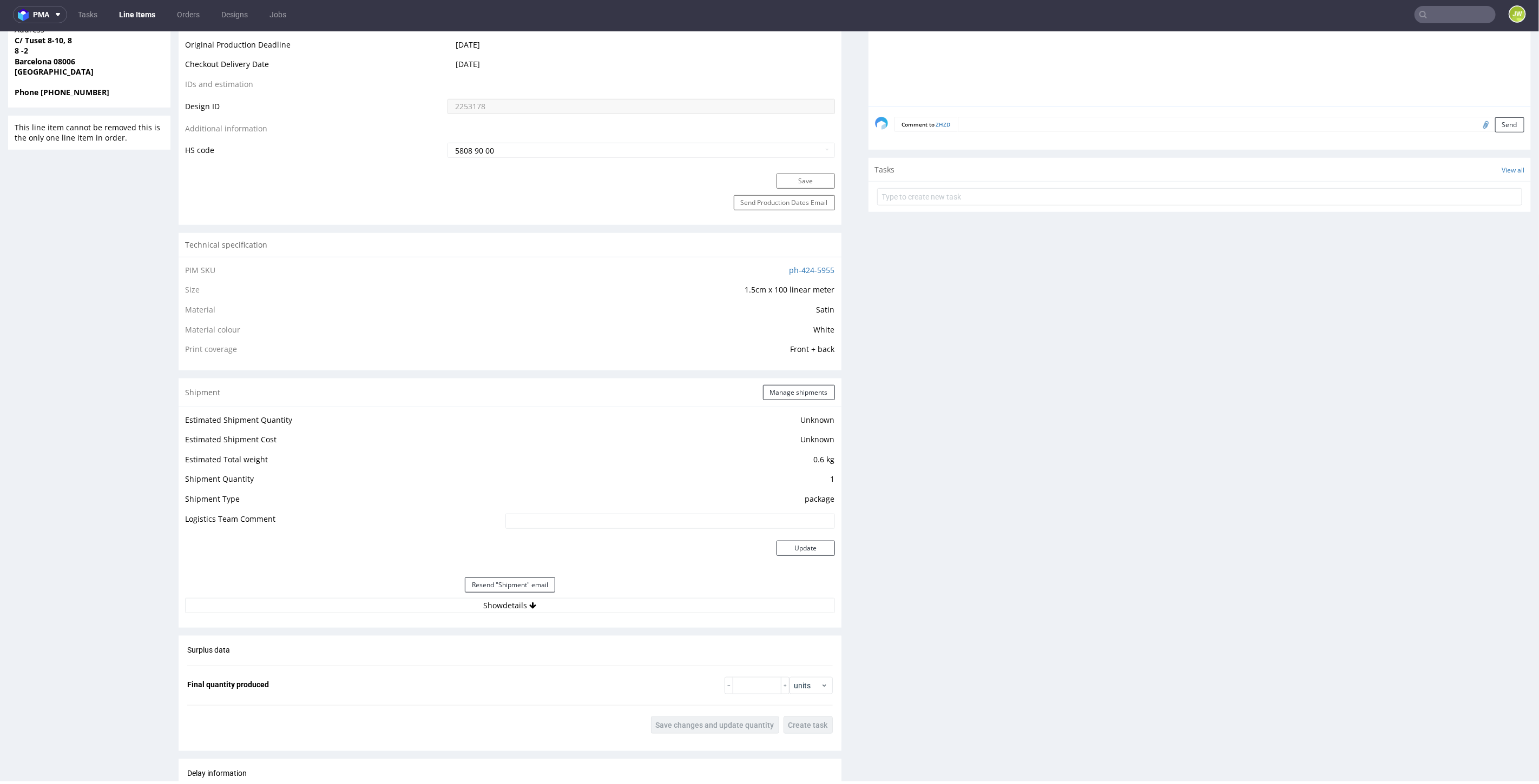
scroll to position [961, 0]
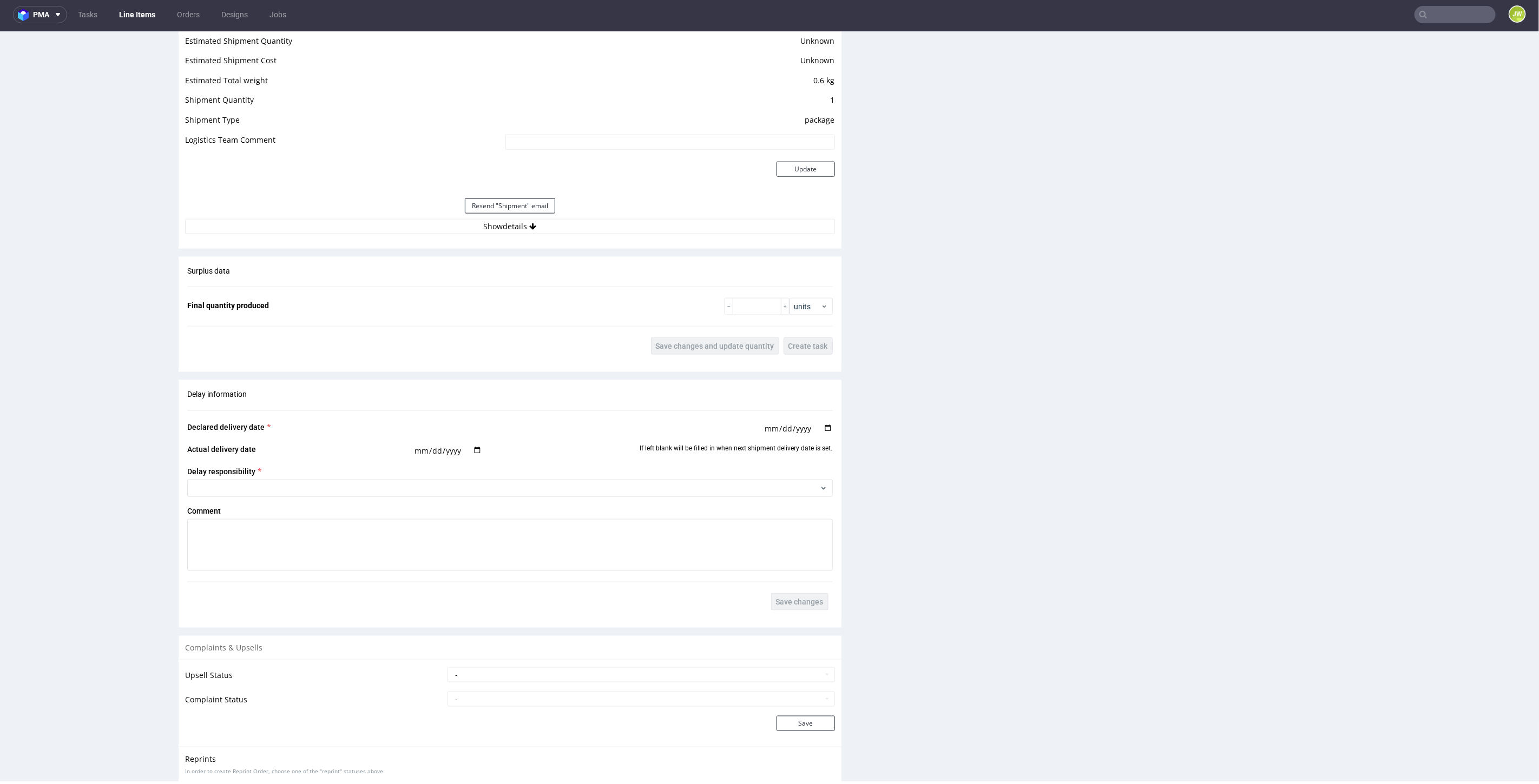
drag, startPoint x: 284, startPoint y: 103, endPoint x: 772, endPoint y: 102, distance: 488.0
click at [768, 102] on tr "Shipment Quantity 1" at bounding box center [510, 103] width 650 height 20
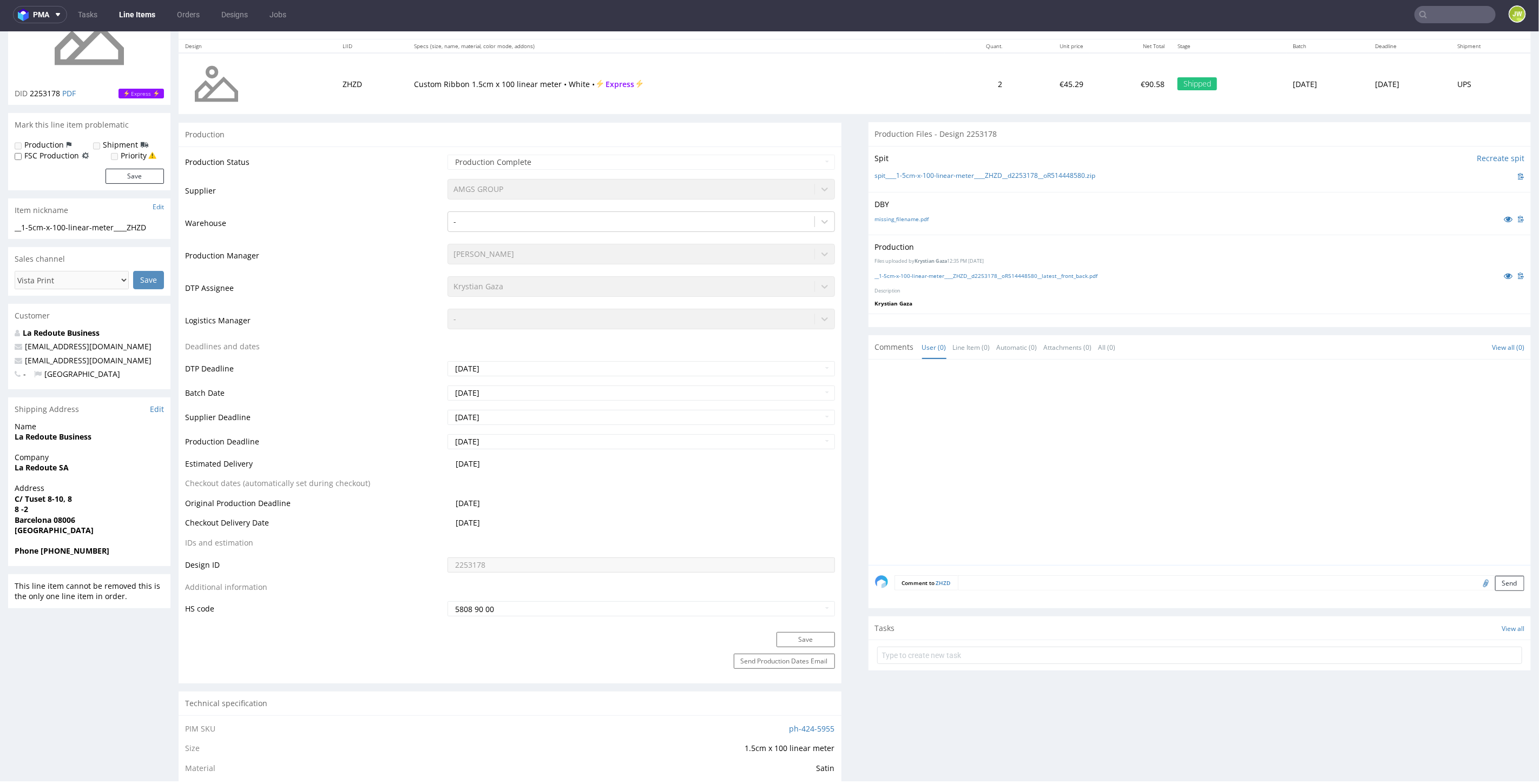
scroll to position [0, 0]
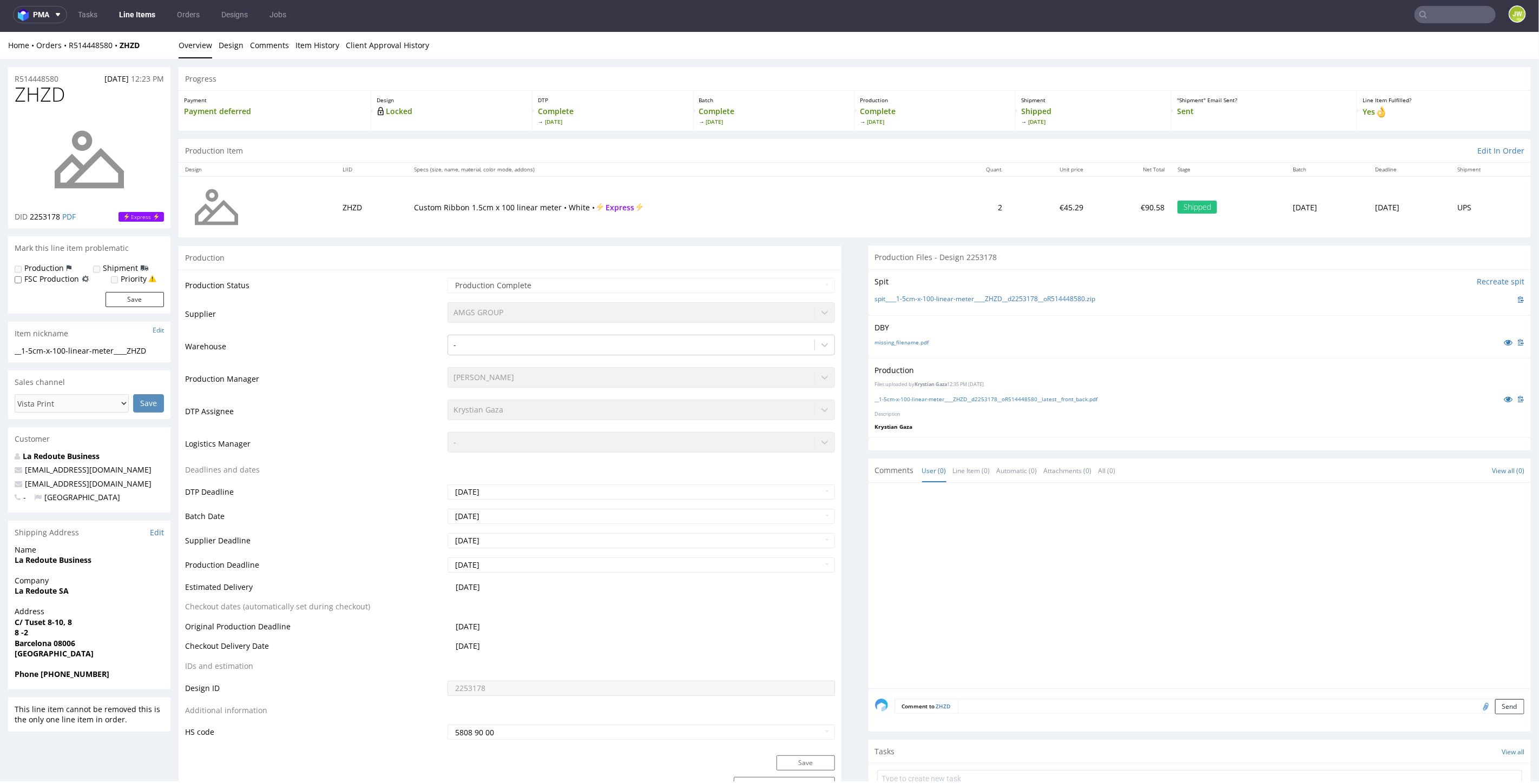
drag, startPoint x: 129, startPoint y: 18, endPoint x: 134, endPoint y: 19, distance: 5.1
click at [128, 18] on link "Line Items" at bounding box center [137, 14] width 49 height 17
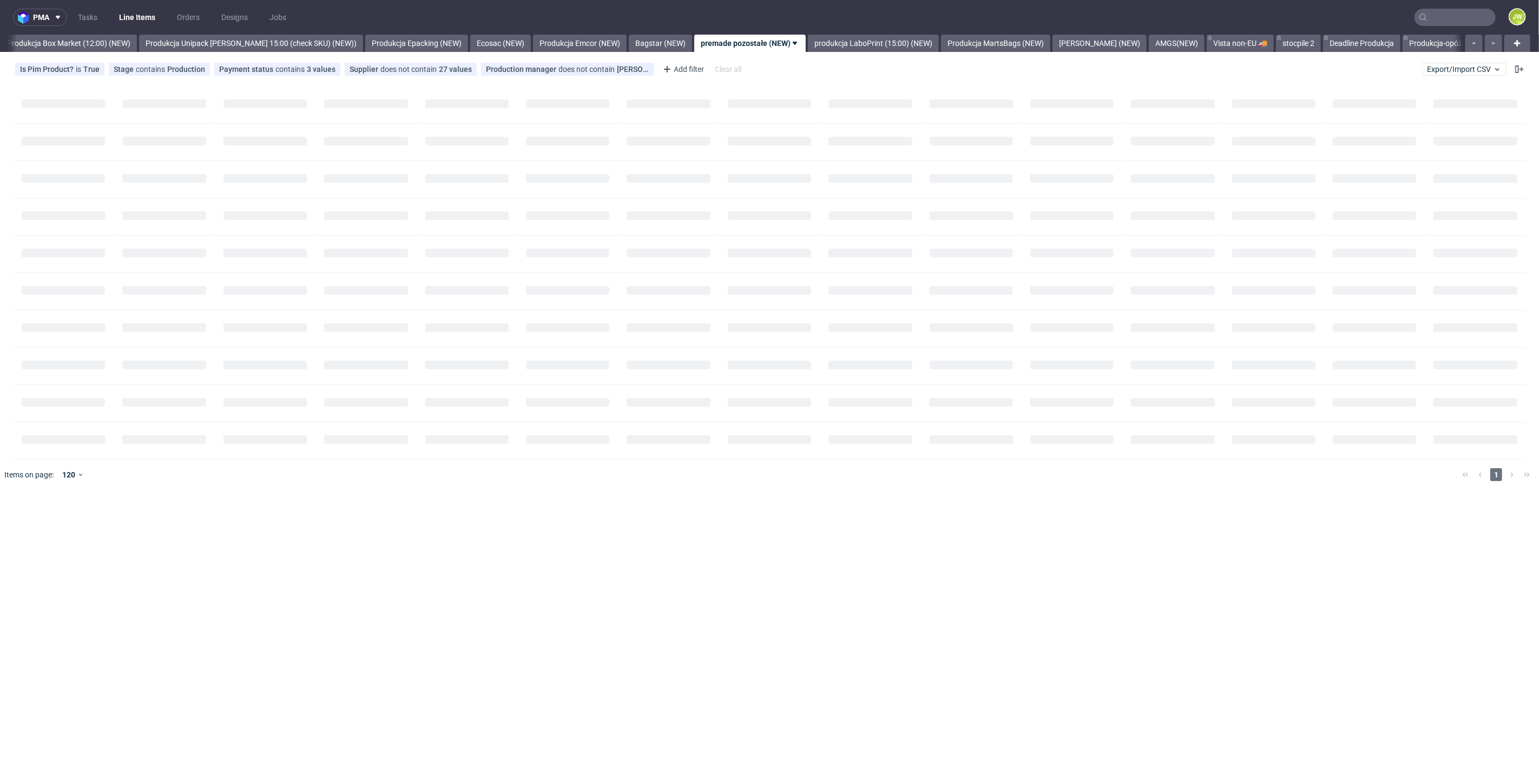
scroll to position [0, 1868]
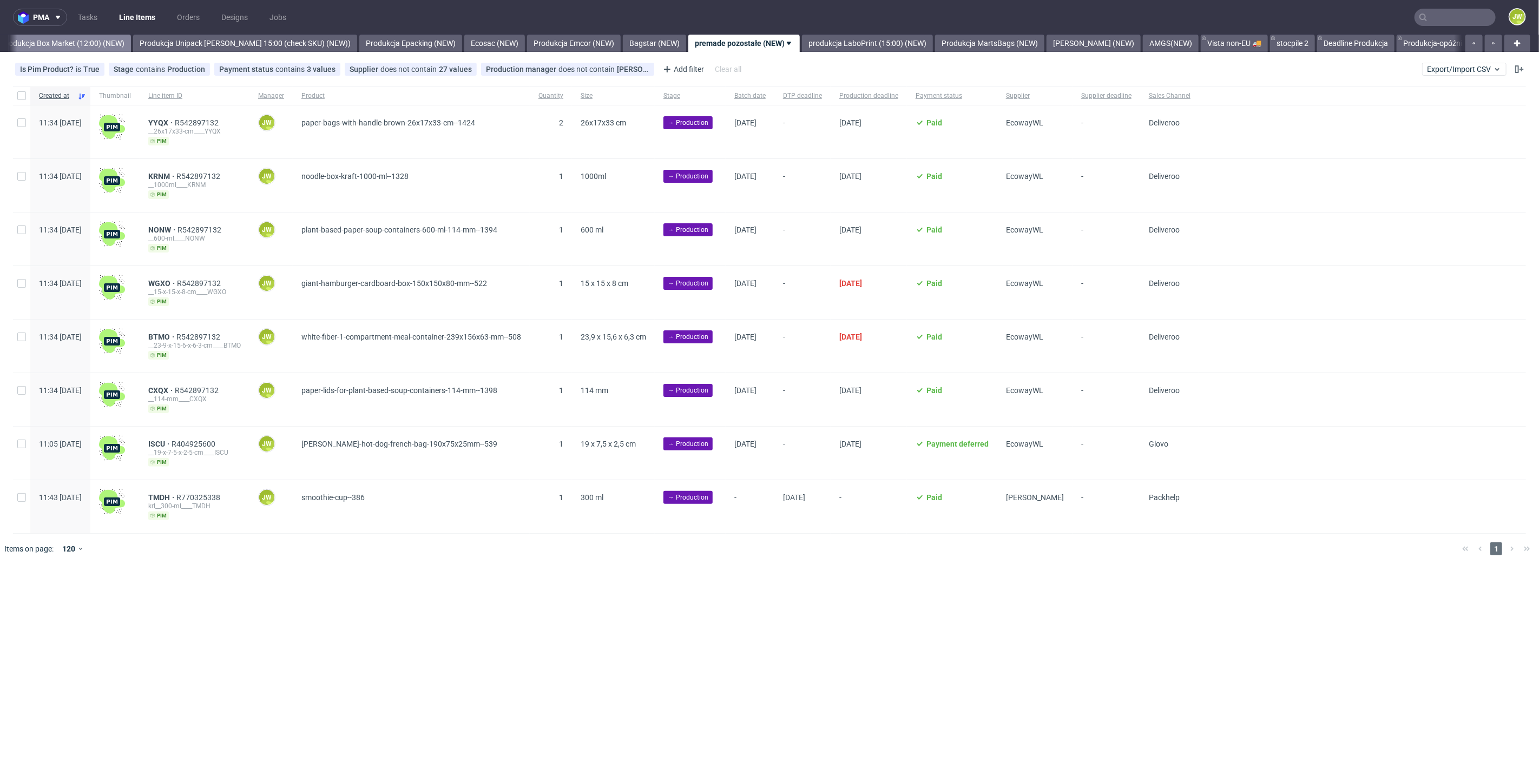
click at [87, 36] on link "Produkcja Box Market (12:00) (NEW)" at bounding box center [63, 43] width 136 height 17
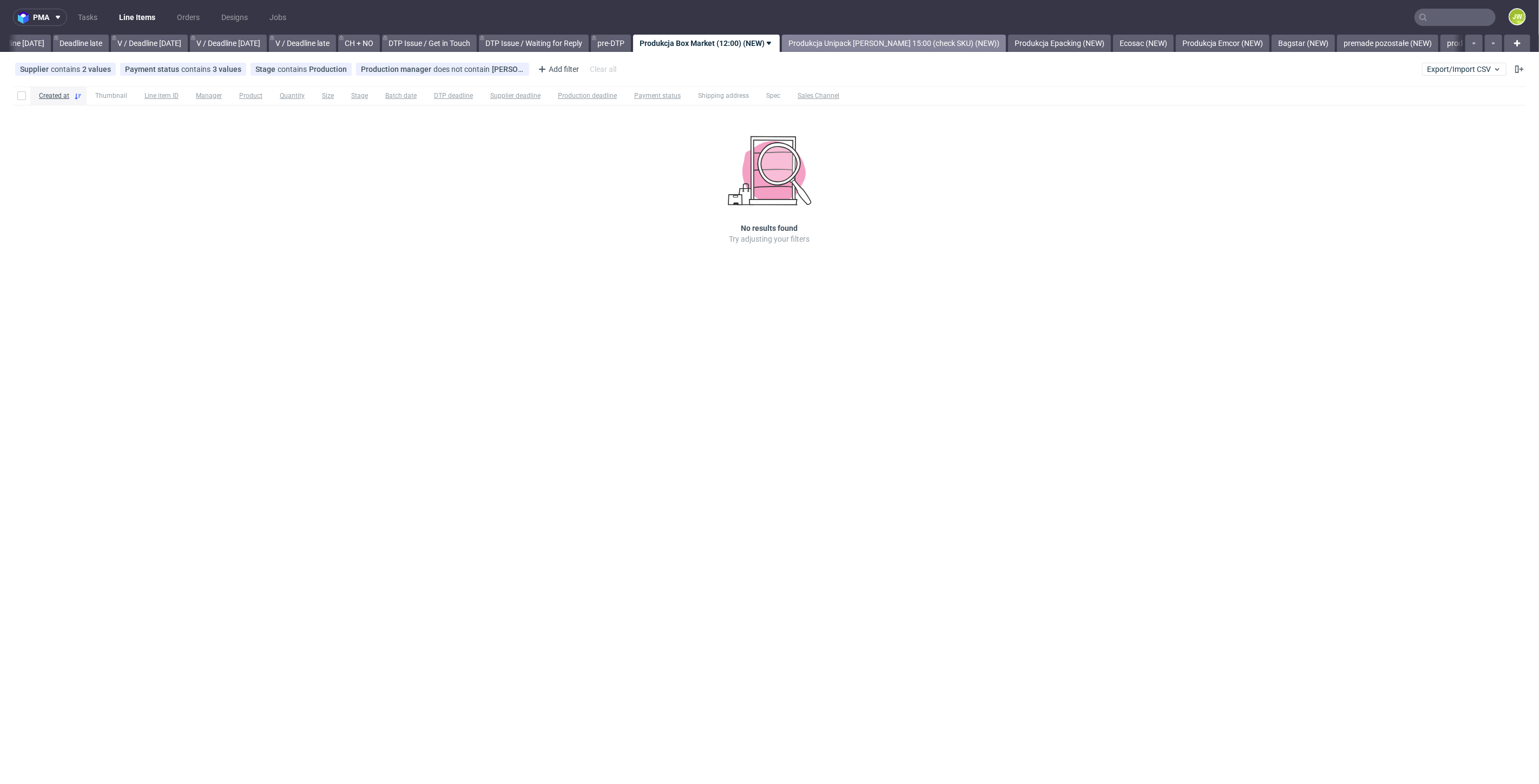
click at [844, 47] on link "Produkcja Unipack około 15:00 (check SKU) (NEW))" at bounding box center [894, 43] width 224 height 17
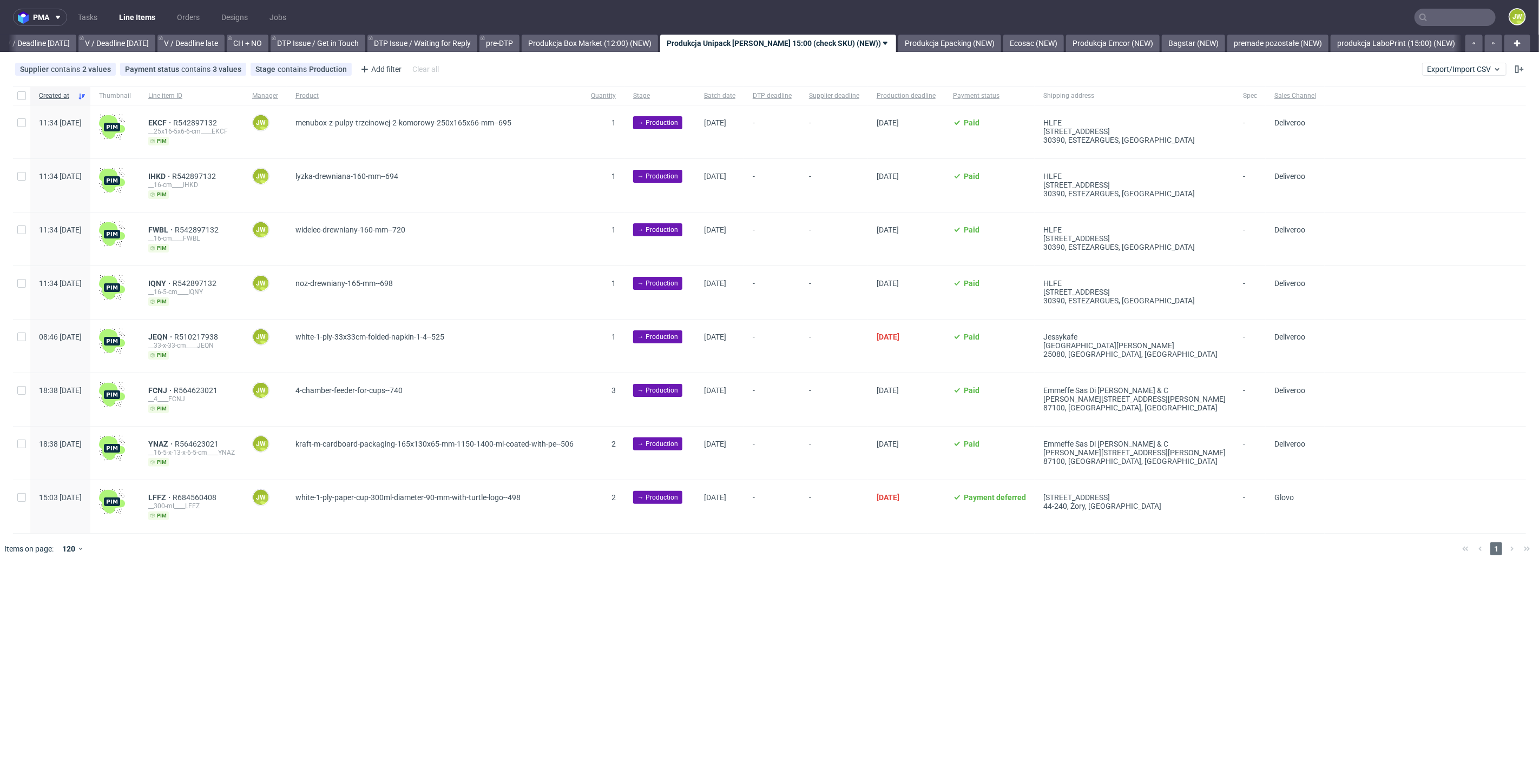
scroll to position [0, 1393]
drag, startPoint x: 26, startPoint y: 90, endPoint x: 32, endPoint y: 98, distance: 10.0
click at [26, 89] on div at bounding box center [22, 96] width 17 height 19
checkbox input "true"
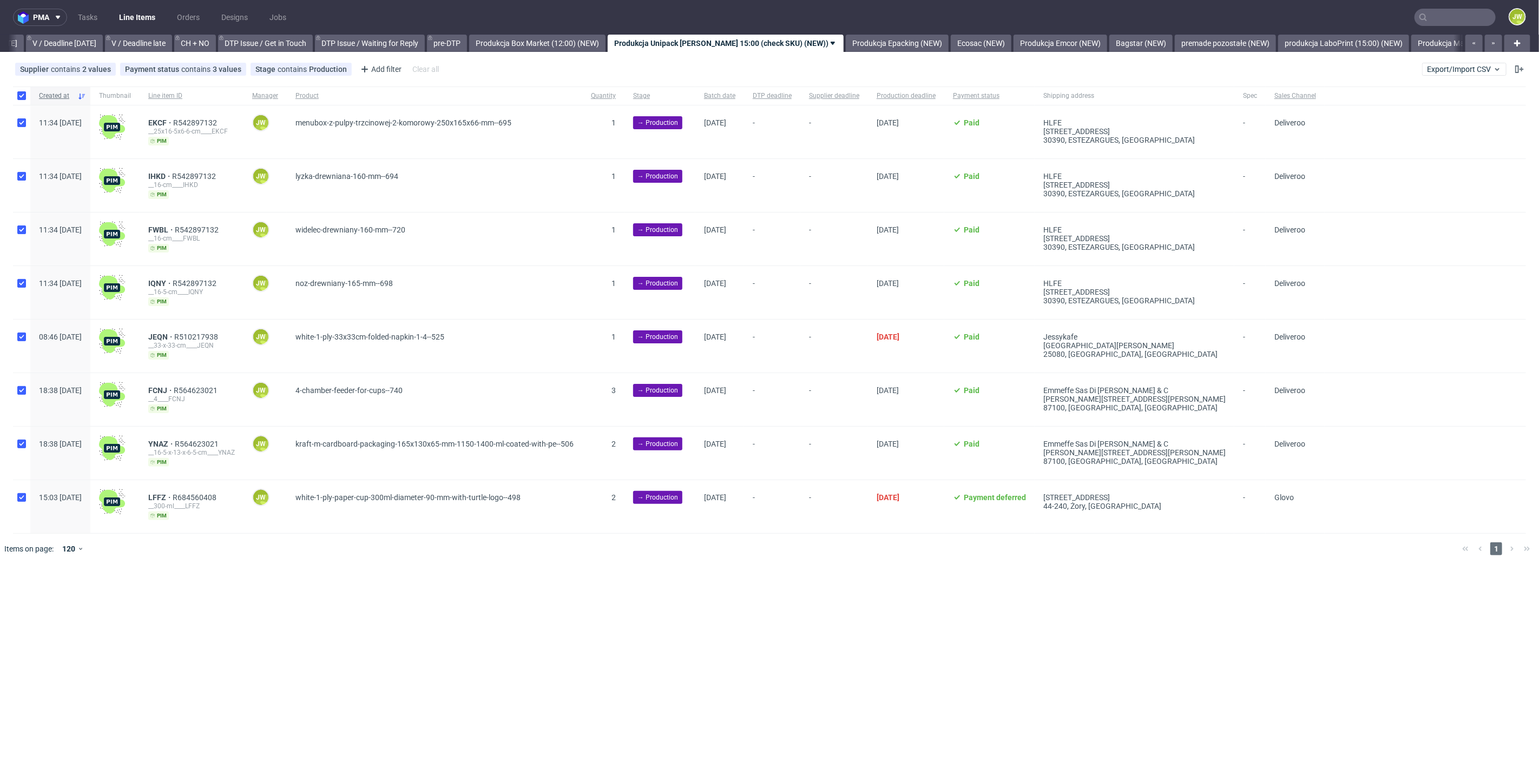
checkbox input "true"
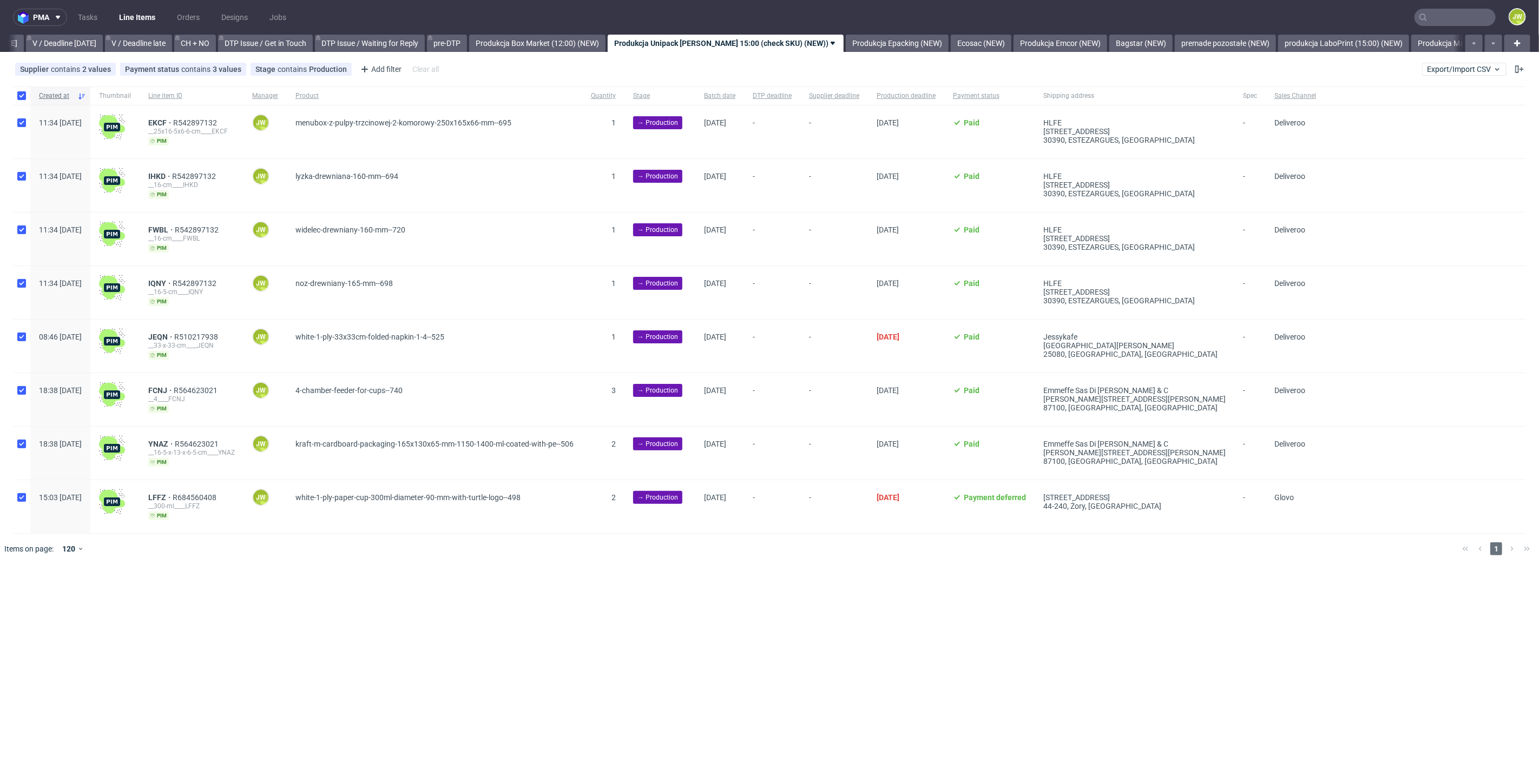
checkbox input "true"
click at [188, 592] on span "Change batch date" at bounding box center [190, 597] width 65 height 11
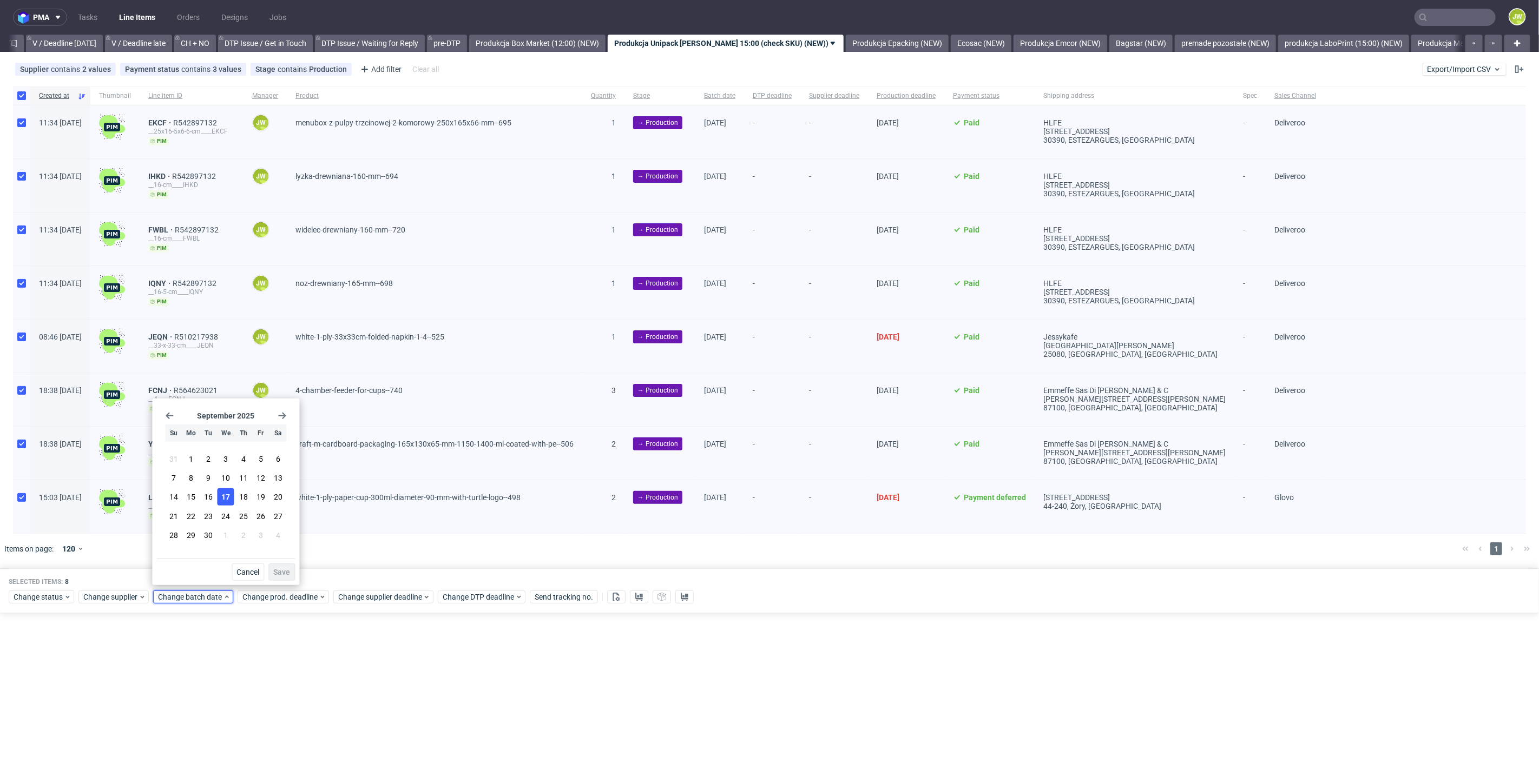
click at [233, 492] on button "17" at bounding box center [226, 497] width 17 height 17
click at [286, 574] on span "Save" at bounding box center [281, 572] width 17 height 8
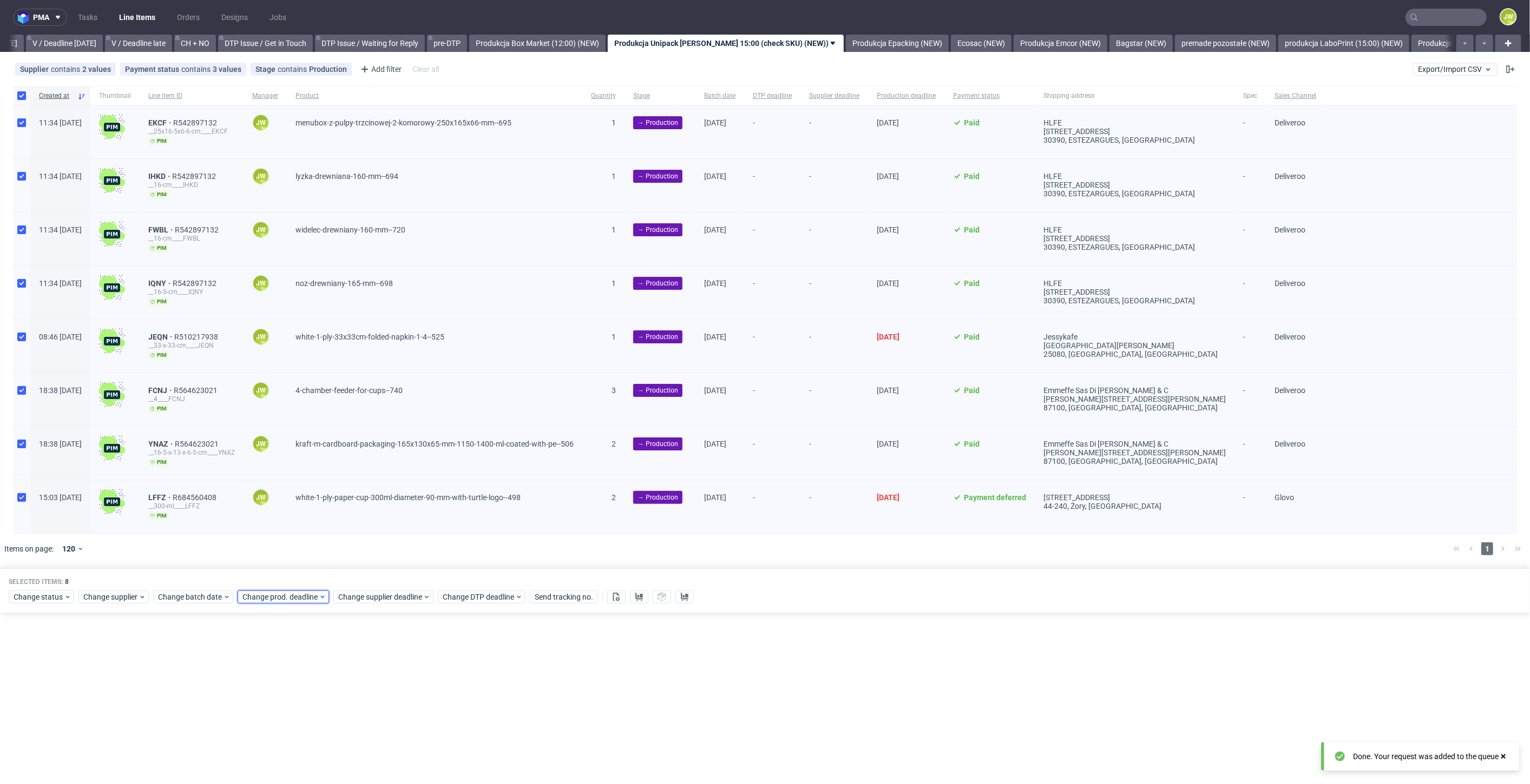
click at [287, 592] on span "Change prod. deadline" at bounding box center [281, 597] width 76 height 11
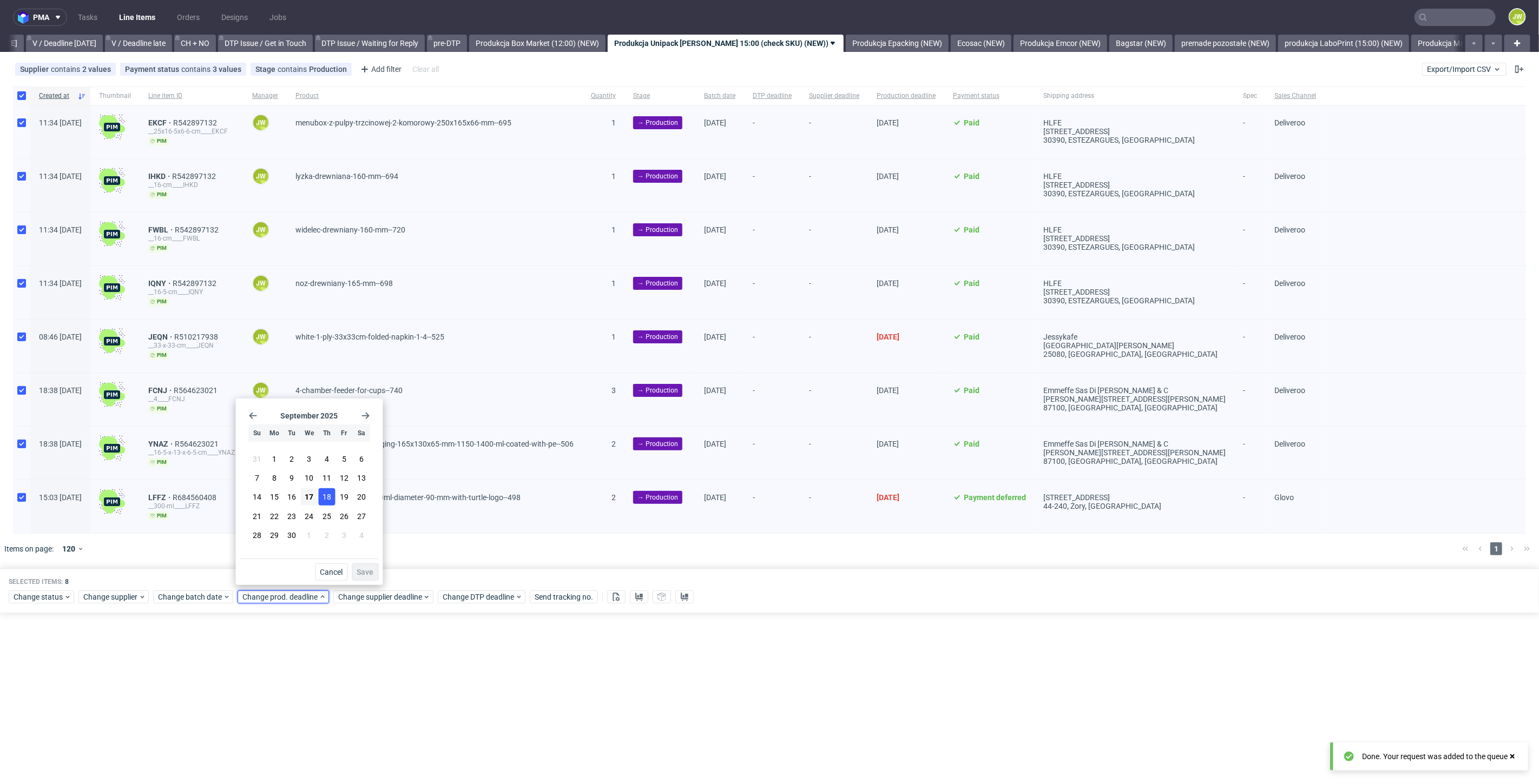
drag, startPoint x: 330, startPoint y: 496, endPoint x: 336, endPoint y: 516, distance: 20.9
click at [330, 496] on button "18" at bounding box center [327, 497] width 17 height 17
click at [364, 571] on span "Save" at bounding box center [366, 572] width 17 height 8
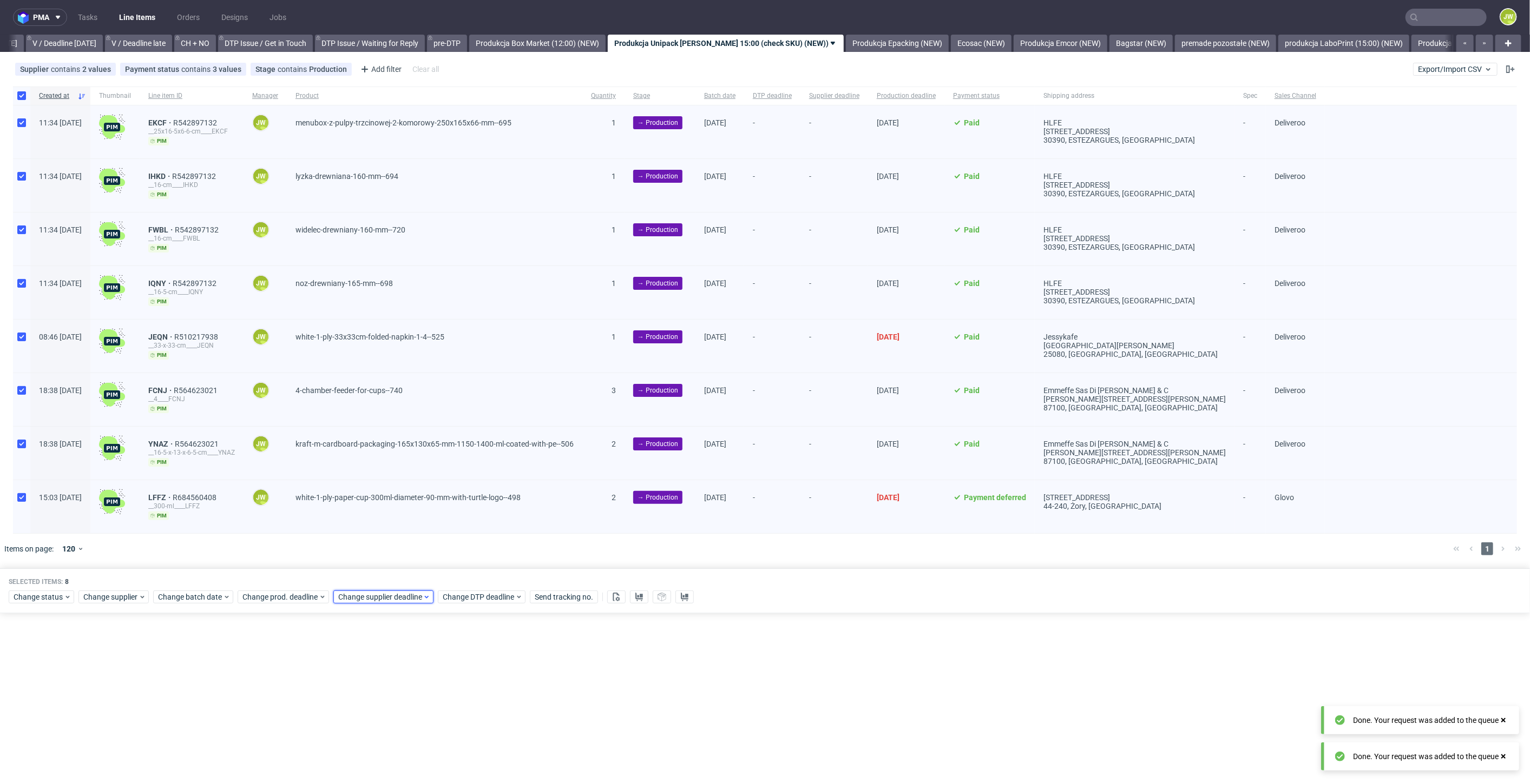
click at [364, 594] on span "Change supplier deadline" at bounding box center [380, 597] width 84 height 11
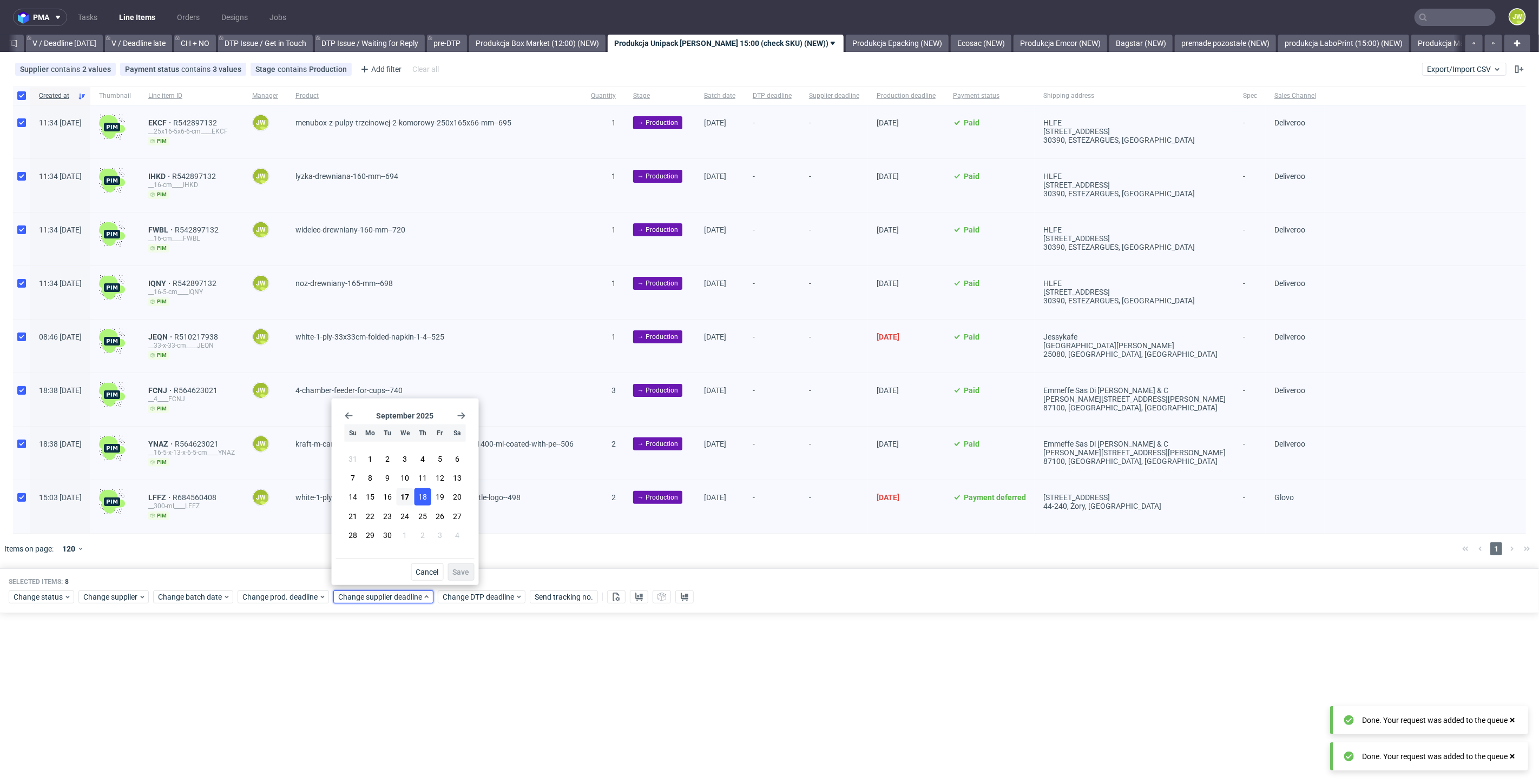
click at [421, 492] on span "18" at bounding box center [422, 497] width 8 height 11
click at [464, 574] on span "Save" at bounding box center [461, 572] width 17 height 8
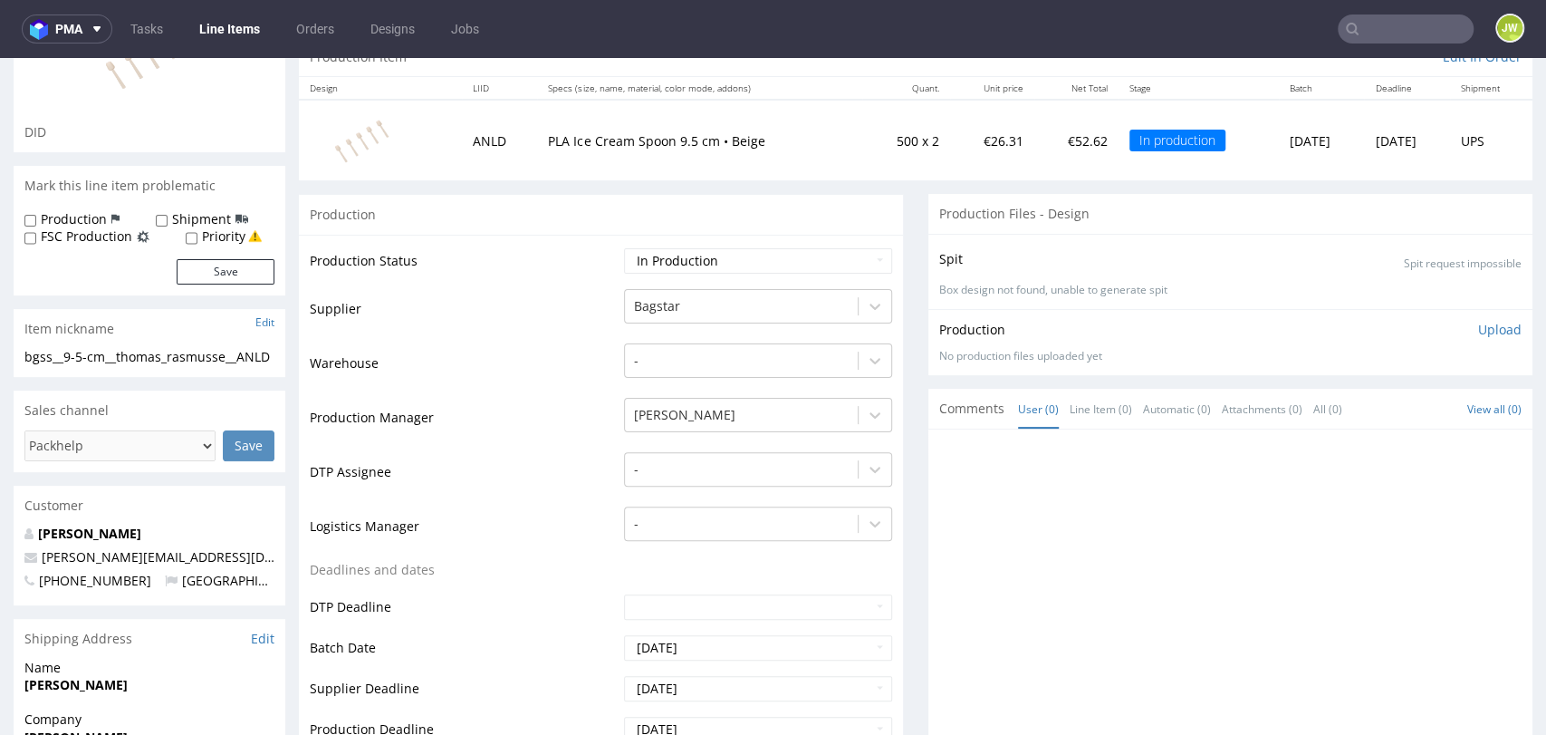
scroll to position [201, 0]
click at [172, 222] on label "Shipment" at bounding box center [201, 218] width 59 height 18
click at [168, 222] on input "Shipment" at bounding box center [162, 220] width 12 height 14
checkbox input "true"
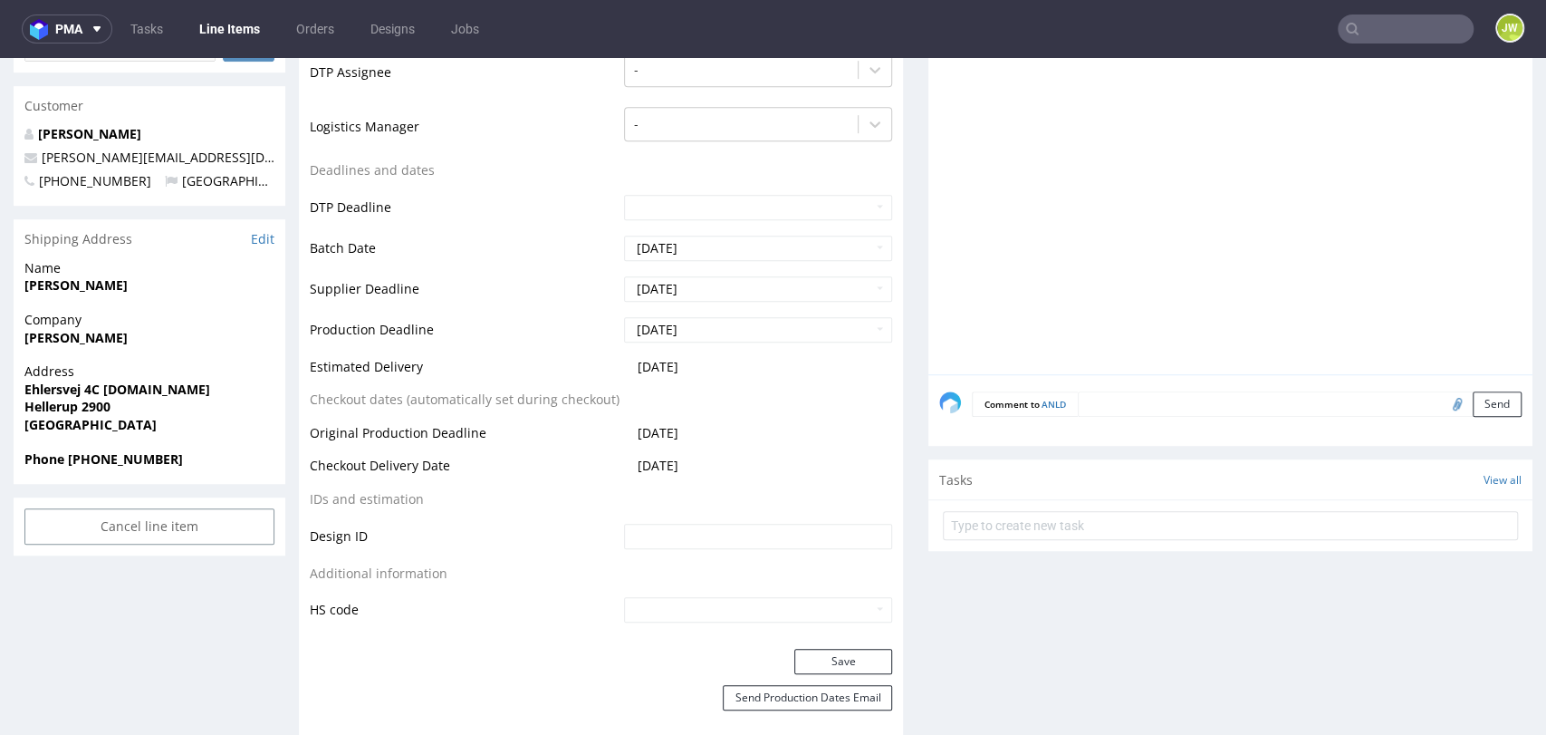
scroll to position [603, 0]
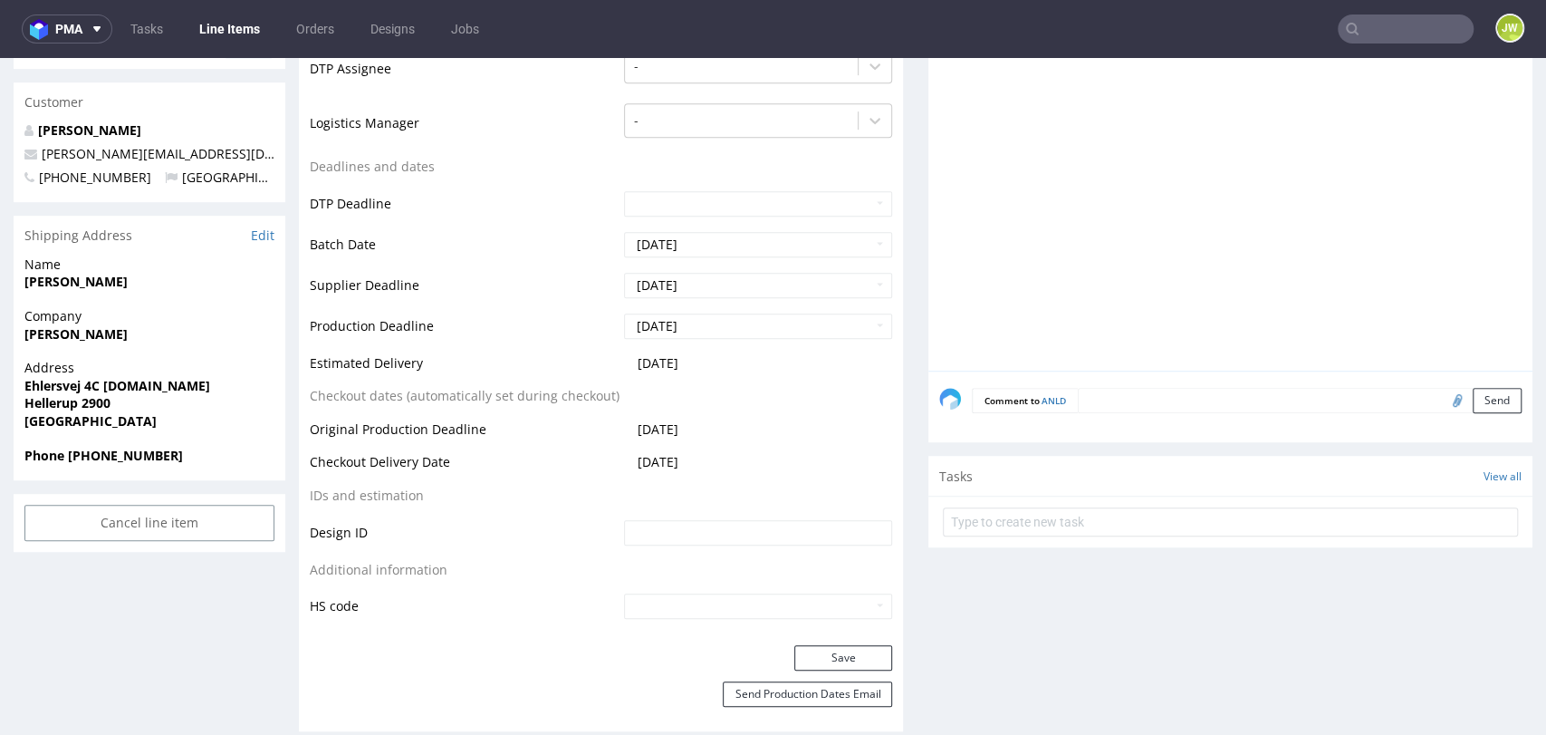
click at [1078, 398] on textarea at bounding box center [1300, 400] width 444 height 25
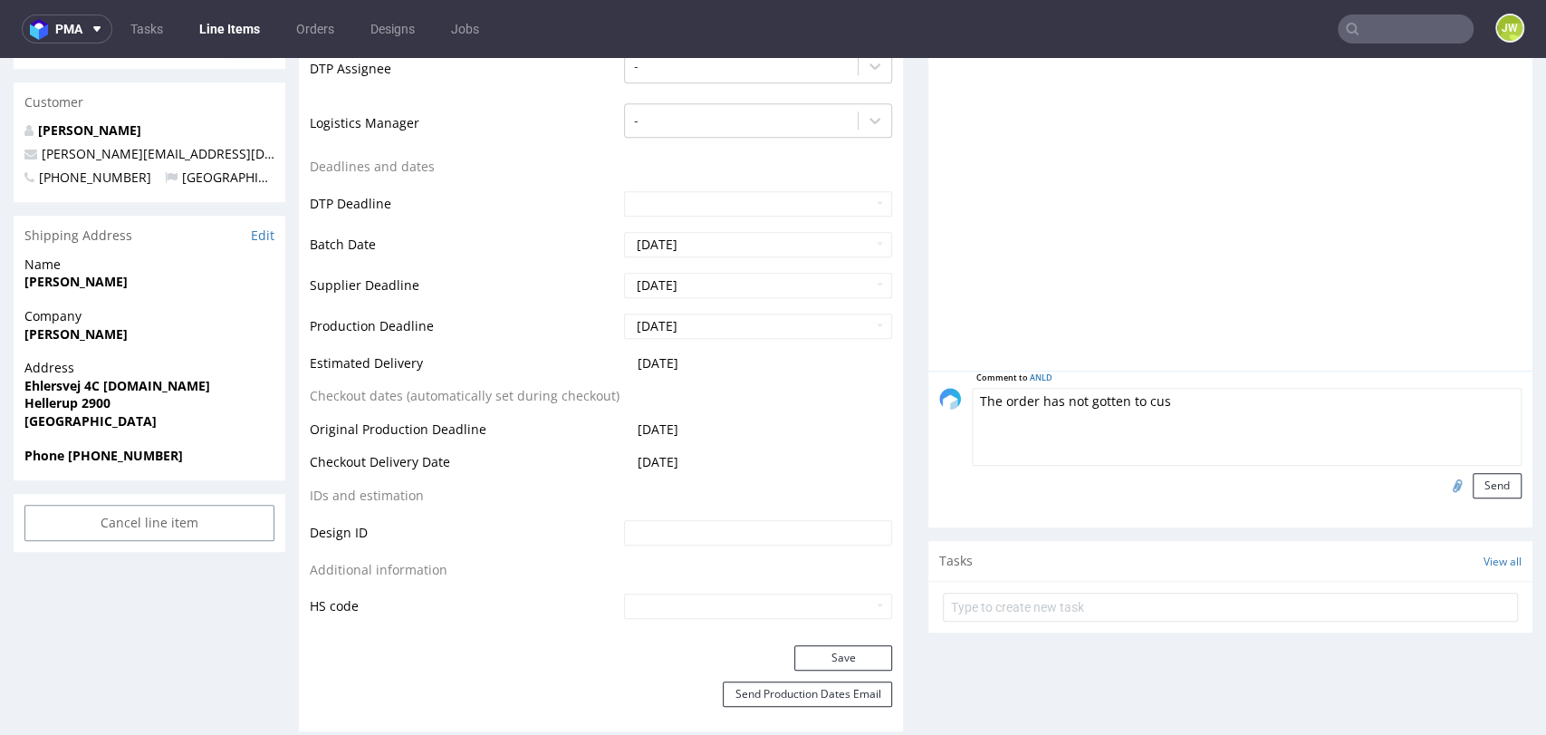
drag, startPoint x: 1210, startPoint y: 397, endPoint x: 750, endPoint y: 397, distance: 460.1
click at [972, 399] on textarea "zamówienie nie dotarło do klienta - refund" at bounding box center [1247, 427] width 550 height 78
type textarea "Zamówienie nie dotarło do klienta - refund"
drag, startPoint x: 1444, startPoint y: 487, endPoint x: 1442, endPoint y: 478, distance: 9.2
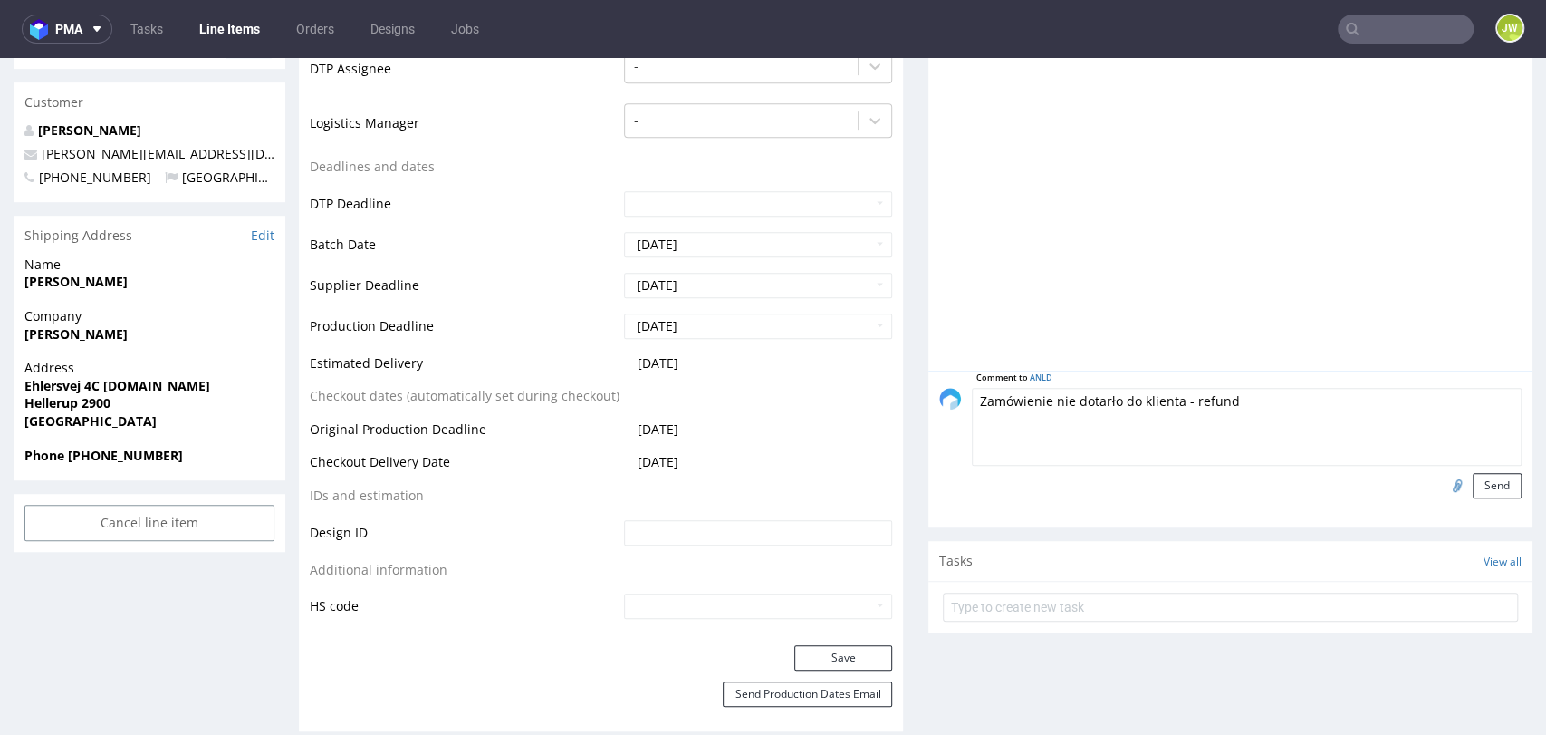
click at [1473, 487] on button "Send" at bounding box center [1497, 485] width 49 height 25
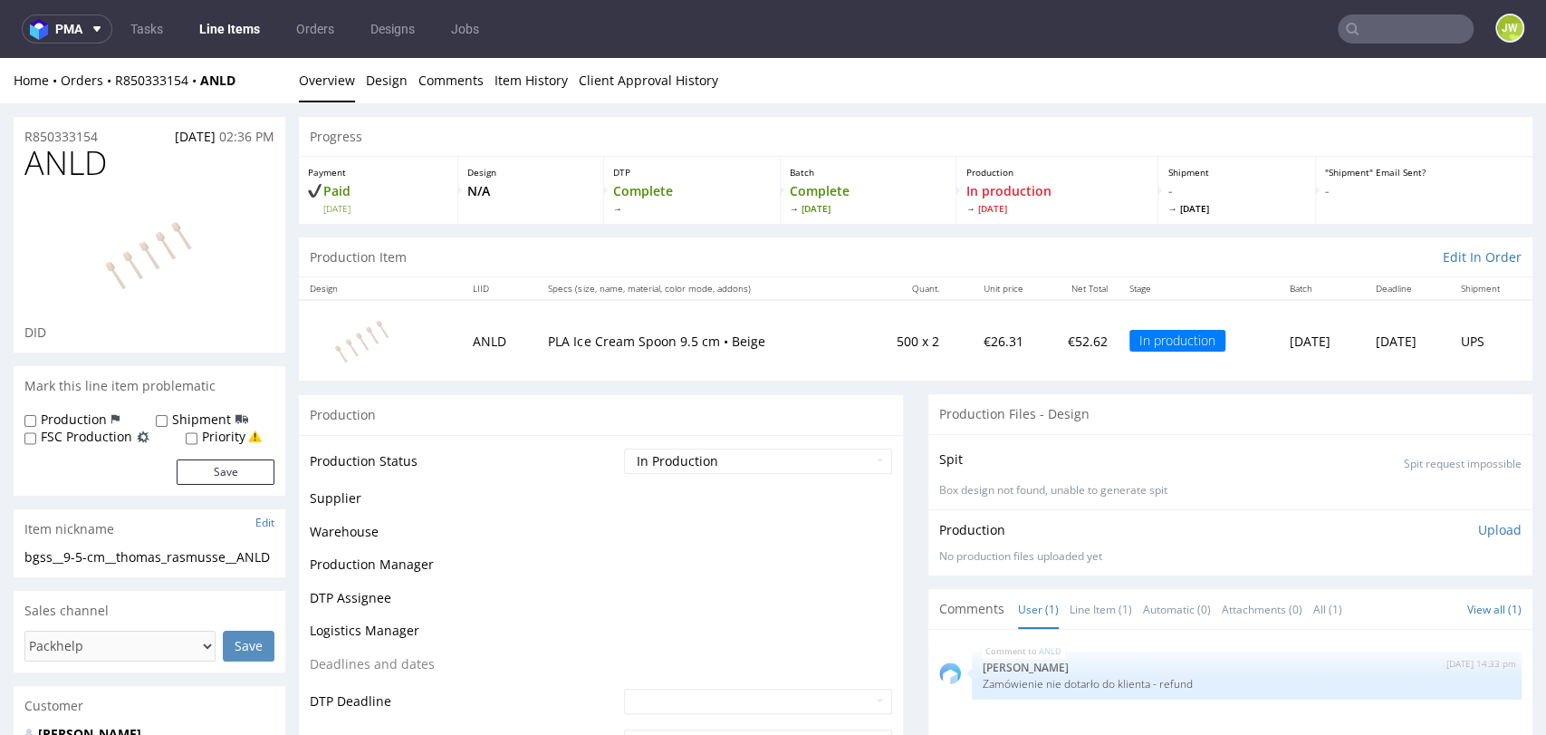
scroll to position [0, 0]
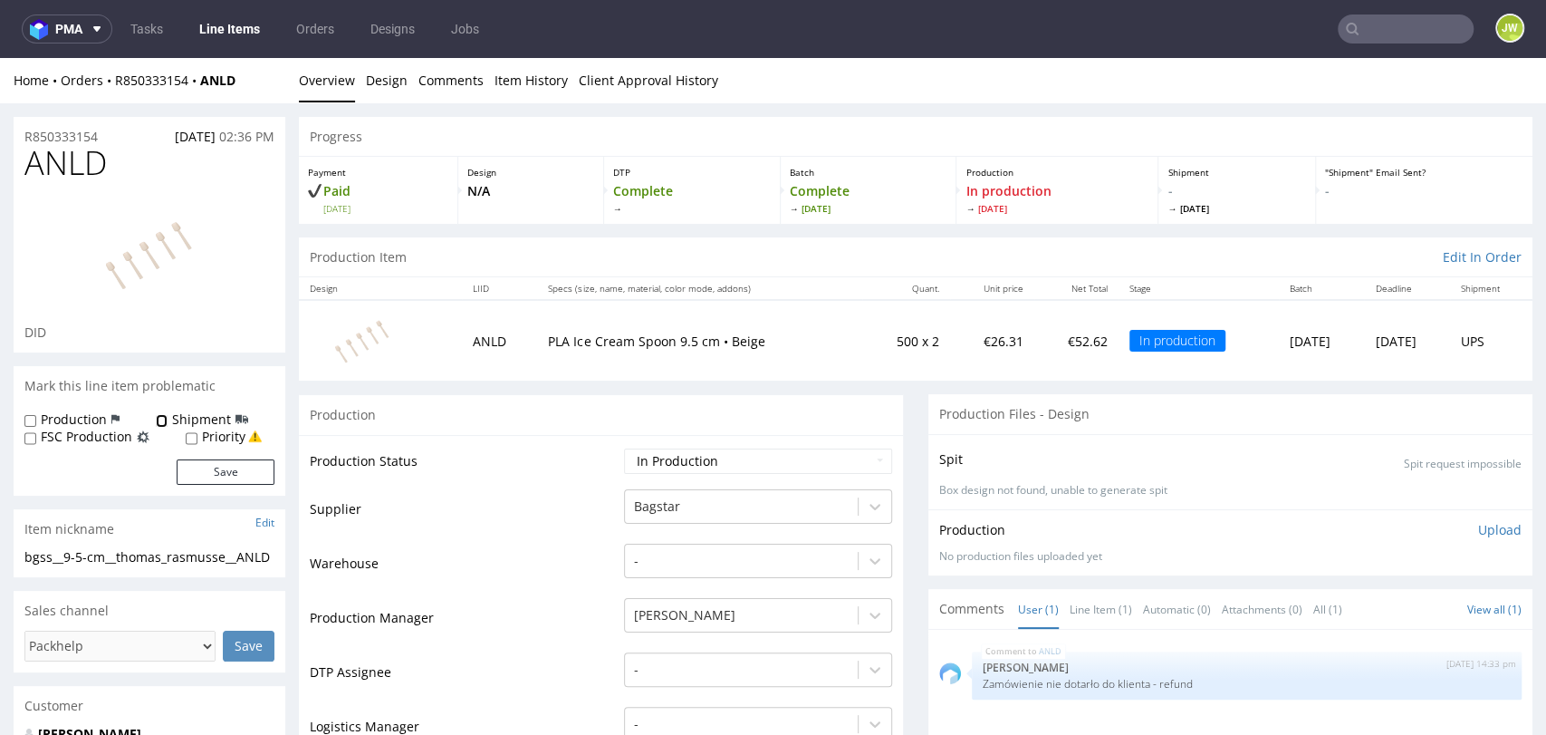
click at [160, 422] on input "Shipment" at bounding box center [162, 421] width 12 height 14
checkbox input "true"
click at [204, 473] on button "Save" at bounding box center [226, 471] width 98 height 25
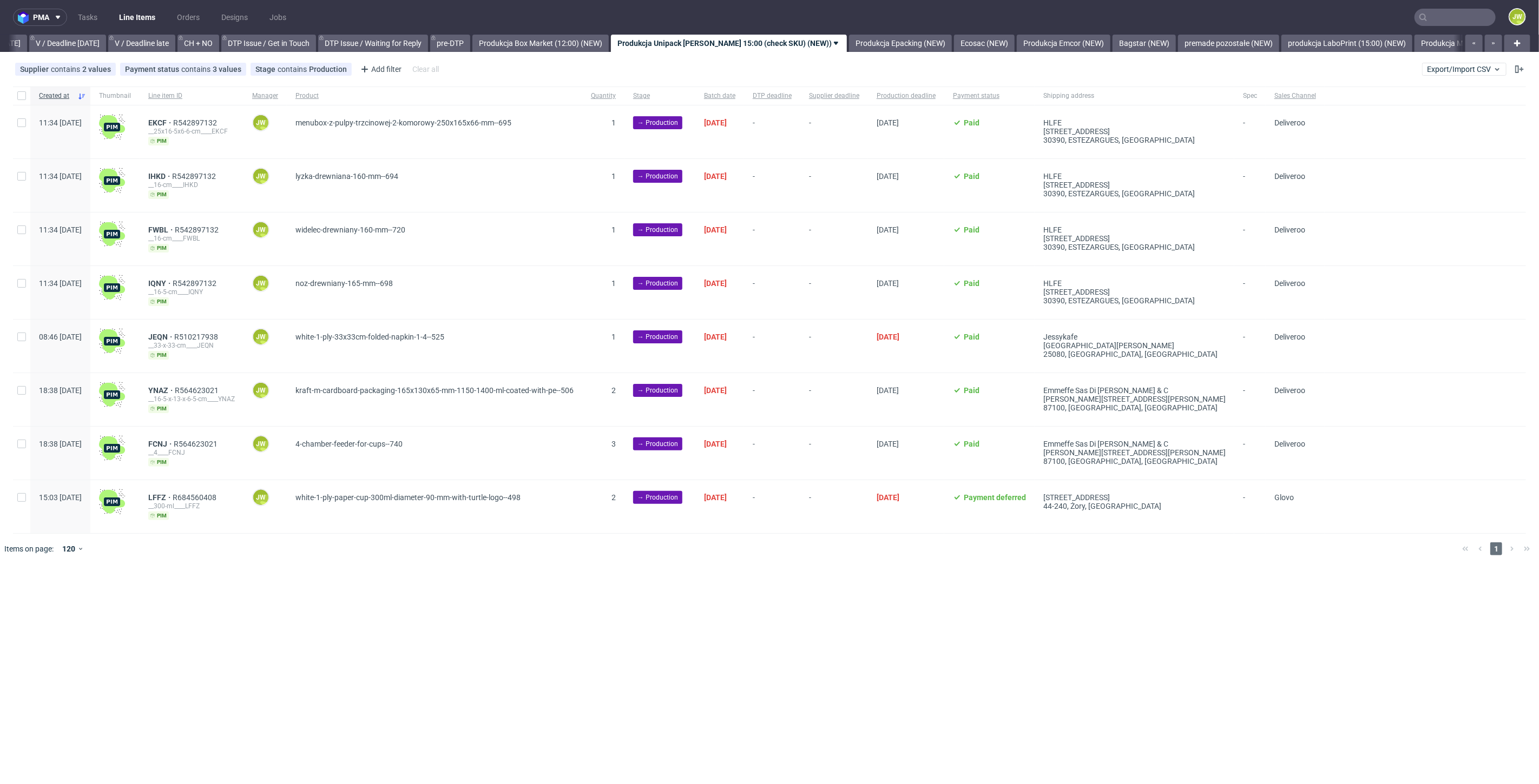
scroll to position [0, 1393]
click at [22, 97] on input "checkbox" at bounding box center [22, 96] width 8 height 8
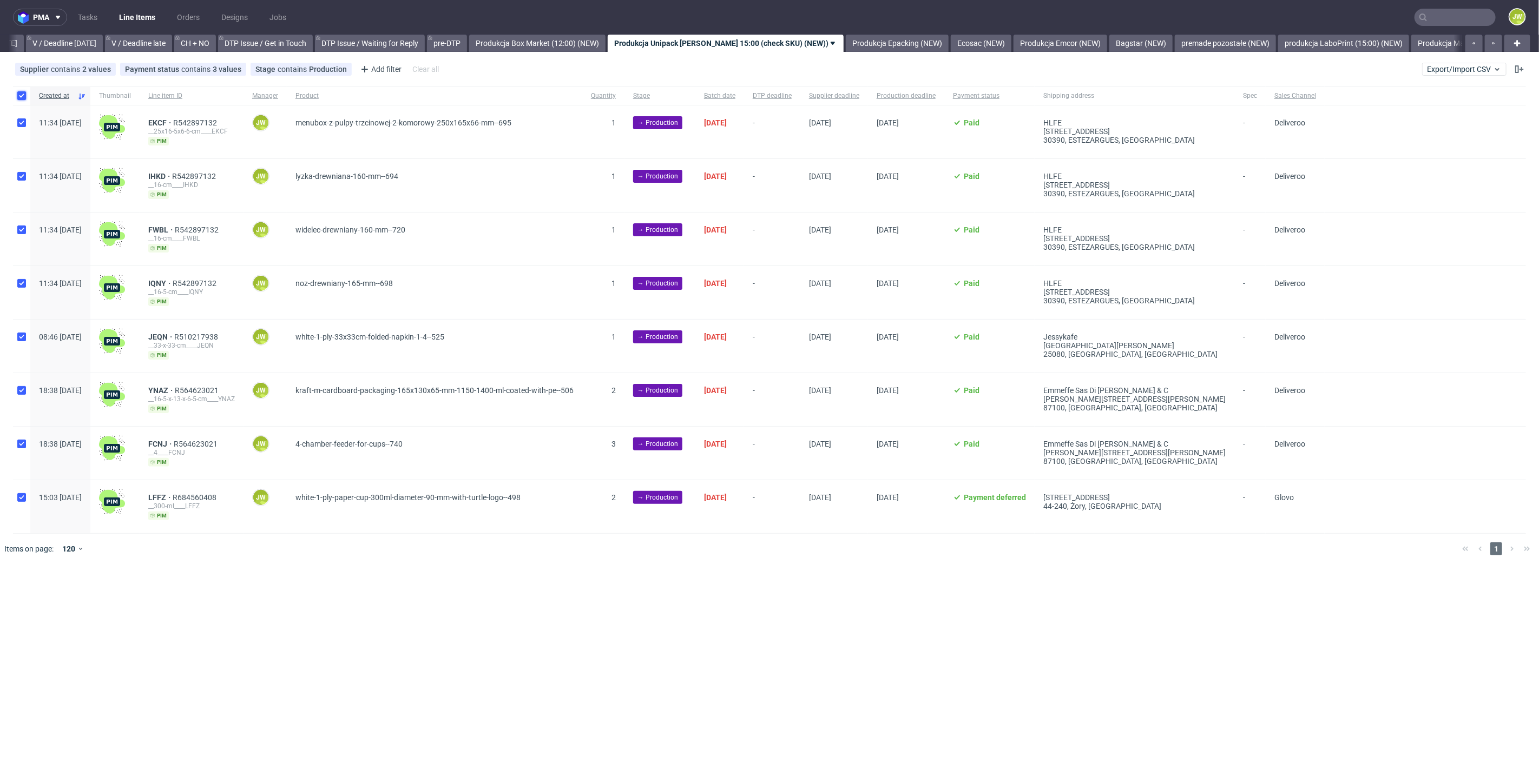
checkbox input "true"
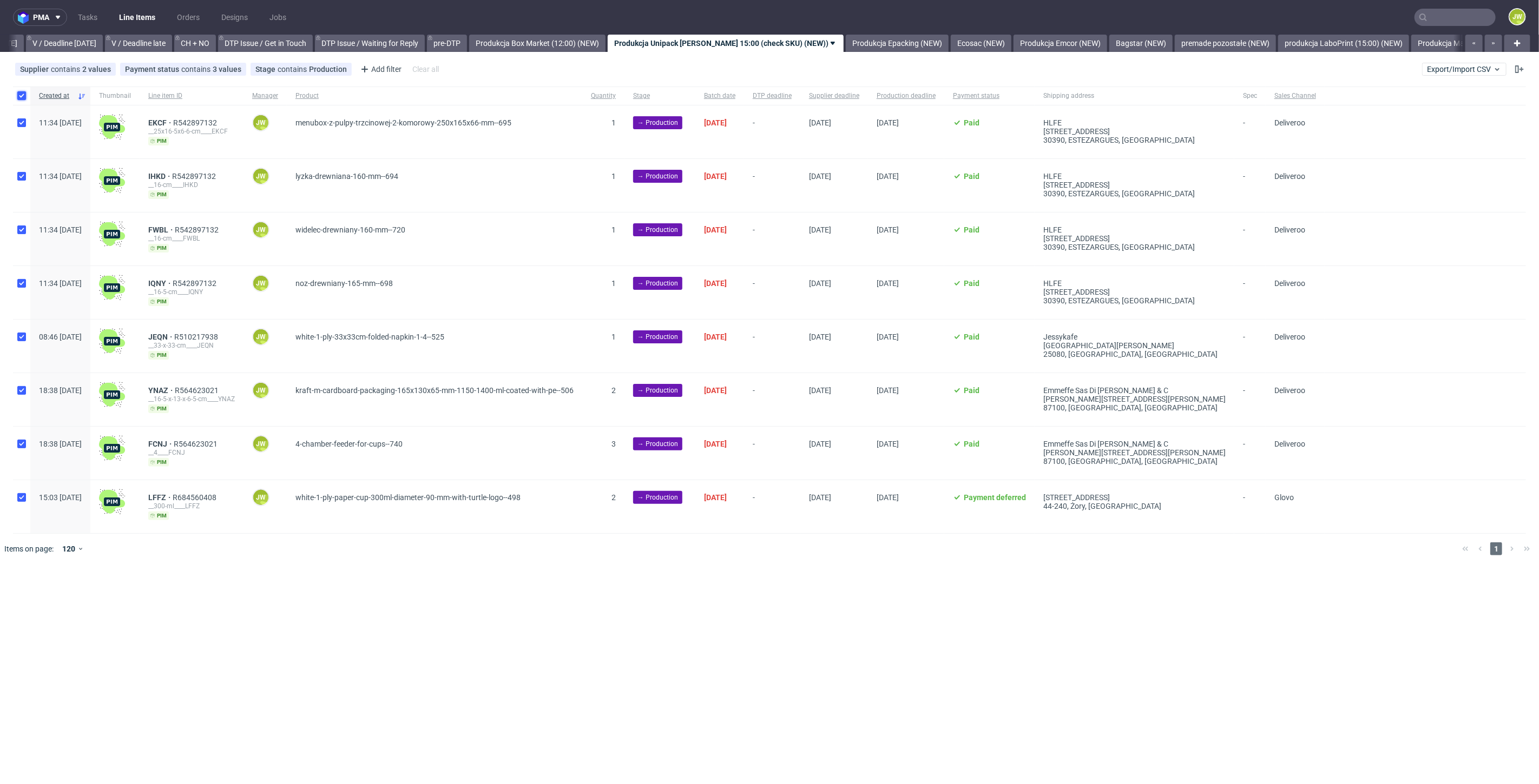
checkbox input "true"
click at [634, 599] on button at bounding box center [639, 597] width 19 height 13
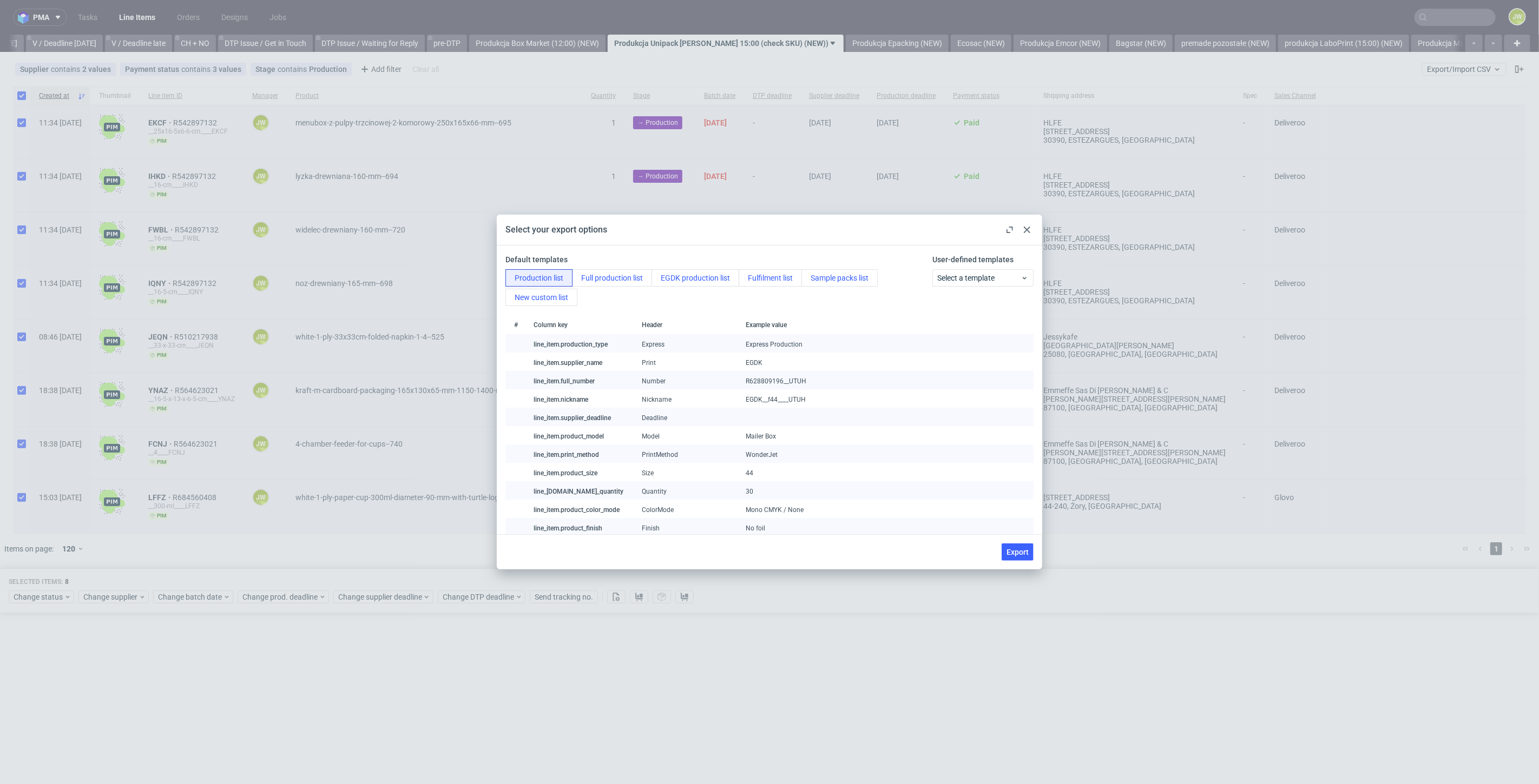
click at [1004, 552] on button "Export" at bounding box center [1017, 552] width 32 height 17
checkbox input "false"
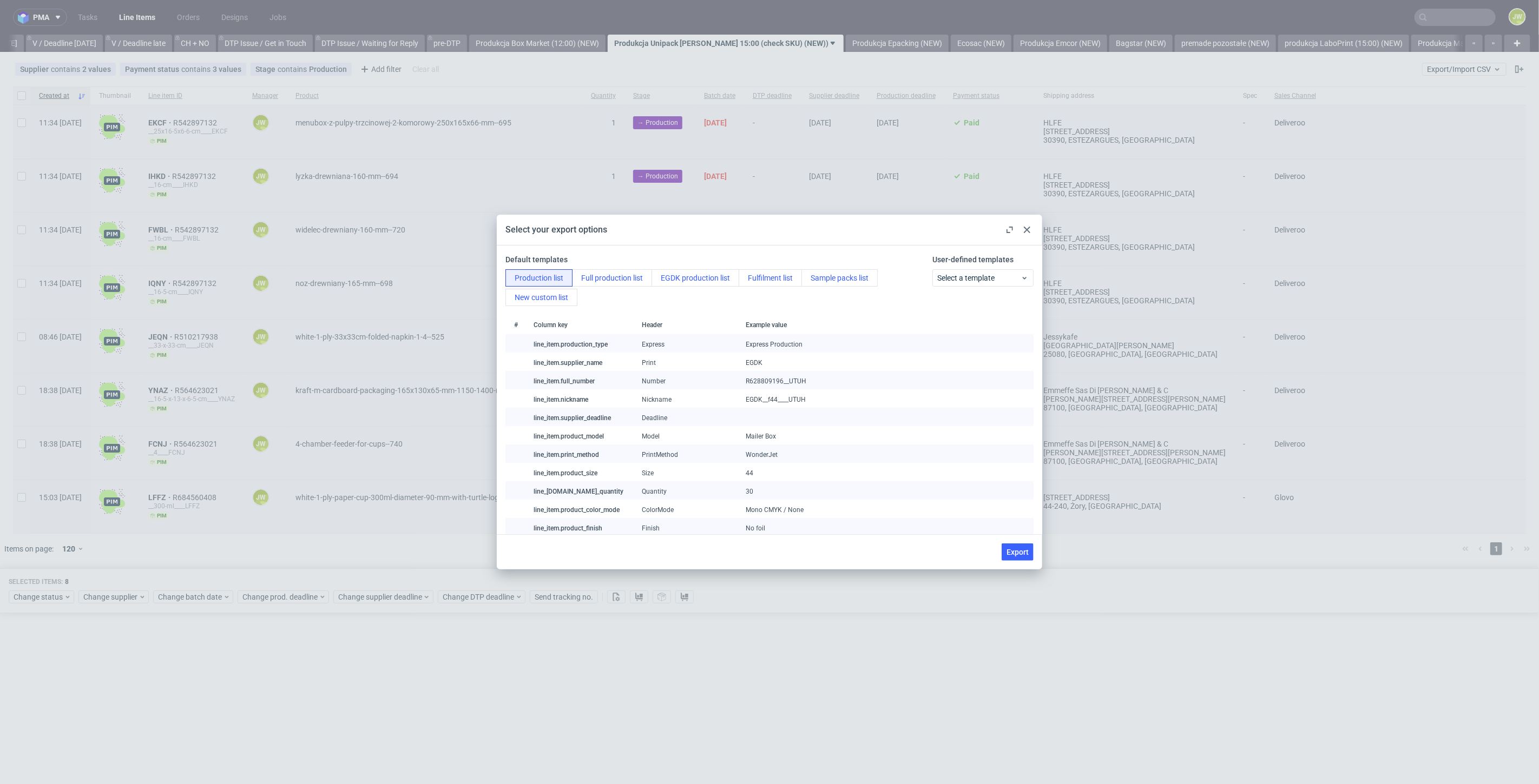
checkbox input "false"
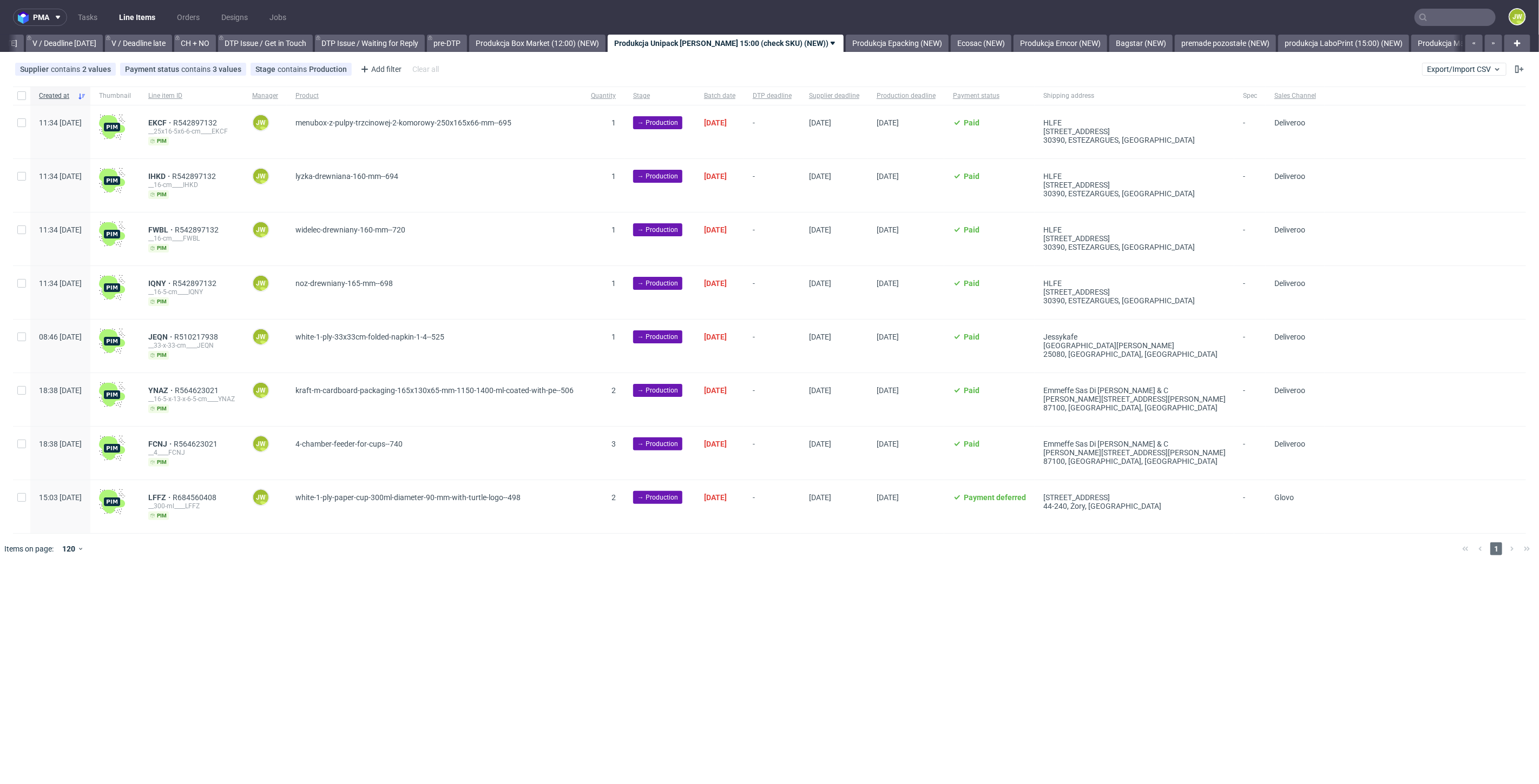
click at [27, 96] on div at bounding box center [22, 96] width 17 height 19
checkbox input "true"
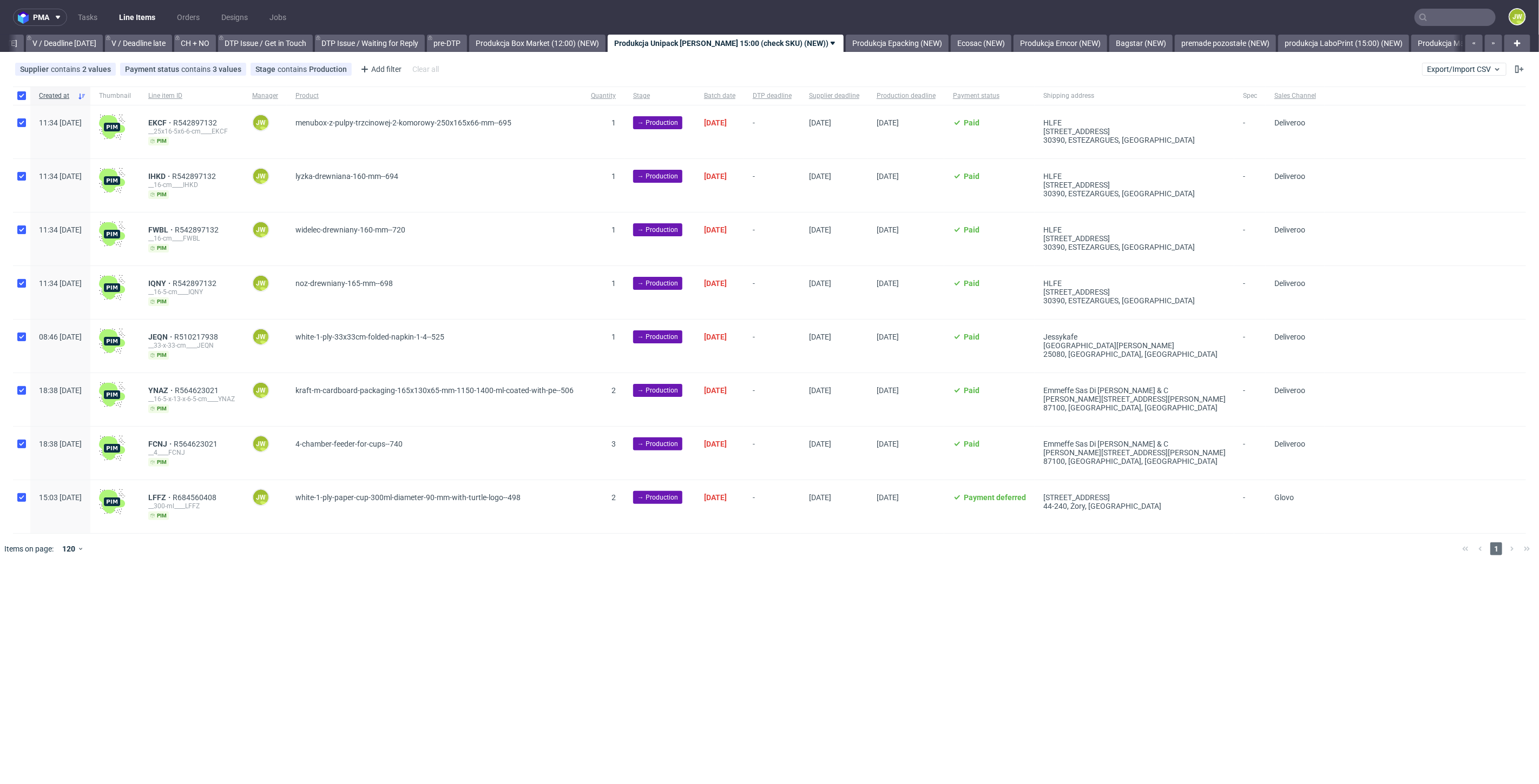
checkbox input "true"
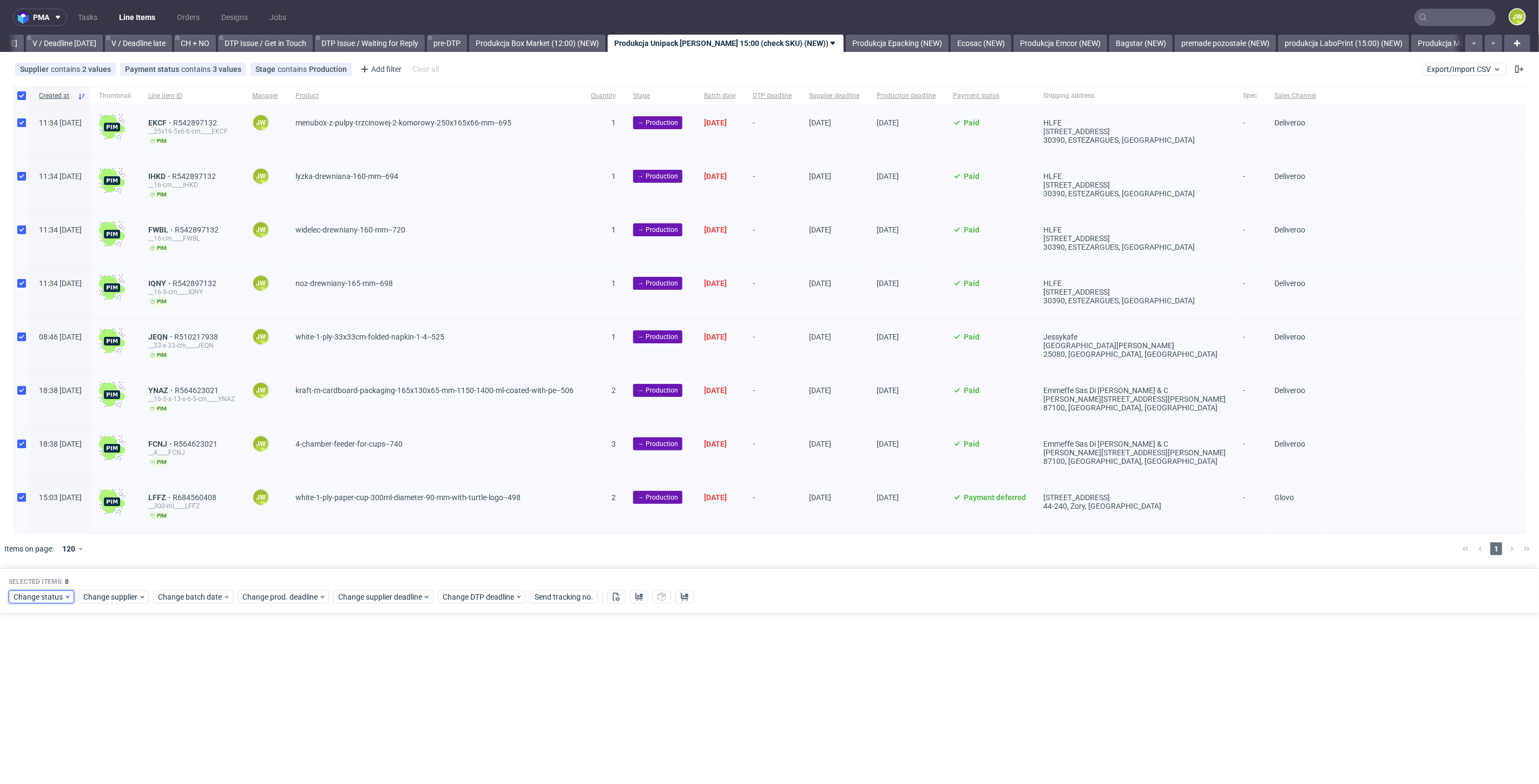
click at [22, 592] on span "Change status" at bounding box center [39, 597] width 50 height 11
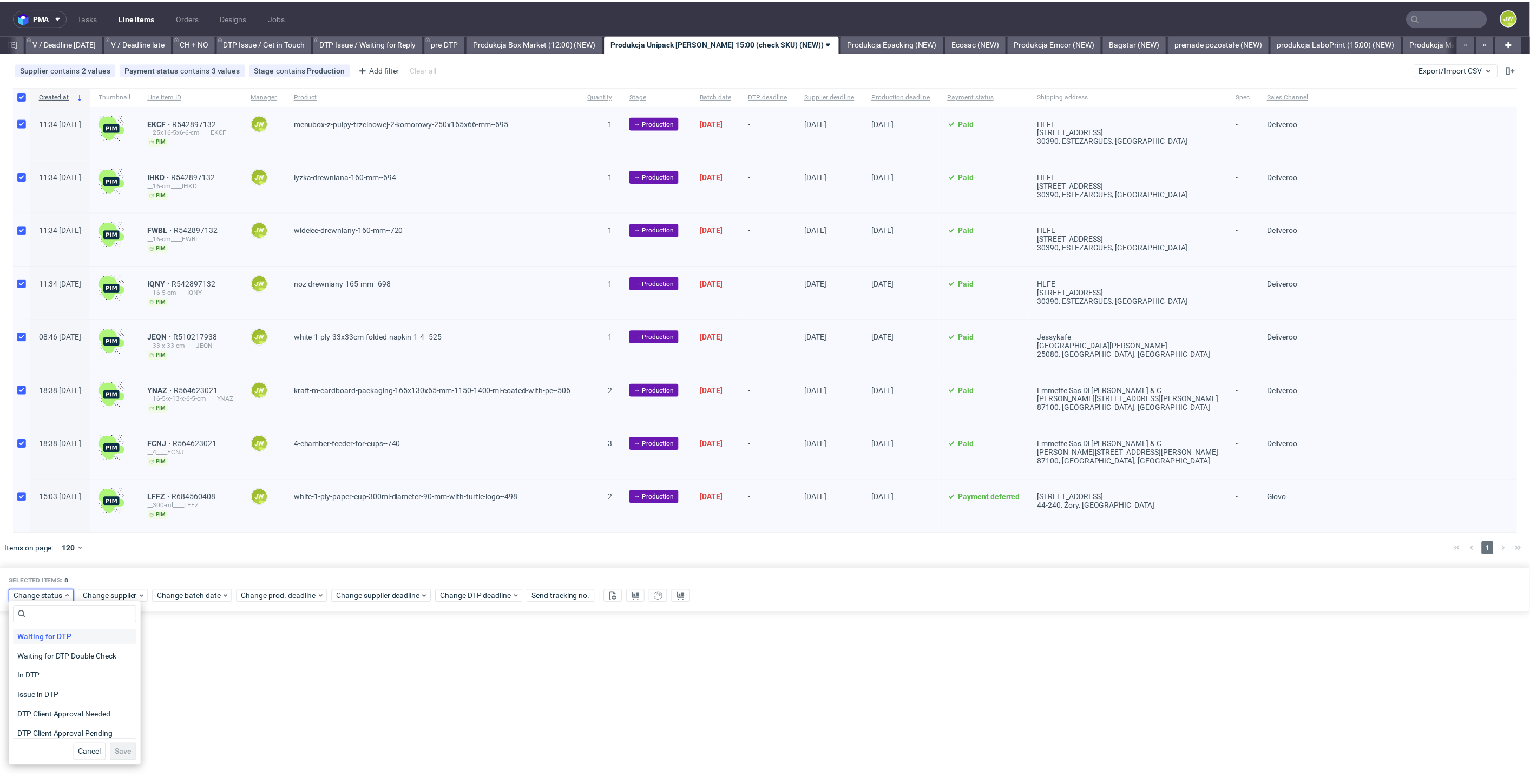
scroll to position [60, 0]
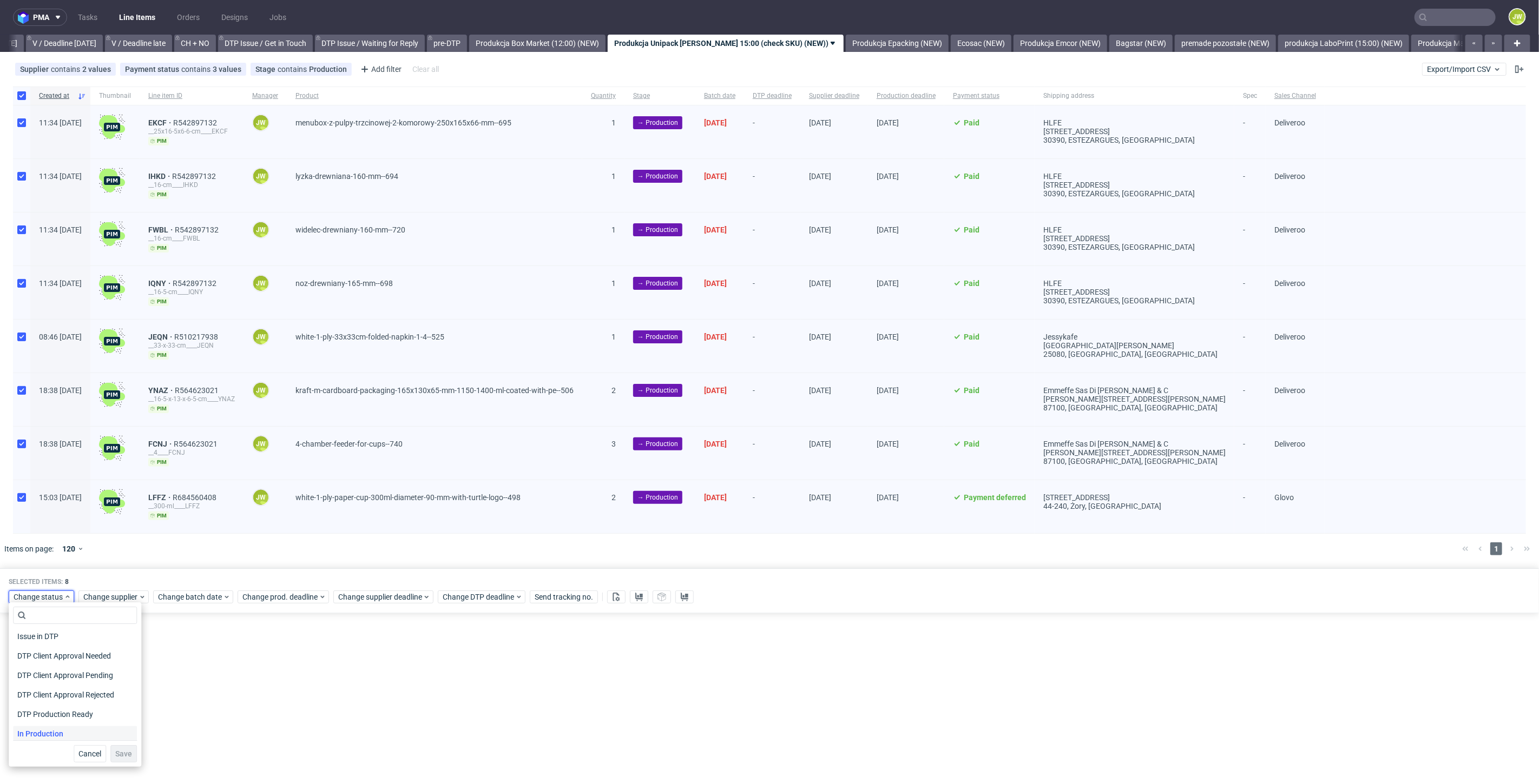
click at [46, 731] on span "In Production" at bounding box center [40, 733] width 54 height 15
click at [112, 759] on button "Save" at bounding box center [124, 754] width 26 height 17
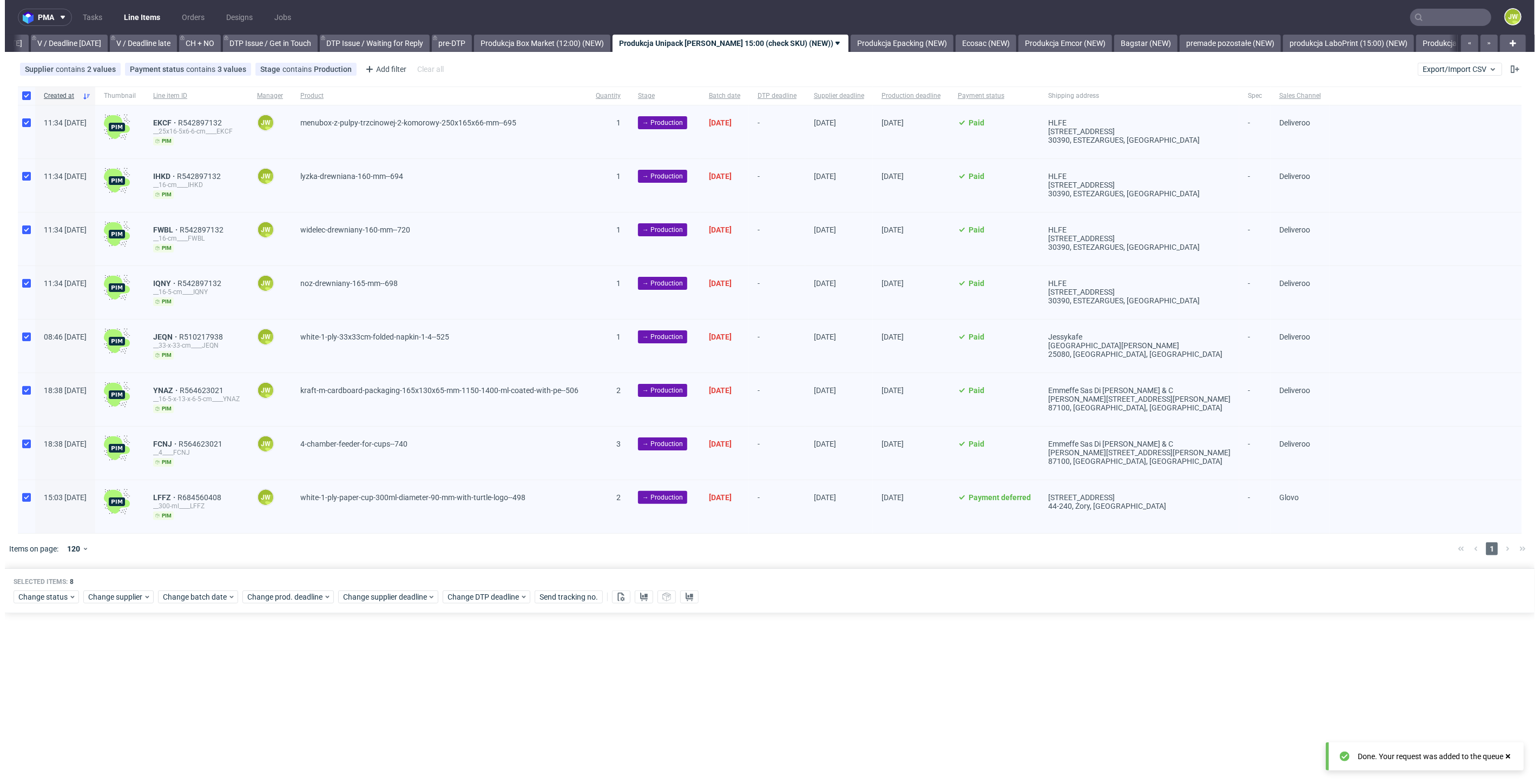
scroll to position [0, 1393]
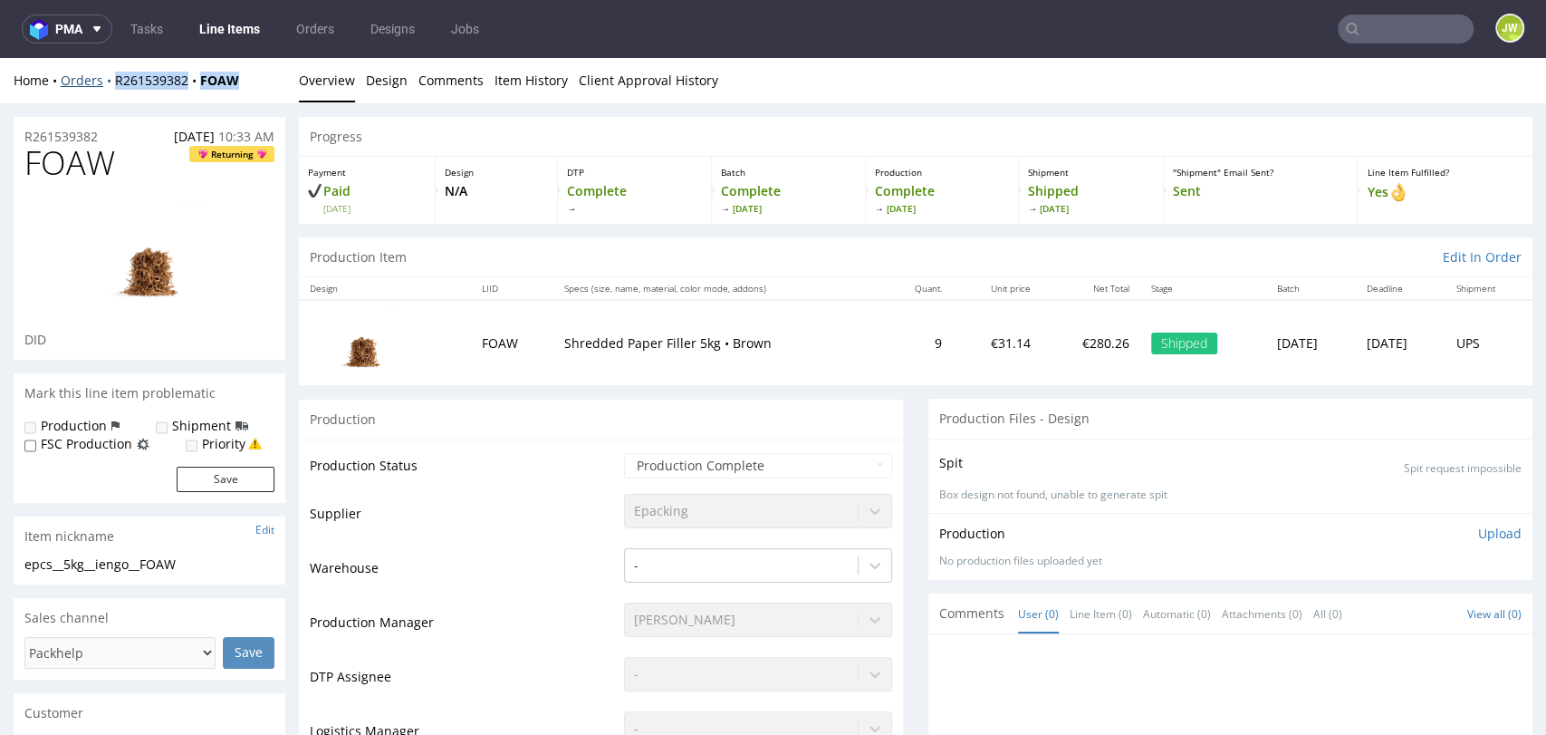
drag, startPoint x: 255, startPoint y: 82, endPoint x: 111, endPoint y: 84, distance: 144.0
click at [111, 84] on div "Home Orders R261539382 FOAW" at bounding box center [150, 81] width 272 height 18
copy div "R261539382 FOAW"
click at [240, 81] on div "Home Orders R261539382 FOAW" at bounding box center [150, 81] width 272 height 18
drag, startPoint x: 235, startPoint y: 87, endPoint x: 210, endPoint y: 89, distance: 24.5
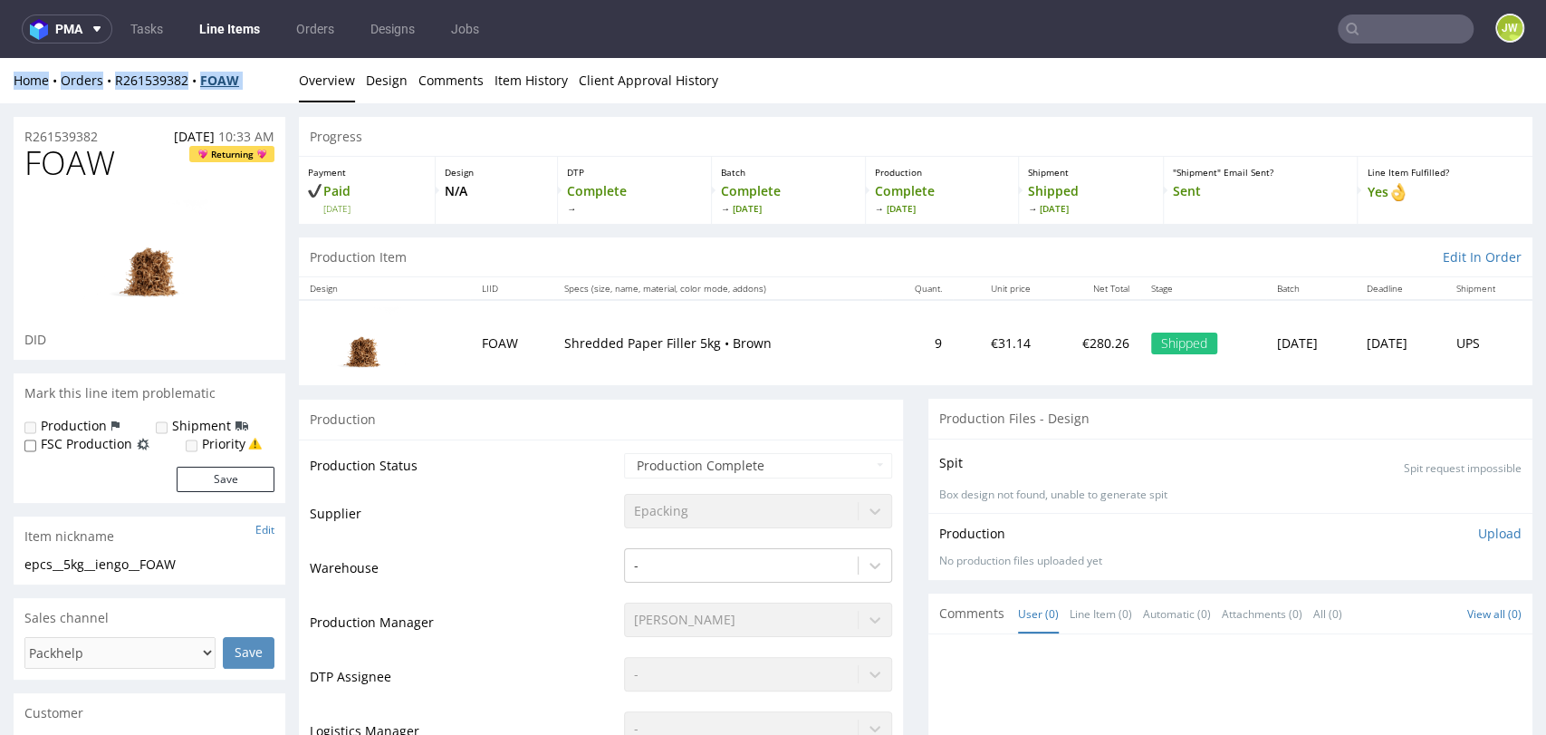
click at [211, 90] on div "Home Orders R261539382 FOAW Overview Design Comments Item History Client Approv…" at bounding box center [773, 80] width 1546 height 45
click at [264, 97] on div "Home Orders R261539382 FOAW Overview Design Comments Item History Client Approv…" at bounding box center [773, 80] width 1546 height 45
drag, startPoint x: 248, startPoint y: 86, endPoint x: 201, endPoint y: 96, distance: 48.1
click at [201, 96] on div "Home Orders R261539382 FOAW Overview Design Comments Item History Client Approv…" at bounding box center [773, 80] width 1546 height 45
copy strong "FOAW"
